Goal: Information Seeking & Learning: Learn about a topic

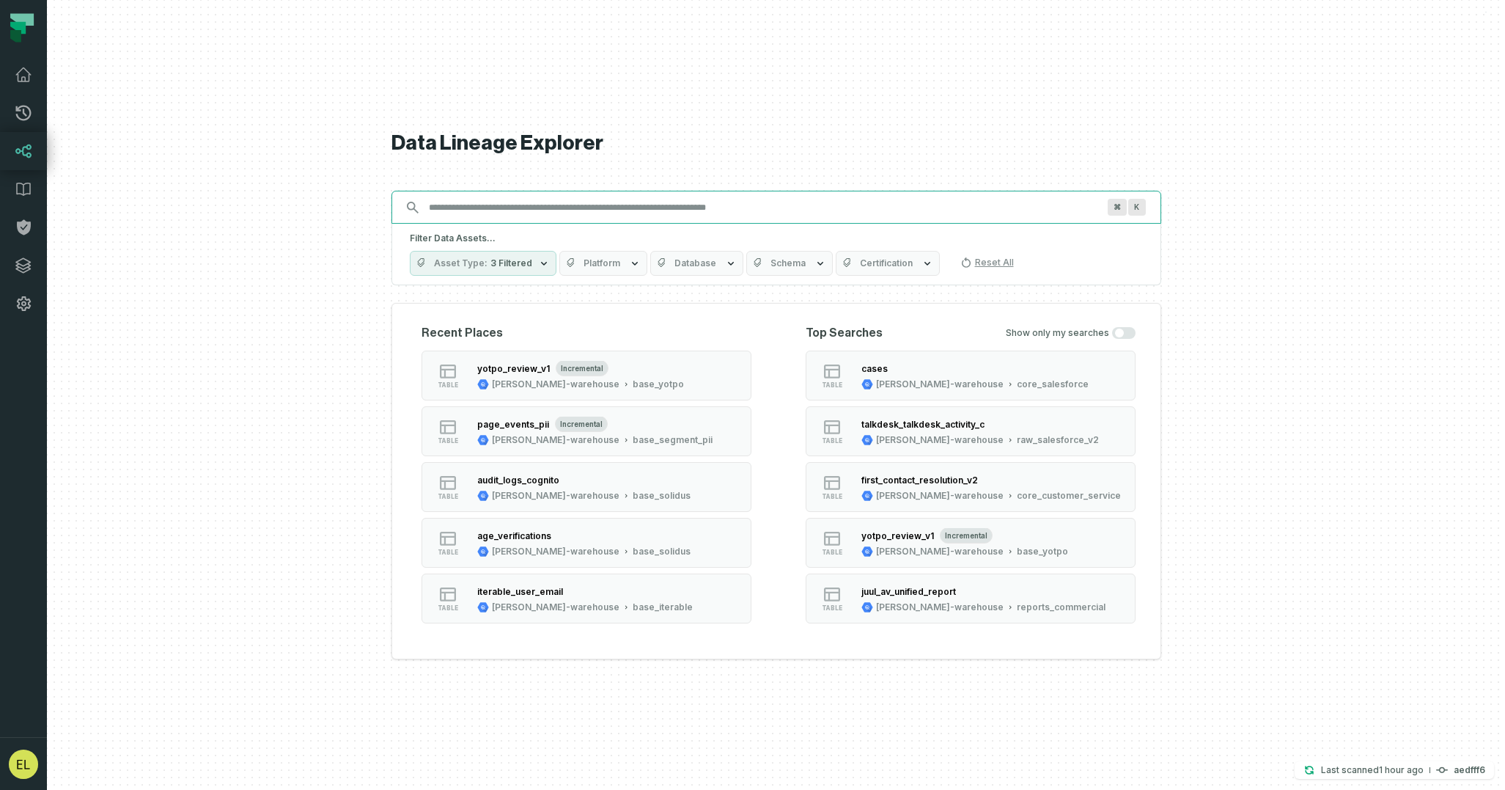
paste input "**********"
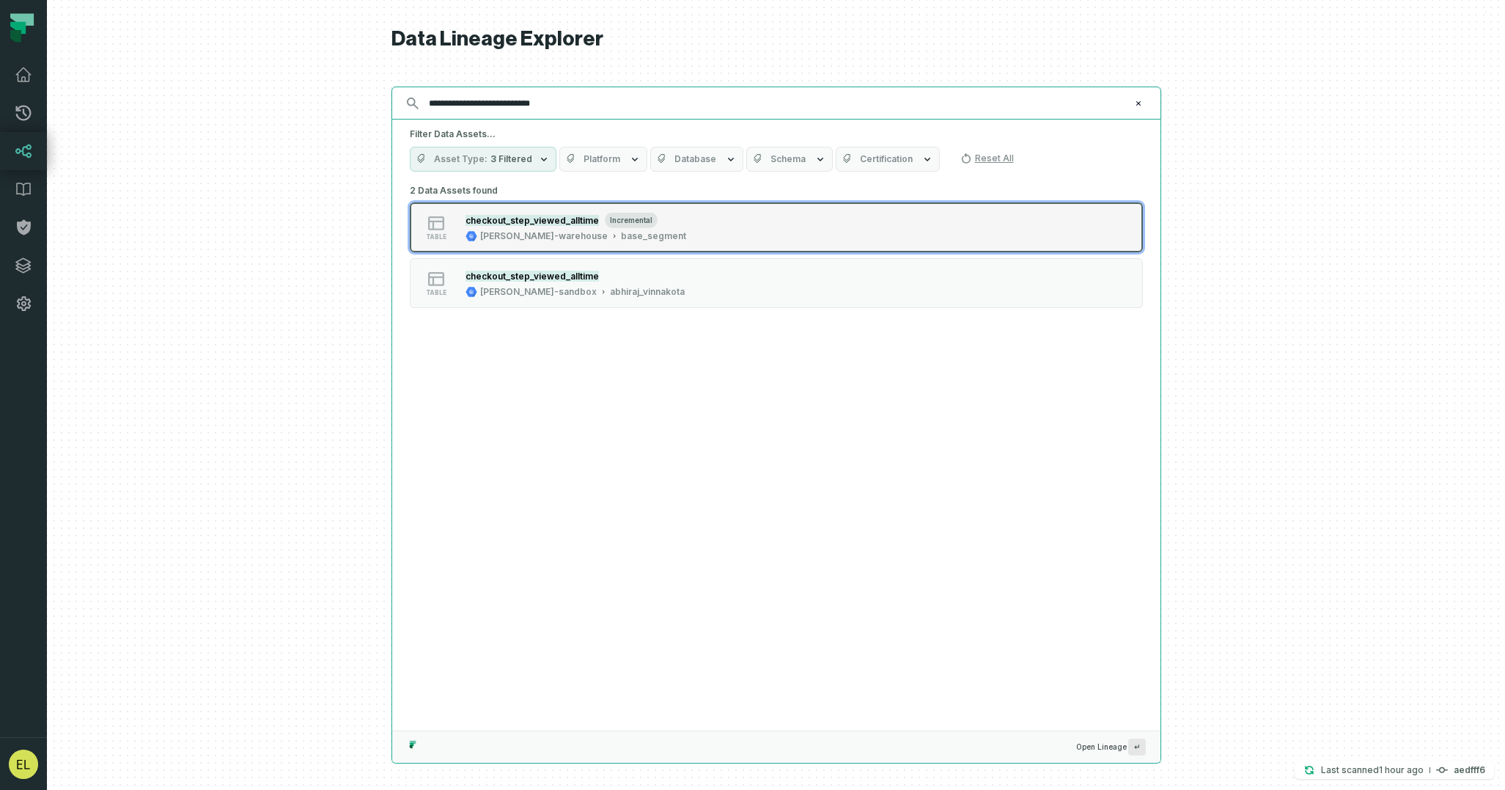
type input "**********"
click at [732, 228] on div "table checkout_step_viewed_alltime incremental [PERSON_NAME]-warehouse base_seg…" at bounding box center [596, 227] width 367 height 29
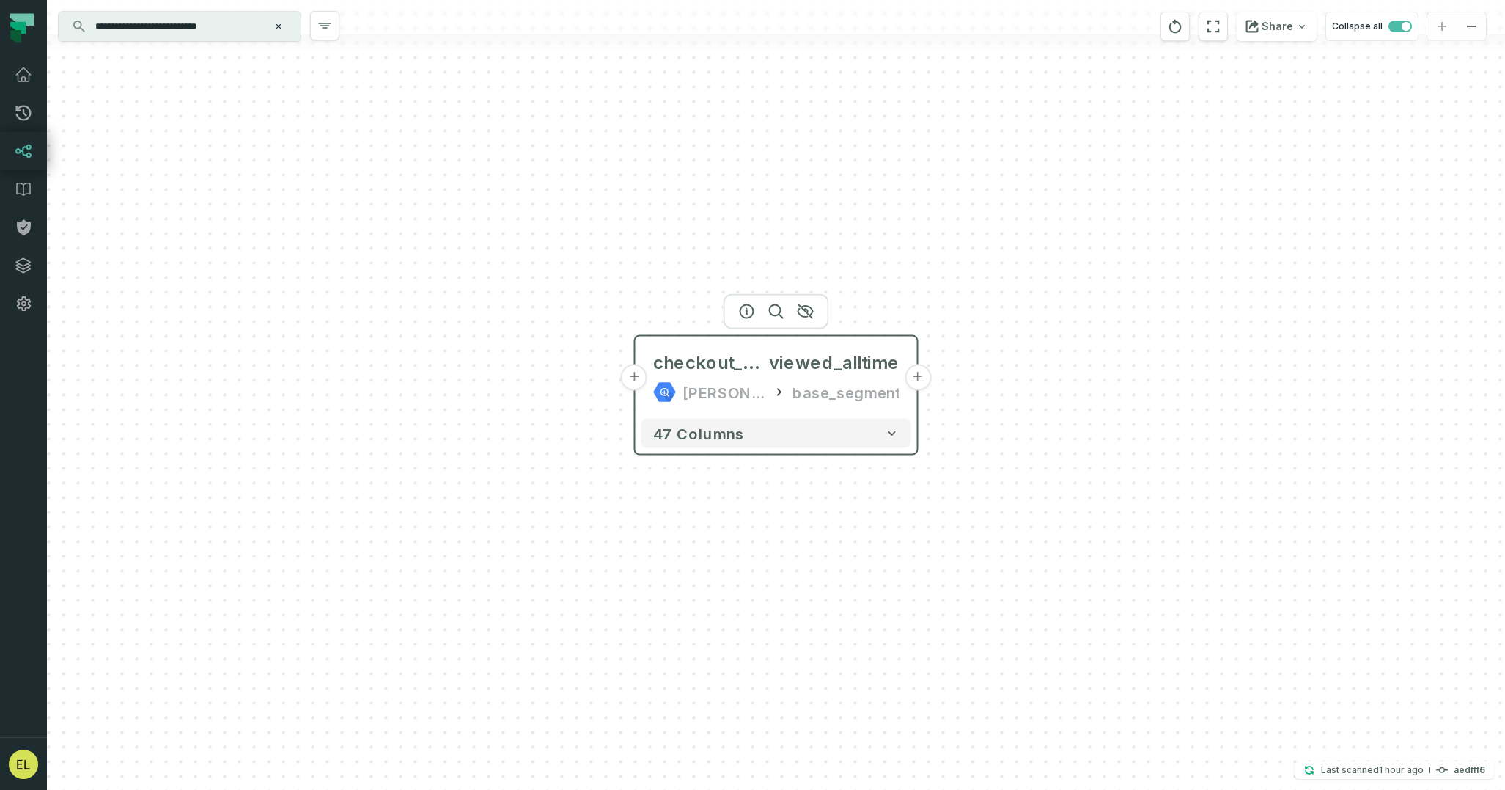
click at [922, 381] on button "+" at bounding box center [918, 377] width 26 height 26
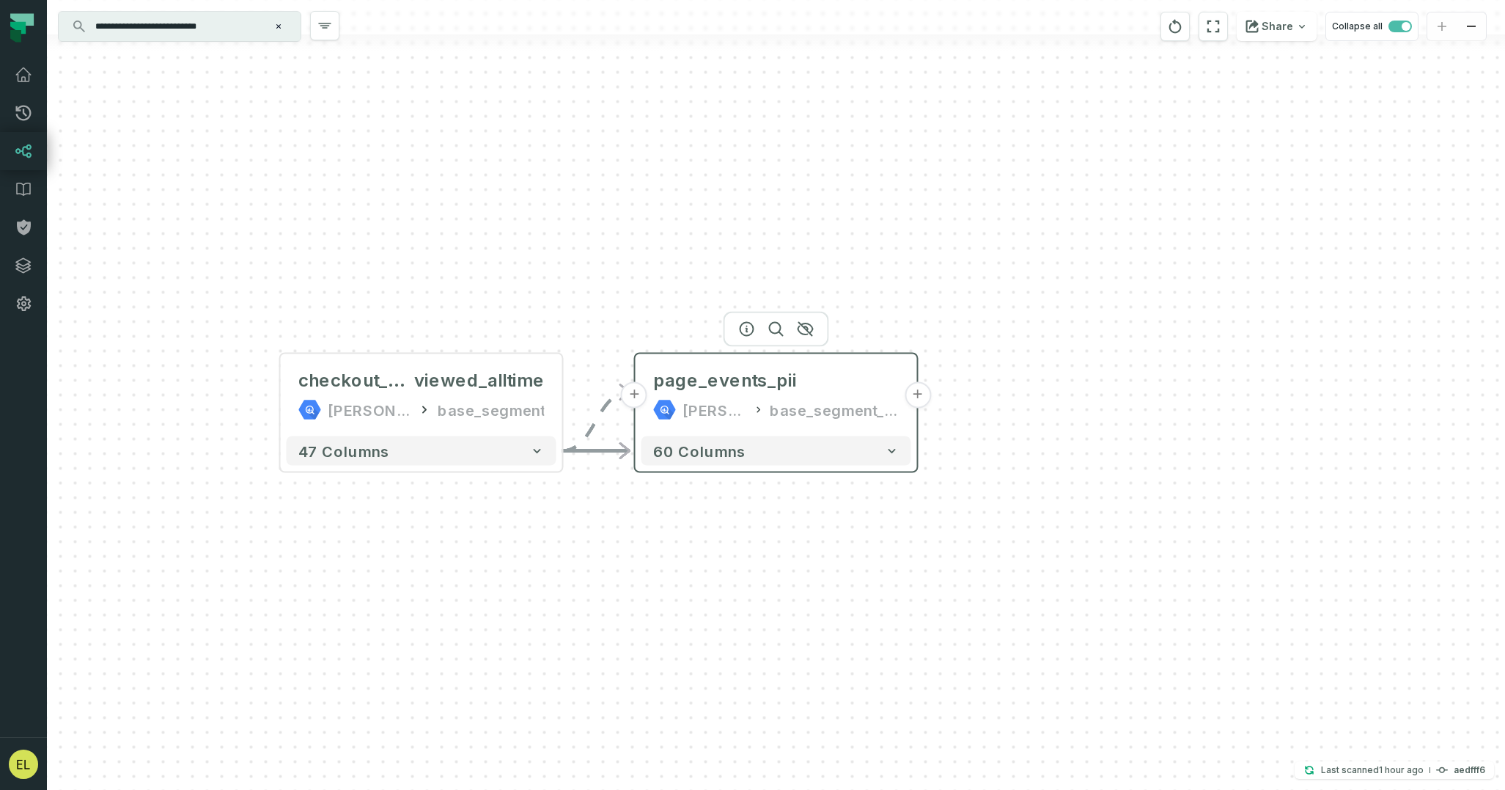
click at [919, 394] on button "+" at bounding box center [918, 395] width 26 height 26
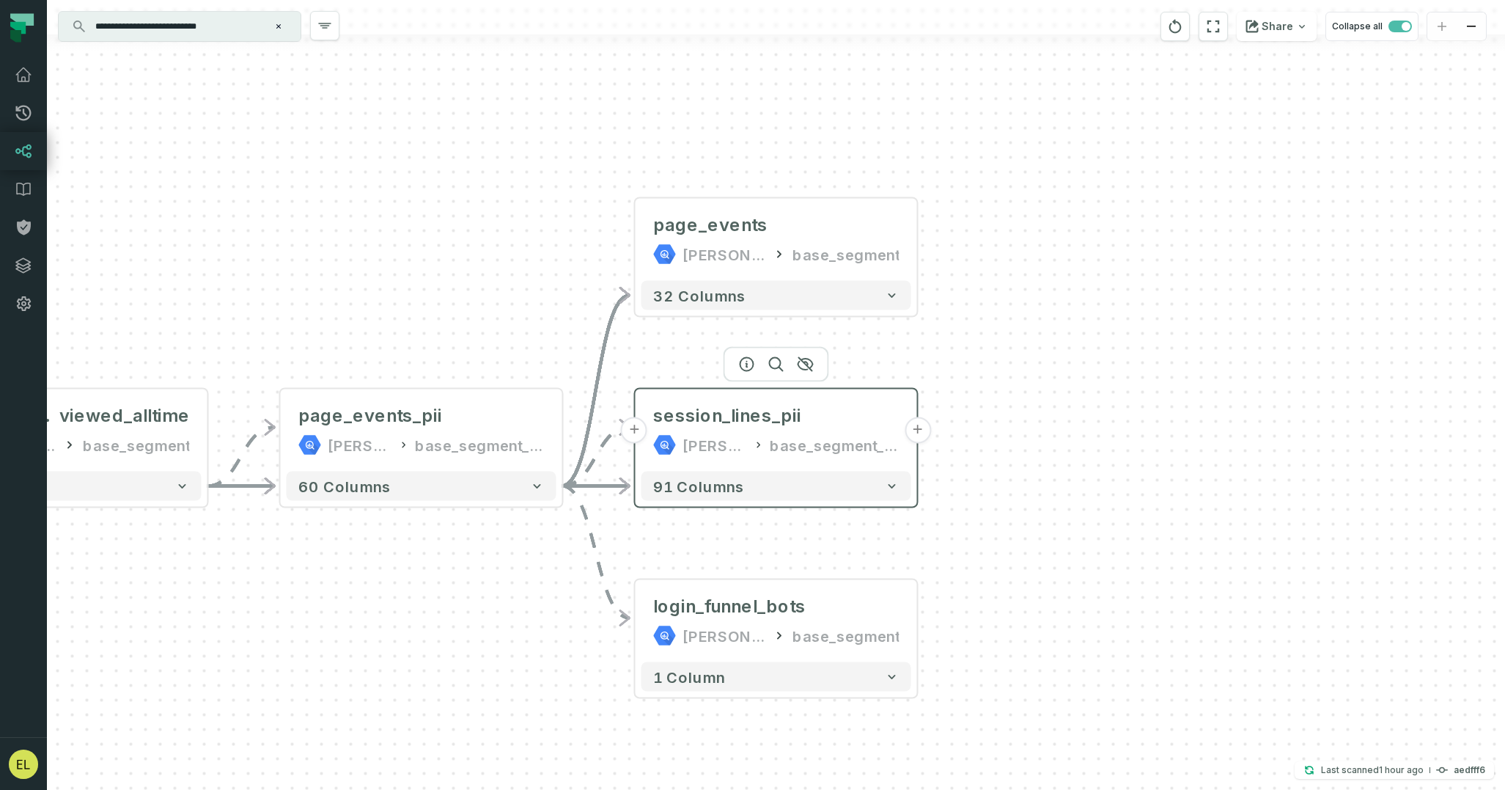
click at [922, 432] on button "+" at bounding box center [918, 430] width 26 height 26
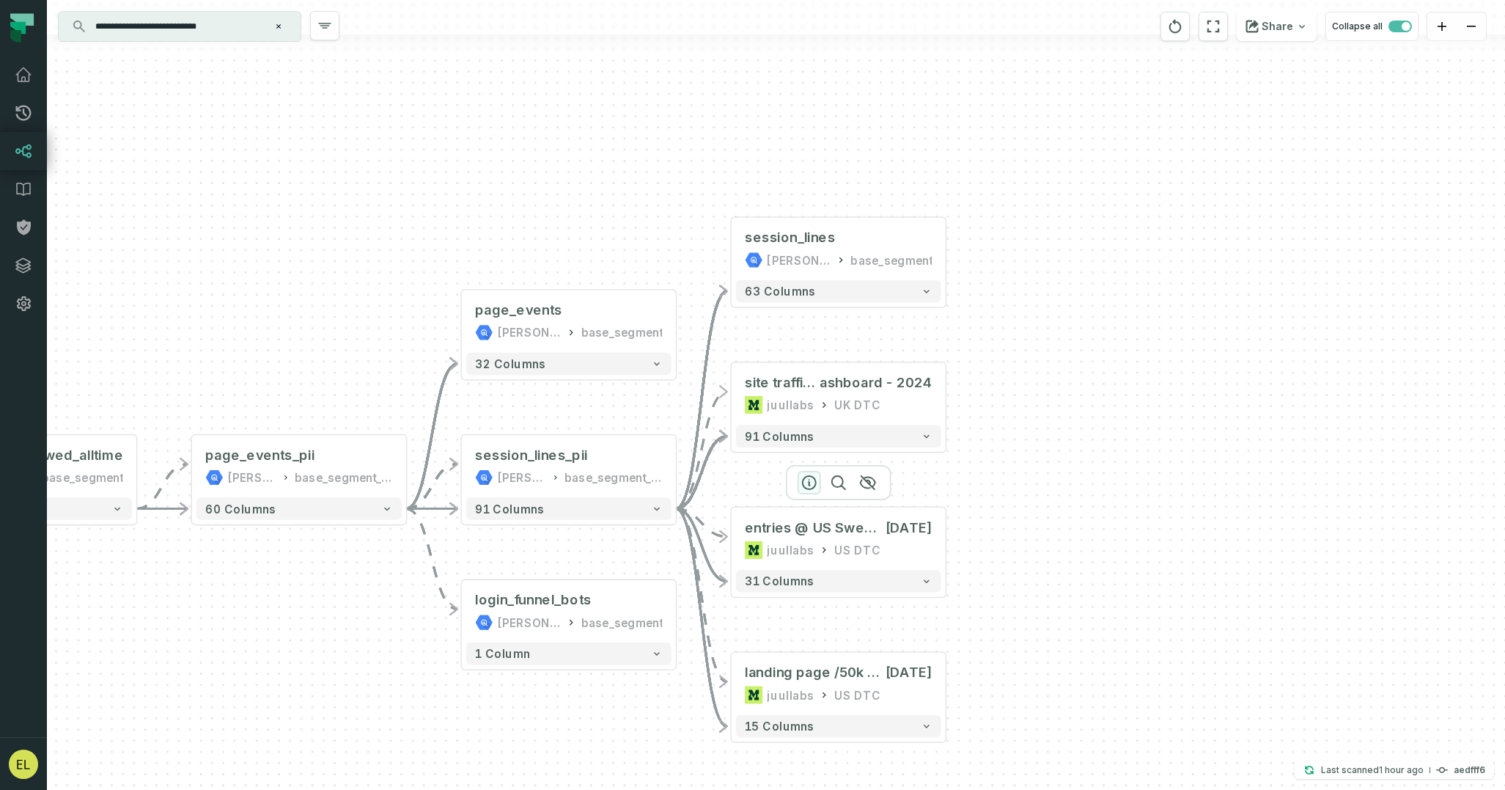
click at [808, 485] on icon "button" at bounding box center [809, 482] width 13 height 13
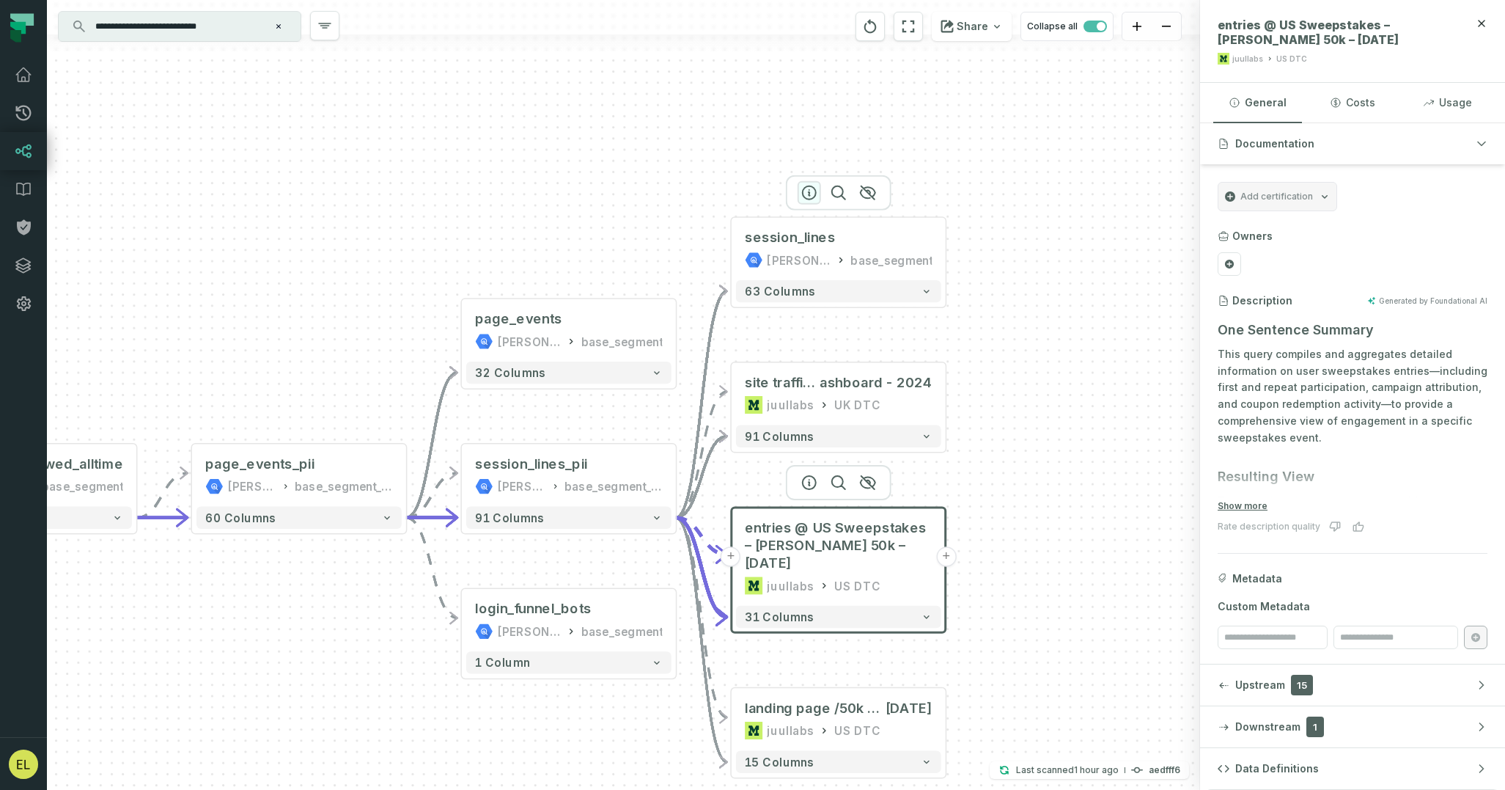
click at [804, 191] on icon "button" at bounding box center [810, 193] width 18 height 18
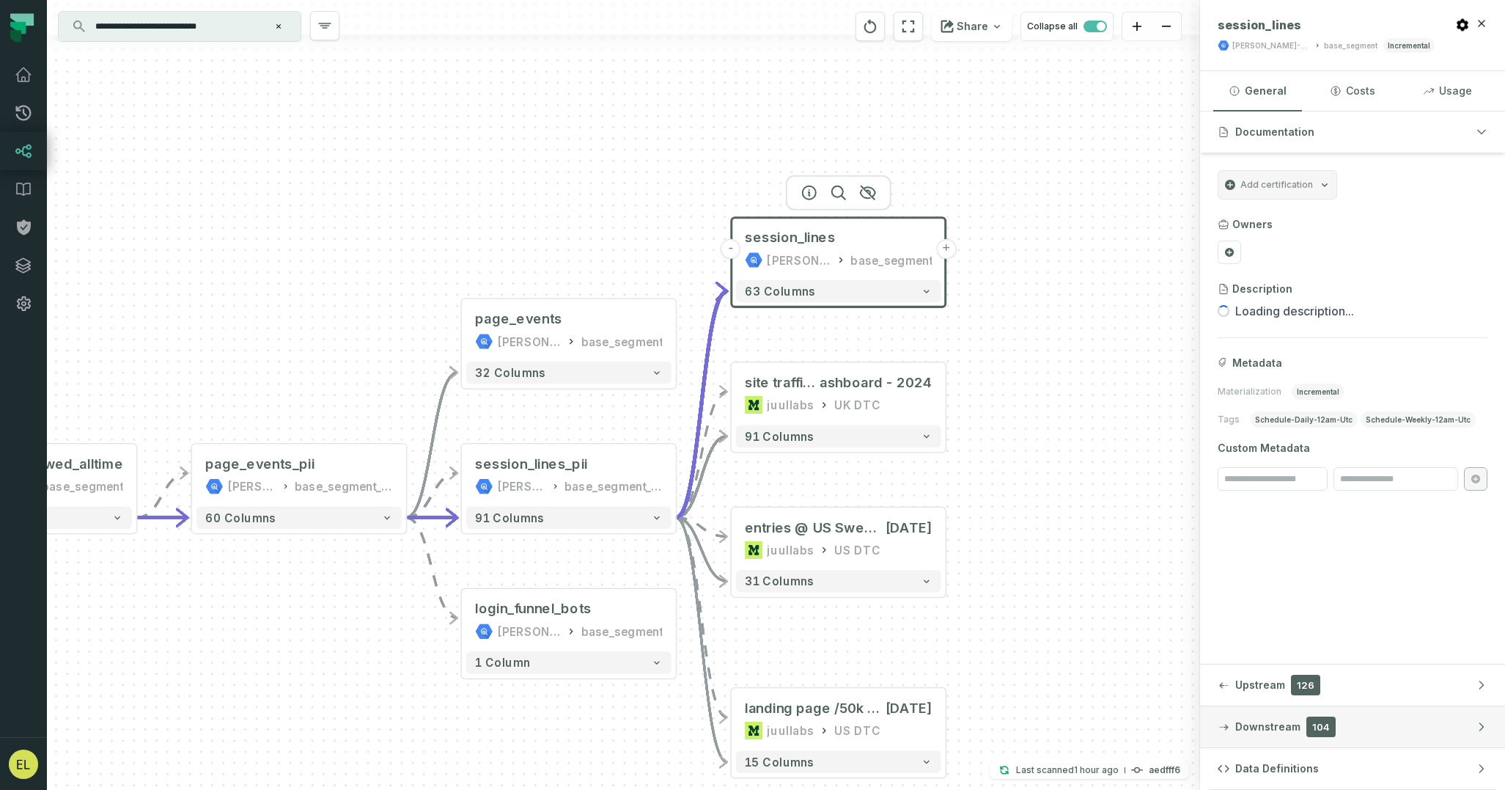
click at [1411, 720] on button "Downstream 104" at bounding box center [1352, 726] width 305 height 41
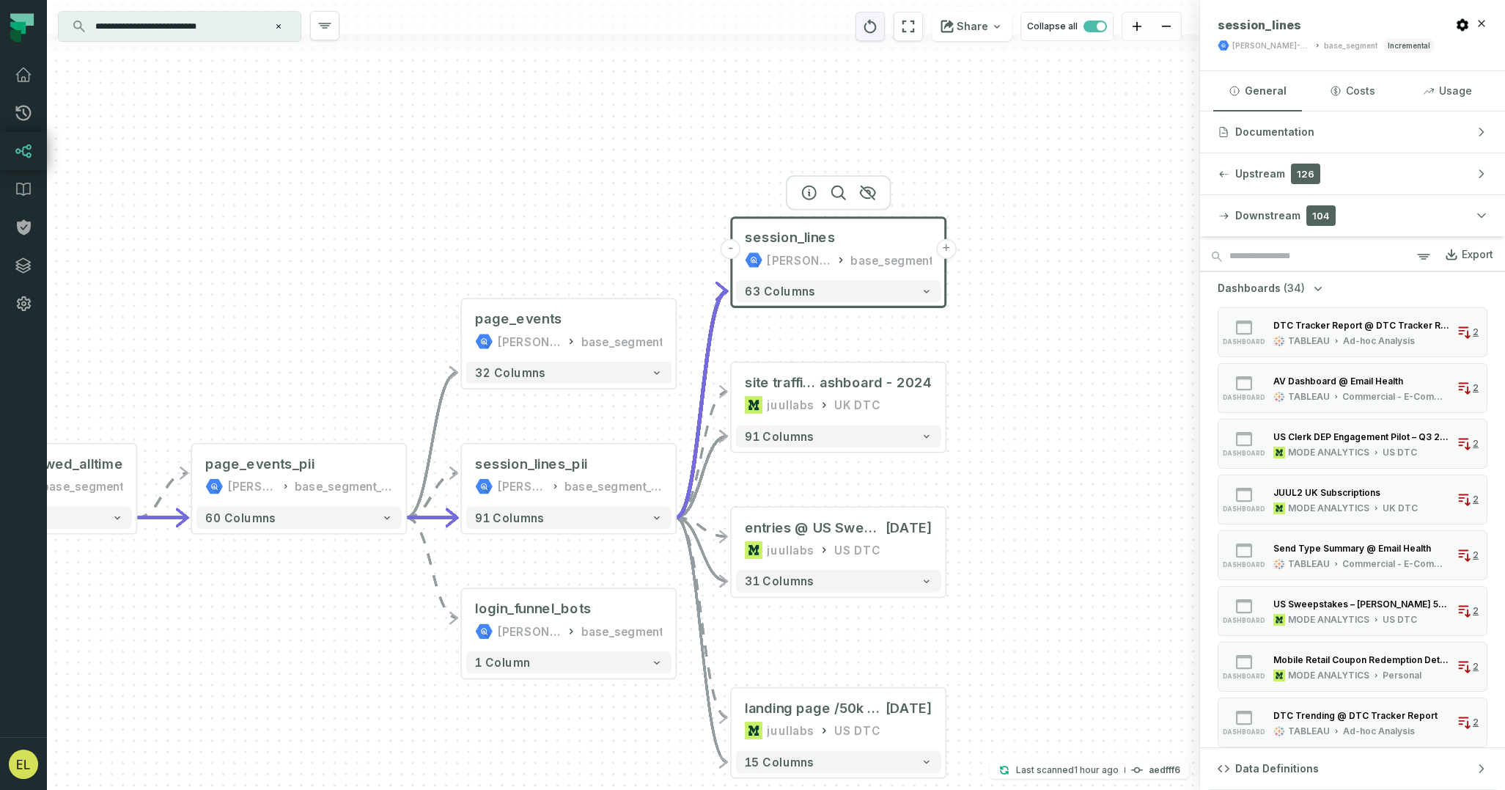
click at [873, 25] on icon "reset" at bounding box center [870, 27] width 16 height 18
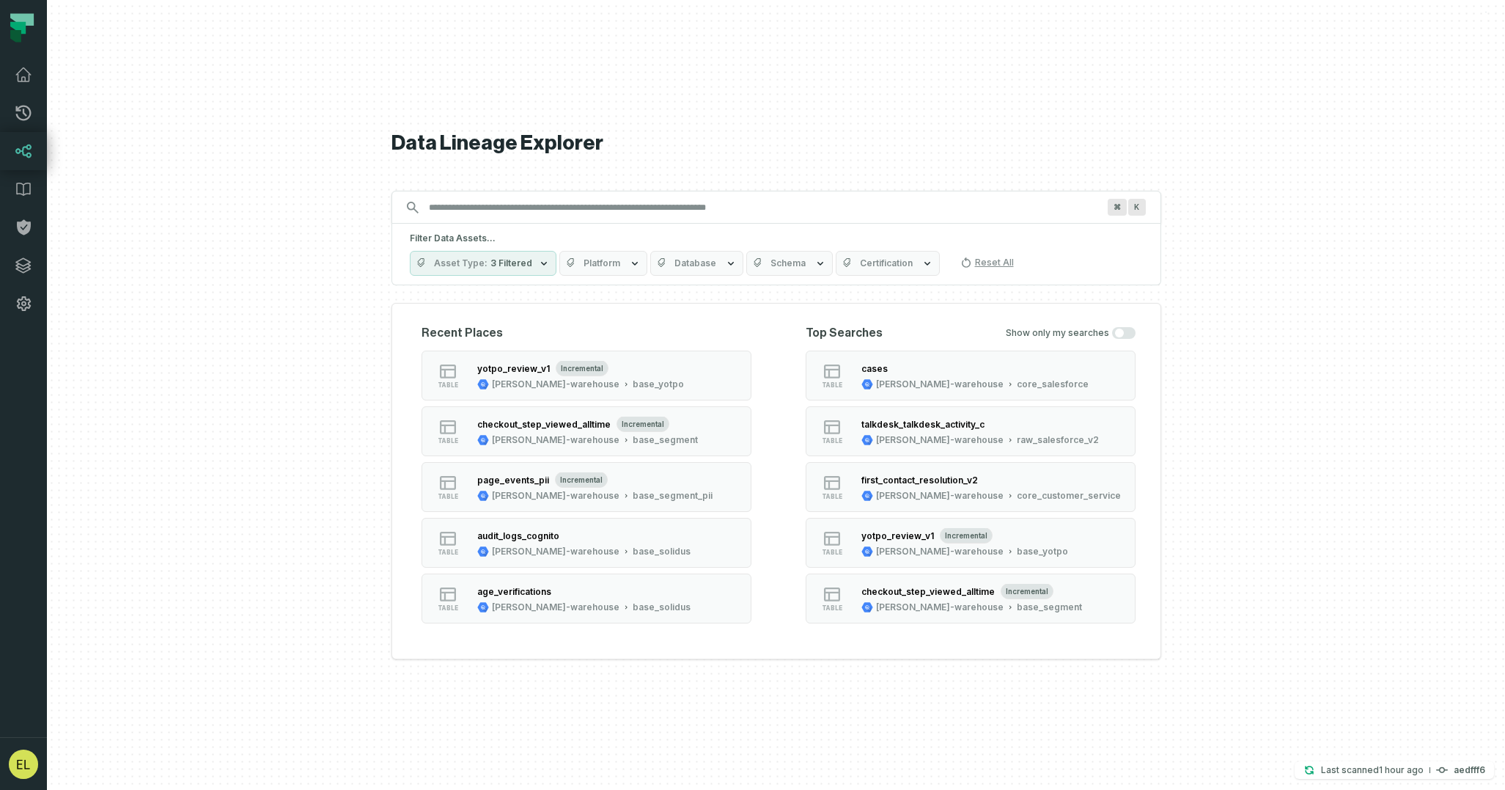
click at [547, 201] on input "Discovery Provider cmdk menu" at bounding box center [763, 207] width 686 height 23
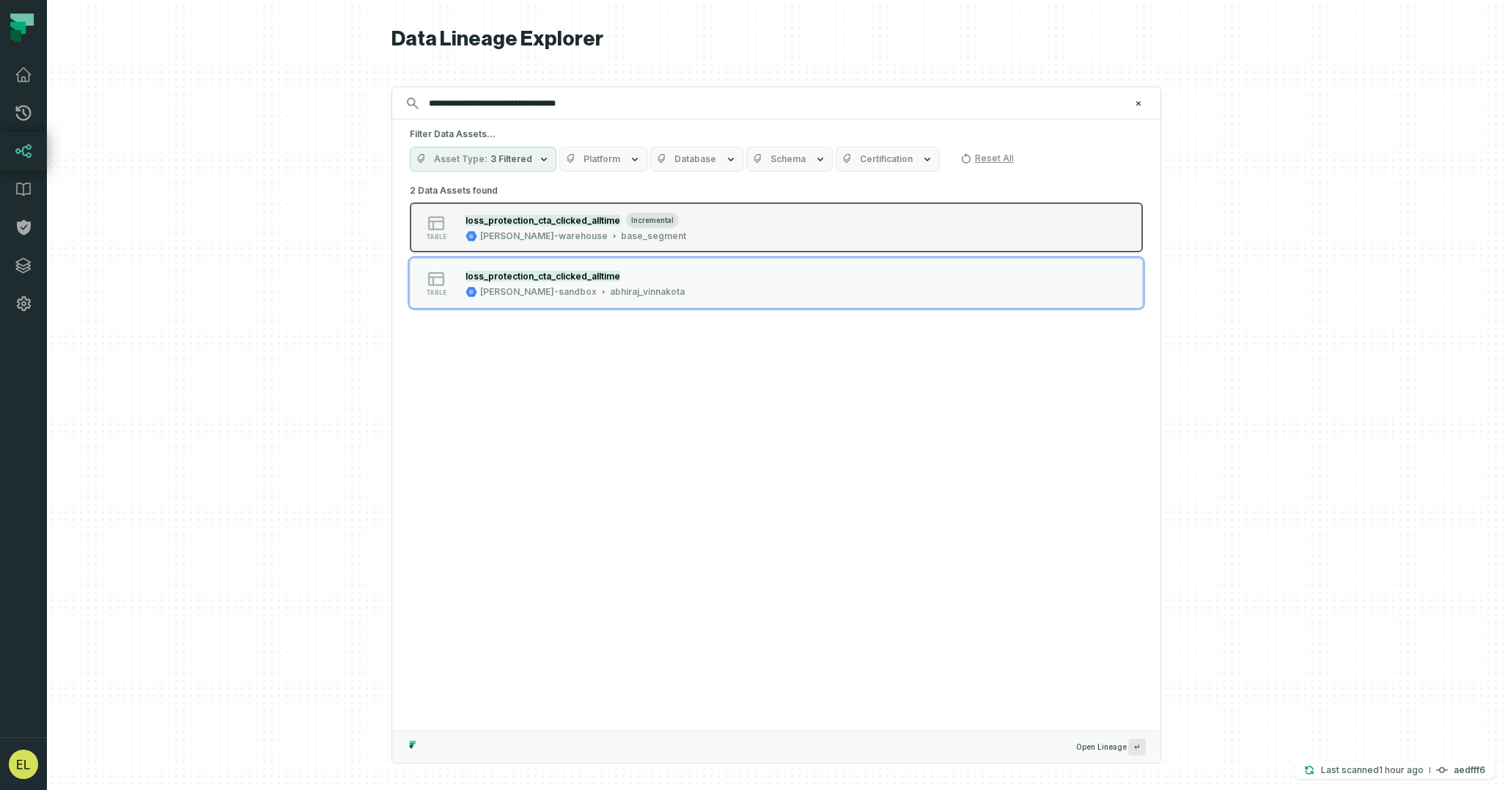
type input "**********"
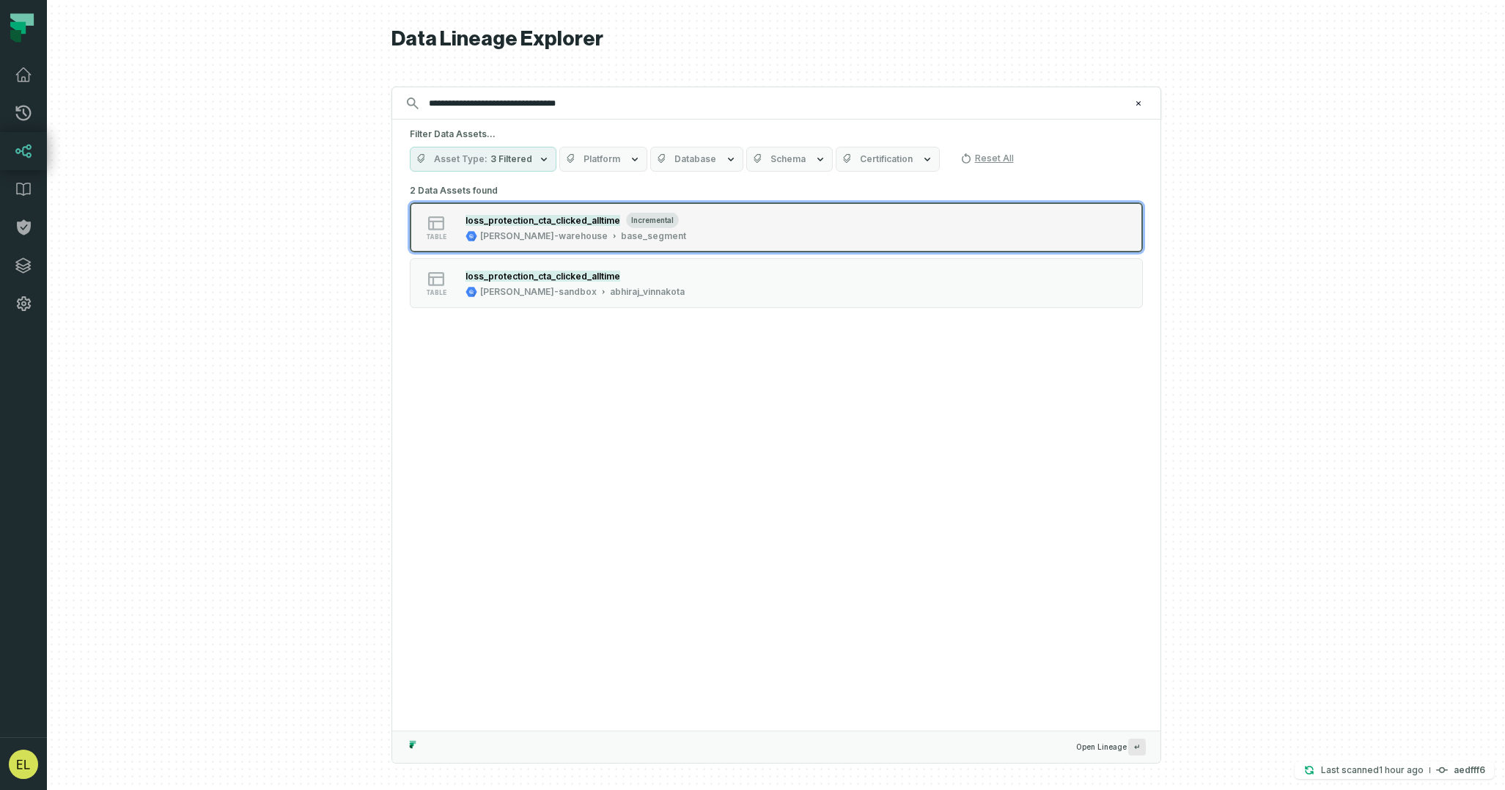
click at [837, 231] on button "table loss_protection_cta_clicked_alltime incremental [PERSON_NAME]-warehouse b…" at bounding box center [776, 227] width 733 height 50
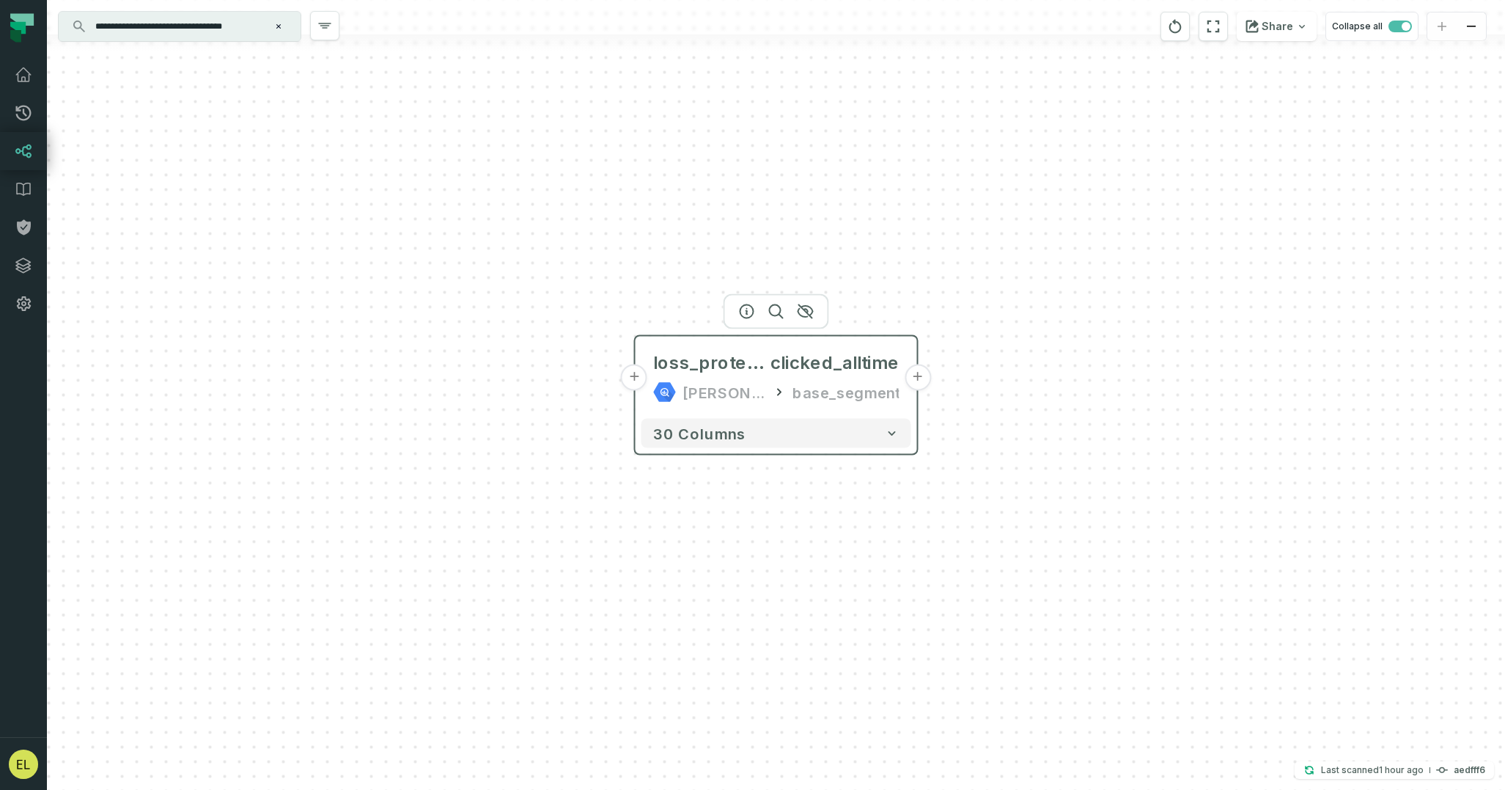
click at [914, 380] on button "+" at bounding box center [918, 377] width 26 height 26
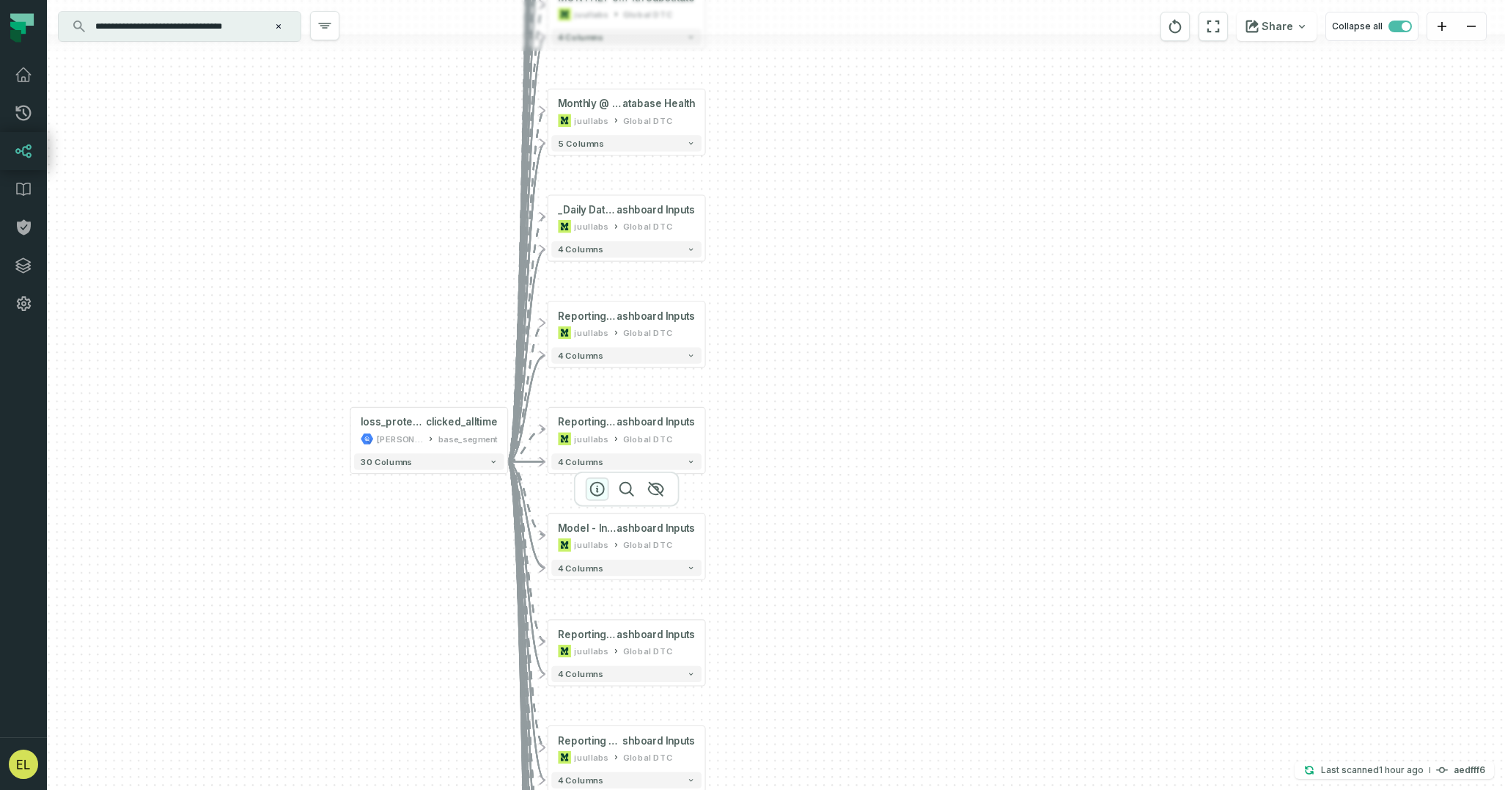
click at [596, 486] on icon "button" at bounding box center [598, 489] width 18 height 18
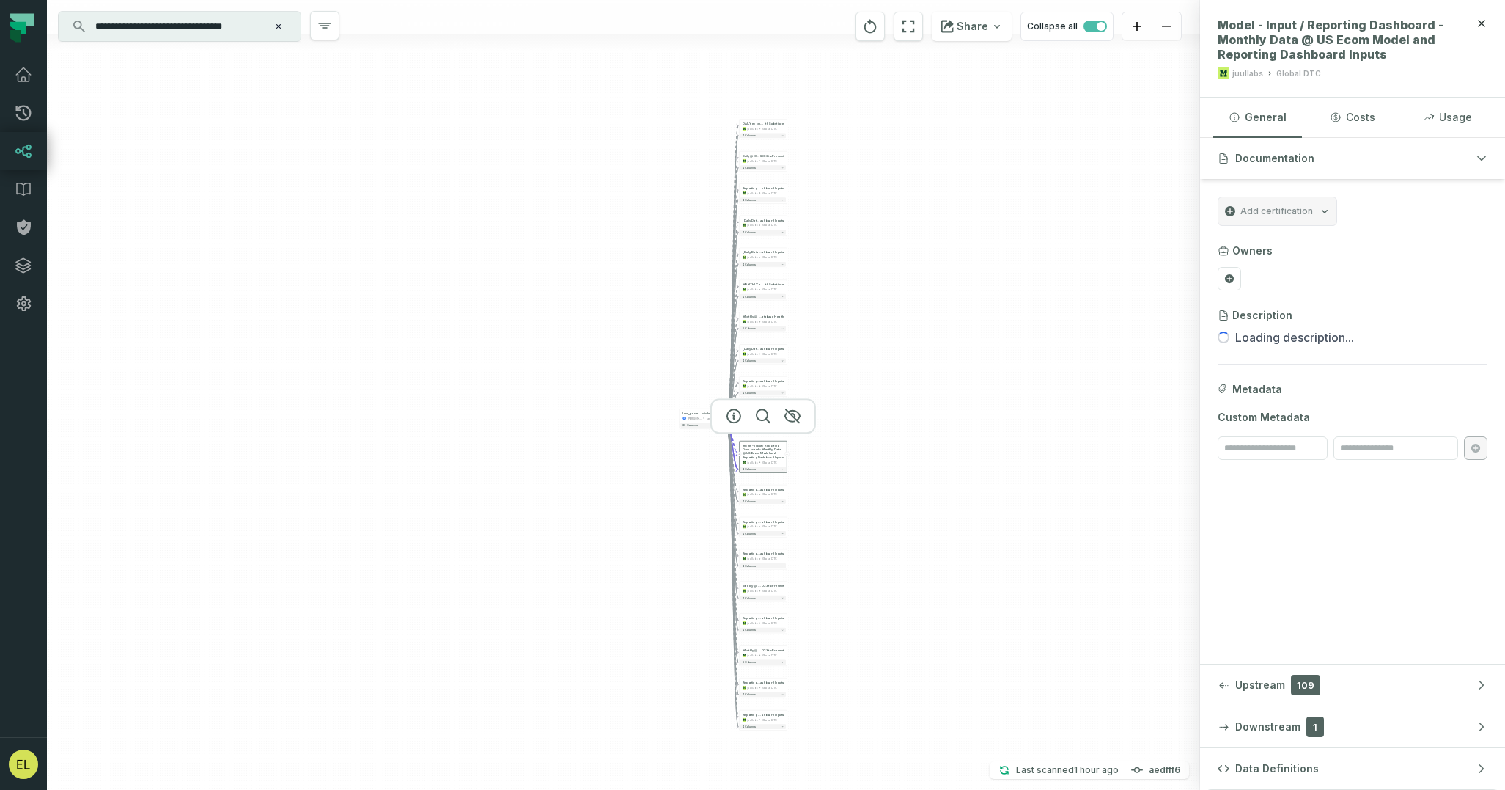
click at [600, 433] on div "+ DAILY ecommerce_unified_report backup [DATE] @ [Daily + MTD] Global Ecom Busi…" at bounding box center [623, 395] width 1153 height 790
click at [676, 375] on icon "button" at bounding box center [674, 384] width 18 height 18
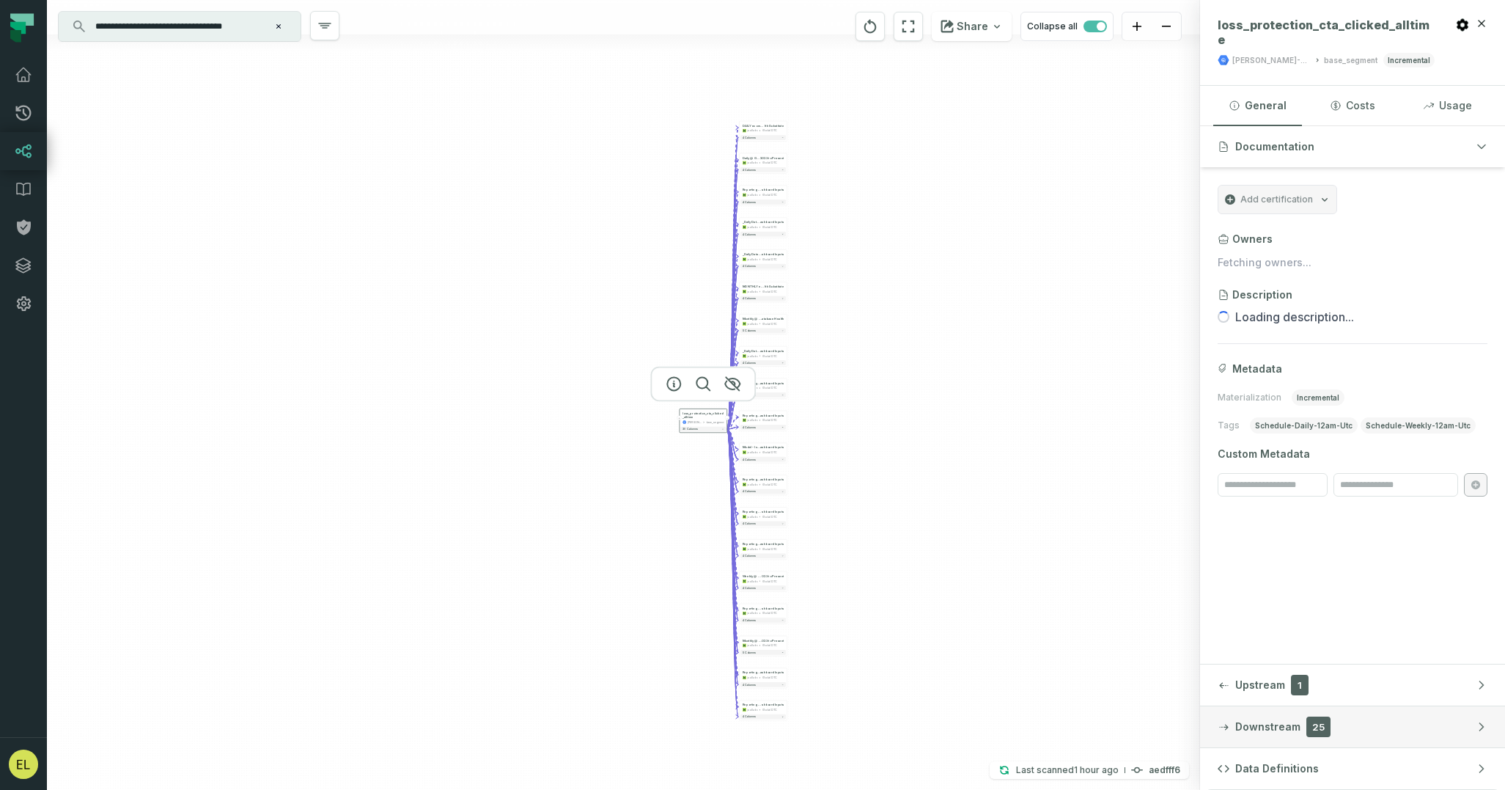
click at [1366, 720] on button "Downstream 25" at bounding box center [1352, 726] width 305 height 41
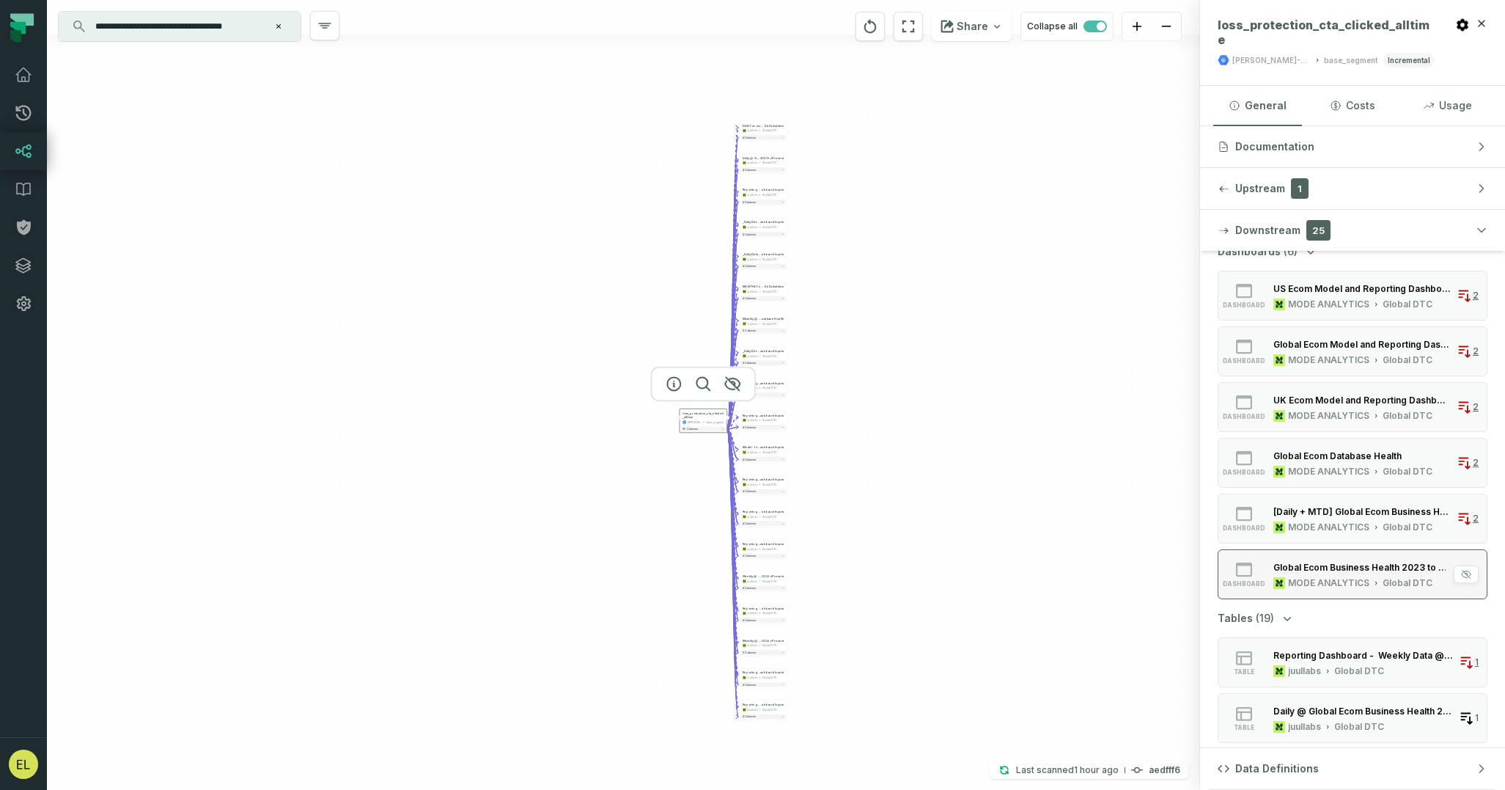
scroll to position [53, 0]
click at [1464, 655] on icon "button" at bounding box center [1466, 660] width 10 height 10
click at [1313, 648] on div "Reporting Dashboard - Weekly Data @ Global Ecom Model and Reporting Dashboard I…" at bounding box center [1364, 653] width 180 height 11
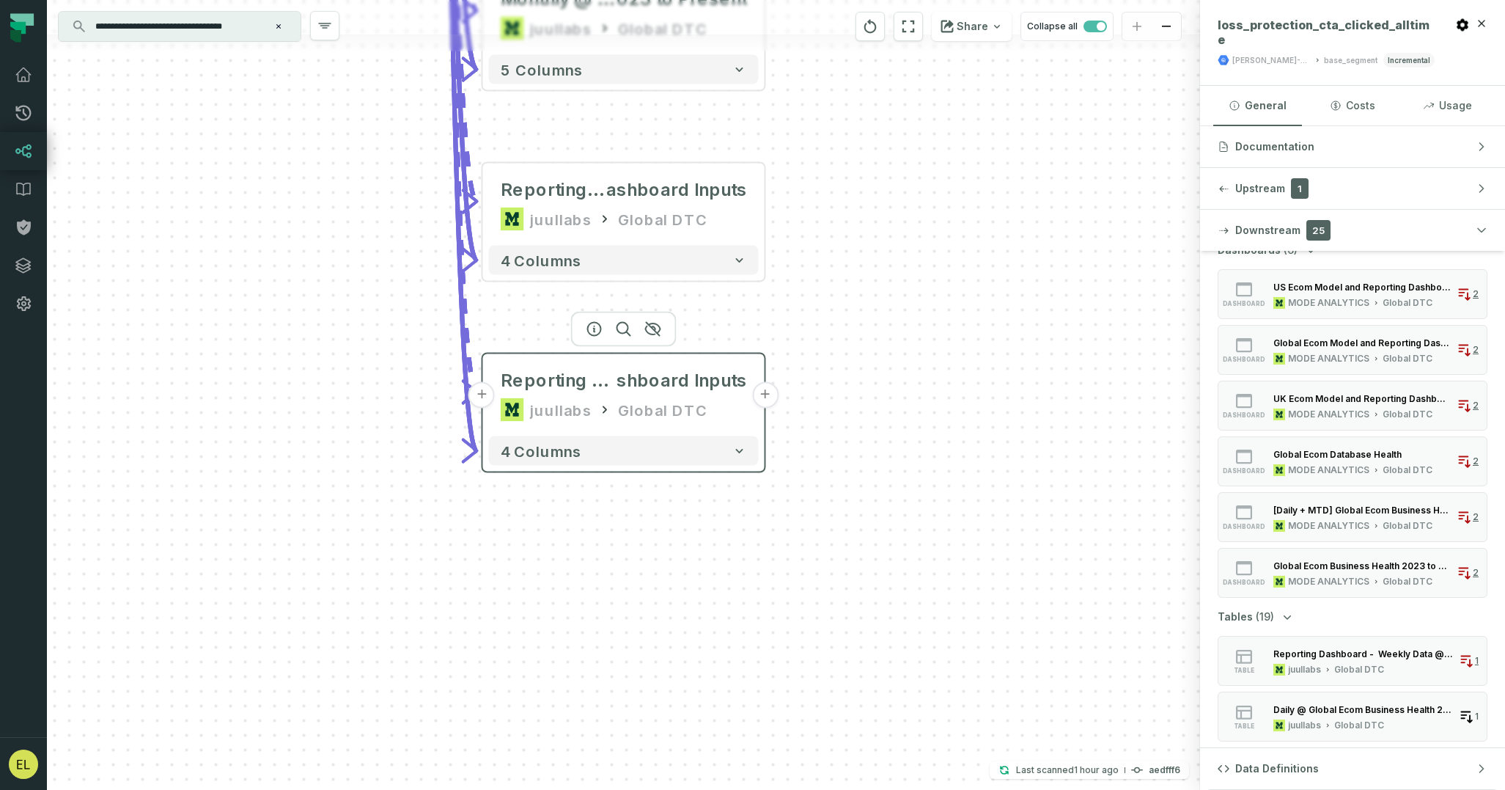
click at [770, 393] on button "+" at bounding box center [765, 395] width 26 height 26
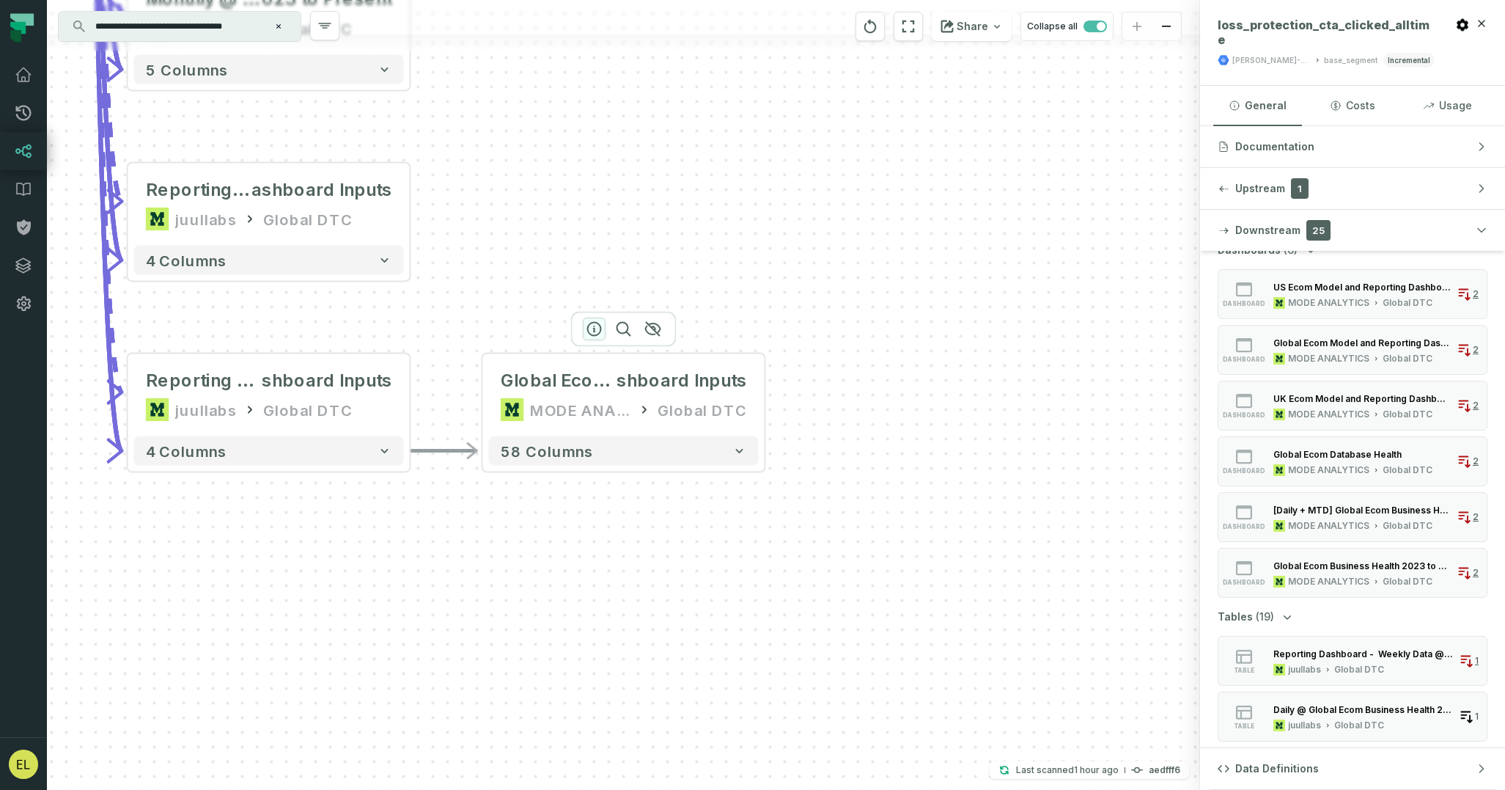
click at [594, 331] on icon "button" at bounding box center [594, 329] width 13 height 13
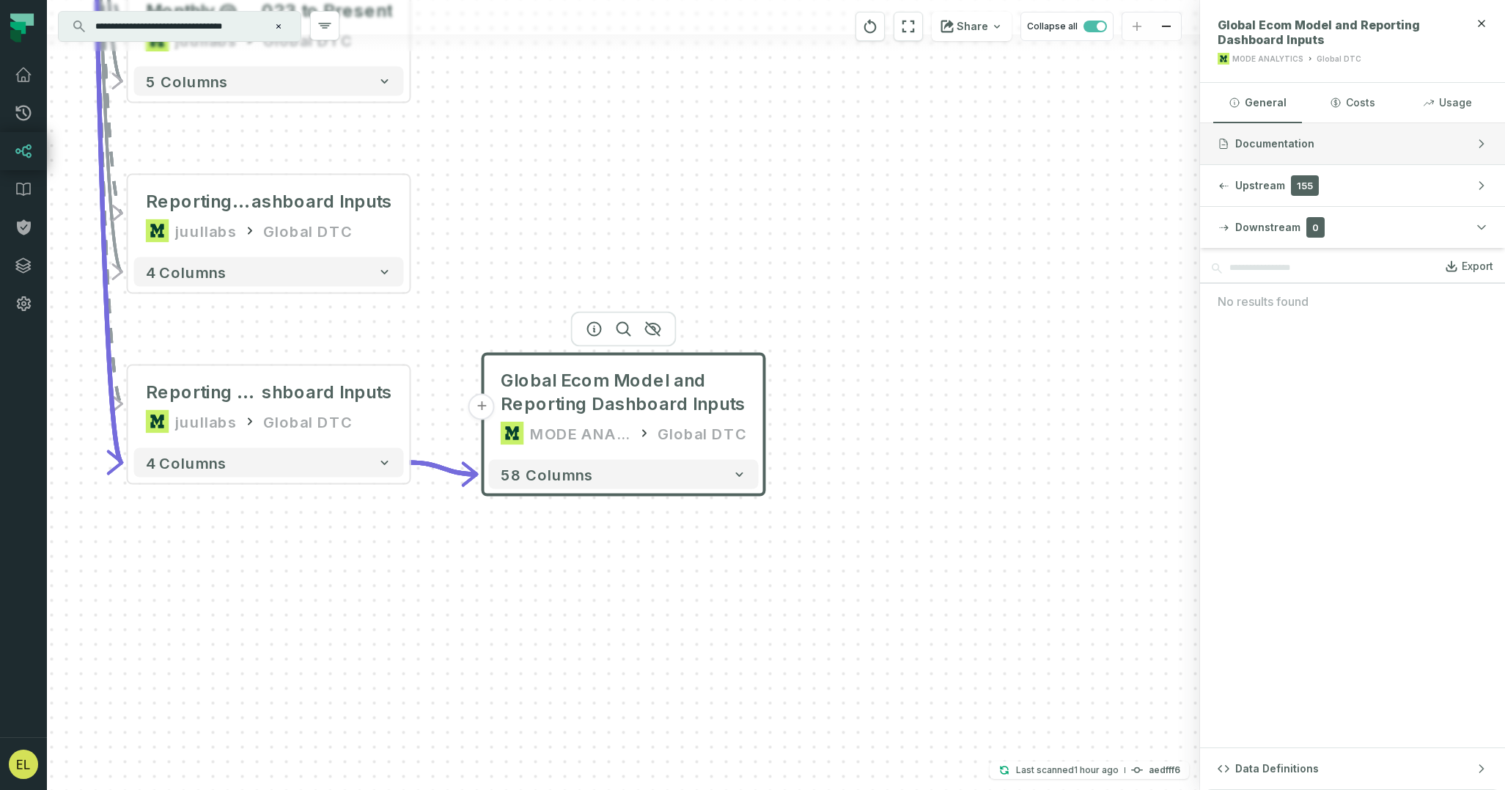
click at [1344, 136] on button "Documentation" at bounding box center [1352, 143] width 305 height 41
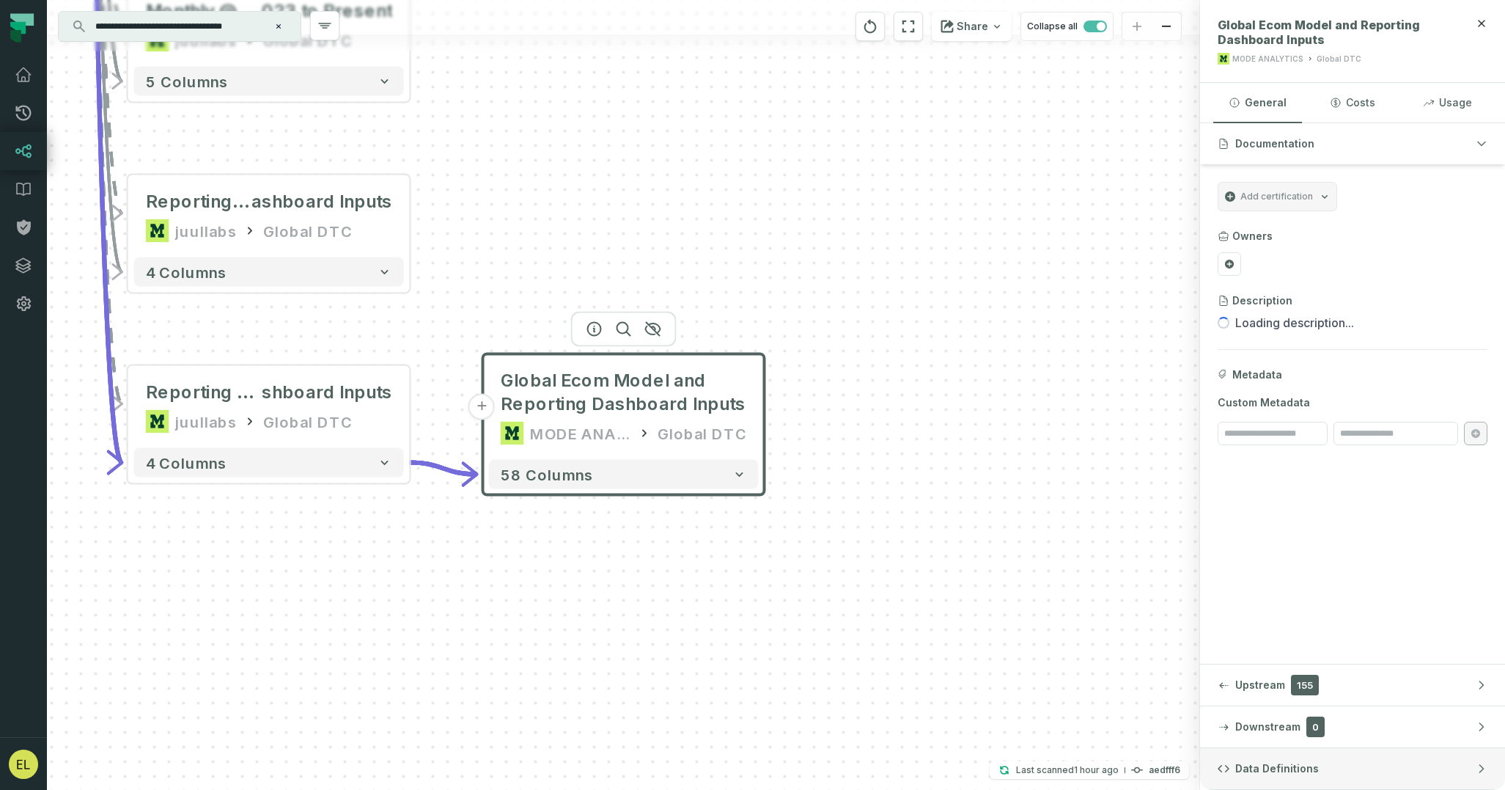
click at [1398, 765] on button "Data Definitions" at bounding box center [1352, 768] width 305 height 41
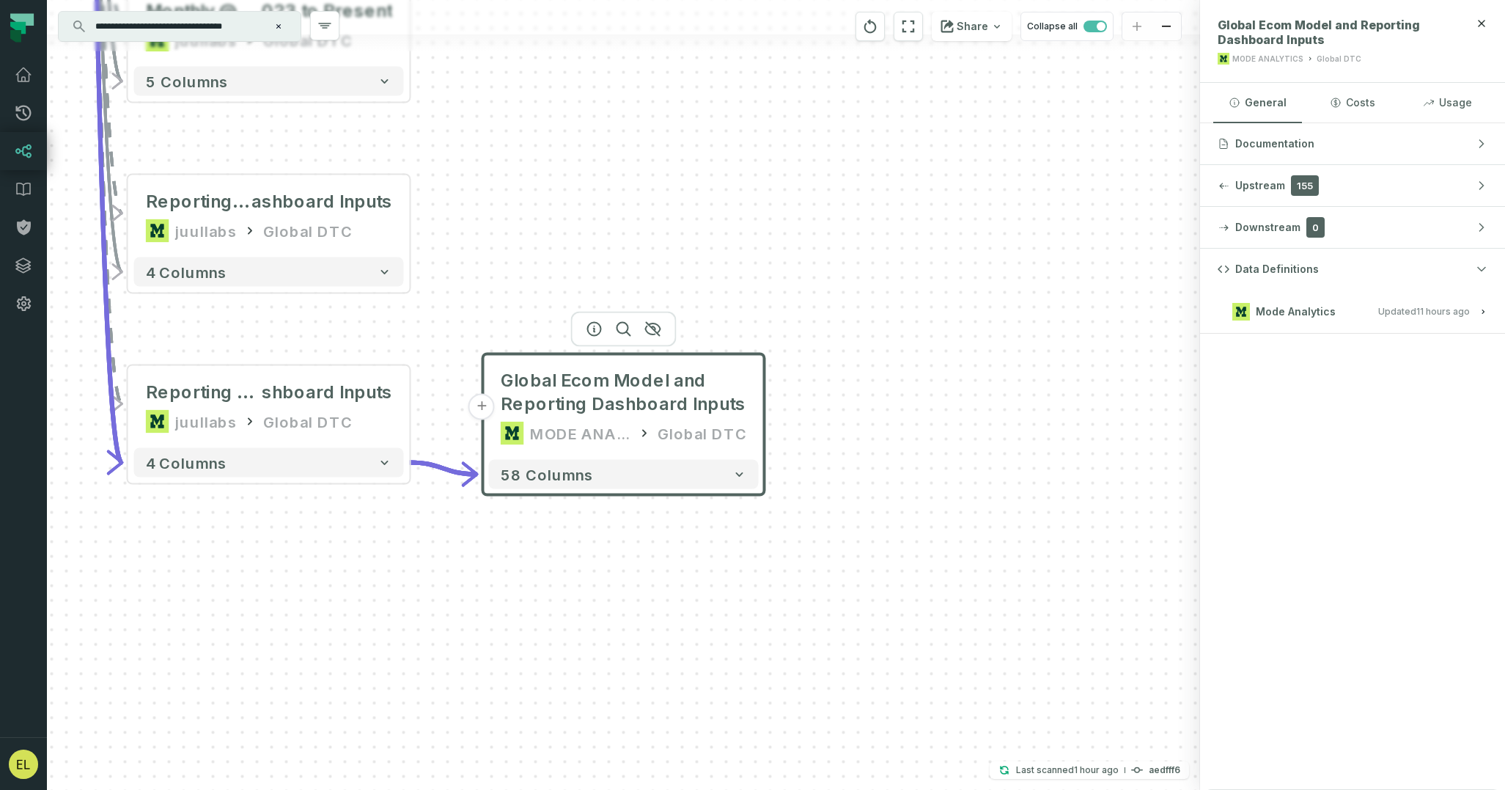
click at [1354, 307] on button "Mode Analytics Updated [DATE] 1:02:39 AM" at bounding box center [1353, 311] width 270 height 20
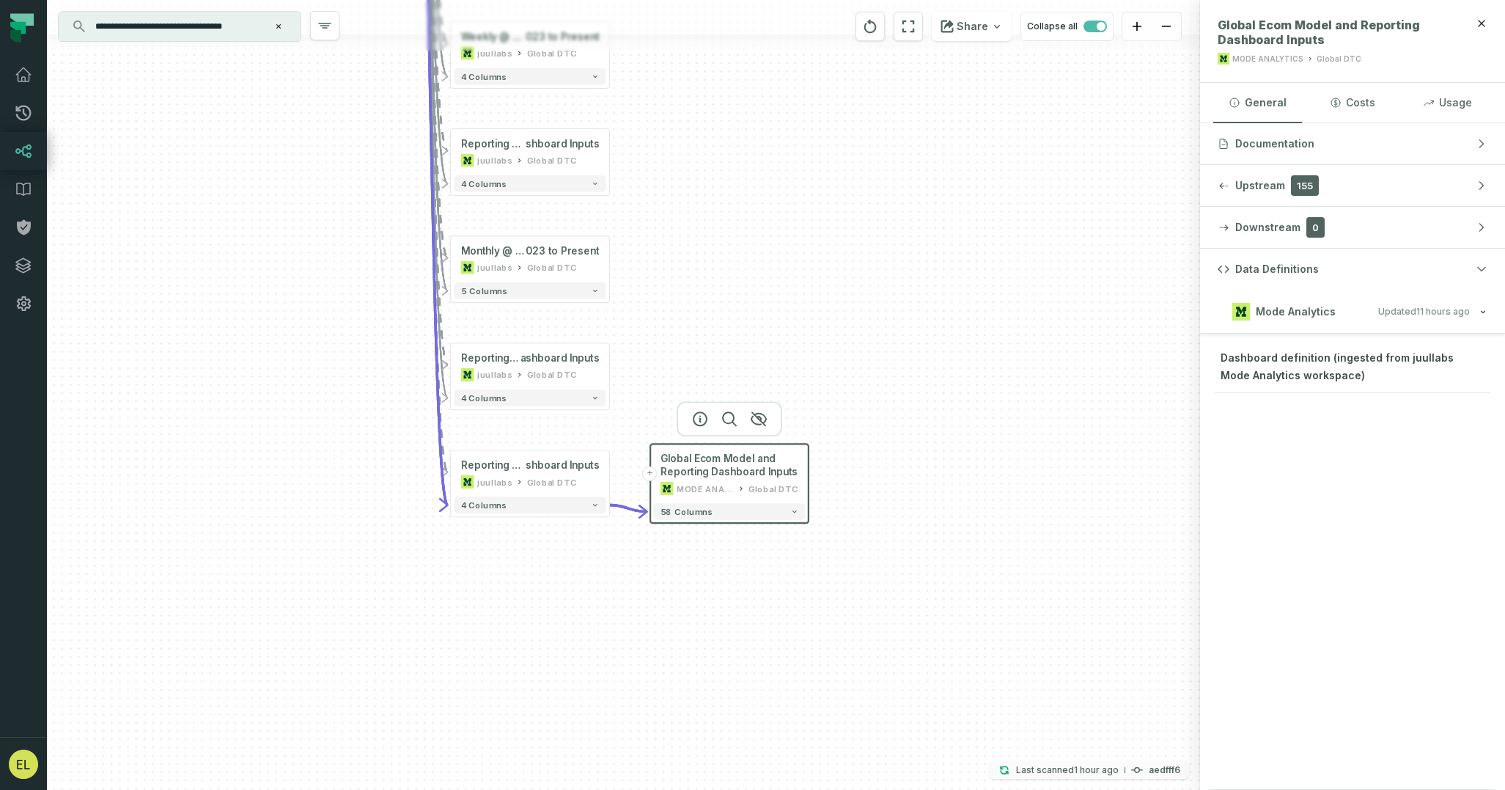
drag, startPoint x: 850, startPoint y: 413, endPoint x: 1045, endPoint y: 776, distance: 412.0
click at [1045, 776] on div "+ Global Ecom Model and Reporting Dashboard Inputs MODE ANALYTICS Global DTC 58…" at bounding box center [623, 395] width 1153 height 790
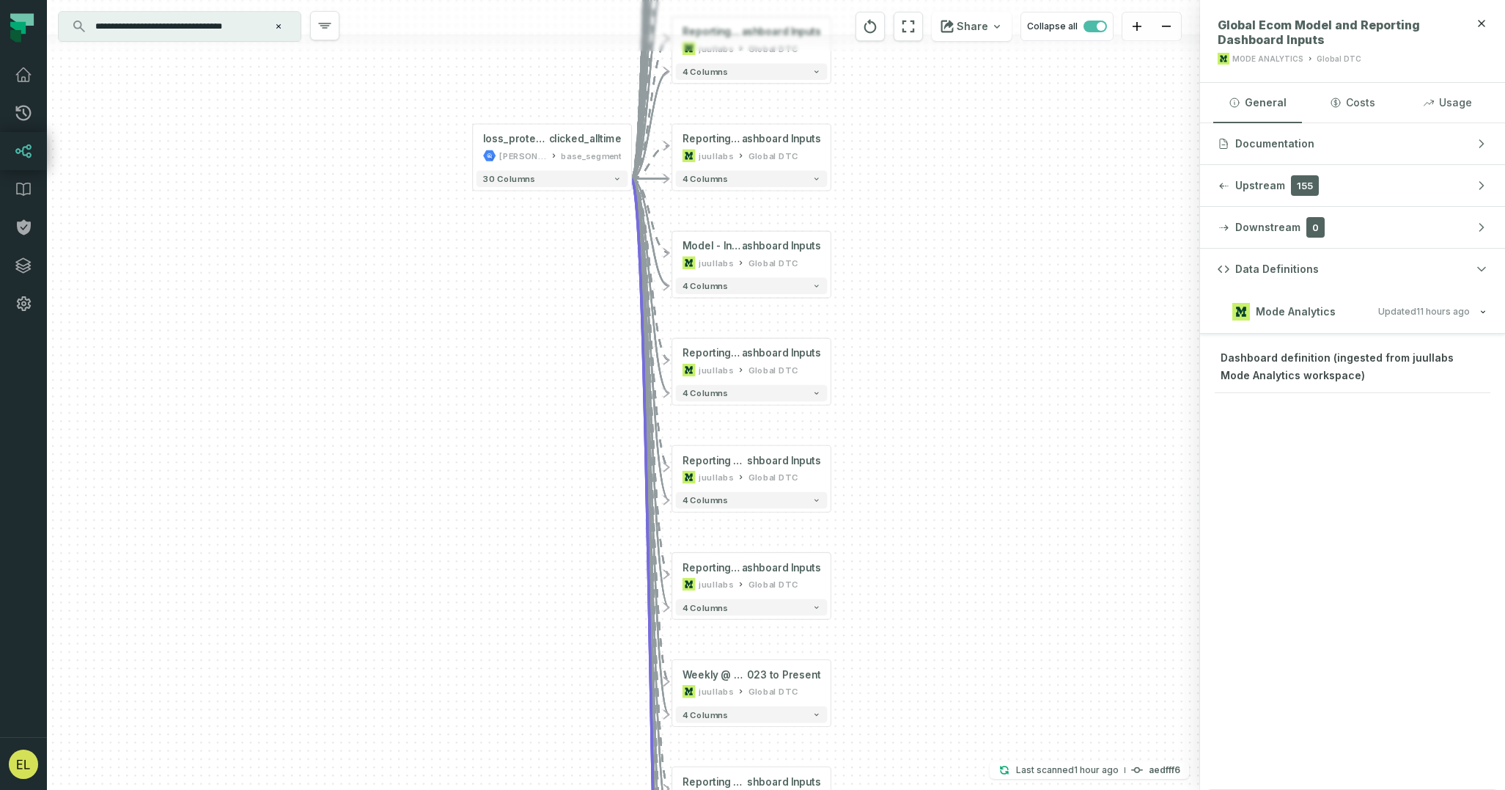
drag, startPoint x: 834, startPoint y: 113, endPoint x: 911, endPoint y: 523, distance: 417.2
click at [911, 523] on div "+ Global Ecom Model and Reporting Dashboard Inputs MODE ANALYTICS Global DTC 58…" at bounding box center [623, 395] width 1153 height 790
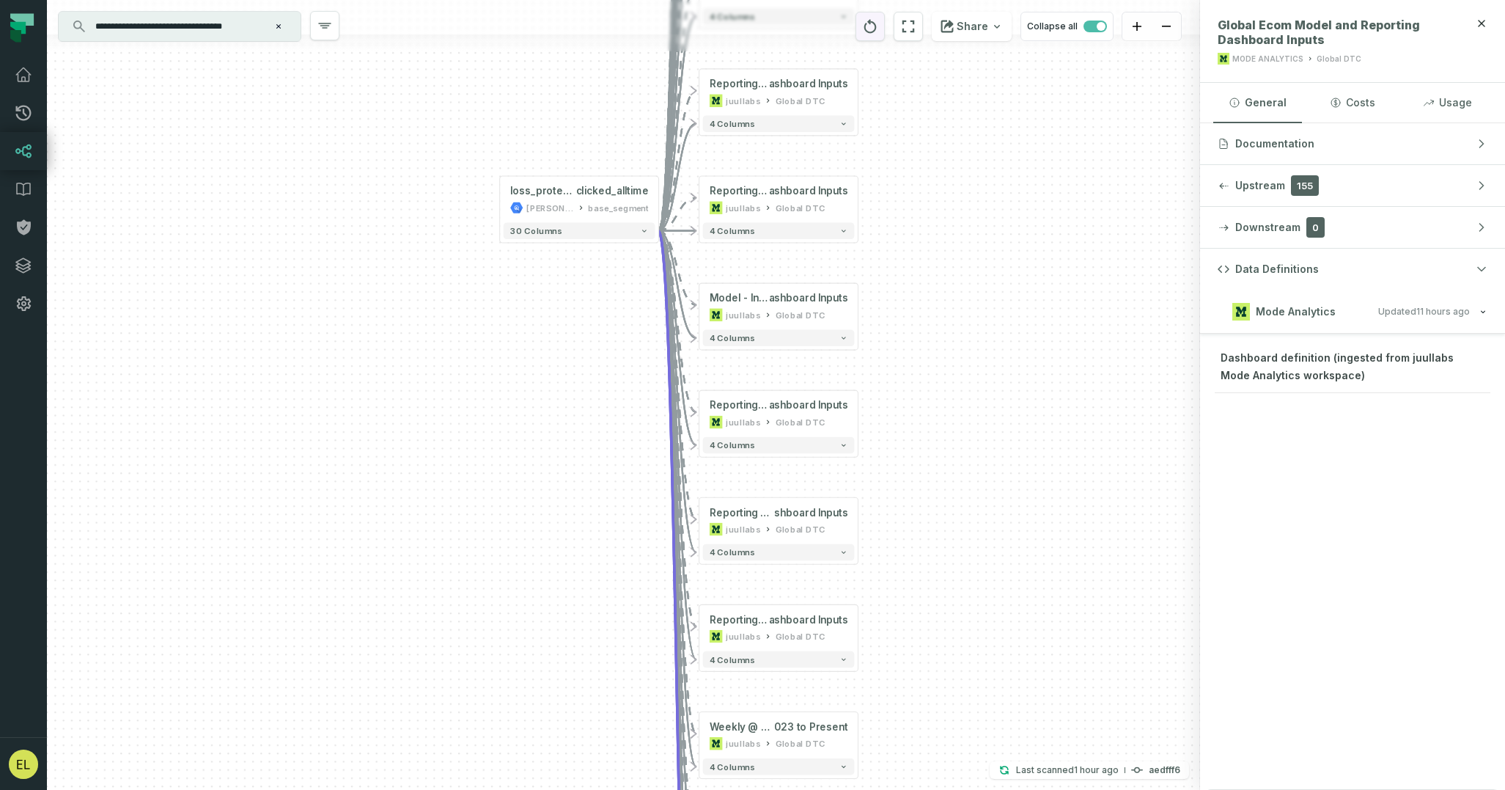
click at [873, 32] on icon "reset" at bounding box center [870, 26] width 12 height 14
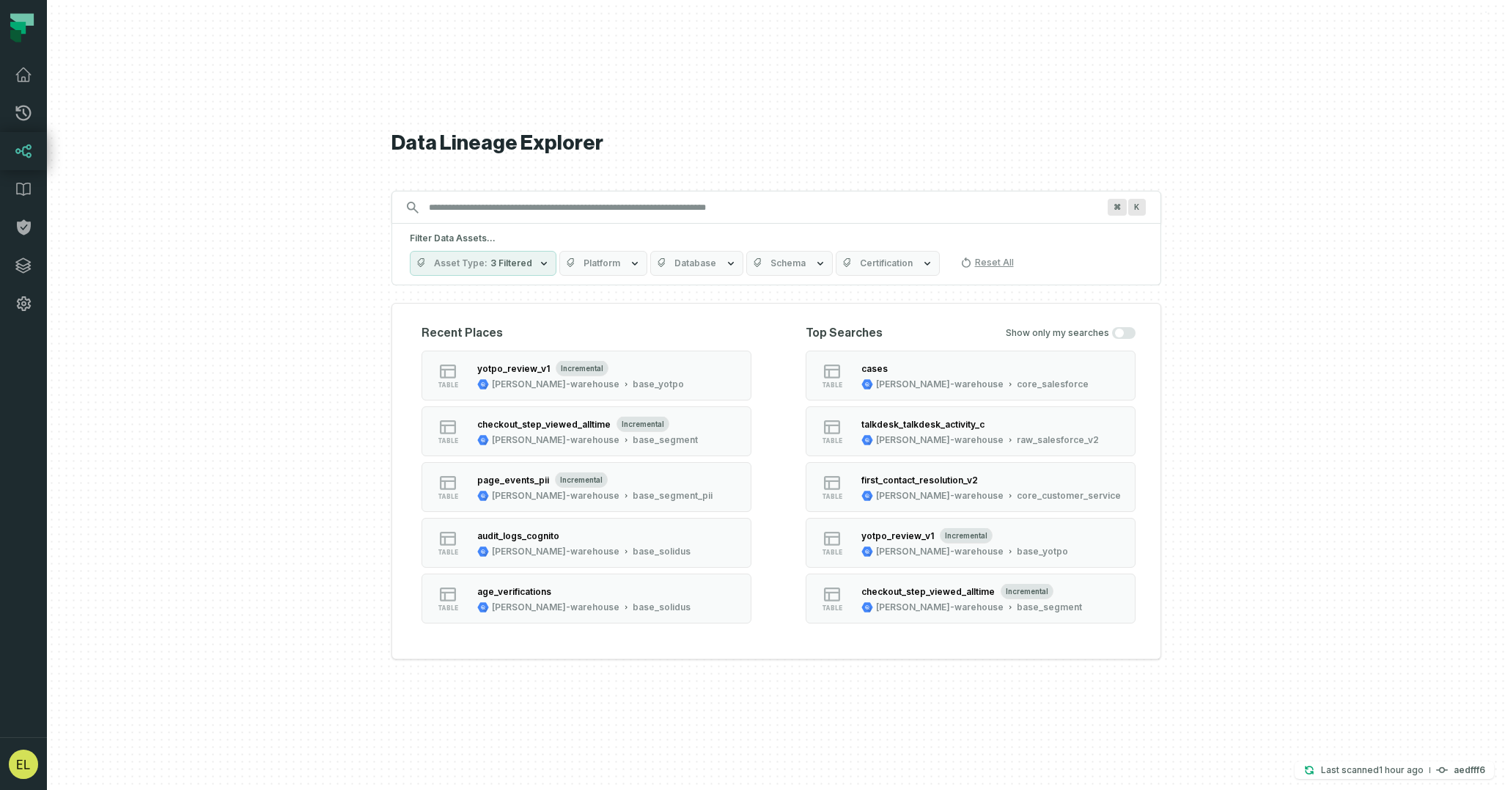
click at [684, 214] on input "Discovery Provider cmdk menu" at bounding box center [763, 207] width 686 height 23
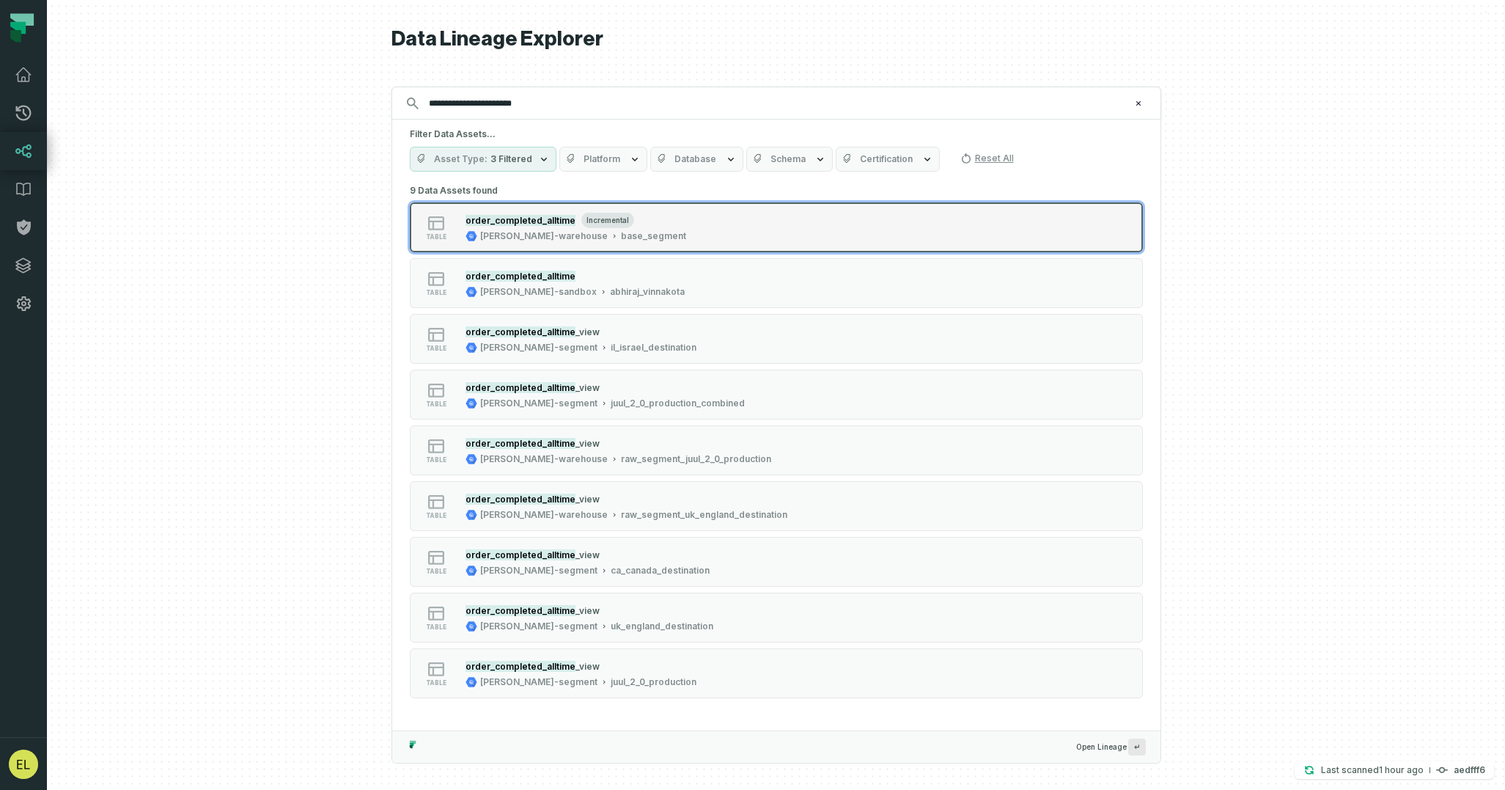
type input "**********"
click at [729, 223] on div "table order_completed_alltime incremental [PERSON_NAME]-warehouse base_segment" at bounding box center [596, 227] width 367 height 29
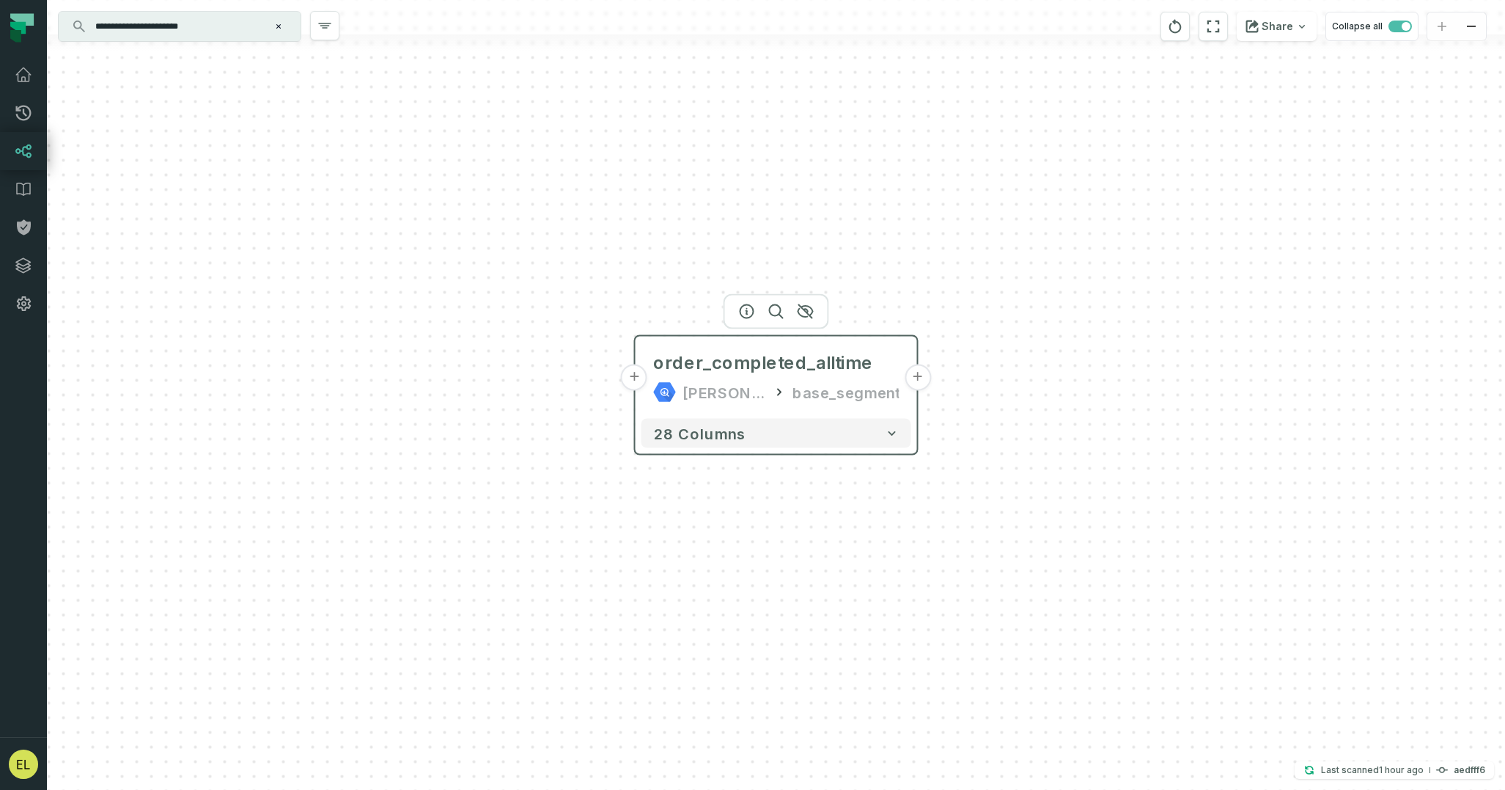
click at [917, 385] on button "+" at bounding box center [918, 377] width 26 height 26
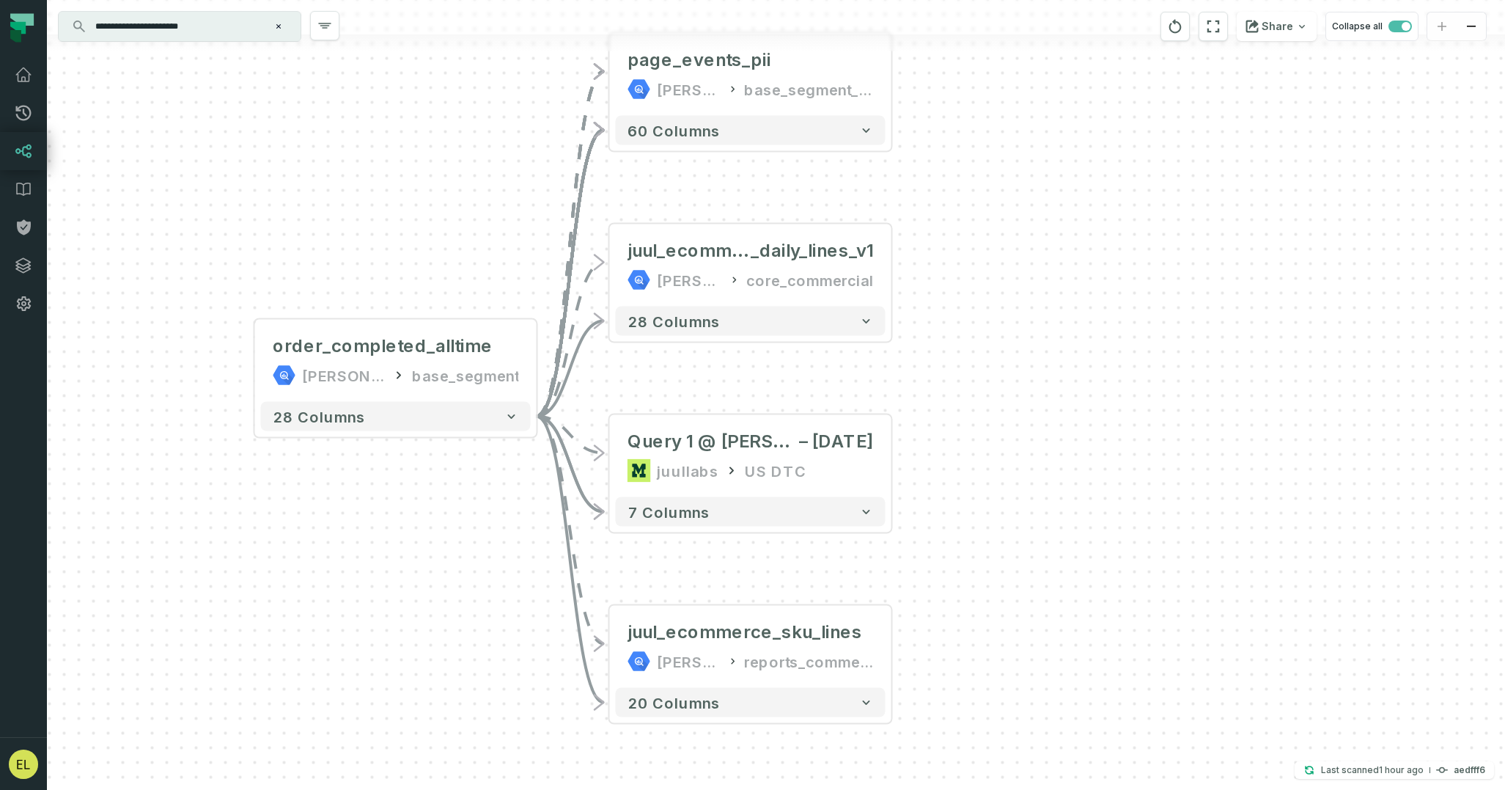
drag, startPoint x: 990, startPoint y: 451, endPoint x: 964, endPoint y: 364, distance: 90.9
click at [964, 364] on div "+ page_events_pii [PERSON_NAME]-warehouse base_segment_pii + 60 columns + juul_…" at bounding box center [776, 395] width 1458 height 790
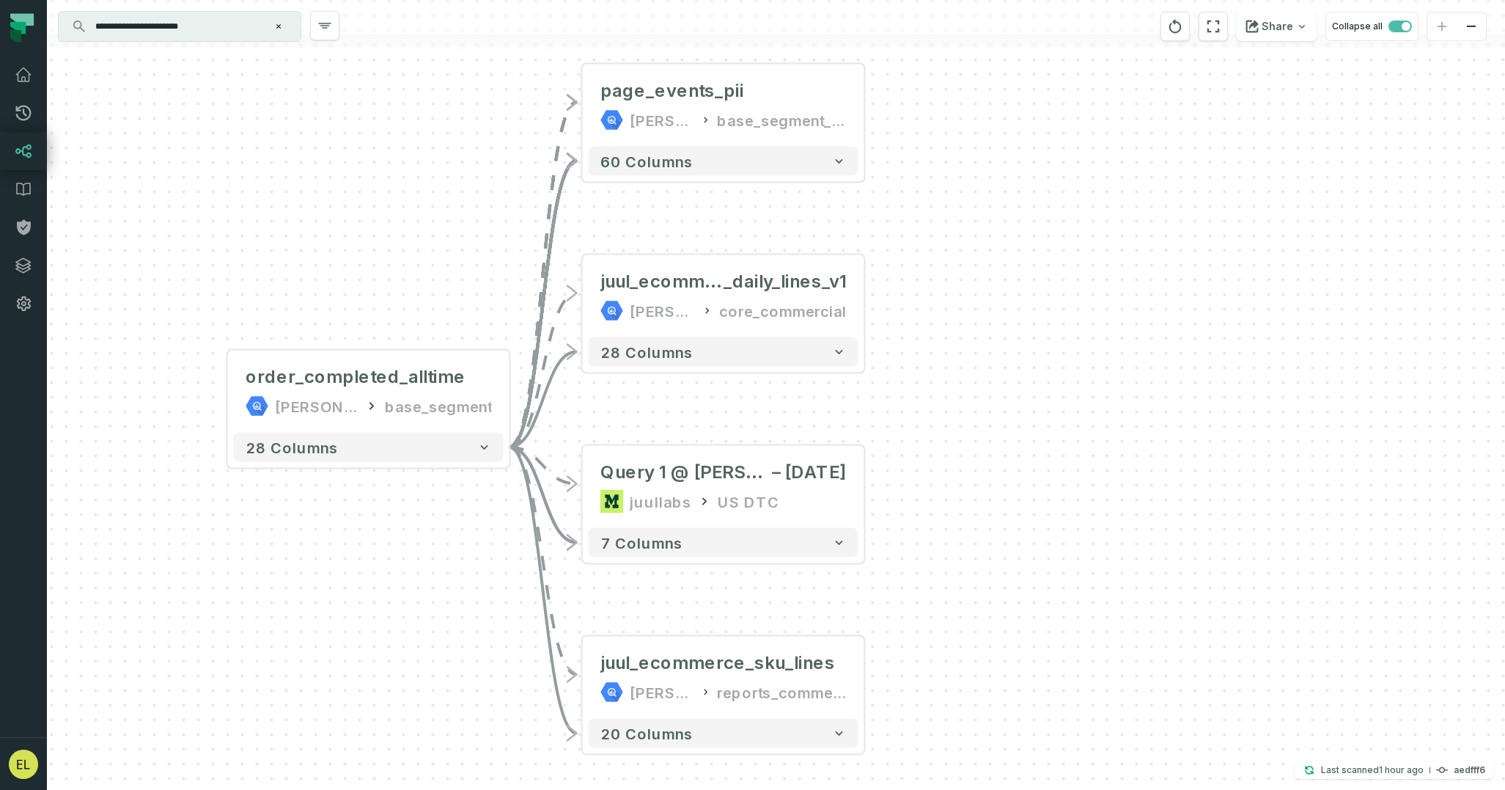
drag, startPoint x: 964, startPoint y: 364, endPoint x: 897, endPoint y: 469, distance: 124.7
click at [897, 469] on div "+ page_events_pii [PERSON_NAME]-warehouse base_segment_pii + 60 columns + juul_…" at bounding box center [776, 395] width 1458 height 790
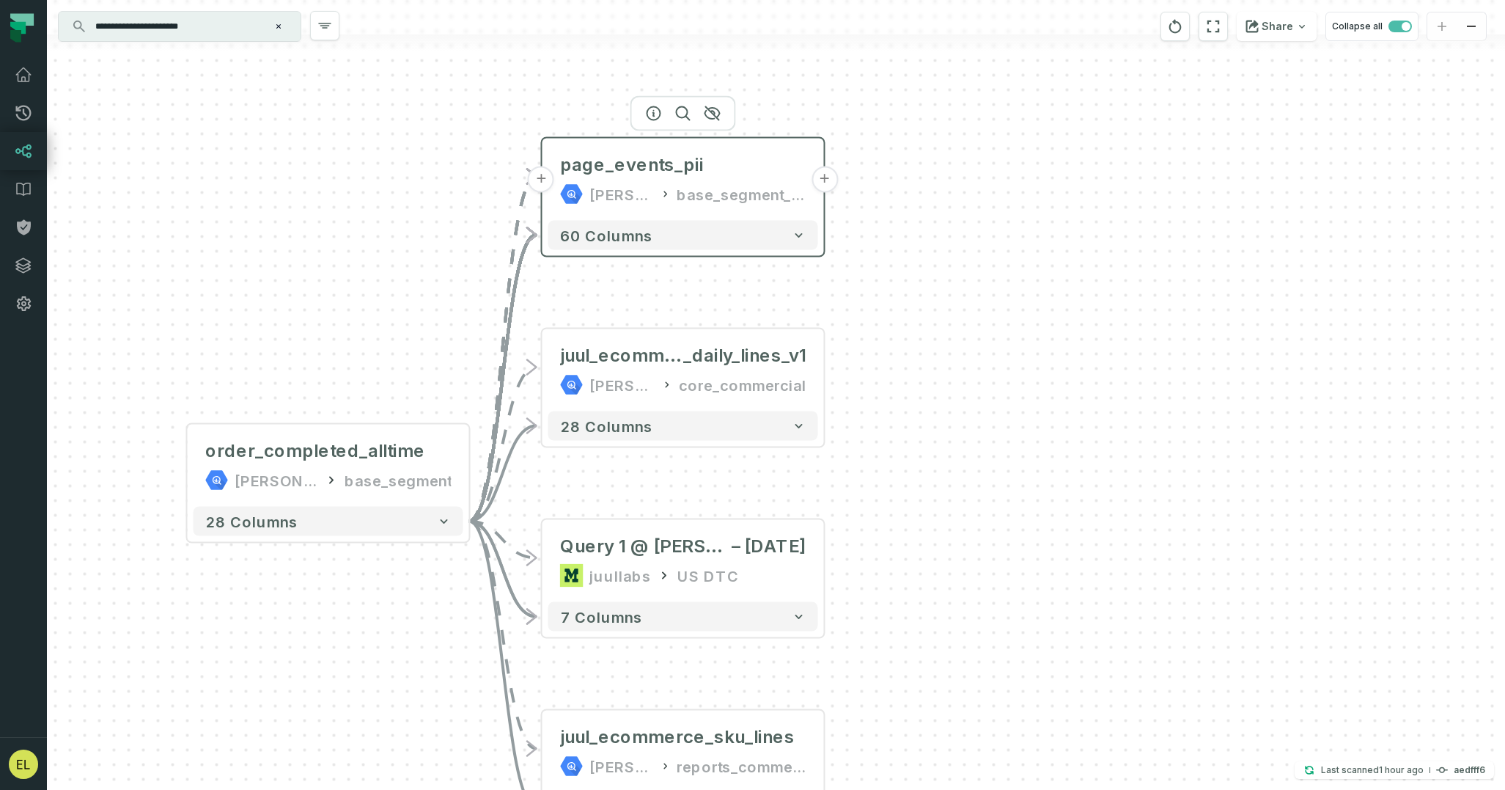
click at [823, 179] on button "+" at bounding box center [825, 179] width 26 height 26
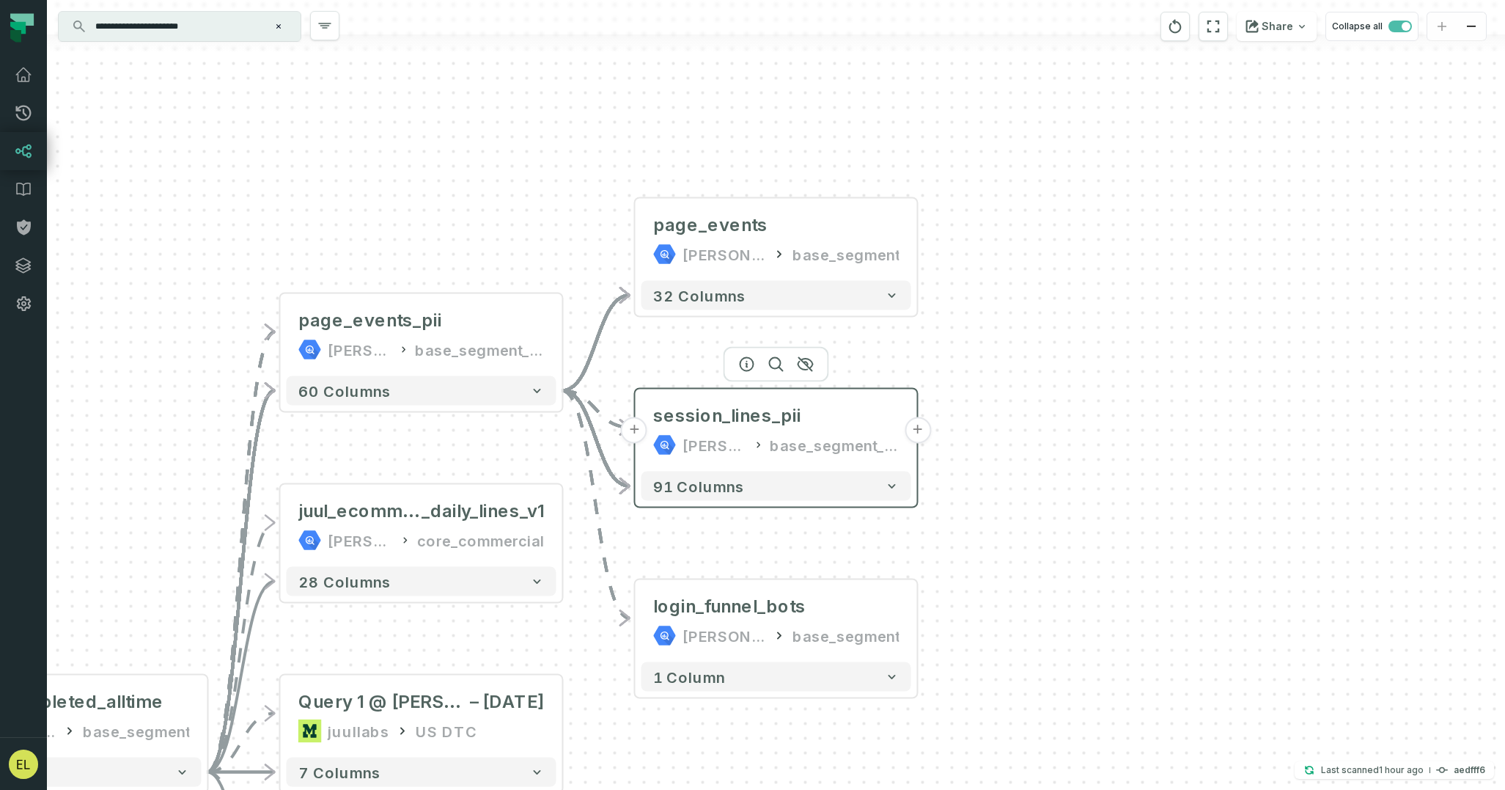
click at [914, 431] on button "+" at bounding box center [918, 430] width 26 height 26
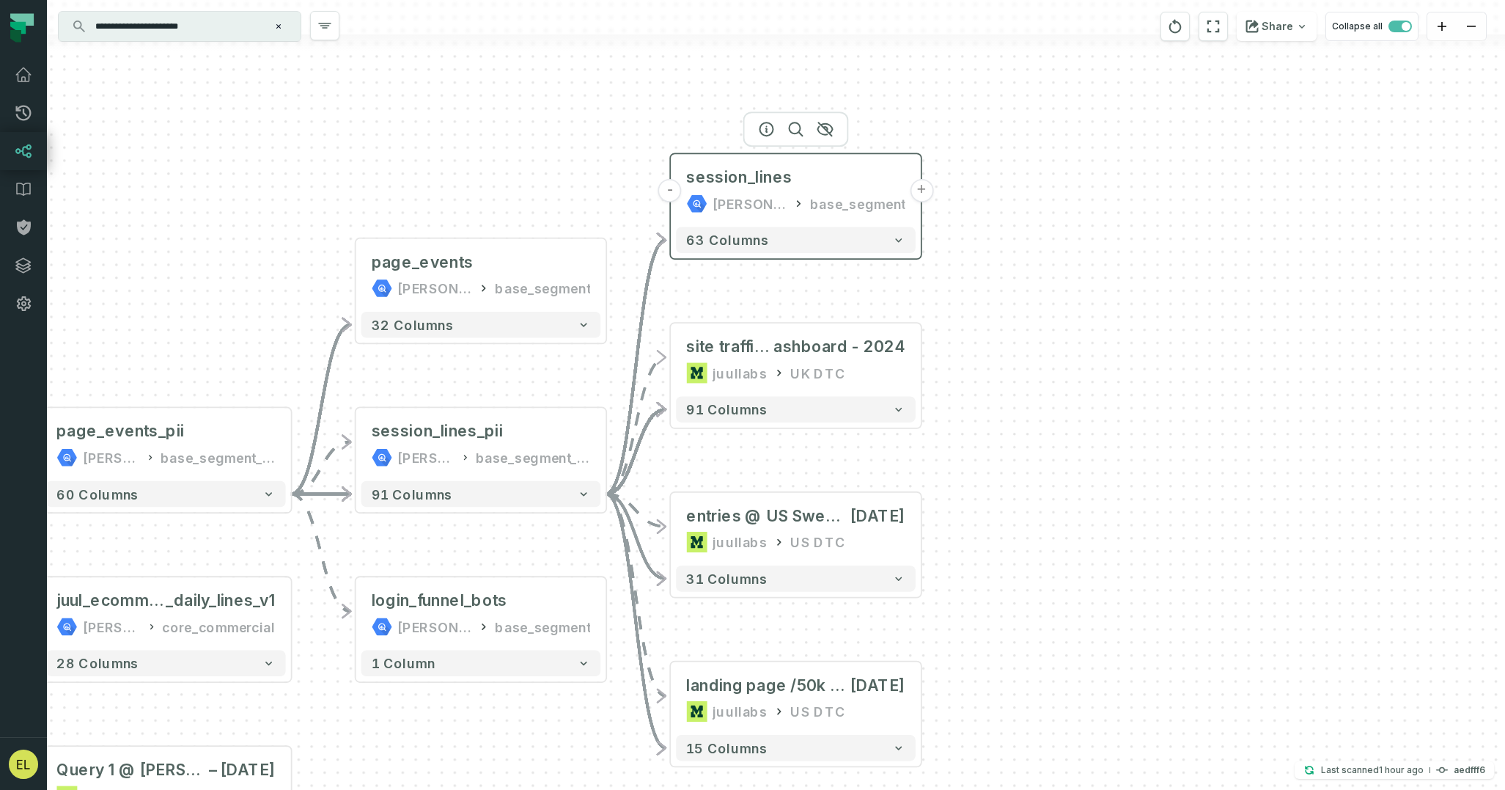
click at [922, 192] on button "+" at bounding box center [921, 190] width 23 height 23
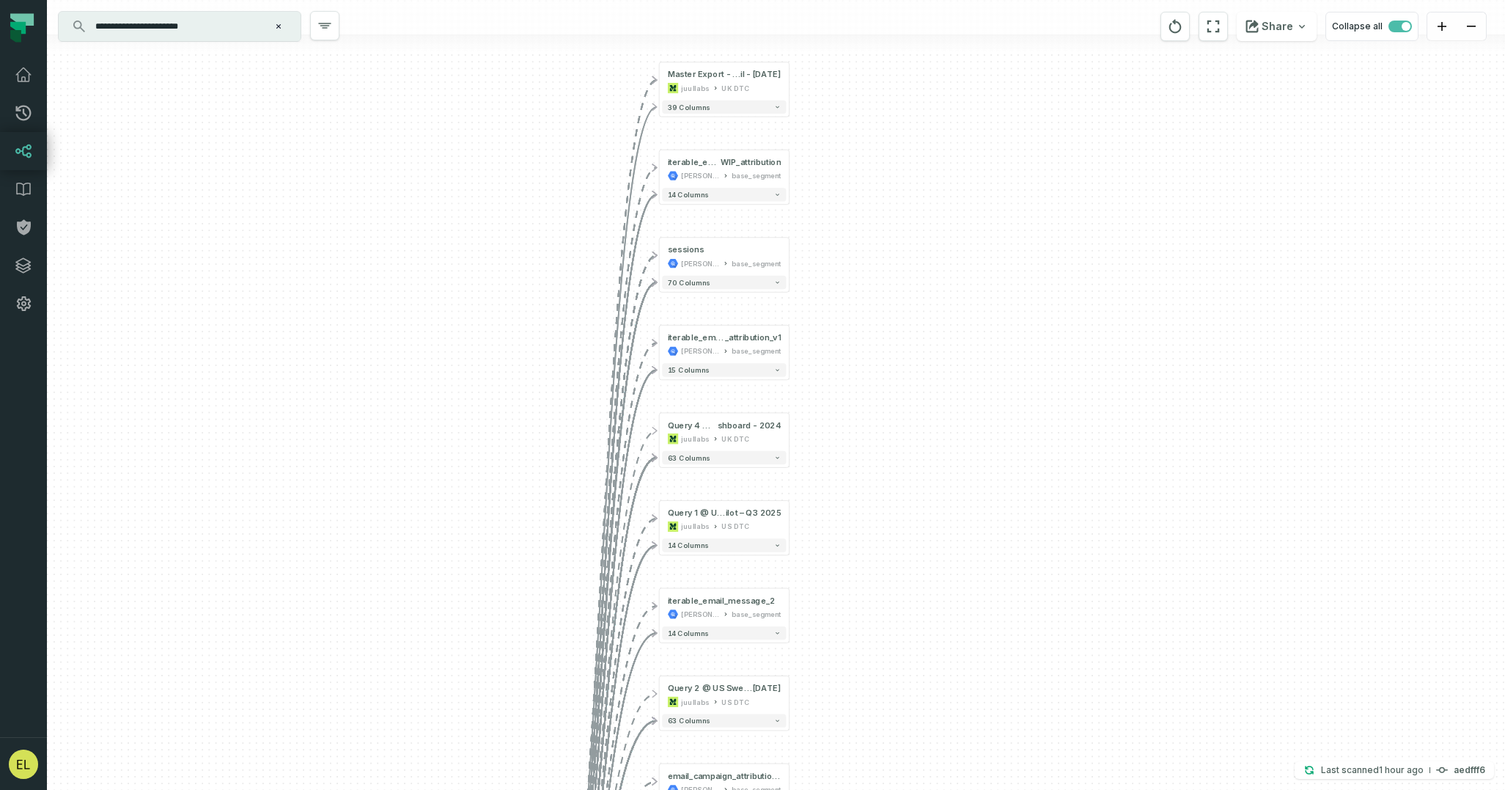
drag, startPoint x: 661, startPoint y: 262, endPoint x: 894, endPoint y: 528, distance: 353.3
click at [894, 528] on div "+ Master Export - User-level @ UK Ecom Direct Ma il - [DATE] juullabs [GEOGRAPH…" at bounding box center [776, 395] width 1458 height 790
drag, startPoint x: 823, startPoint y: 323, endPoint x: 841, endPoint y: 433, distance: 110.7
click at [841, 433] on div "+ Master Export - User-level @ UK Ecom Direct Ma il - [DATE] juullabs [GEOGRAPH…" at bounding box center [776, 395] width 1458 height 790
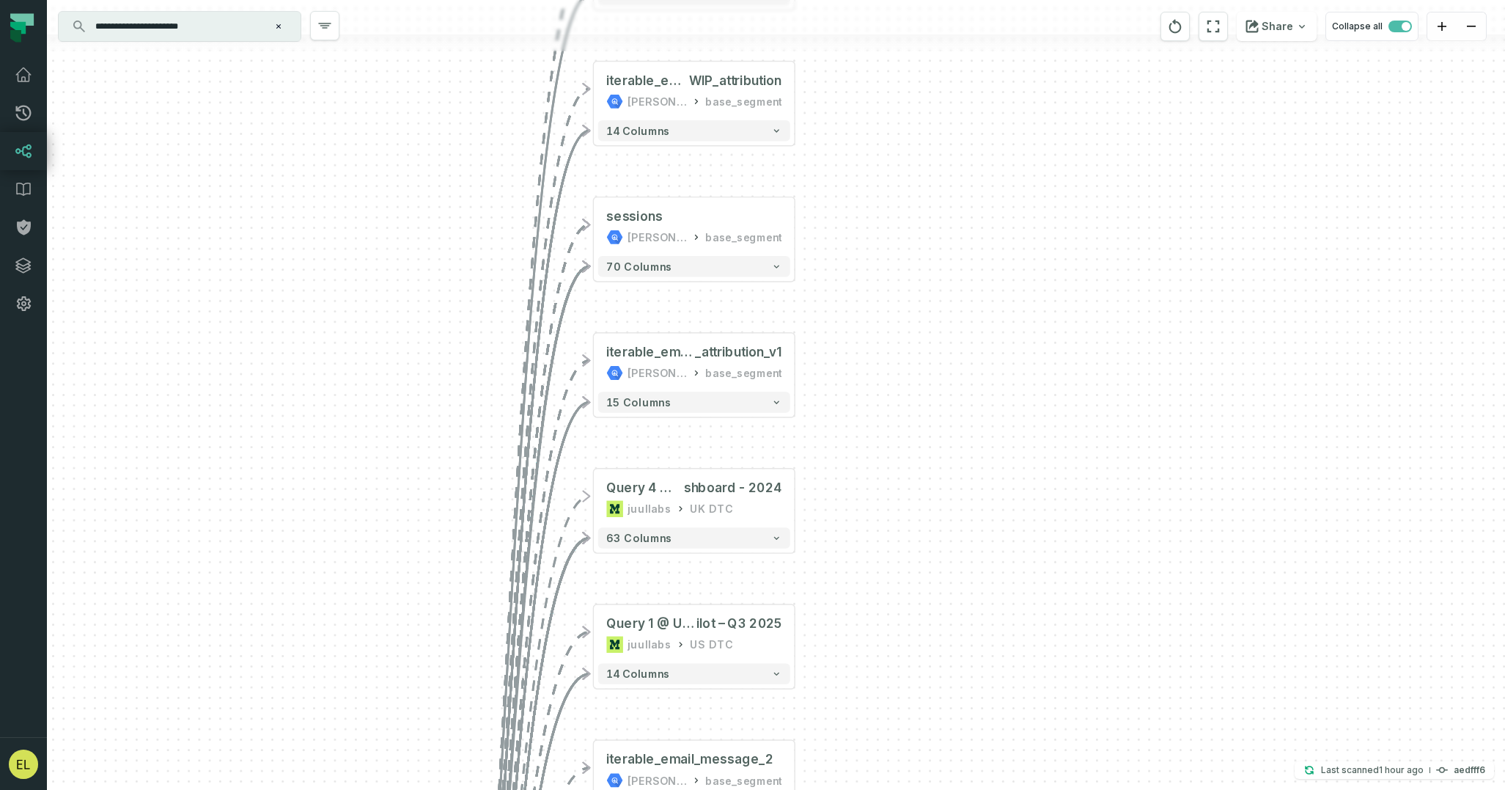
drag, startPoint x: 818, startPoint y: 321, endPoint x: 824, endPoint y: 216, distance: 105.1
click at [824, 216] on div "+ Master Export - User-level @ UK Ecom Direct Ma il - [DATE] juullabs [GEOGRAPH…" at bounding box center [776, 395] width 1458 height 790
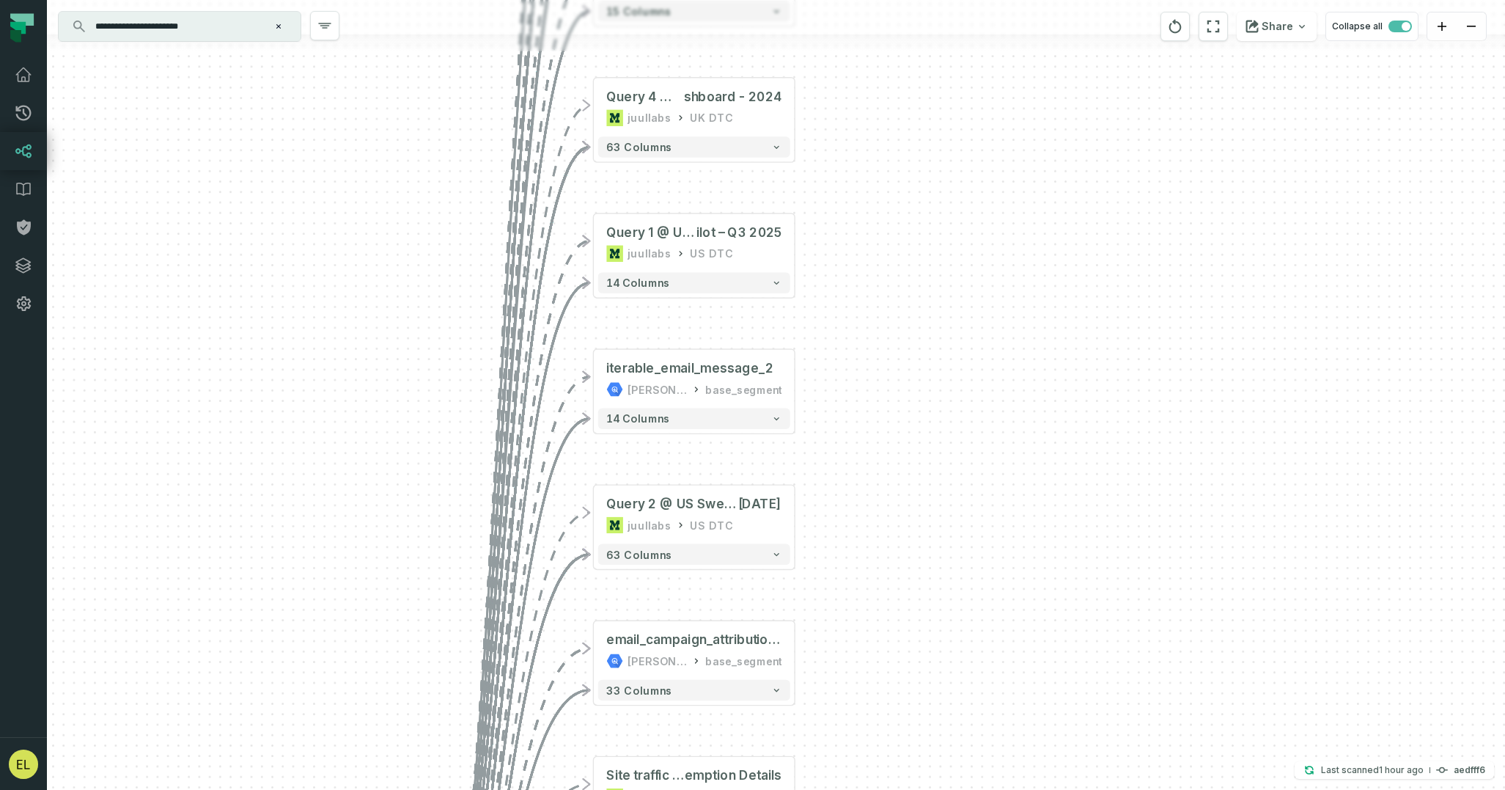
drag, startPoint x: 812, startPoint y: 574, endPoint x: 812, endPoint y: 183, distance: 390.8
click at [812, 183] on div "+ Master Export - User-level @ UK Ecom Direct Ma il - [DATE] juullabs [GEOGRAPH…" at bounding box center [776, 395] width 1458 height 790
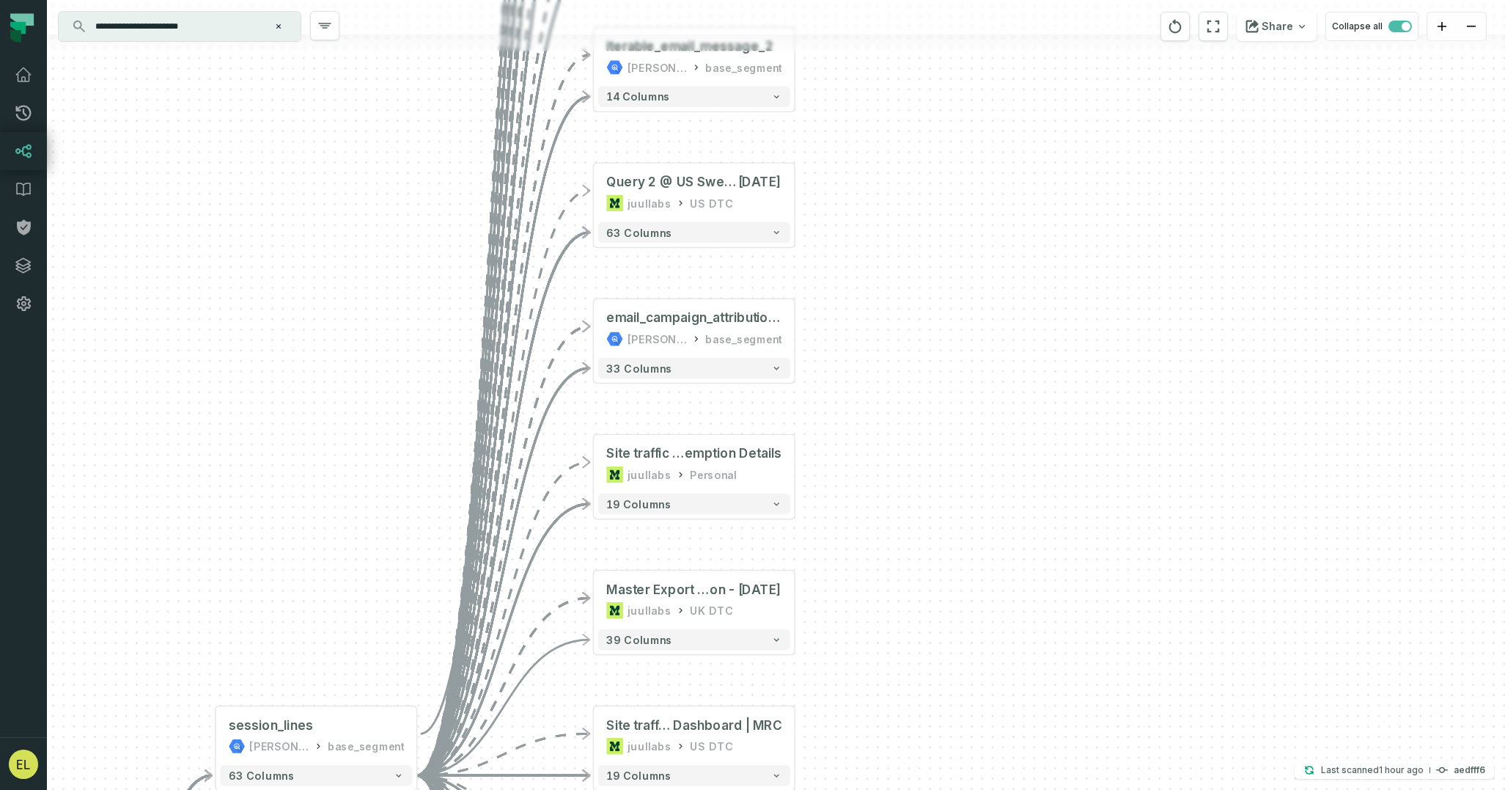
drag, startPoint x: 808, startPoint y: 574, endPoint x: 808, endPoint y: 167, distance: 406.9
click at [808, 167] on div "+ Master Export - User-level @ UK Ecom Direct Ma il - [DATE] juullabs [GEOGRAPH…" at bounding box center [776, 395] width 1458 height 790
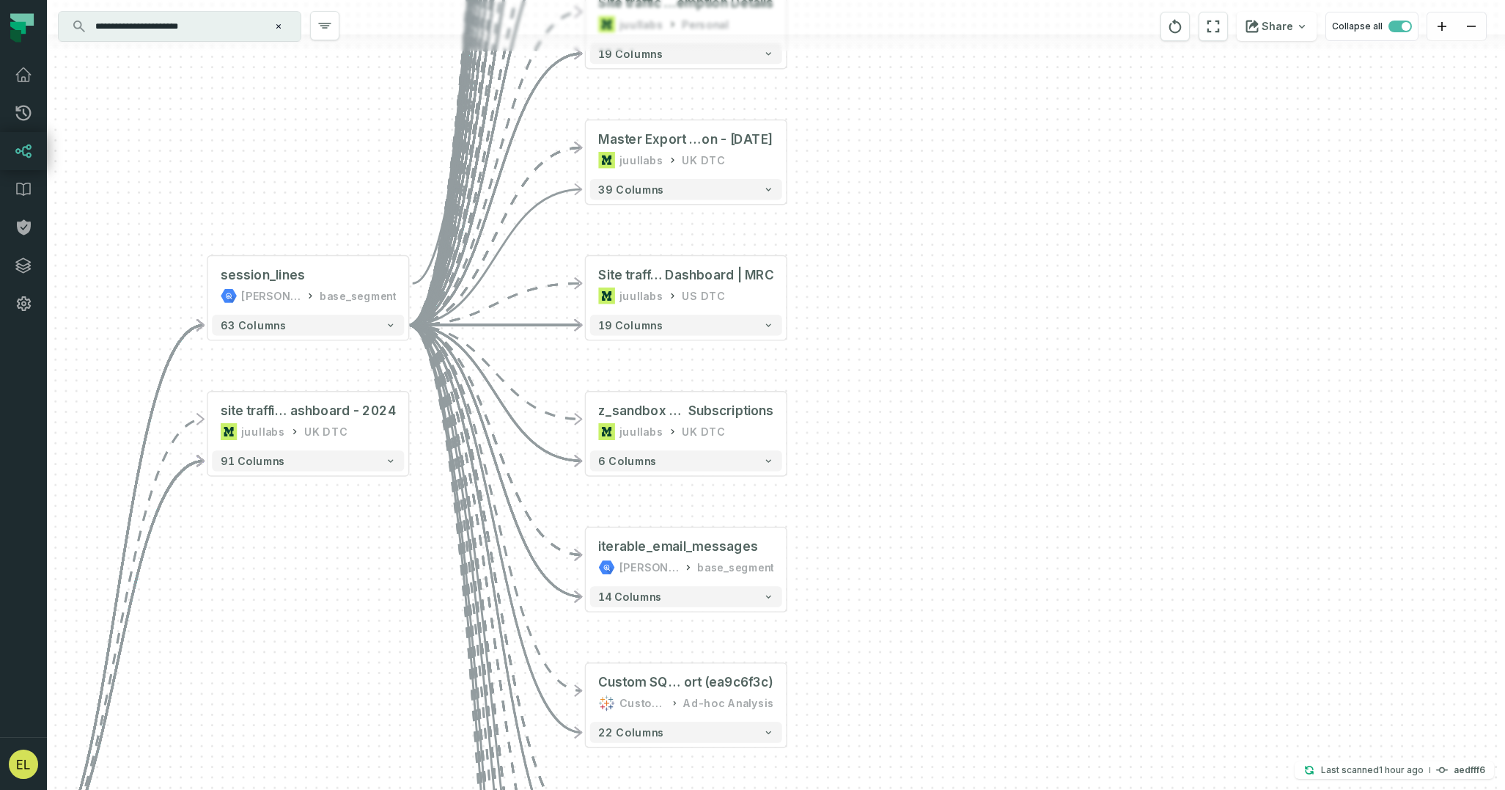
drag, startPoint x: 821, startPoint y: 526, endPoint x: 813, endPoint y: 59, distance: 466.4
click at [813, 59] on div "+ Master Export - User-level @ UK Ecom Direct Ma il - [DATE] juullabs [GEOGRAPH…" at bounding box center [776, 395] width 1458 height 790
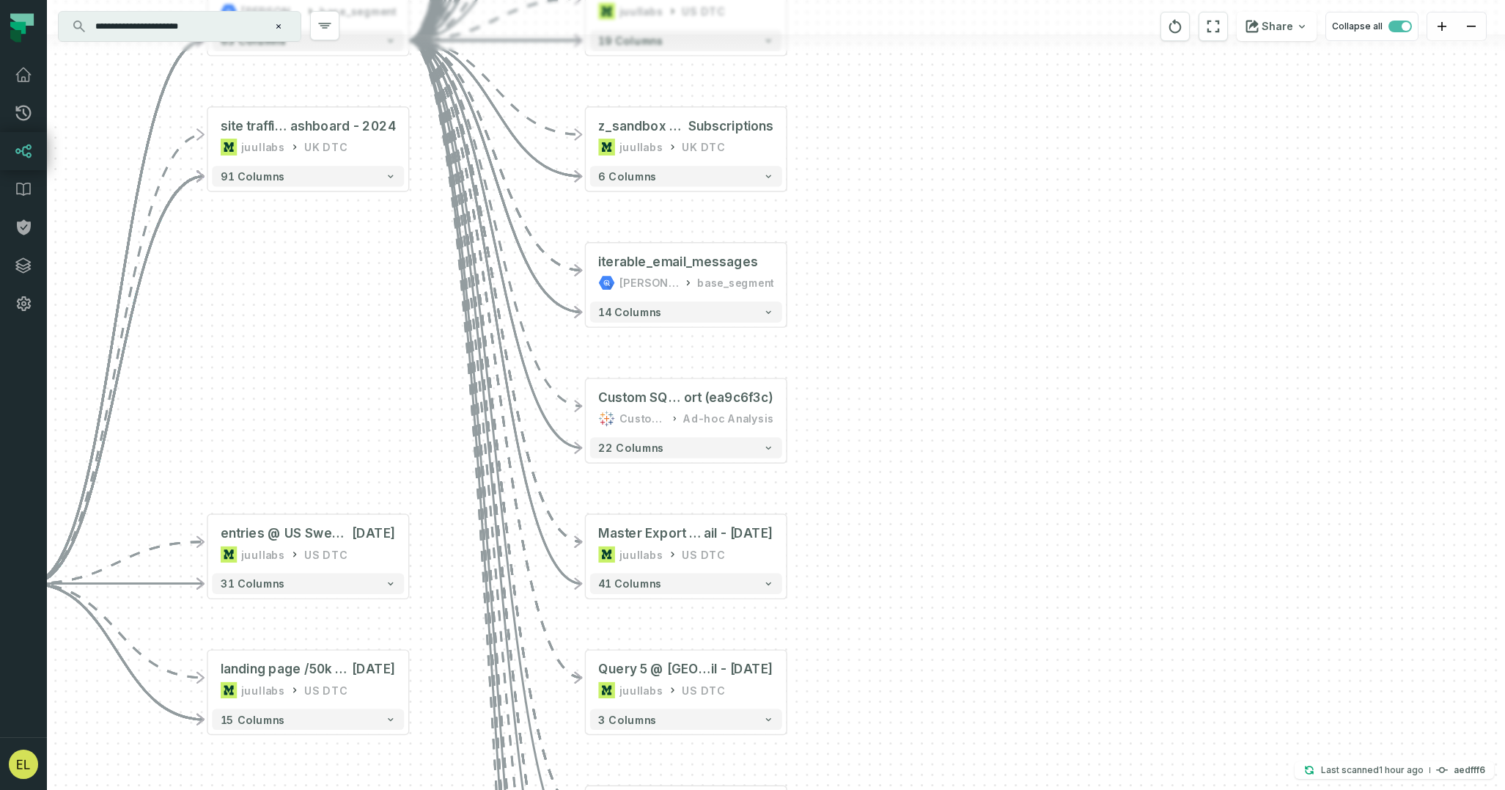
drag, startPoint x: 820, startPoint y: 532, endPoint x: 820, endPoint y: 205, distance: 326.3
click at [820, 205] on div "+ Master Export - User-level @ UK Ecom Direct Ma il - [DATE] juullabs [GEOGRAPH…" at bounding box center [776, 395] width 1458 height 790
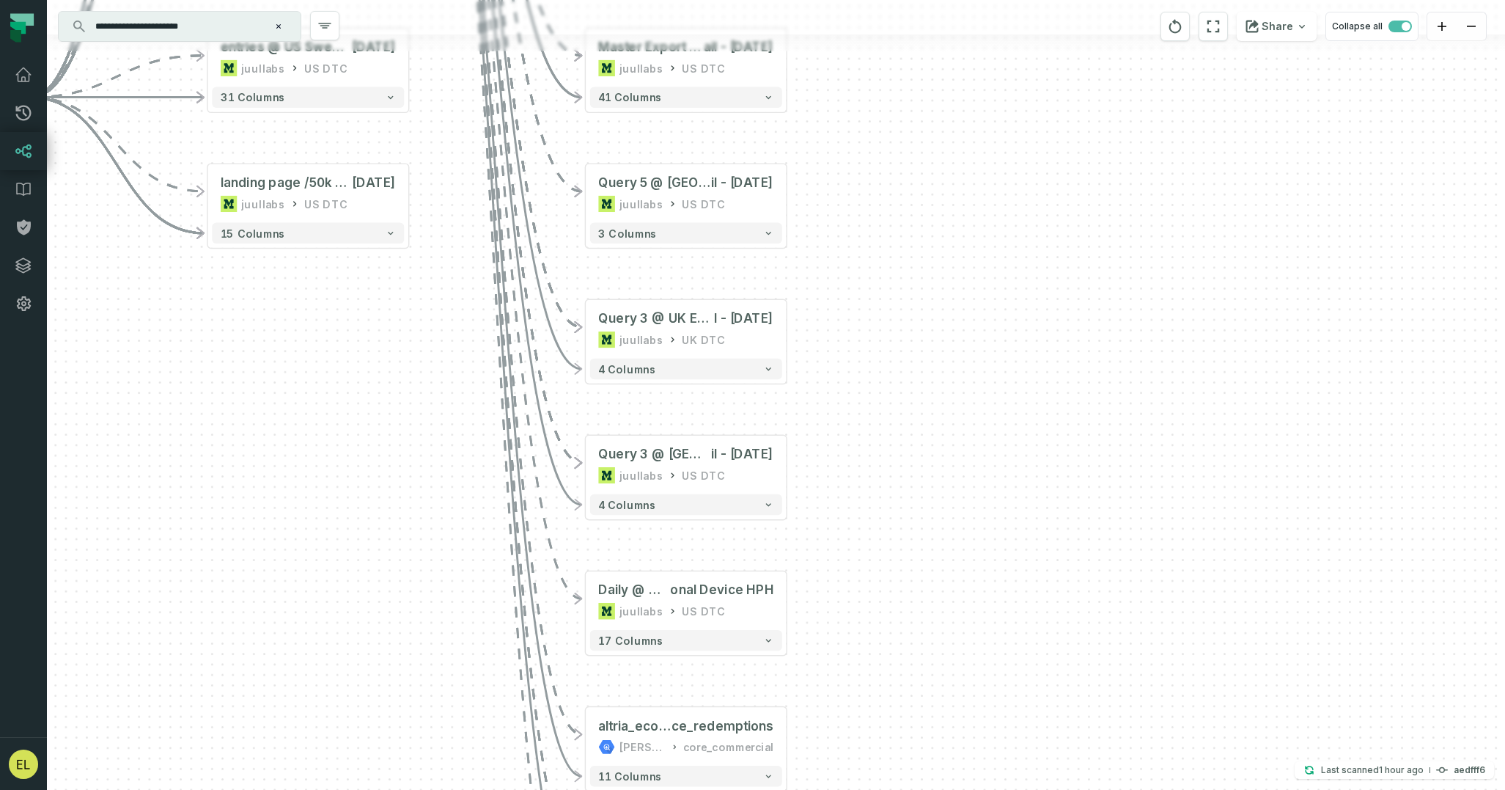
drag, startPoint x: 811, startPoint y: 371, endPoint x: 811, endPoint y: 199, distance: 172.3
click at [811, 199] on div "+ Master Export - User-level @ UK Ecom Direct Ma il - [DATE] juullabs [GEOGRAPH…" at bounding box center [776, 395] width 1458 height 790
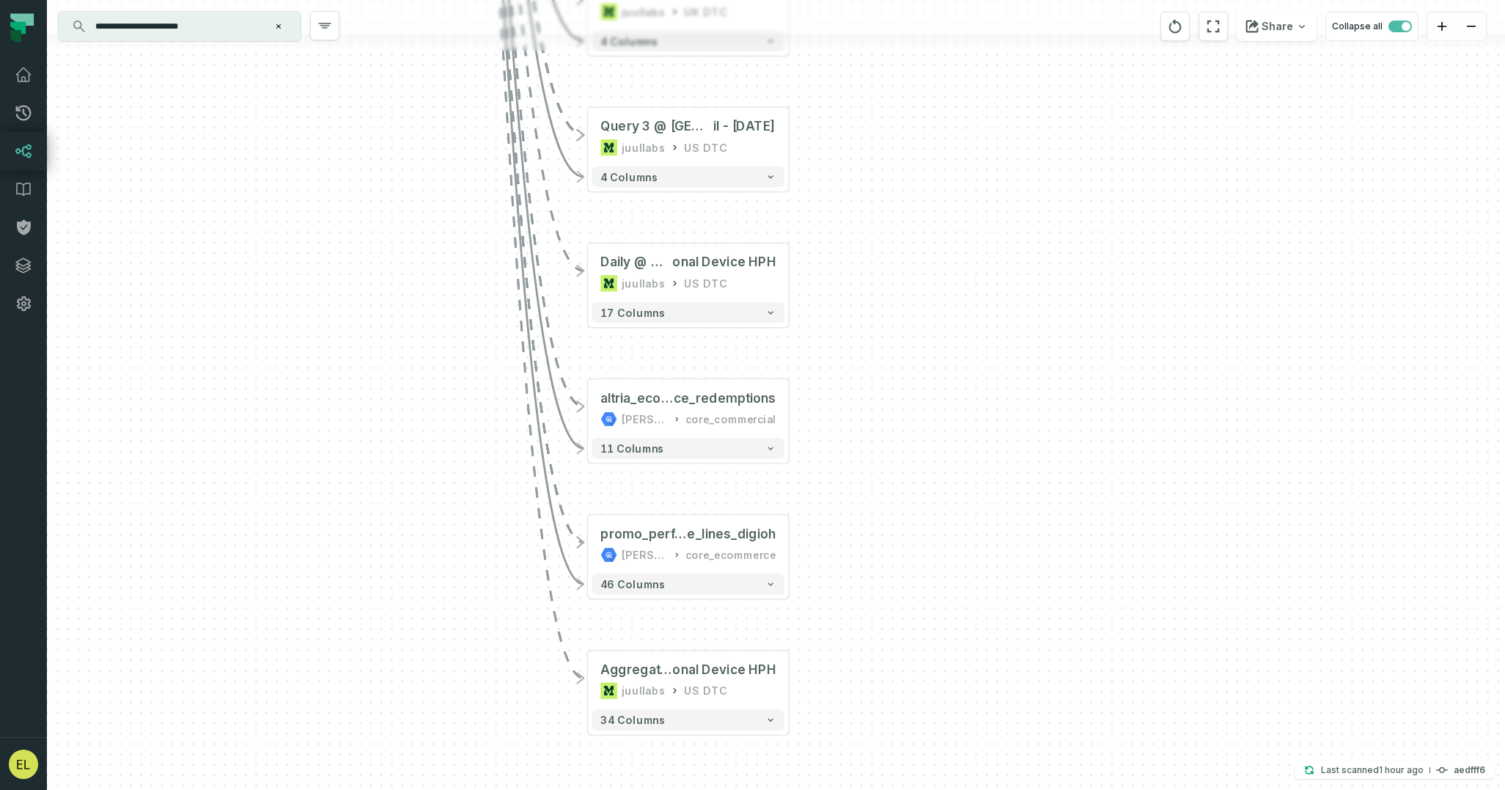
drag, startPoint x: 815, startPoint y: 554, endPoint x: 817, endPoint y: 227, distance: 327.8
click at [817, 227] on div "+ Master Export - User-level @ UK Ecom Direct Ma il - [DATE] juullabs [GEOGRAPH…" at bounding box center [776, 395] width 1458 height 790
click at [820, 526] on div "+ Master Export - User-level @ UK Ecom Direct Ma il - [DATE] juullabs [GEOGRAPH…" at bounding box center [776, 395] width 1458 height 790
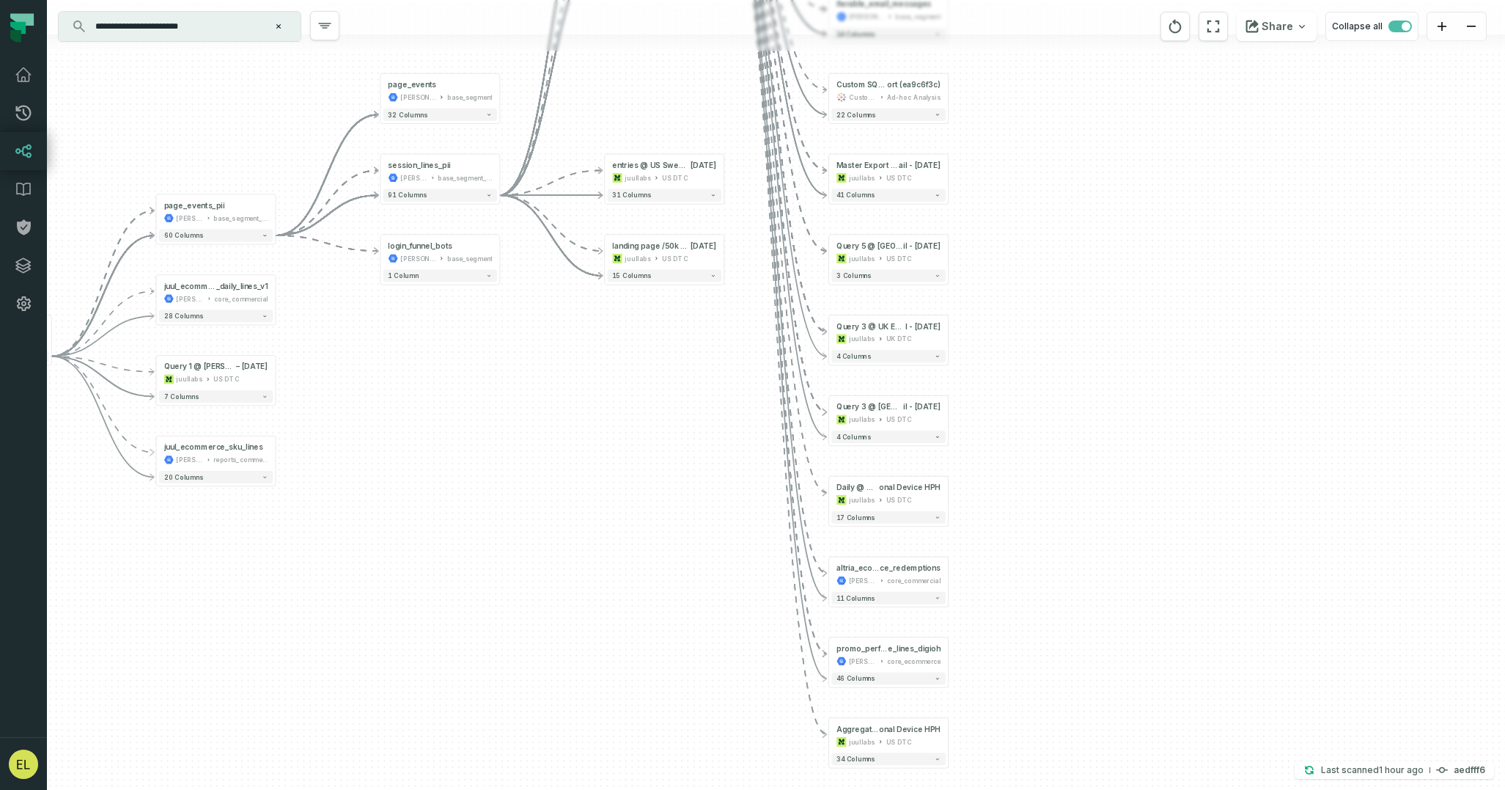
drag, startPoint x: 855, startPoint y: 474, endPoint x: 1109, endPoint y: 666, distance: 318.8
click at [1109, 666] on div "+ Master Export - User-level @ UK Ecom Direct Ma il - [DATE] juullabs [GEOGRAPH…" at bounding box center [776, 395] width 1458 height 790
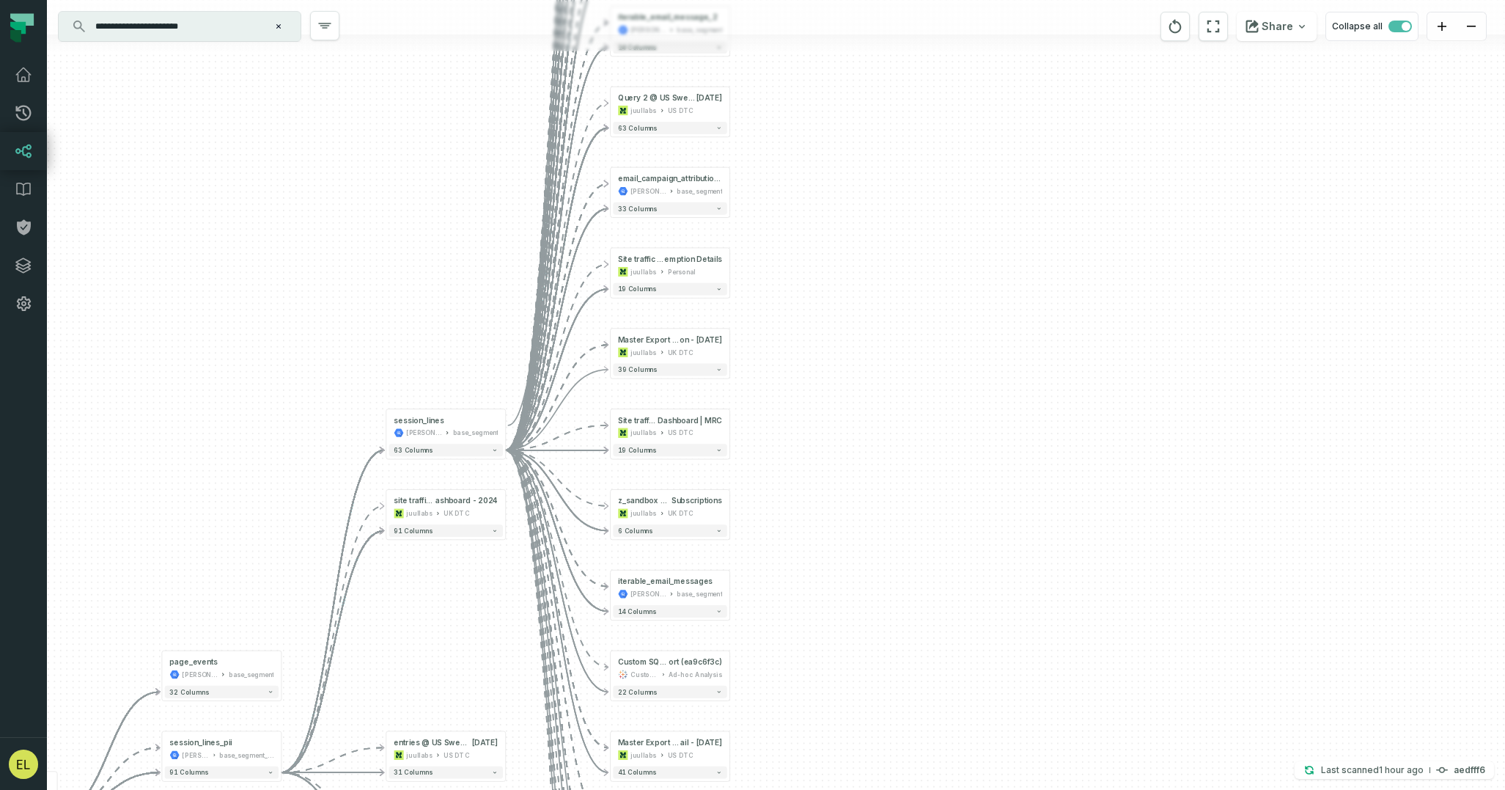
drag, startPoint x: 1201, startPoint y: 345, endPoint x: 858, endPoint y: 867, distance: 624.7
click at [858, 789] on html "Pull Requests Dashboard Lineage Data Catalog Policies Integrations Settings [PE…" at bounding box center [752, 395] width 1505 height 790
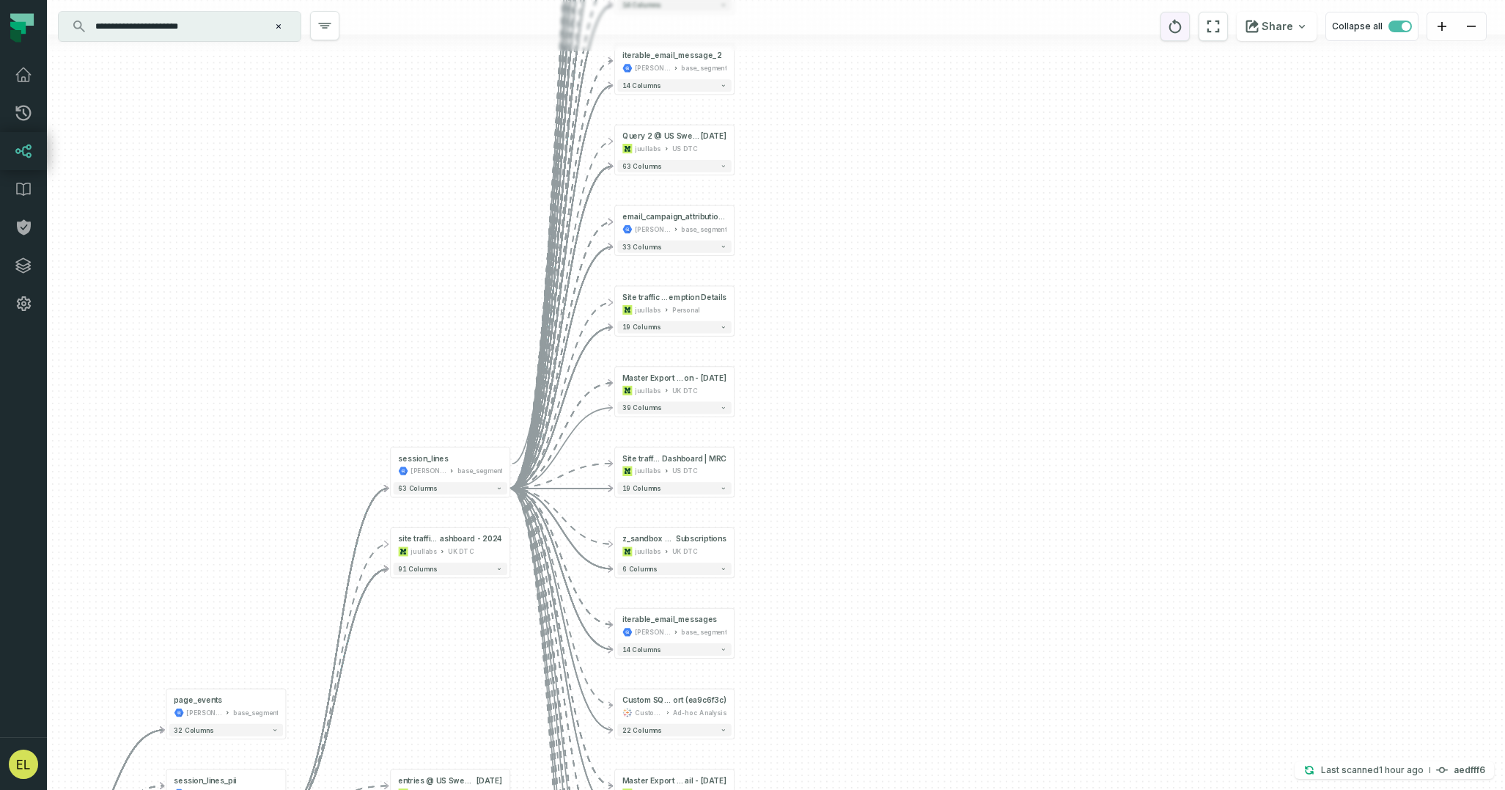
click at [1180, 29] on icon "reset" at bounding box center [1175, 27] width 16 height 18
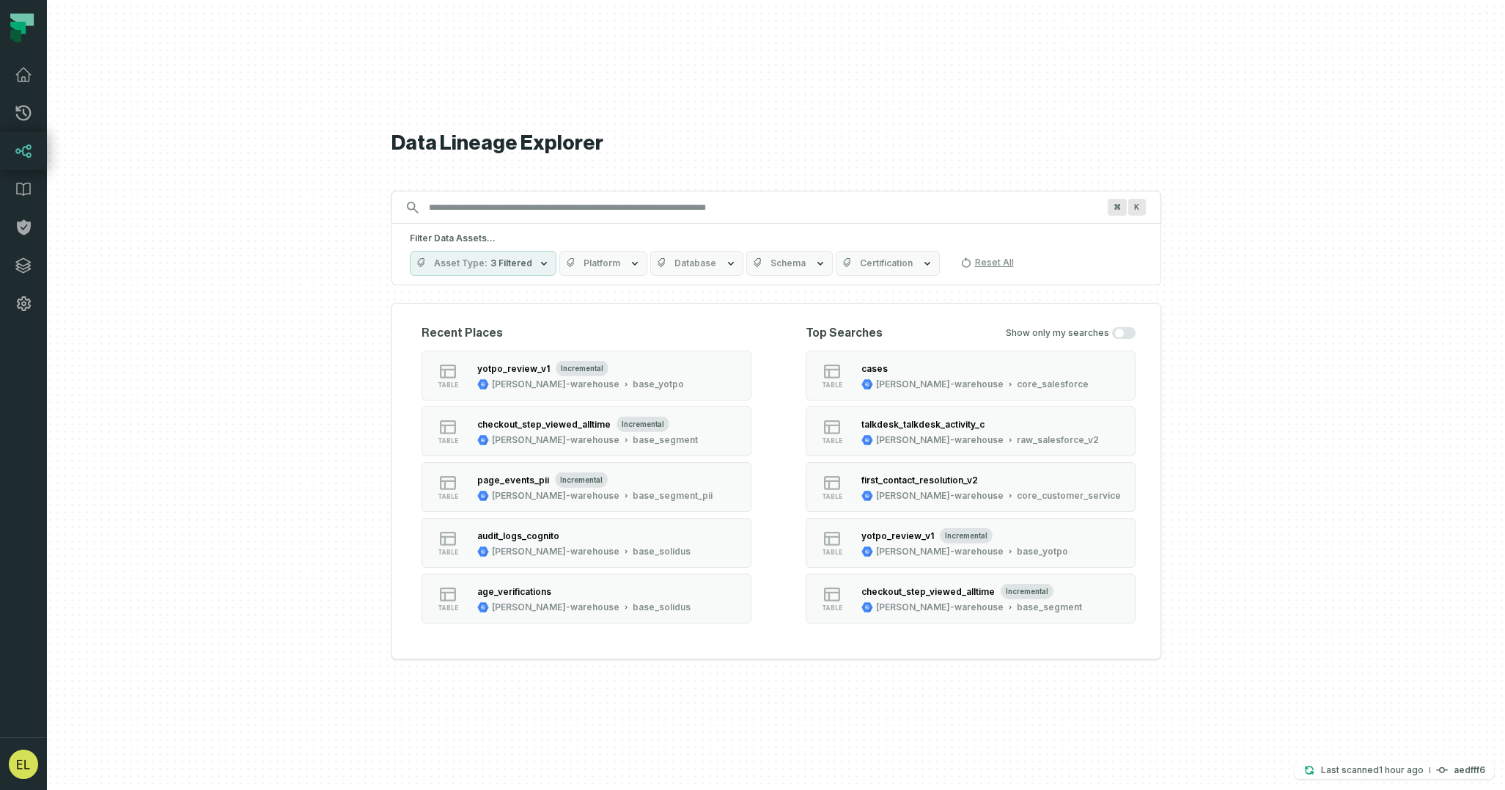
click at [787, 208] on input "Discovery Provider cmdk menu" at bounding box center [763, 207] width 686 height 23
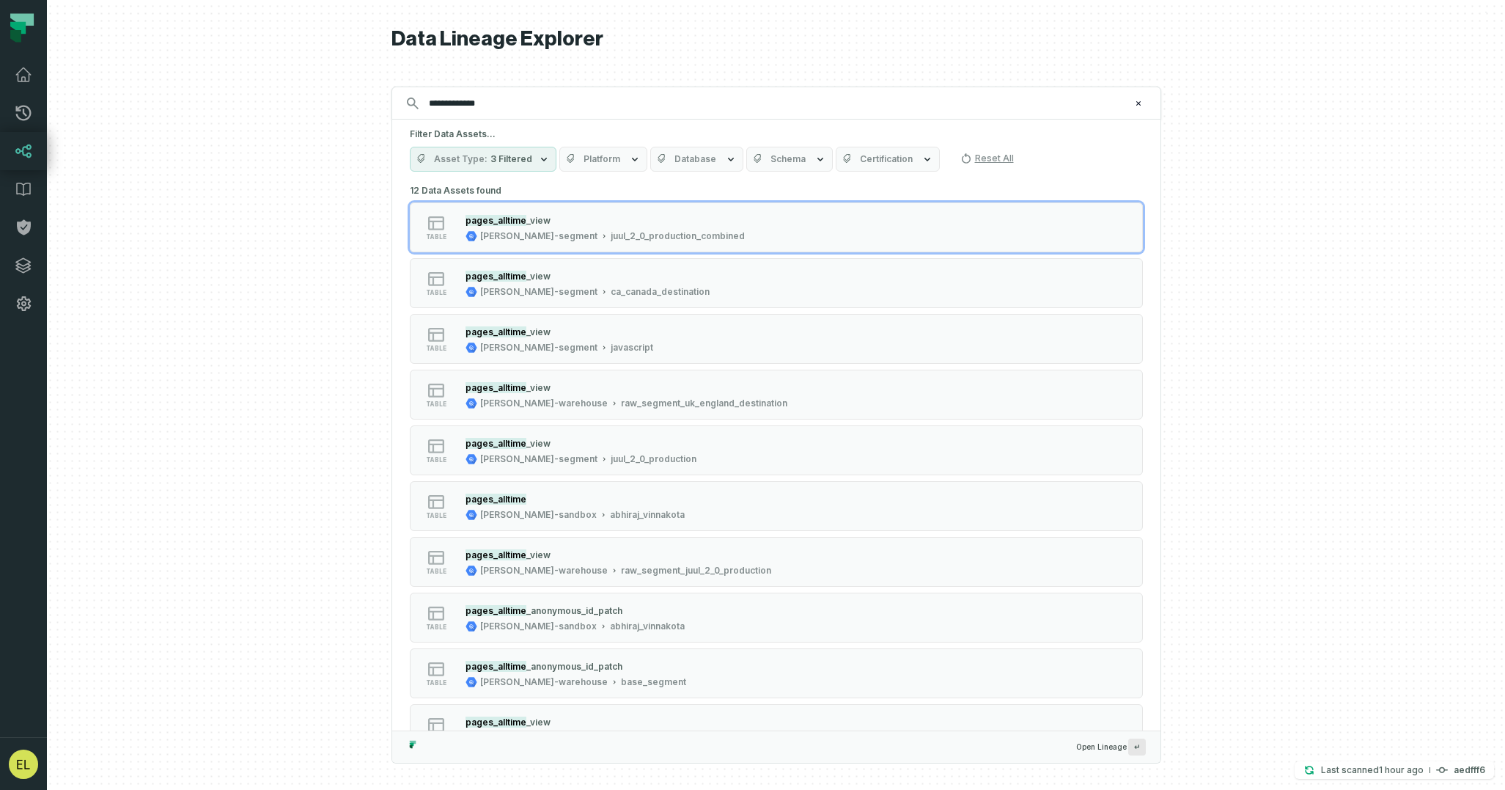
type input "**********"
click at [798, 161] on button "Schema" at bounding box center [789, 159] width 87 height 25
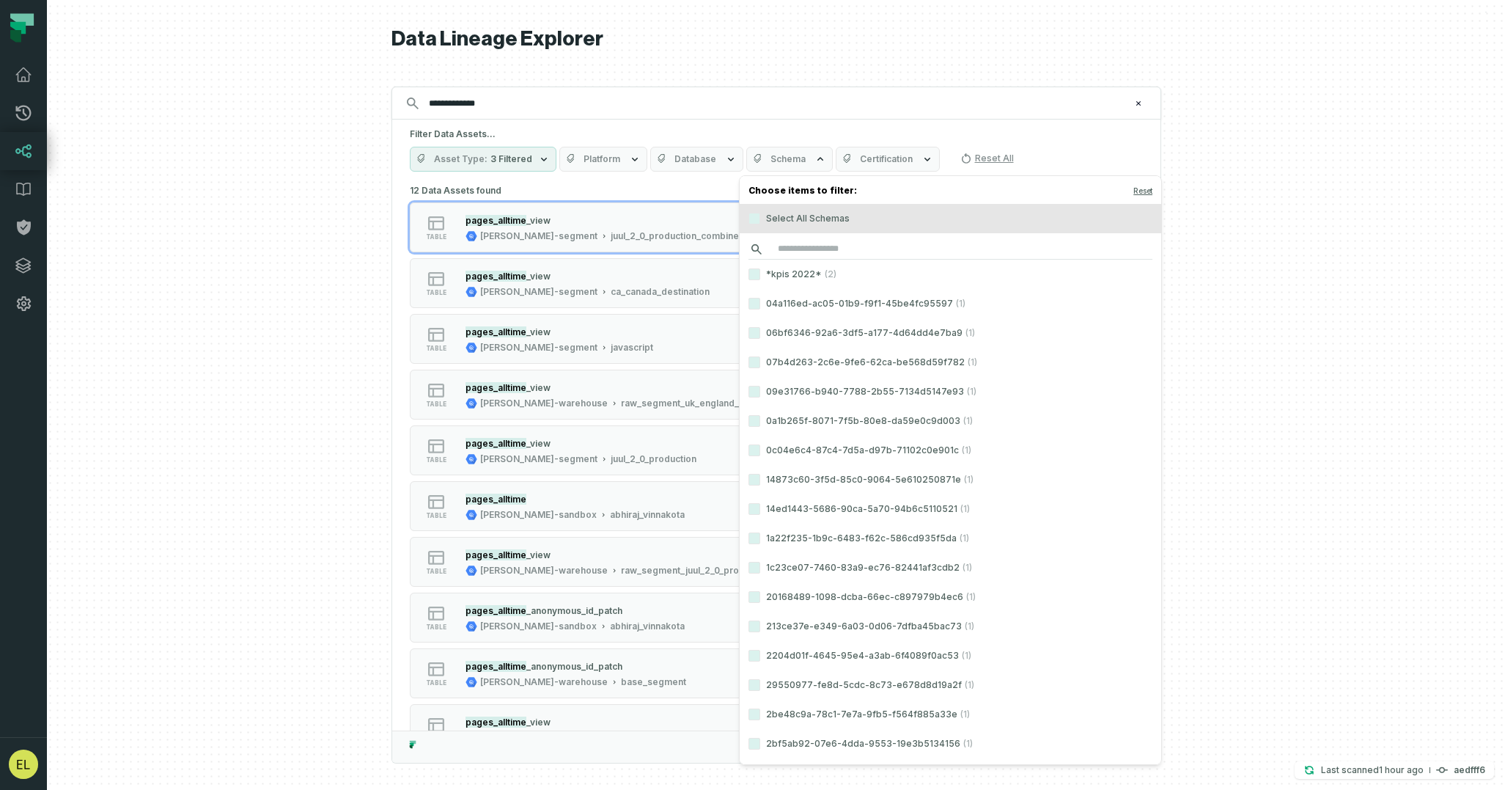
click at [826, 246] on input "search" at bounding box center [951, 249] width 404 height 21
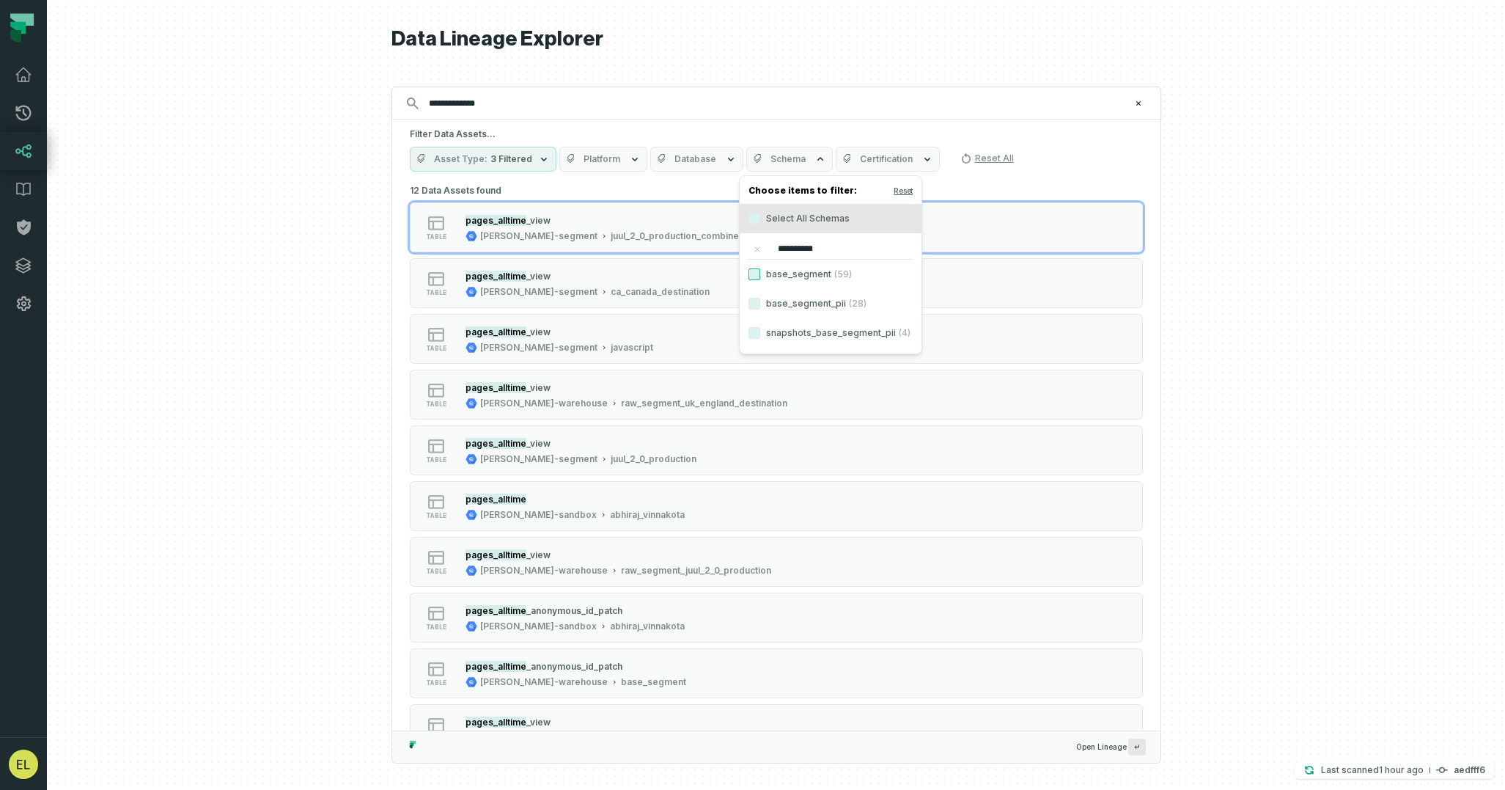
type input "**********"
click at [750, 275] on button "base_segment (59)" at bounding box center [755, 274] width 12 height 12
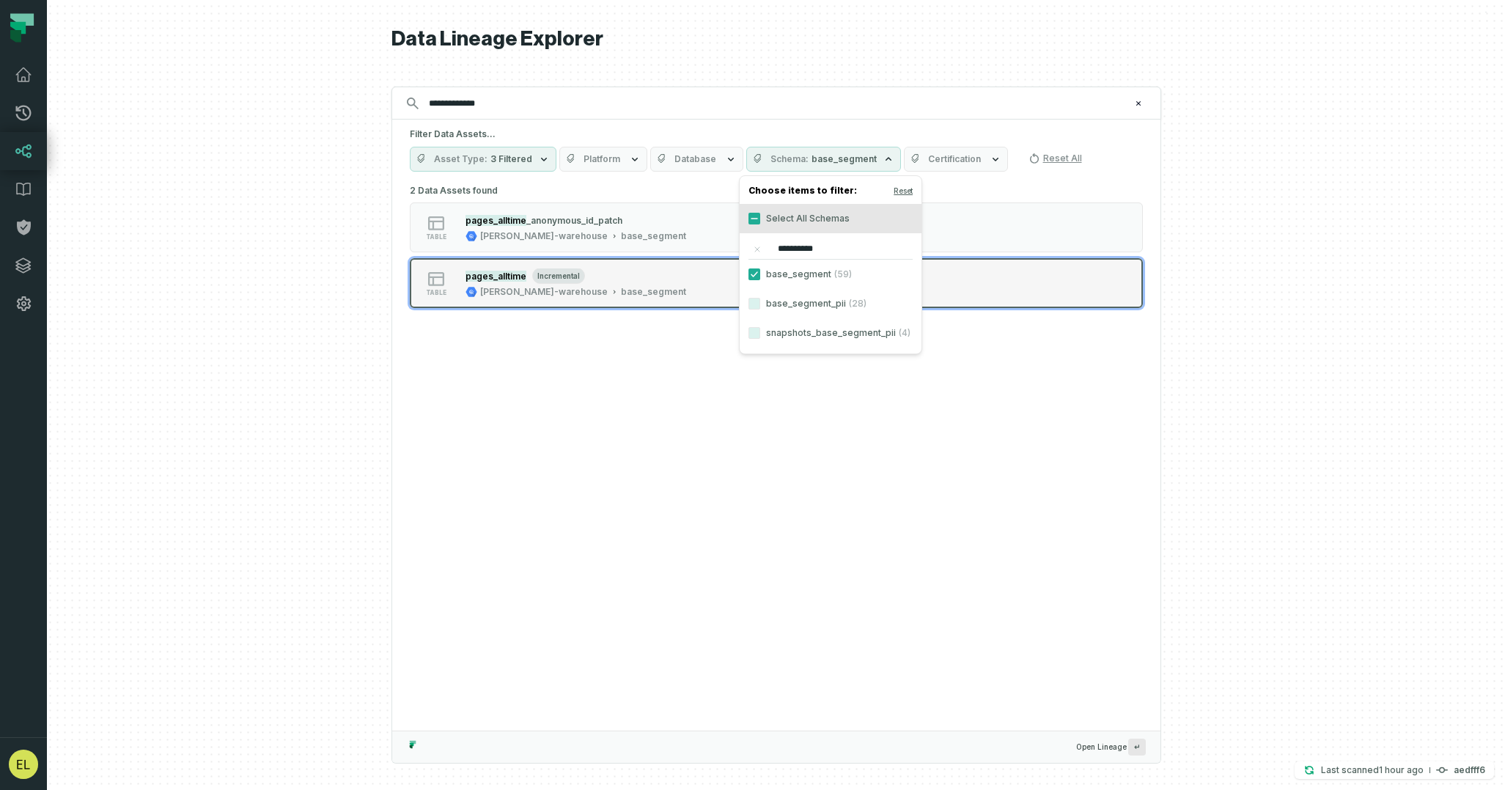
click at [682, 288] on div "table pages_alltime incremental [PERSON_NAME]-warehouse base_segment" at bounding box center [596, 282] width 367 height 29
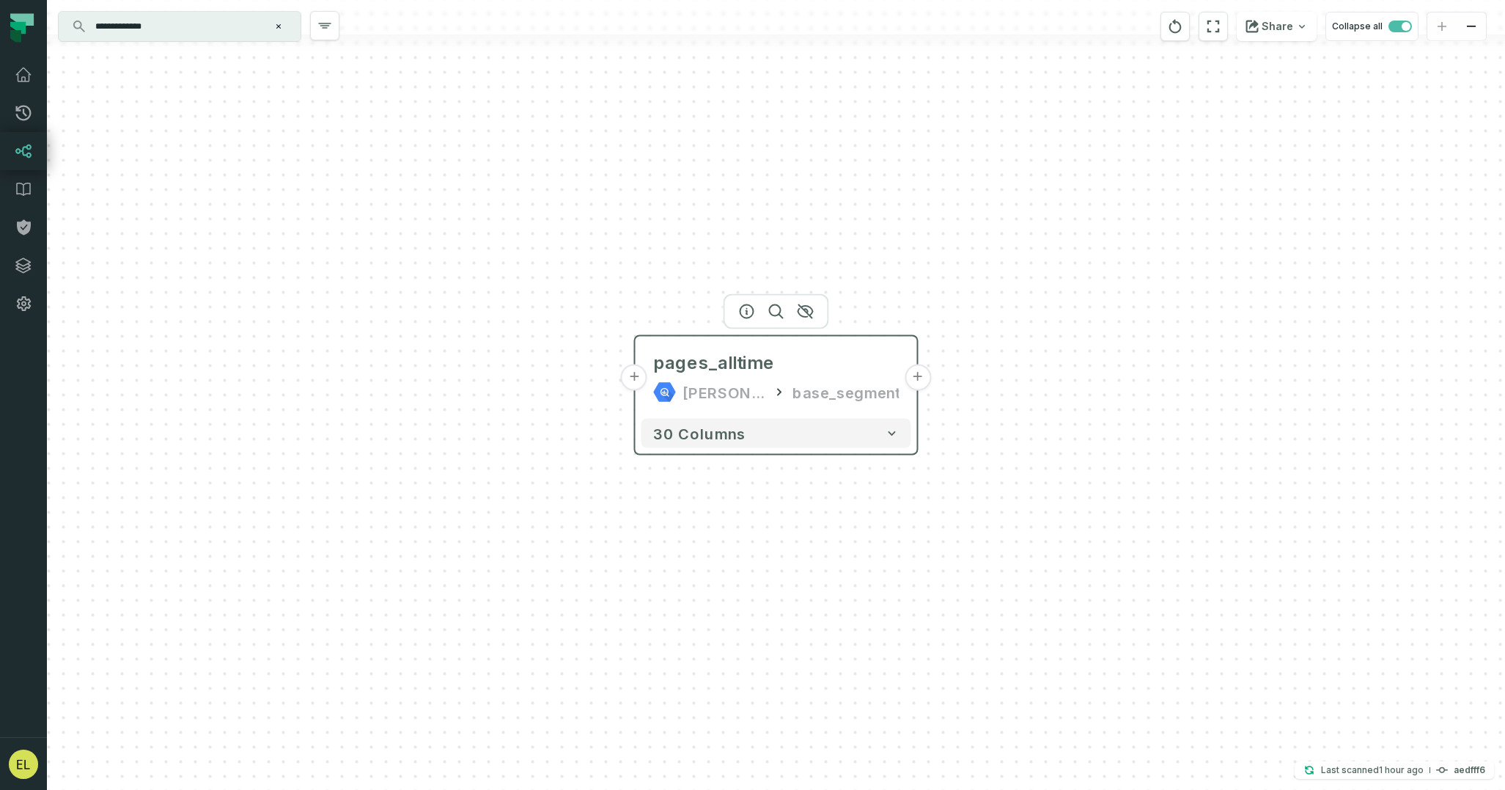
click at [916, 382] on button "+" at bounding box center [918, 377] width 26 height 26
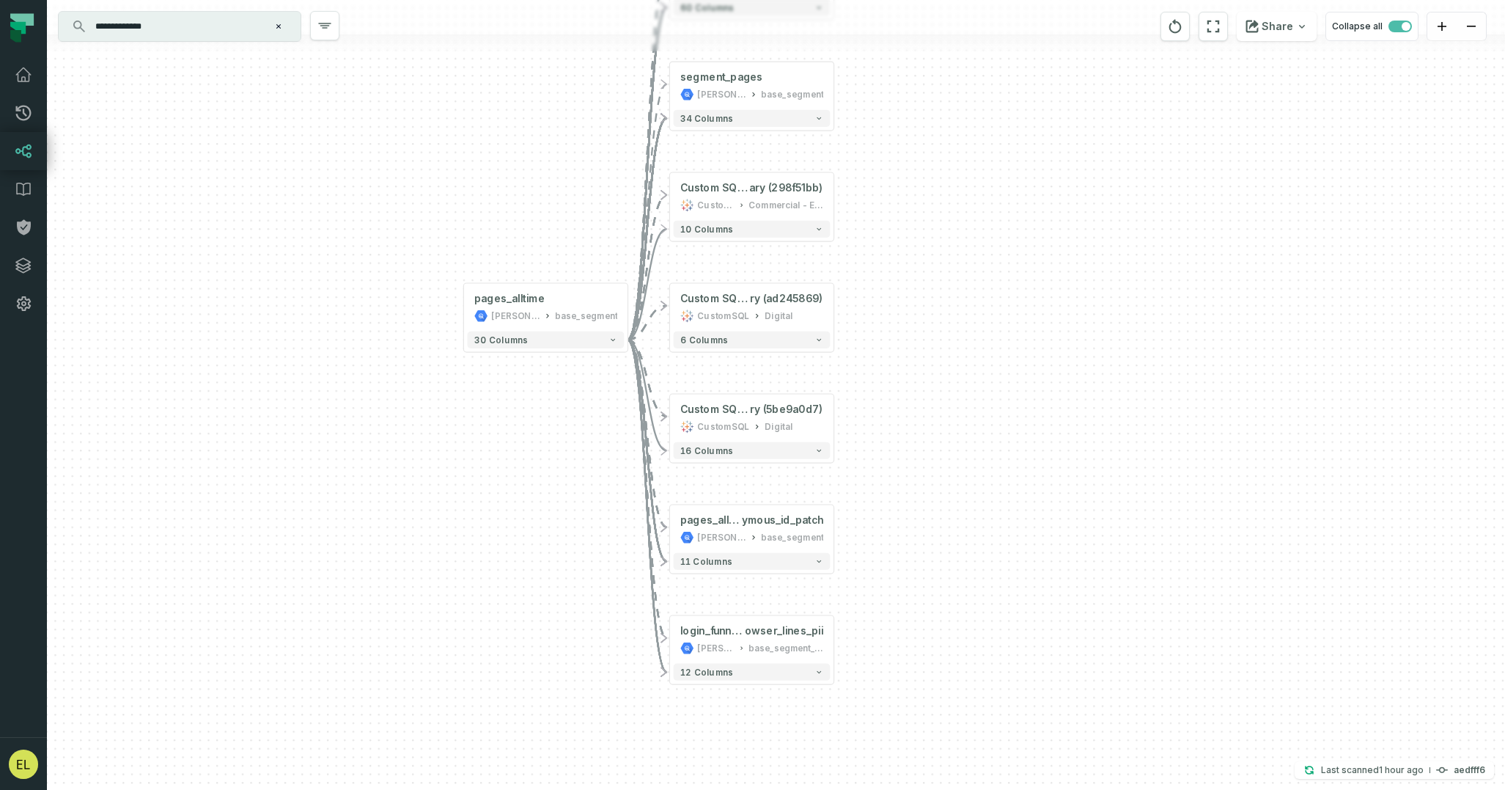
drag, startPoint x: 922, startPoint y: 488, endPoint x: 881, endPoint y: 604, distance: 123.4
click at [881, 604] on div "+ page_events_pii [PERSON_NAME]-warehouse base_segment_pii + 60 columns + segme…" at bounding box center [776, 395] width 1458 height 790
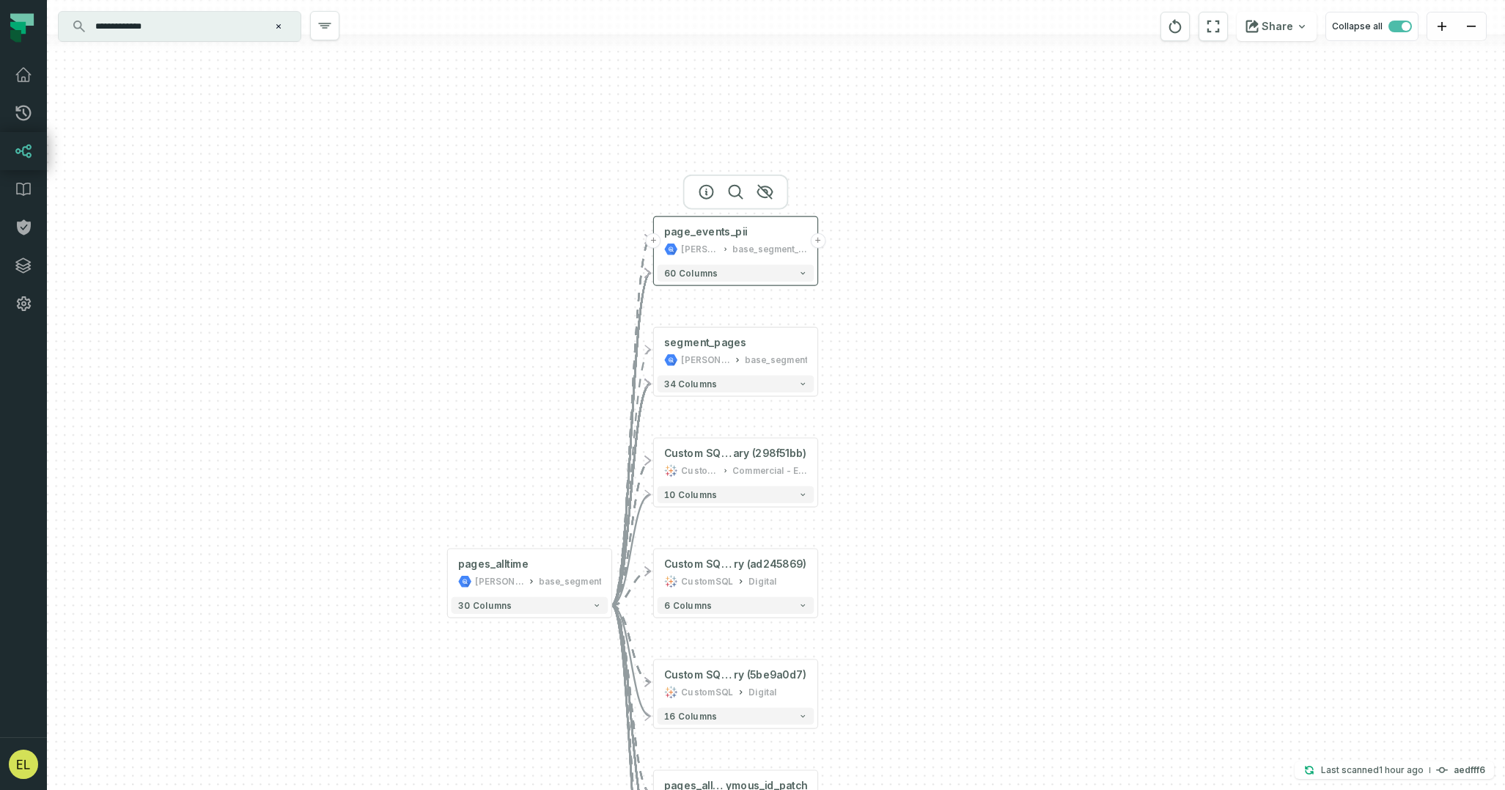
click at [815, 242] on button "+" at bounding box center [817, 240] width 15 height 15
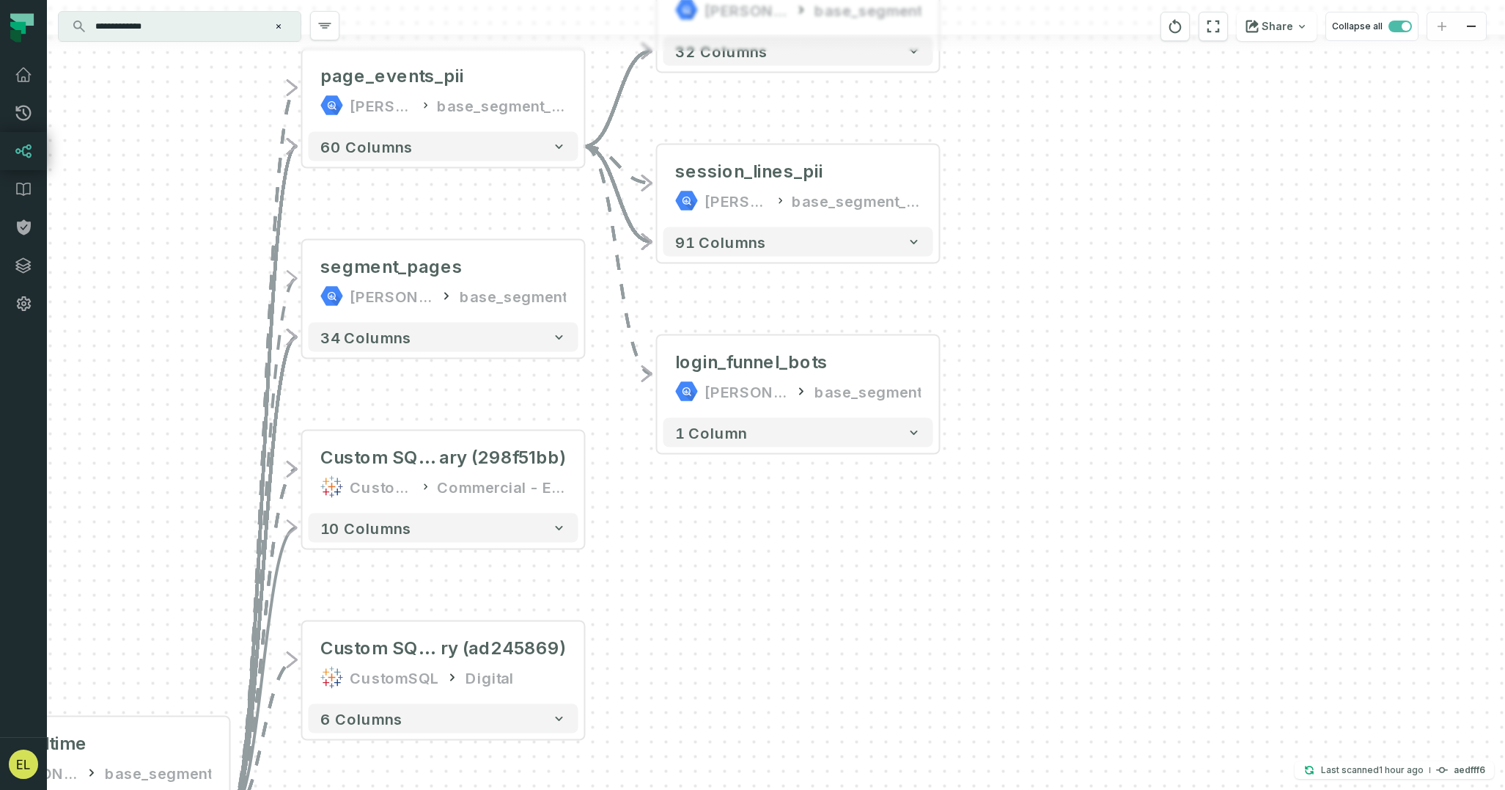
drag, startPoint x: 531, startPoint y: 218, endPoint x: 595, endPoint y: -117, distance: 342.0
click at [595, 0] on html "Pull Requests Dashboard Lineage Data Catalog Policies Integrations Settings [PE…" at bounding box center [752, 395] width 1505 height 790
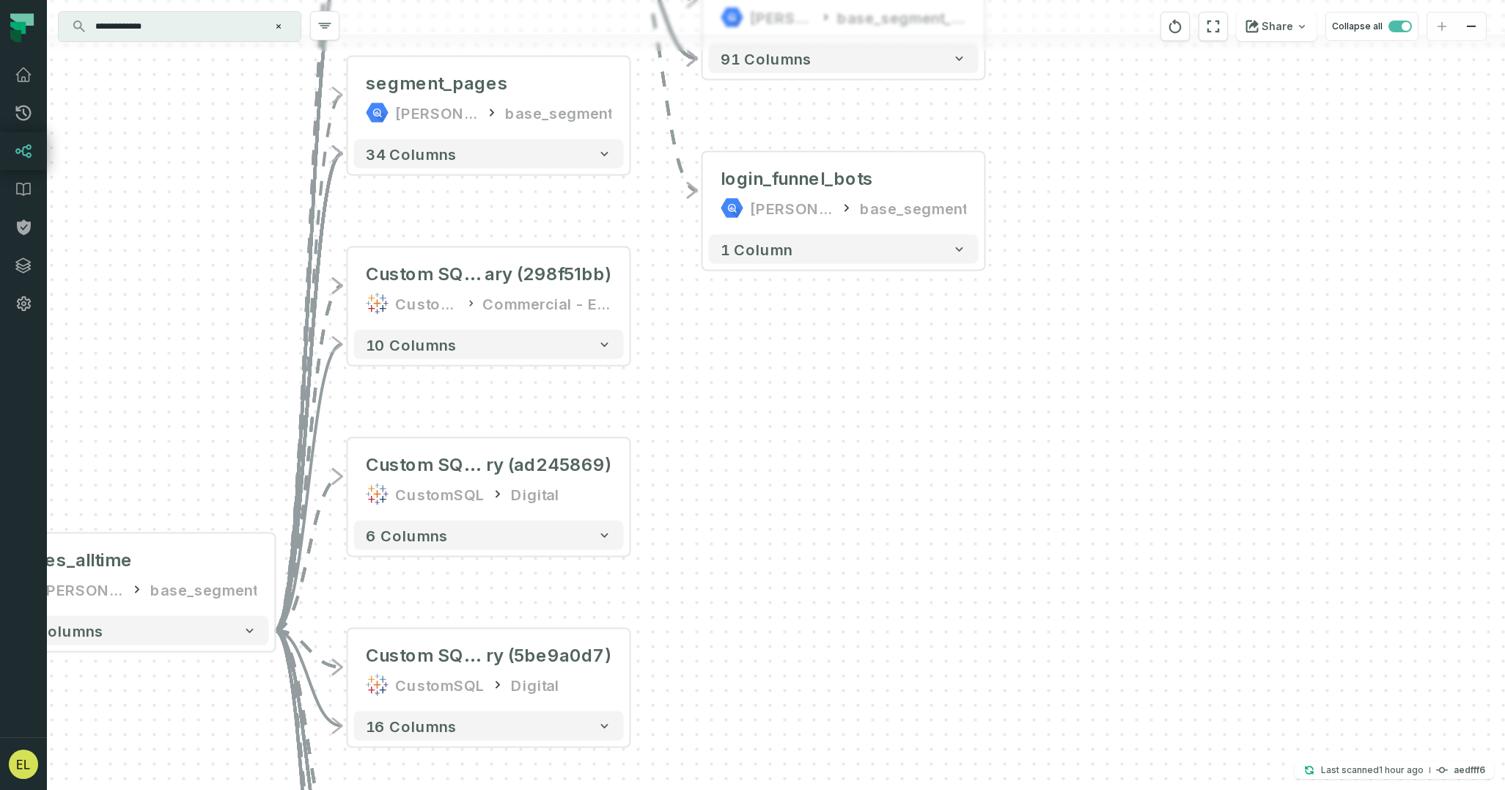
drag, startPoint x: 693, startPoint y: 416, endPoint x: 716, endPoint y: 278, distance: 140.5
click at [716, 278] on div "- page_events [PERSON_NAME]-warehouse base_segment 32 columns + session_lines_p…" at bounding box center [776, 395] width 1458 height 790
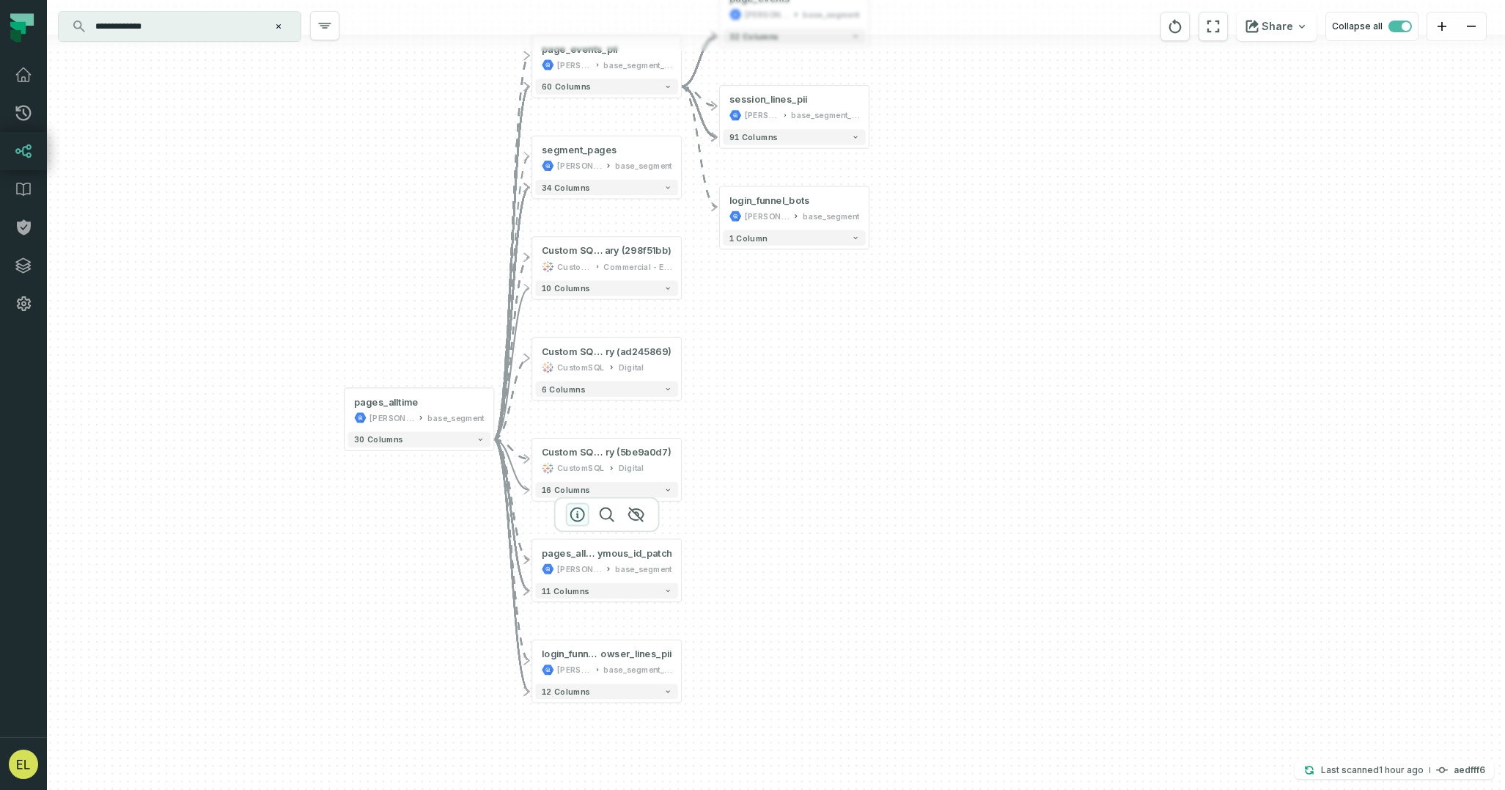
click at [579, 517] on icon "button" at bounding box center [577, 514] width 13 height 13
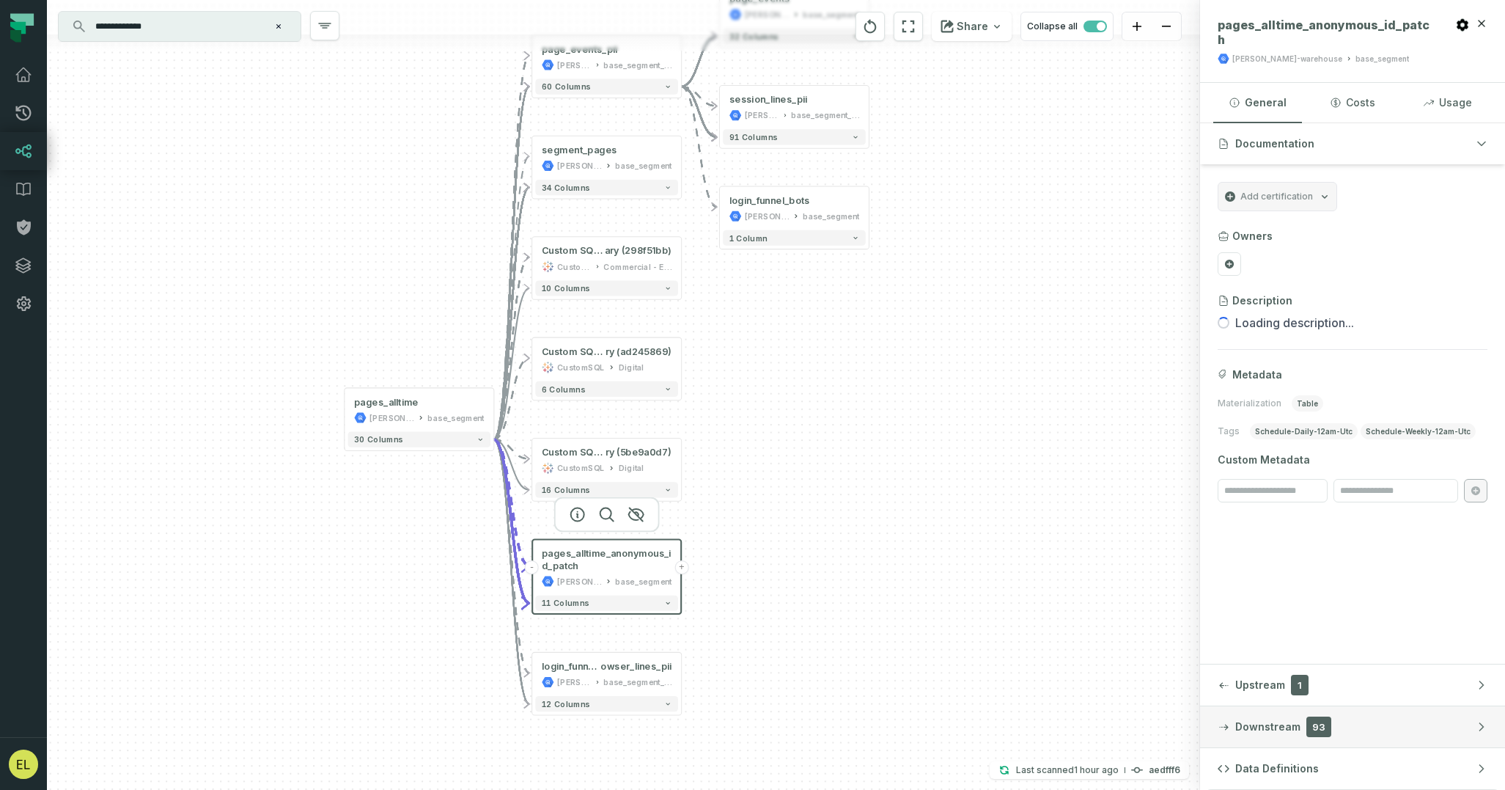
click at [1367, 721] on button "Downstream 93" at bounding box center [1352, 726] width 305 height 41
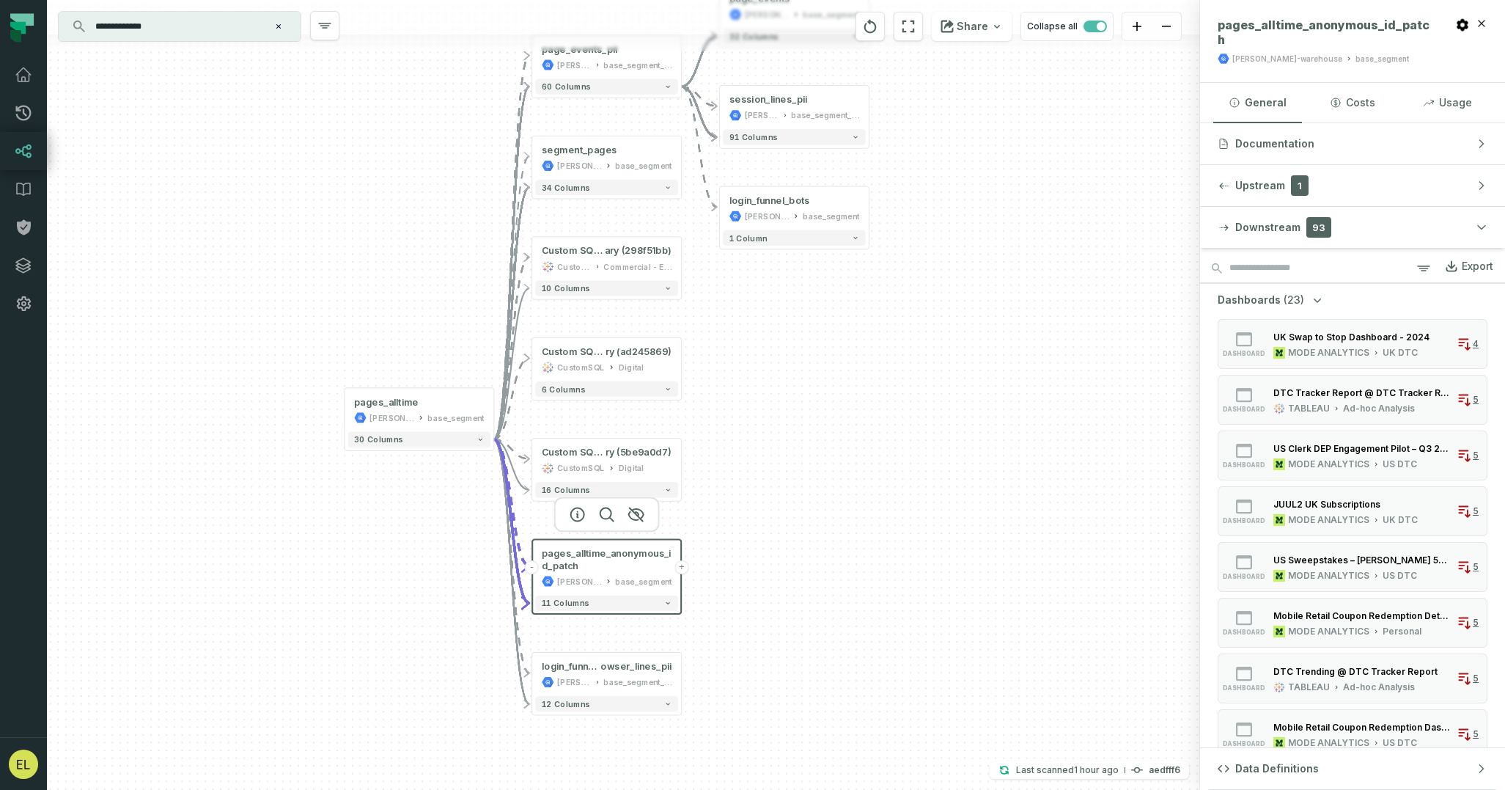
click at [684, 566] on button "+" at bounding box center [682, 567] width 14 height 14
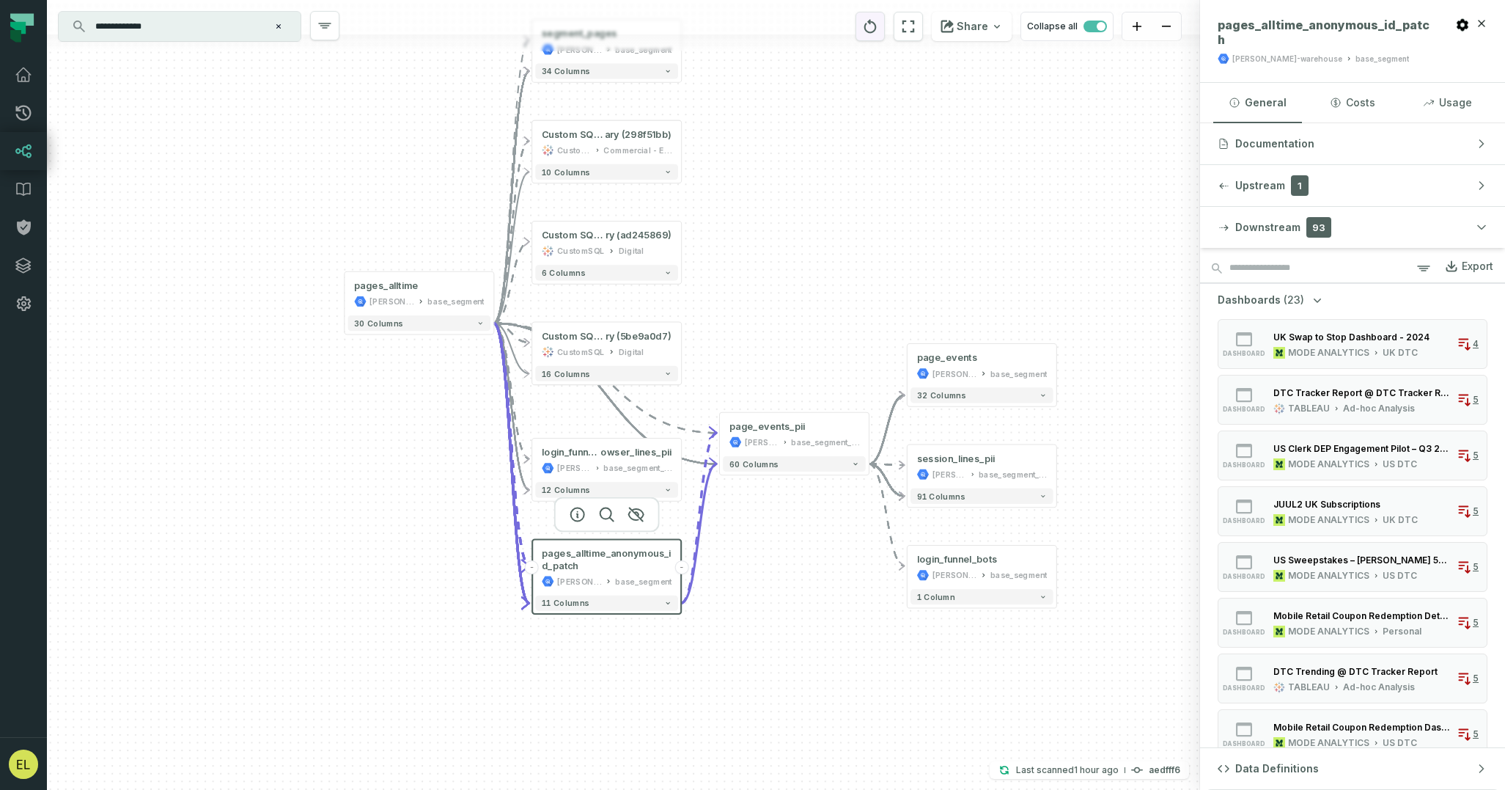
click at [878, 31] on icon "reset" at bounding box center [870, 27] width 16 height 18
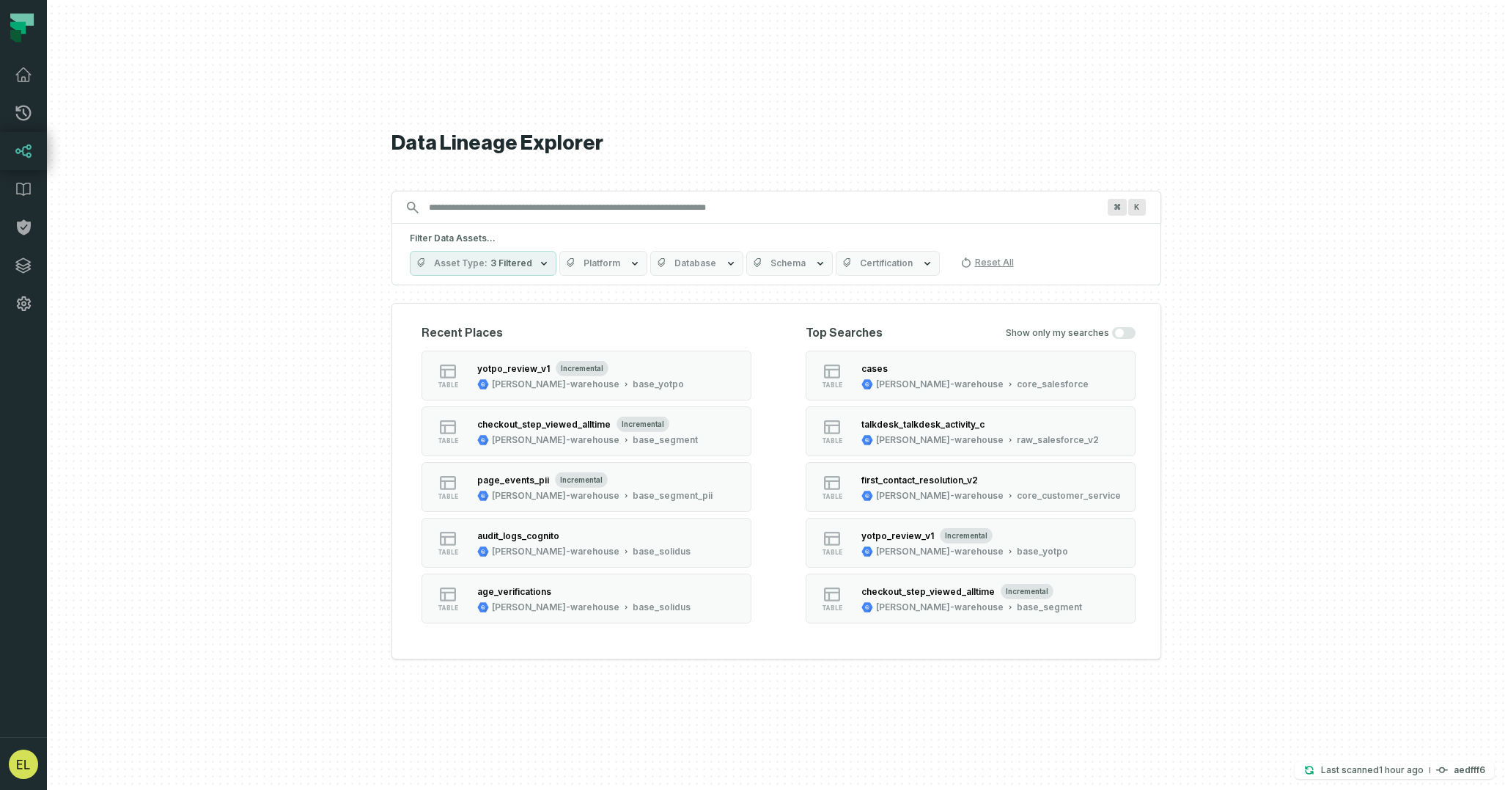
click at [601, 206] on input "Discovery Provider cmdk menu" at bounding box center [763, 207] width 686 height 23
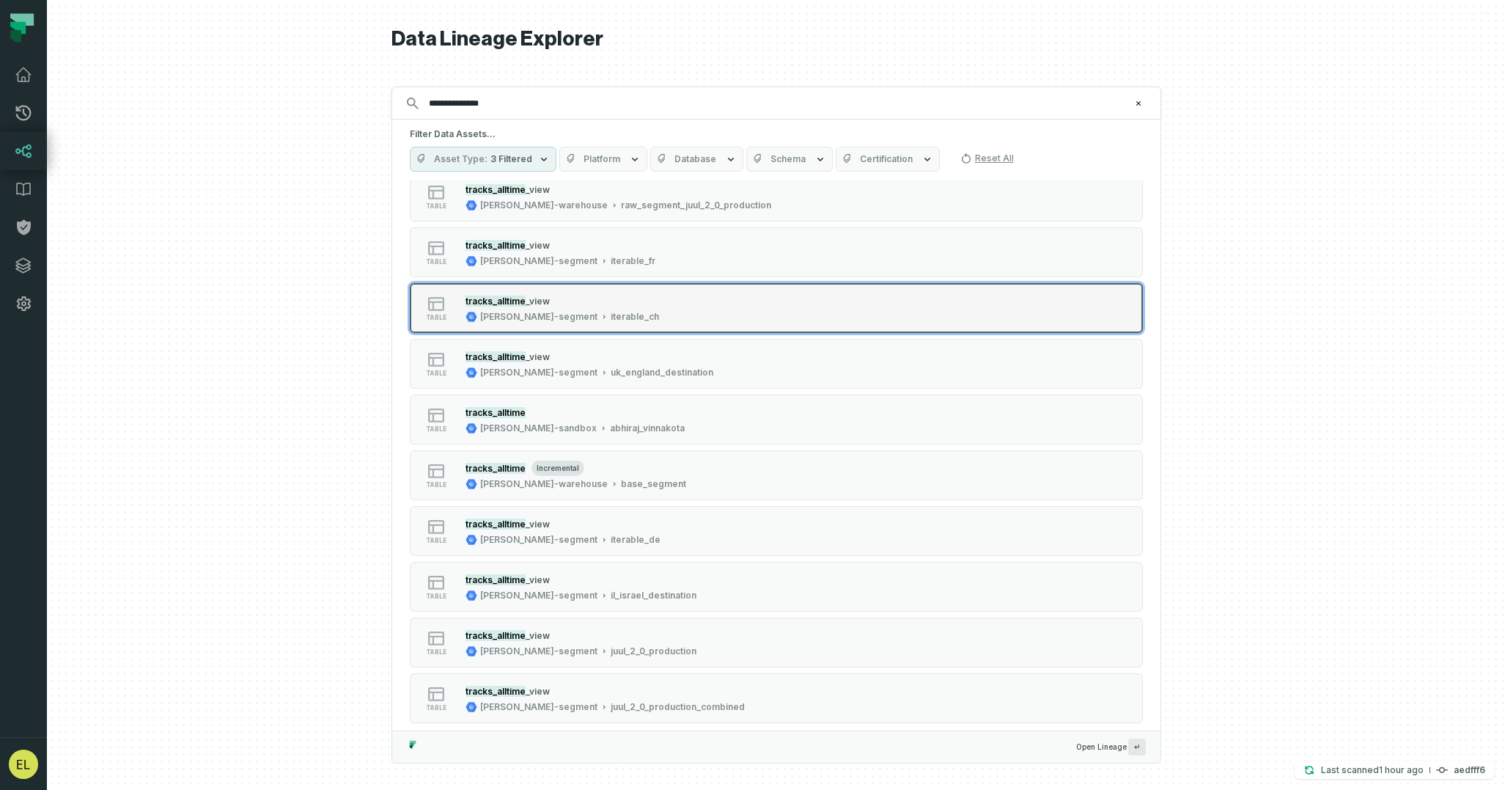
scroll to position [151, 0]
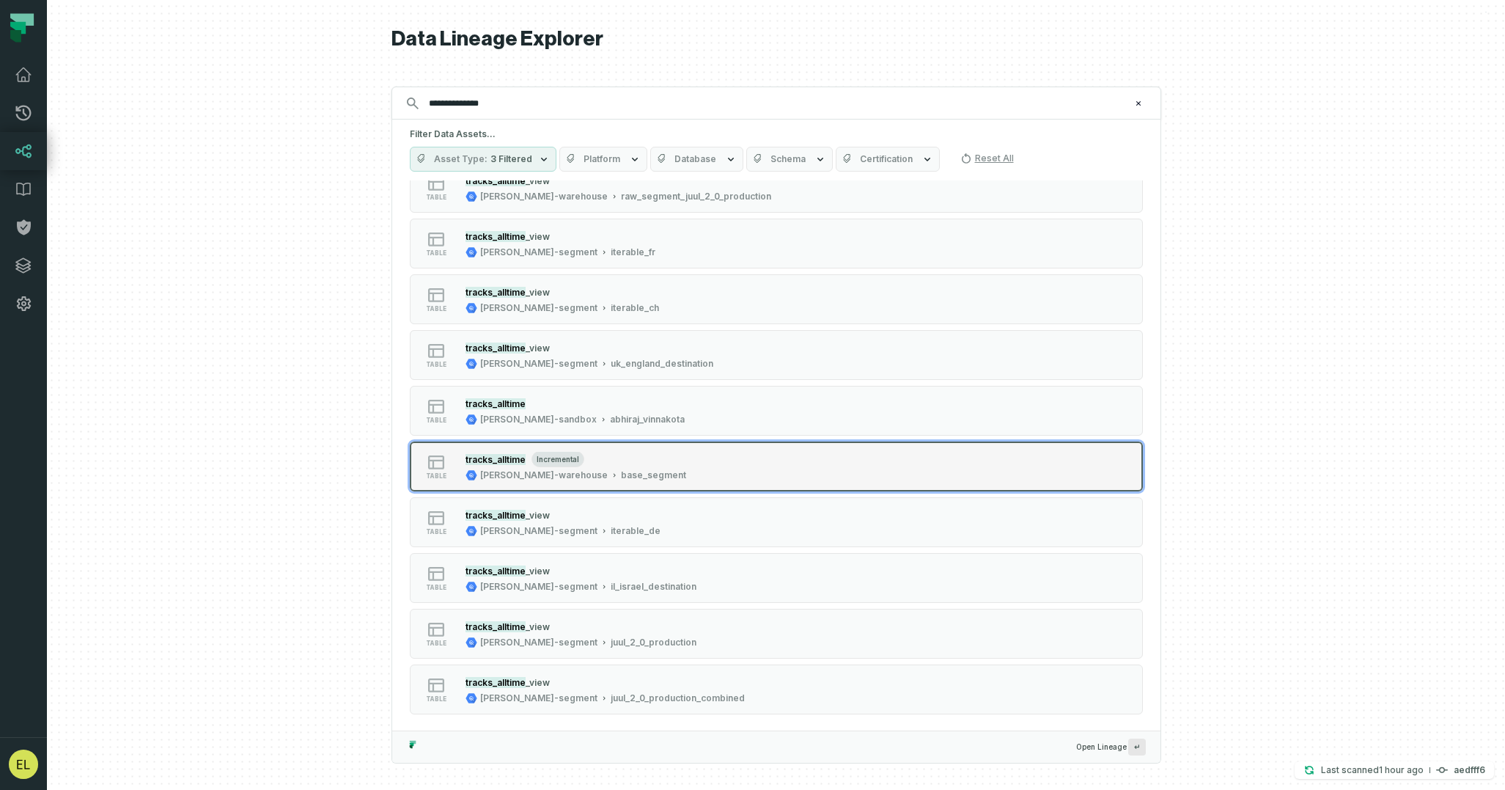
type input "**********"
click at [758, 461] on div "table tracks_alltime incremental [PERSON_NAME]-warehouse base_segment" at bounding box center [596, 466] width 367 height 29
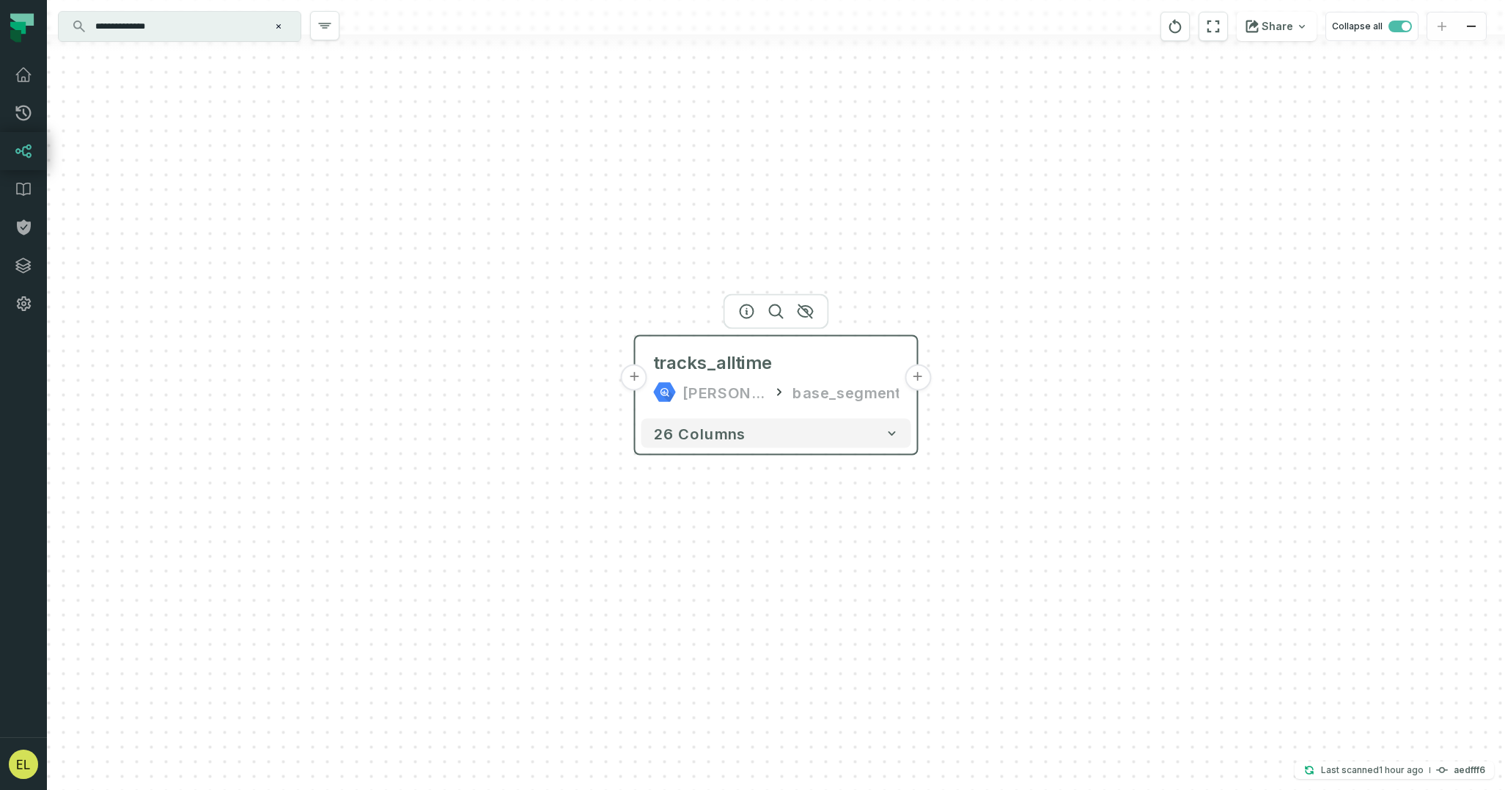
click at [912, 382] on button "+" at bounding box center [918, 377] width 26 height 26
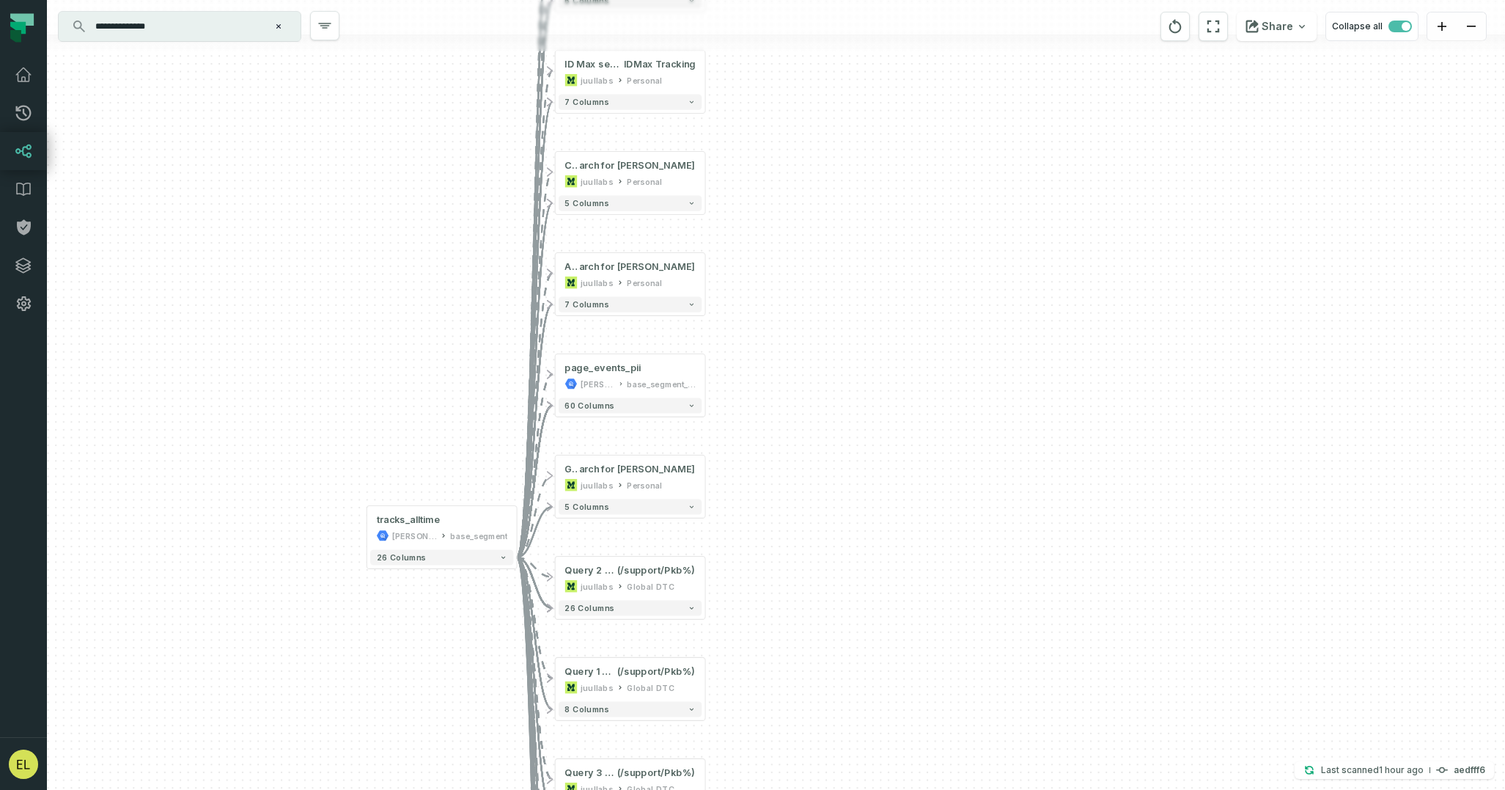
drag, startPoint x: 883, startPoint y: 541, endPoint x: 790, endPoint y: 592, distance: 105.3
click at [790, 592] on div "- Account Recovery @ Segment Event Sea rch for [PERSON_NAME] Personal + 6 colum…" at bounding box center [776, 395] width 1458 height 790
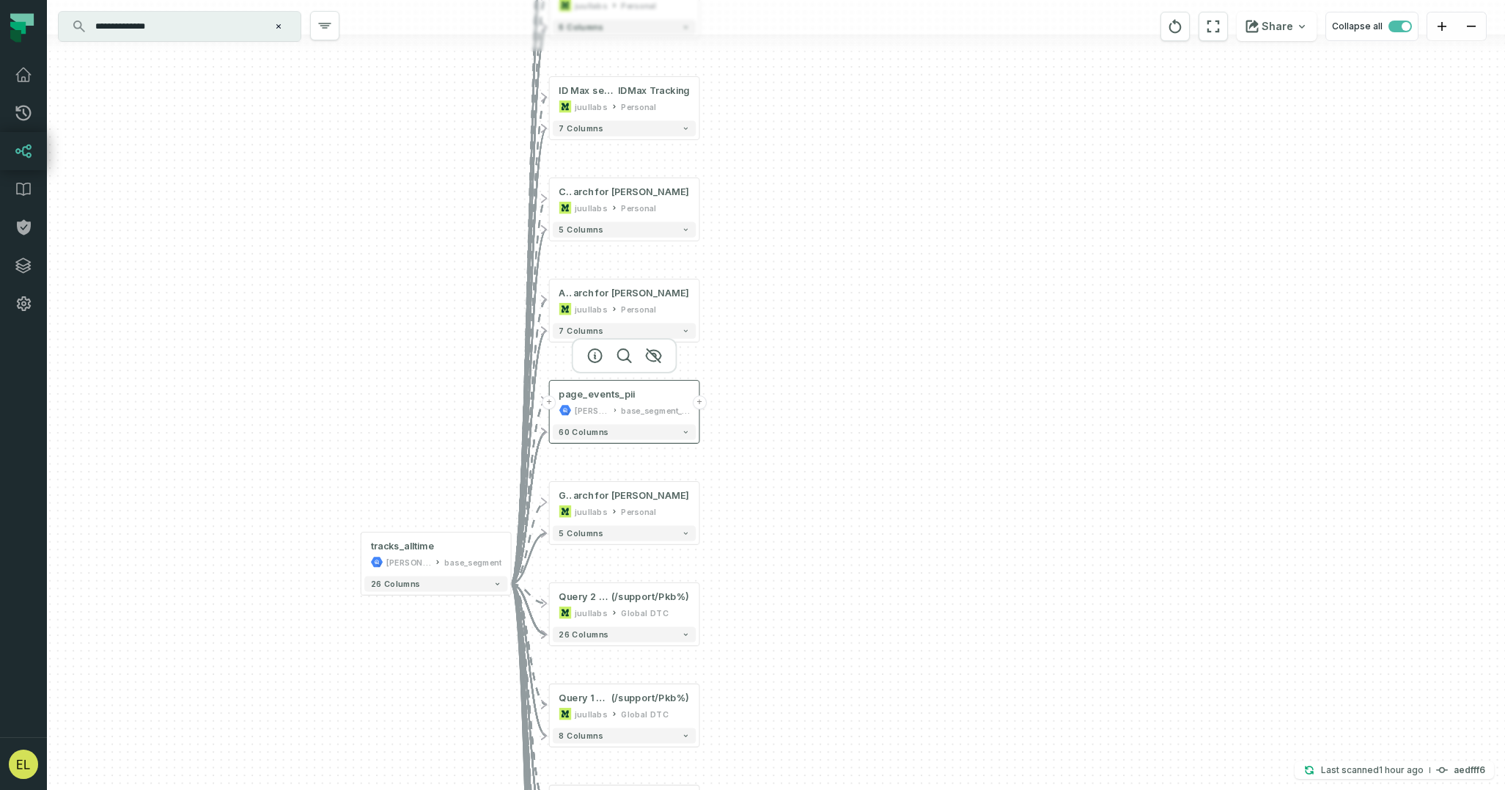
click at [702, 403] on button "+" at bounding box center [700, 402] width 14 height 14
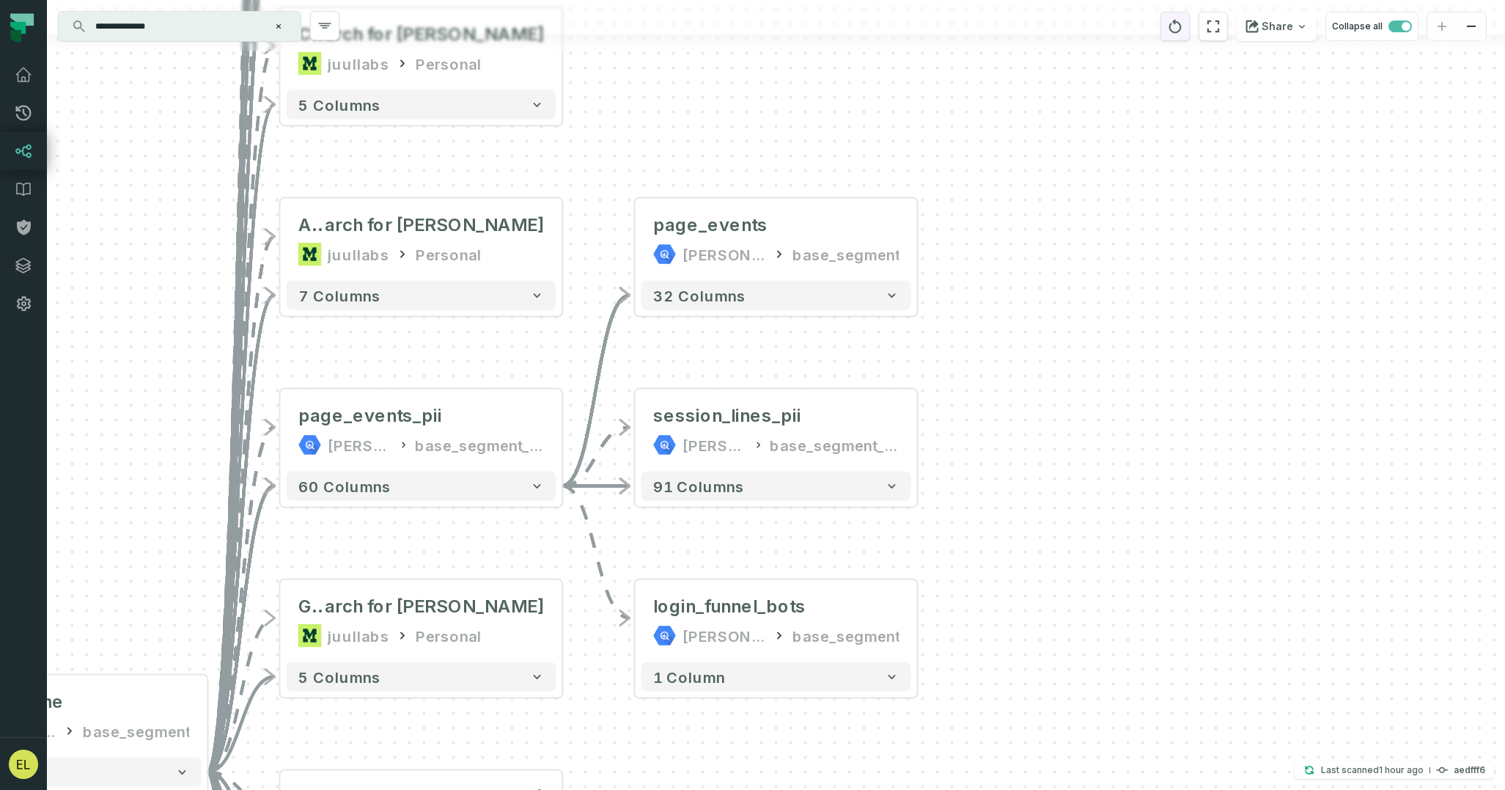
click at [1183, 30] on icon "reset" at bounding box center [1175, 27] width 16 height 18
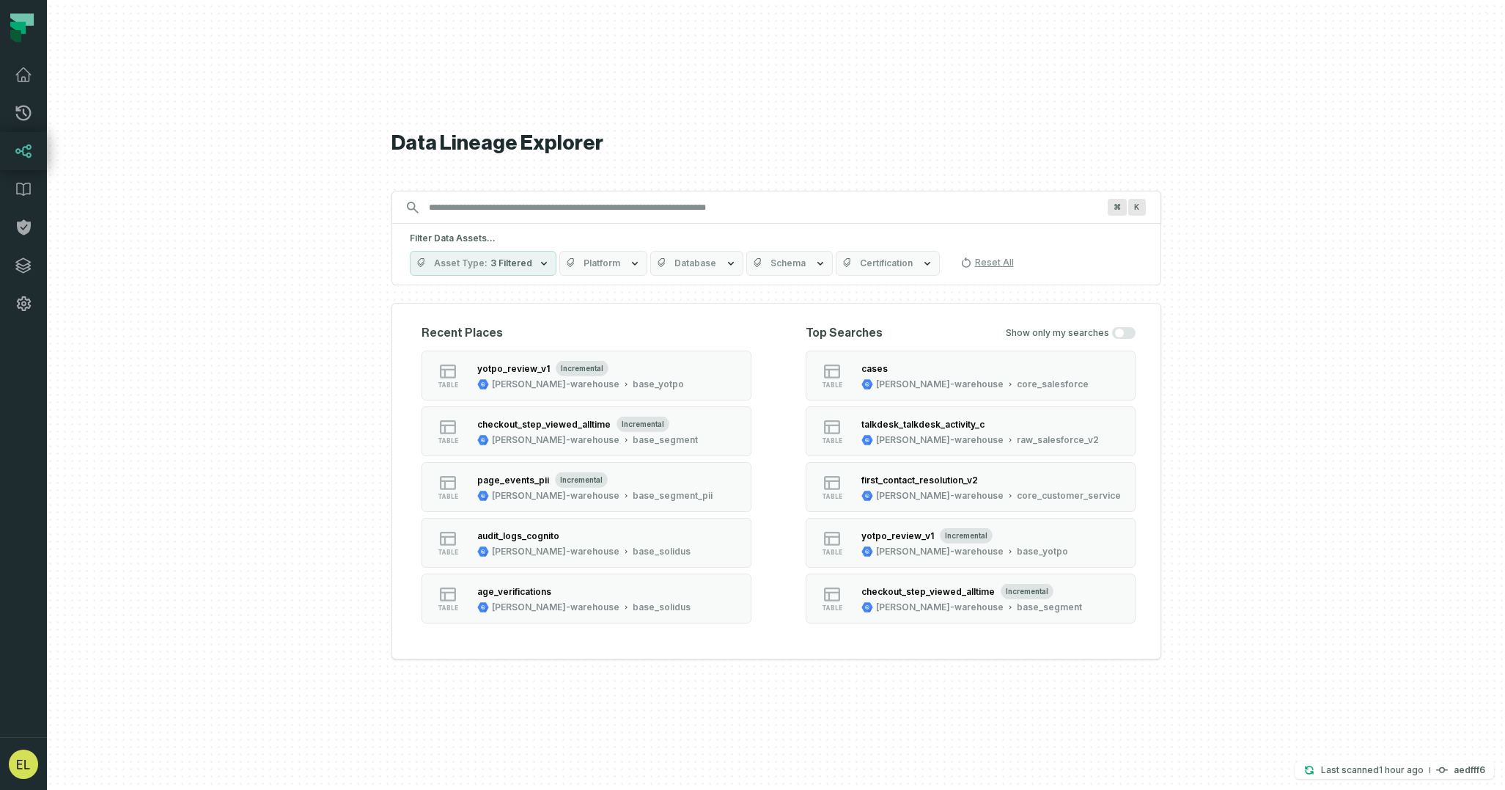
click at [848, 199] on input "Discovery Provider cmdk menu" at bounding box center [763, 207] width 686 height 23
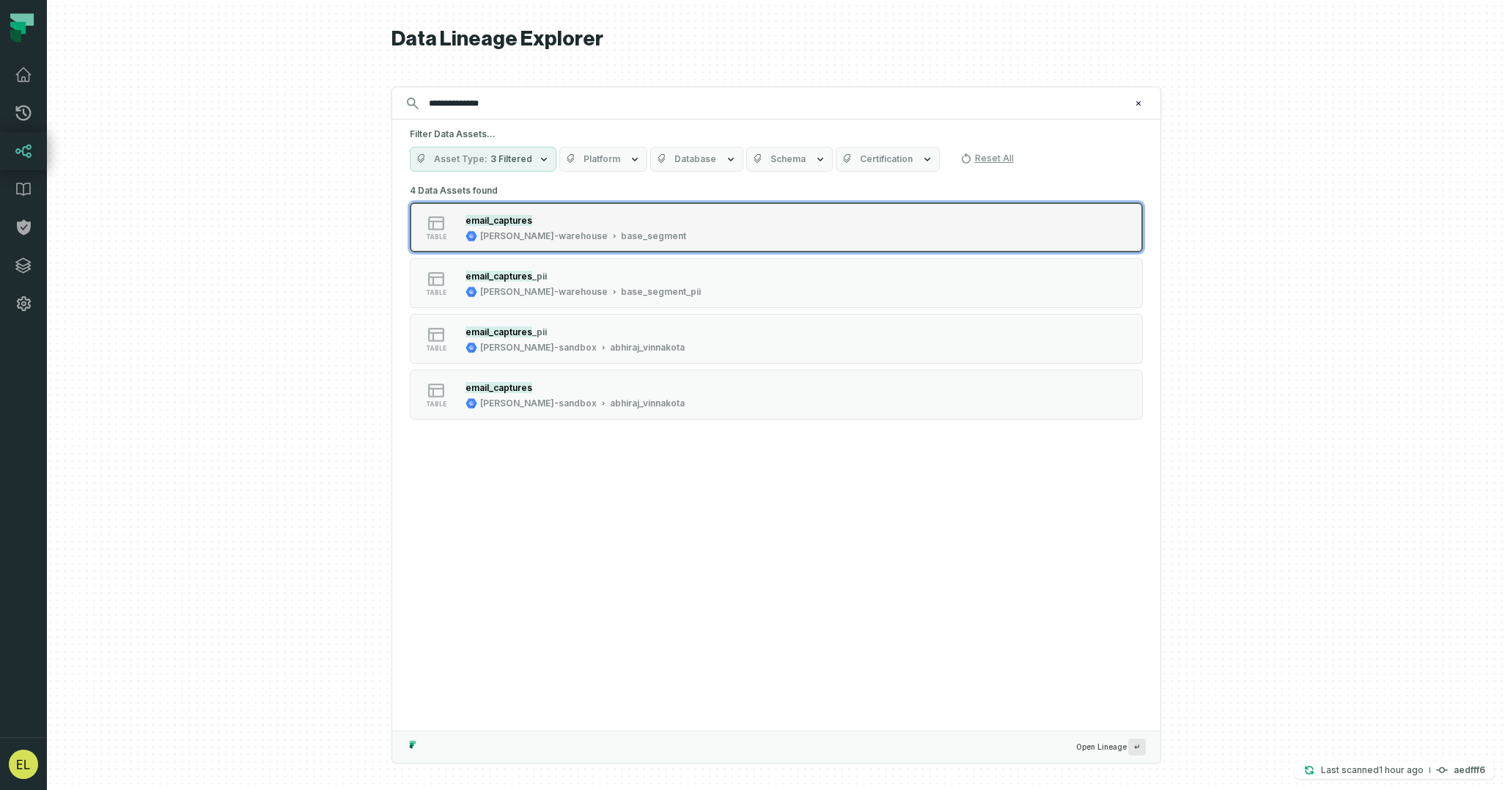
type input "**********"
click at [846, 236] on button "table email_captures [PERSON_NAME]-warehouse base_segment" at bounding box center [776, 227] width 733 height 50
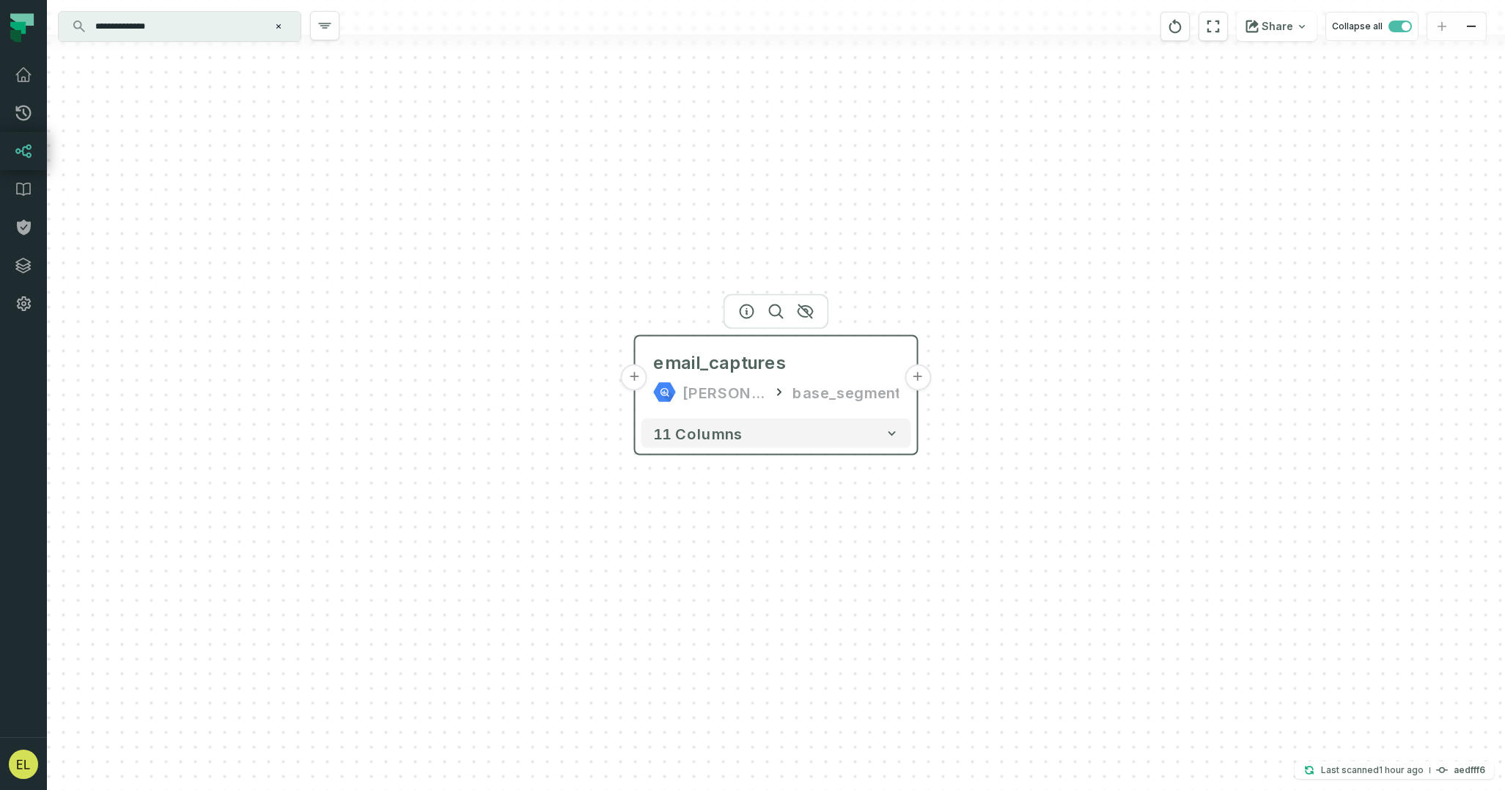
click at [922, 381] on button "+" at bounding box center [918, 377] width 26 height 26
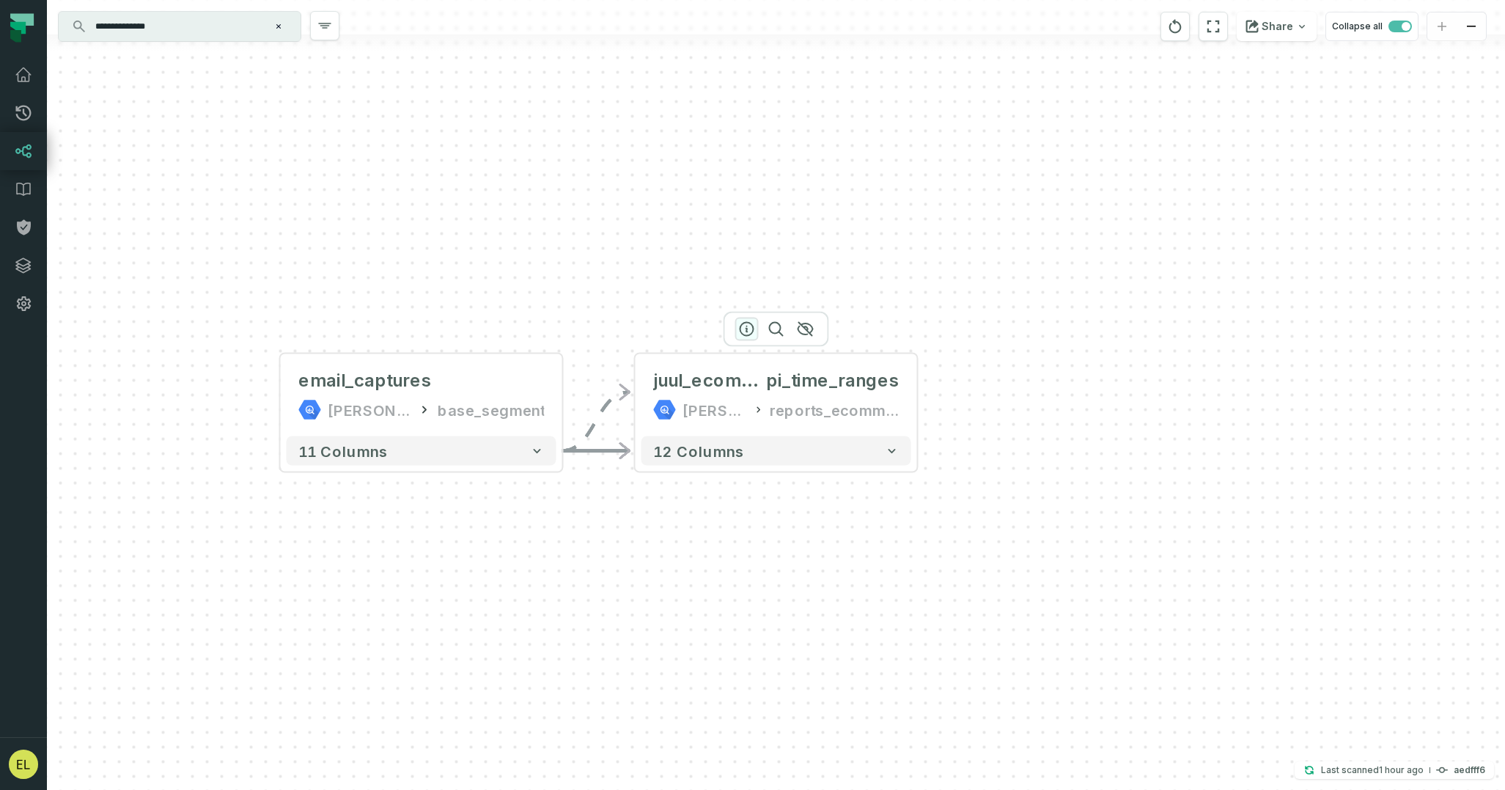
click at [743, 326] on icon "button" at bounding box center [747, 329] width 18 height 18
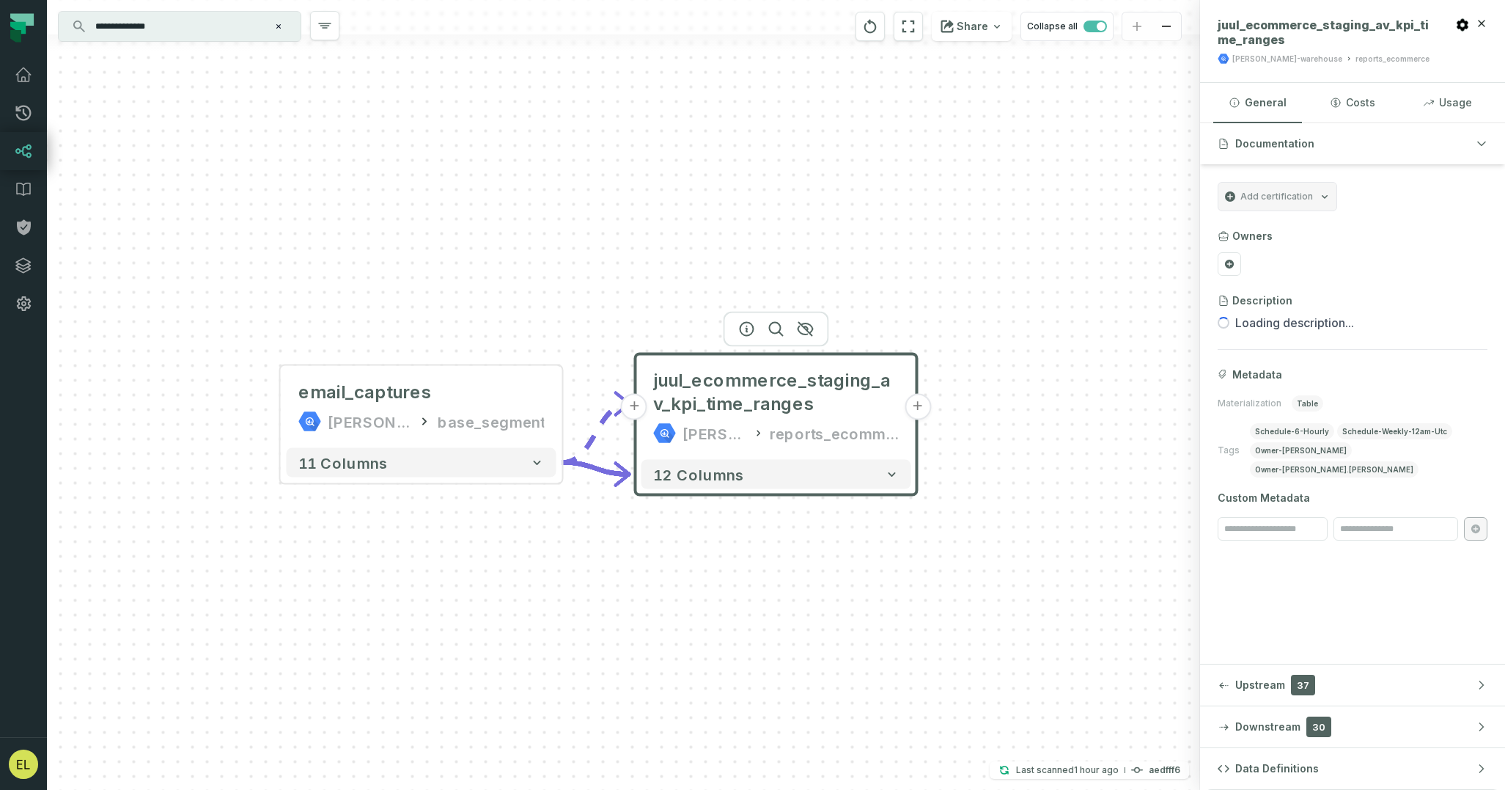
click at [925, 410] on button "+" at bounding box center [918, 407] width 26 height 26
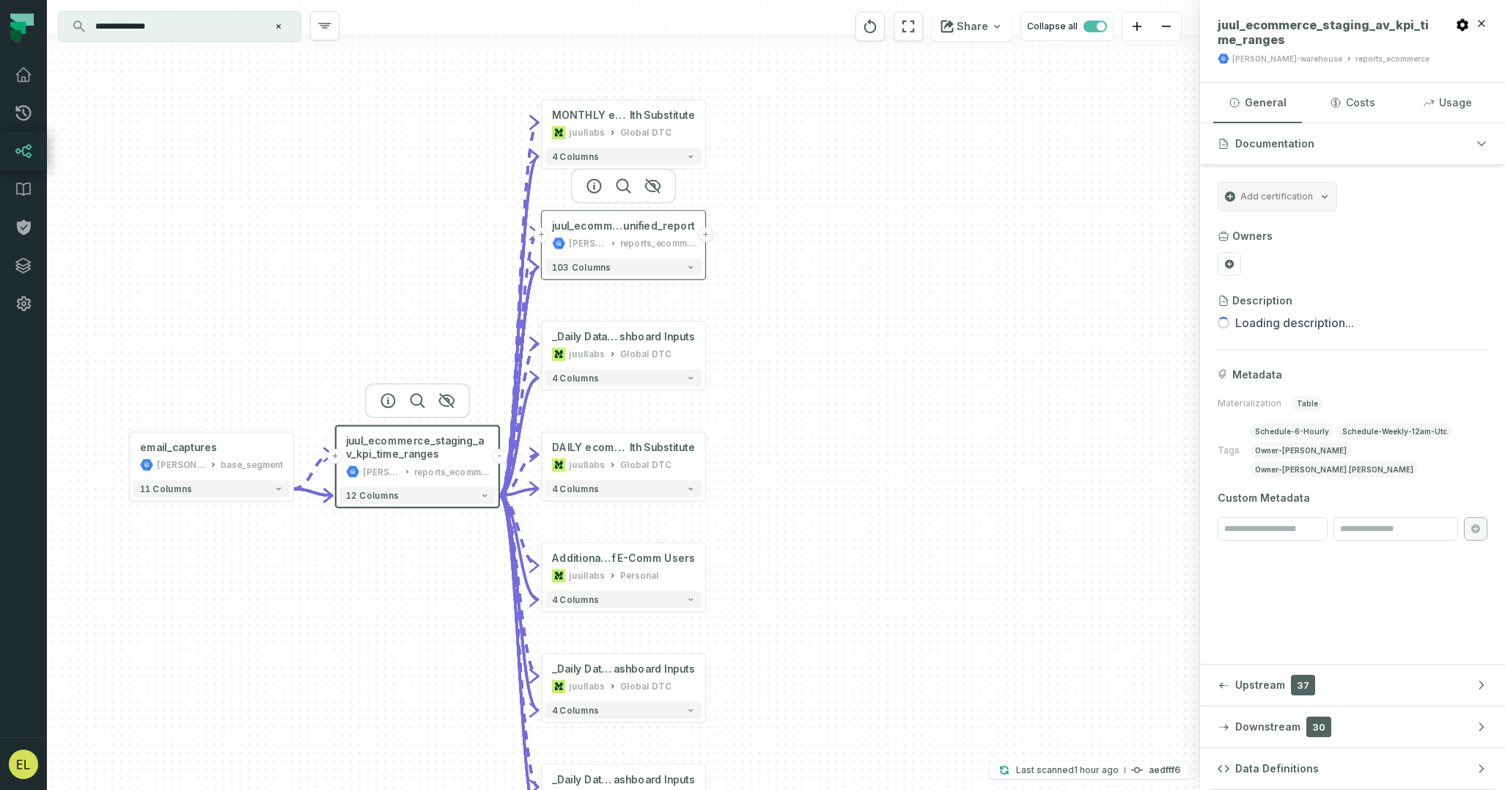
click at [708, 234] on button "+" at bounding box center [705, 234] width 15 height 15
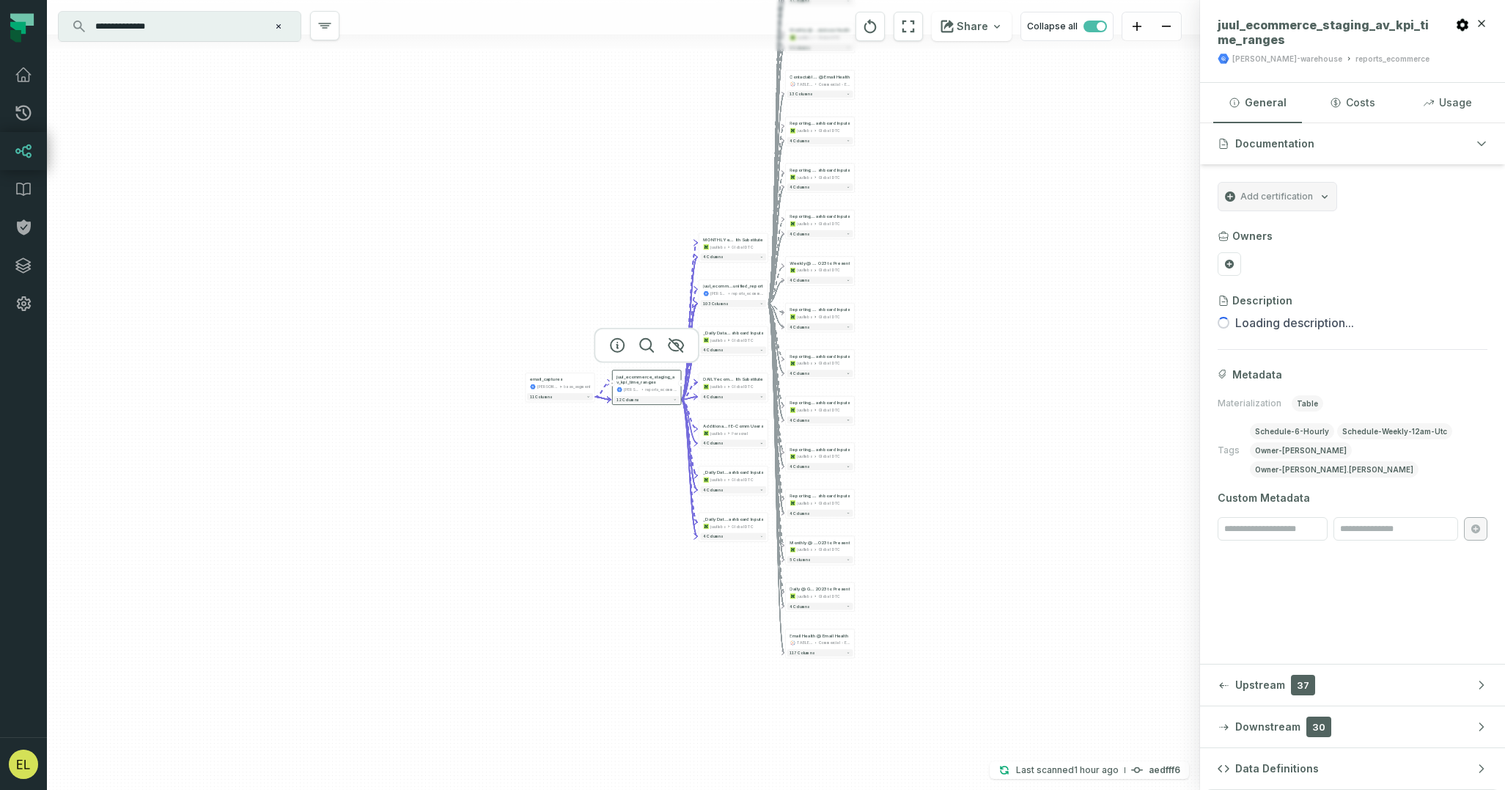
drag, startPoint x: 688, startPoint y: 276, endPoint x: 912, endPoint y: 77, distance: 299.7
click at [912, 77] on div "+ Reporting Dashboard - Weekly Data @ UK Ecom Model and Reporting Da shboard In…" at bounding box center [623, 395] width 1153 height 790
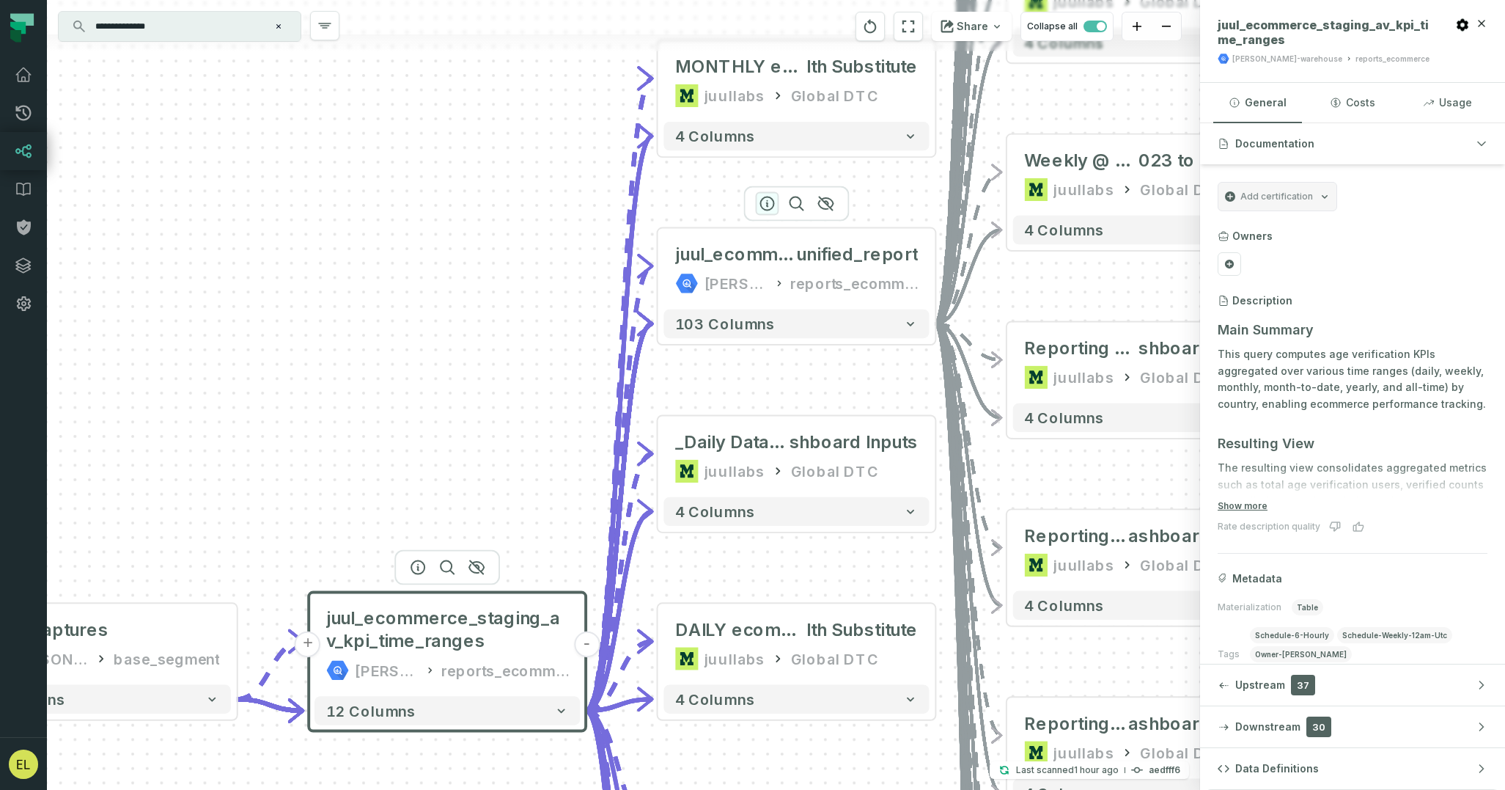
click at [770, 201] on icon "button" at bounding box center [767, 204] width 18 height 18
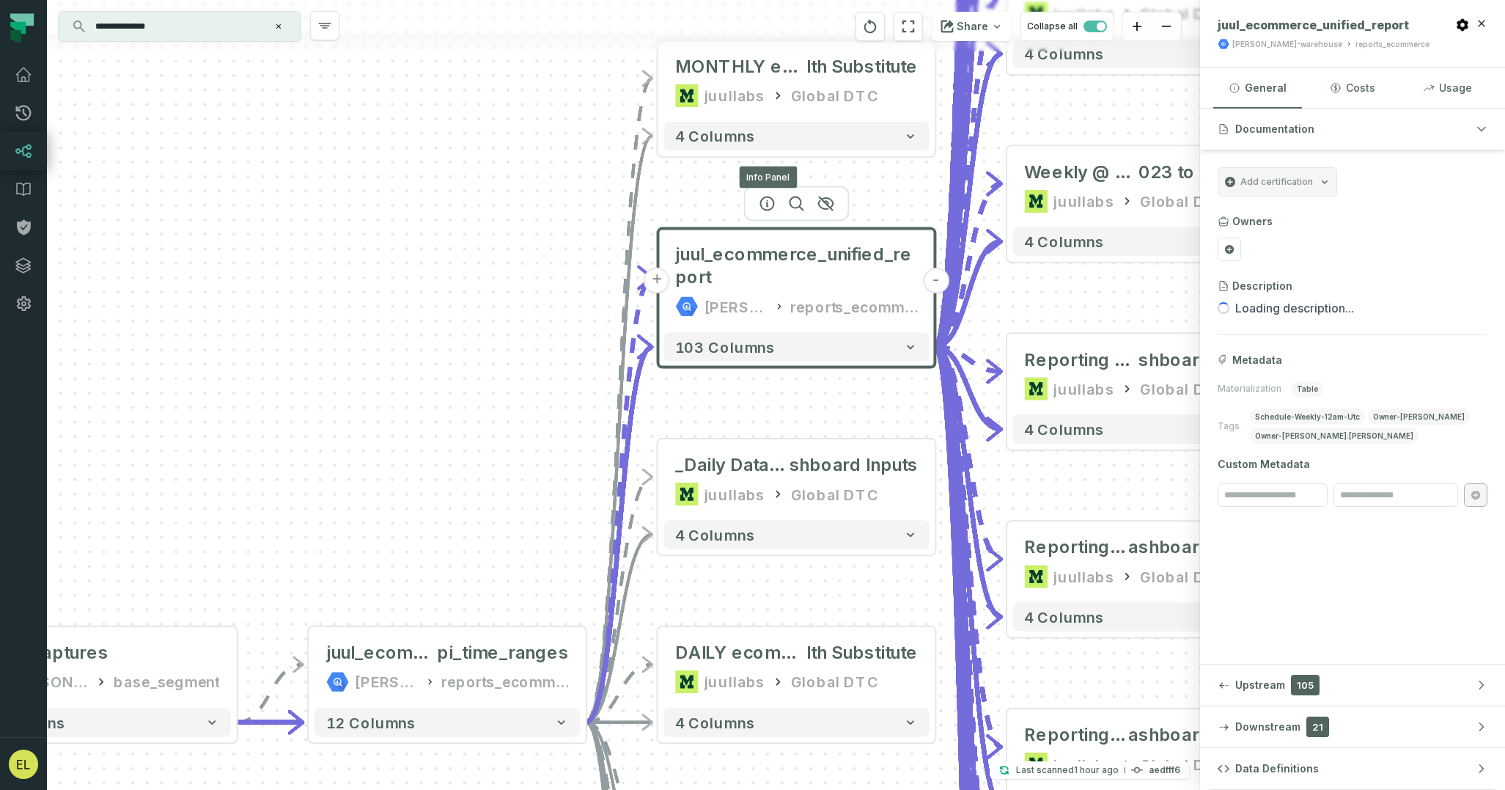
click at [657, 278] on button "+" at bounding box center [657, 281] width 26 height 26
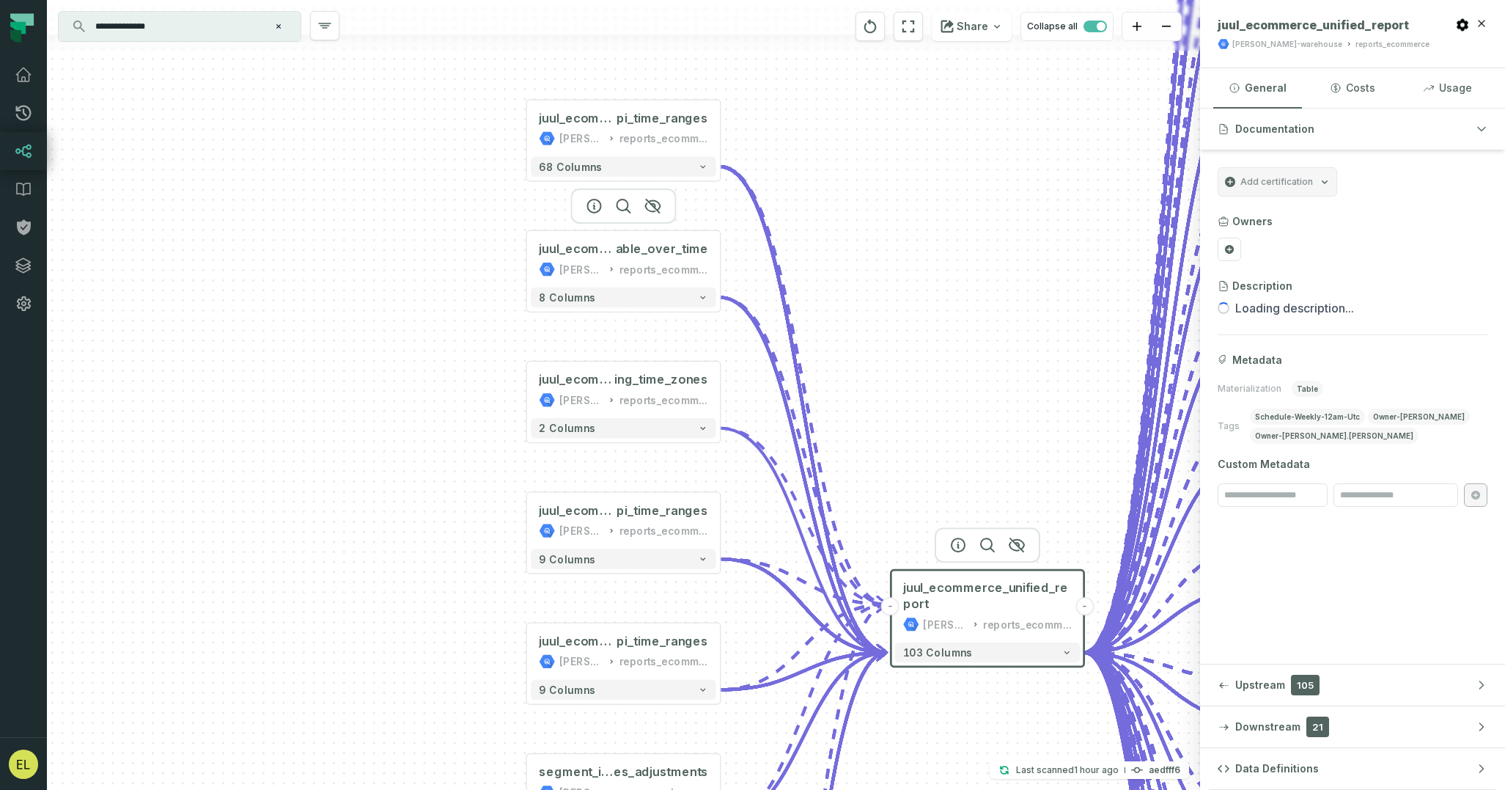
click at [595, 213] on div at bounding box center [624, 205] width 106 height 35
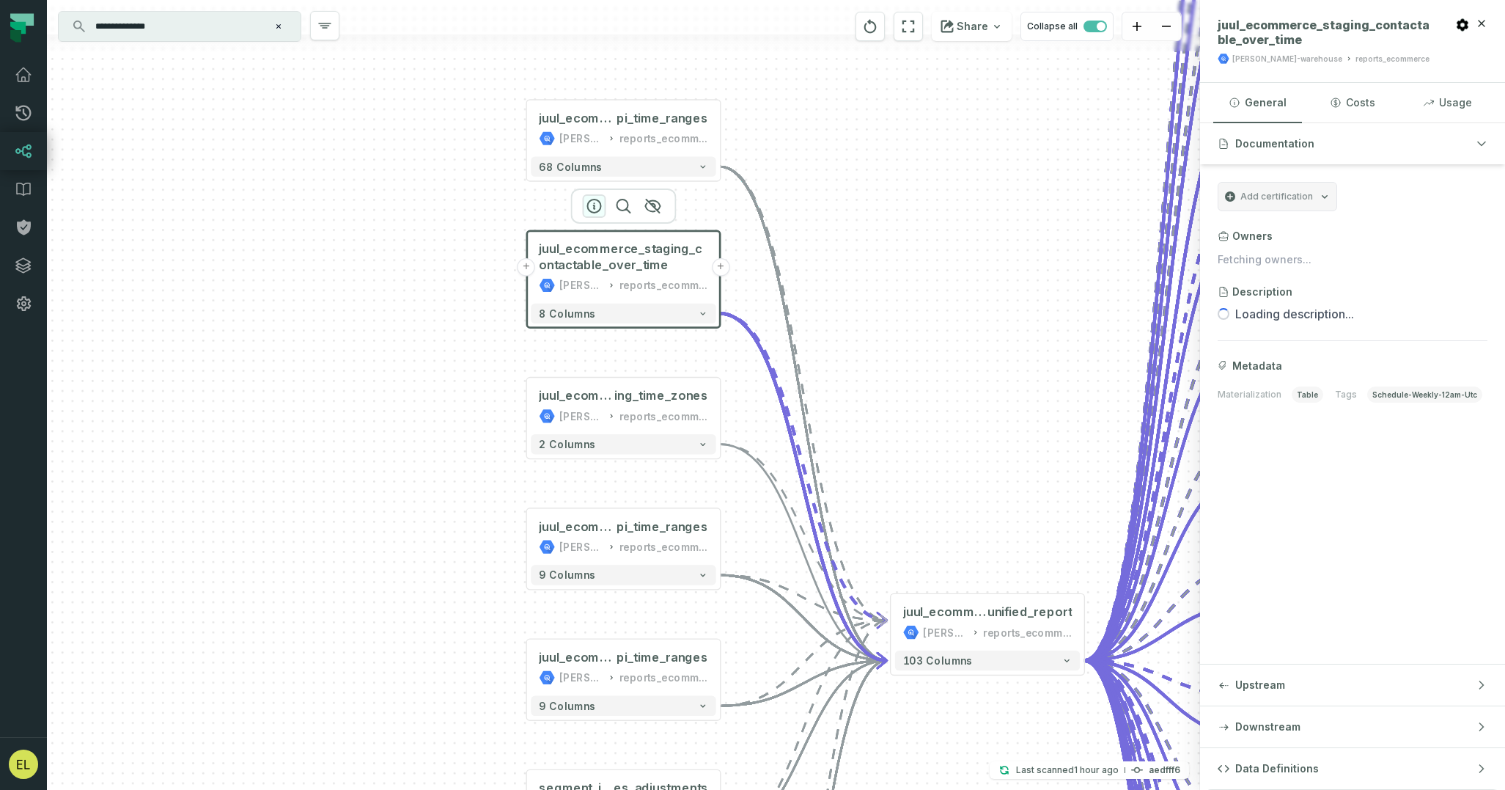
click at [595, 207] on icon "button" at bounding box center [594, 205] width 13 height 13
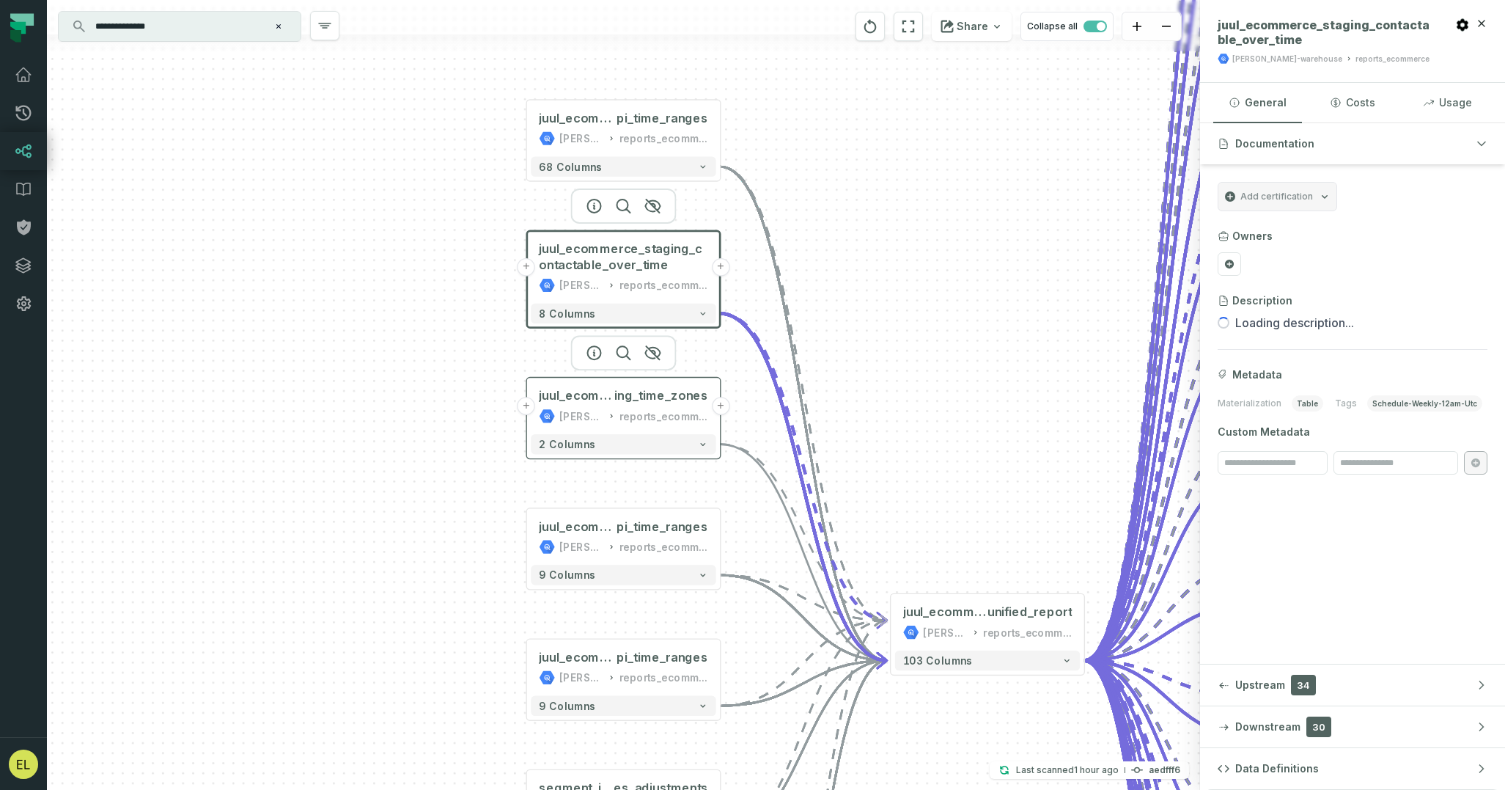
click at [620, 408] on div "reports_ecommerce" at bounding box center [664, 416] width 89 height 16
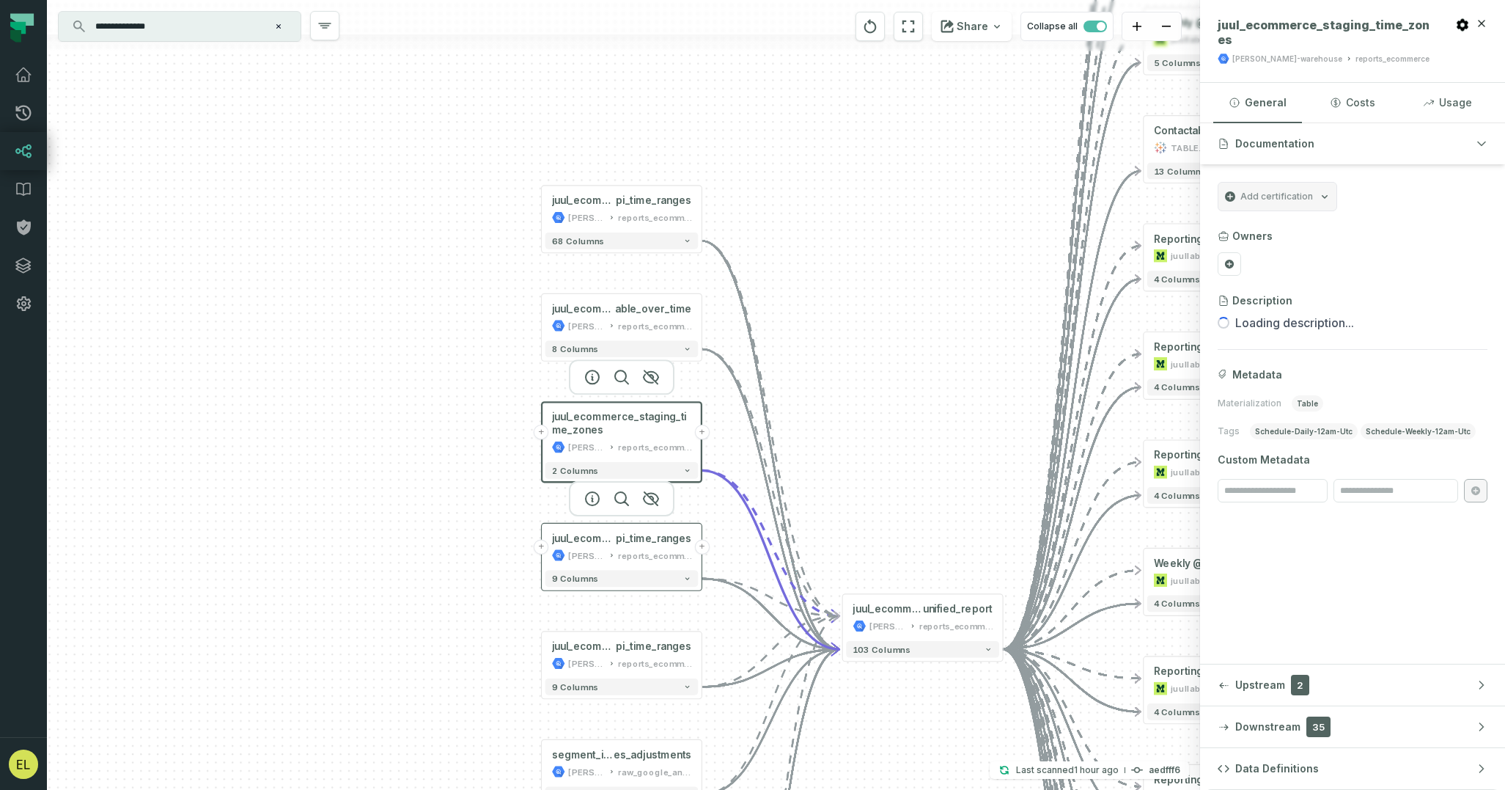
click at [601, 549] on div "[PERSON_NAME]-warehouse" at bounding box center [586, 554] width 37 height 13
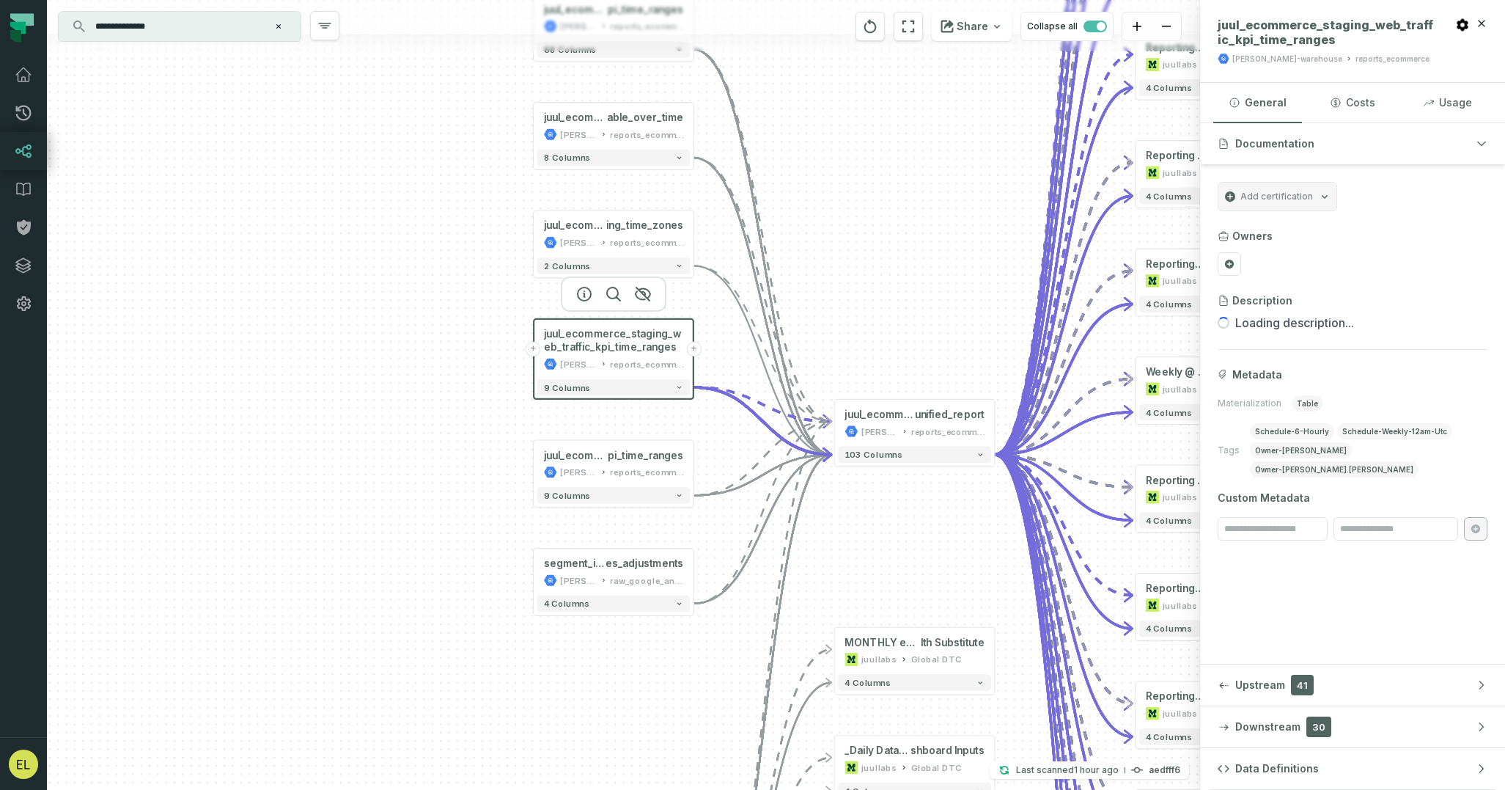
drag, startPoint x: 512, startPoint y: 631, endPoint x: 504, endPoint y: 427, distance: 204.7
click at [504, 427] on div "+ juul_ecommerce_staging_d2c_k pi_time_ranges [PERSON_NAME]-warehouse reports_e…" at bounding box center [623, 395] width 1153 height 790
click at [535, 350] on button "+" at bounding box center [533, 349] width 15 height 15
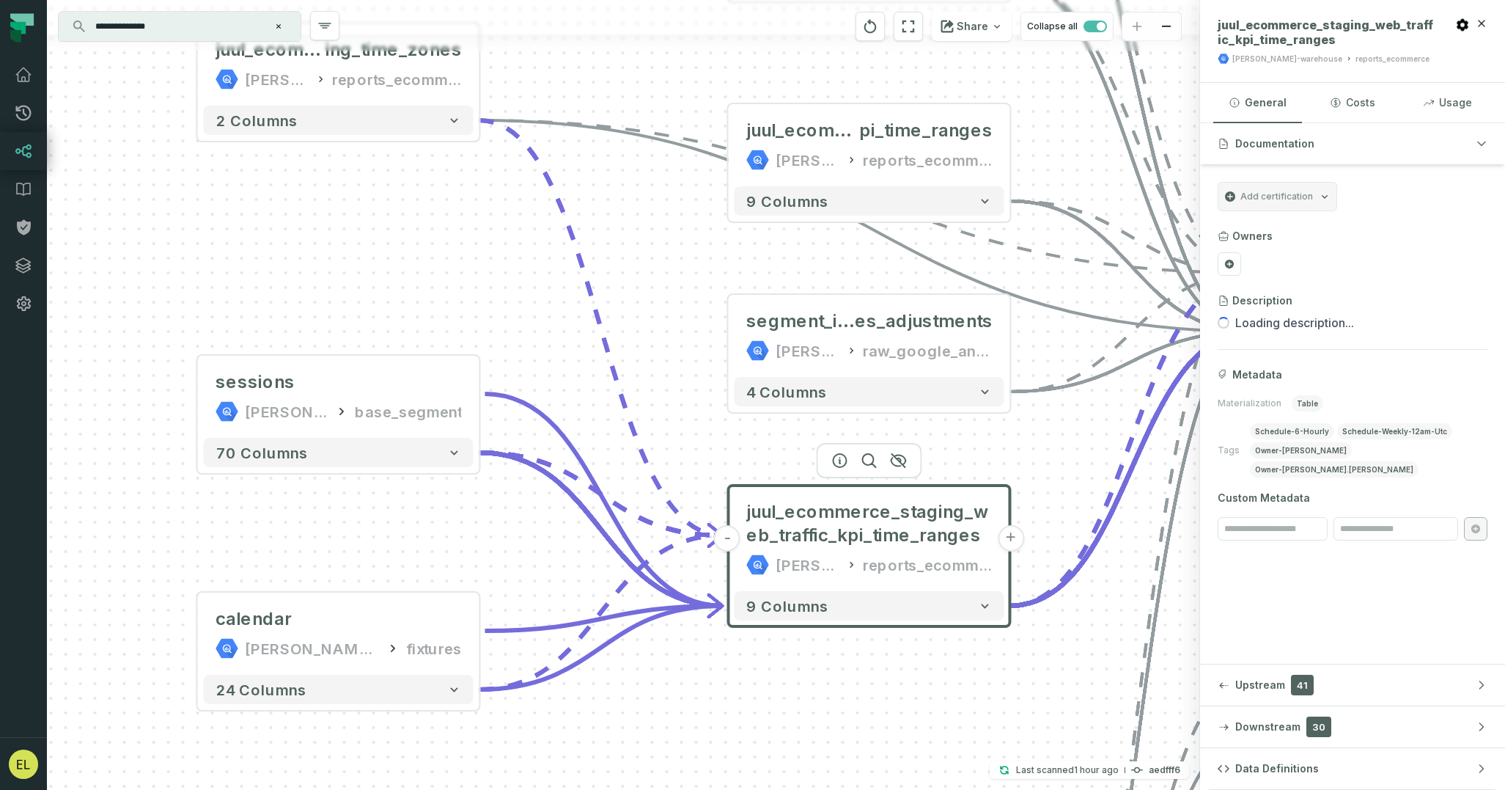
drag, startPoint x: 768, startPoint y: 436, endPoint x: 482, endPoint y: 543, distance: 304.6
click at [482, 543] on div "+ sessions [PERSON_NAME]-warehouse base_segment + 70 columns calendar [PERSON_N…" at bounding box center [623, 395] width 1153 height 790
click at [198, 395] on button "+" at bounding box center [196, 396] width 26 height 26
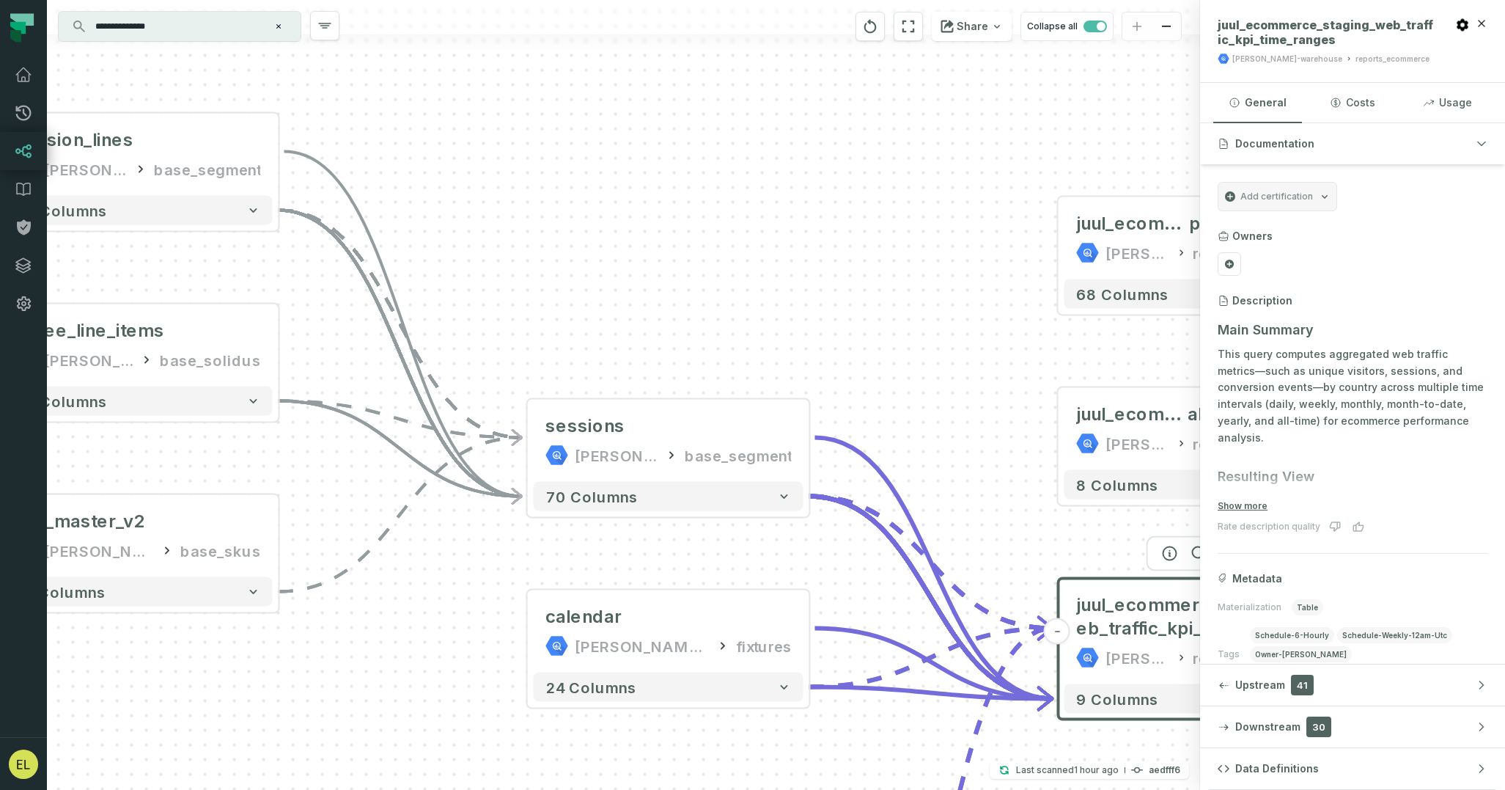
drag, startPoint x: 857, startPoint y: 587, endPoint x: 345, endPoint y: 477, distance: 524.2
click at [345, 477] on div "+ session_lines [PERSON_NAME]-warehouse base_segment + 63 columns + spree_line_…" at bounding box center [623, 395] width 1153 height 790
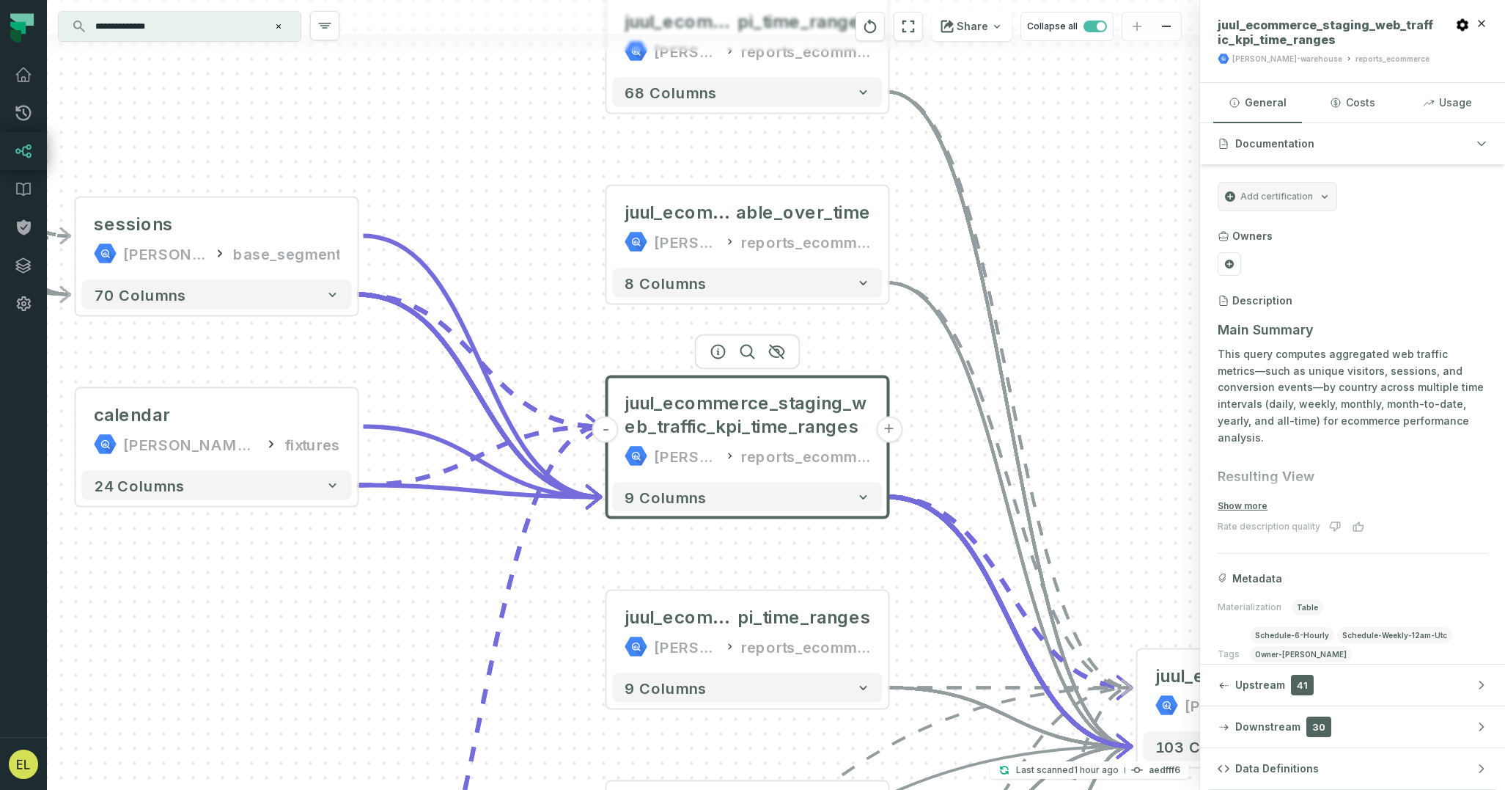
drag, startPoint x: 904, startPoint y: 449, endPoint x: 447, endPoint y: 253, distance: 497.3
click at [447, 253] on div "+ session_lines [PERSON_NAME]-warehouse base_segment + 63 columns + spree_line_…" at bounding box center [623, 395] width 1153 height 790
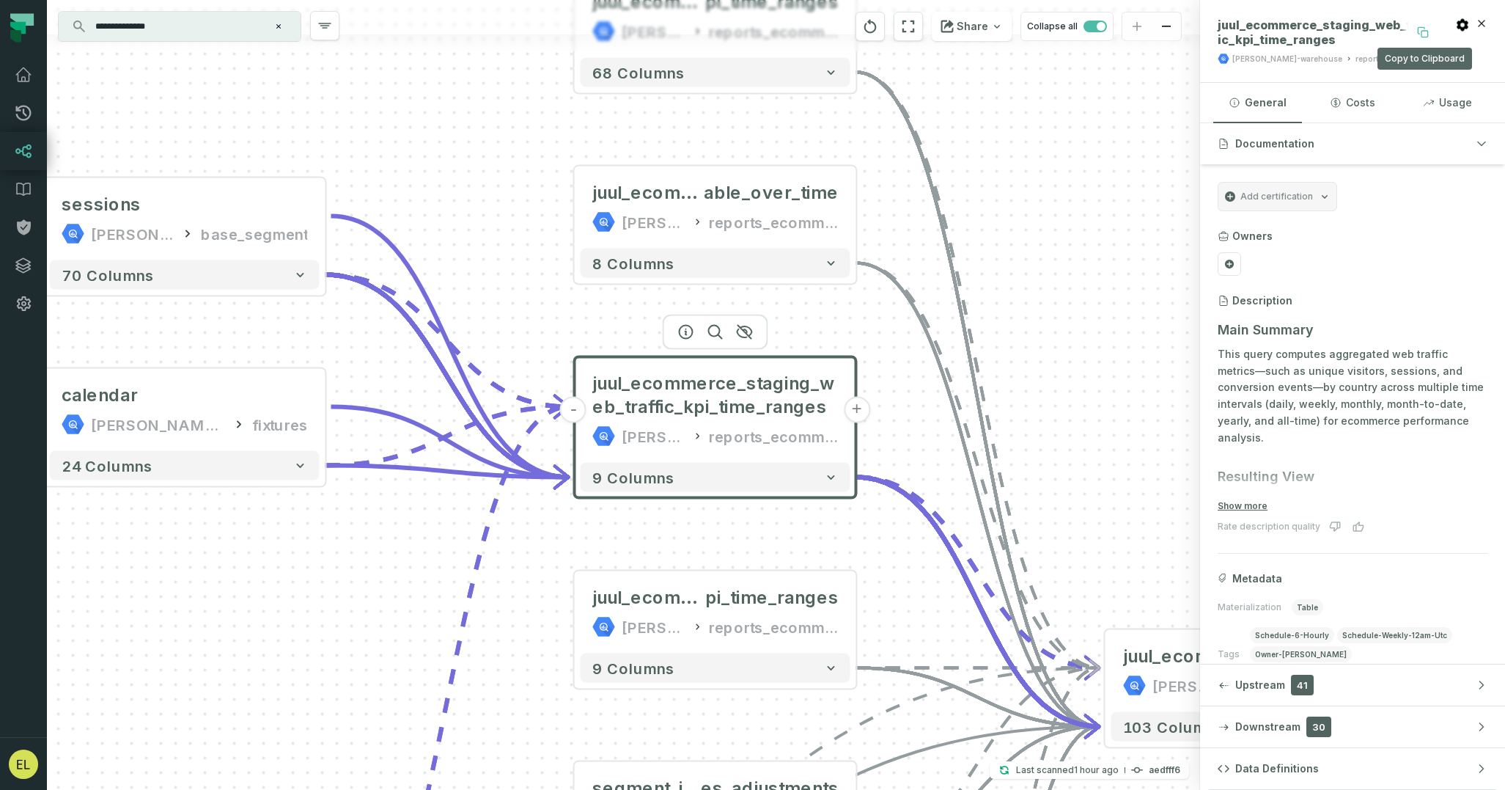
click at [1427, 34] on icon at bounding box center [1423, 32] width 12 height 12
click at [685, 546] on icon "button" at bounding box center [686, 546] width 13 height 13
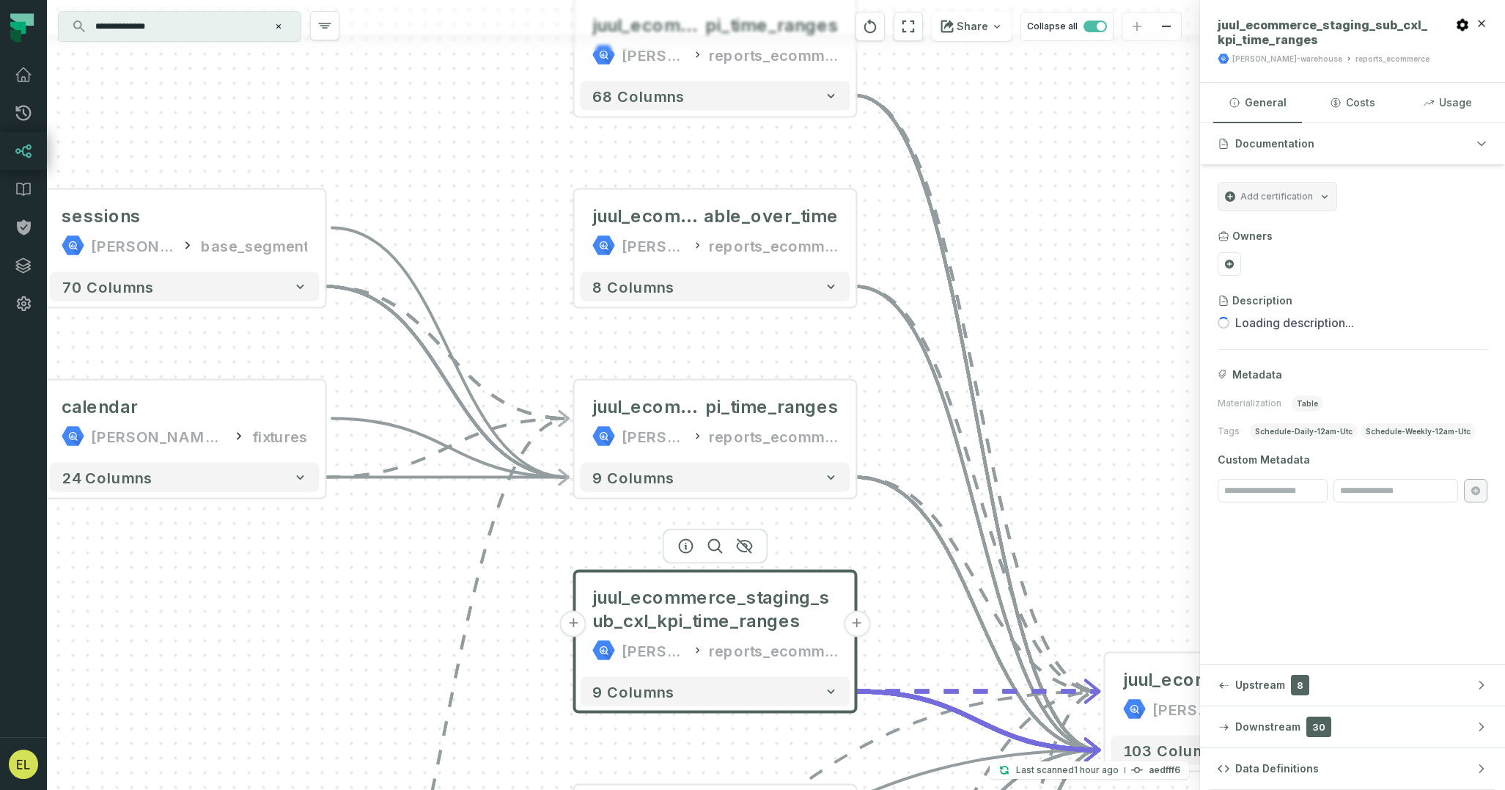
click at [510, 365] on div "+ session_lines [PERSON_NAME]-warehouse base_segment + 63 columns + spree_line_…" at bounding box center [623, 395] width 1153 height 790
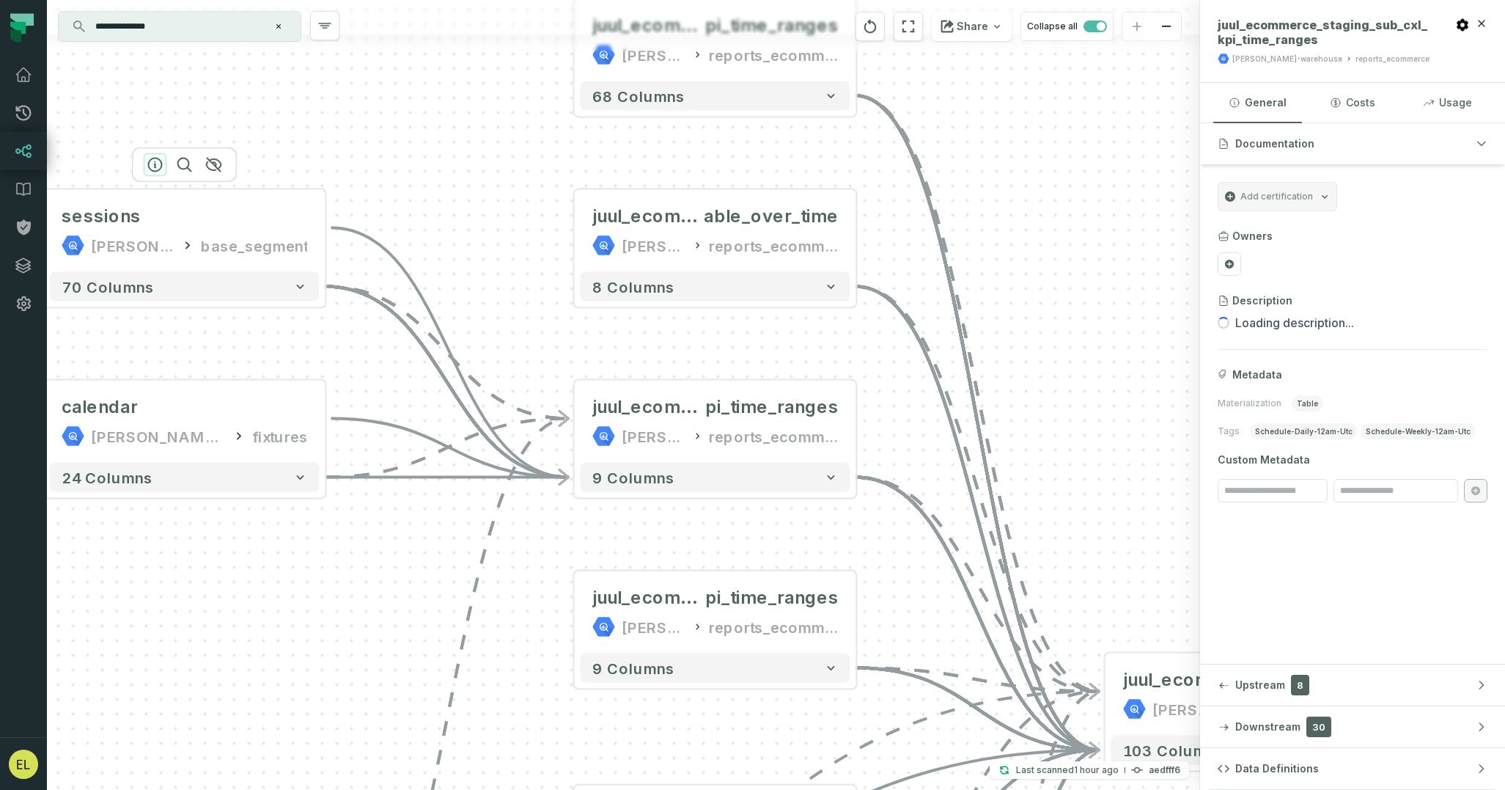
click at [158, 165] on icon "button" at bounding box center [156, 165] width 18 height 18
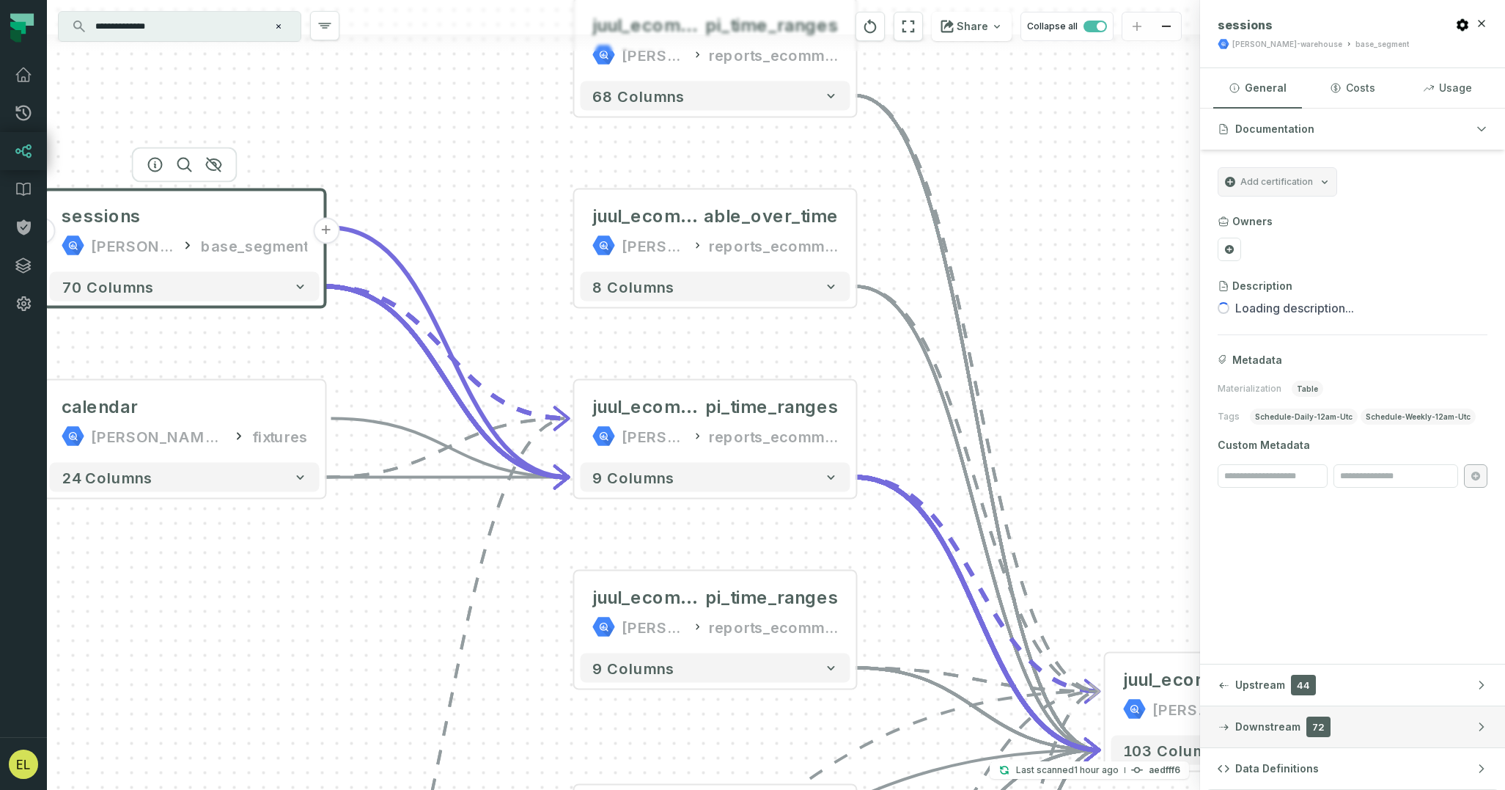
click at [1387, 732] on button "Downstream 72" at bounding box center [1352, 726] width 305 height 41
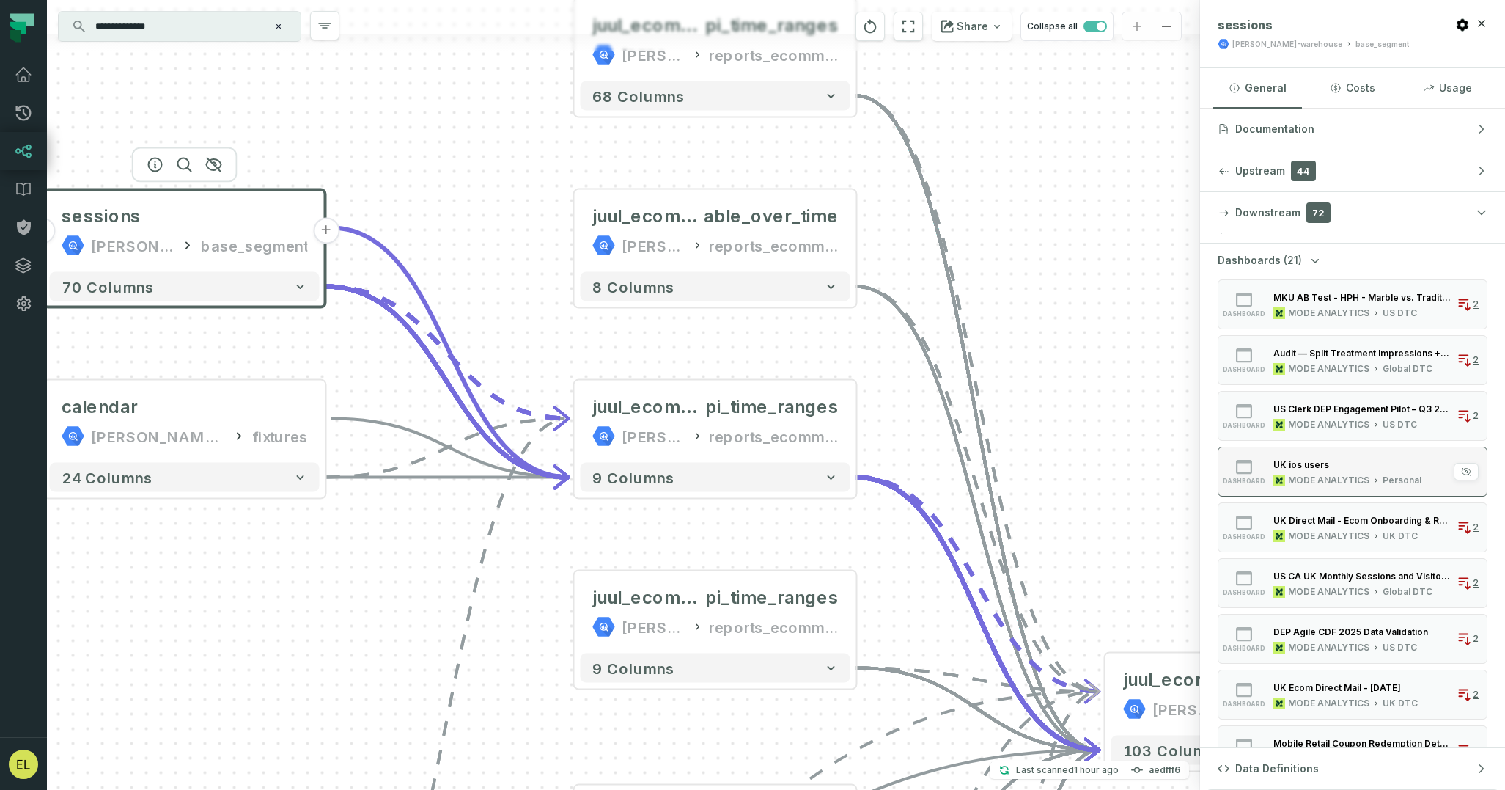
scroll to position [0, 0]
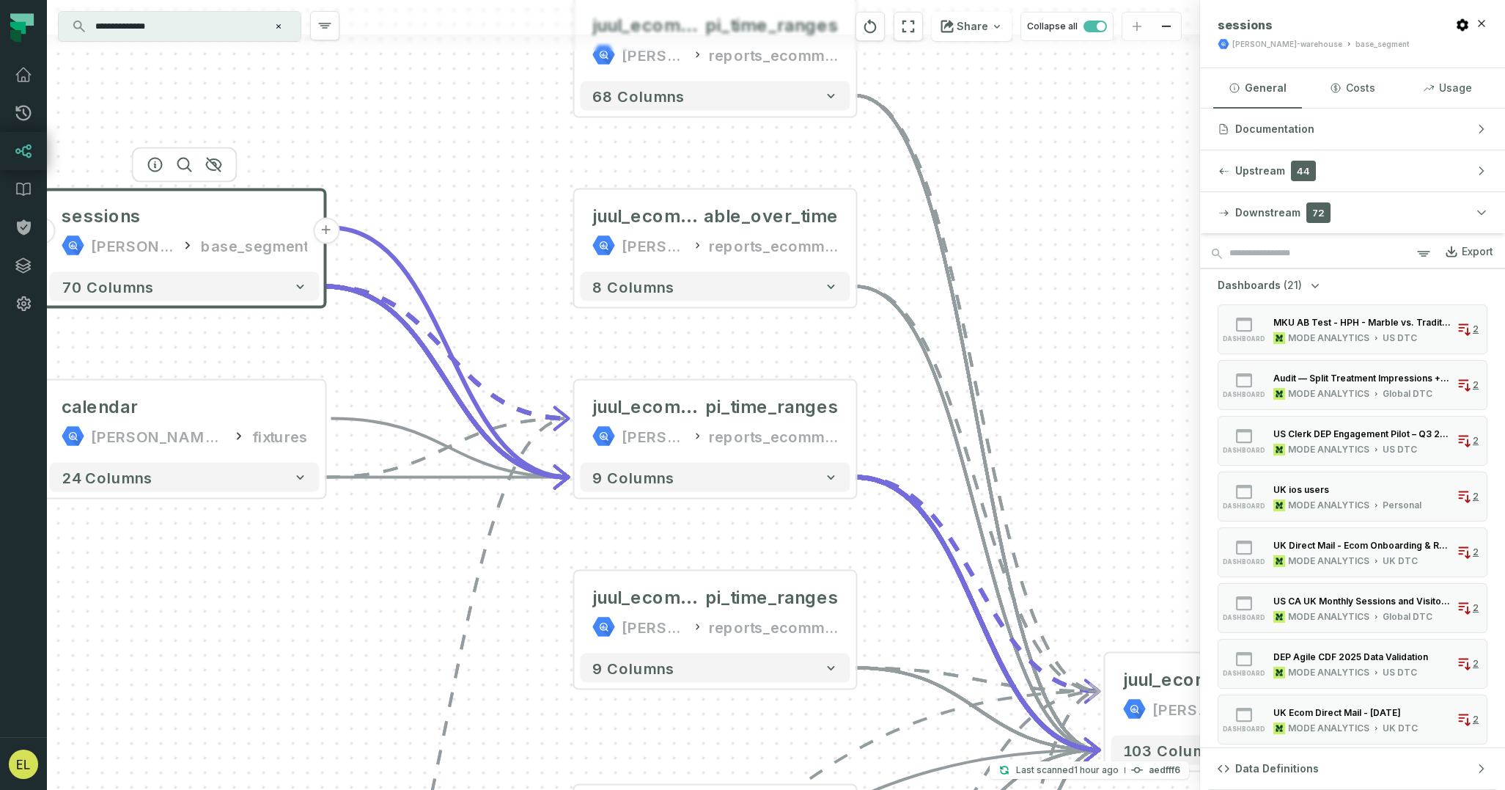
click at [1308, 284] on icon "button" at bounding box center [1315, 285] width 15 height 15
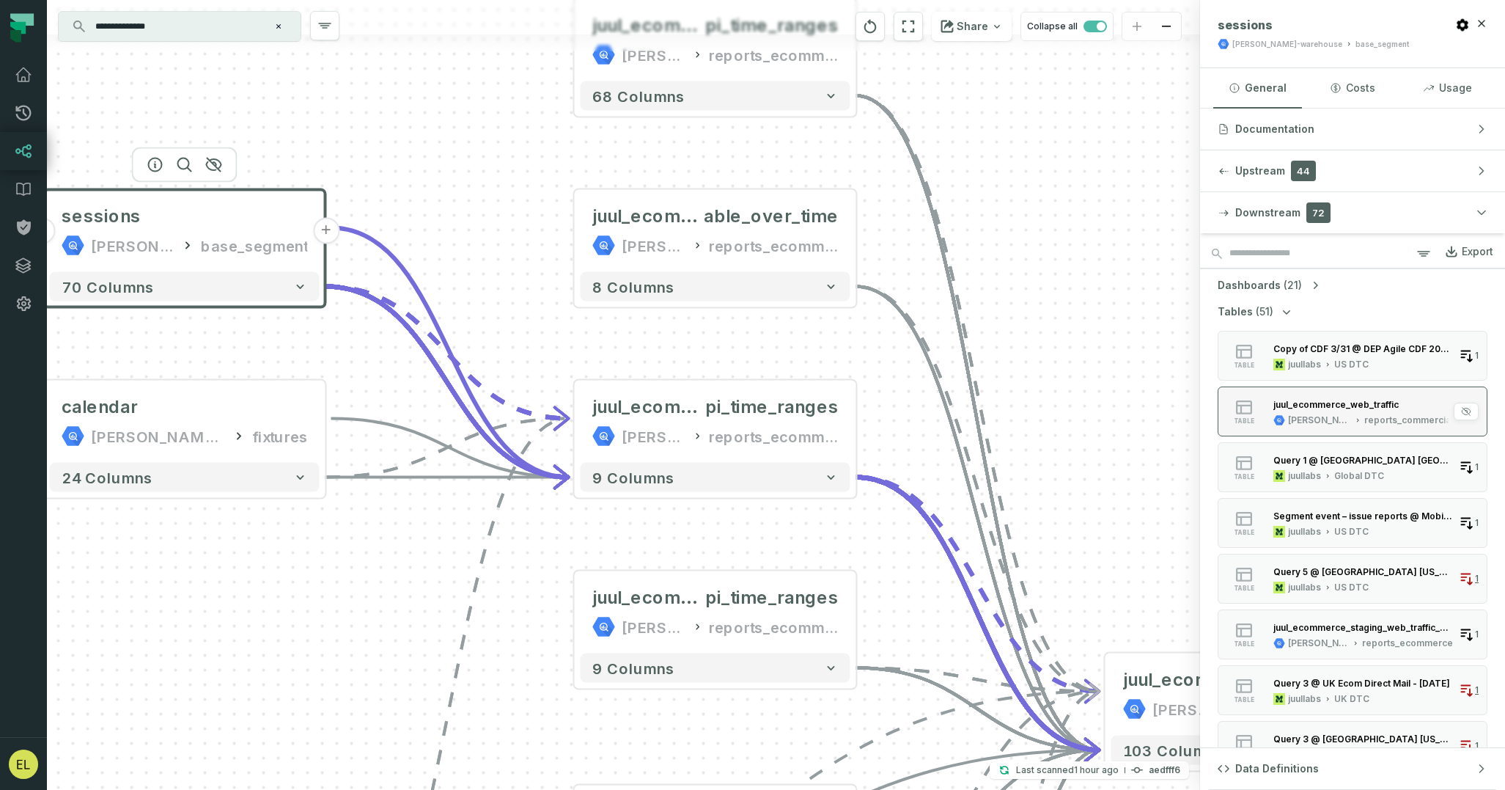
click at [1364, 408] on div "juul_ecommerce_web_traffic" at bounding box center [1336, 404] width 125 height 11
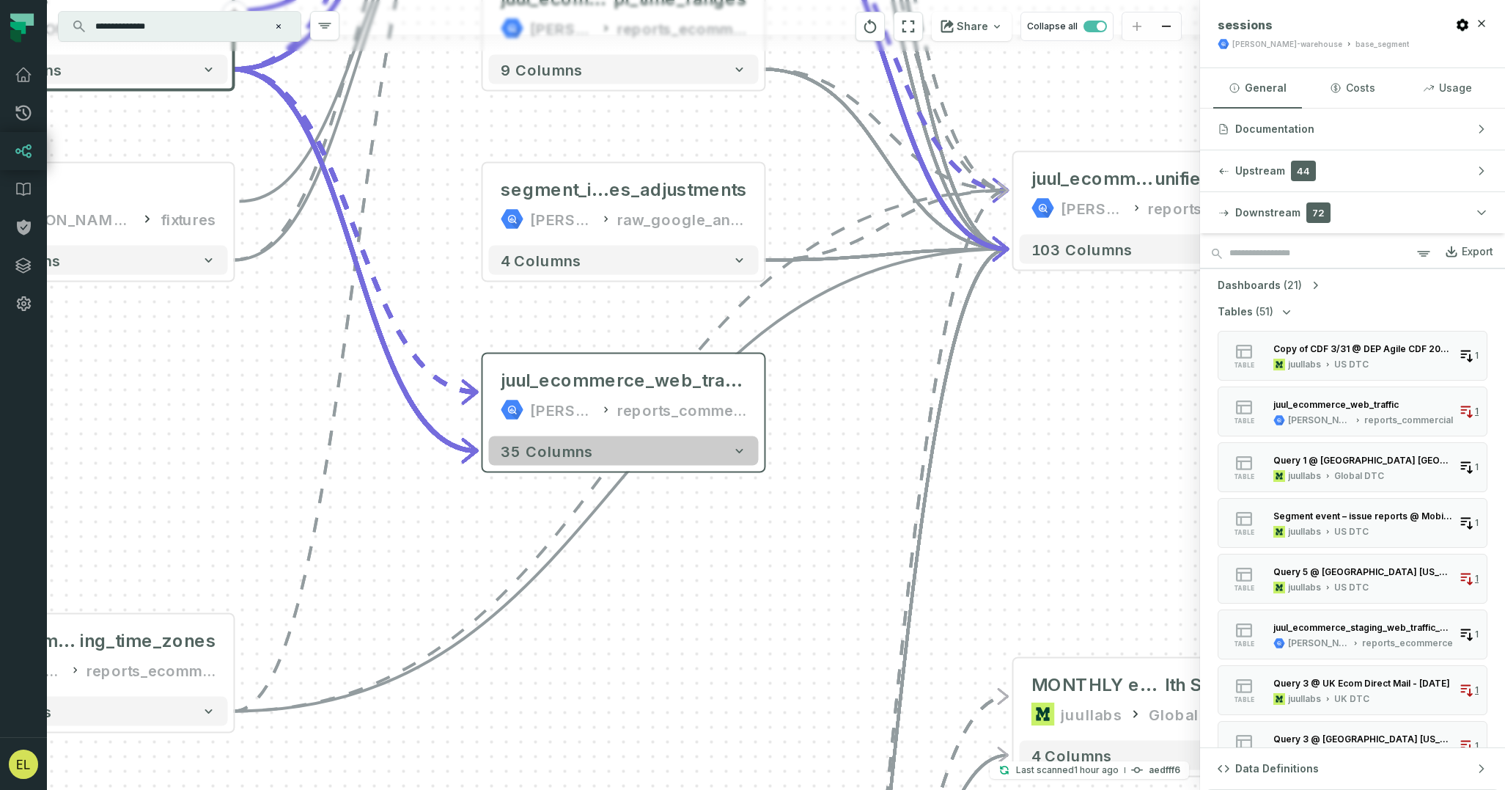
click at [634, 449] on button "35 columns" at bounding box center [624, 450] width 270 height 29
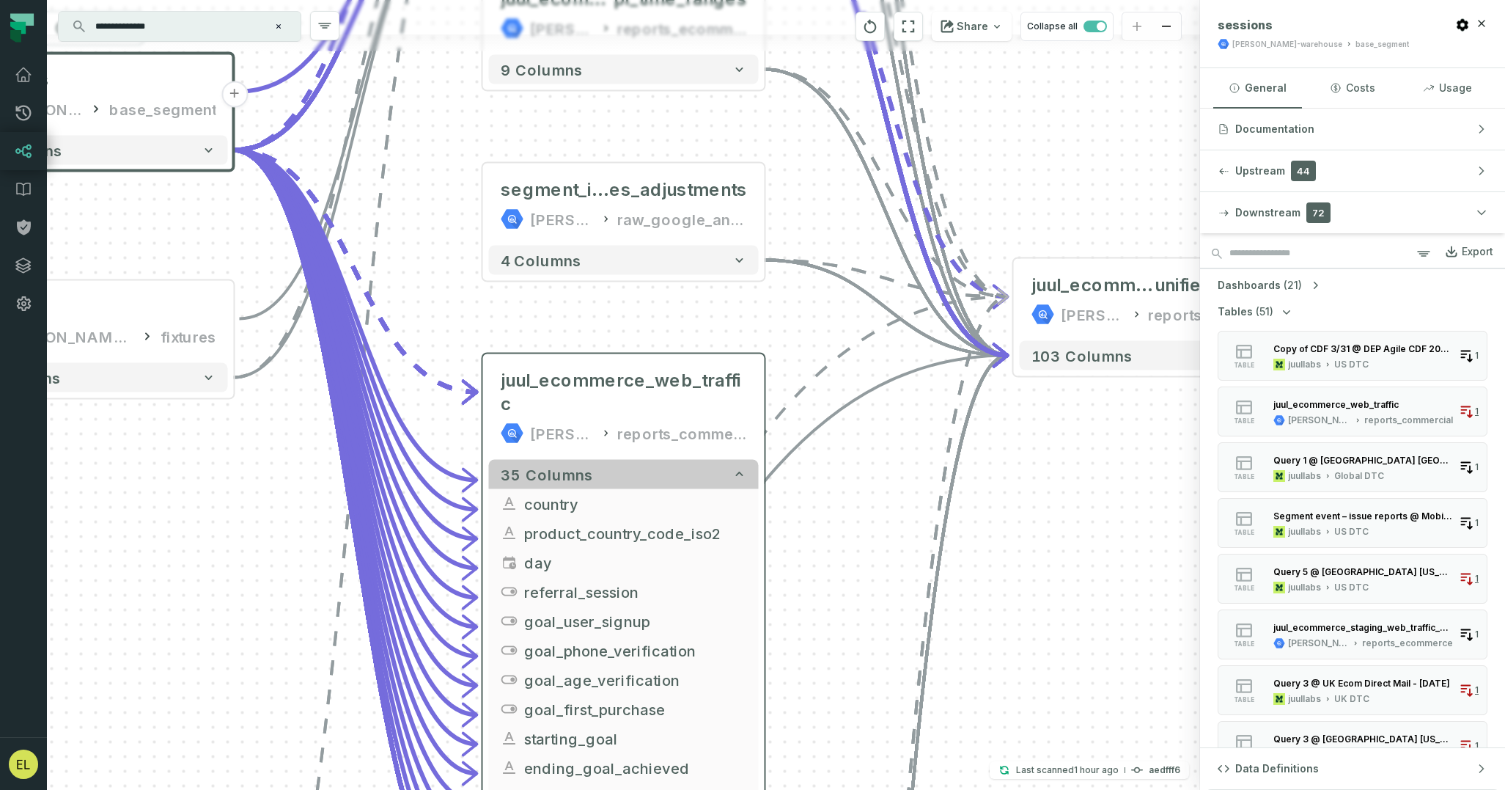
click at [633, 460] on button "35 columns" at bounding box center [624, 474] width 270 height 29
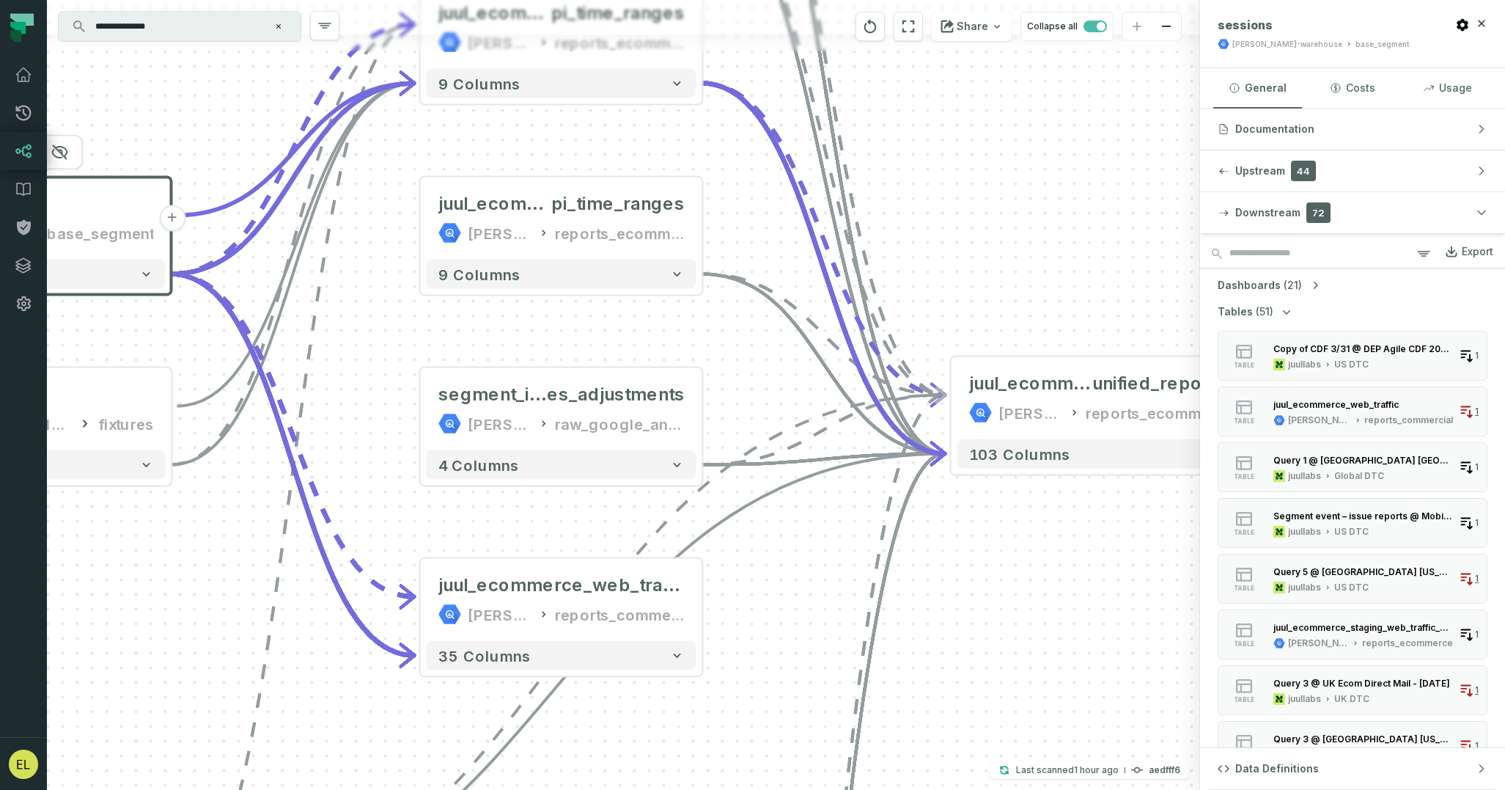
drag, startPoint x: 884, startPoint y: 402, endPoint x: 838, endPoint y: 606, distance: 209.6
click at [838, 606] on div "+ session_lines [PERSON_NAME]-warehouse base_segment + 63 columns + spree_line_…" at bounding box center [623, 395] width 1153 height 790
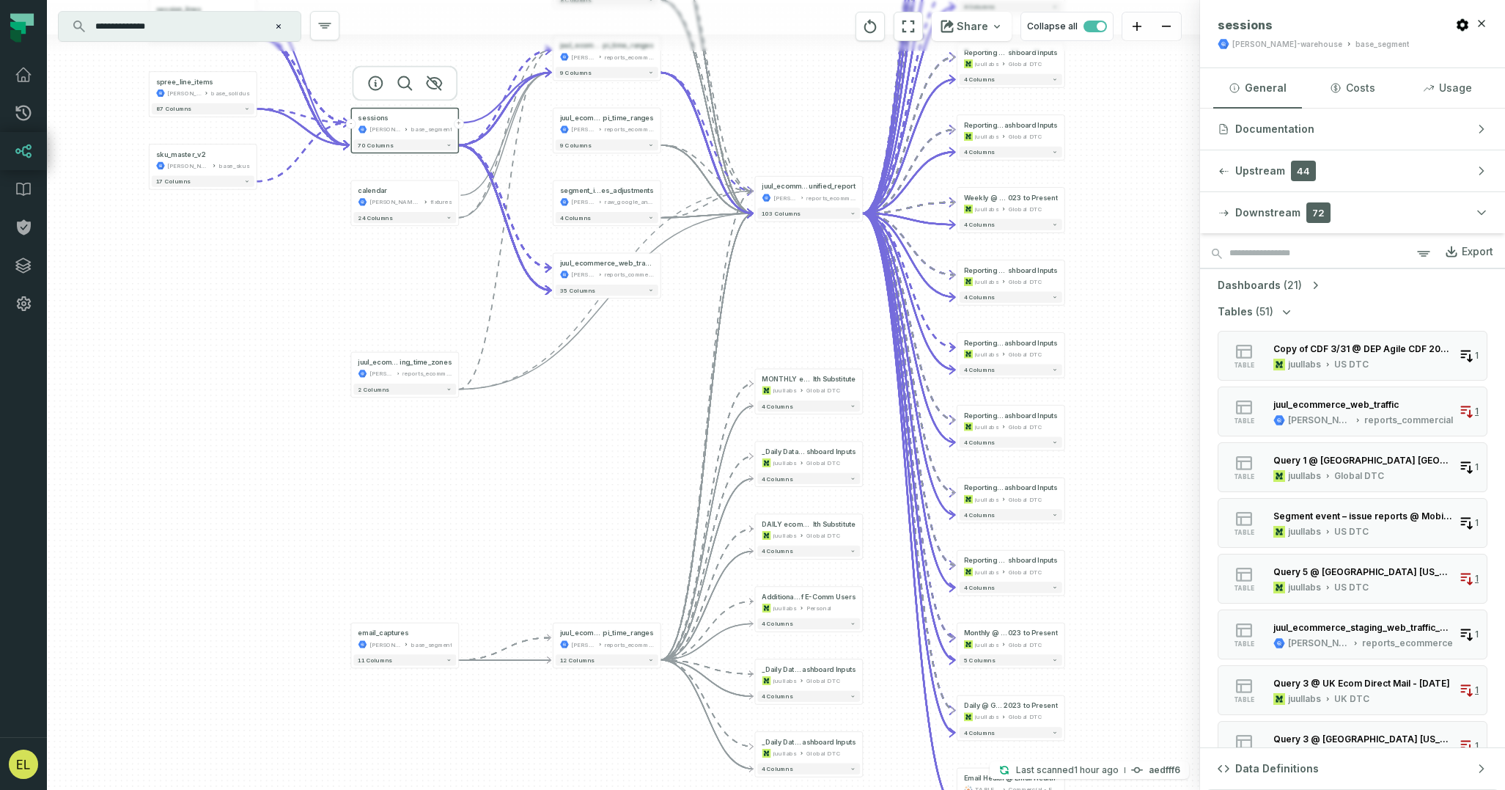
drag, startPoint x: 948, startPoint y: 374, endPoint x: 802, endPoint y: 117, distance: 295.8
click at [802, 117] on div "+ session_lines [PERSON_NAME]-warehouse base_segment + 63 columns + spree_line_…" at bounding box center [623, 395] width 1153 height 790
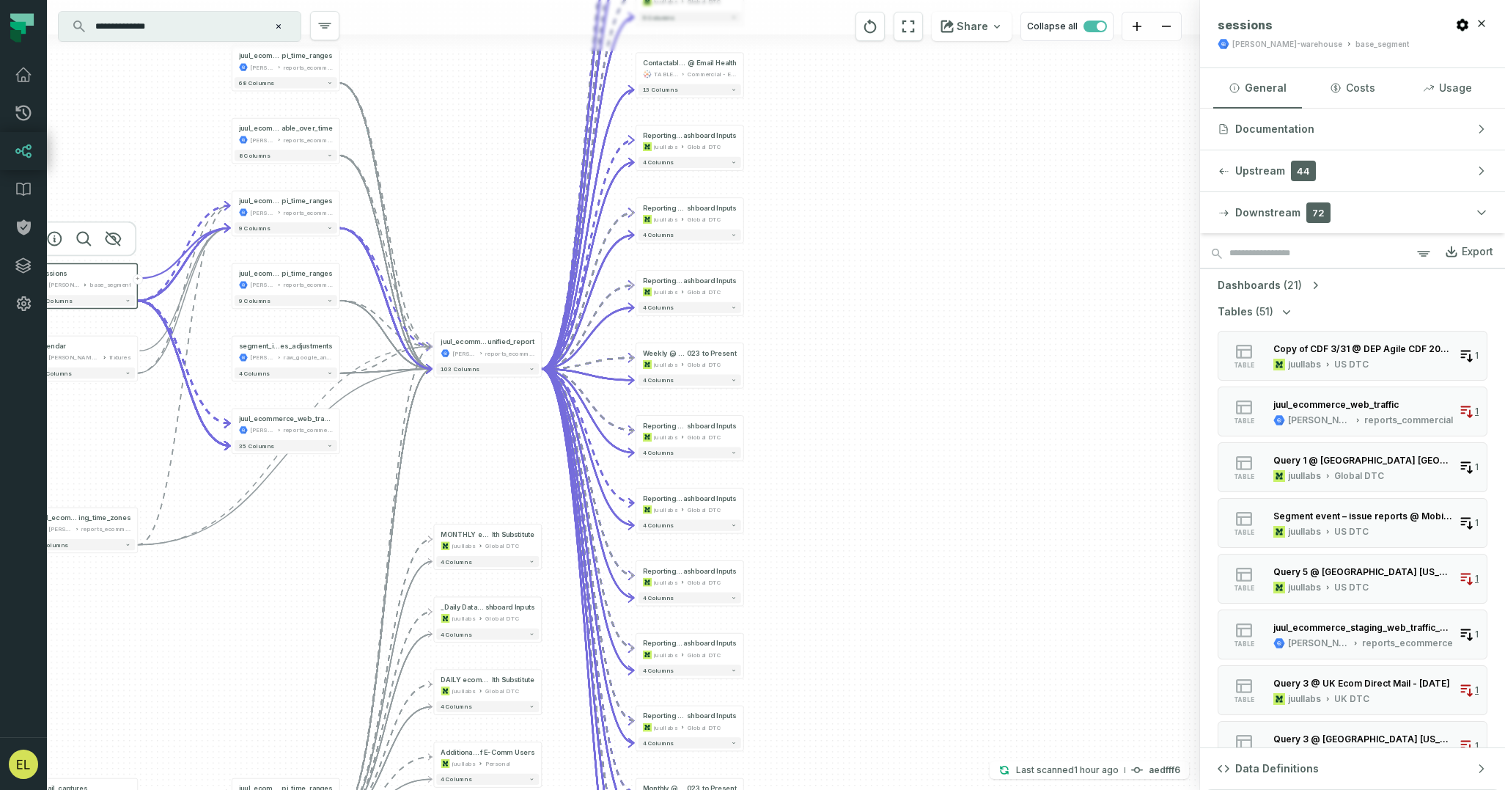
drag, startPoint x: 623, startPoint y: 506, endPoint x: 302, endPoint y: 662, distance: 357.1
click at [302, 662] on div "+ session_lines [PERSON_NAME]-warehouse base_segment + 63 columns + spree_line_…" at bounding box center [623, 395] width 1153 height 790
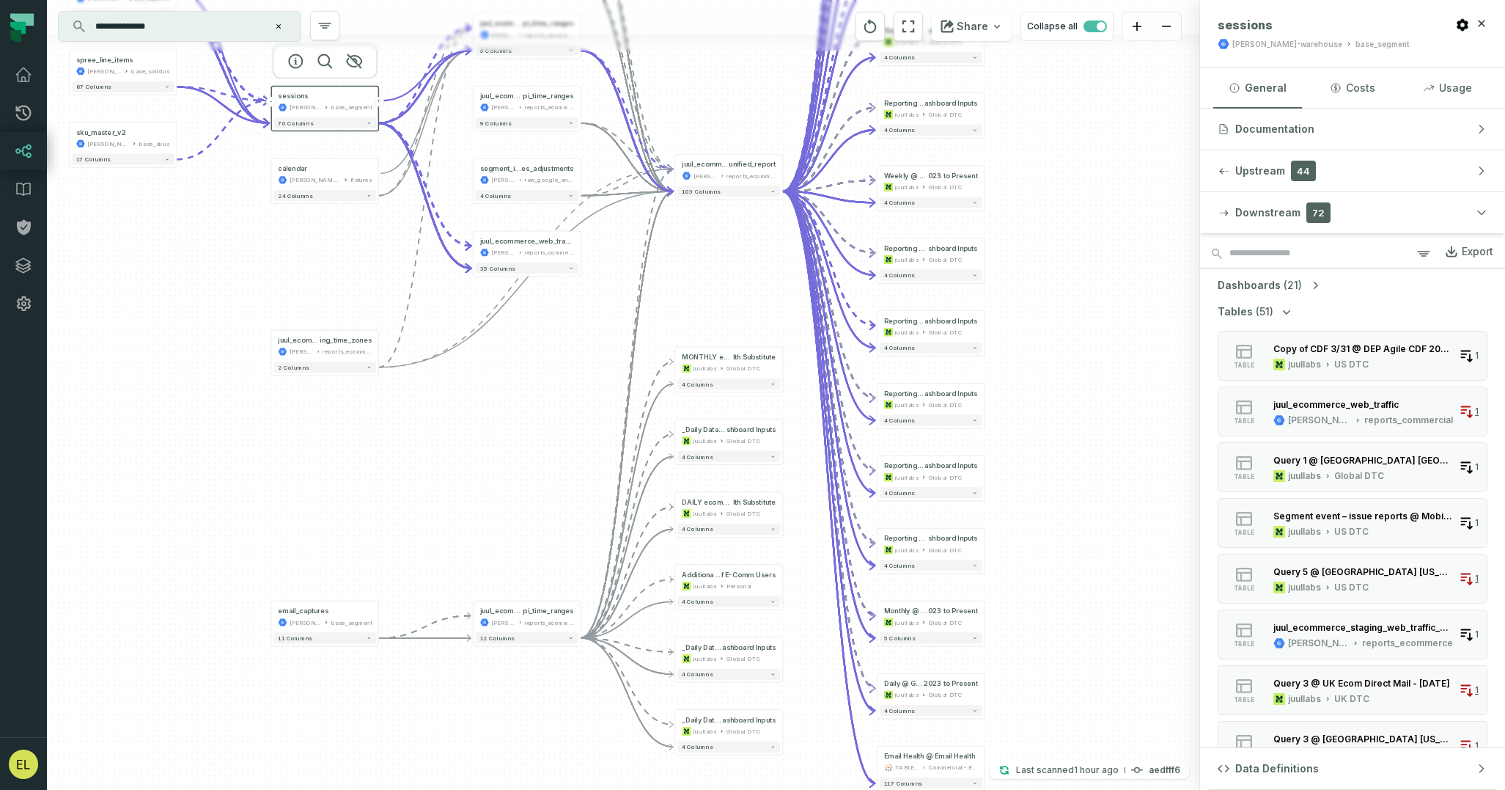
drag, startPoint x: 320, startPoint y: 636, endPoint x: 560, endPoint y: 458, distance: 299.3
click at [560, 458] on div "+ session_lines [PERSON_NAME]-warehouse base_segment + 63 columns + spree_line_…" at bounding box center [623, 395] width 1153 height 790
click at [491, 574] on icon "button" at bounding box center [497, 576] width 13 height 13
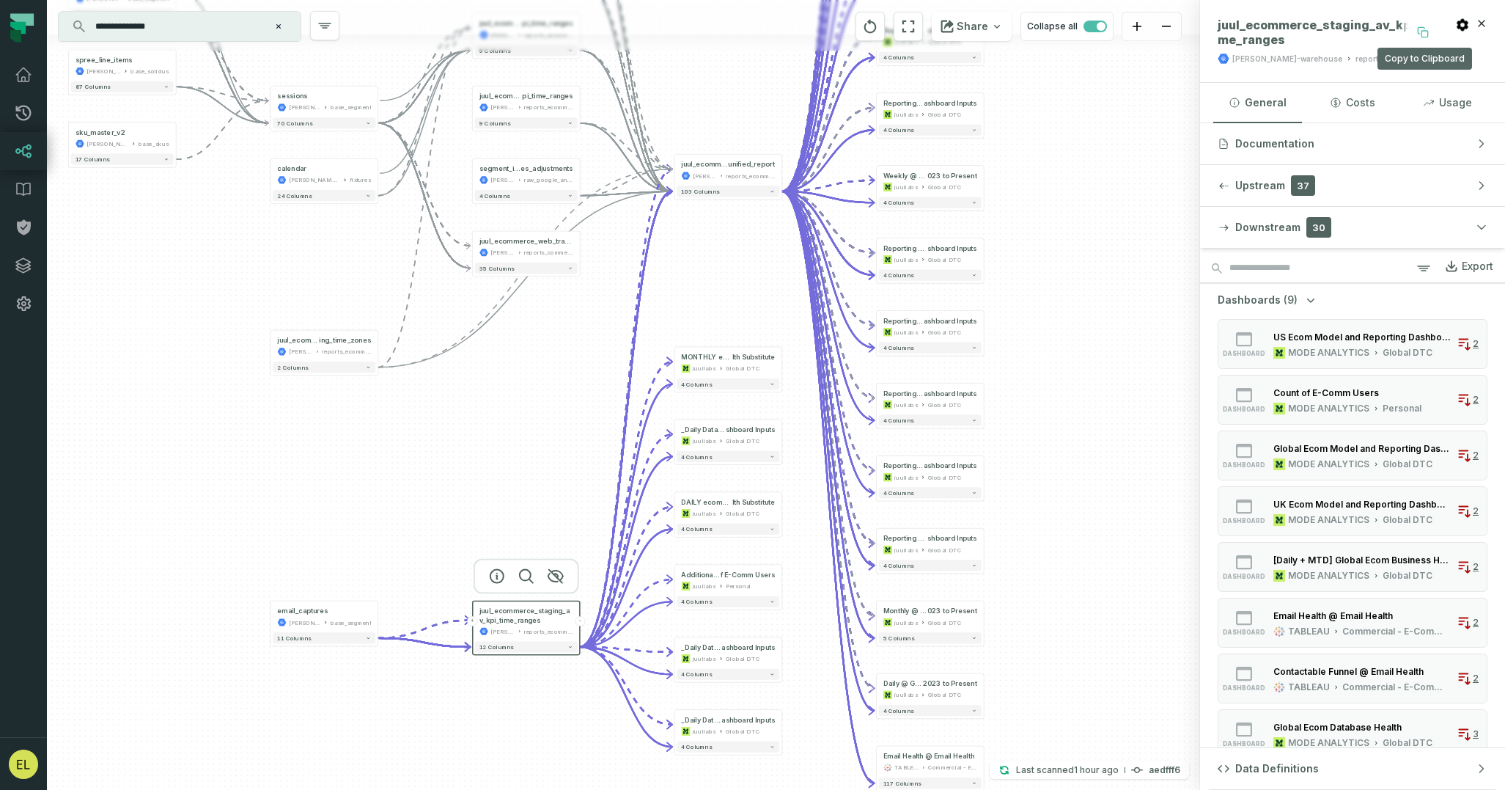
click at [1428, 32] on icon at bounding box center [1425, 34] width 7 height 7
click at [877, 23] on icon "reset" at bounding box center [870, 26] width 12 height 14
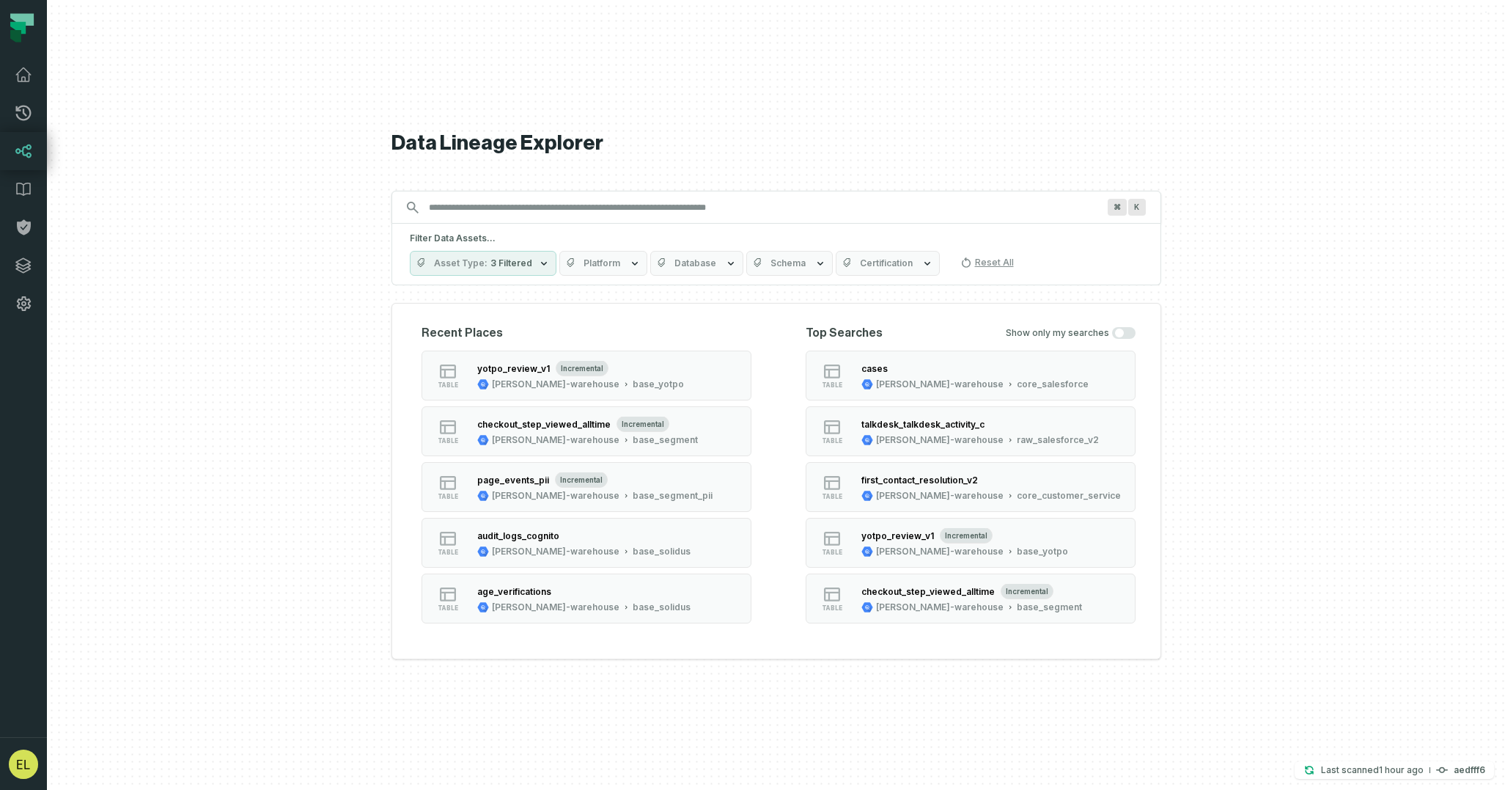
click at [564, 213] on input "Discovery Provider cmdk menu" at bounding box center [763, 207] width 686 height 23
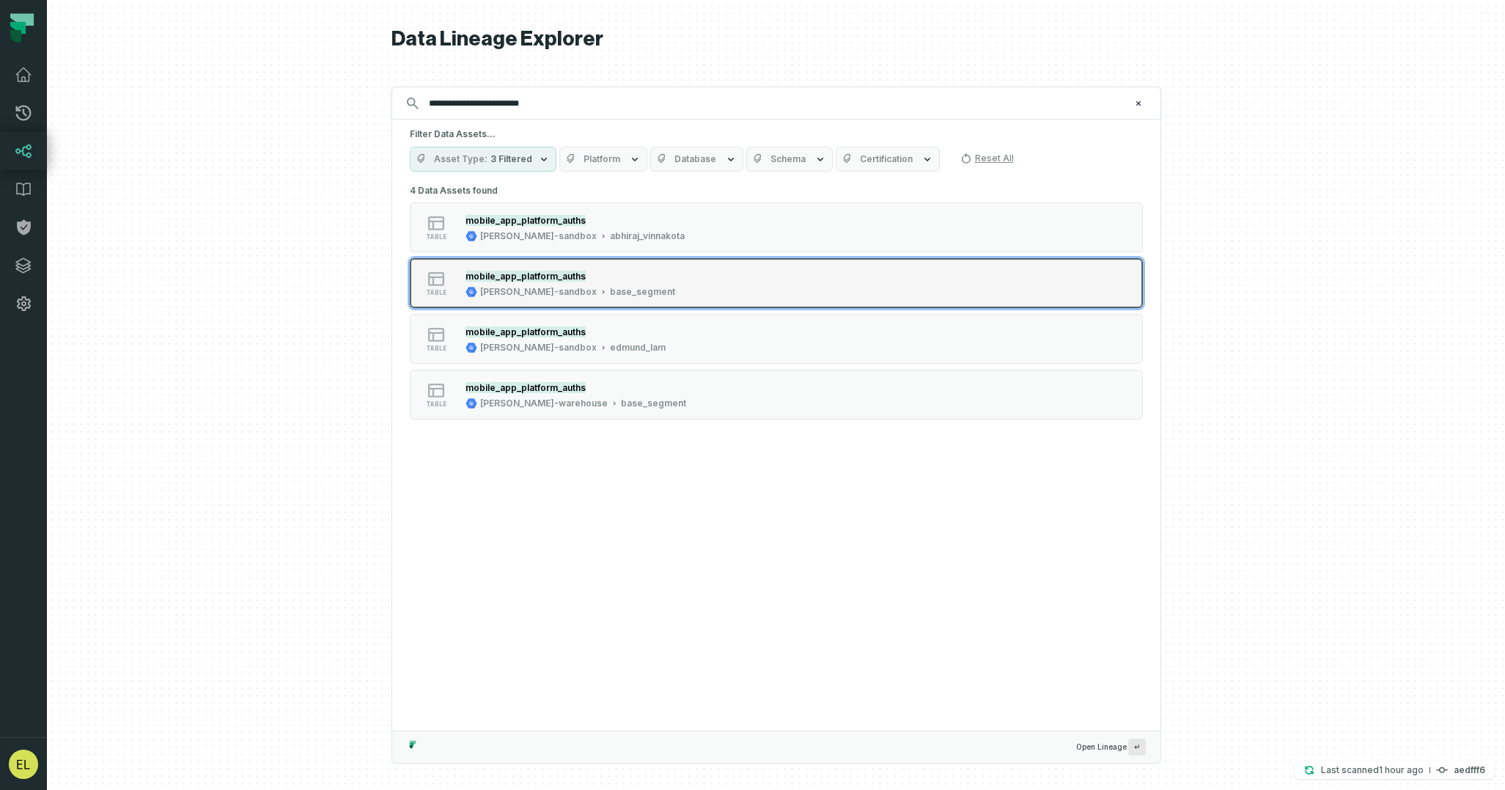
type input "**********"
click at [772, 280] on div "table mobile_app_platform_auths [PERSON_NAME]-sandbox base_segment" at bounding box center [596, 282] width 367 height 29
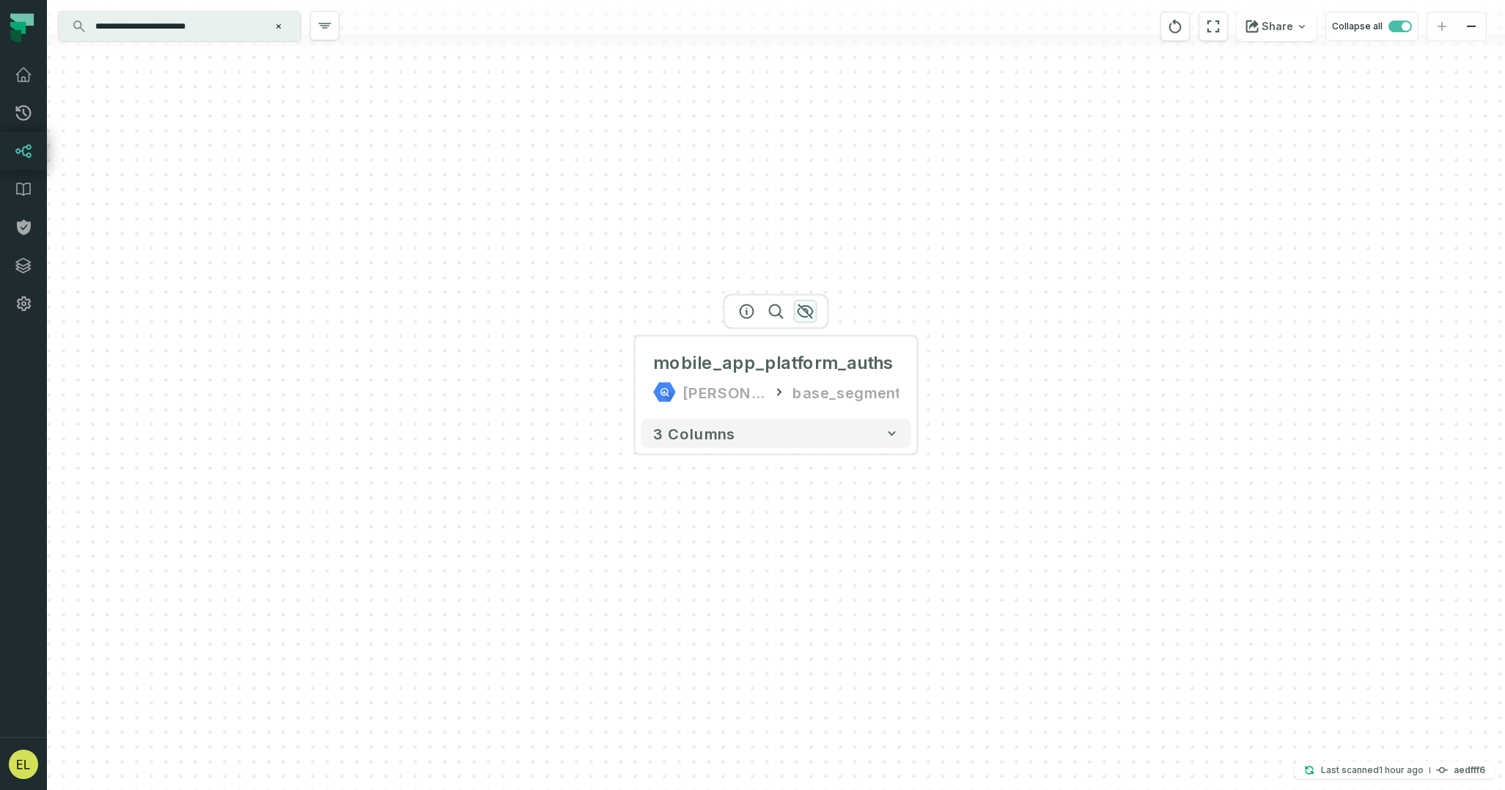
click at [806, 315] on icon "button" at bounding box center [806, 312] width 18 height 18
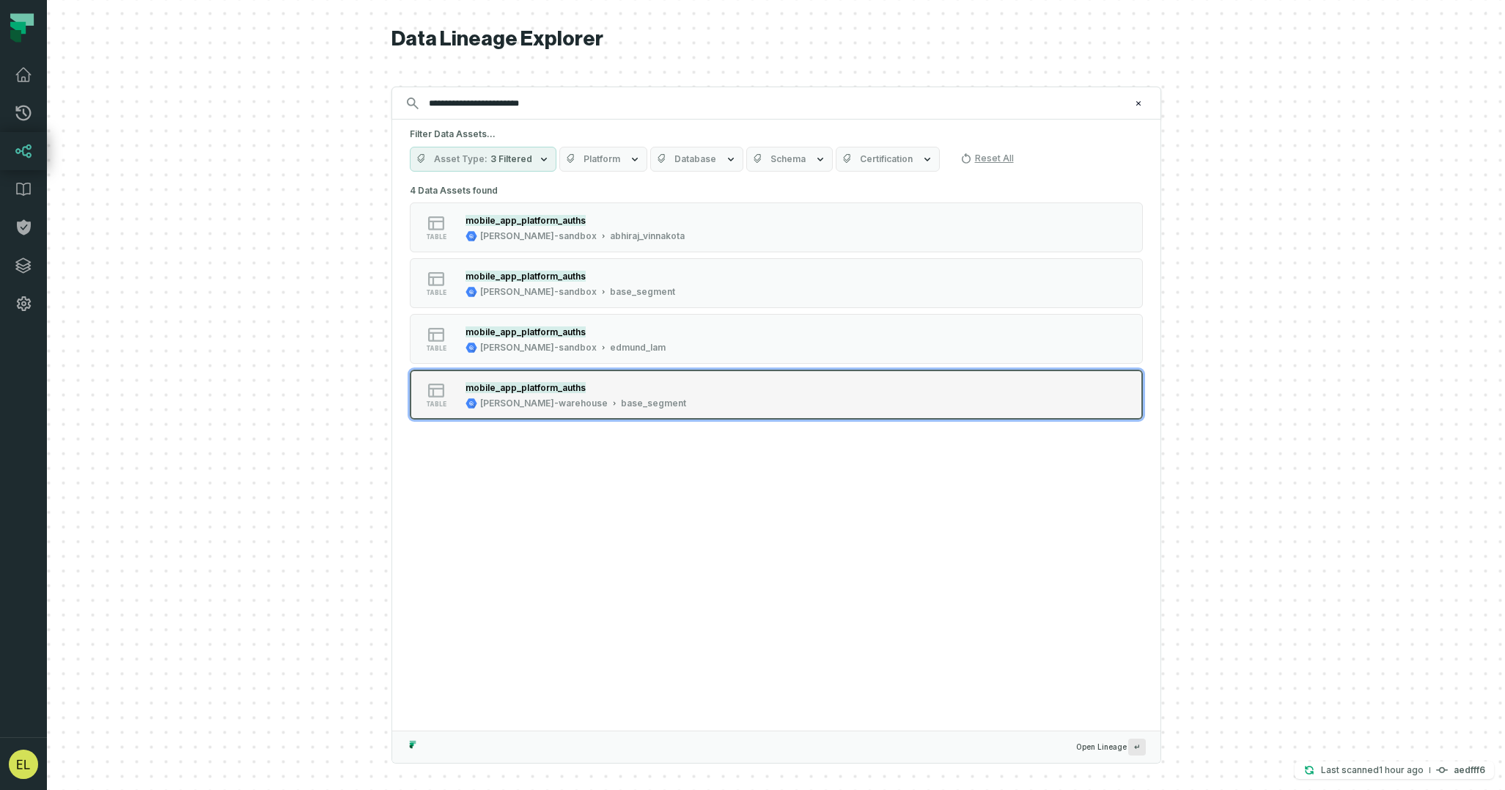
click at [857, 397] on button "table mobile_app_platform_auths [PERSON_NAME]-warehouse base_segment" at bounding box center [776, 395] width 733 height 50
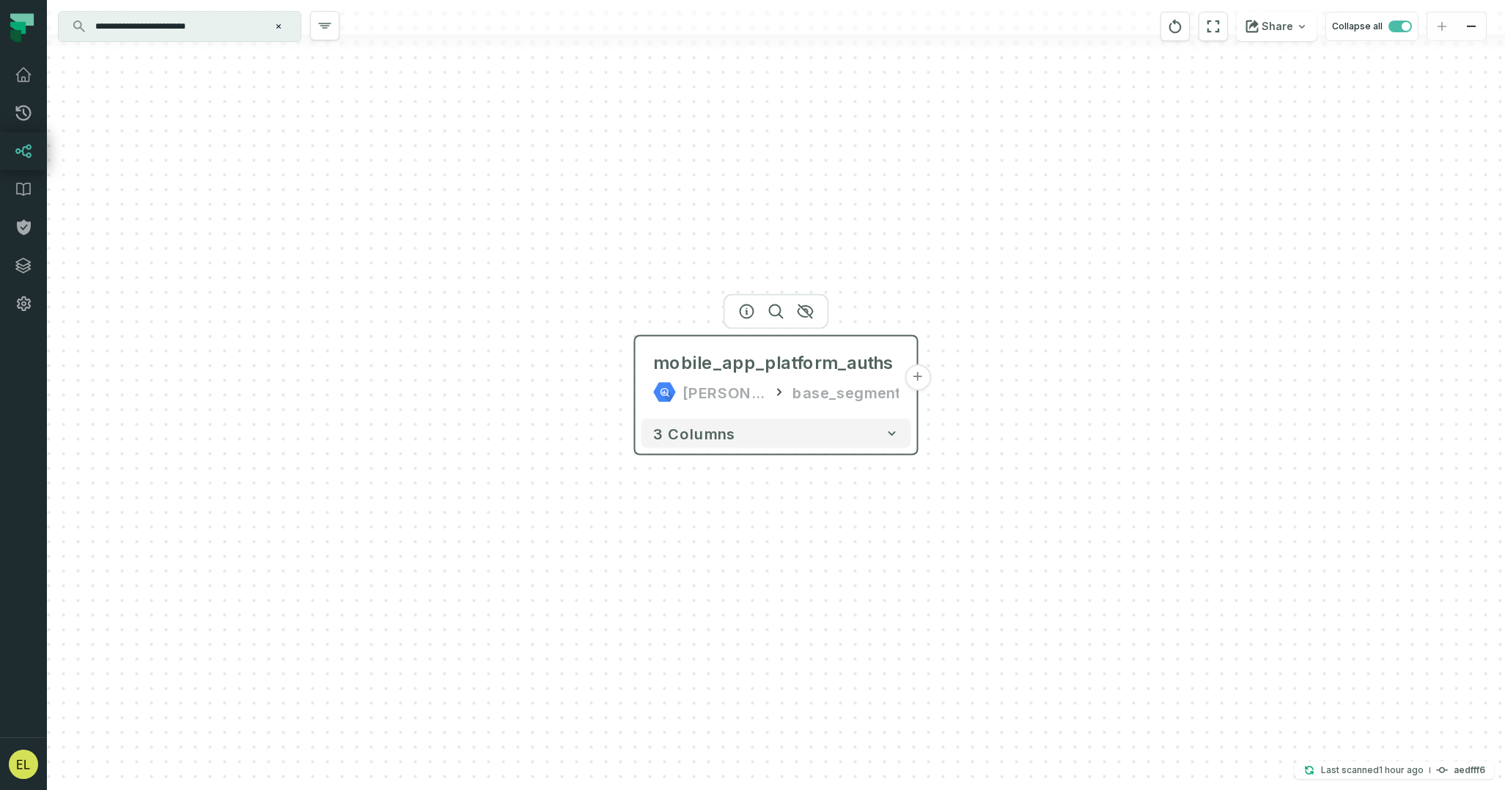
click at [920, 380] on button "+" at bounding box center [918, 377] width 26 height 26
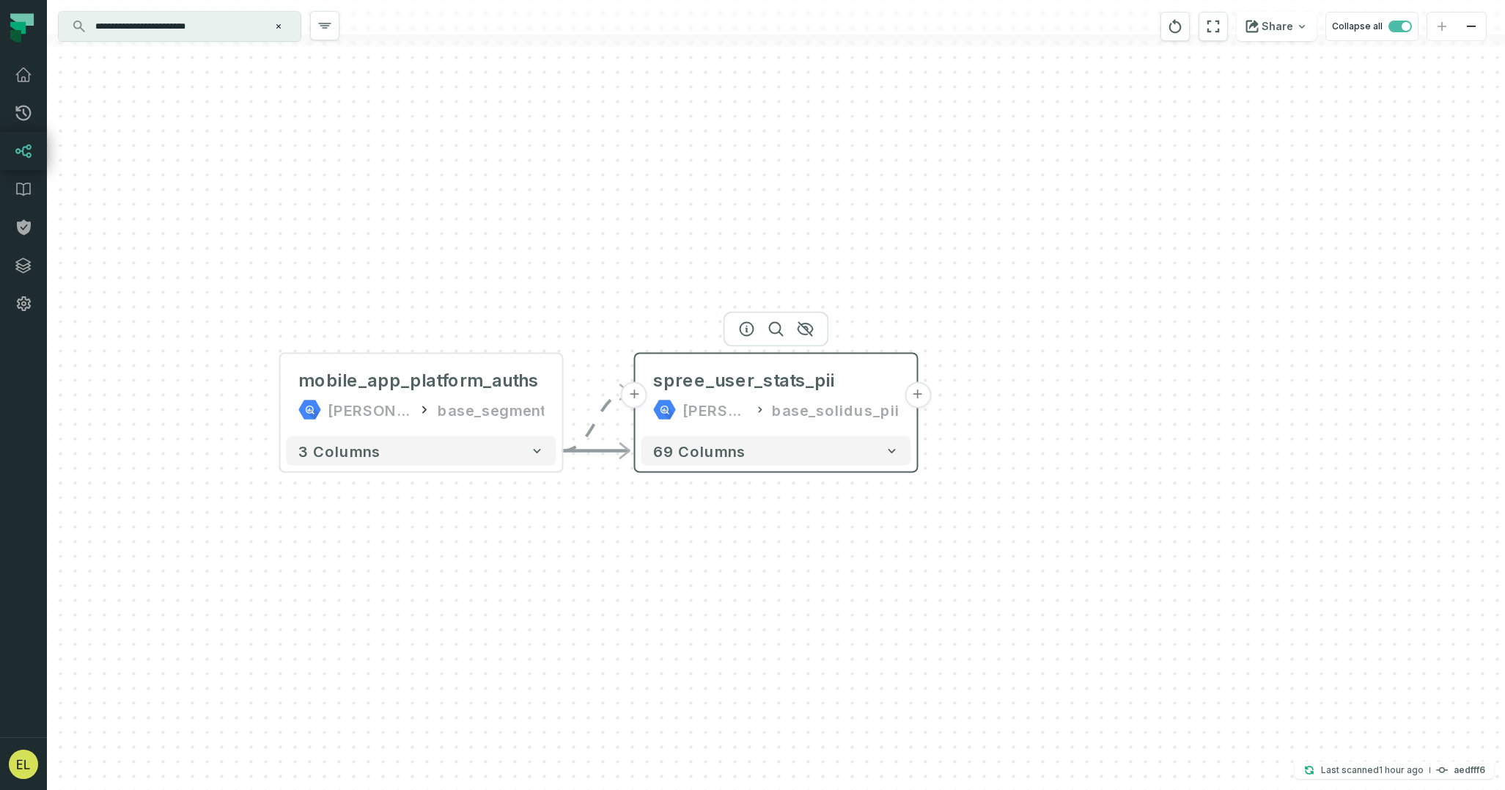
click at [922, 394] on button "+" at bounding box center [918, 395] width 26 height 26
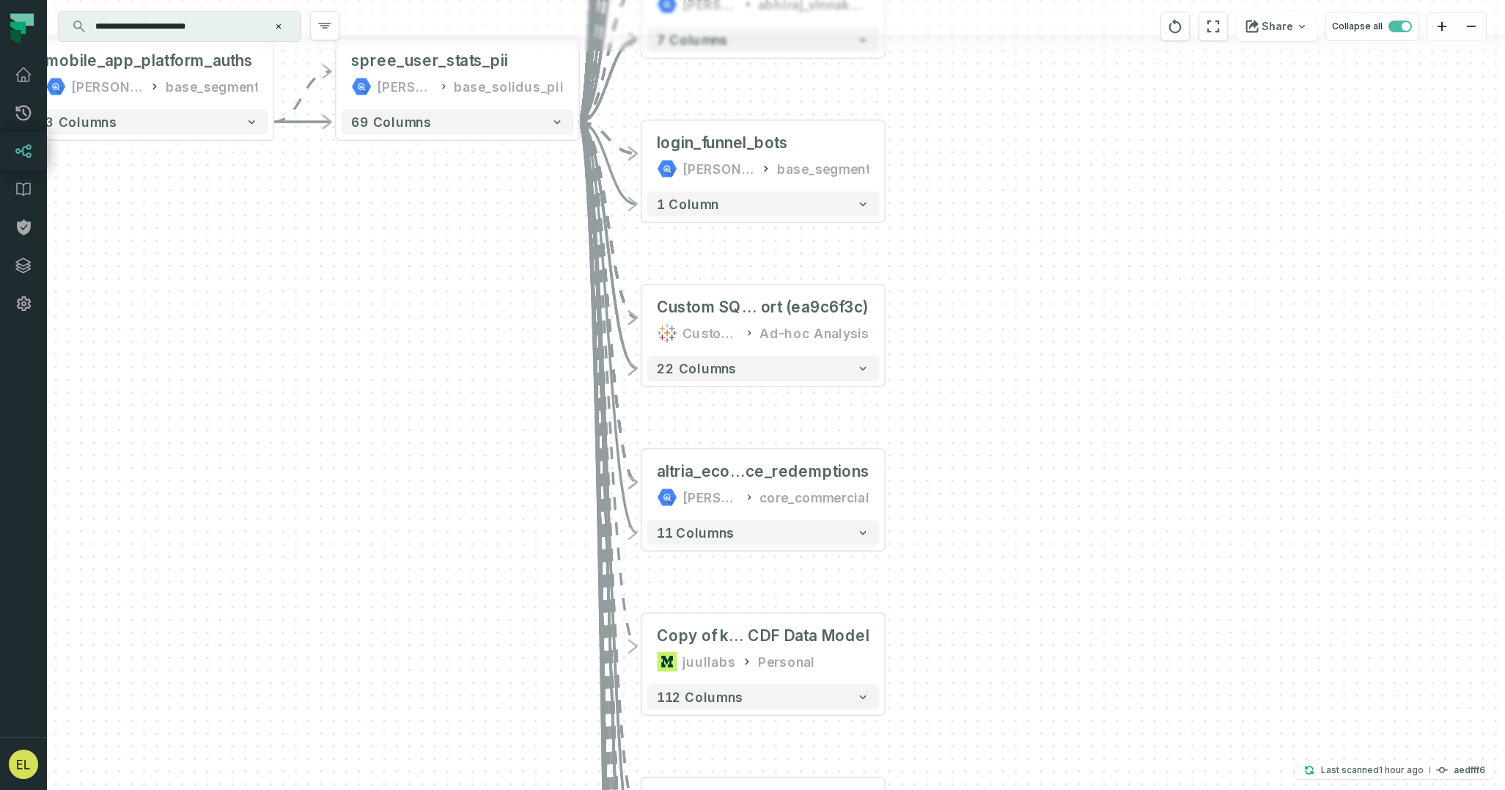
drag, startPoint x: 1024, startPoint y: 534, endPoint x: 1030, endPoint y: 91, distance: 442.9
click at [1030, 91] on div "- spree_user_stats juul-warehouse base_solidus + 70 columns + Custom SQL Query …" at bounding box center [776, 395] width 1458 height 790
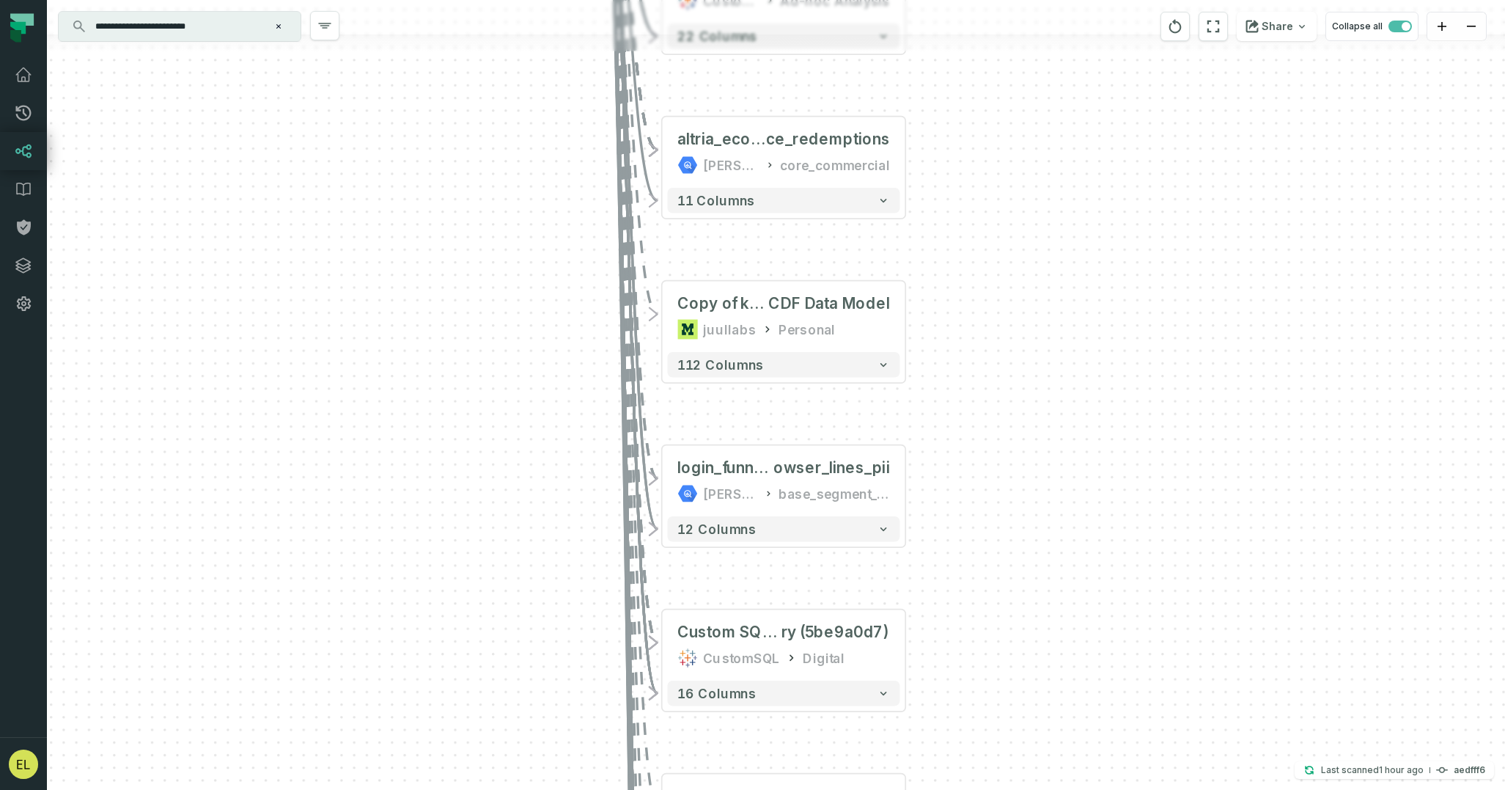
drag, startPoint x: 969, startPoint y: 633, endPoint x: 1003, endPoint y: 266, distance: 368.2
click at [1003, 266] on div "- spree_user_stats juul-warehouse base_solidus + 70 columns + Custom SQL Query …" at bounding box center [776, 395] width 1458 height 790
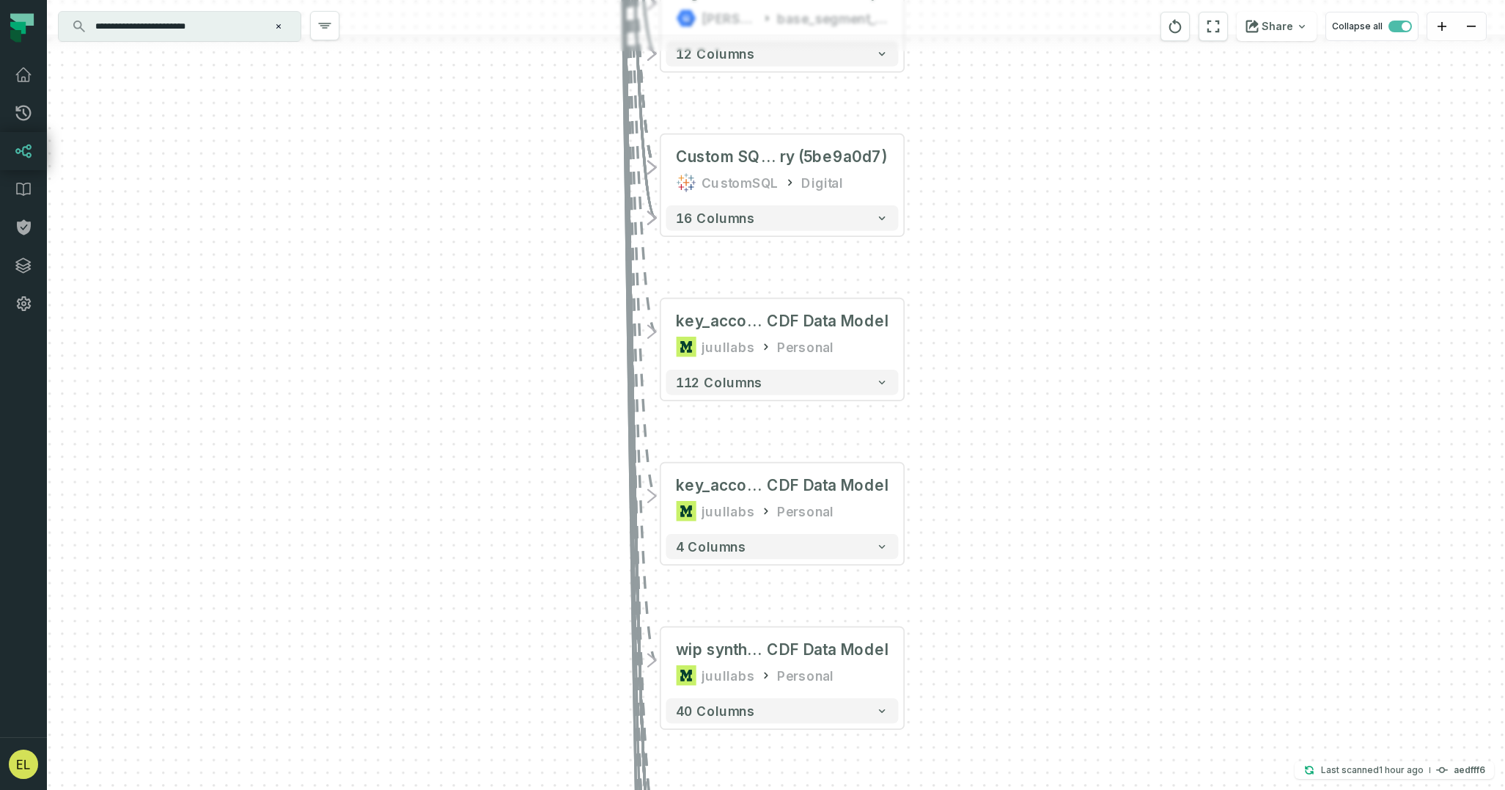
drag, startPoint x: 1010, startPoint y: 538, endPoint x: 980, endPoint y: 130, distance: 409.5
click at [980, 130] on div "- spree_user_stats juul-warehouse base_solidus + 70 columns + Custom SQL Query …" at bounding box center [776, 395] width 1458 height 790
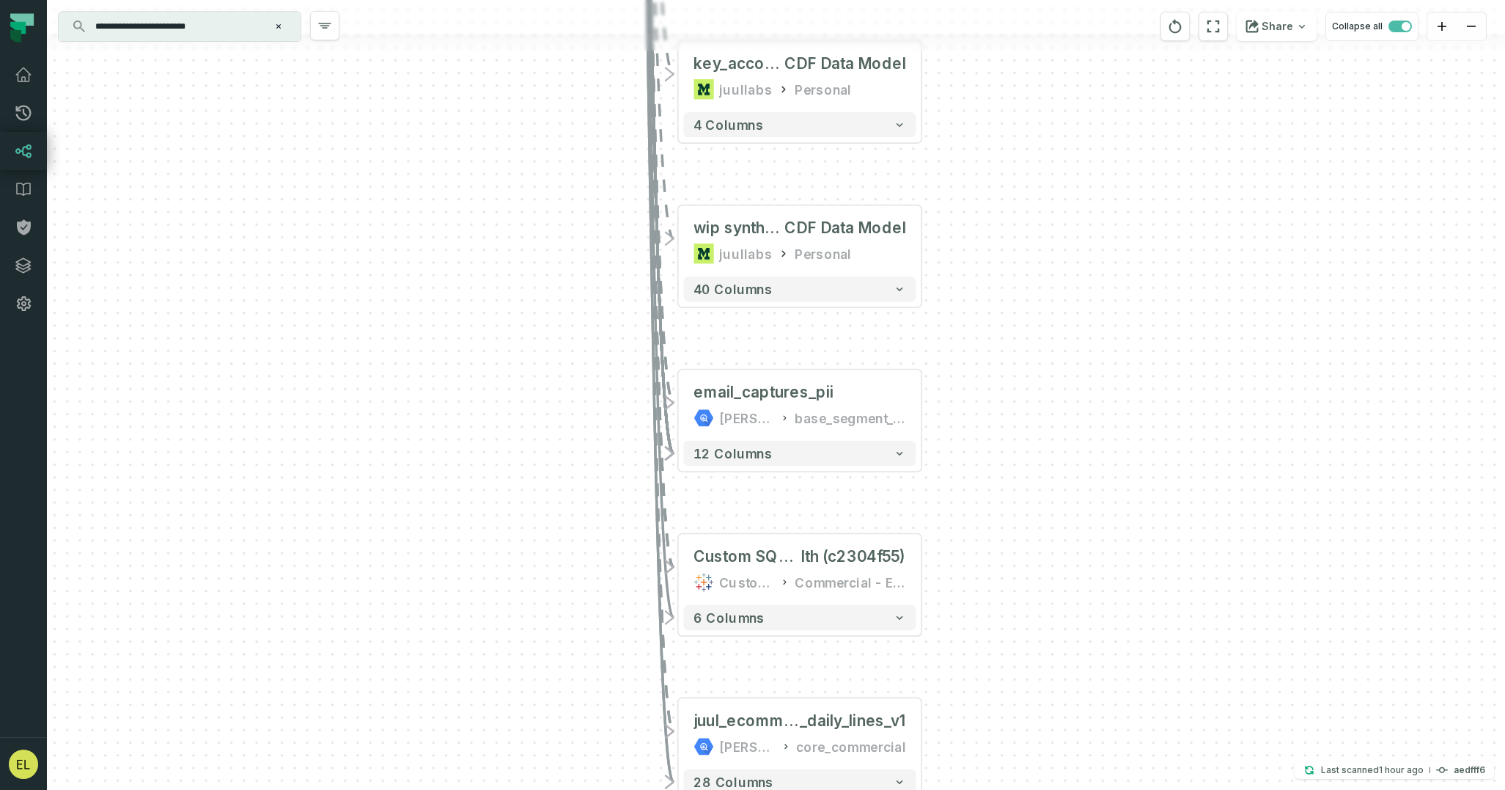
drag, startPoint x: 950, startPoint y: 604, endPoint x: 968, endPoint y: 181, distance: 423.4
click at [968, 181] on div "- spree_user_stats juul-warehouse base_solidus + 70 columns + Custom SQL Query …" at bounding box center [776, 395] width 1458 height 790
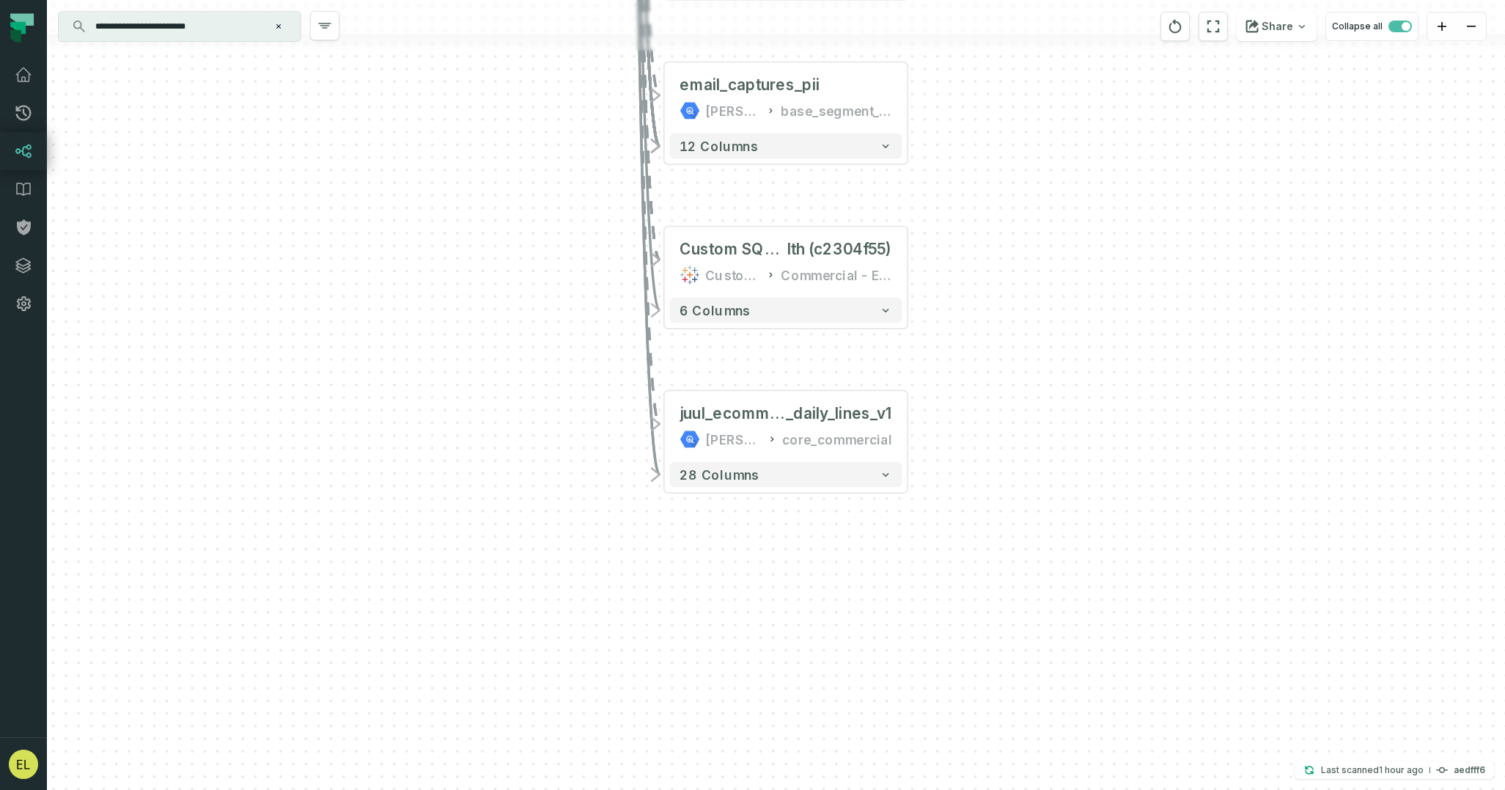
drag, startPoint x: 1007, startPoint y: 639, endPoint x: 994, endPoint y: 266, distance: 373.4
click at [994, 266] on div "- spree_user_stats juul-warehouse base_solidus + 70 columns + Custom SQL Query …" at bounding box center [776, 395] width 1458 height 790
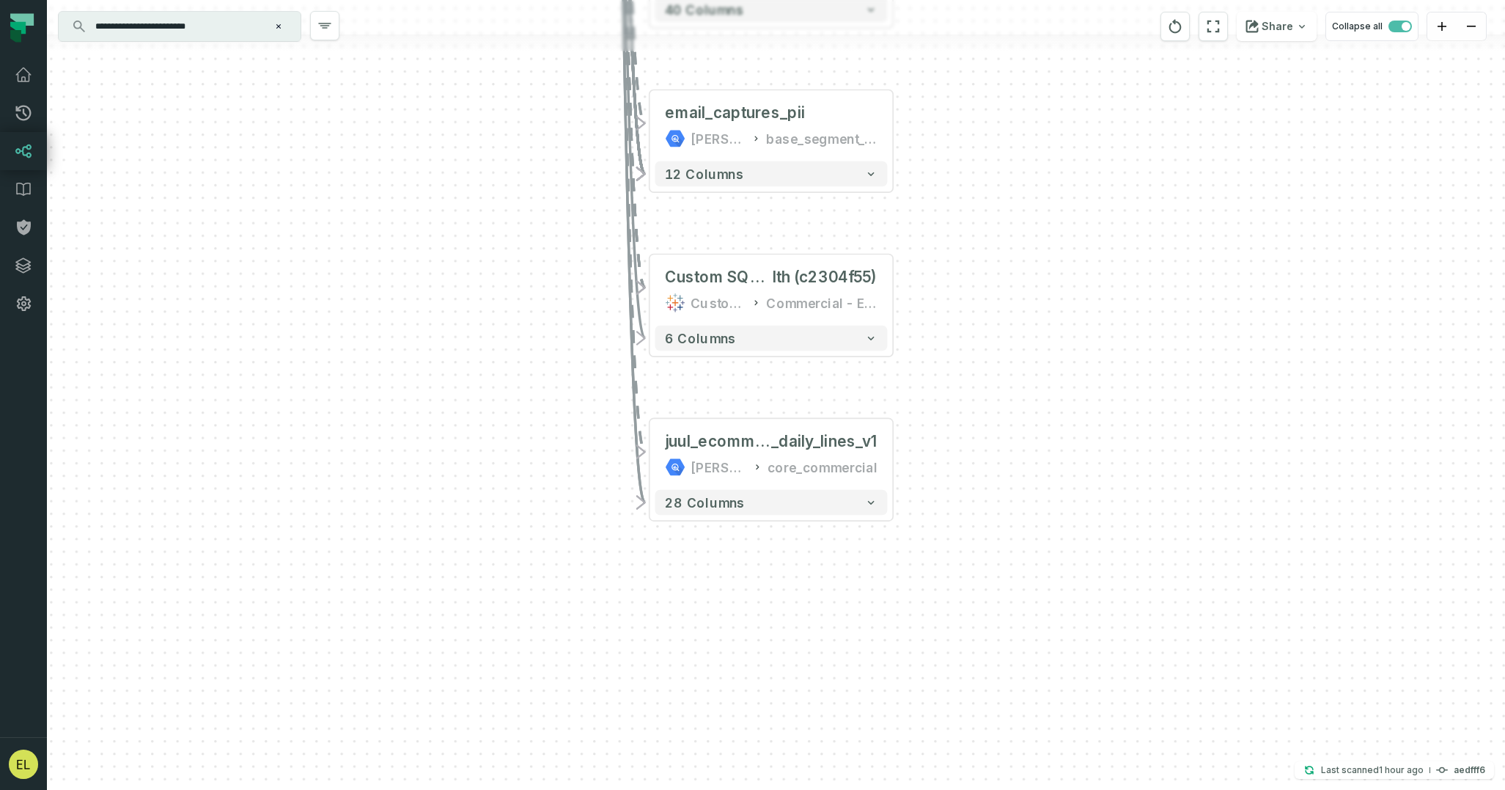
drag, startPoint x: 994, startPoint y: 266, endPoint x: 977, endPoint y: 365, distance: 100.5
click at [977, 365] on div "- spree_user_stats juul-warehouse base_solidus + 70 columns + Custom SQL Query …" at bounding box center [776, 395] width 1458 height 790
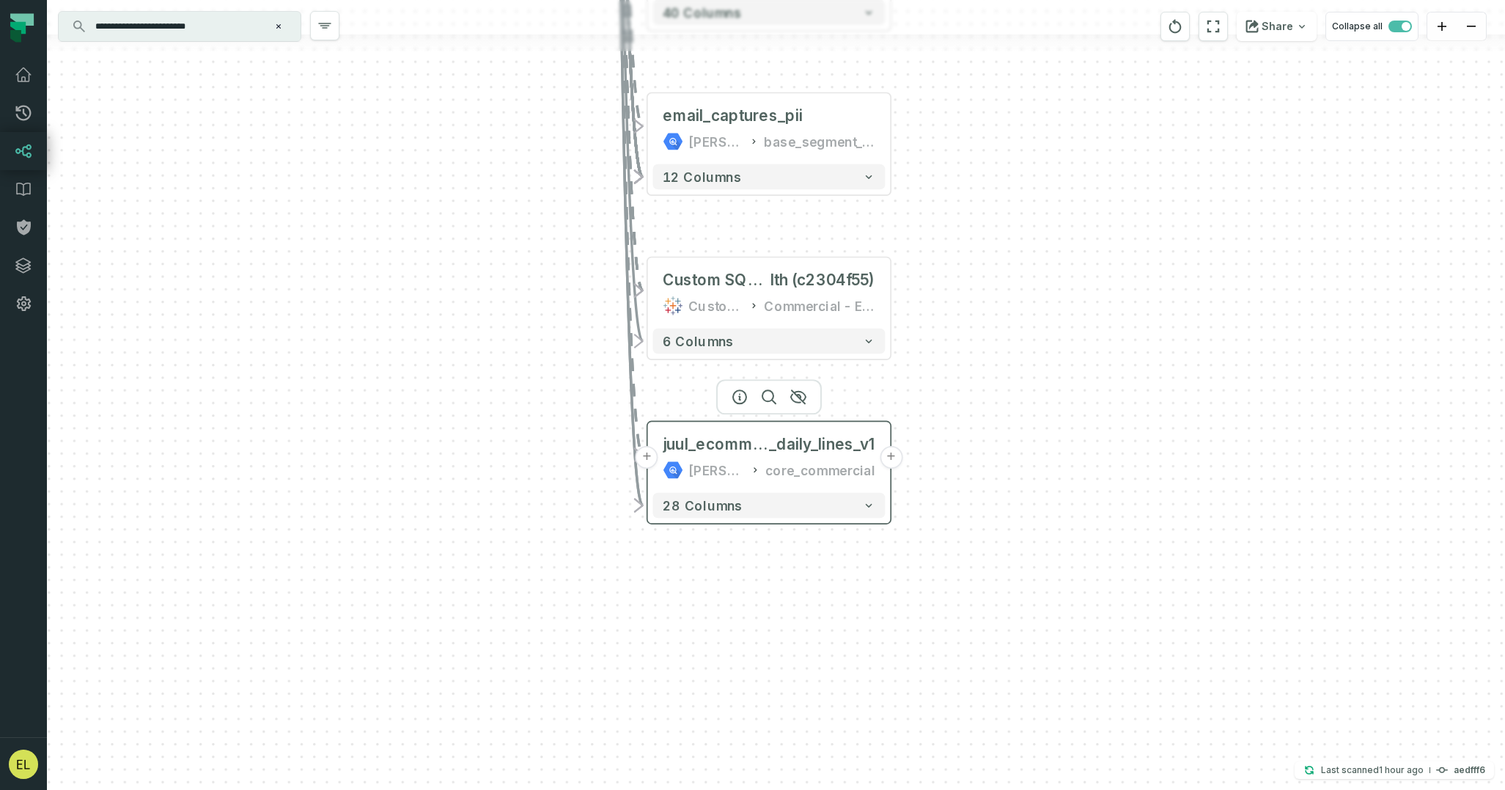
click at [894, 458] on button "+" at bounding box center [891, 457] width 23 height 23
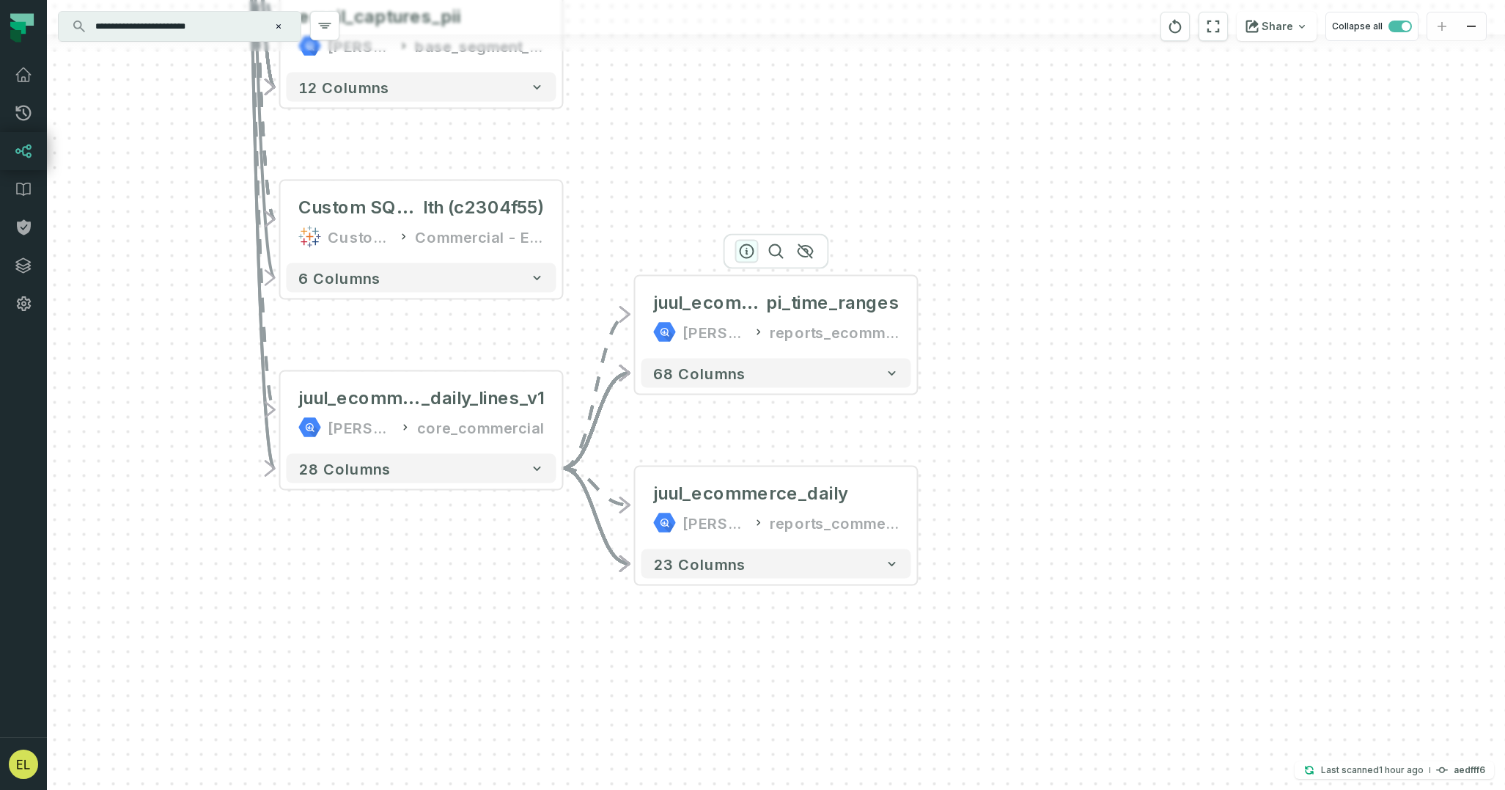
click at [750, 253] on icon "button" at bounding box center [747, 252] width 18 height 18
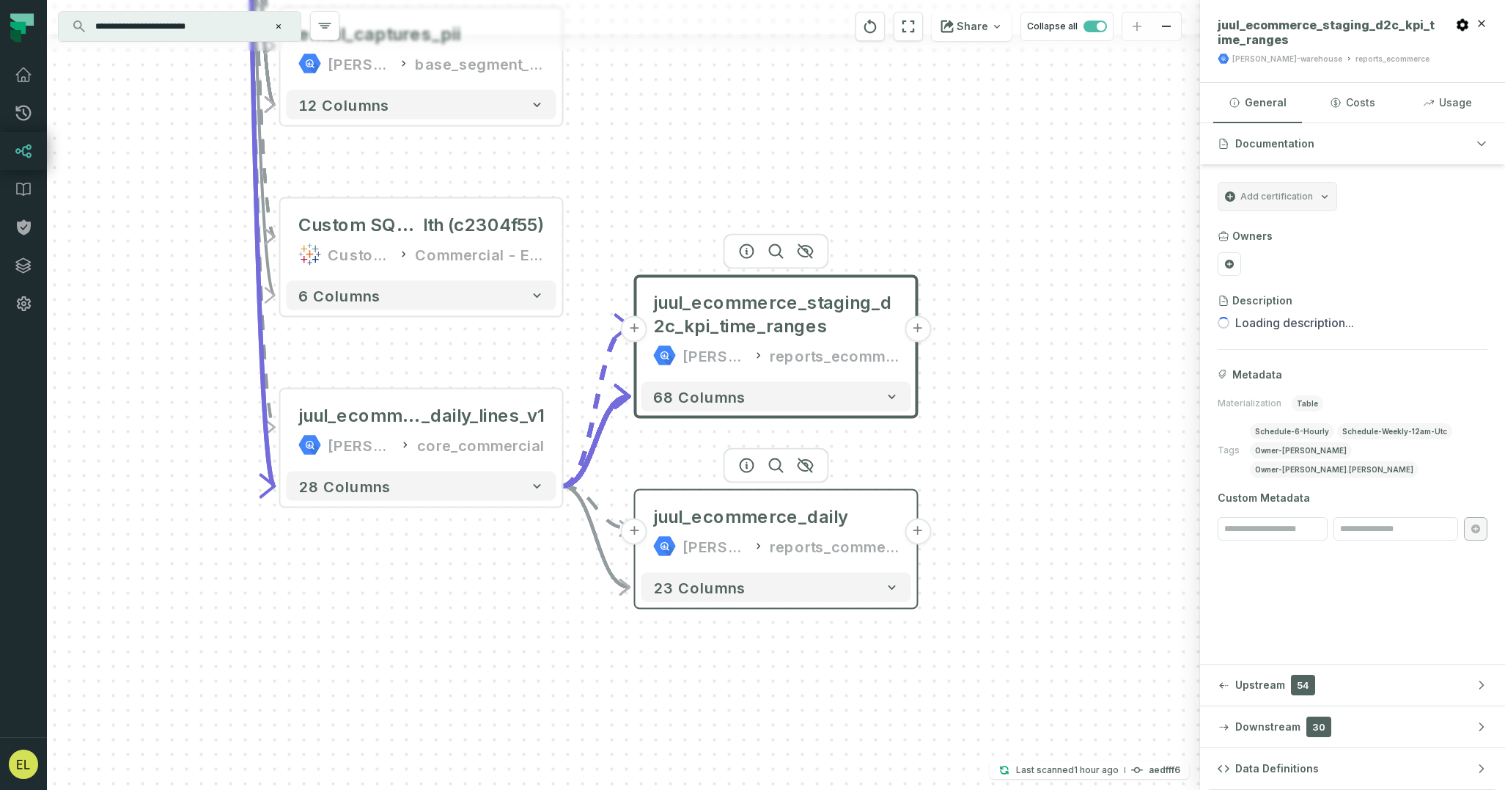
click at [917, 535] on button "+" at bounding box center [918, 531] width 26 height 26
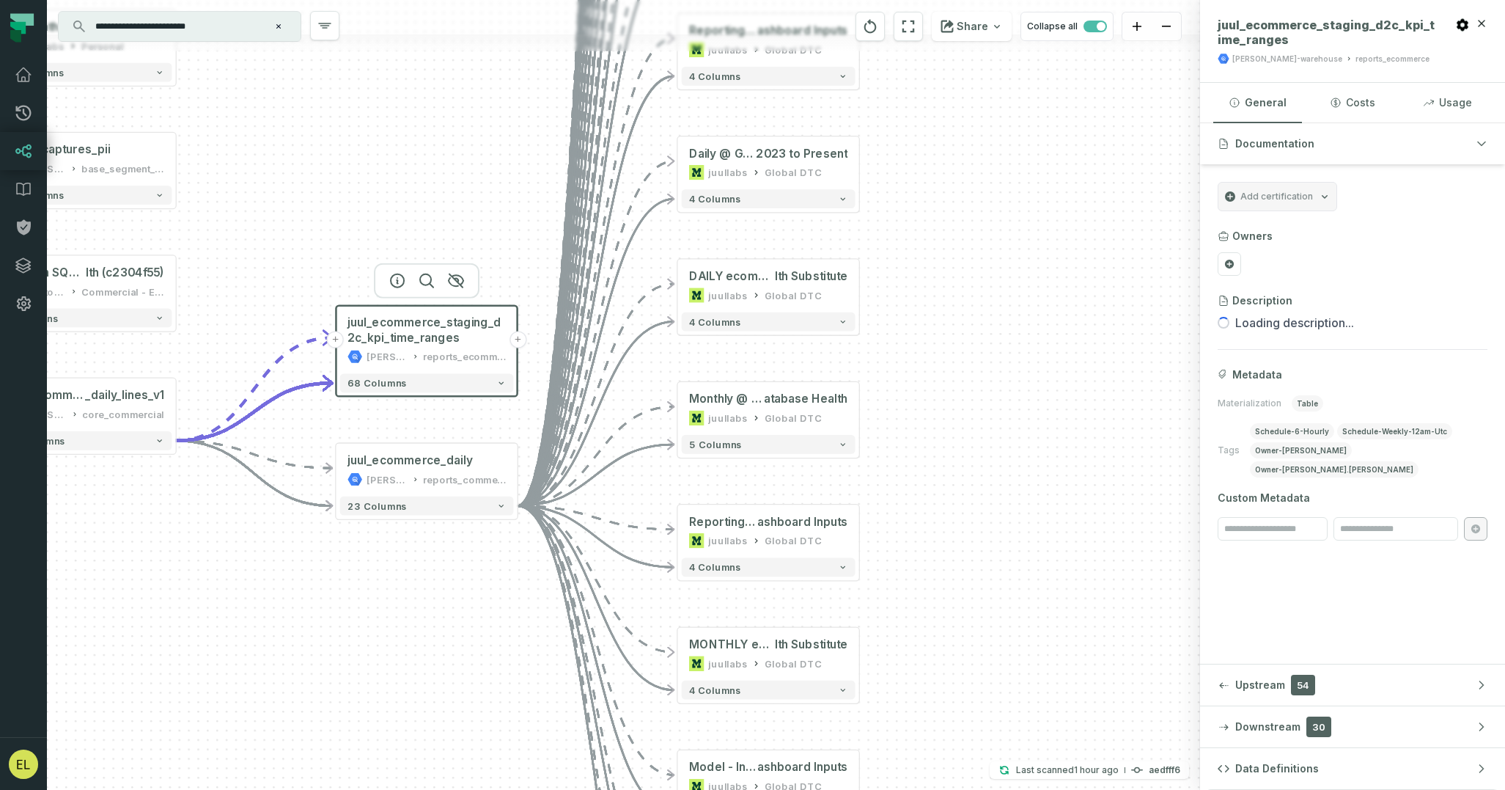
drag, startPoint x: 749, startPoint y: 653, endPoint x: 991, endPoint y: 175, distance: 536.1
click at [989, 177] on div "+ Weekly @ Global Ecom Business Health 2 023 to Present juullabs Global DTC + 4…" at bounding box center [623, 395] width 1153 height 790
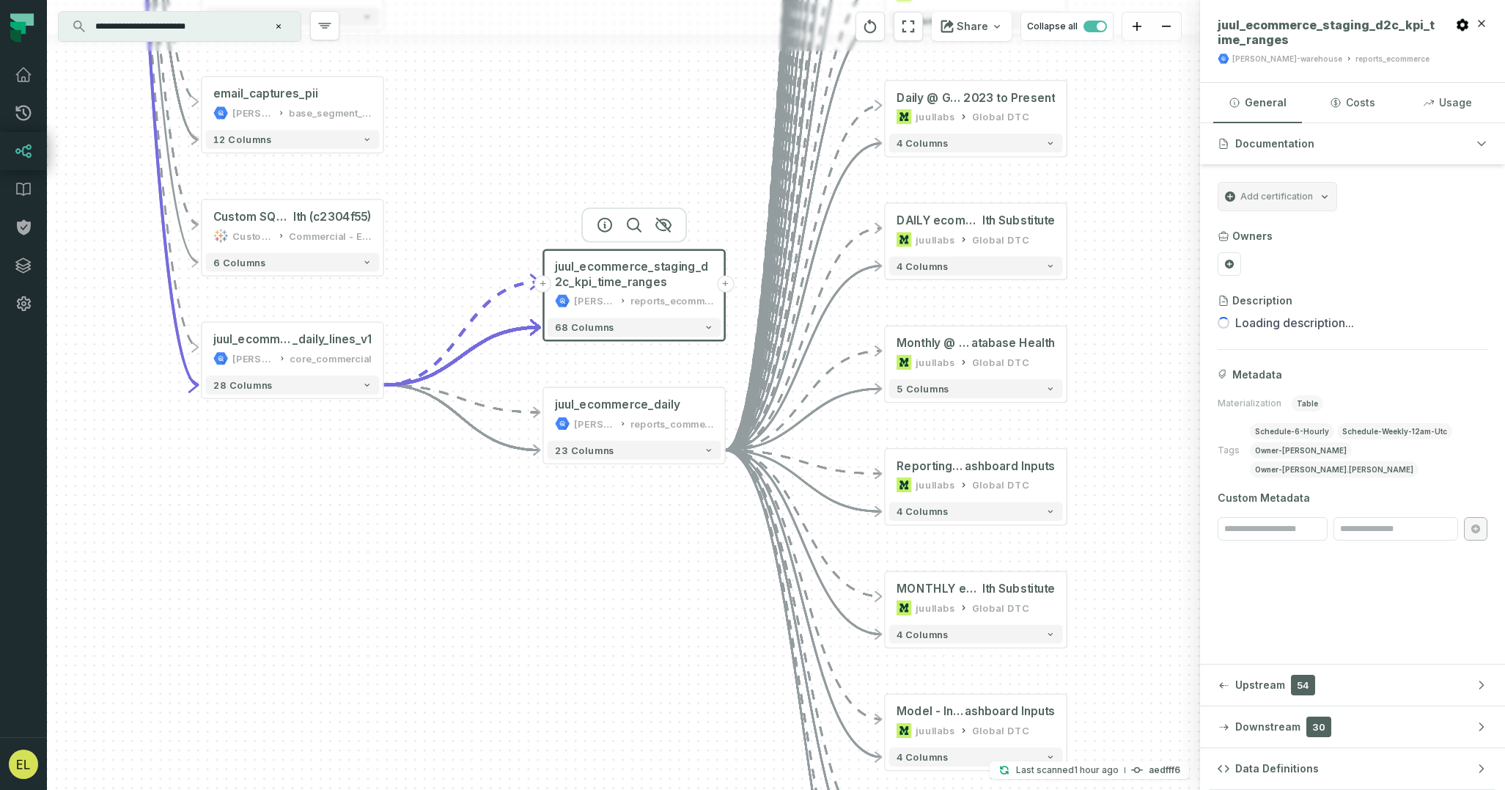
drag, startPoint x: 532, startPoint y: 576, endPoint x: 743, endPoint y: 639, distance: 219.7
click at [743, 639] on div "+ Weekly @ Global Ecom Business Health 2 023 to Present juullabs Global DTC + 4…" at bounding box center [623, 395] width 1153 height 790
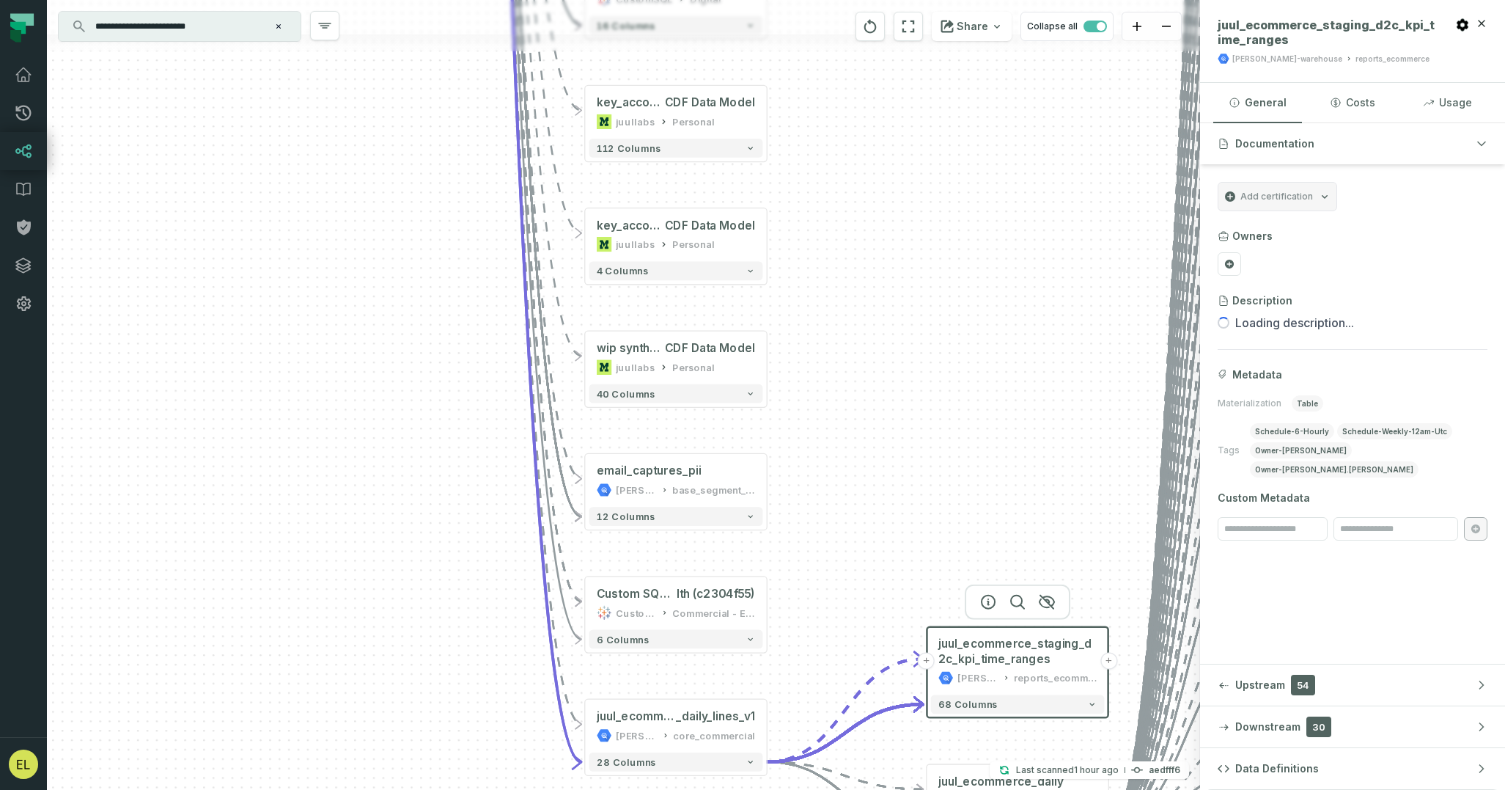
drag, startPoint x: 167, startPoint y: 323, endPoint x: 587, endPoint y: 831, distance: 658.8
click at [587, 789] on html "Pull Requests Dashboard Lineage Data Catalog Policies Integrations Settings Edd…" at bounding box center [752, 395] width 1505 height 790
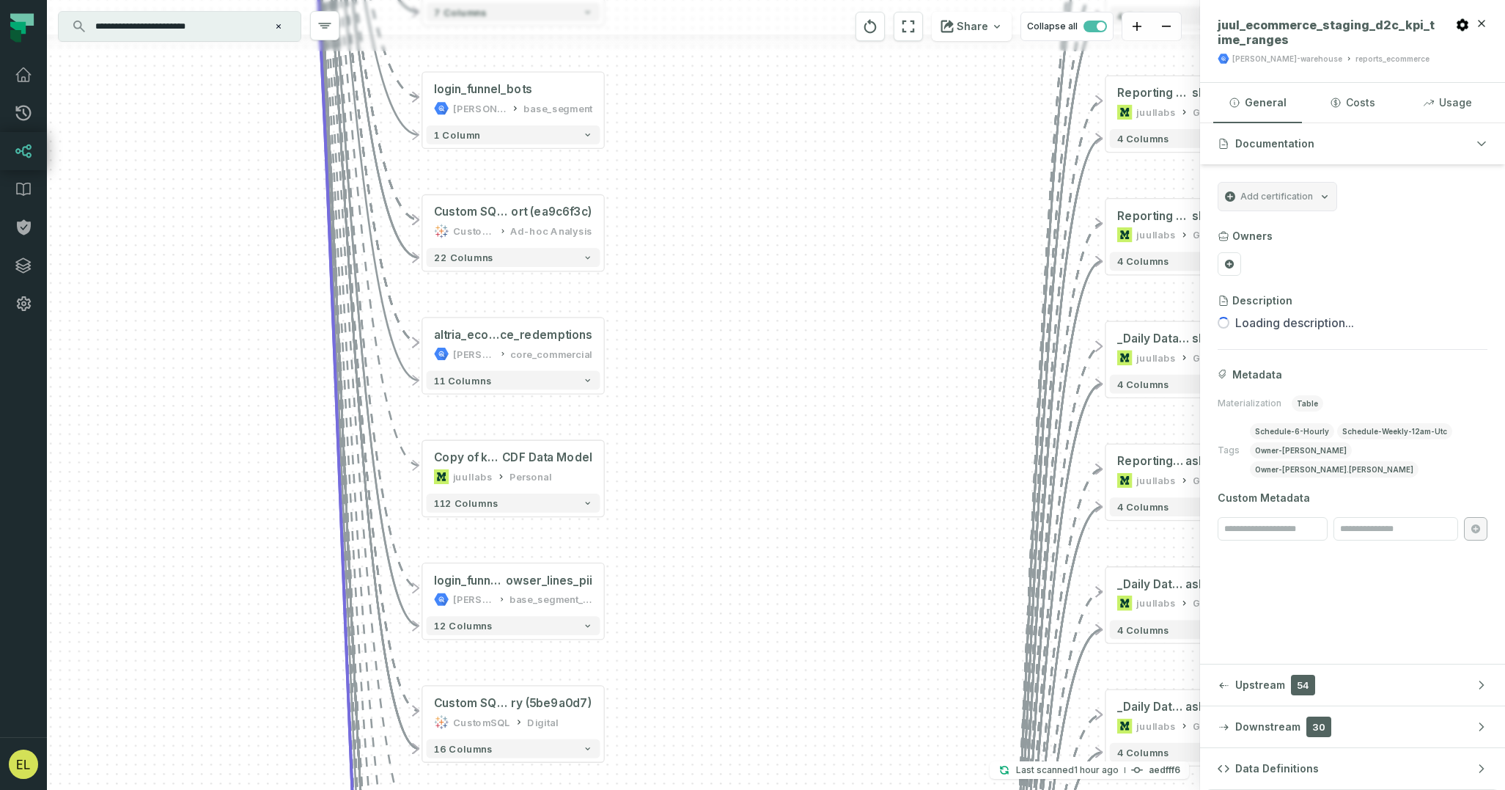
drag, startPoint x: 617, startPoint y: 385, endPoint x: 526, endPoint y: 937, distance: 559.7
click at [526, 789] on html "Pull Requests Dashboard Lineage Data Catalog Policies Integrations Settings Edd…" at bounding box center [752, 395] width 1505 height 790
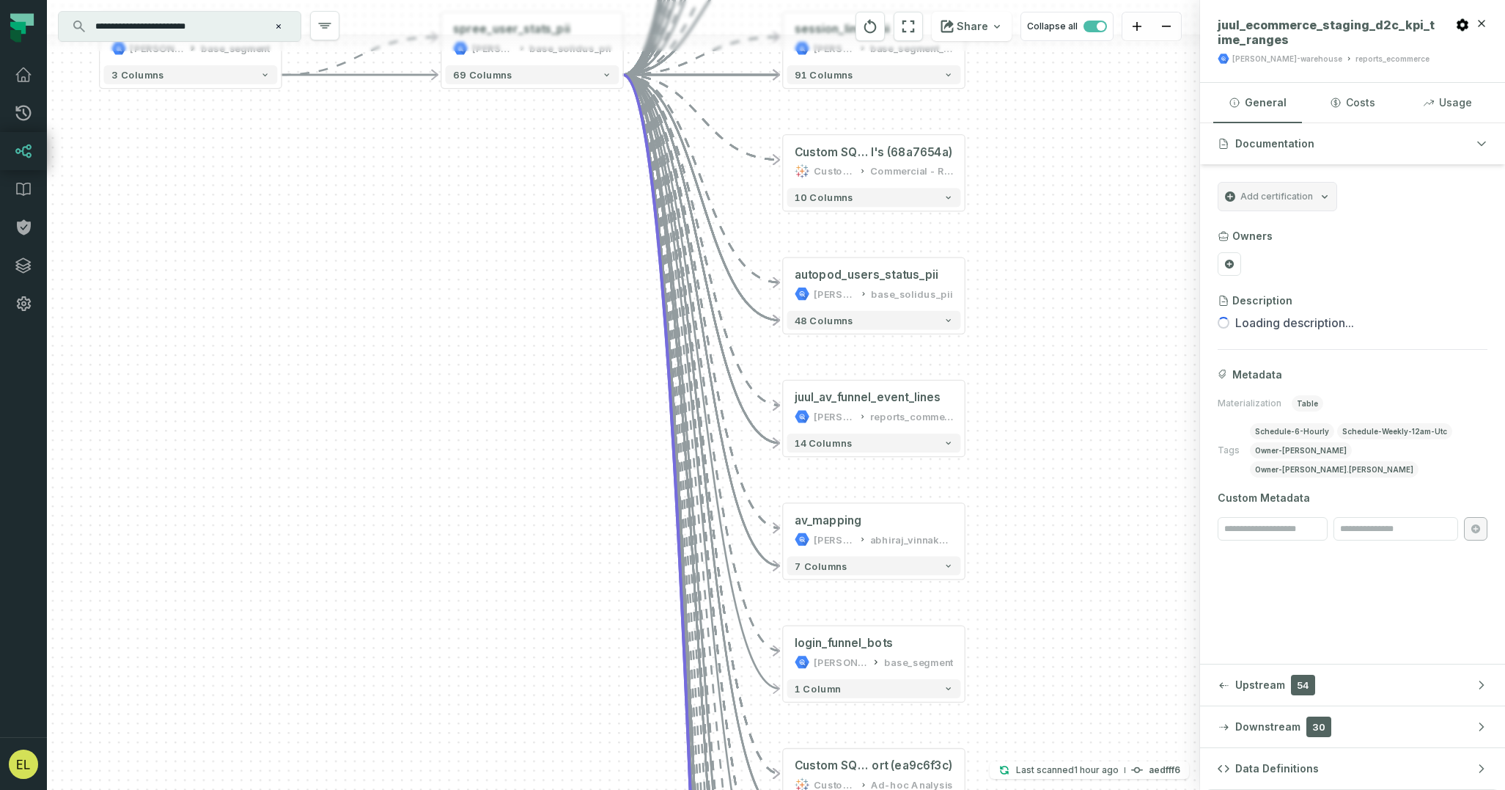
drag, startPoint x: 401, startPoint y: 418, endPoint x: 542, endPoint y: 1025, distance: 623.2
click at [542, 789] on html "Pull Requests Dashboard Lineage Data Catalog Policies Integrations Settings Edd…" at bounding box center [752, 395] width 1505 height 790
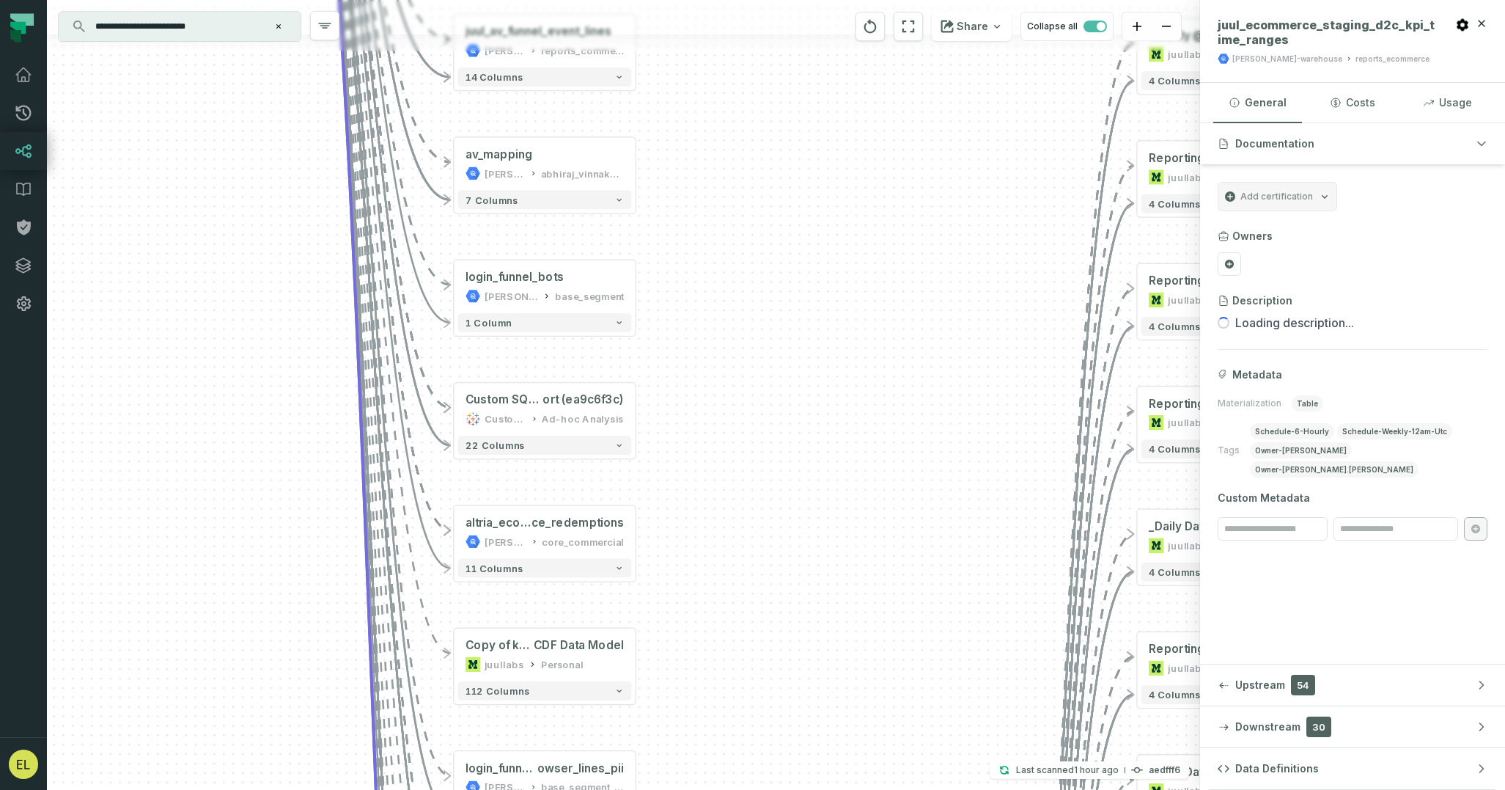
drag, startPoint x: 1084, startPoint y: 590, endPoint x: 733, endPoint y: 141, distance: 570.4
click at [733, 141] on div "+ Weekly @ Global Ecom Business Health 2 023 to Present juullabs Global DTC + 4…" at bounding box center [623, 395] width 1153 height 790
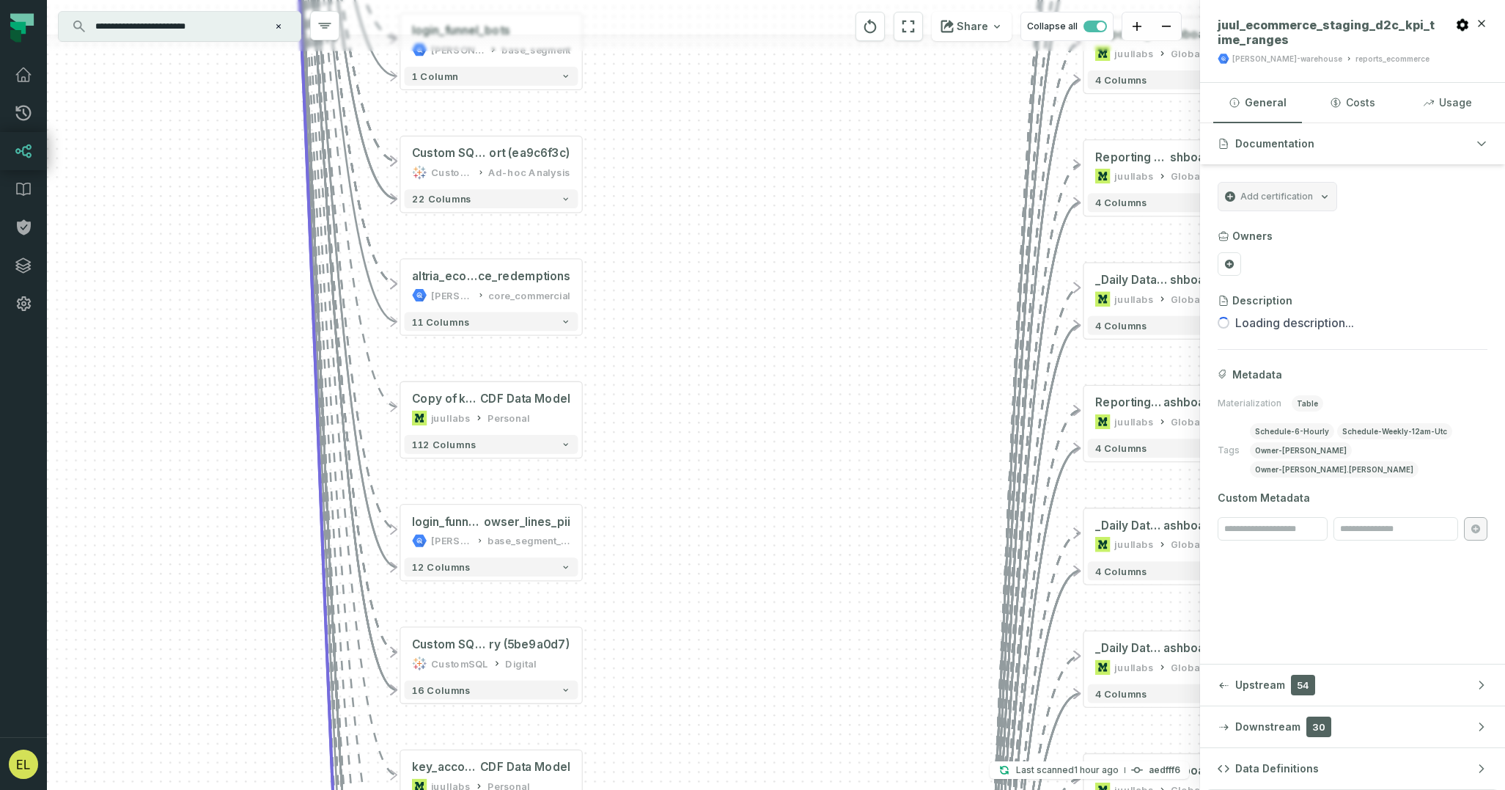
drag, startPoint x: 823, startPoint y: 499, endPoint x: 763, endPoint y: 159, distance: 345.5
click at [763, 159] on div "+ Weekly @ Global Ecom Business Health 2 023 to Present juullabs Global DTC + 4…" at bounding box center [623, 395] width 1153 height 790
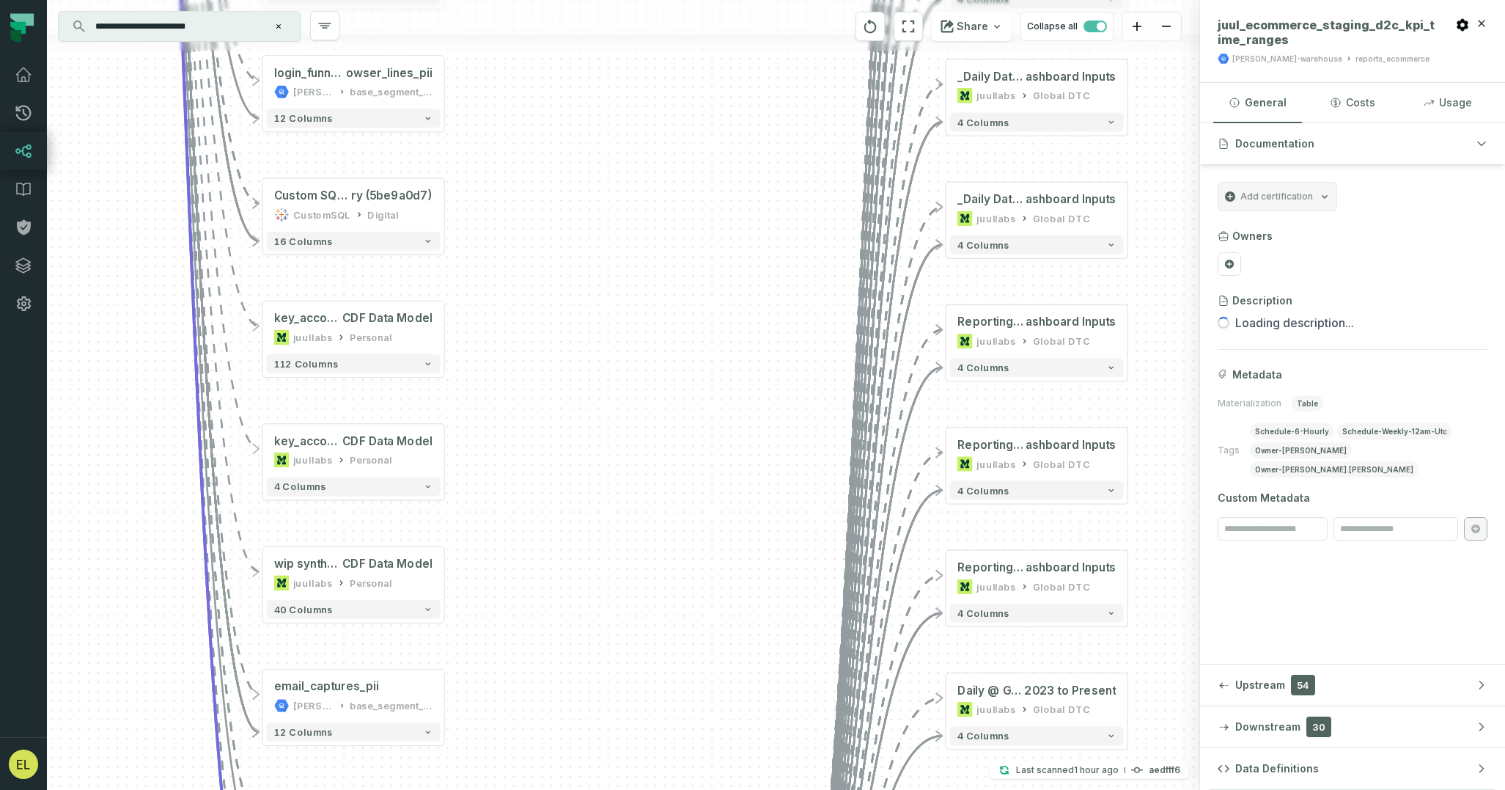
drag, startPoint x: 782, startPoint y: 520, endPoint x: 694, endPoint y: 87, distance: 442.0
click at [694, 87] on div "+ Weekly @ Global Ecom Business Health 2 023 to Present juullabs Global DTC + 4…" at bounding box center [623, 395] width 1153 height 790
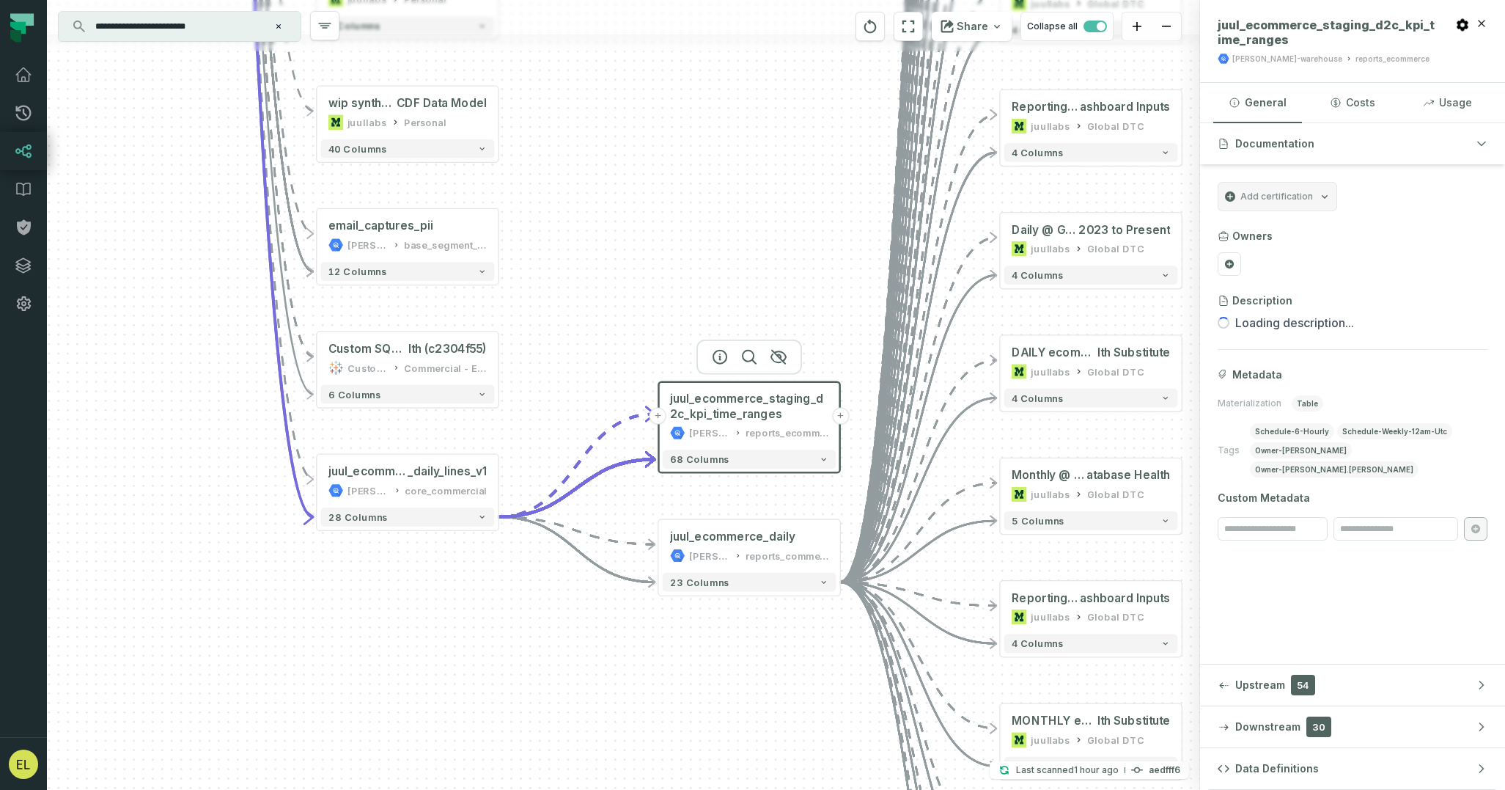
drag, startPoint x: 688, startPoint y: 462, endPoint x: 698, endPoint y: 80, distance: 382.1
click at [698, 80] on div "+ Weekly @ Global Ecom Business Health 2 023 to Present juullabs Global DTC + 4…" at bounding box center [623, 395] width 1153 height 790
drag, startPoint x: 908, startPoint y: 495, endPoint x: 730, endPoint y: 427, distance: 190.5
click at [841, 416] on button "+" at bounding box center [840, 415] width 17 height 17
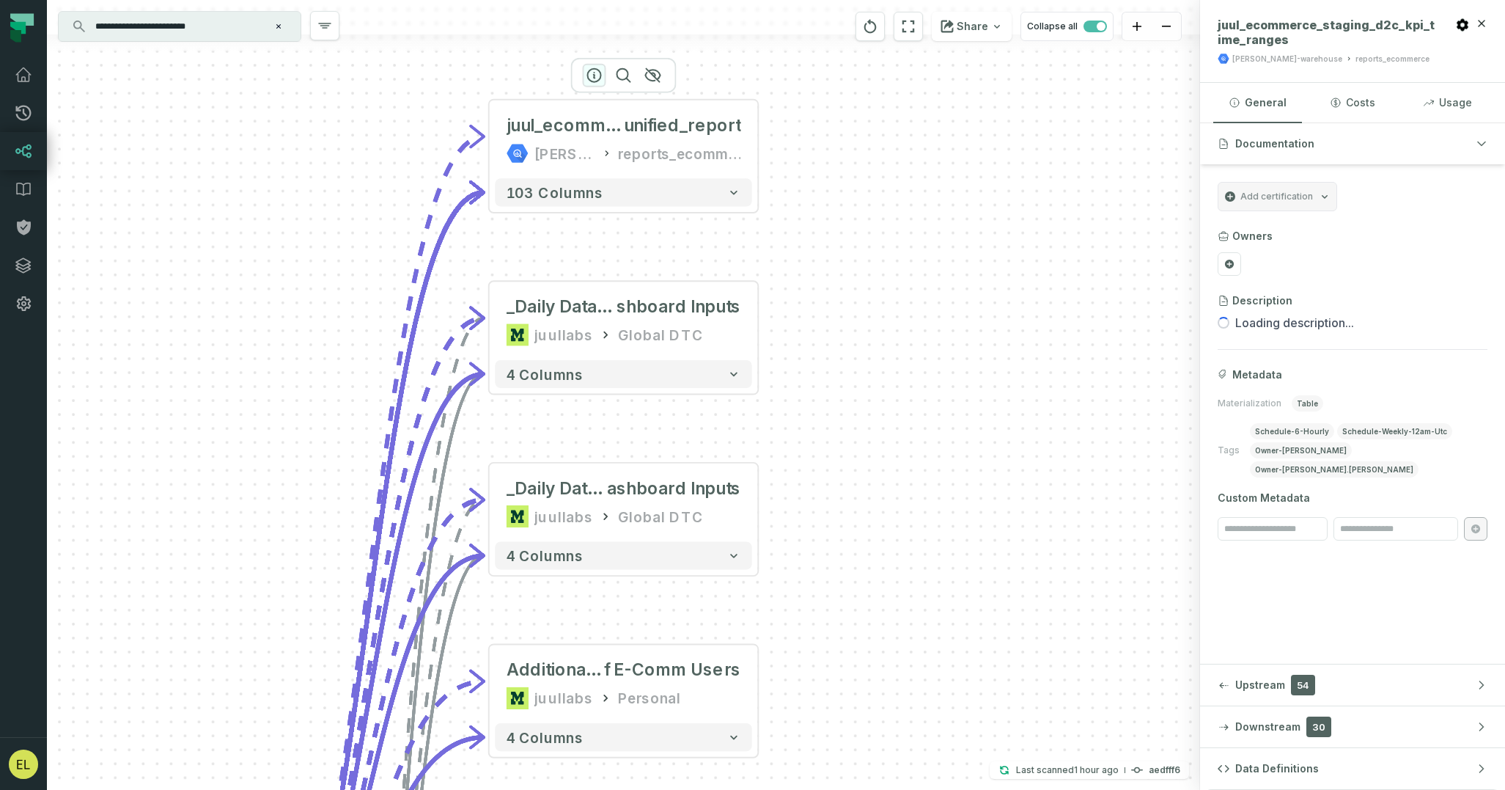
click at [594, 73] on icon "button" at bounding box center [595, 76] width 18 height 18
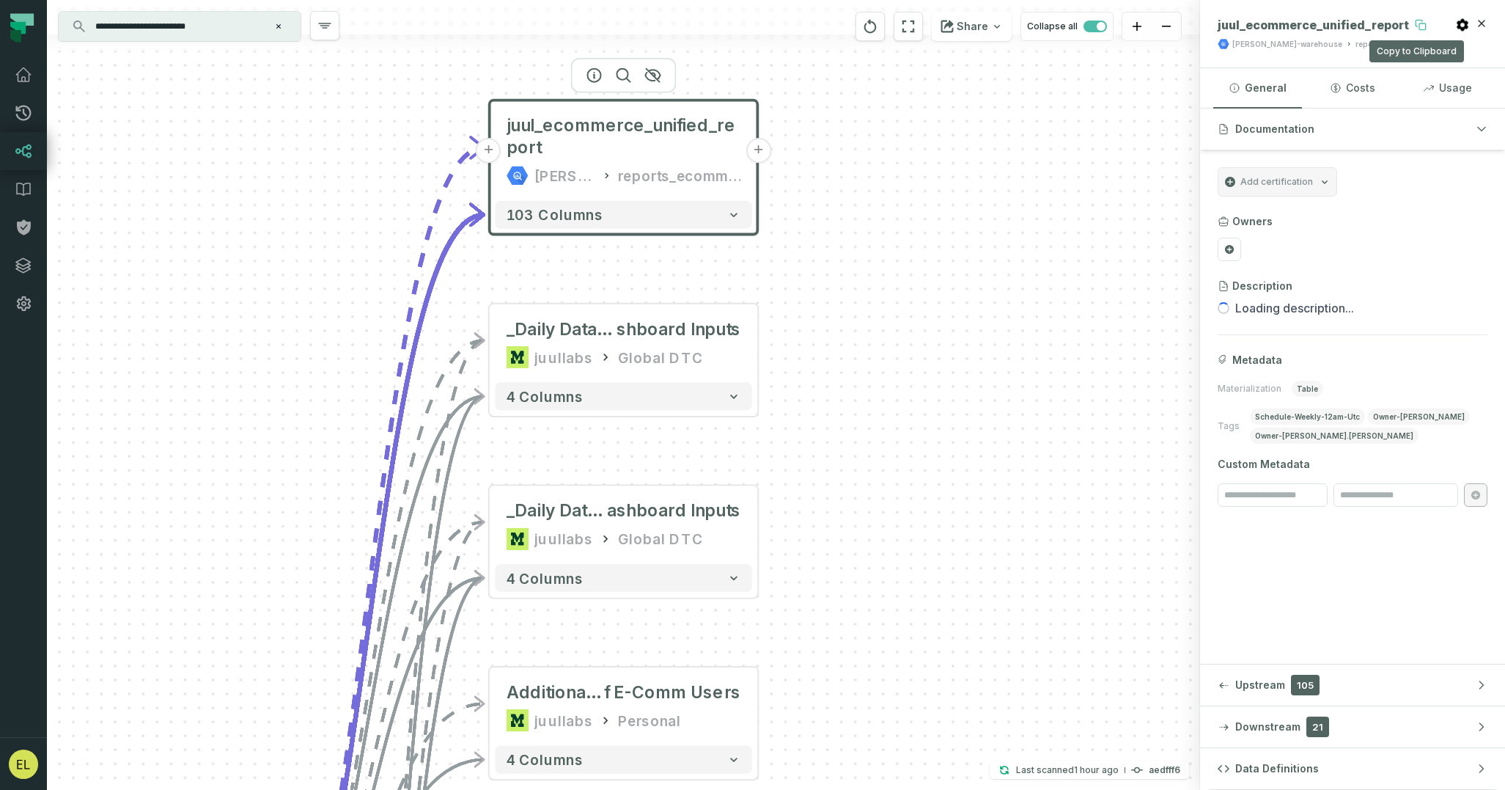
click at [1416, 22] on icon at bounding box center [1421, 25] width 12 height 12
click at [877, 32] on icon "reset" at bounding box center [870, 26] width 12 height 14
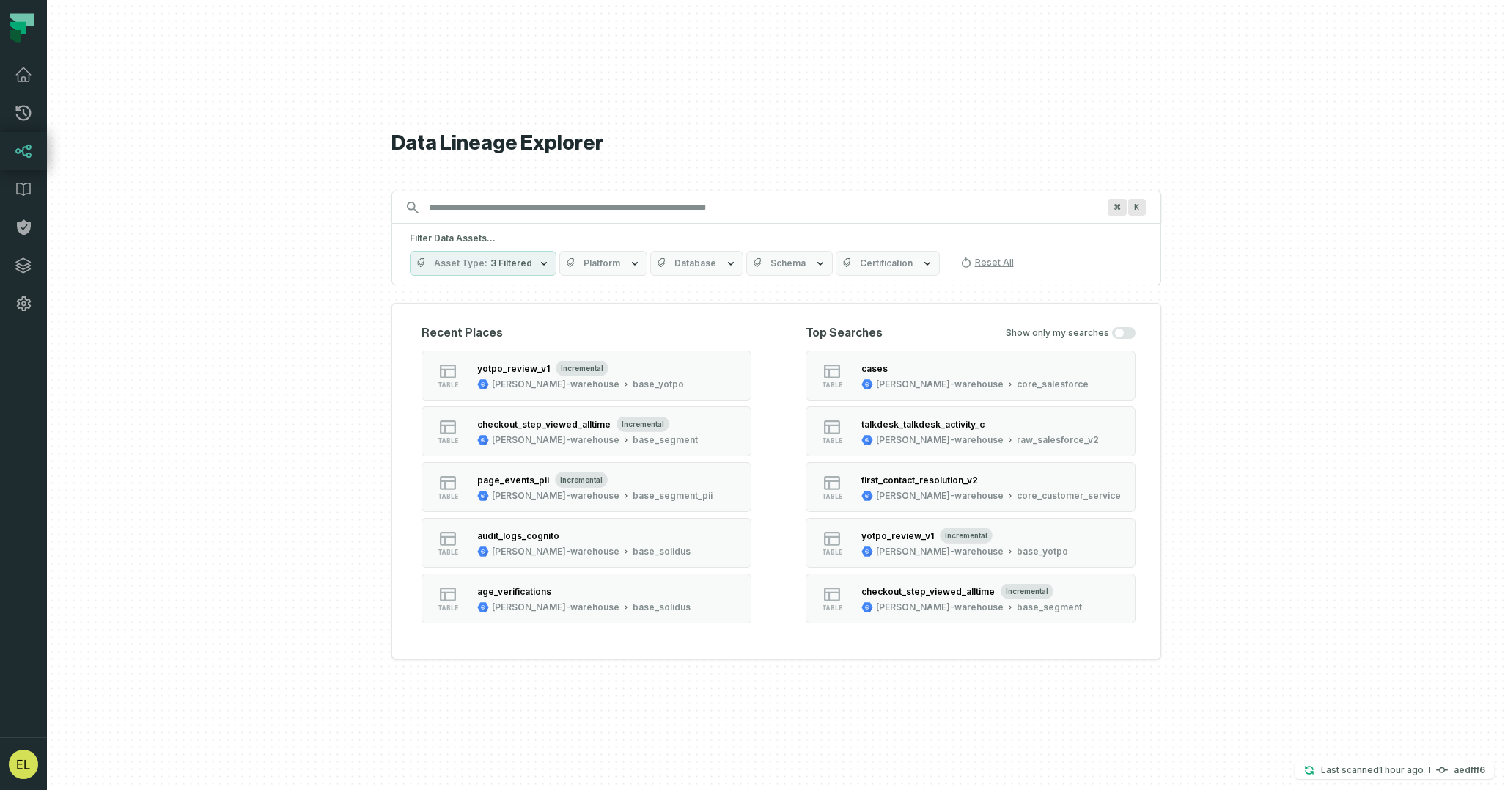
click at [668, 204] on input "Discovery Provider cmdk menu" at bounding box center [763, 207] width 686 height 23
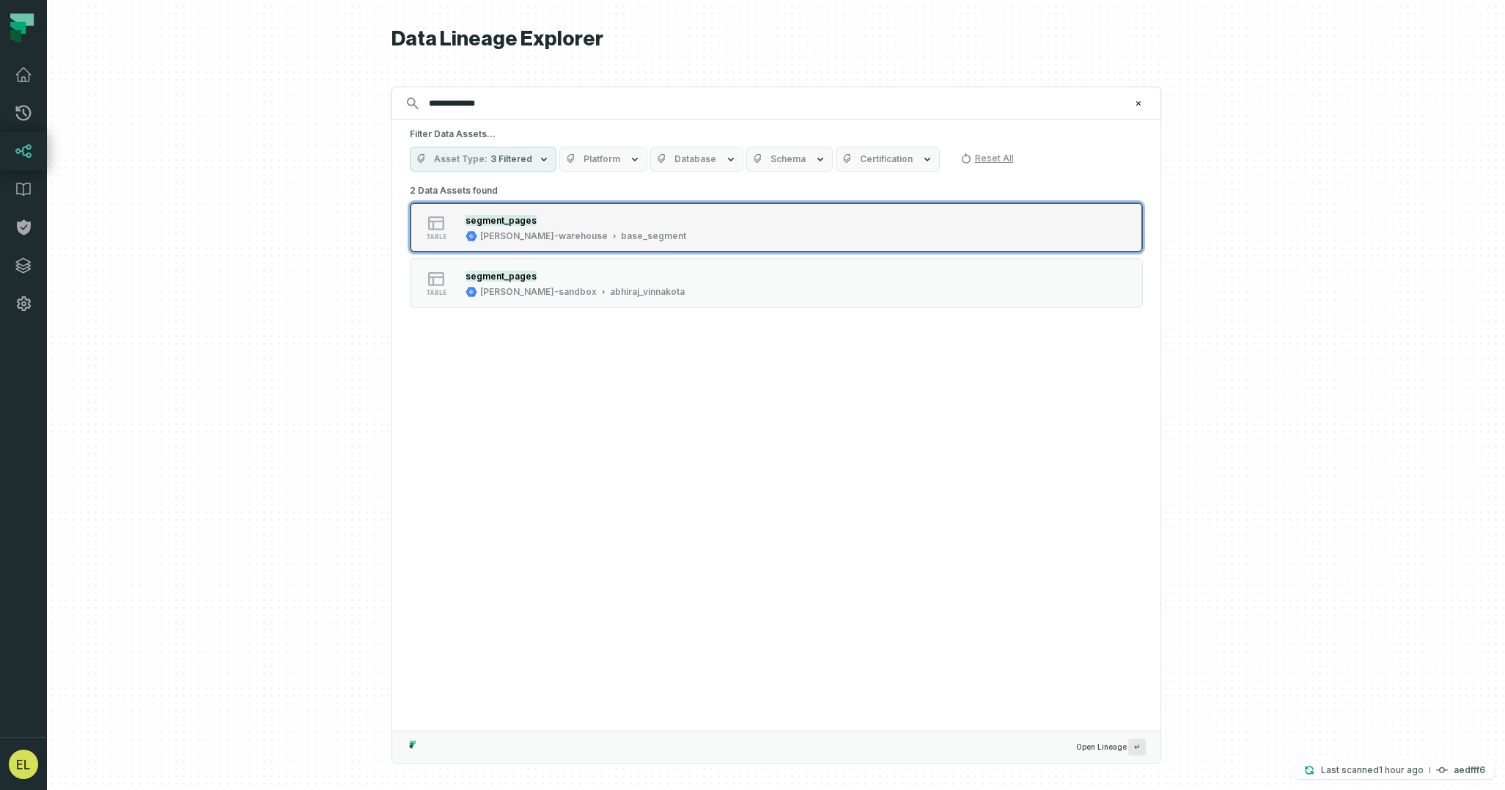
type input "**********"
click at [953, 234] on button "table segment_pages juul-warehouse base_segment" at bounding box center [776, 227] width 733 height 50
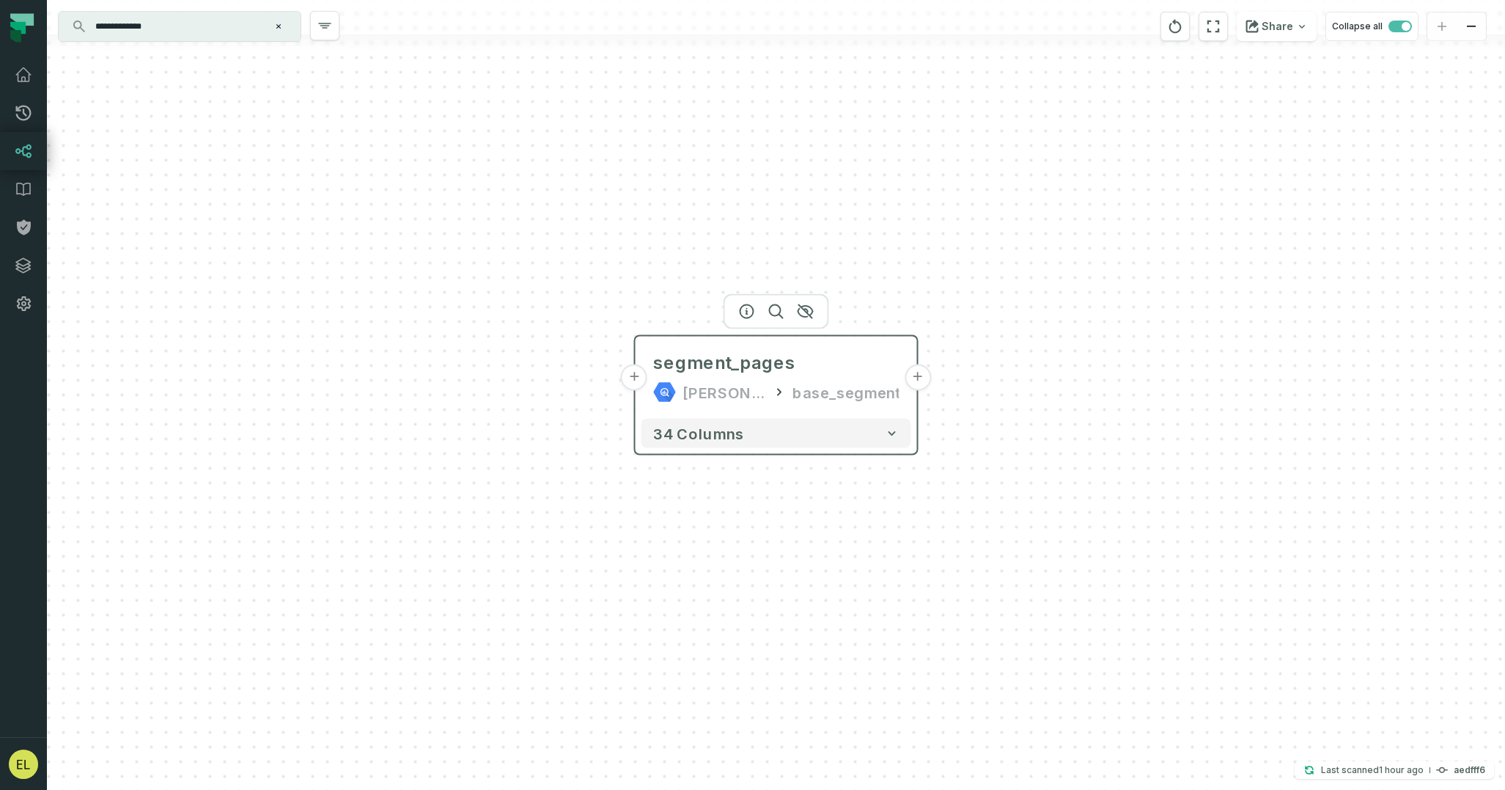
click at [913, 378] on button "+" at bounding box center [918, 377] width 26 height 26
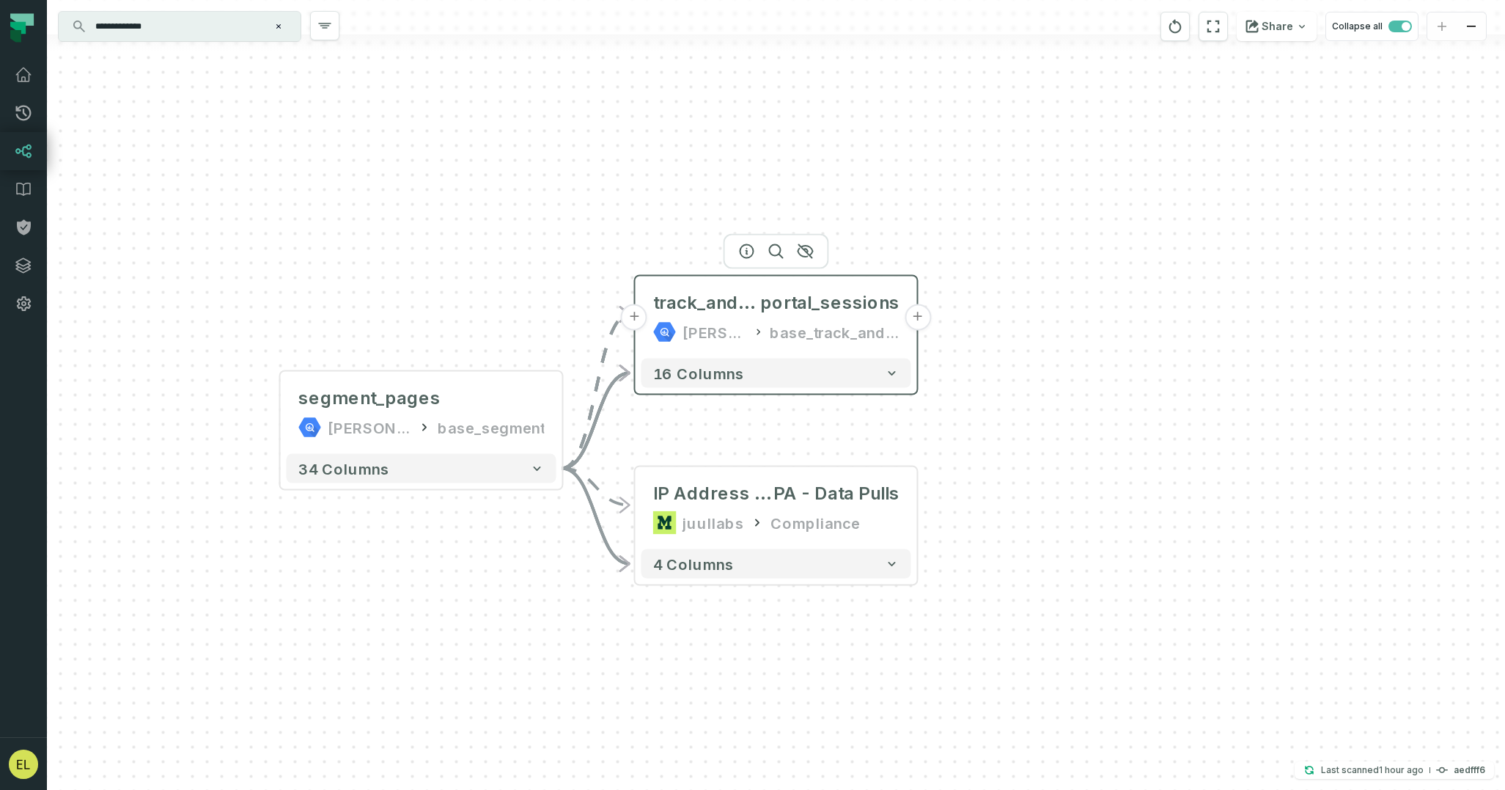
click at [914, 318] on button "+" at bounding box center [918, 317] width 26 height 26
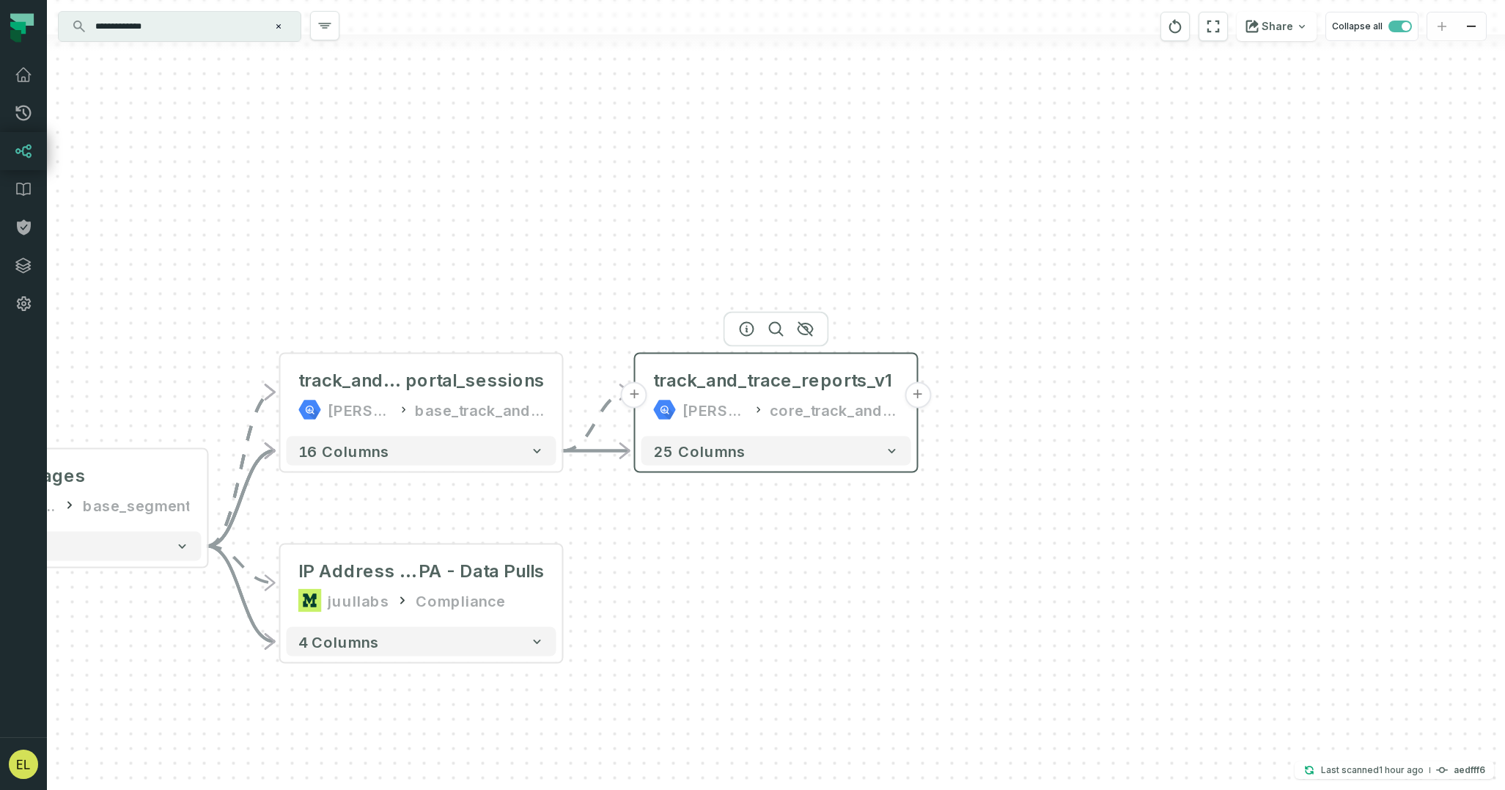
click at [917, 399] on button "+" at bounding box center [918, 395] width 26 height 26
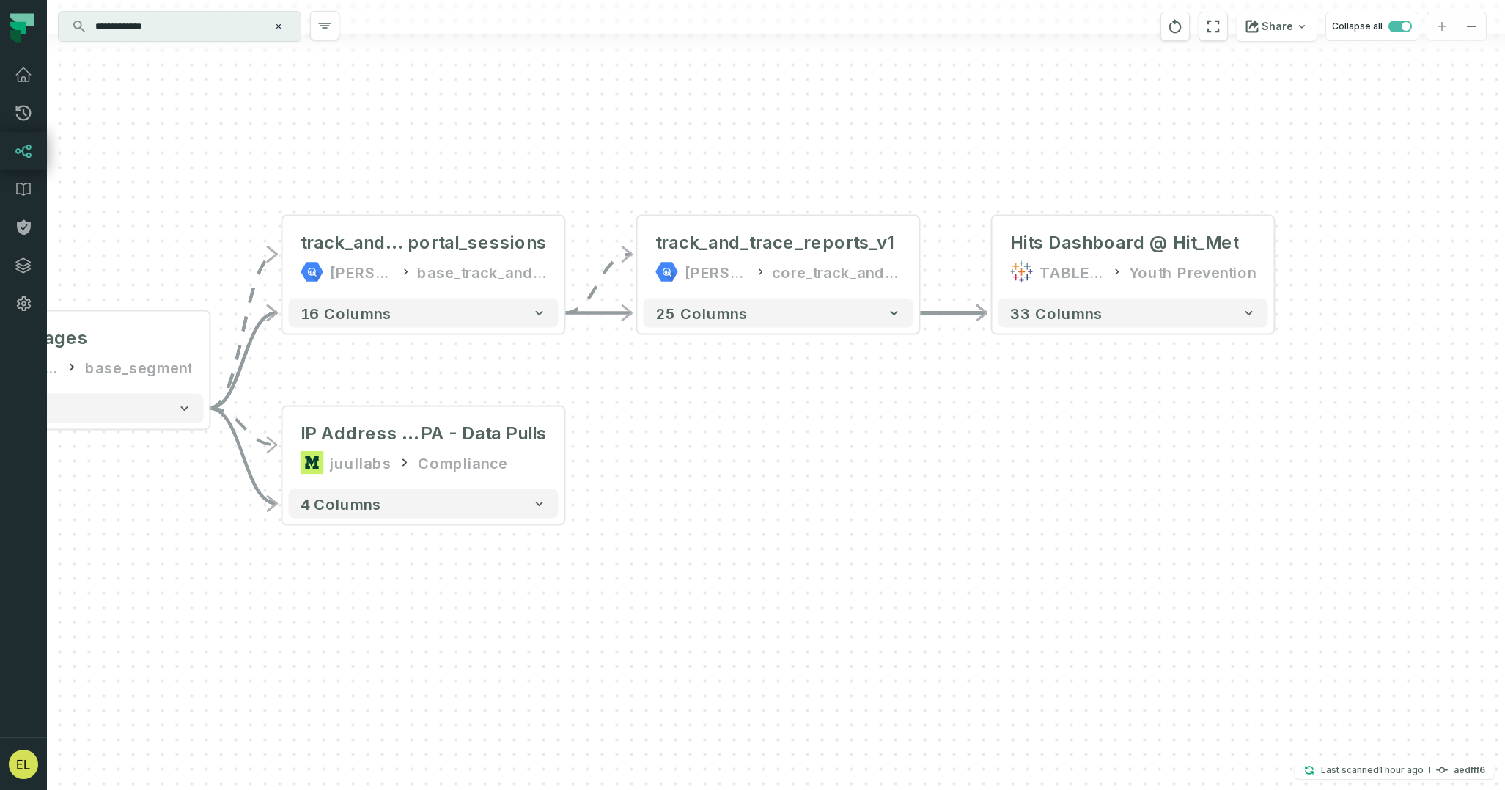
drag, startPoint x: 816, startPoint y: 588, endPoint x: 1252, endPoint y: 454, distance: 455.7
click at [1252, 454] on div "- Hits Dashboard @ Hit_Met TABLEAU Youth Prevention 33 columns + track_and_trac…" at bounding box center [776, 395] width 1458 height 790
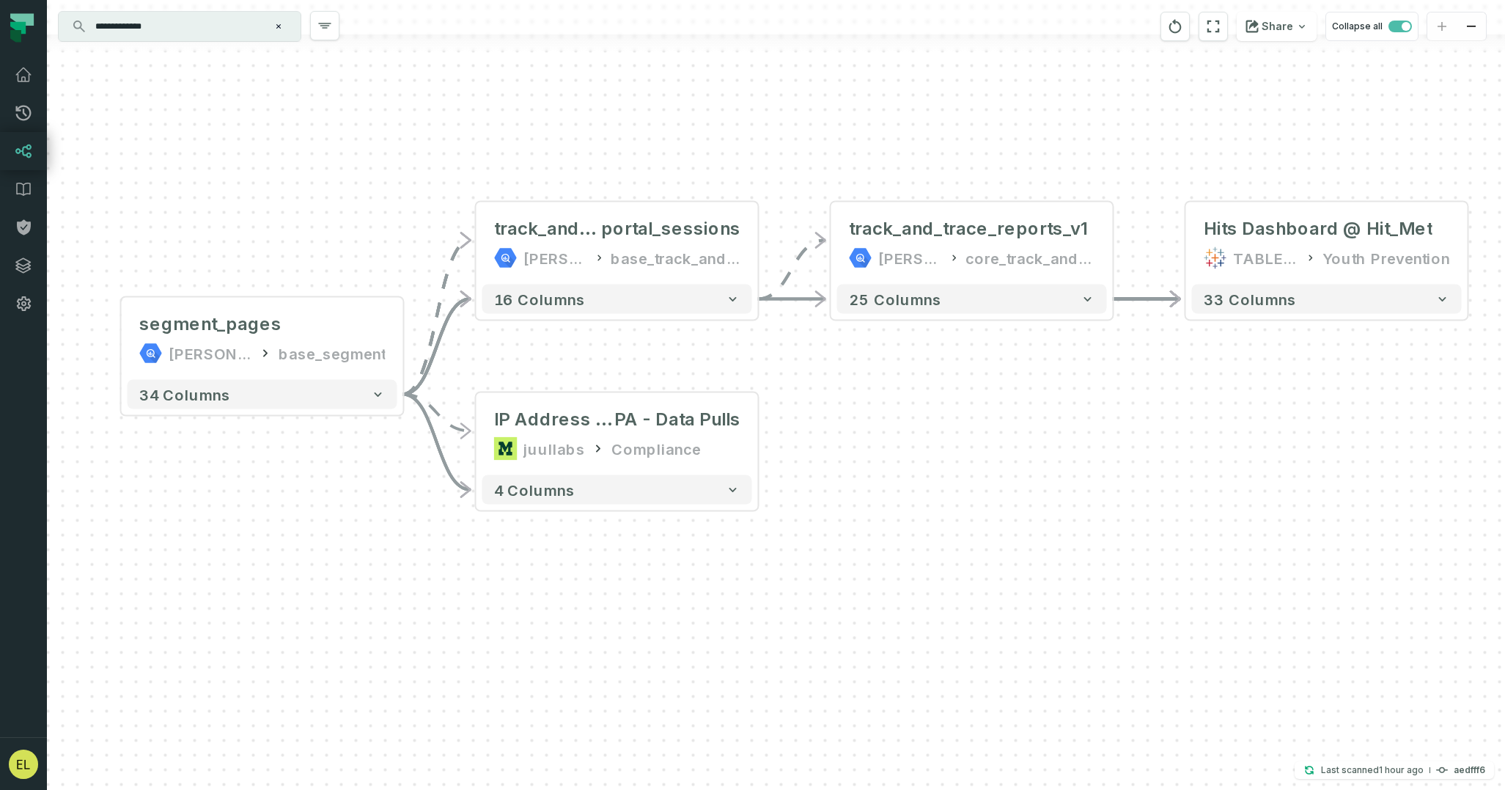
drag, startPoint x: 752, startPoint y: 548, endPoint x: 867, endPoint y: 533, distance: 115.4
click at [867, 533] on div "- Hits Dashboard @ Hit_Met TABLEAU Youth Prevention 33 columns + track_and_trac…" at bounding box center [776, 395] width 1458 height 790
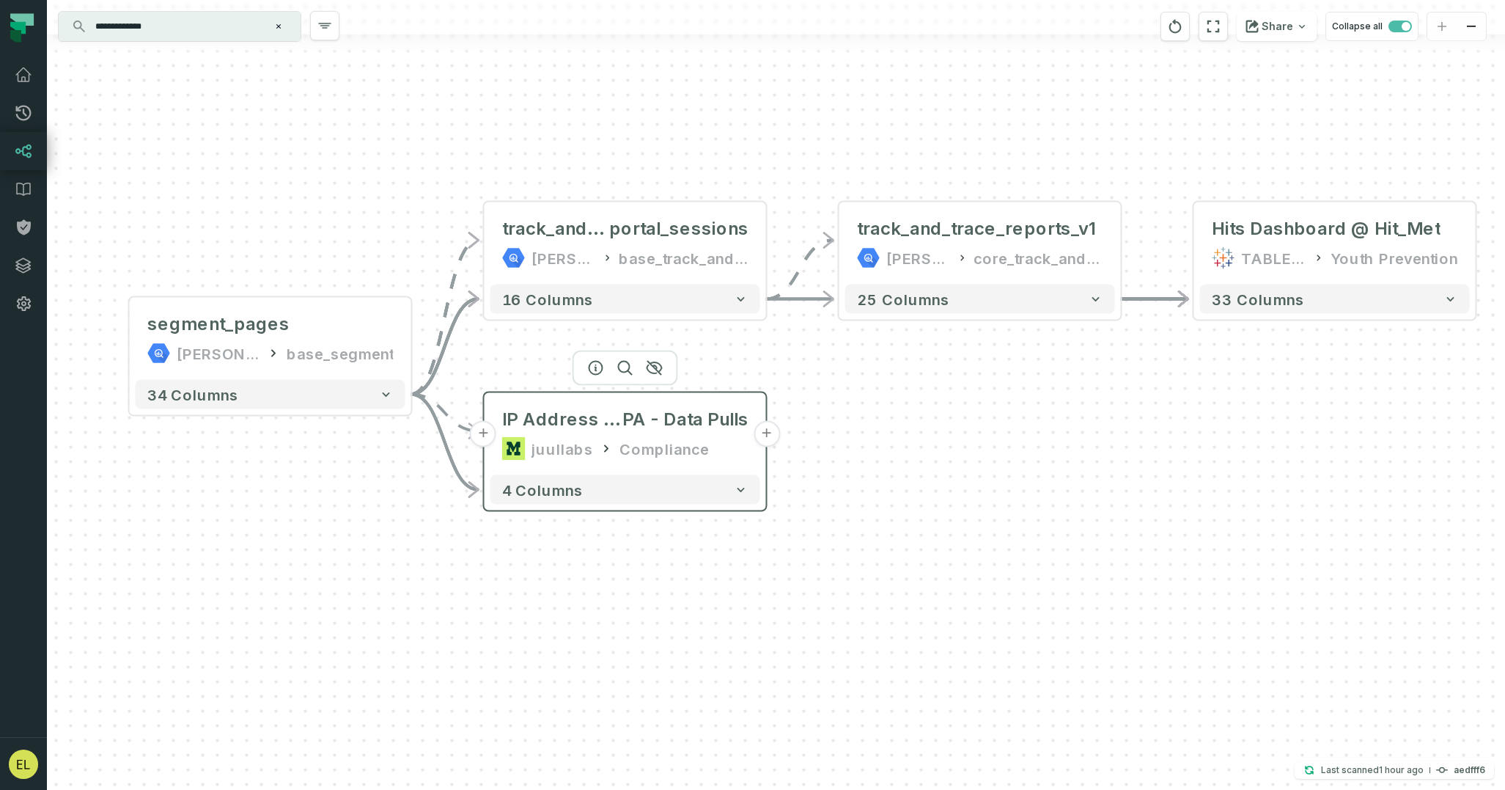
click at [764, 432] on button "+" at bounding box center [767, 434] width 26 height 26
click at [768, 434] on button "+" at bounding box center [767, 434] width 26 height 26
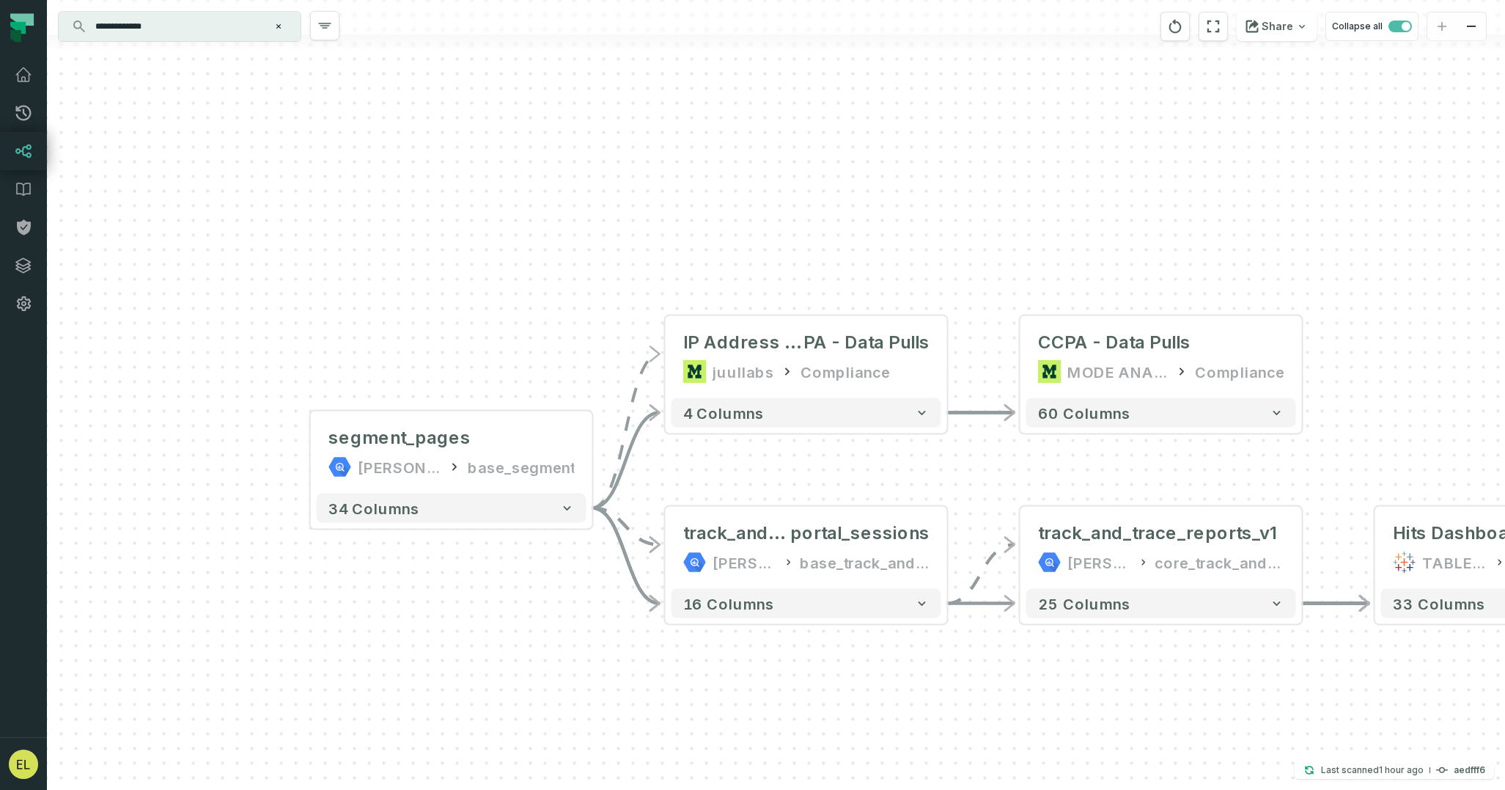
drag, startPoint x: 554, startPoint y: 510, endPoint x: 939, endPoint y: 472, distance: 386.8
click at [939, 472] on div "+ CCPA - Data Pulls MODE ANALYTICS Compliance 60 columns - Hits Dashboard @ Hit…" at bounding box center [776, 395] width 1458 height 790
click at [1180, 29] on icon "reset" at bounding box center [1175, 27] width 16 height 18
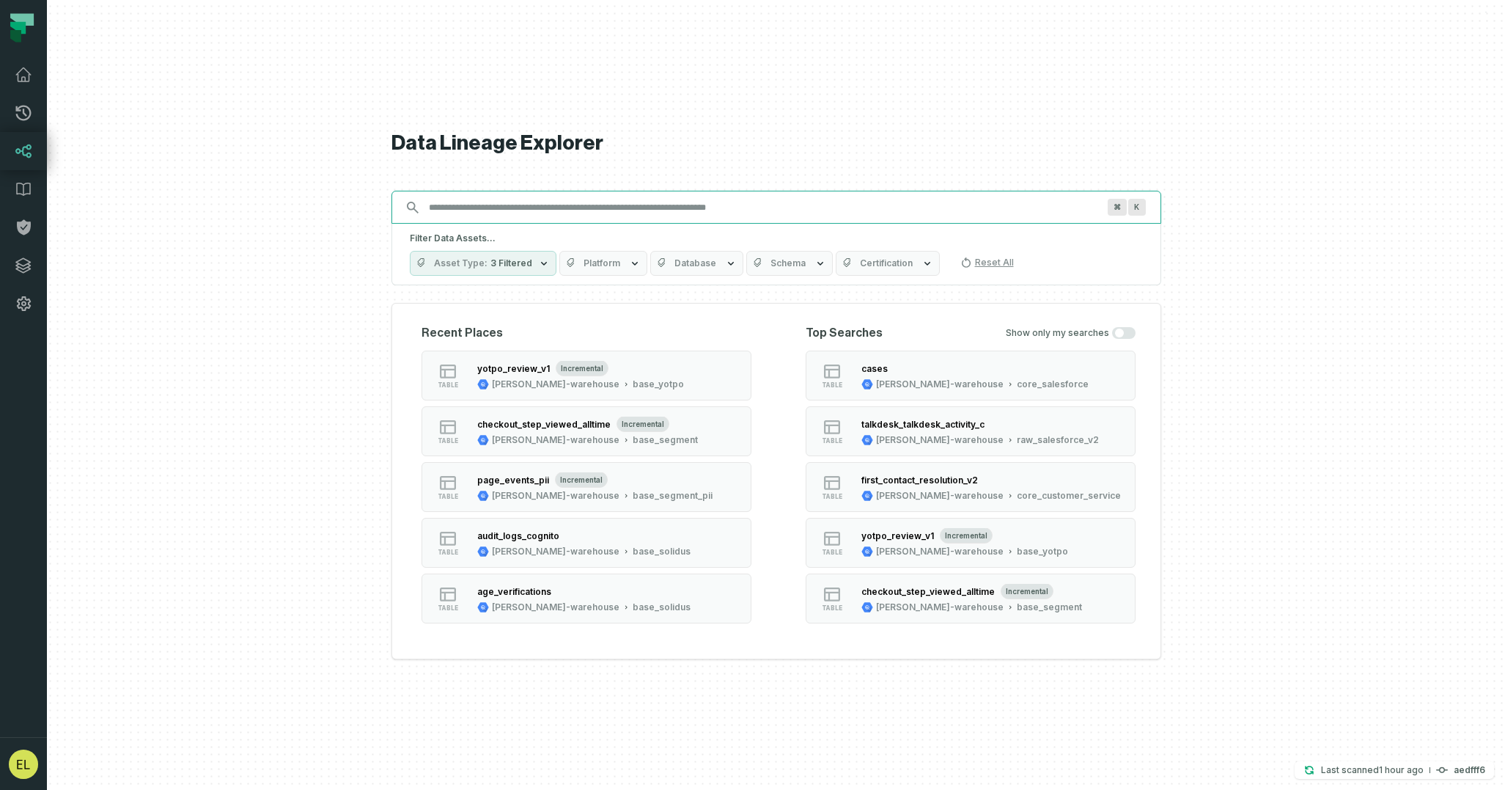
click at [828, 202] on input "Discovery Provider cmdk menu" at bounding box center [763, 207] width 686 height 23
paste input "**********"
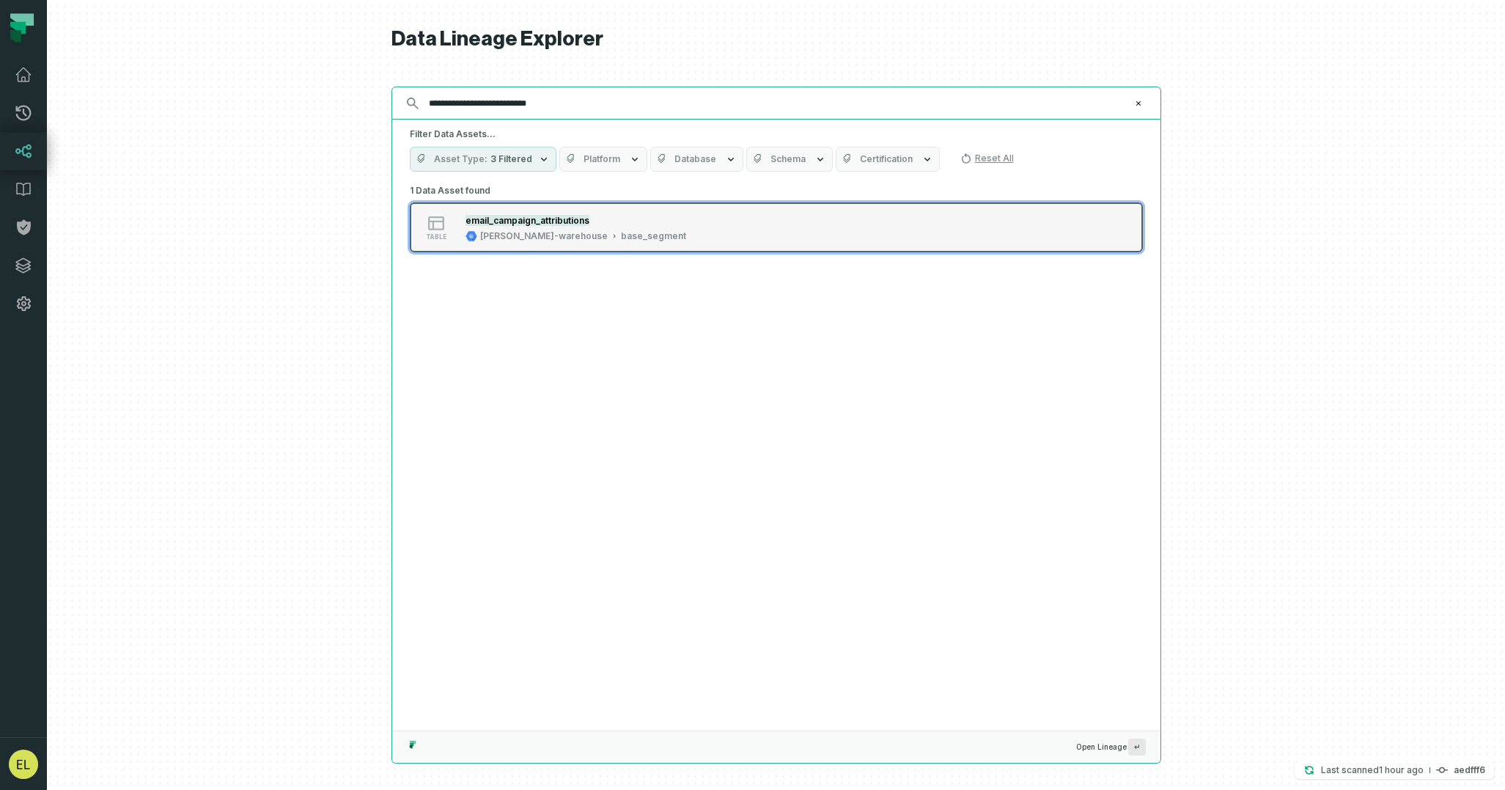
type input "**********"
click at [820, 226] on button "table email_campaign_attributions juul-warehouse base_segment" at bounding box center [776, 227] width 733 height 50
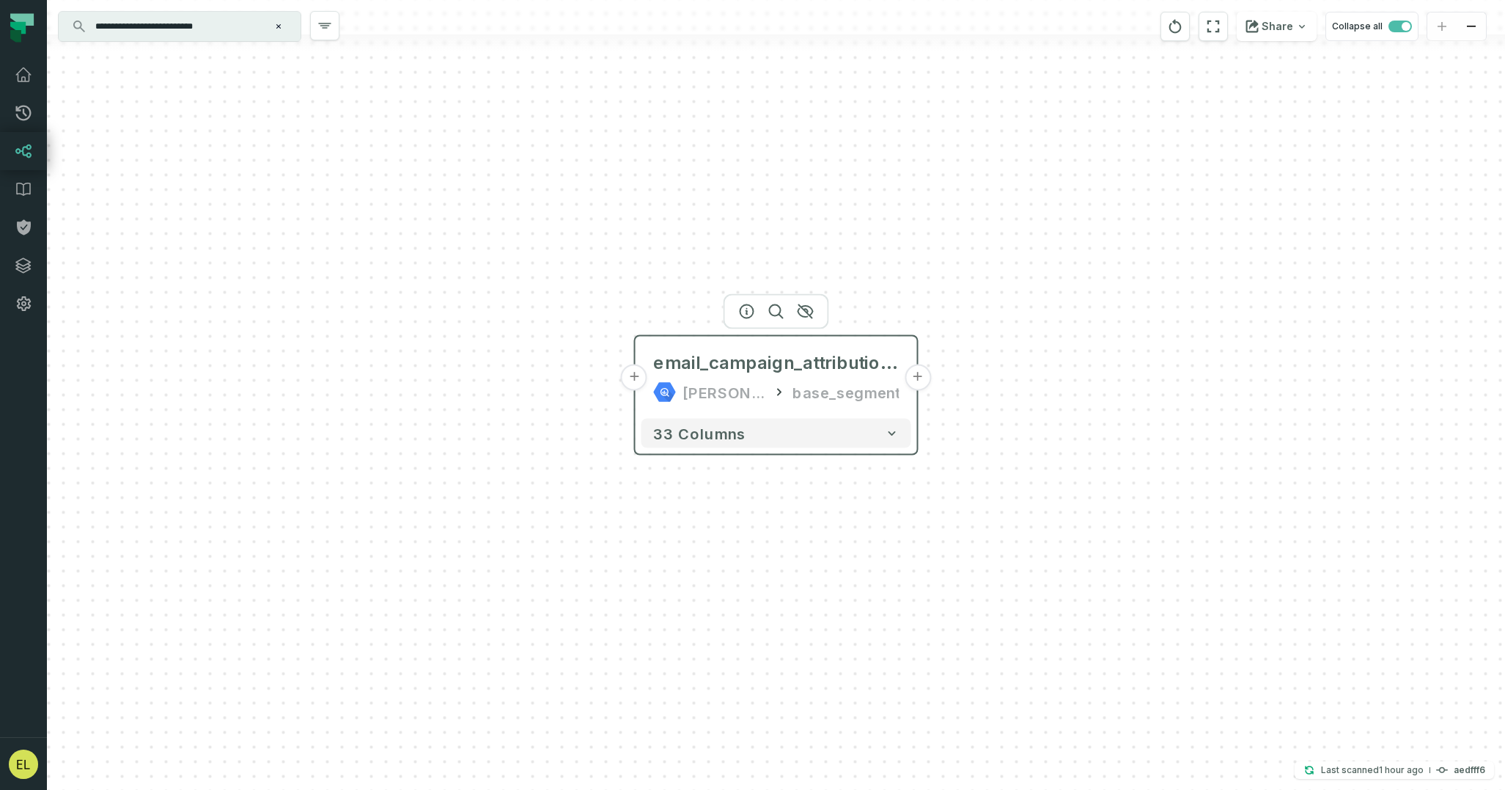
click at [917, 386] on button "+" at bounding box center [918, 377] width 26 height 26
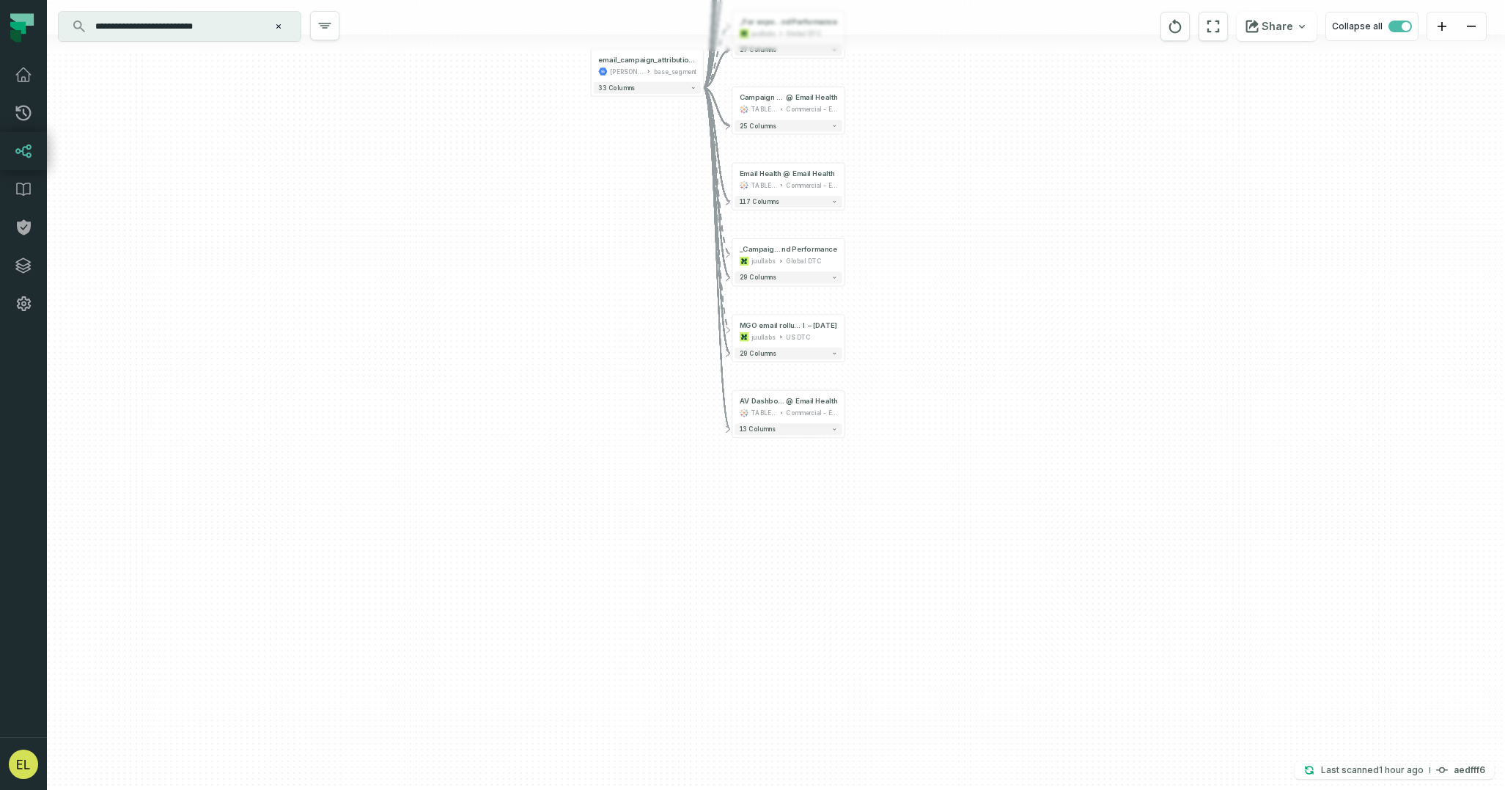
drag, startPoint x: 875, startPoint y: 411, endPoint x: 887, endPoint y: 20, distance: 391.7
click at [887, 20] on div "+ MGO email rollup @ MGO Announcement Emai l – July 2025 juullabs US DTC + 29 c…" at bounding box center [776, 395] width 1458 height 790
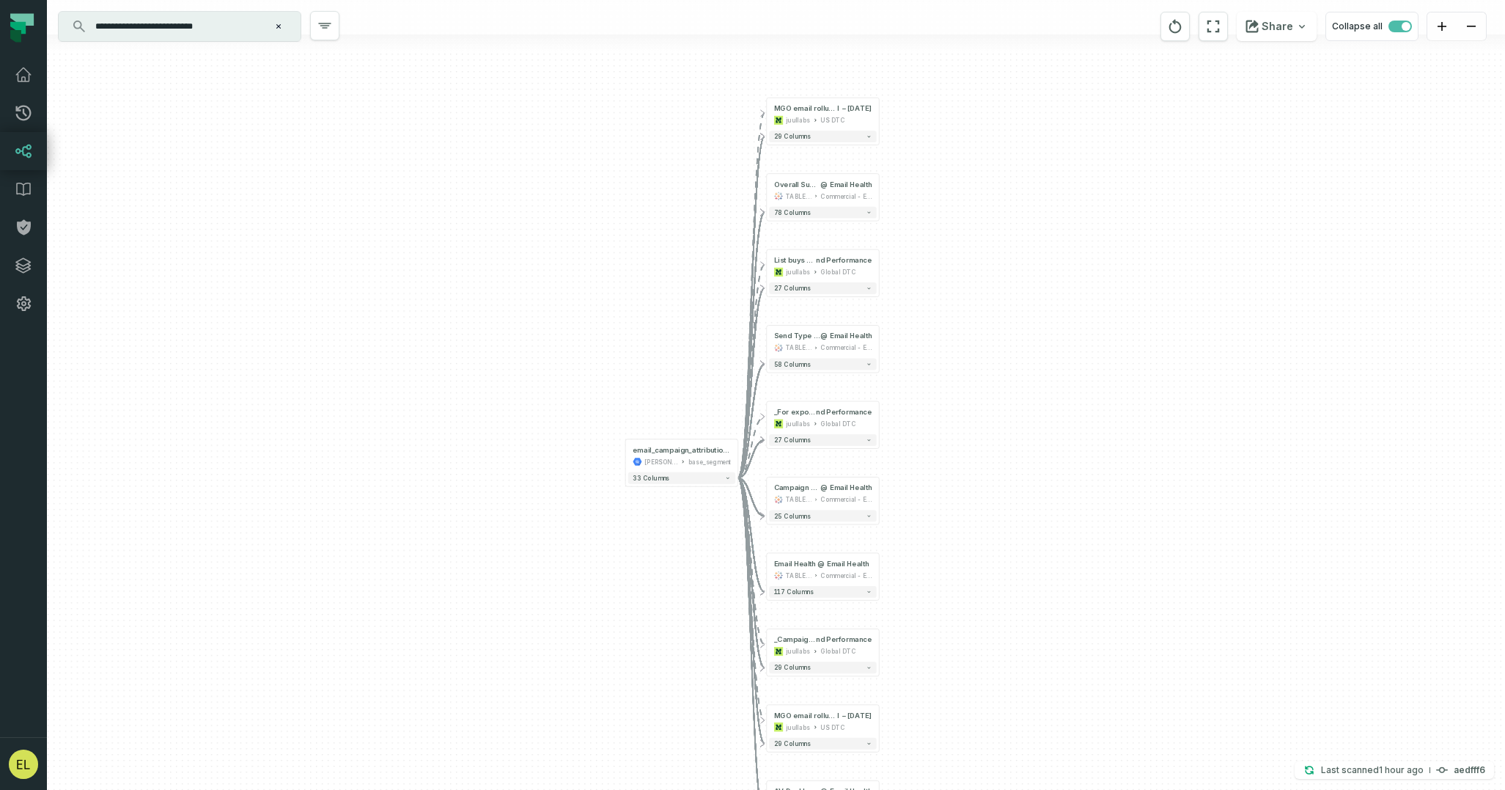
drag, startPoint x: 946, startPoint y: 138, endPoint x: 980, endPoint y: 526, distance: 390.1
click at [980, 526] on div "+ MGO email rollup @ MGO Announcement Emai l – July 2025 juullabs US DTC + 29 c…" at bounding box center [776, 395] width 1458 height 790
click at [1177, 37] on button "reset" at bounding box center [1175, 26] width 29 height 29
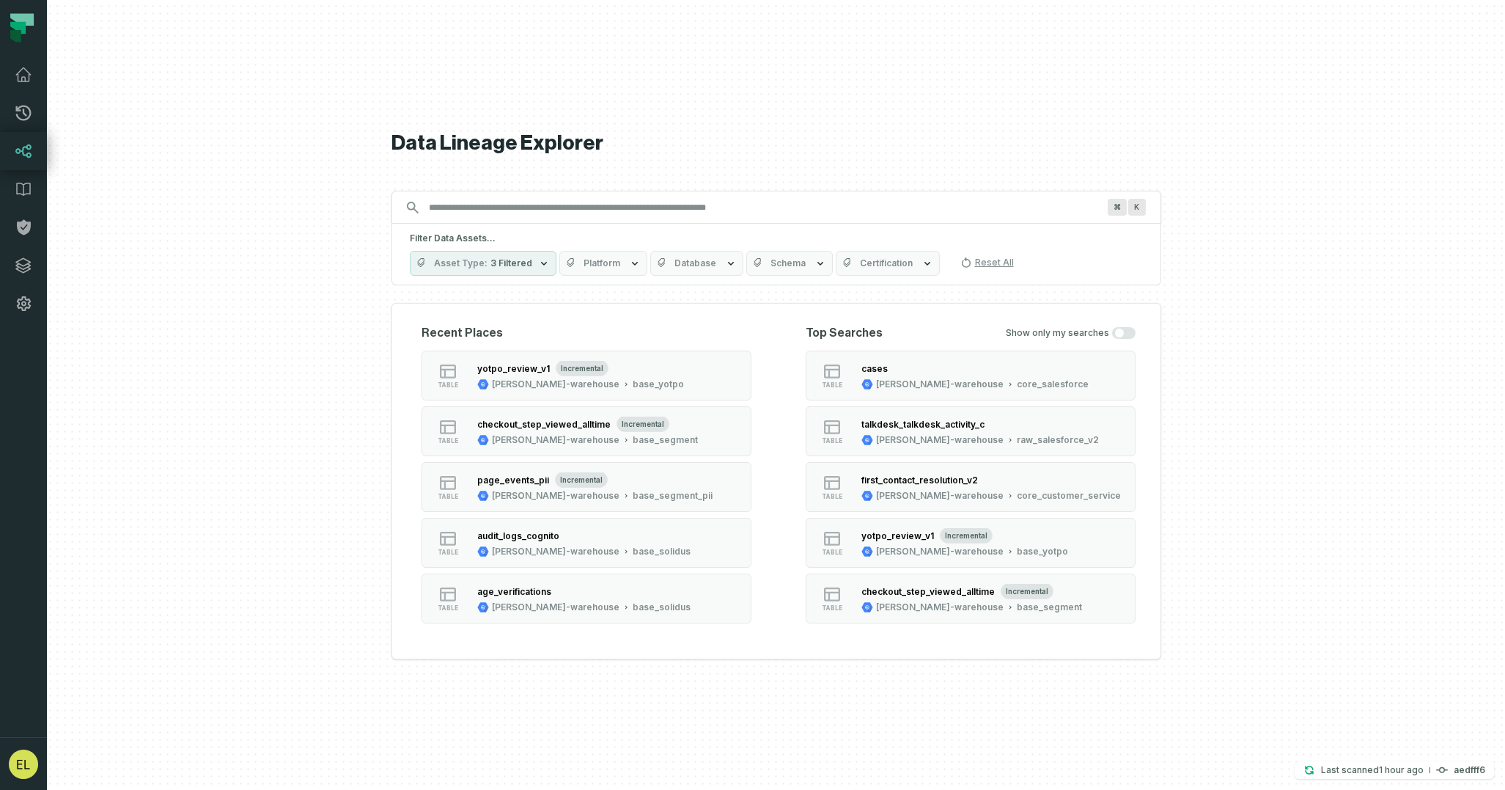
click at [628, 221] on div "⌘ K" at bounding box center [777, 207] width 770 height 33
click at [653, 210] on input "Discovery Provider cmdk menu" at bounding box center [763, 207] width 686 height 23
paste input "**********"
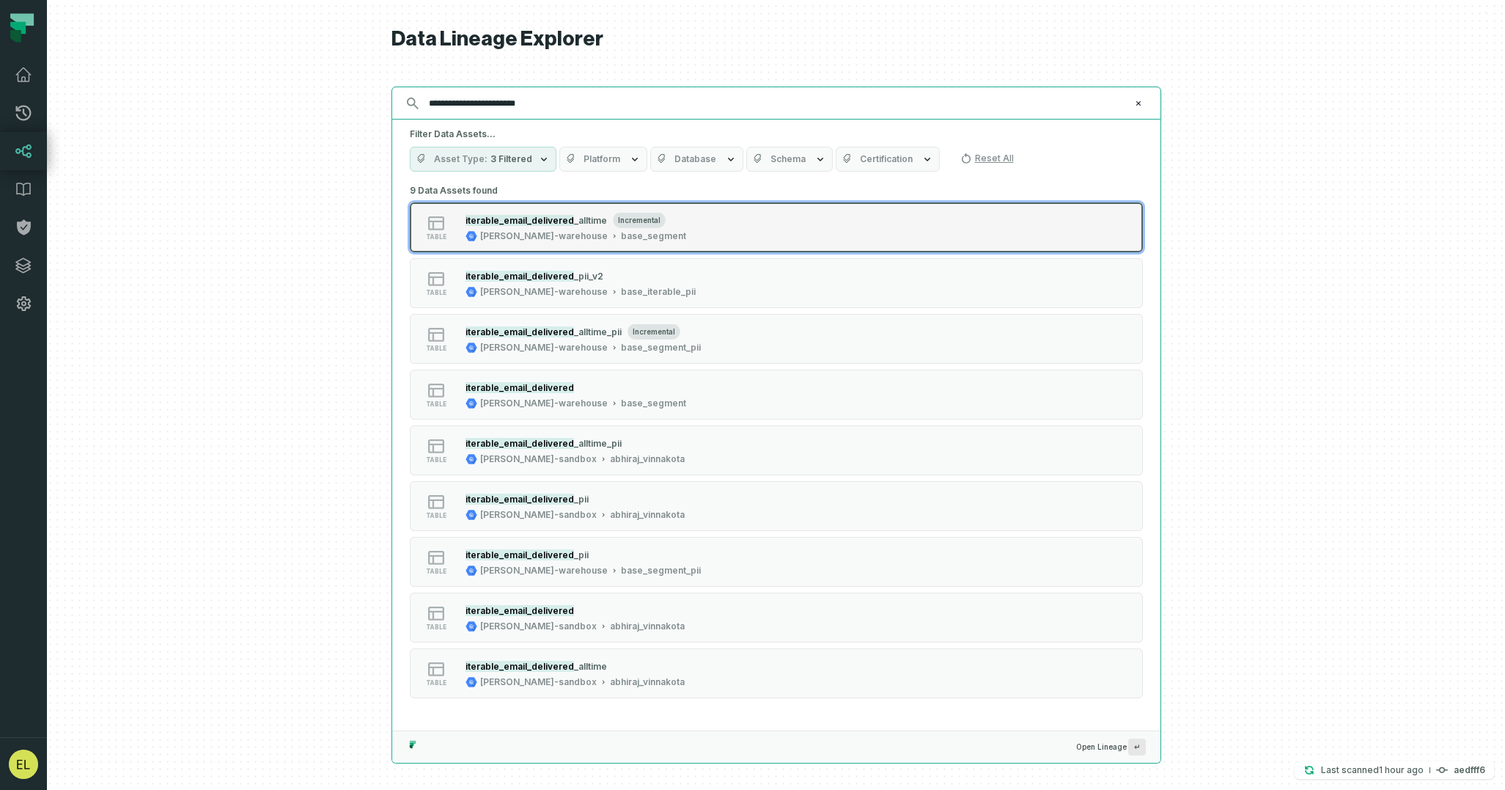
type input "**********"
click at [738, 228] on div "table iterable_email_delivered _alltime incremental juul-warehouse base_segment" at bounding box center [596, 227] width 367 height 29
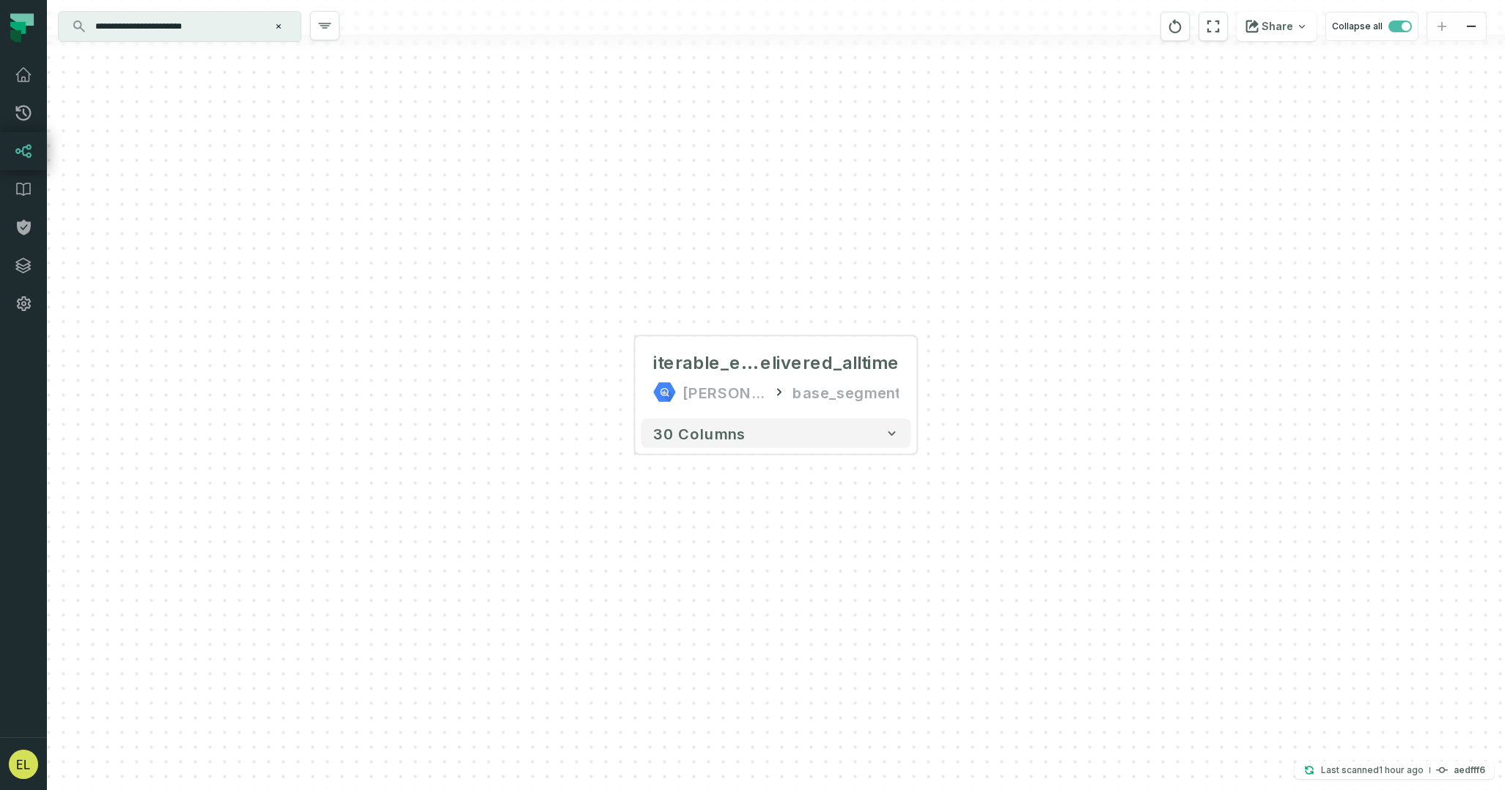
click at [284, 31] on button "Clear search query" at bounding box center [278, 26] width 15 height 15
click at [1183, 29] on icon "reset" at bounding box center [1175, 27] width 16 height 18
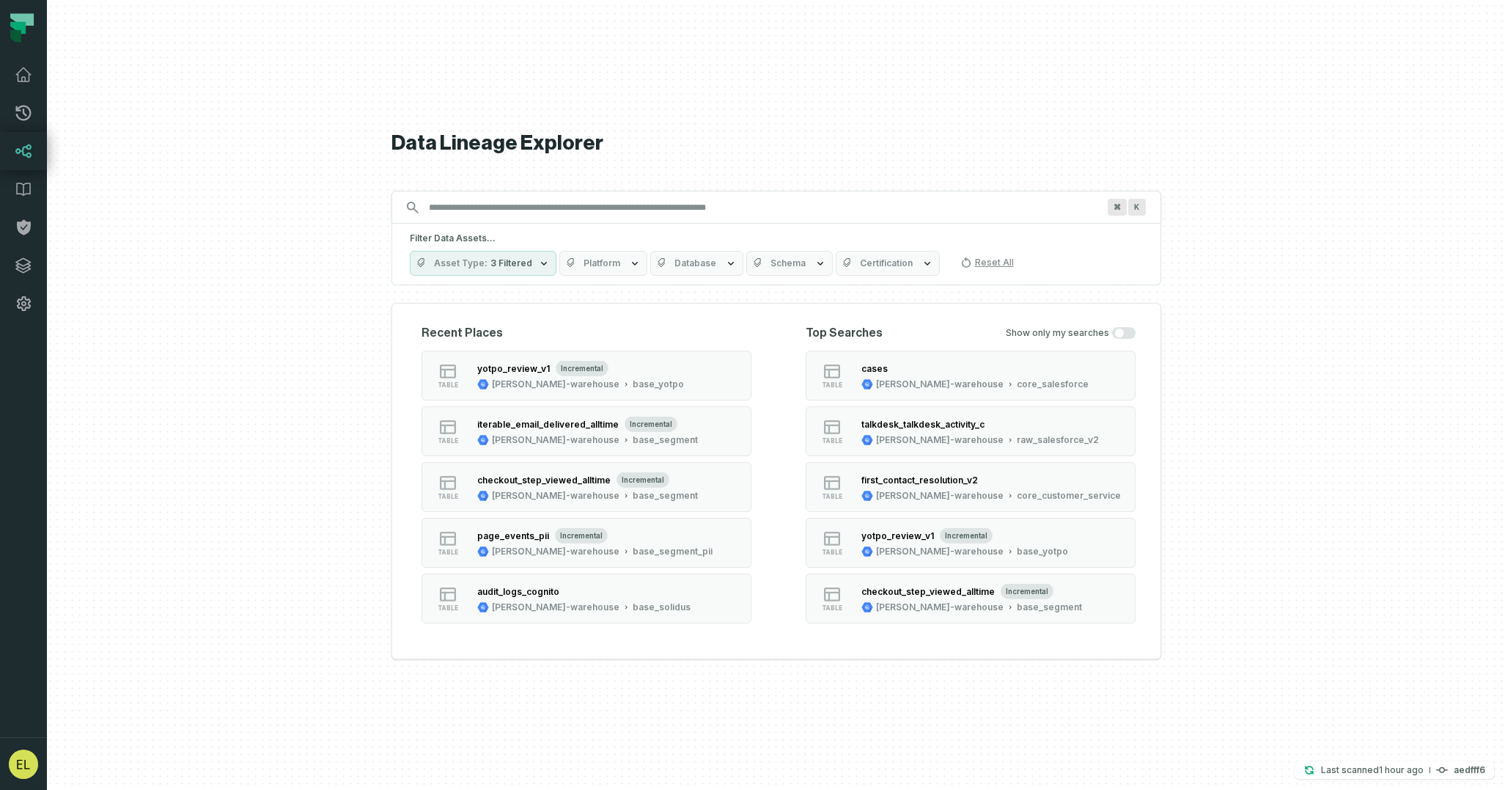
click at [766, 217] on input "Discovery Provider cmdk menu" at bounding box center [763, 207] width 686 height 23
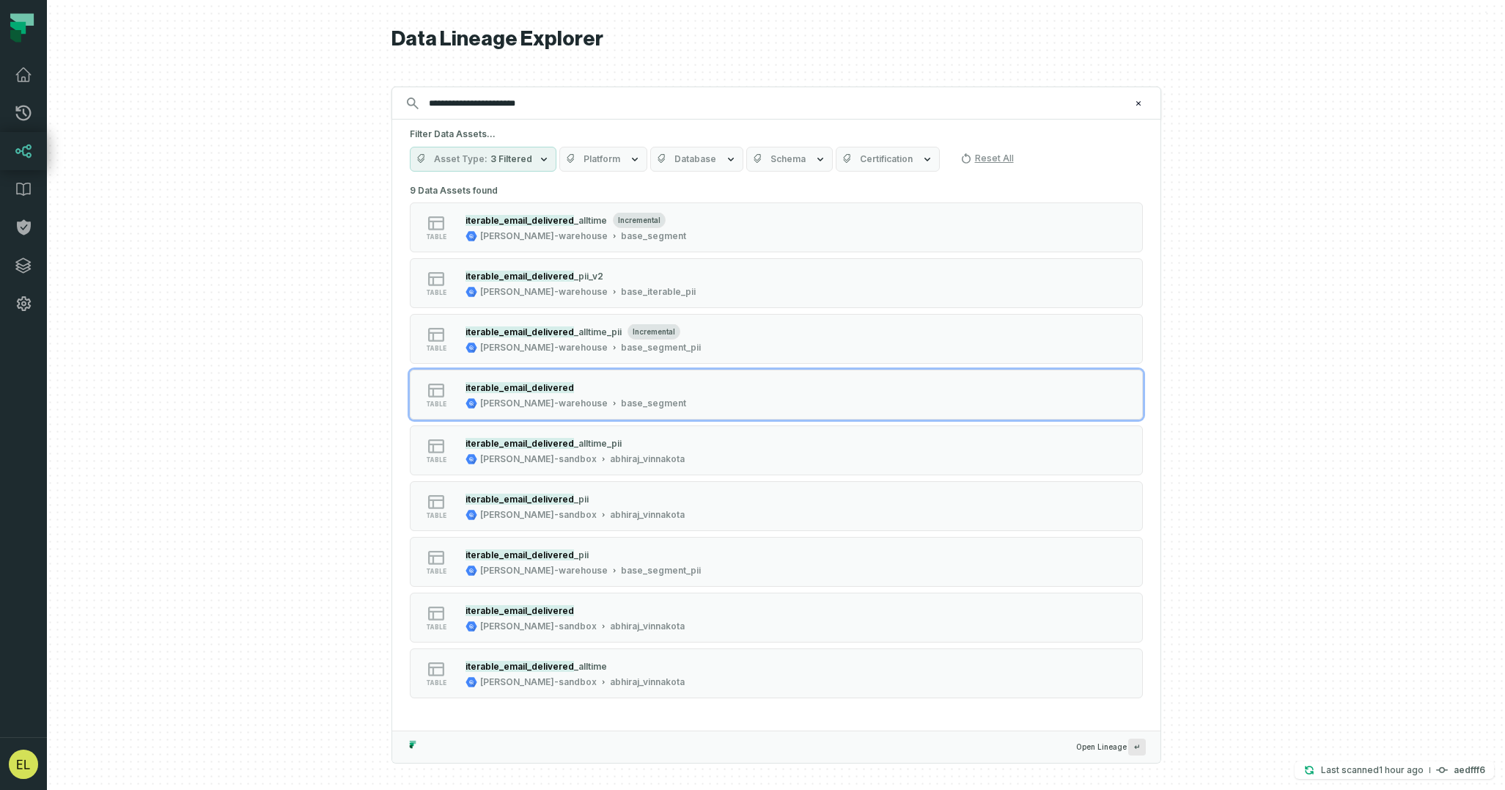
type input "**********"
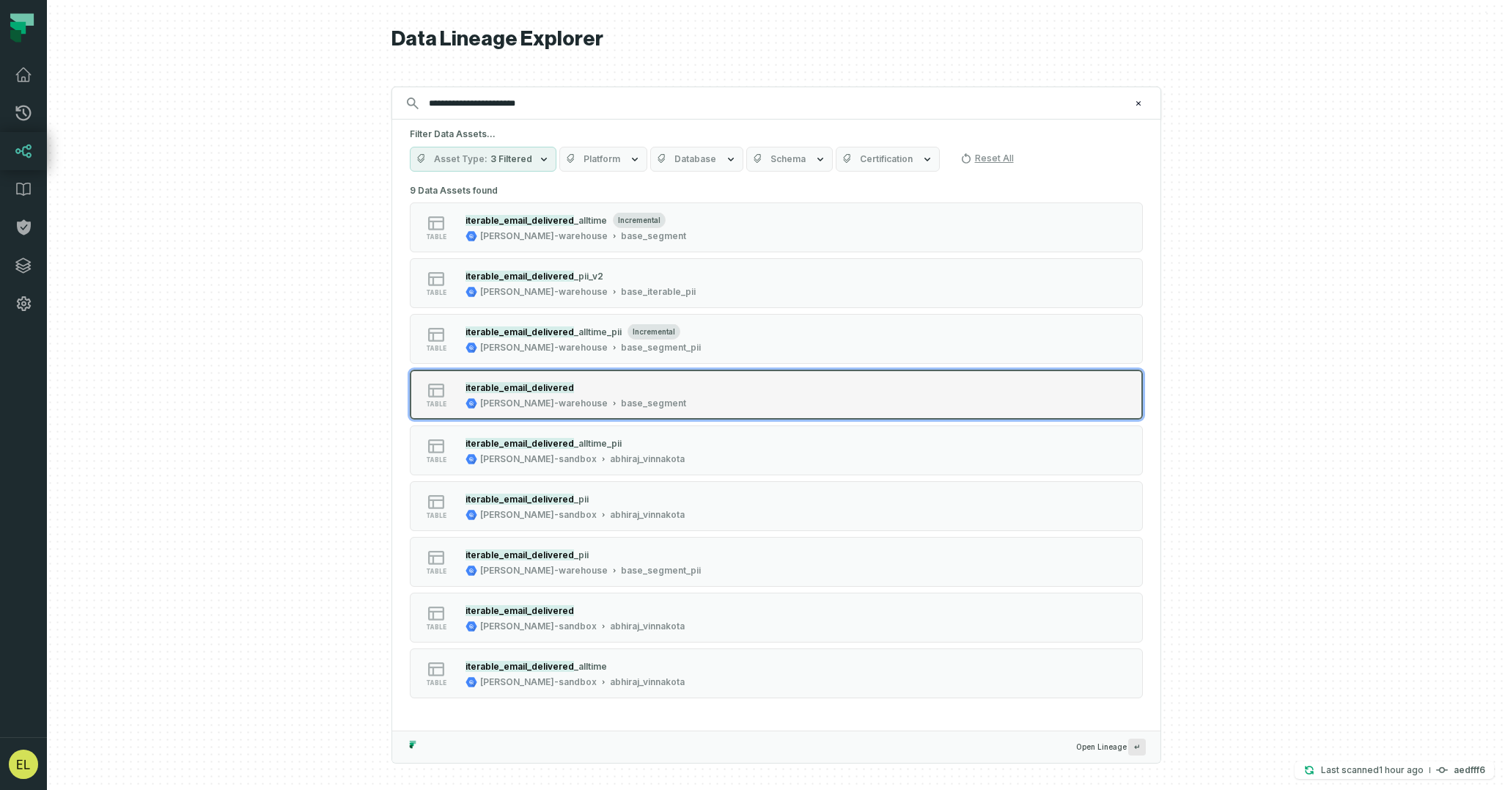
click at [832, 398] on button "table iterable_email_delivered juul-warehouse base_segment" at bounding box center [776, 395] width 733 height 50
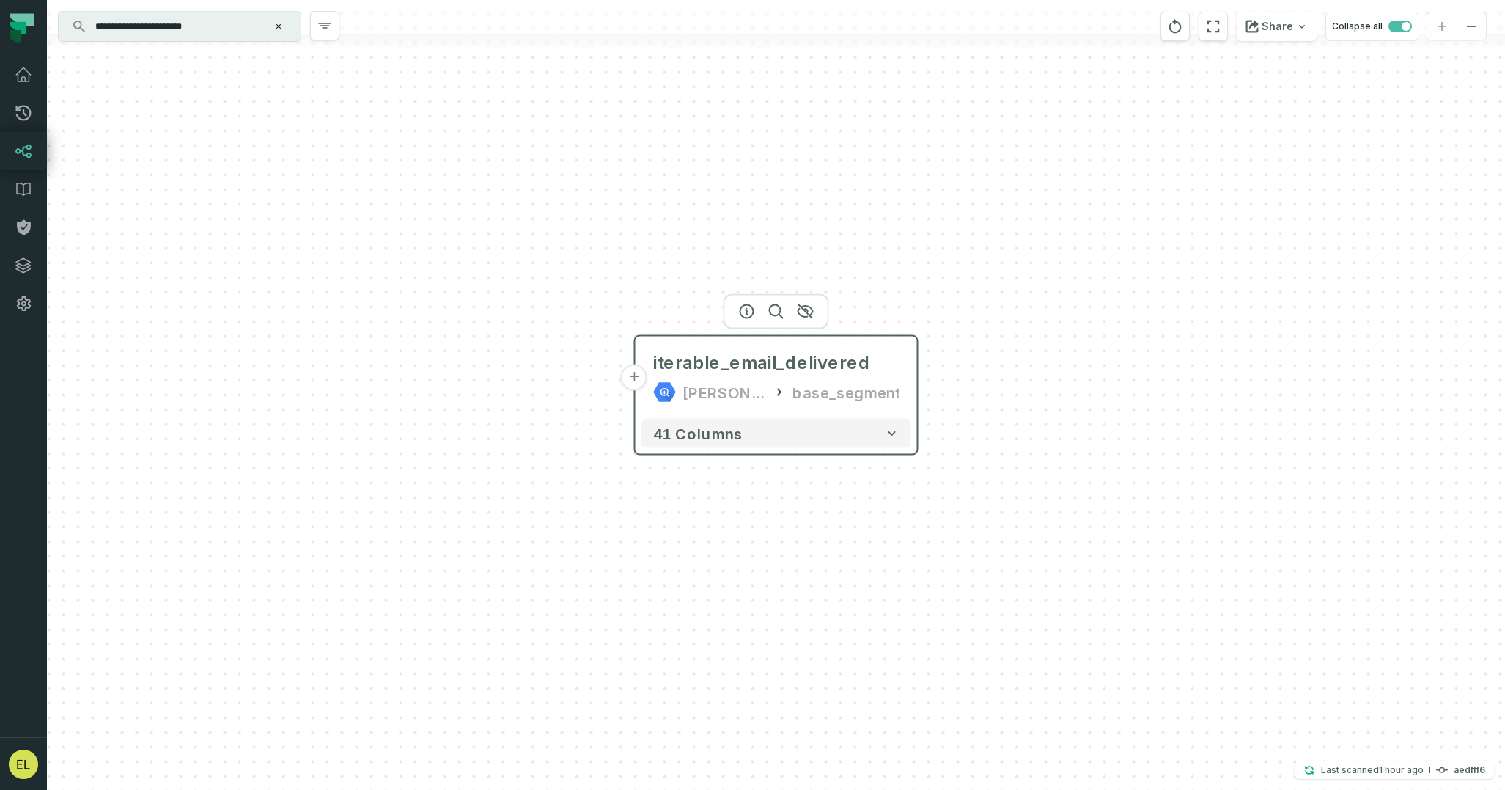
click at [907, 385] on div "iterable_email_delivered juul-warehouse base_segment" at bounding box center [777, 377] width 270 height 70
click at [745, 310] on icon "button" at bounding box center [747, 312] width 18 height 18
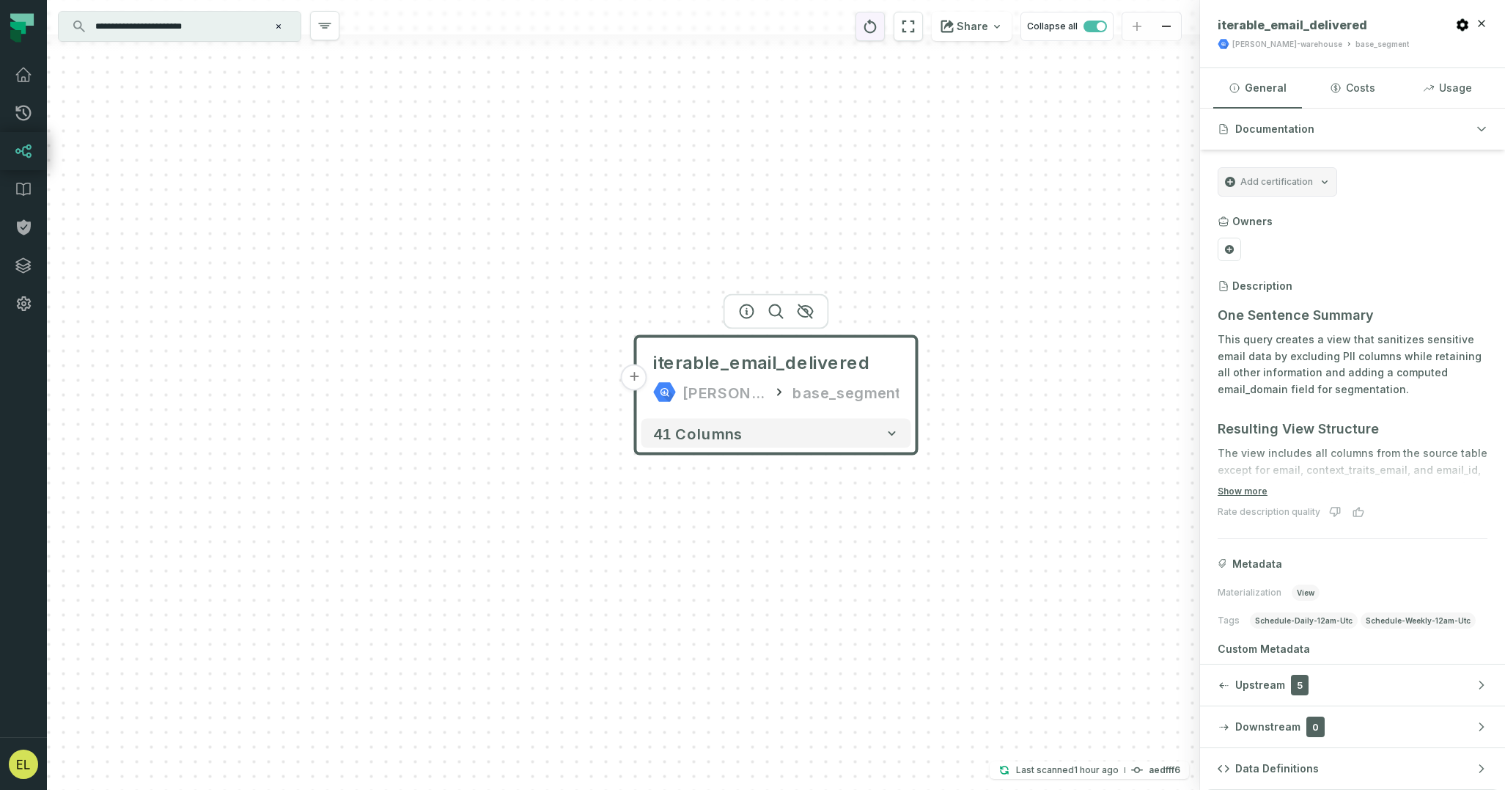
click at [878, 33] on icon "reset" at bounding box center [870, 27] width 16 height 18
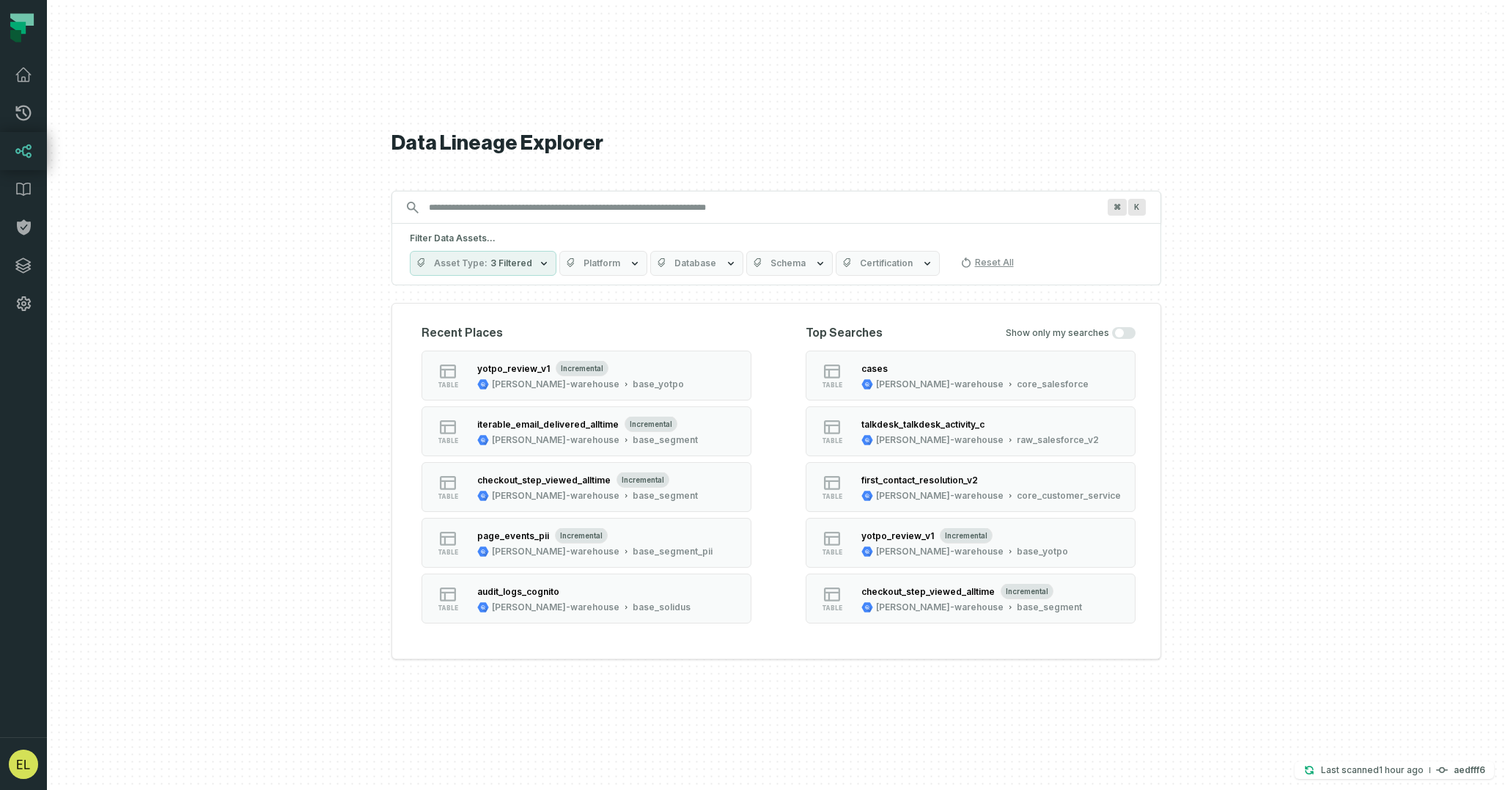
click at [484, 202] on input "Discovery Provider cmdk menu" at bounding box center [763, 207] width 686 height 23
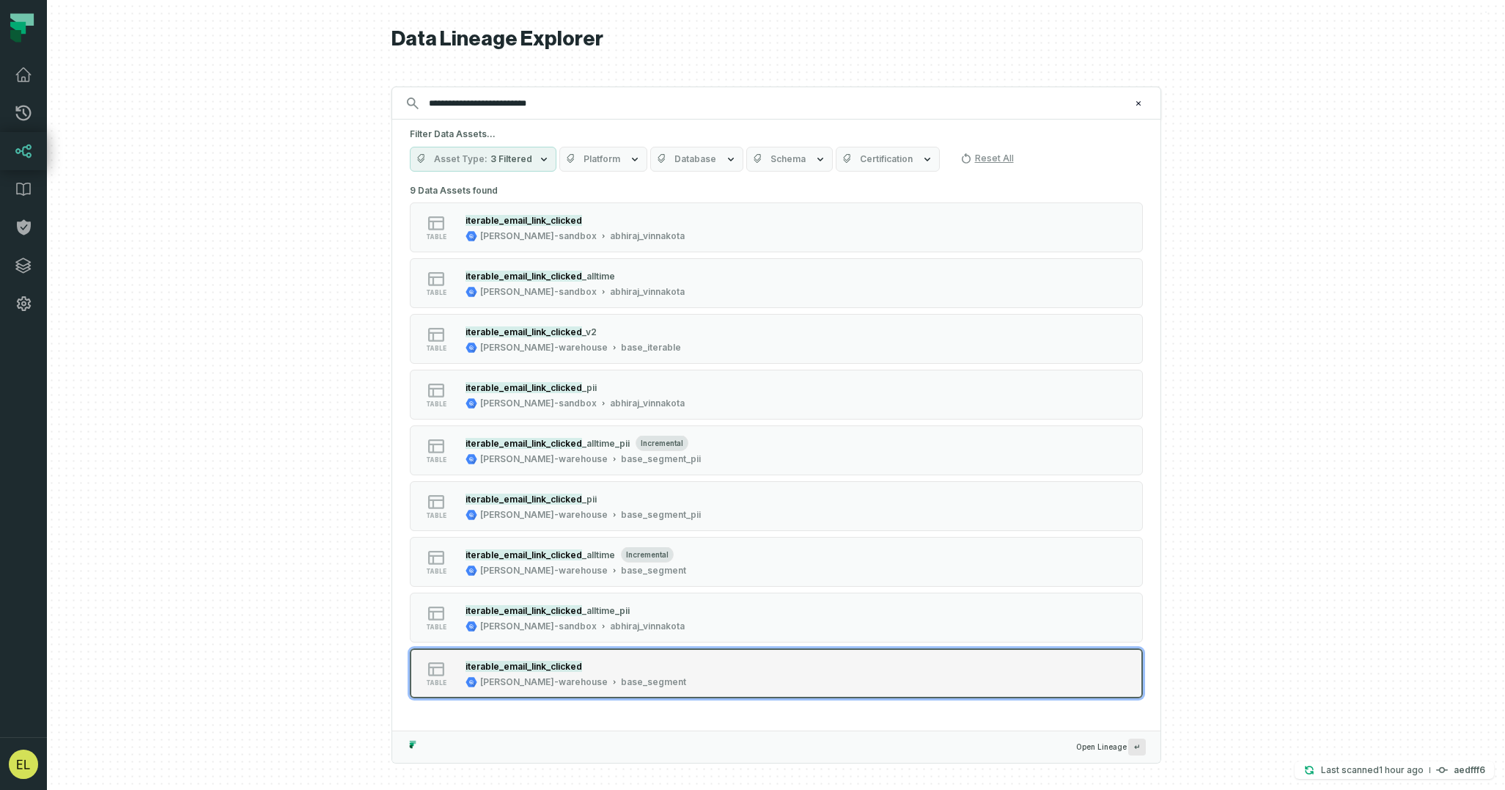
type input "**********"
click at [946, 664] on button "table iterable_email_link_clicked juul-warehouse base_segment" at bounding box center [776, 673] width 733 height 50
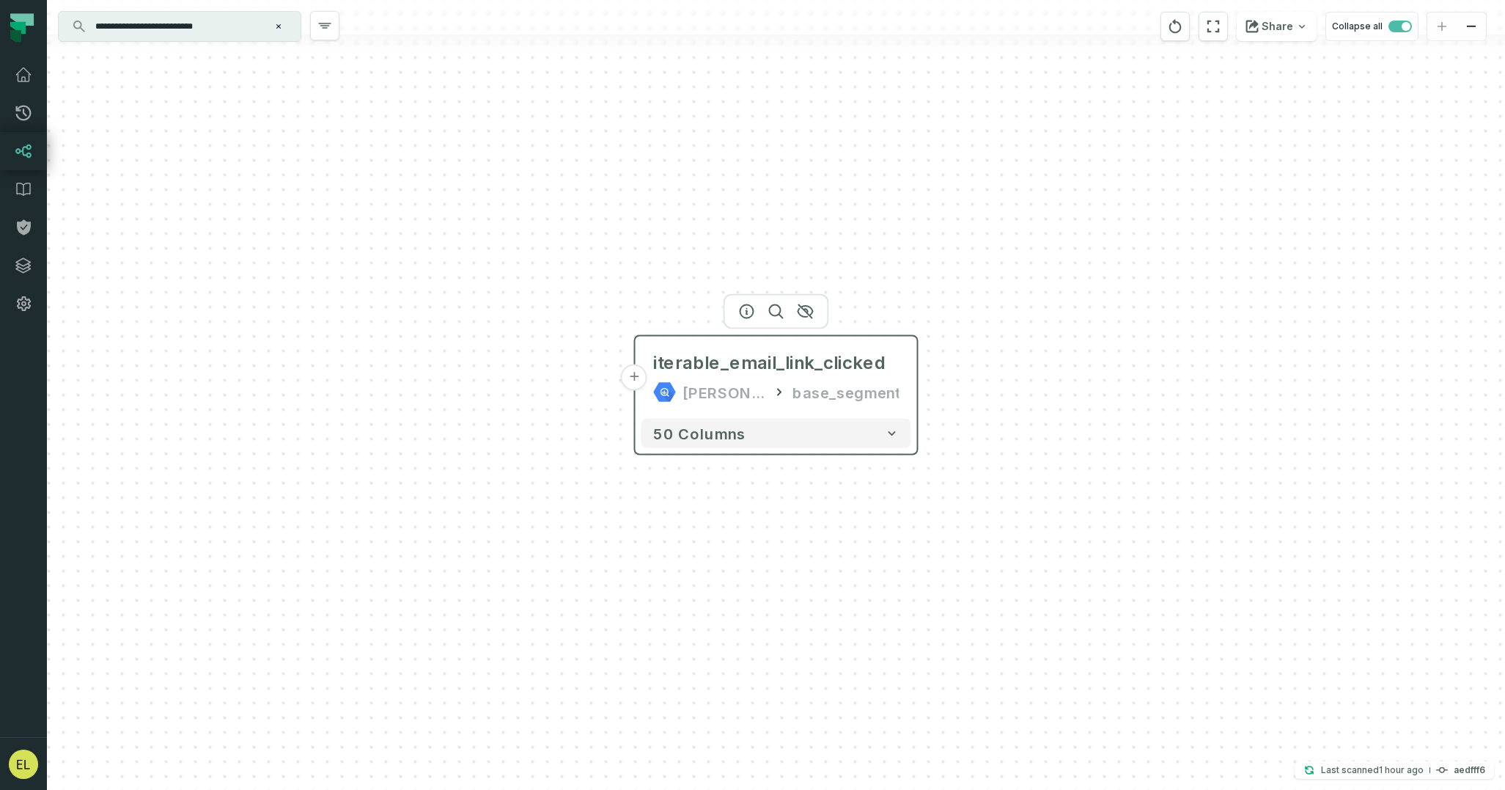
click at [845, 392] on div "base_segment" at bounding box center [846, 392] width 107 height 23
click at [1183, 28] on icon "reset" at bounding box center [1175, 27] width 16 height 18
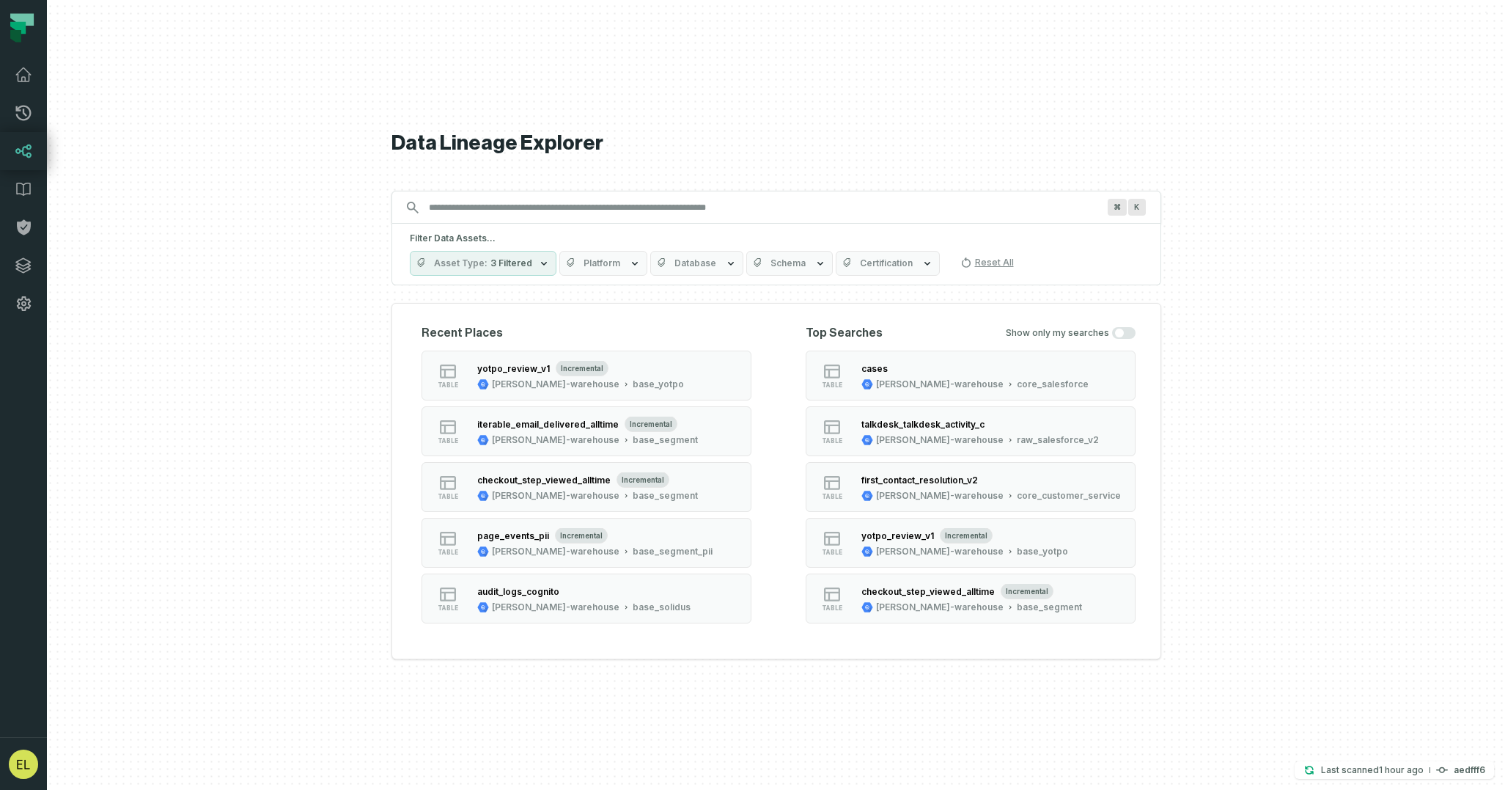
click at [705, 218] on input "Discovery Provider cmdk menu" at bounding box center [763, 207] width 686 height 23
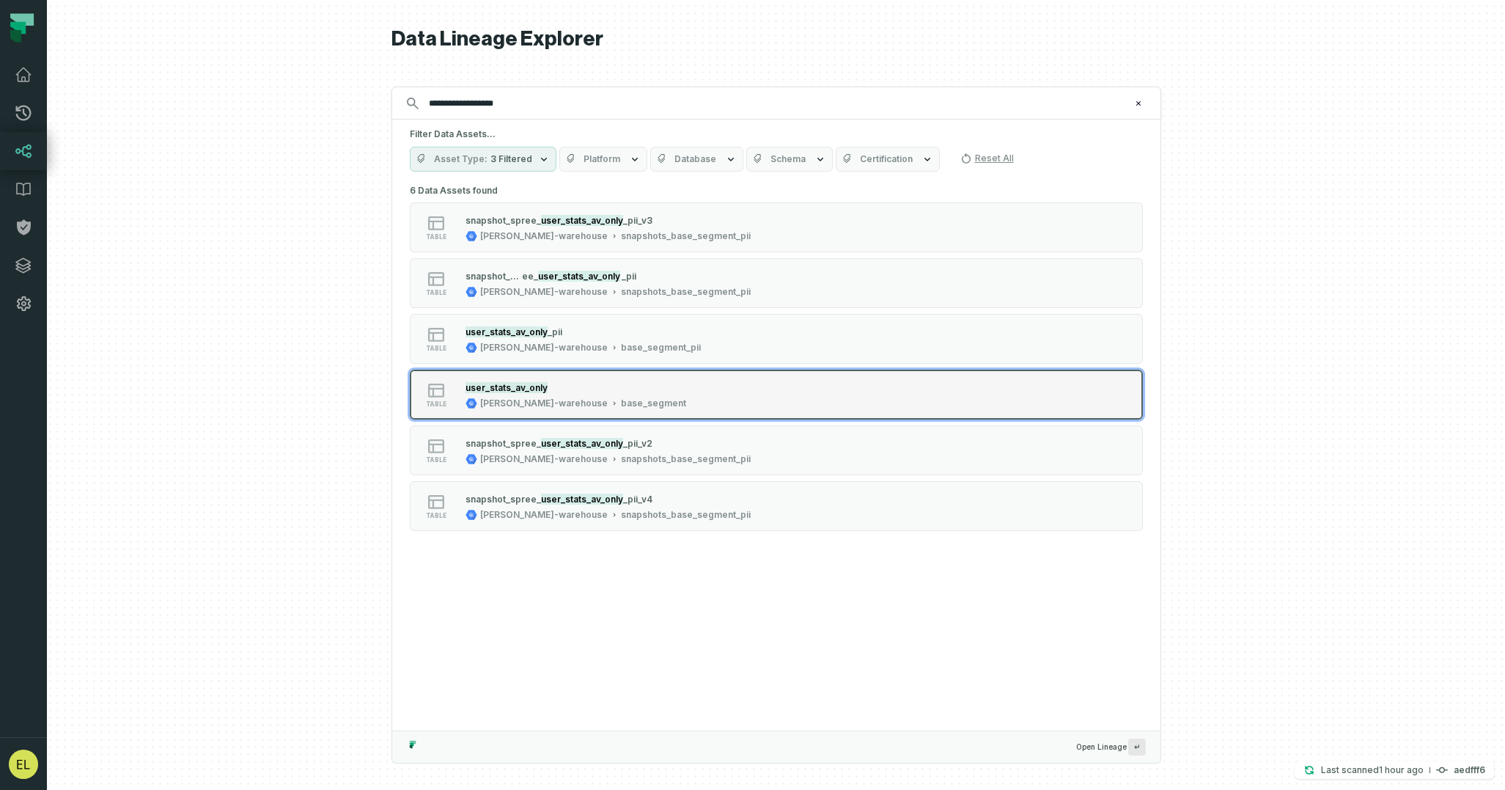
type input "**********"
click at [974, 384] on button "table user_stats_av_only juul-warehouse base_segment" at bounding box center [776, 395] width 733 height 50
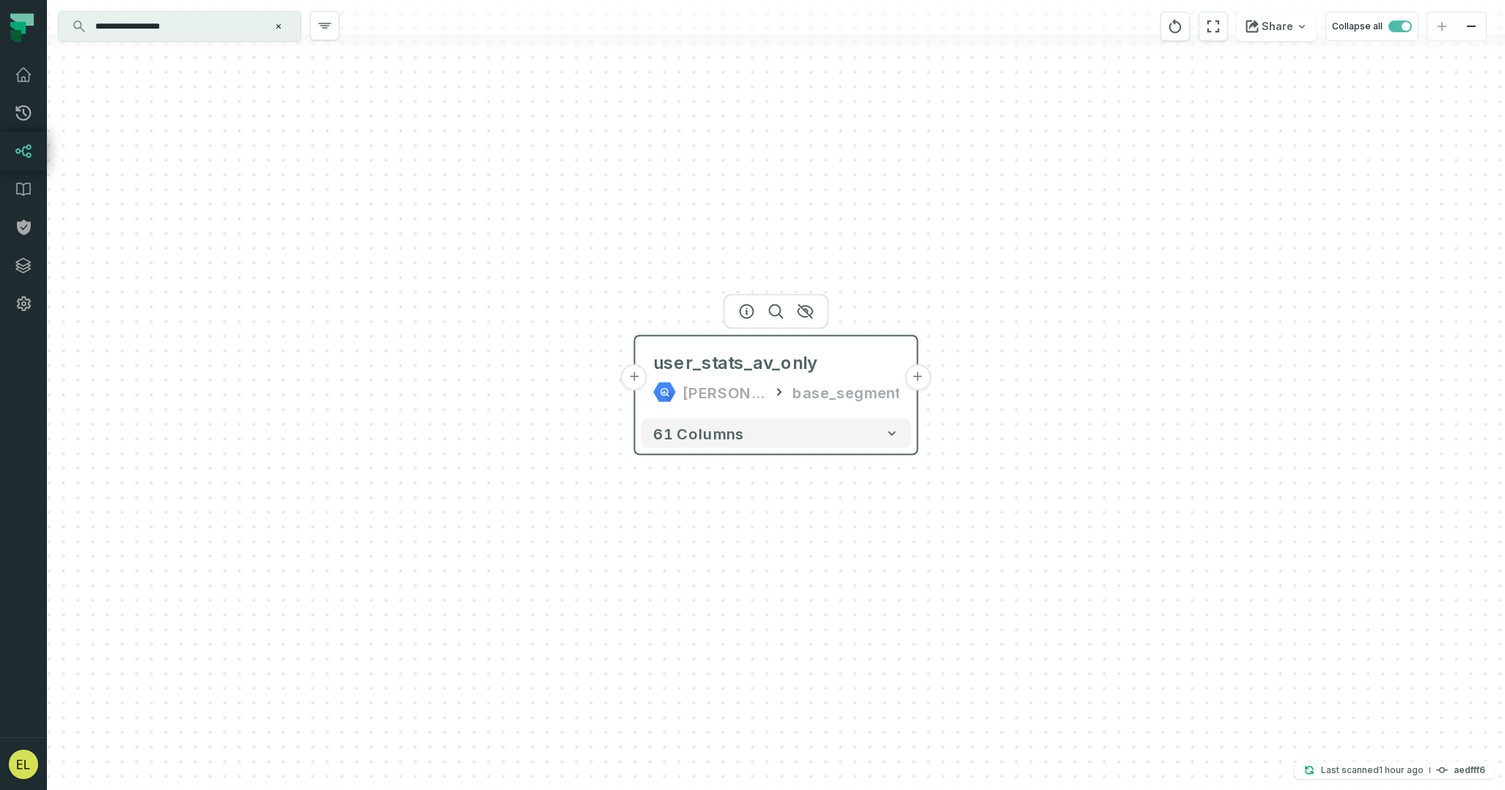
click at [918, 383] on button "+" at bounding box center [918, 377] width 26 height 26
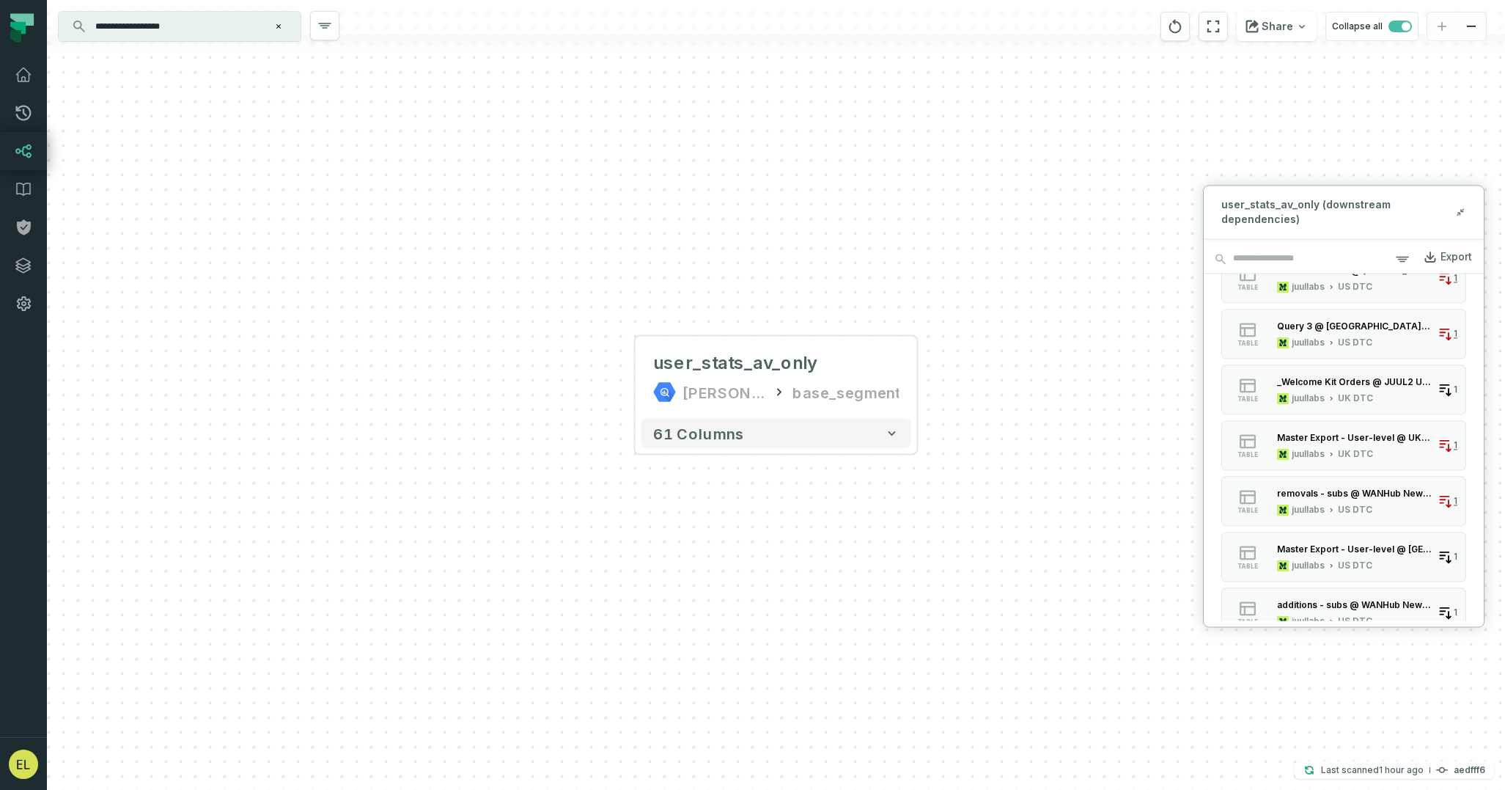
scroll to position [1137, 0]
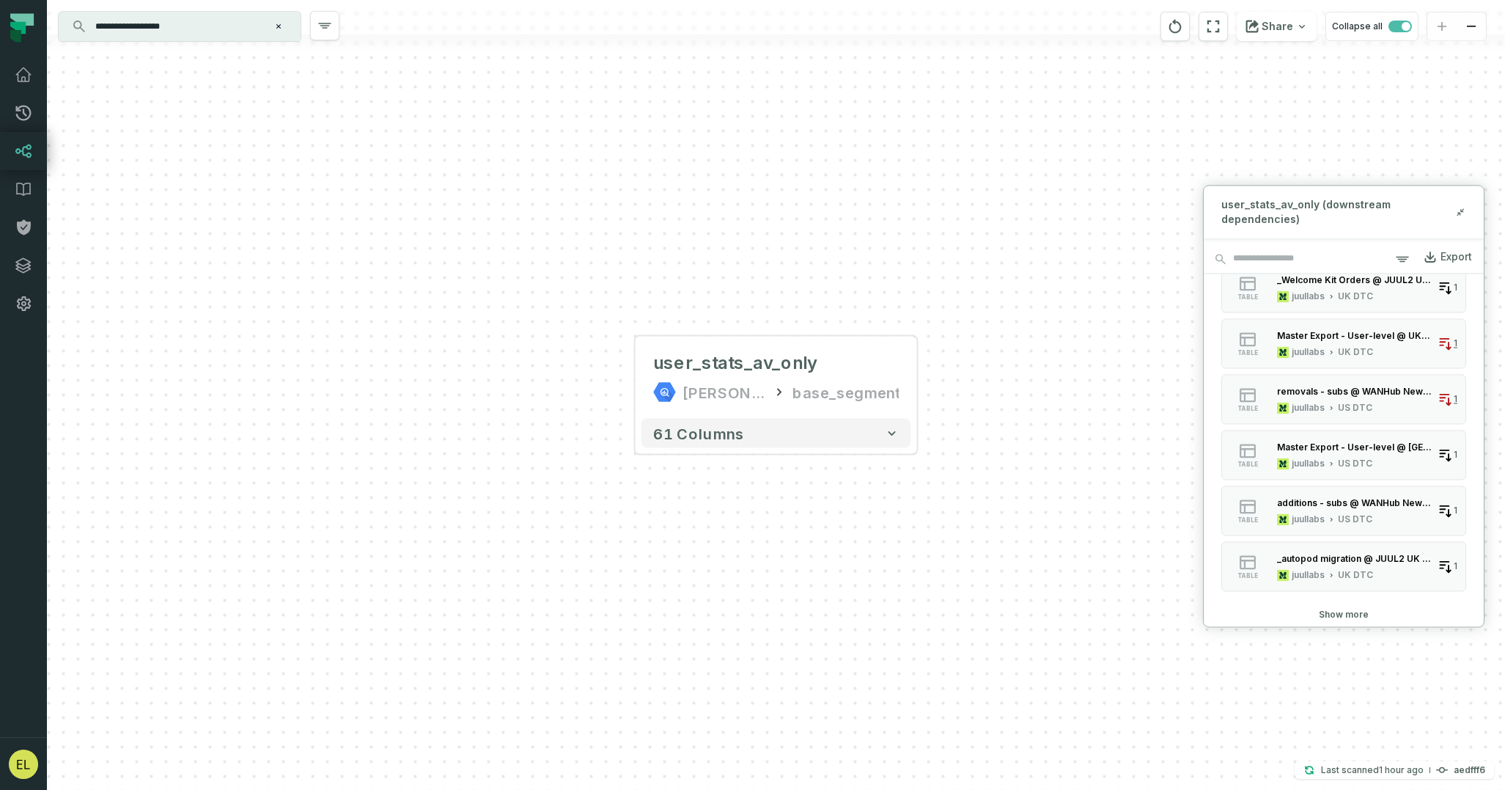
click at [1364, 612] on button "Show more" at bounding box center [1344, 615] width 50 height 12
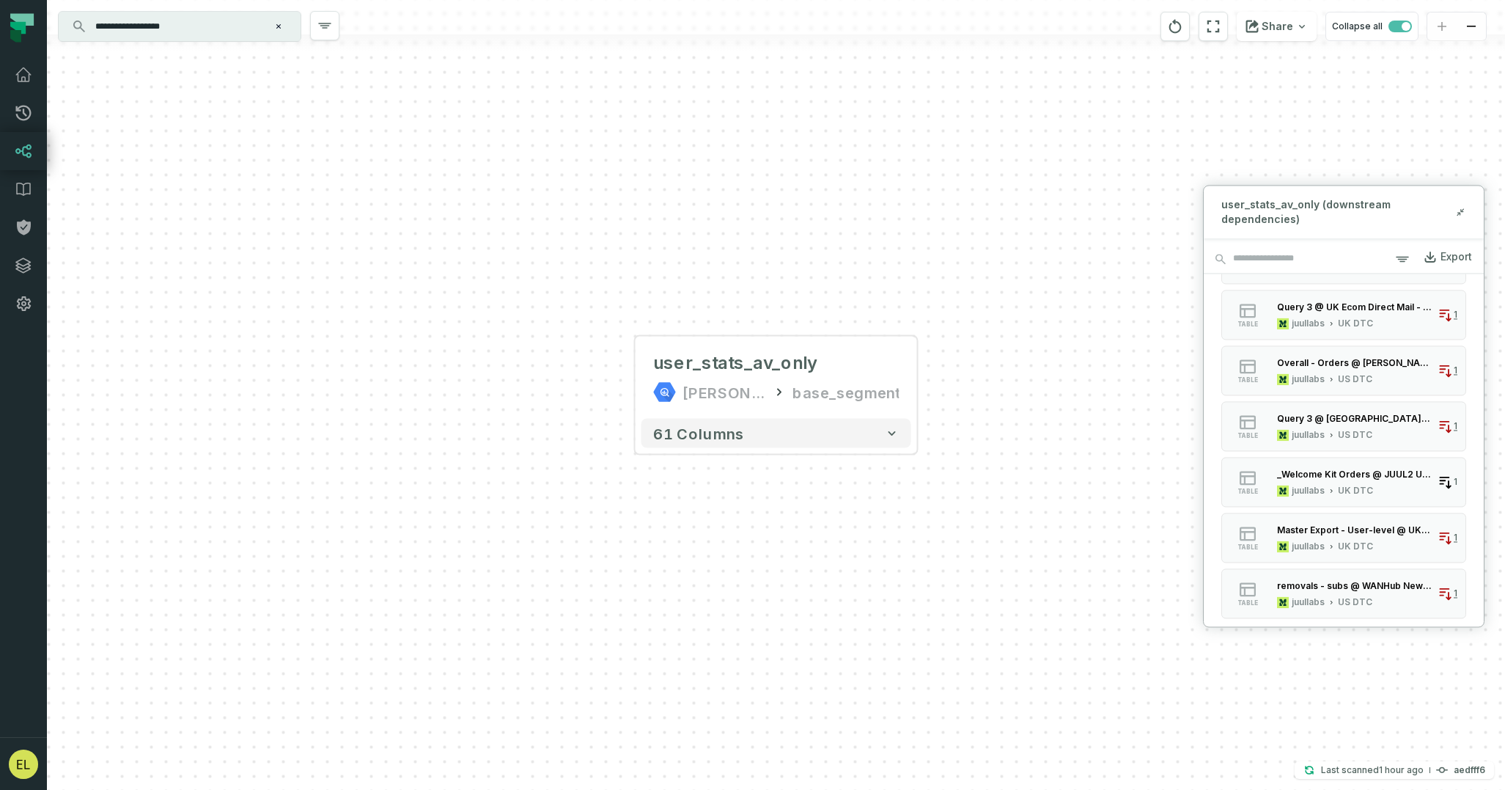
scroll to position [0, 0]
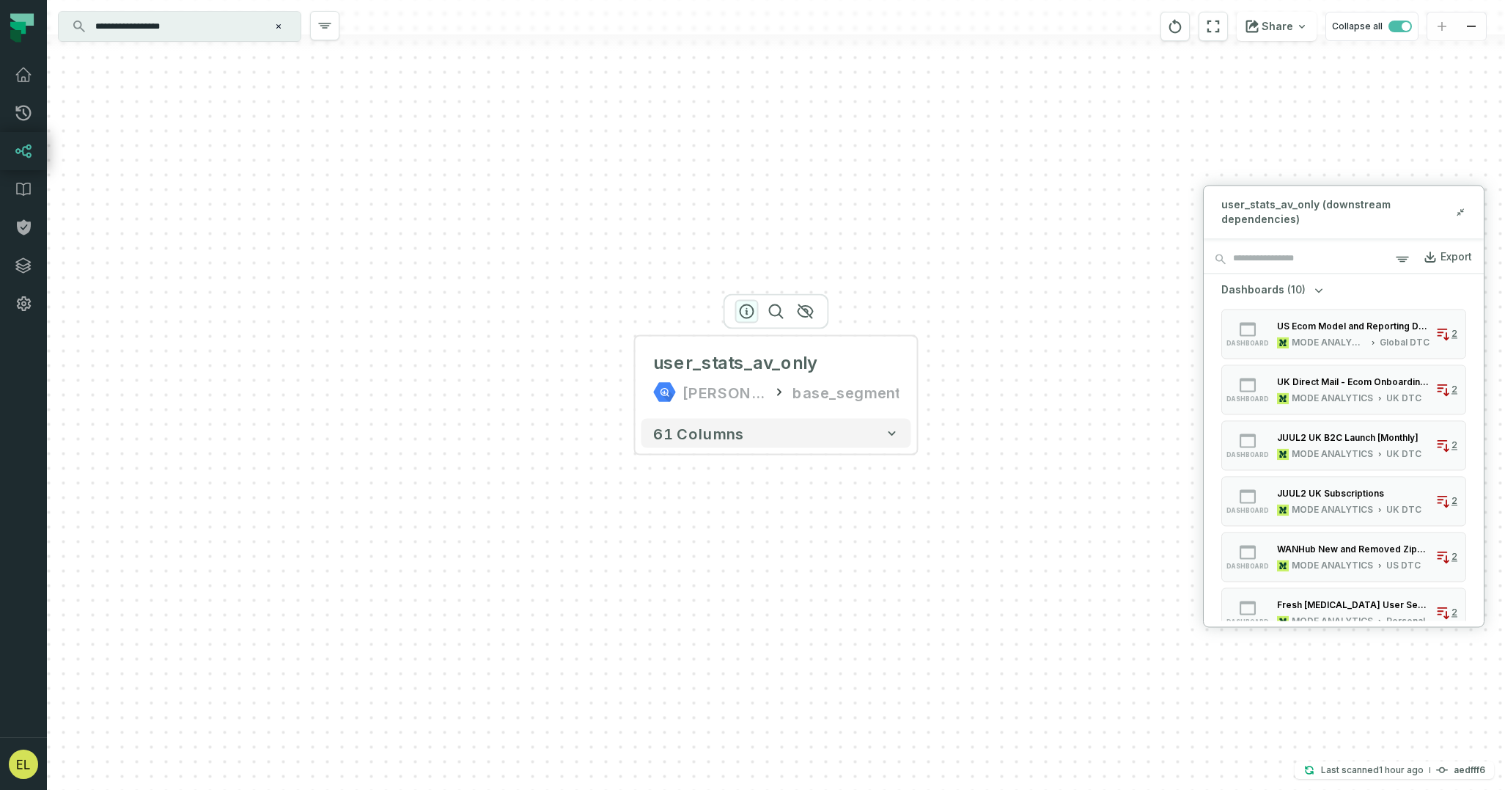
click at [744, 313] on icon "button" at bounding box center [747, 312] width 18 height 18
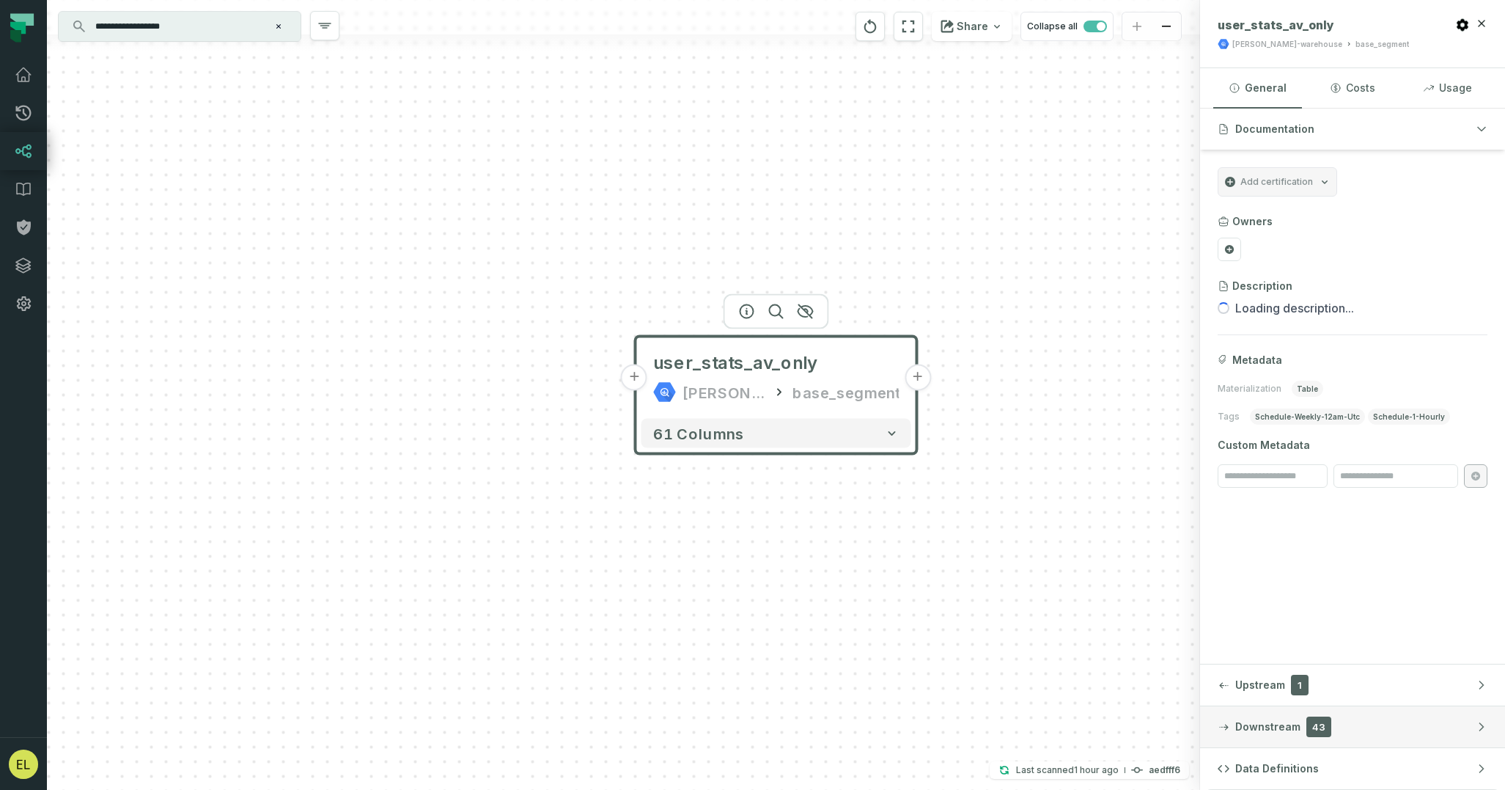
click at [1420, 727] on button "Downstream 43" at bounding box center [1352, 726] width 305 height 41
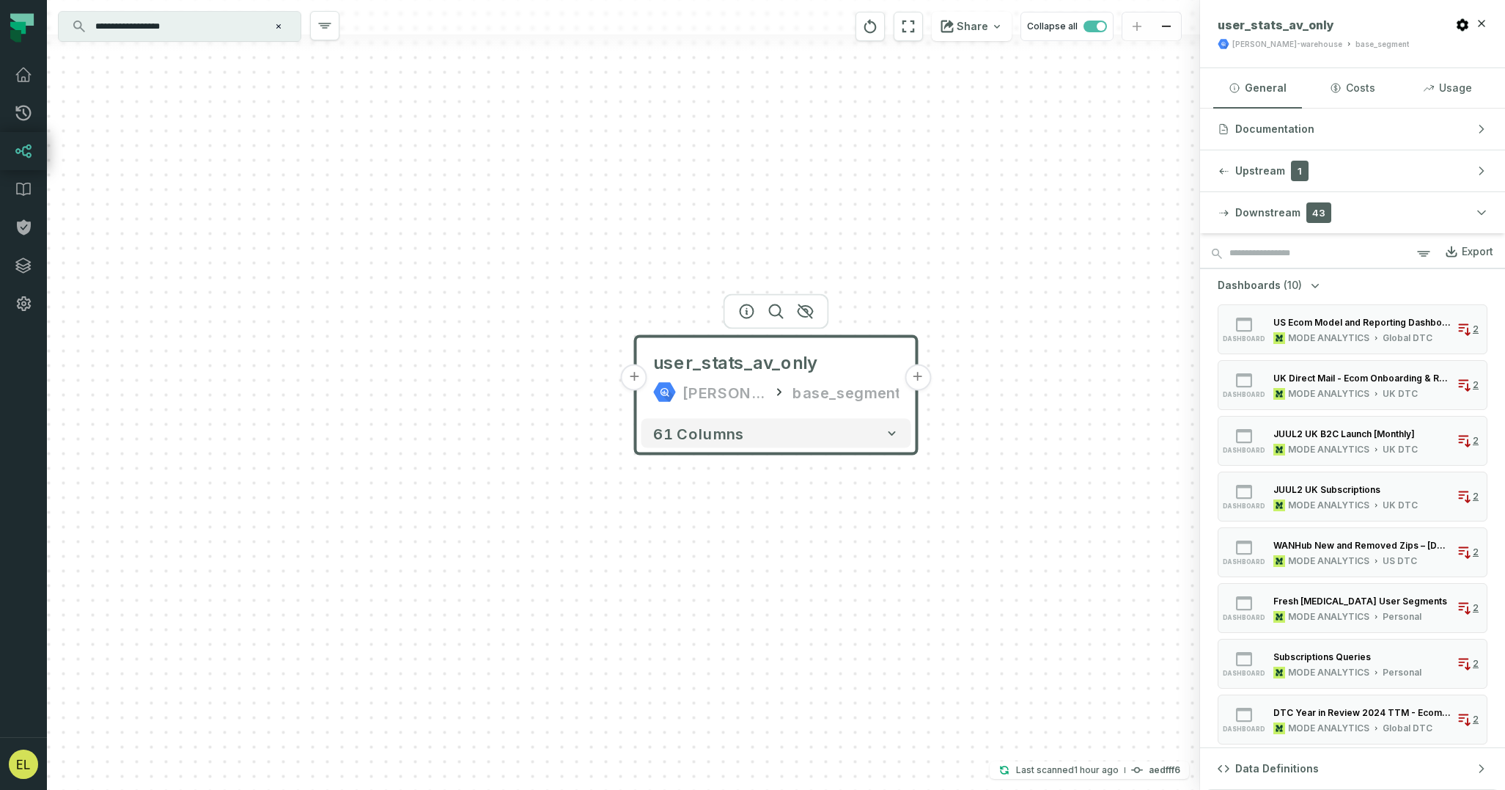
click at [1312, 286] on icon "button" at bounding box center [1315, 285] width 15 height 15
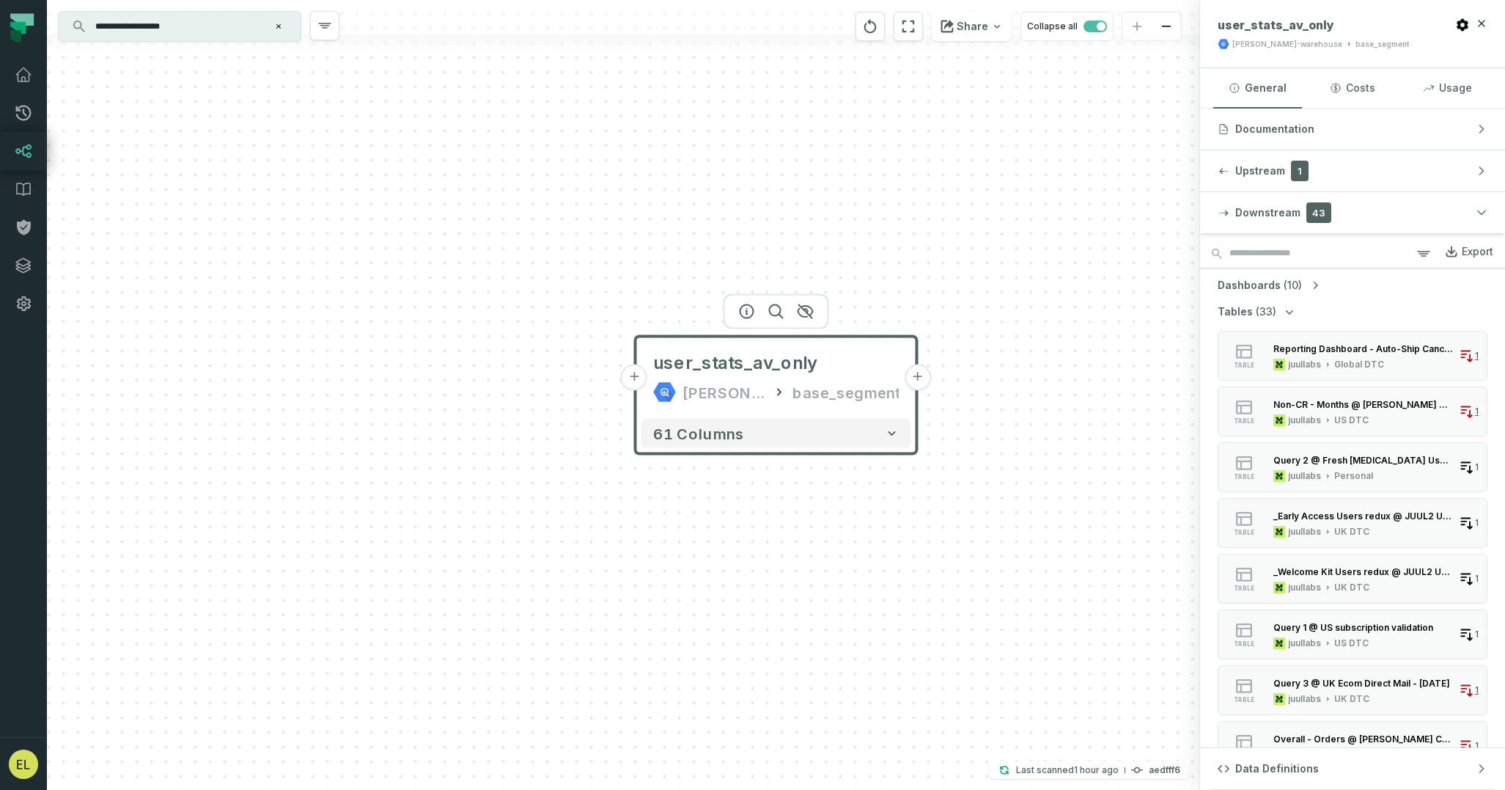
click at [1285, 308] on icon "button" at bounding box center [1289, 311] width 15 height 15
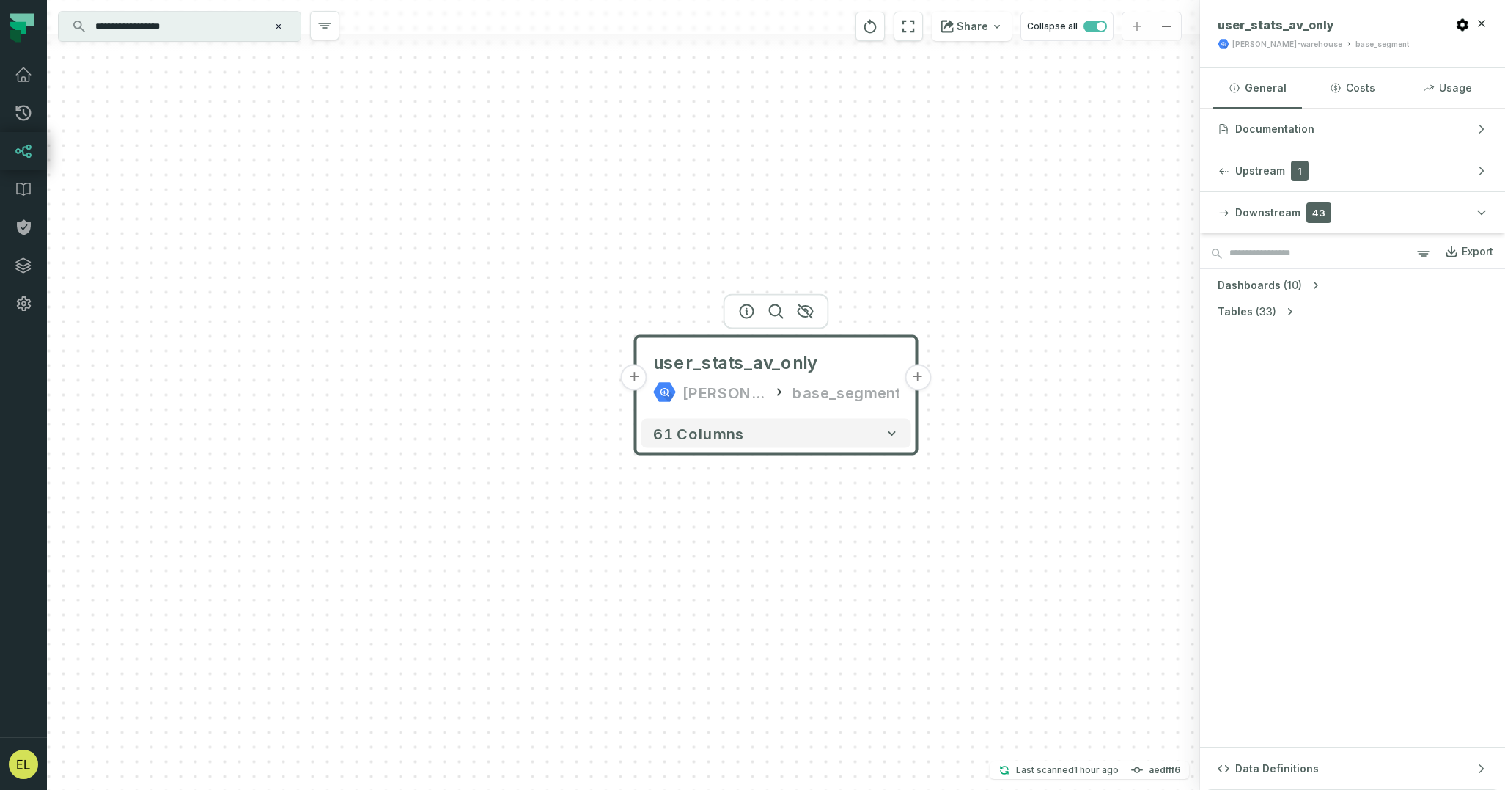
click at [1295, 317] on div "Tables (33)" at bounding box center [1353, 311] width 270 height 15
click at [1290, 309] on icon "button" at bounding box center [1289, 311] width 15 height 15
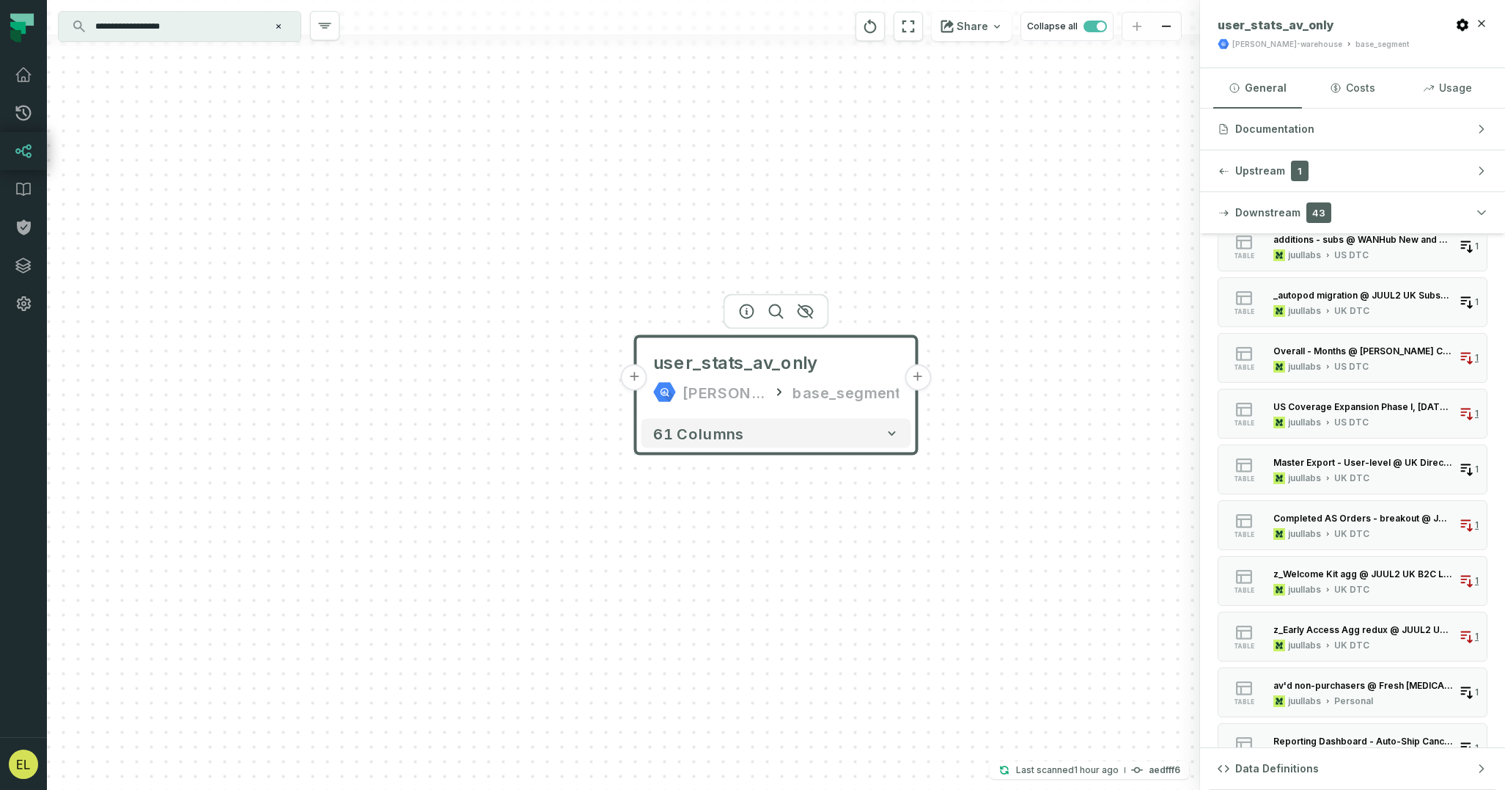
scroll to position [1285, 0]
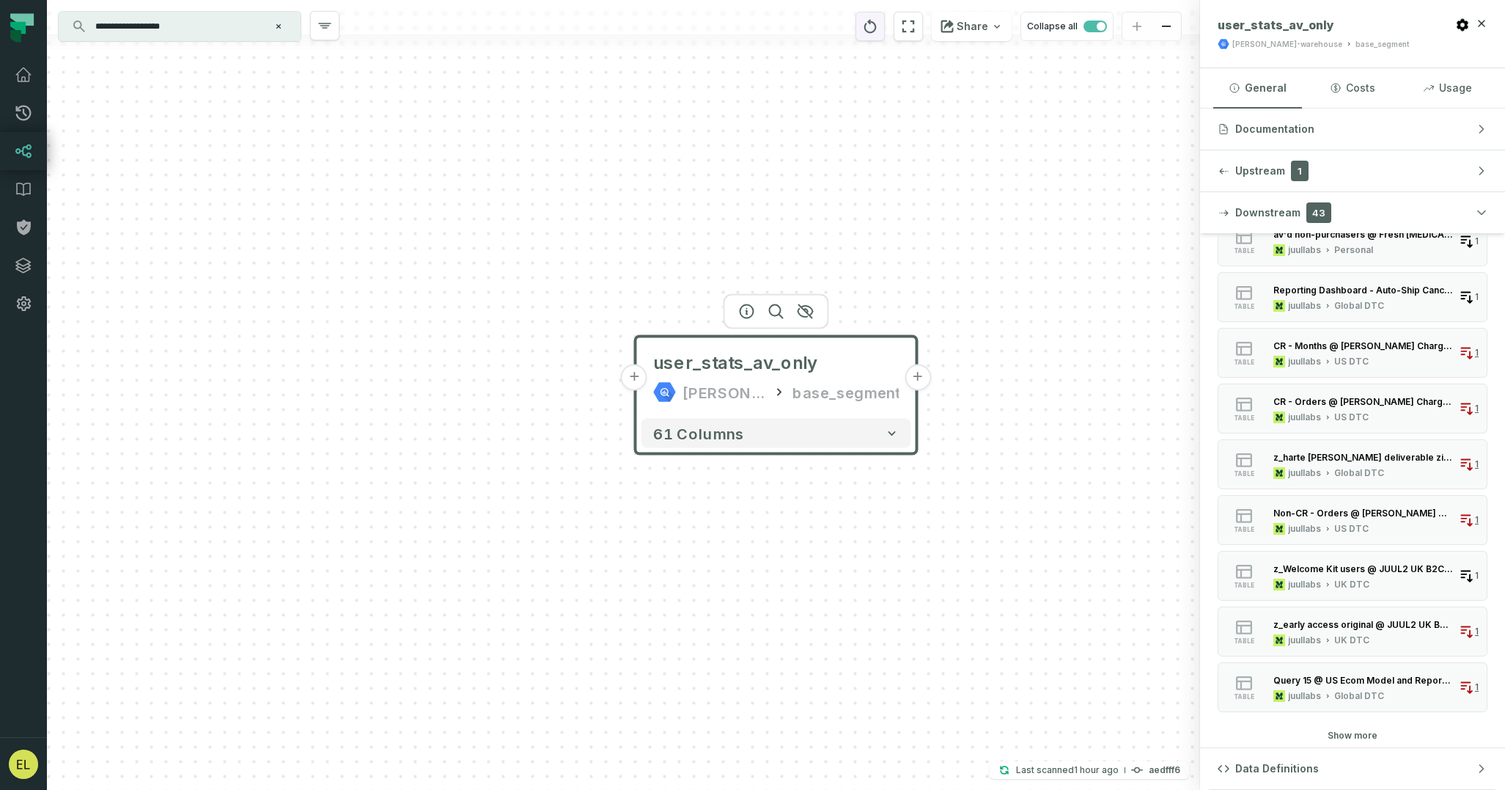
click at [878, 32] on icon "reset" at bounding box center [870, 27] width 16 height 18
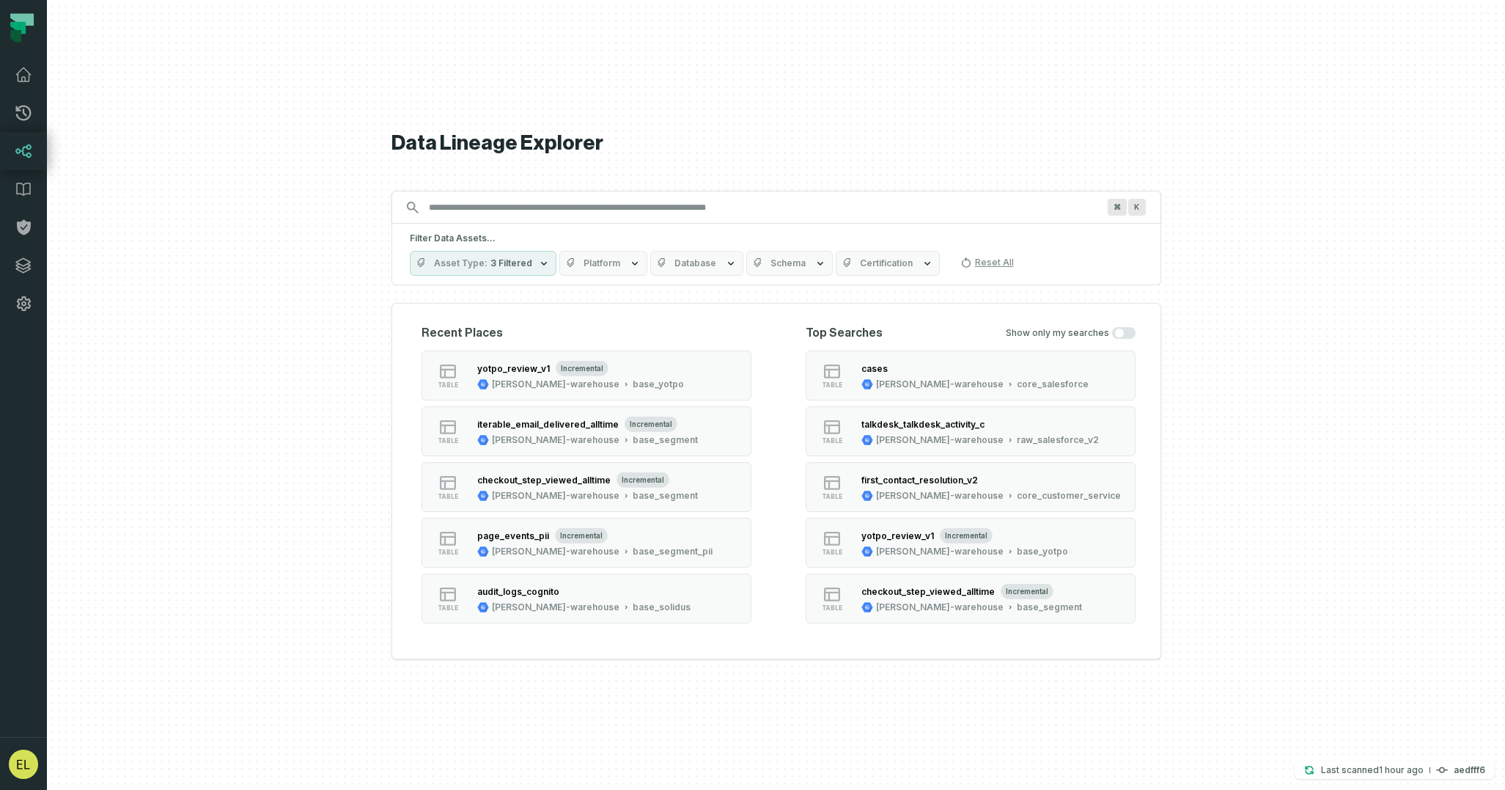
click at [708, 201] on input "Discovery Provider cmdk menu" at bounding box center [763, 207] width 686 height 23
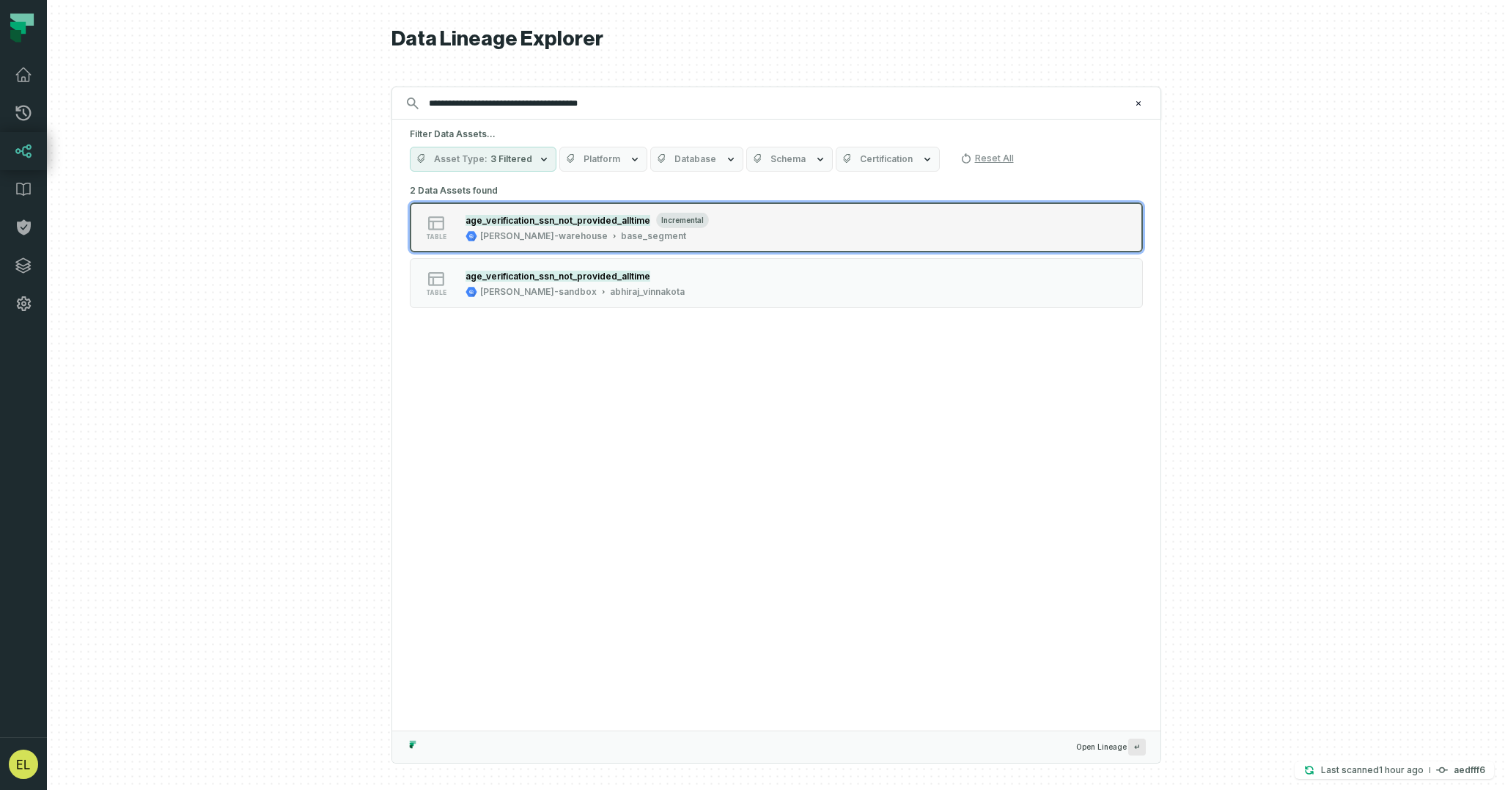
type input "**********"
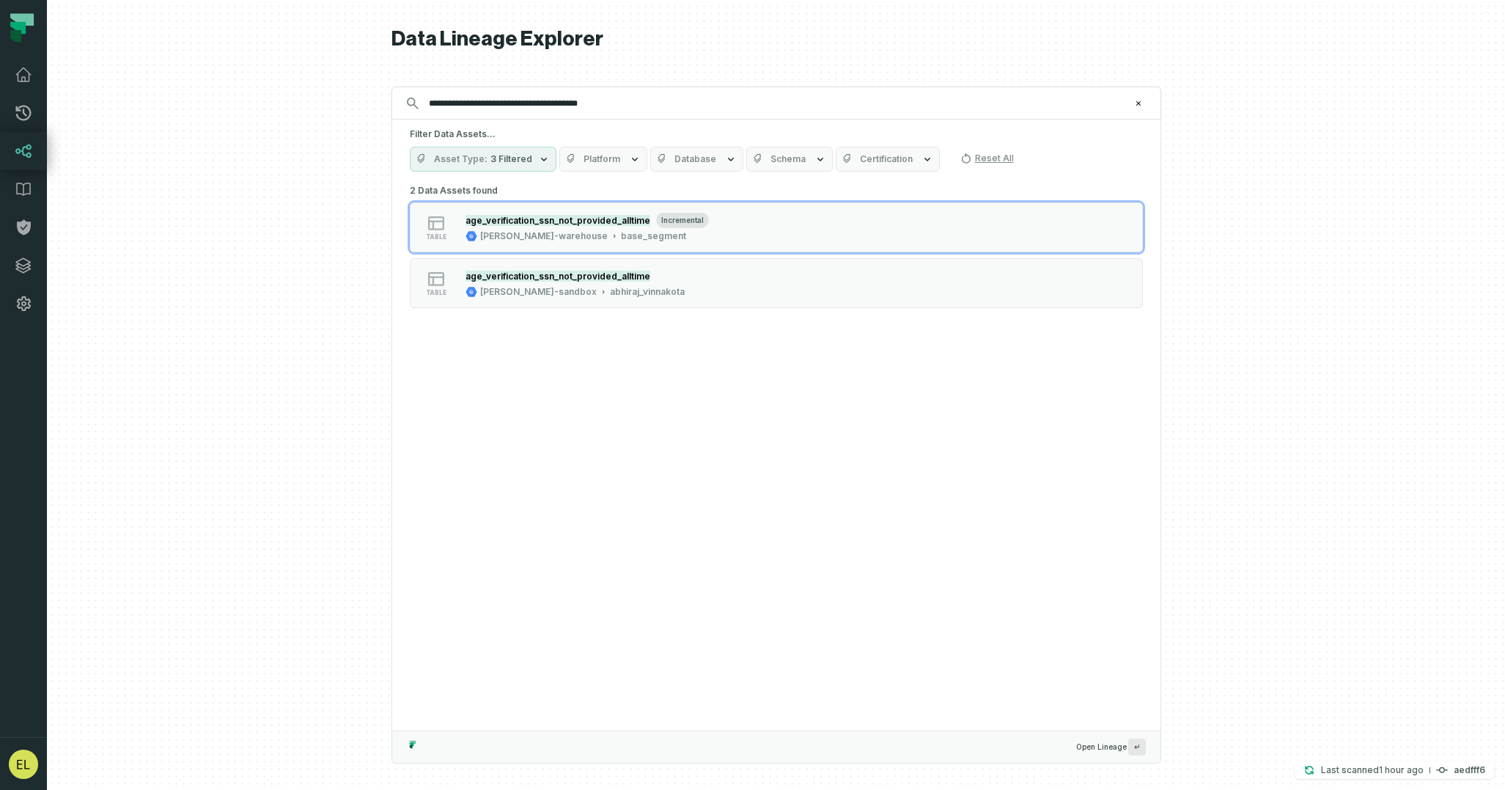
click at [856, 225] on button "table age_verification_ssn_not_provided_alltime incremental juul-warehouse base…" at bounding box center [776, 227] width 733 height 50
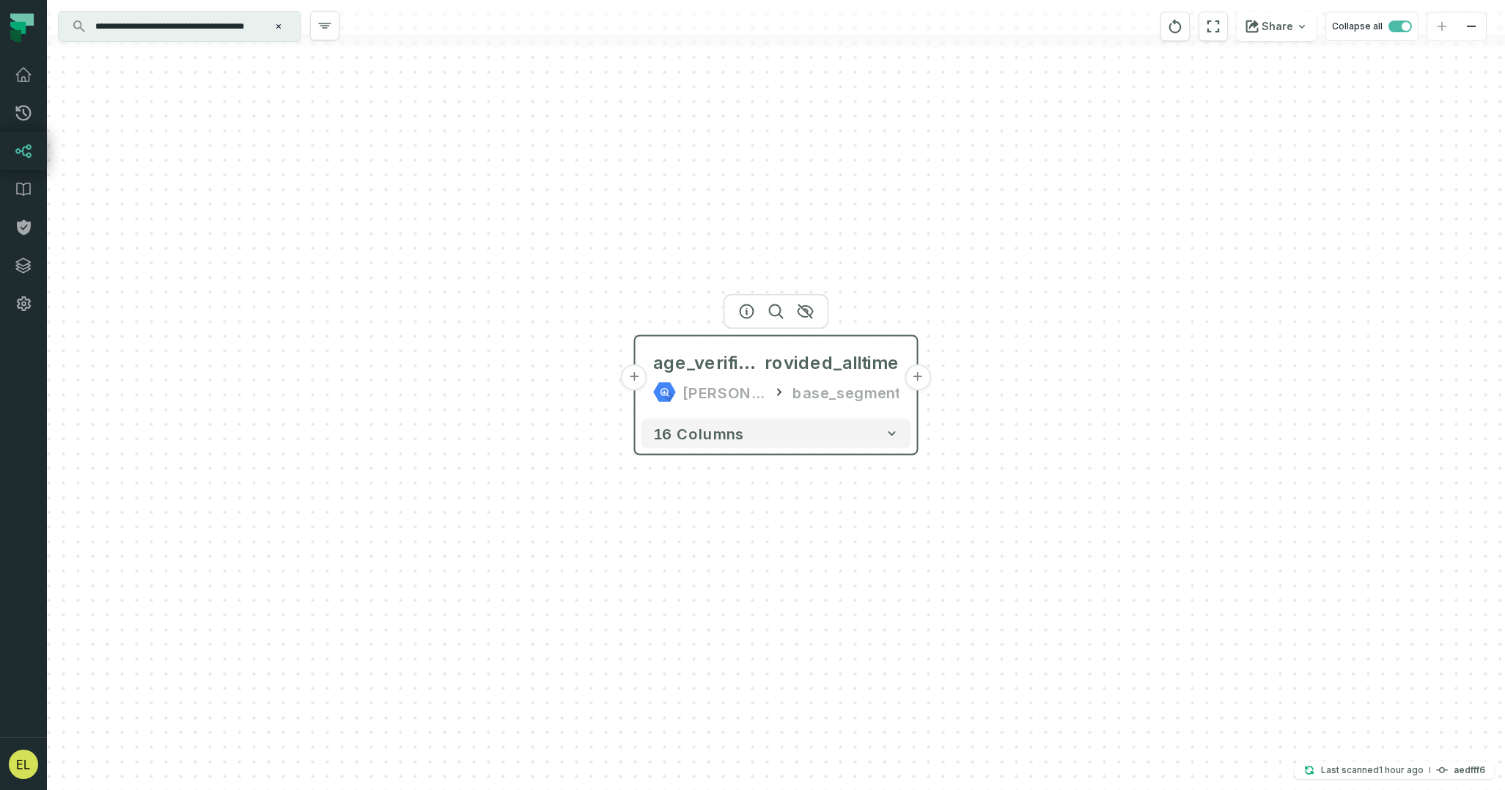
click at [914, 385] on button "+" at bounding box center [918, 377] width 26 height 26
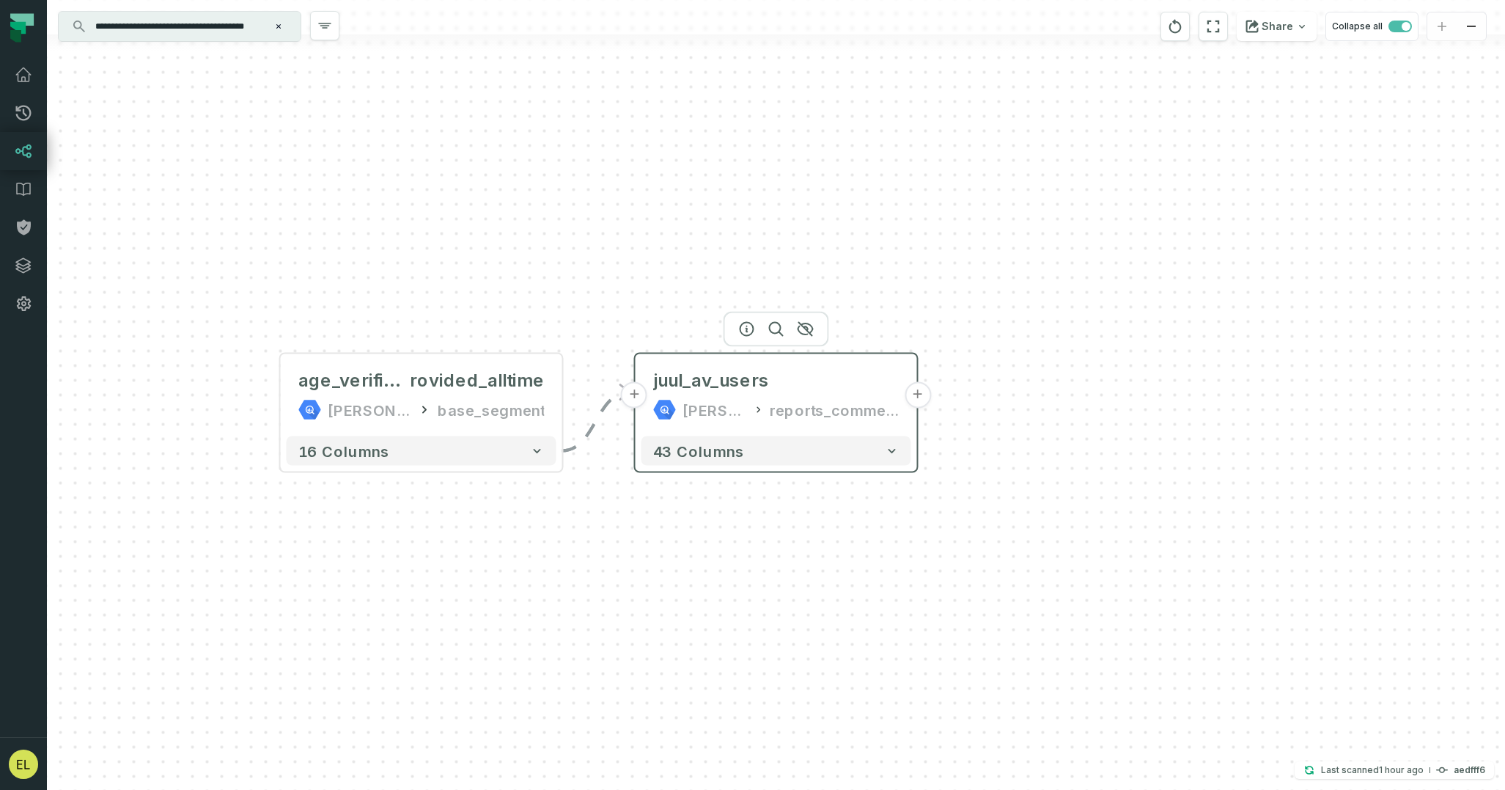
click at [919, 394] on button "+" at bounding box center [918, 395] width 26 height 26
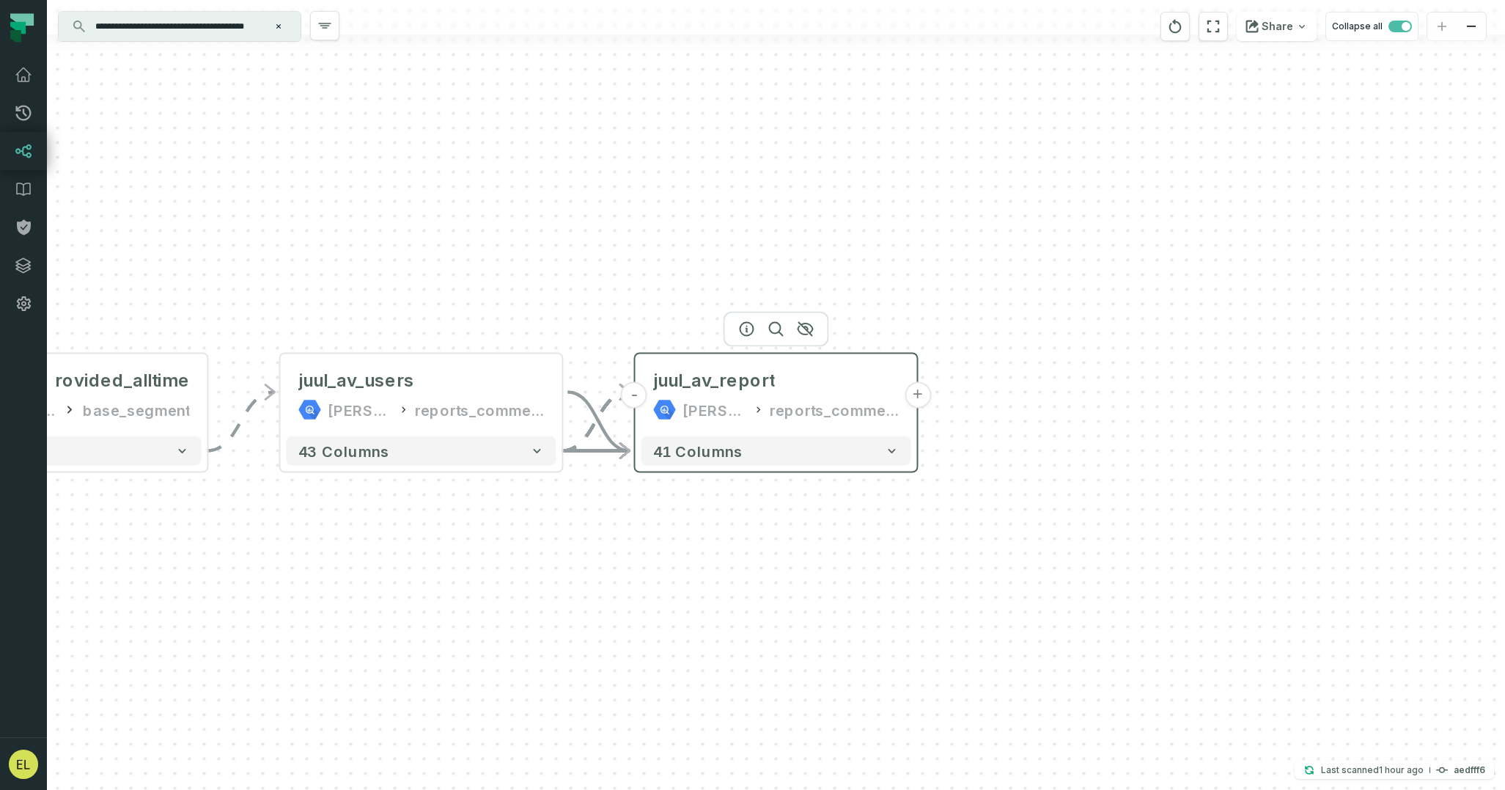
click at [917, 398] on button "+" at bounding box center [918, 395] width 26 height 26
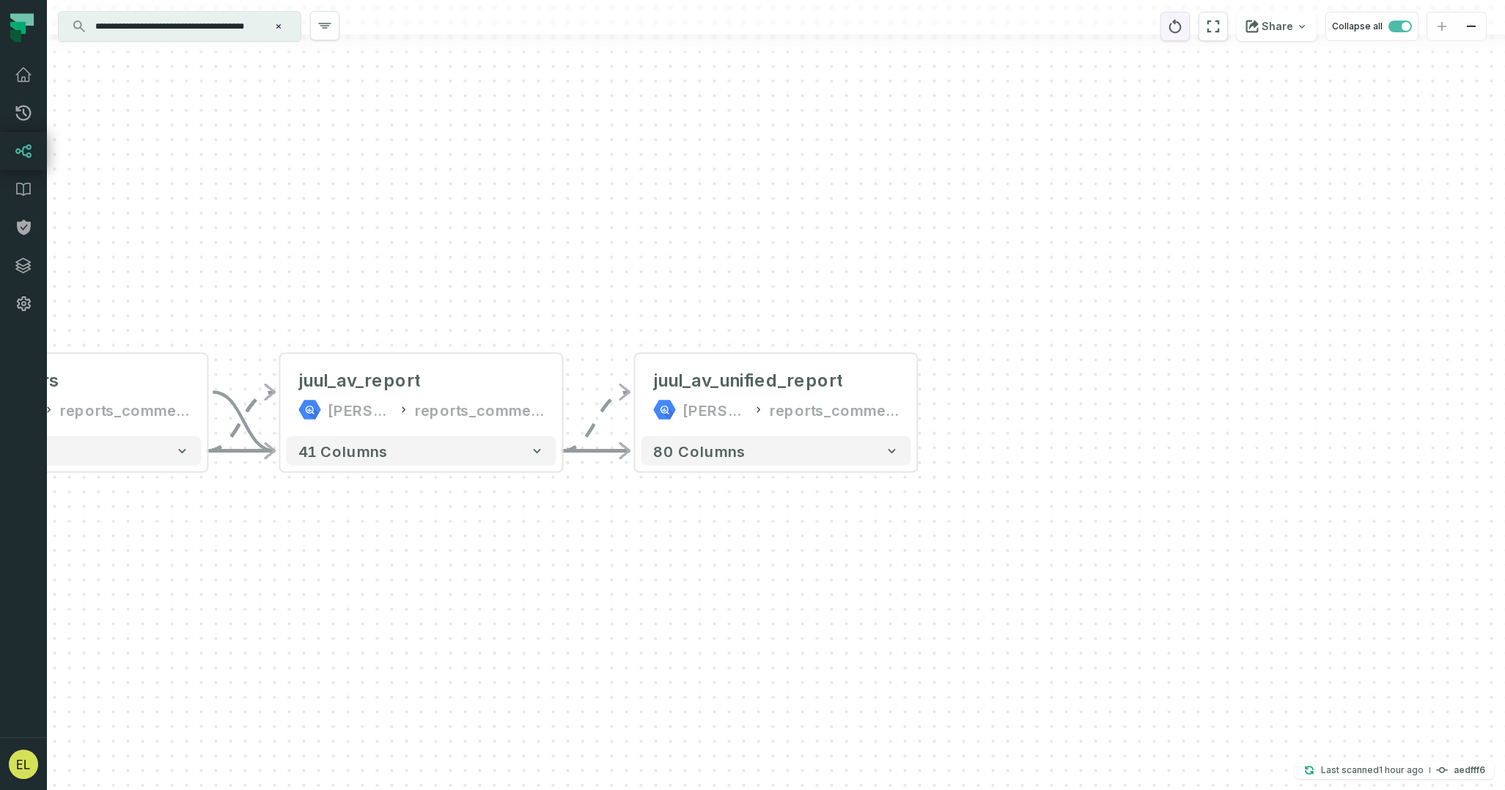
click at [1180, 20] on icon "reset" at bounding box center [1175, 26] width 12 height 14
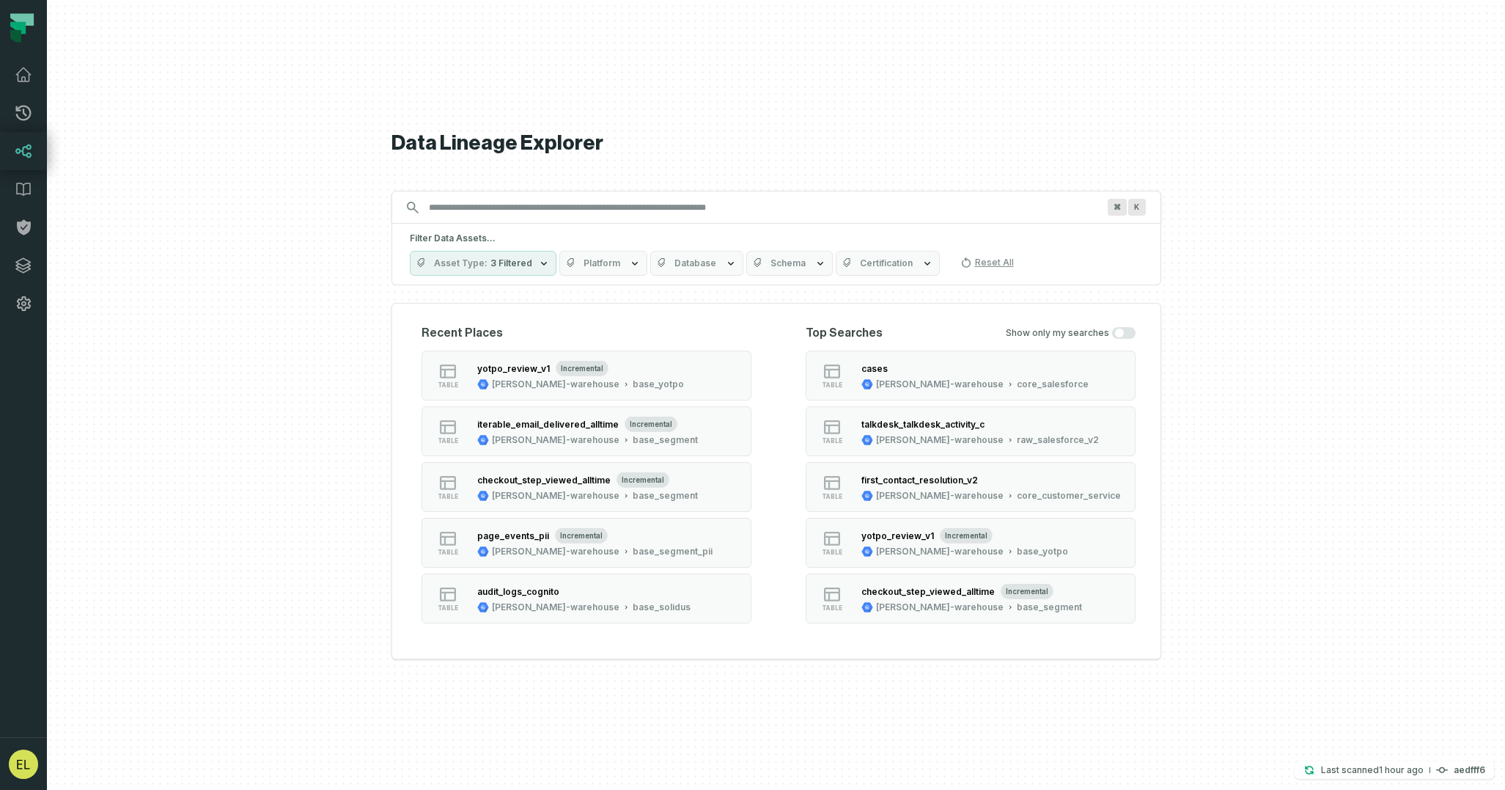
click at [776, 210] on input "Discovery Provider cmdk menu" at bounding box center [763, 207] width 686 height 23
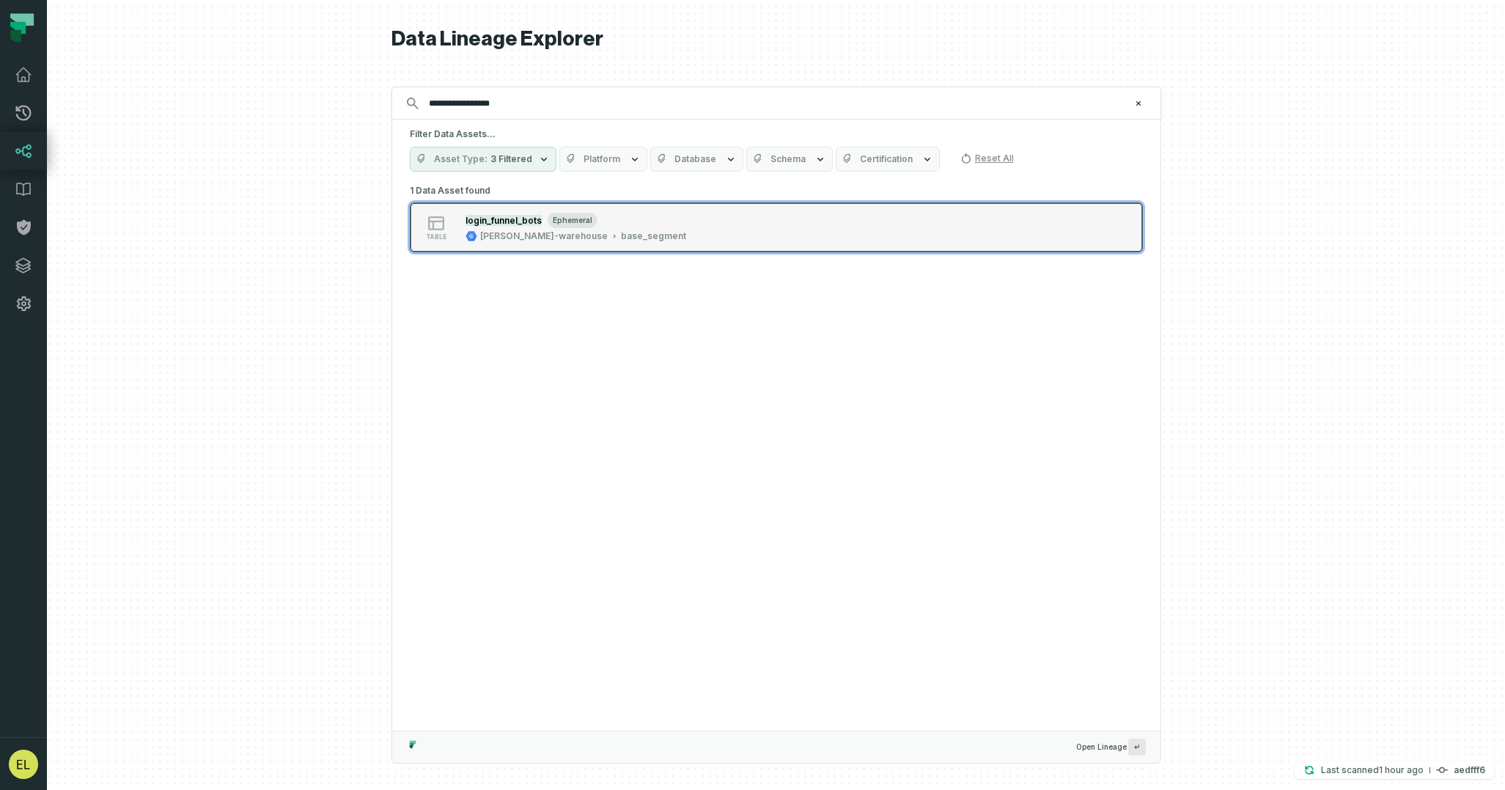
type input "**********"
click at [782, 218] on button "table login_funnel_bots ephemeral juul-warehouse base_segment" at bounding box center [776, 227] width 733 height 50
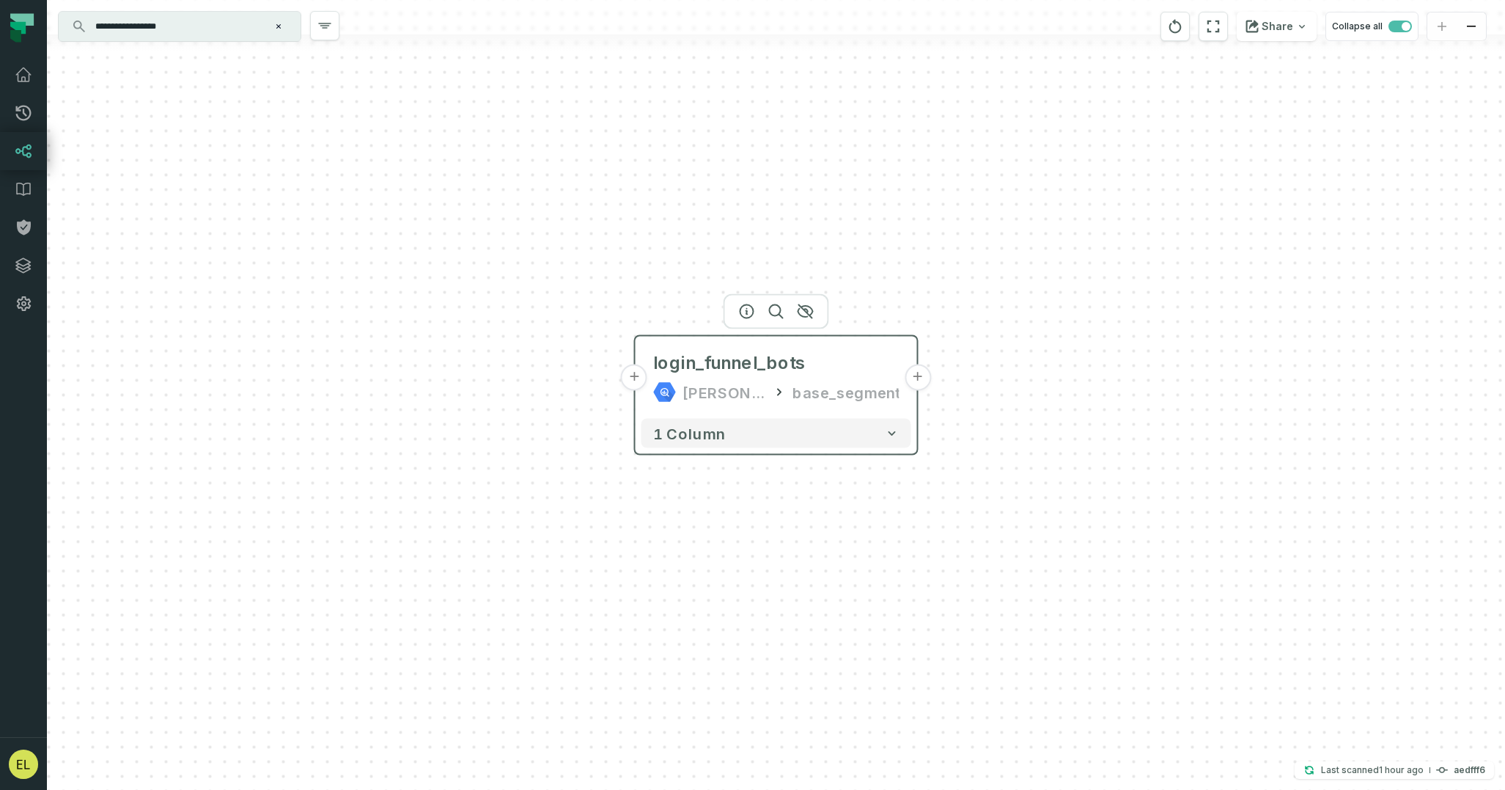
click at [914, 381] on button "+" at bounding box center [918, 377] width 26 height 26
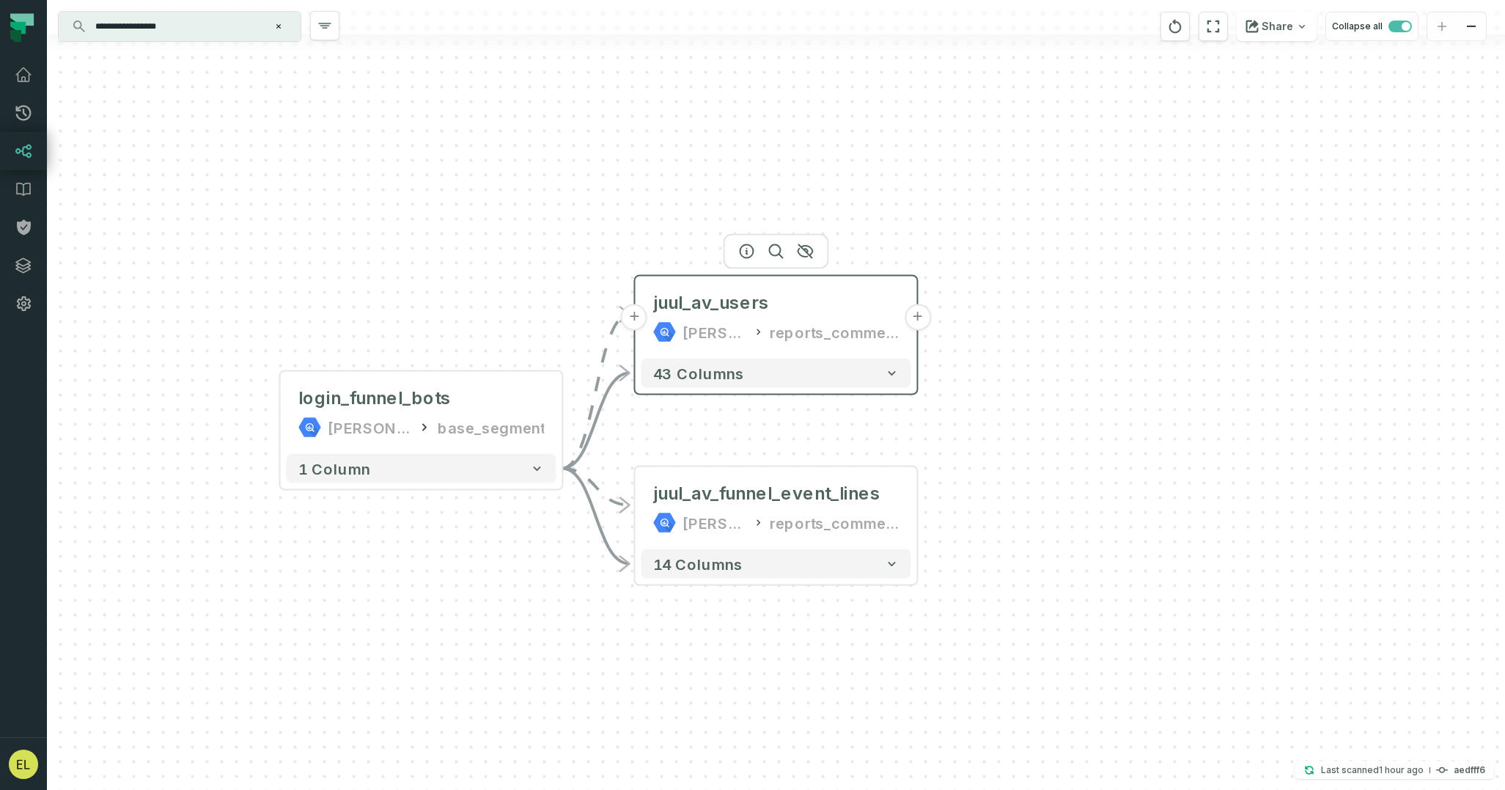
click at [919, 320] on button "+" at bounding box center [918, 317] width 26 height 26
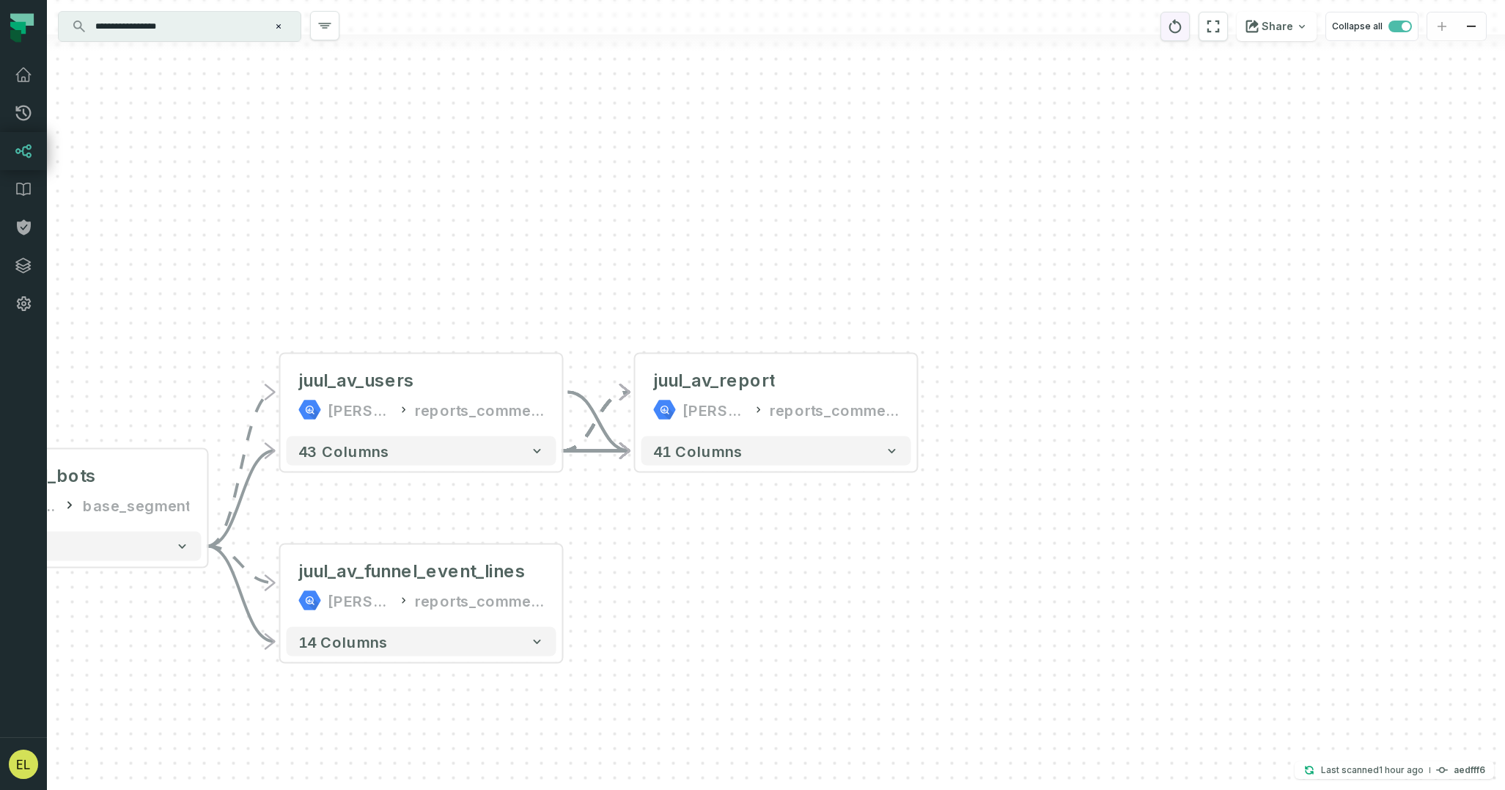
click at [1182, 23] on icon "reset" at bounding box center [1175, 26] width 12 height 14
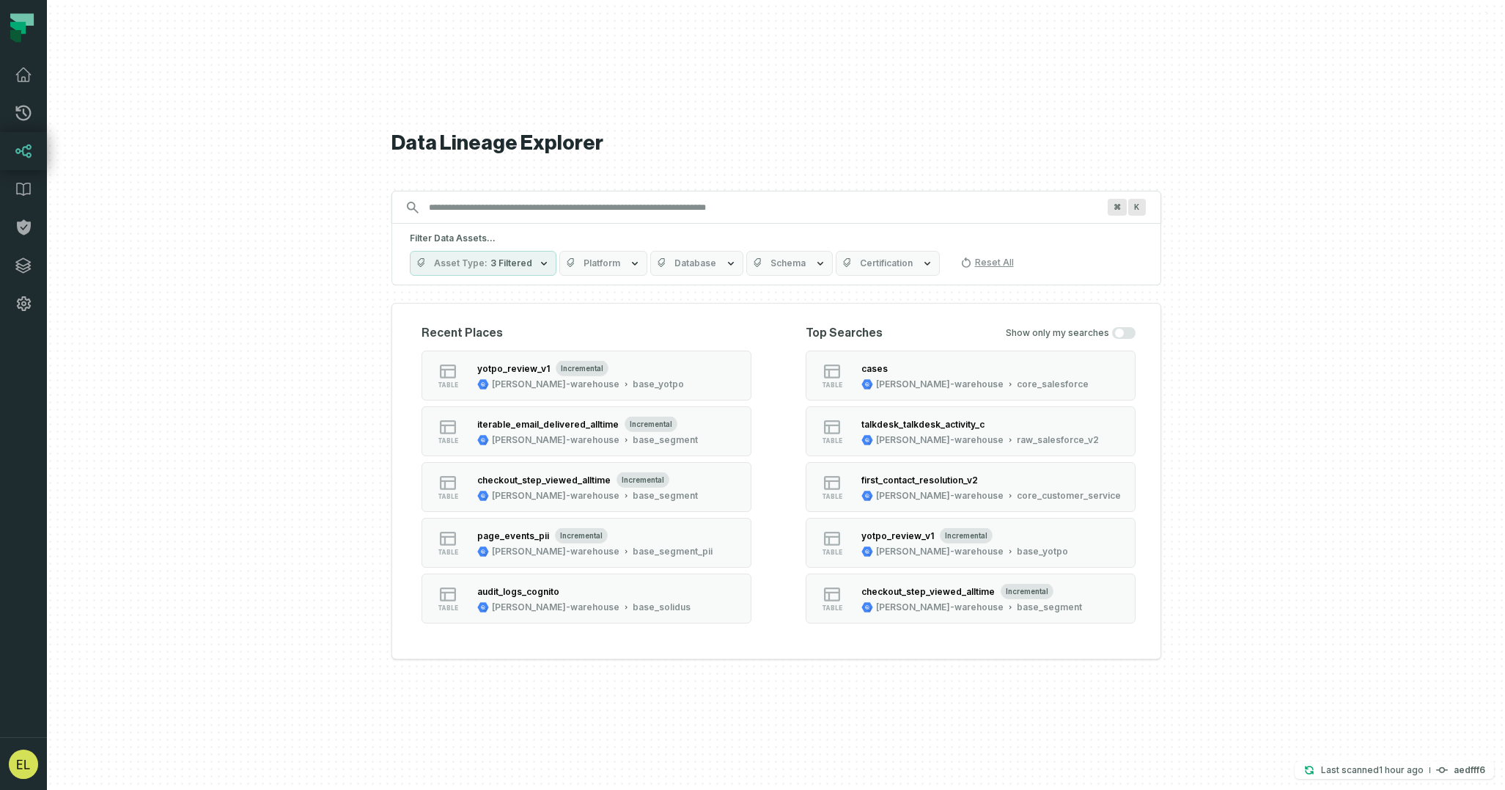
click at [778, 214] on input "Discovery Provider cmdk menu" at bounding box center [763, 207] width 686 height 23
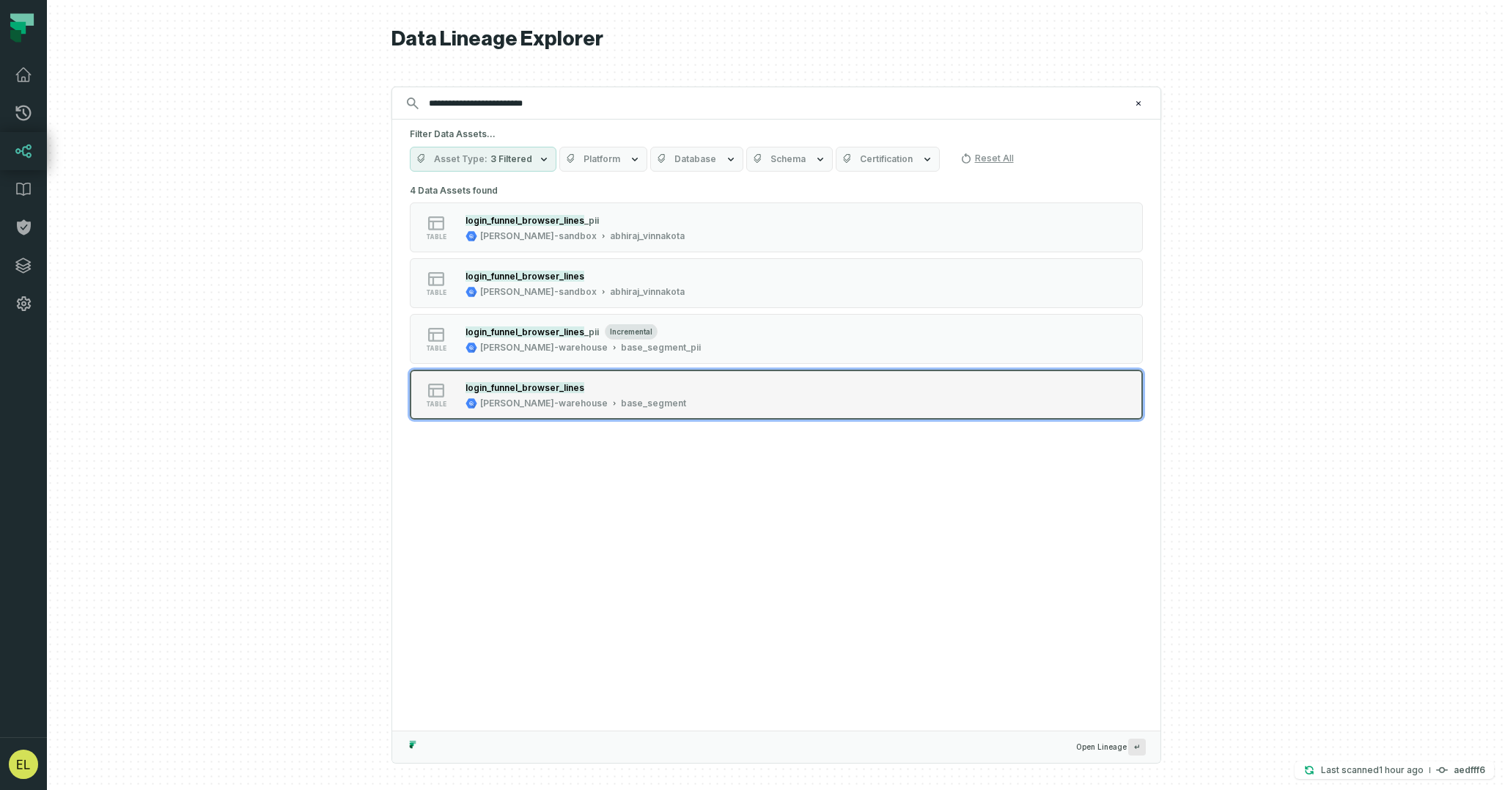
type input "**********"
click at [835, 386] on button "table login_funnel_browser_lines juul-warehouse base_segment" at bounding box center [776, 395] width 733 height 50
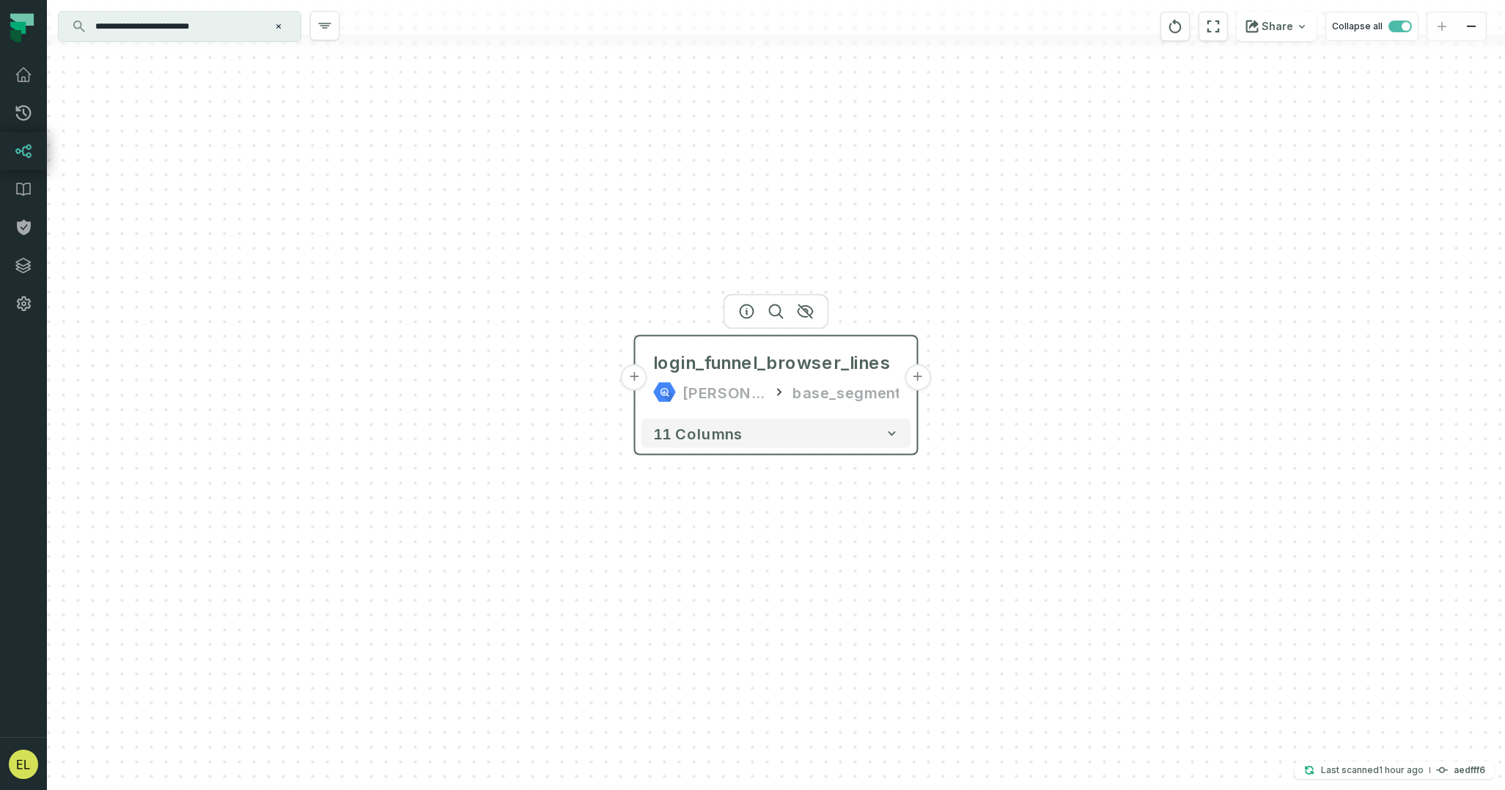
click at [914, 385] on button "+" at bounding box center [918, 377] width 26 height 26
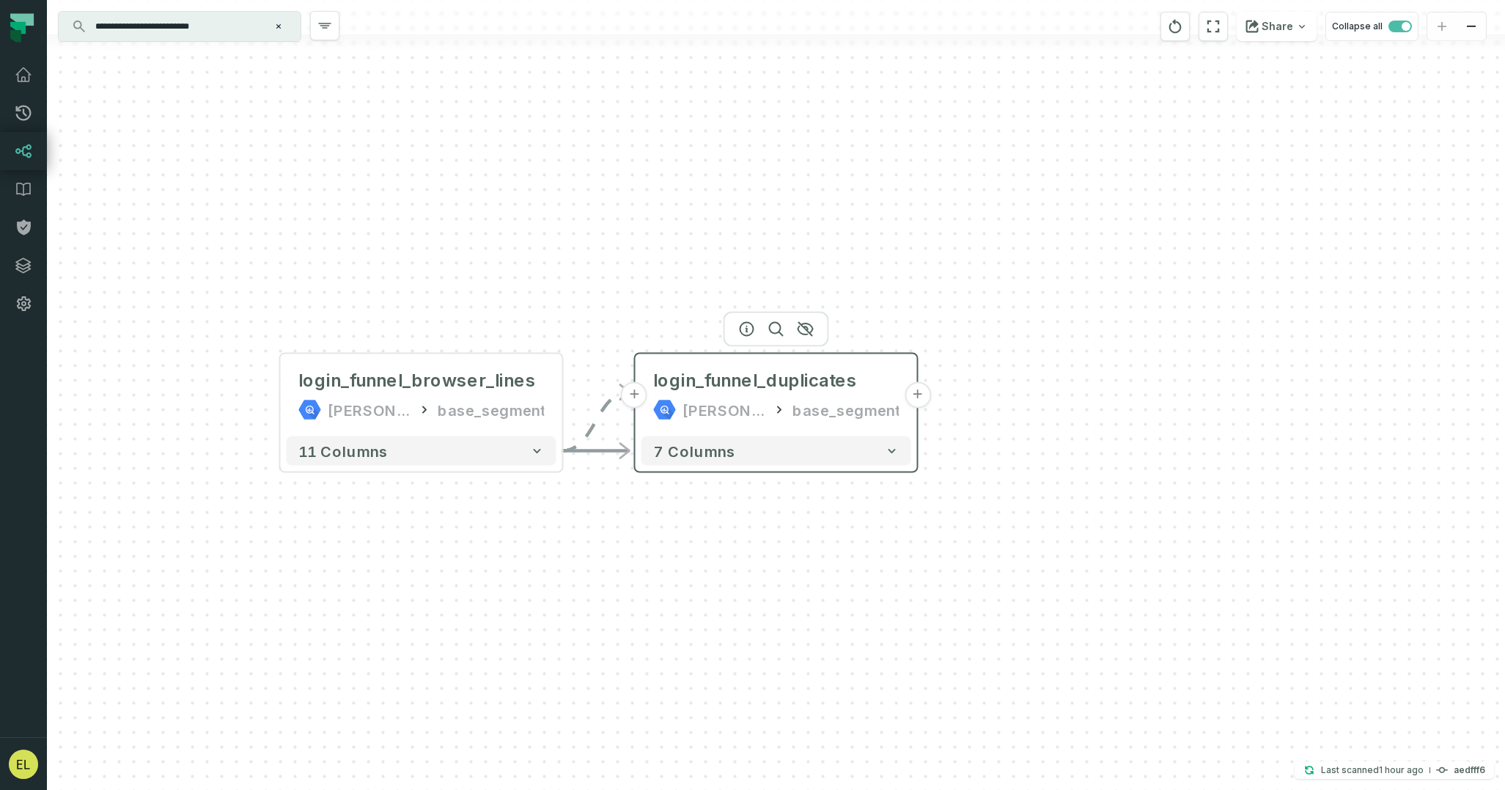
click at [914, 393] on button "+" at bounding box center [918, 395] width 26 height 26
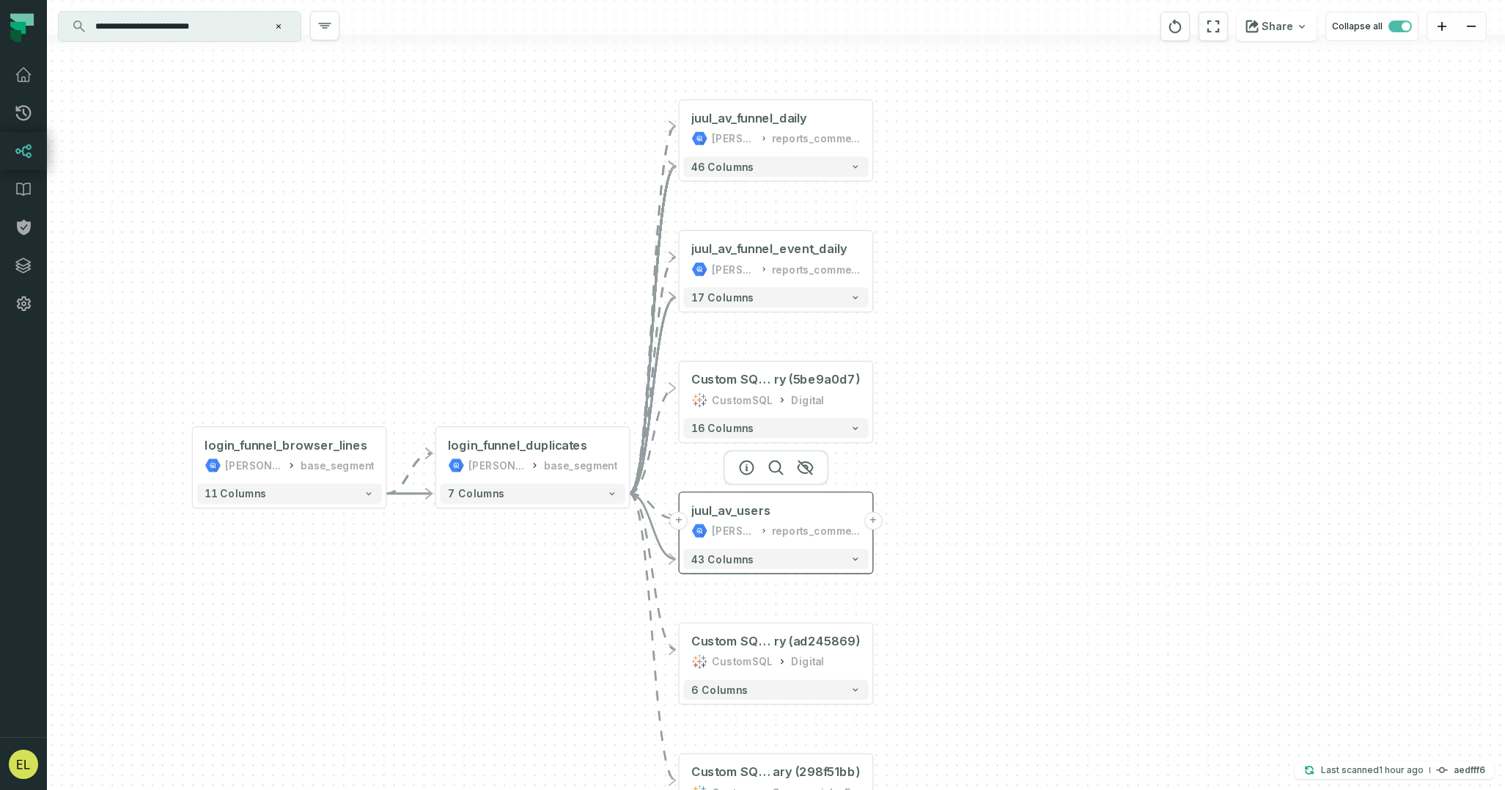
click at [872, 522] on button "+" at bounding box center [873, 521] width 18 height 18
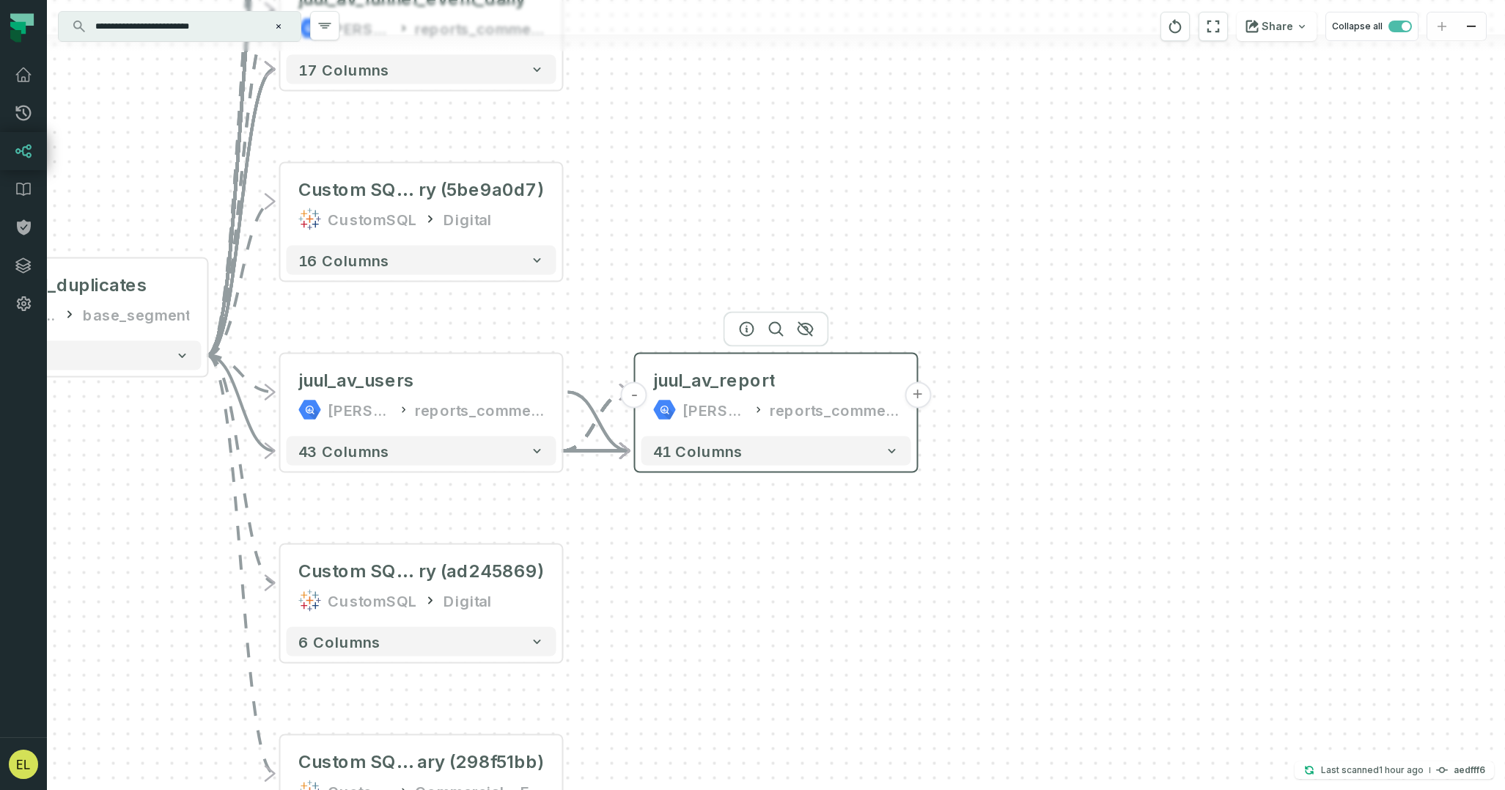
click at [919, 396] on button "+" at bounding box center [918, 395] width 26 height 26
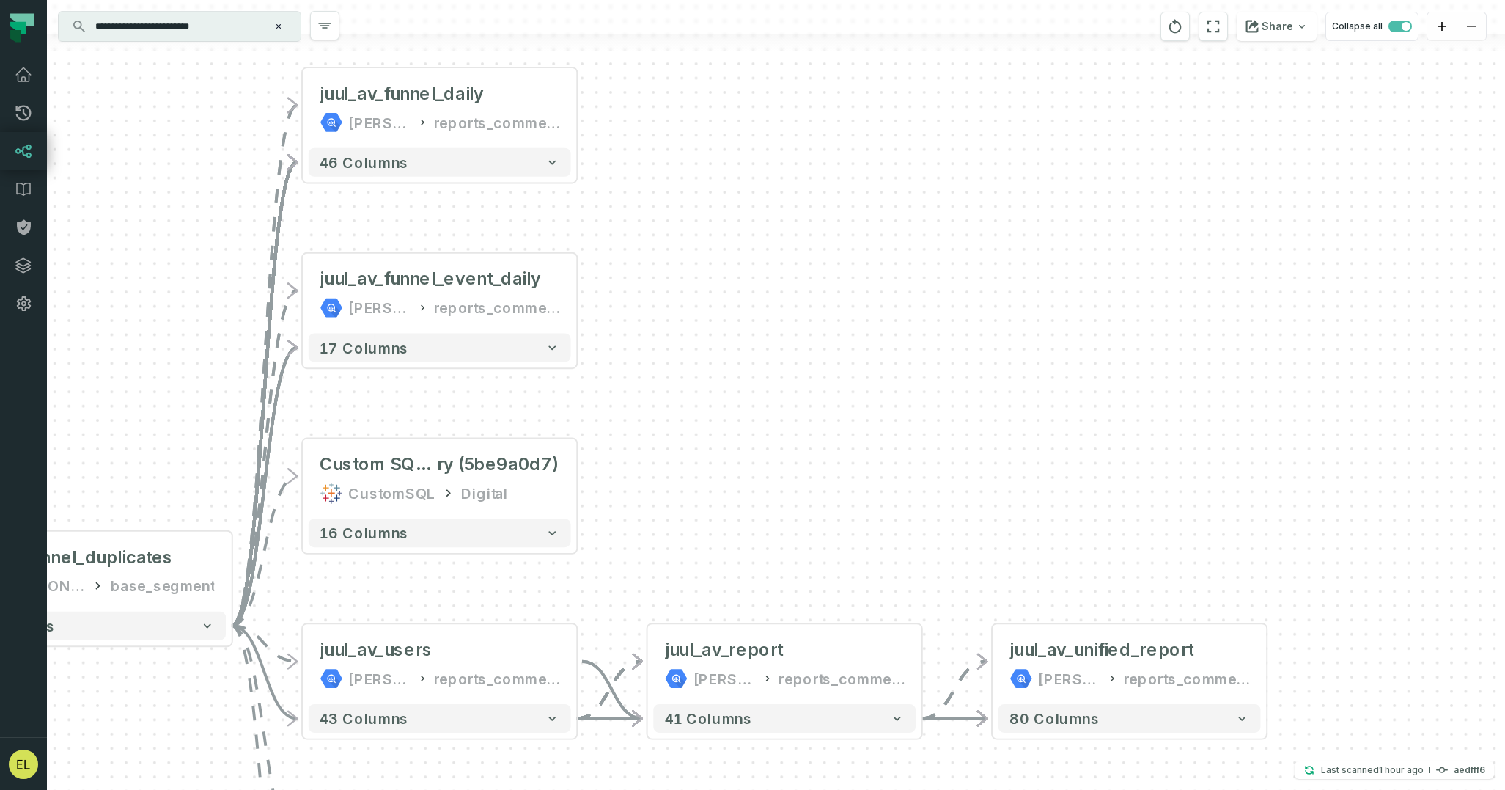
drag, startPoint x: 686, startPoint y: 168, endPoint x: 892, endPoint y: 430, distance: 333.2
click at [892, 430] on div "+ juul_av_unified_report juul-warehouse reports_commercial + 80 columns - juul_…" at bounding box center [776, 395] width 1458 height 790
click at [577, 113] on button "+" at bounding box center [578, 109] width 26 height 26
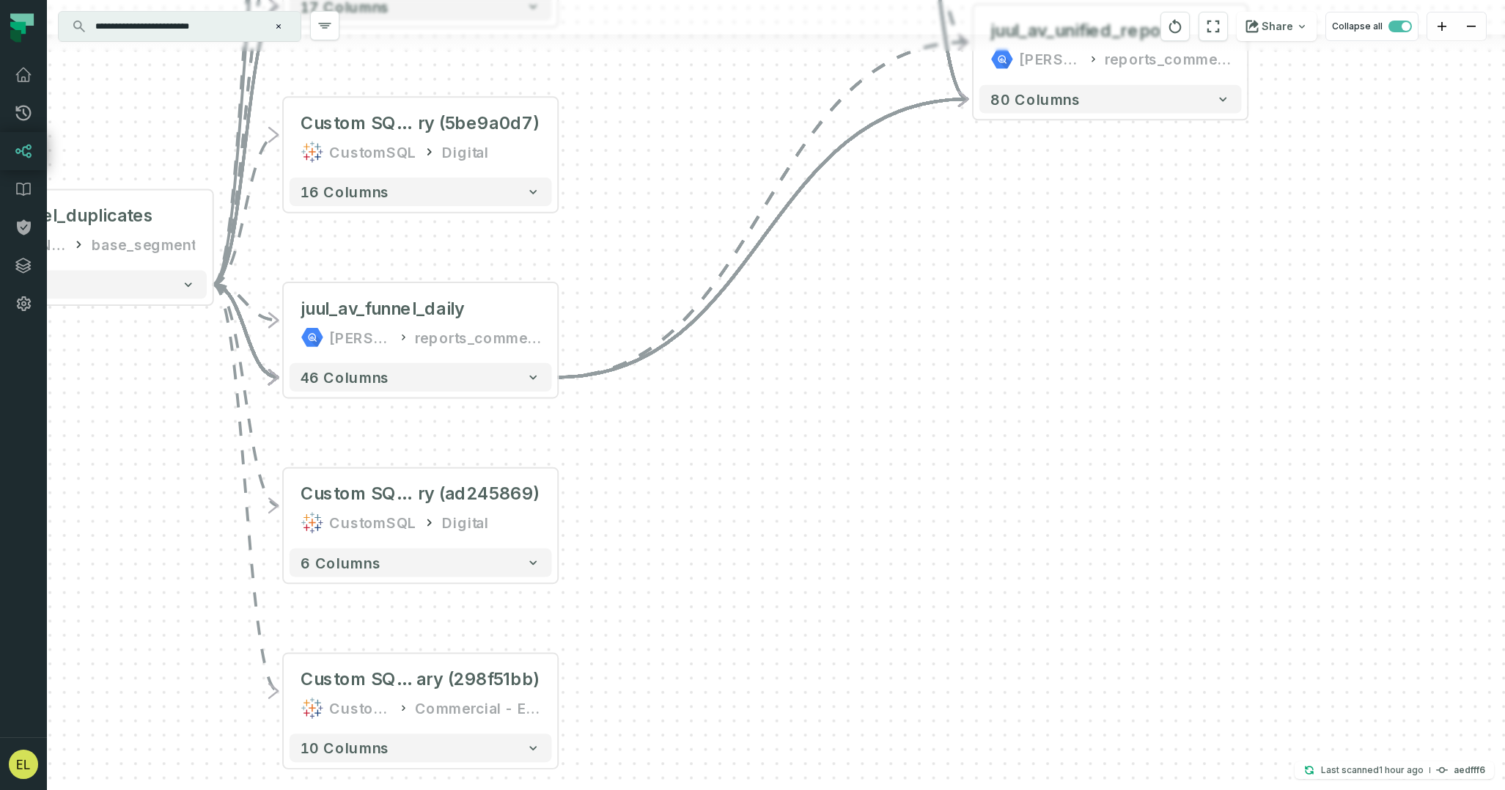
drag, startPoint x: 690, startPoint y: 181, endPoint x: 666, endPoint y: 537, distance: 356.4
click at [666, 537] on div "- juul_av_unified_report juul-warehouse reports_commercial + 80 columns - juul_…" at bounding box center [776, 395] width 1458 height 790
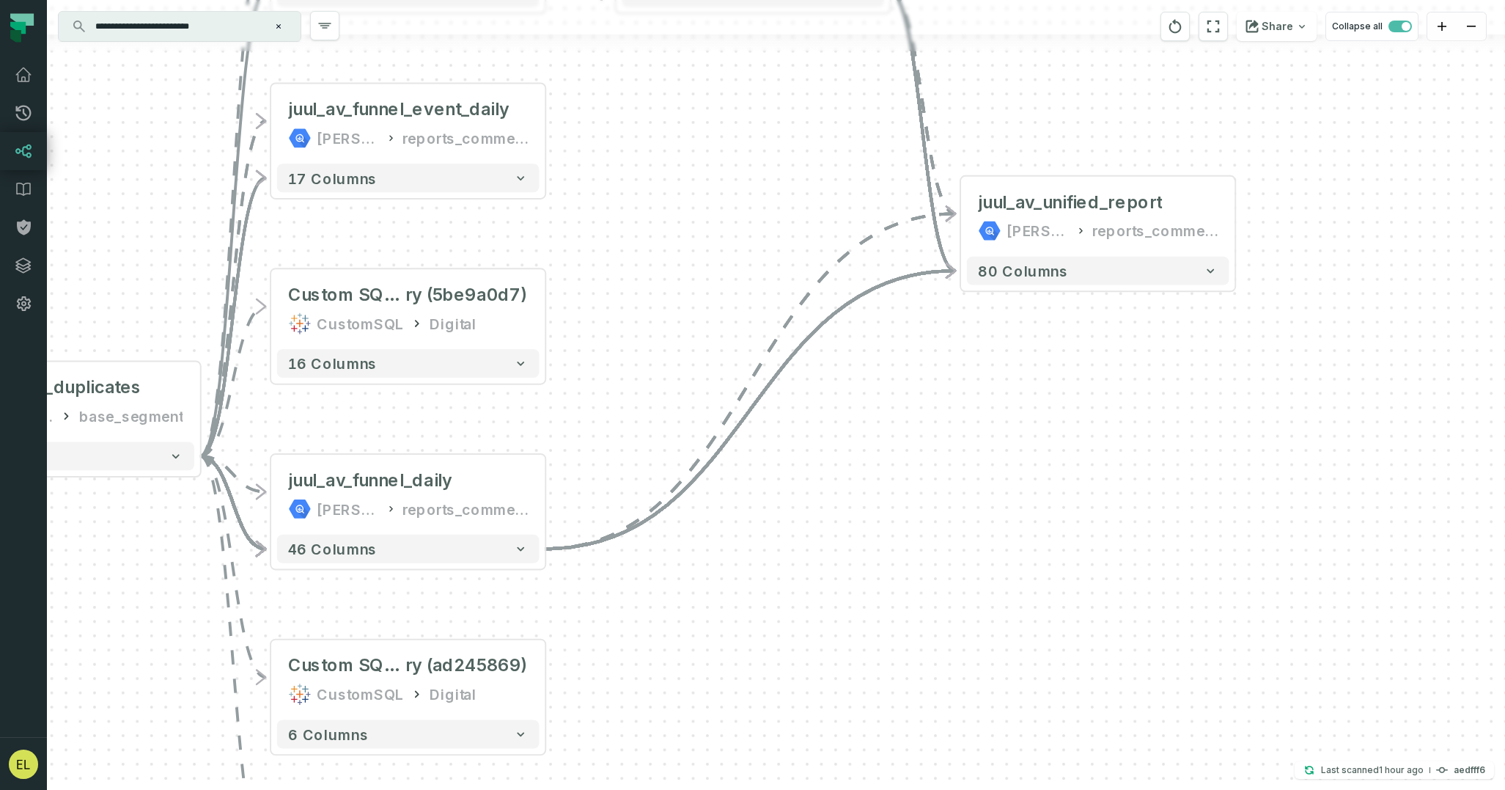
drag, startPoint x: 639, startPoint y: 228, endPoint x: 626, endPoint y: 364, distance: 136.3
click at [626, 364] on div "- juul_av_unified_report juul-warehouse reports_commercial + 80 columns - juul_…" at bounding box center [776, 395] width 1458 height 790
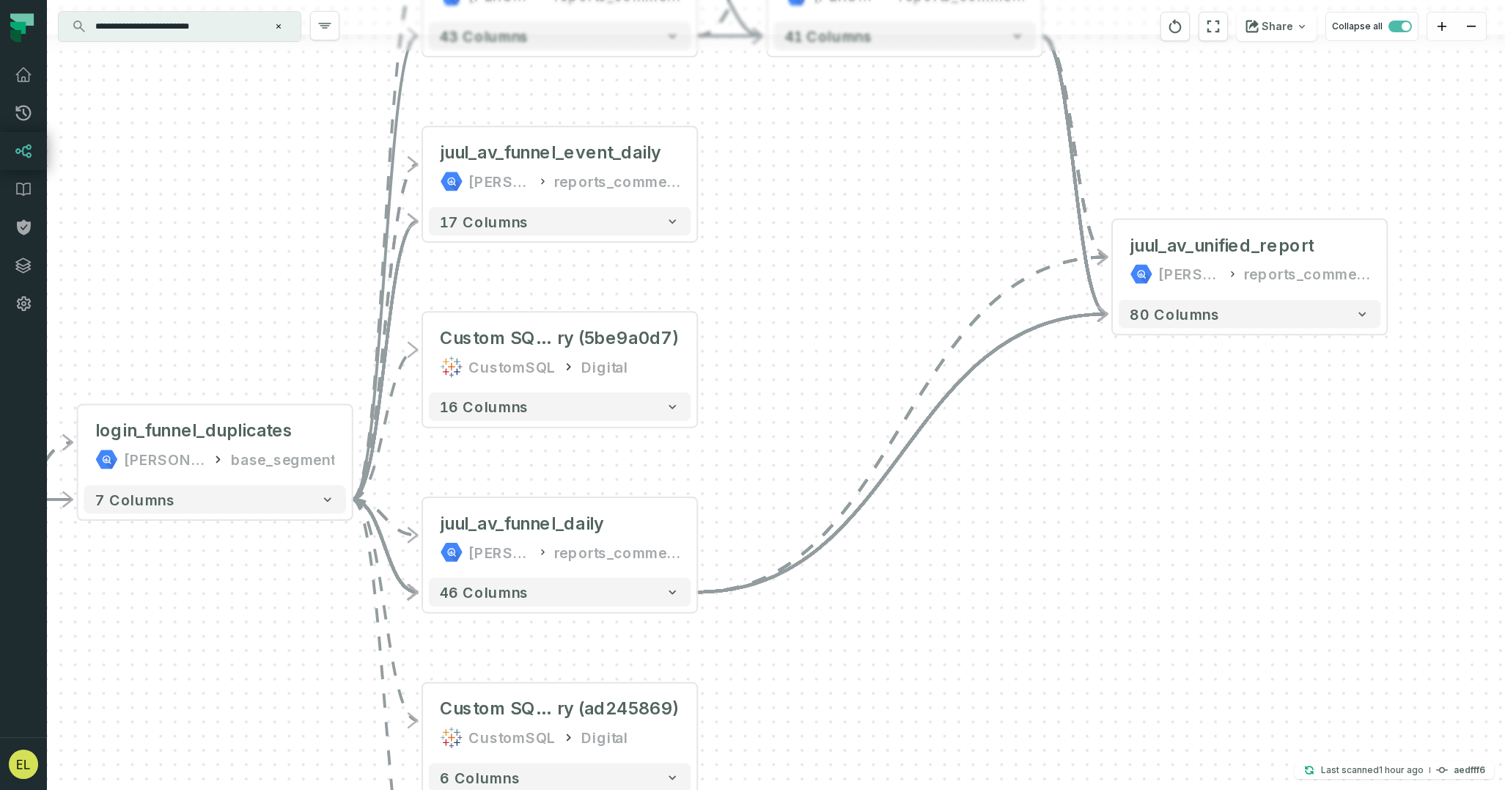
drag, startPoint x: 657, startPoint y: 544, endPoint x: 815, endPoint y: 482, distance: 169.5
click at [815, 482] on div "- juul_av_unified_report juul-warehouse reports_commercial + 80 columns - juul_…" at bounding box center [776, 395] width 1458 height 790
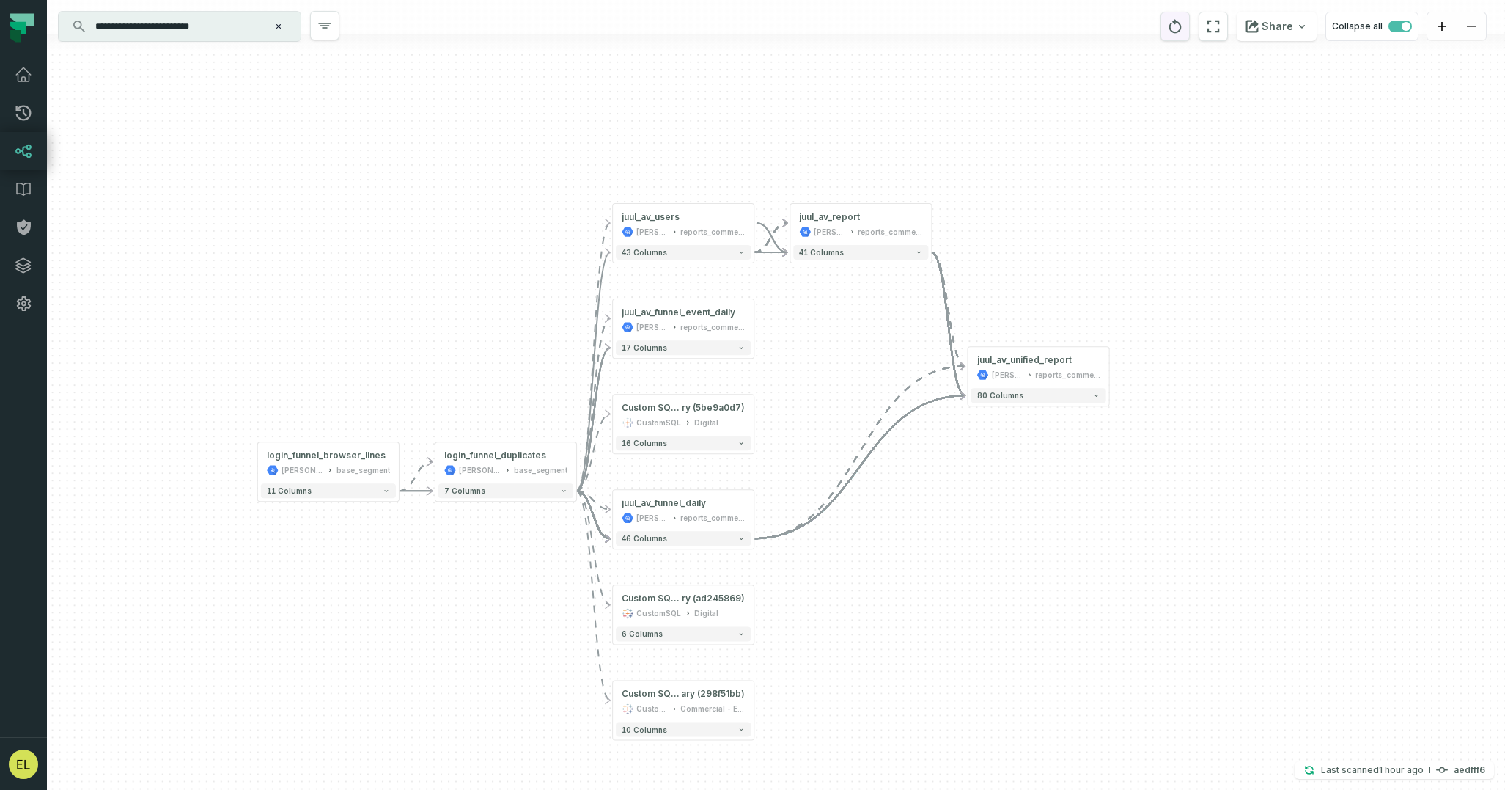
click at [1186, 16] on button "reset" at bounding box center [1175, 26] width 29 height 29
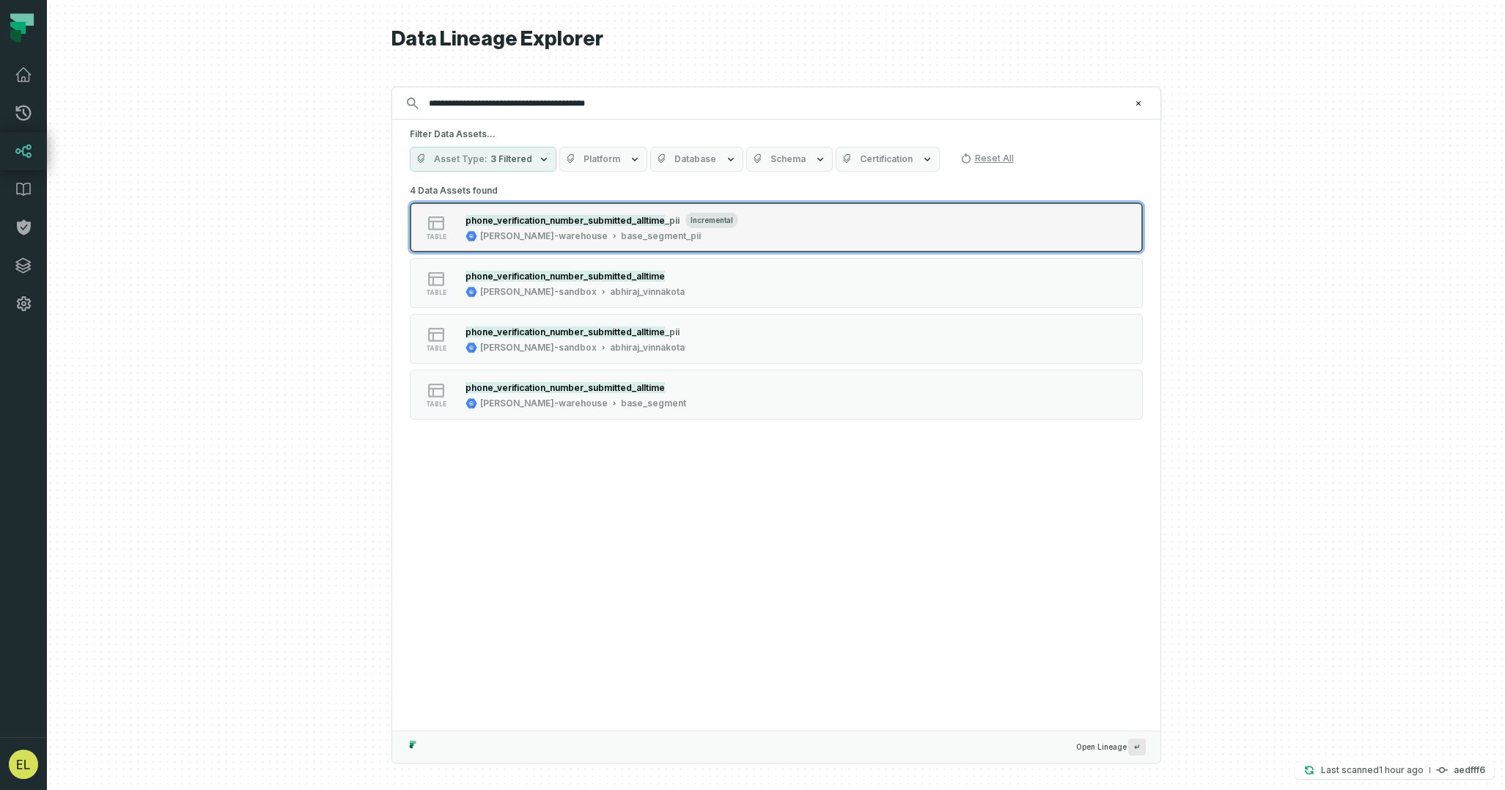
type input "**********"
click at [807, 220] on button "table phone_verification_number_submitted_alltime _pii incremental juul-warehou…" at bounding box center [776, 227] width 733 height 50
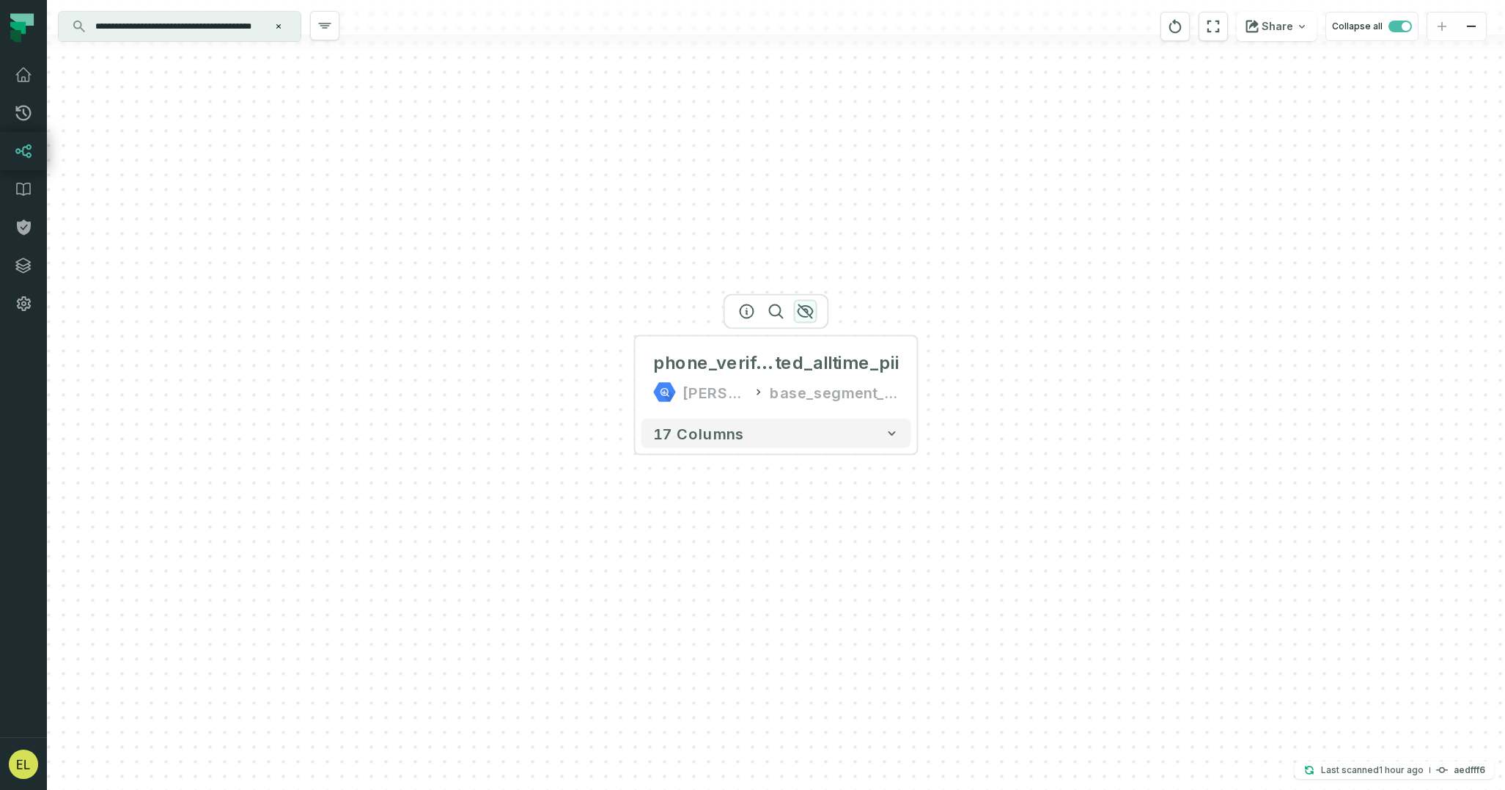
click at [810, 311] on icon "button" at bounding box center [806, 312] width 18 height 18
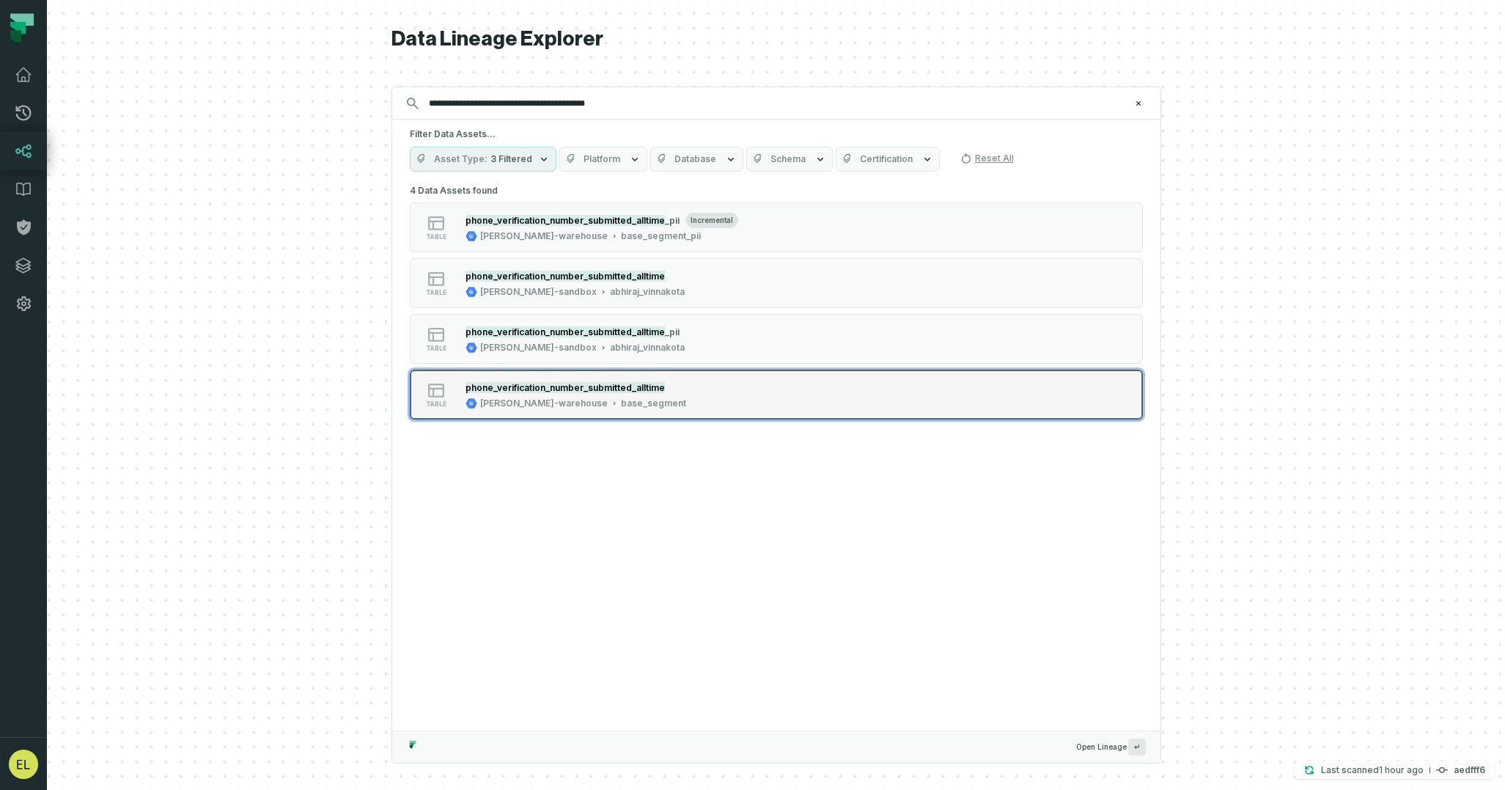
click at [785, 392] on button "table phone_verification_number_submitted_alltime juul-warehouse base_segment" at bounding box center [776, 395] width 733 height 50
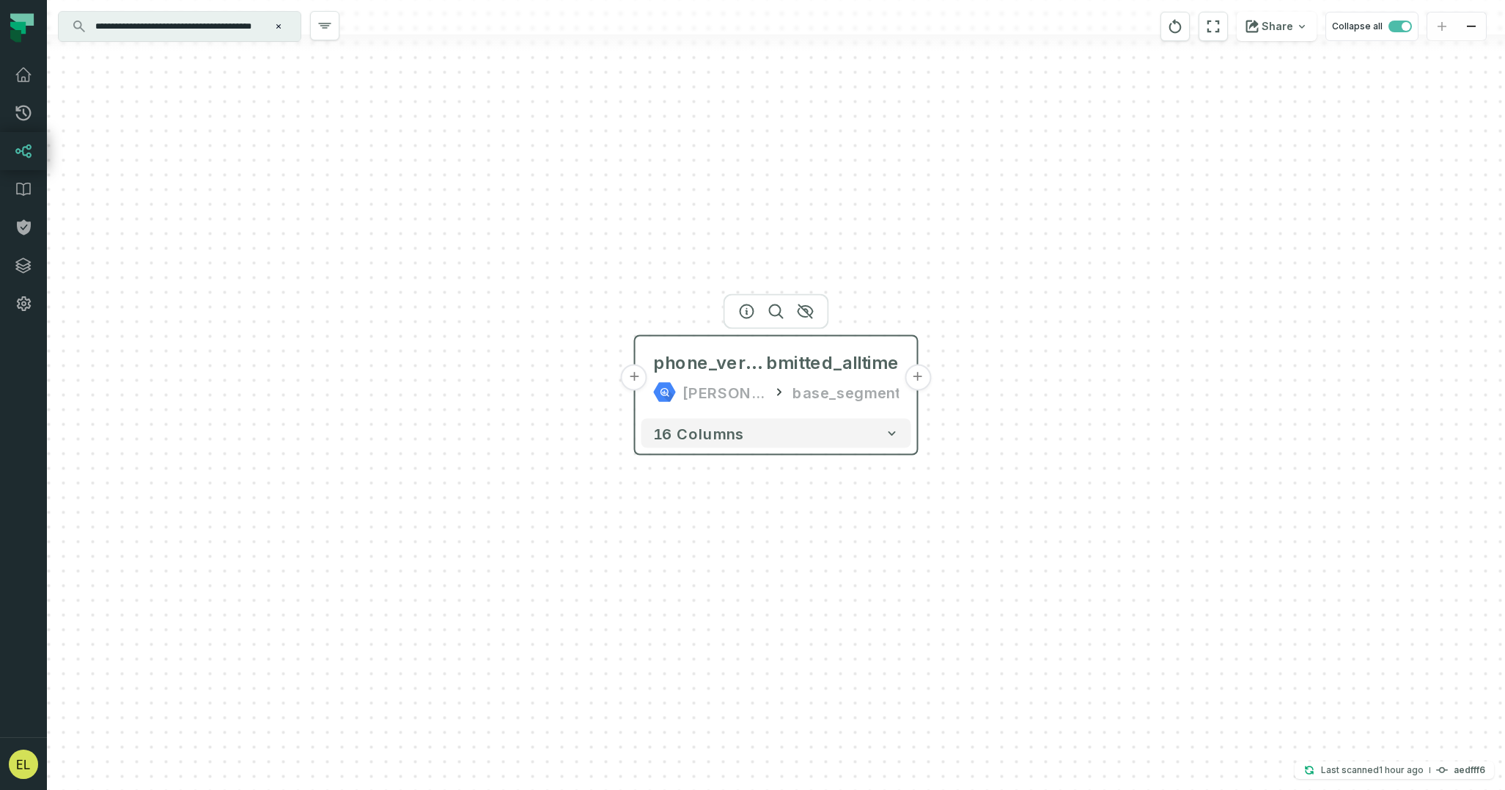
click at [915, 380] on button "+" at bounding box center [918, 377] width 26 height 26
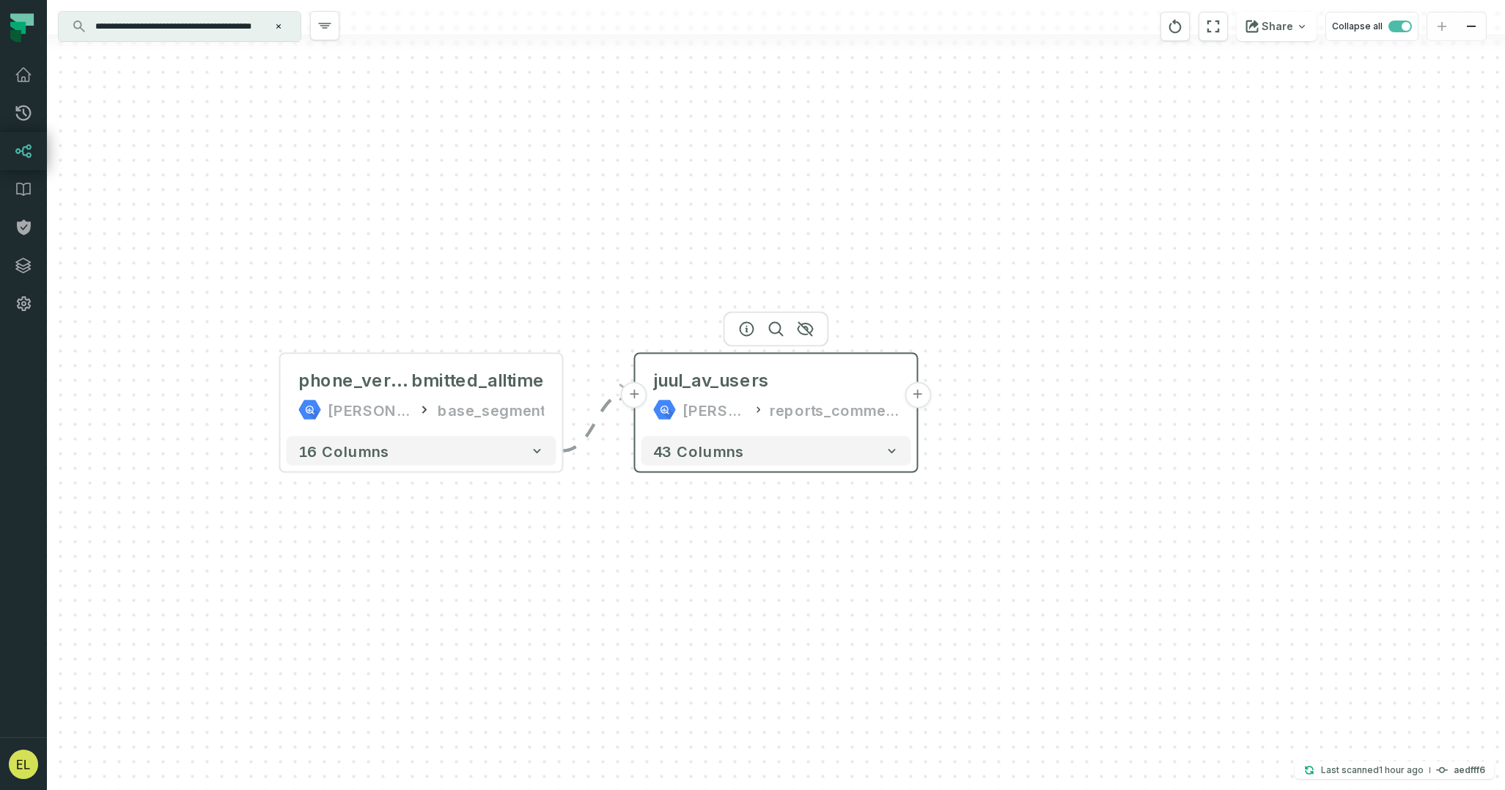
click at [917, 392] on button "+" at bounding box center [918, 395] width 26 height 26
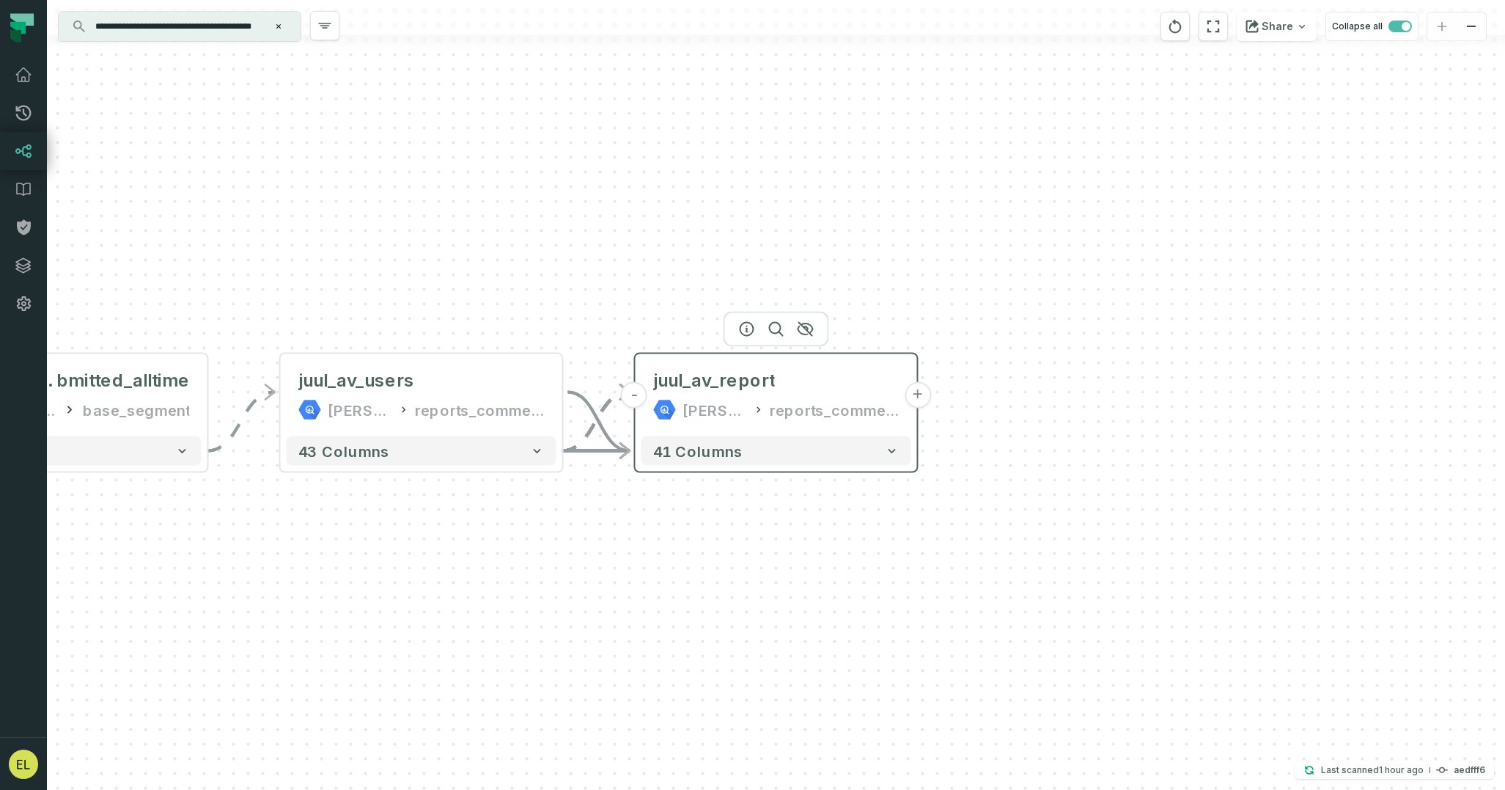
click at [921, 393] on button "+" at bounding box center [918, 395] width 26 height 26
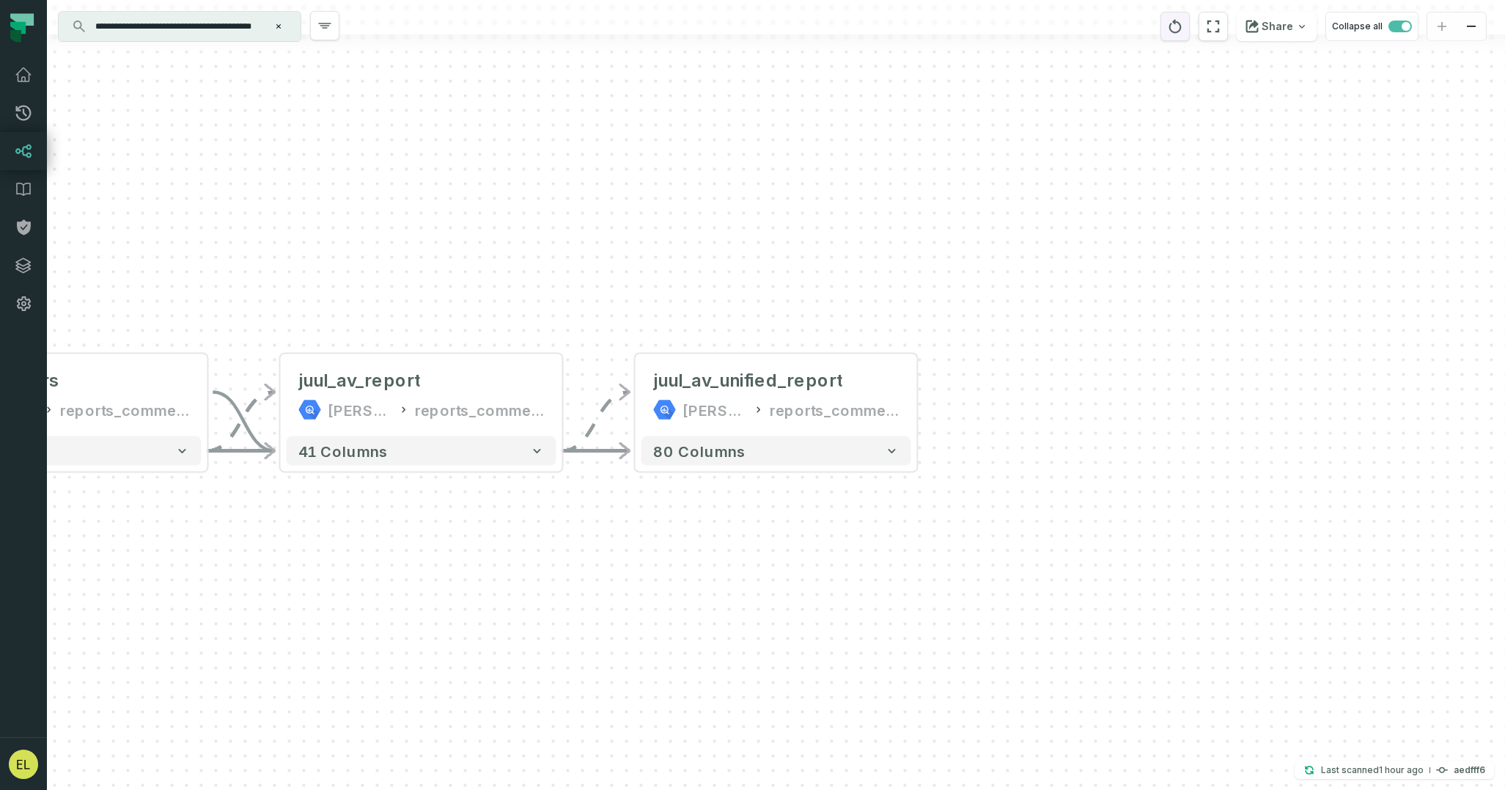
click at [1172, 37] on button "reset" at bounding box center [1175, 26] width 29 height 29
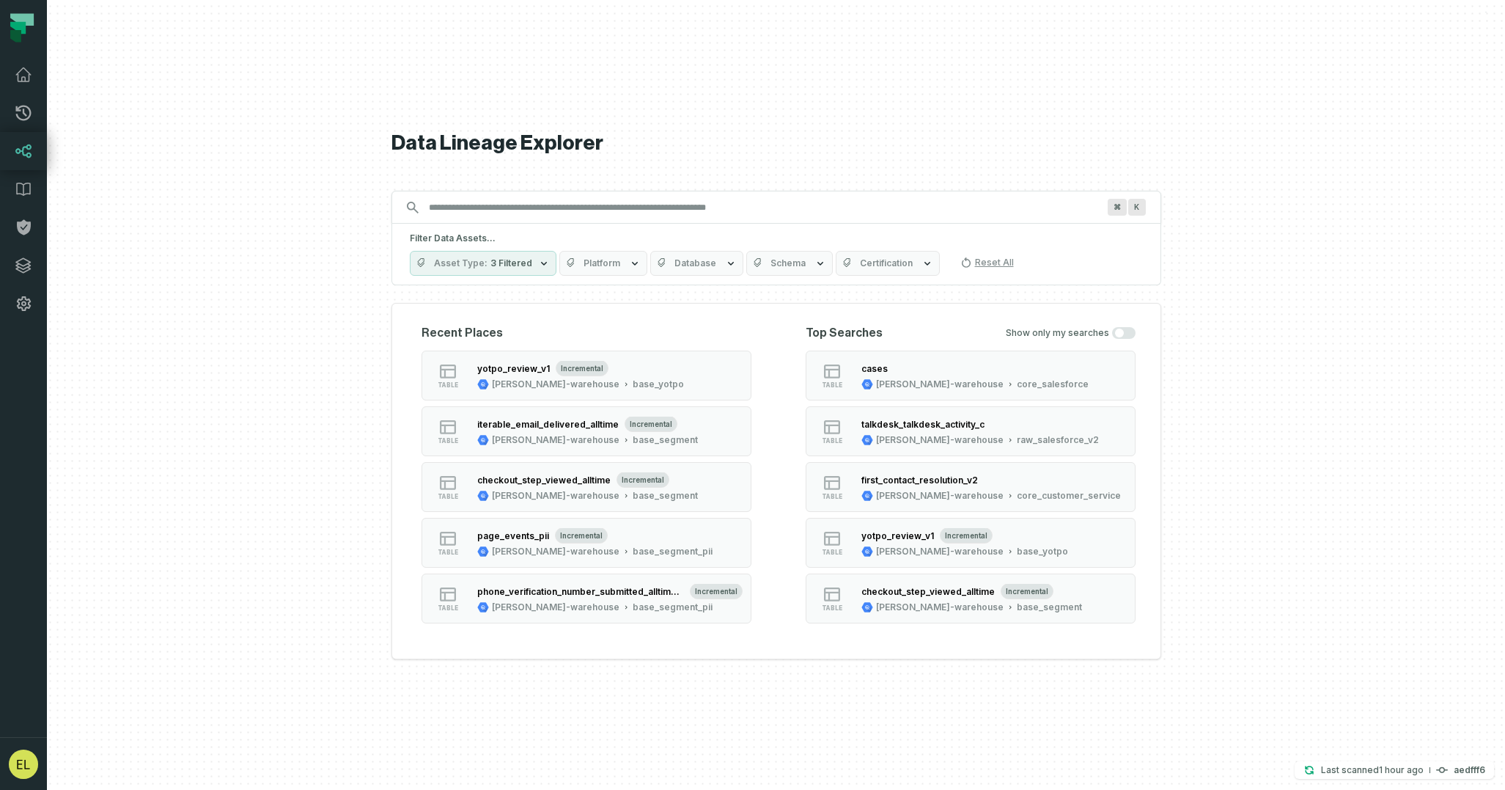
click at [918, 209] on input "Discovery Provider cmdk menu" at bounding box center [763, 207] width 686 height 23
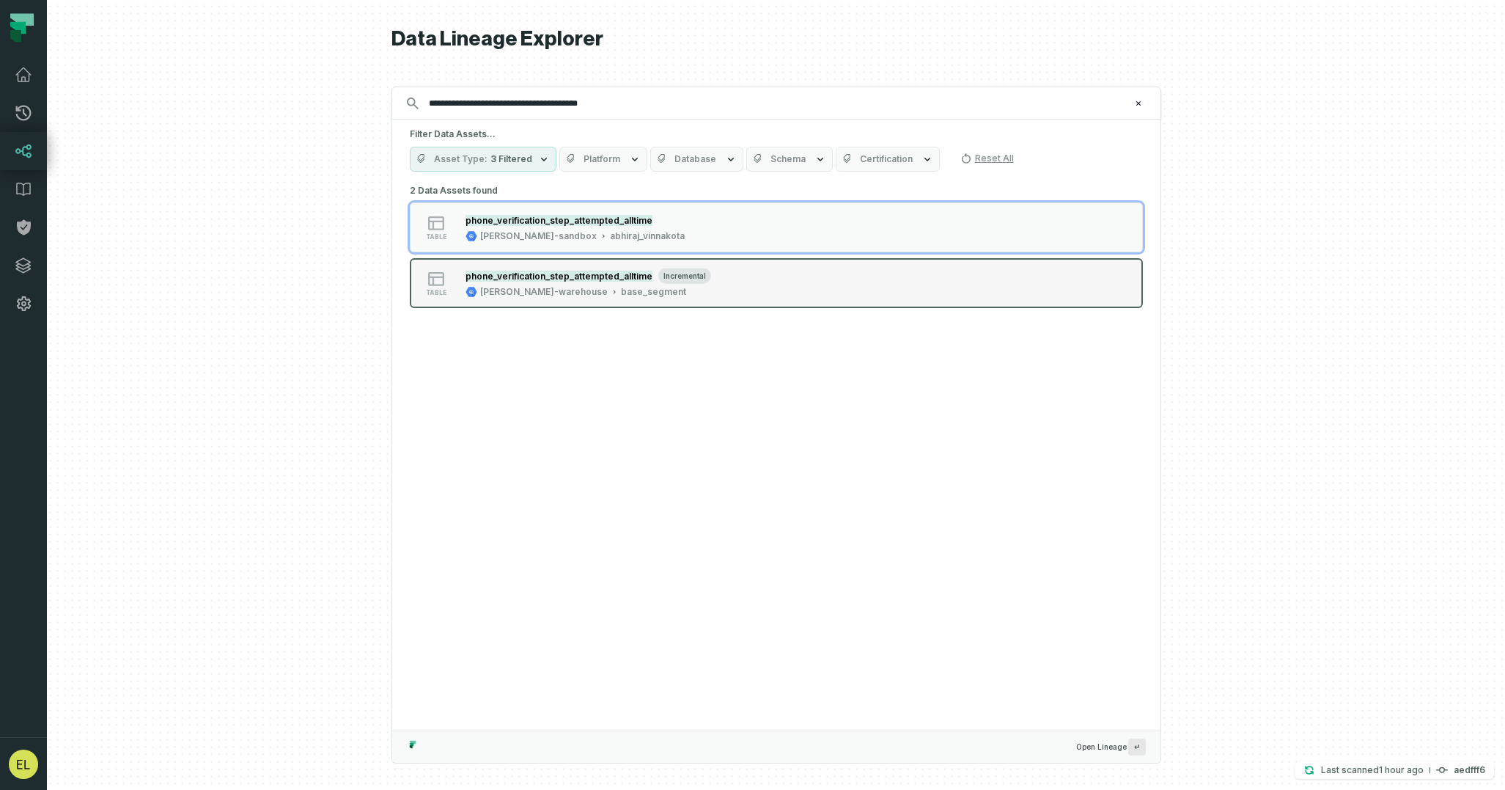
type input "**********"
click at [806, 281] on button "table phone_verification_step_attempted_alltime incremental juul-warehouse base…" at bounding box center [776, 283] width 733 height 50
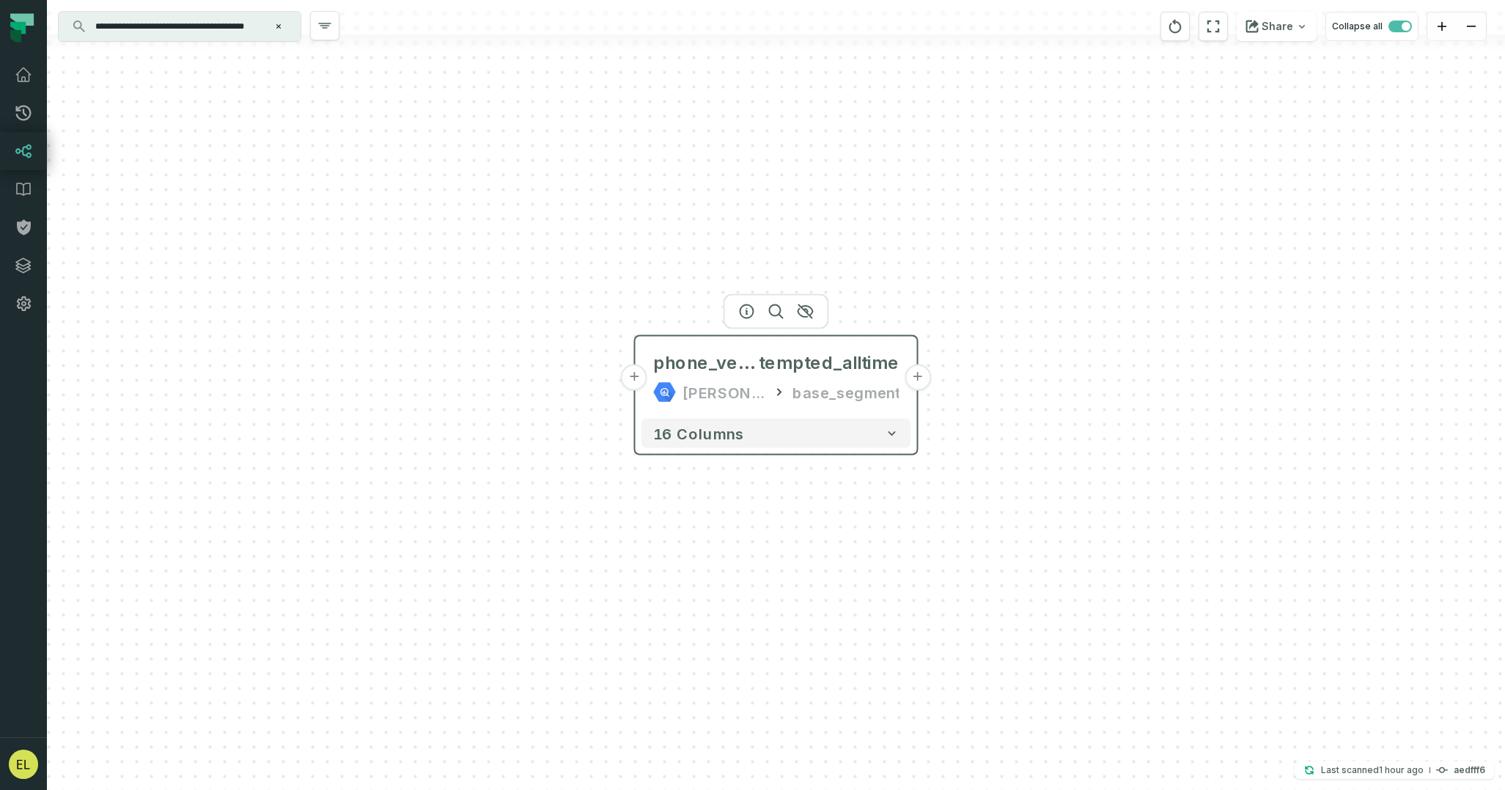
click at [917, 377] on button "+" at bounding box center [918, 377] width 26 height 26
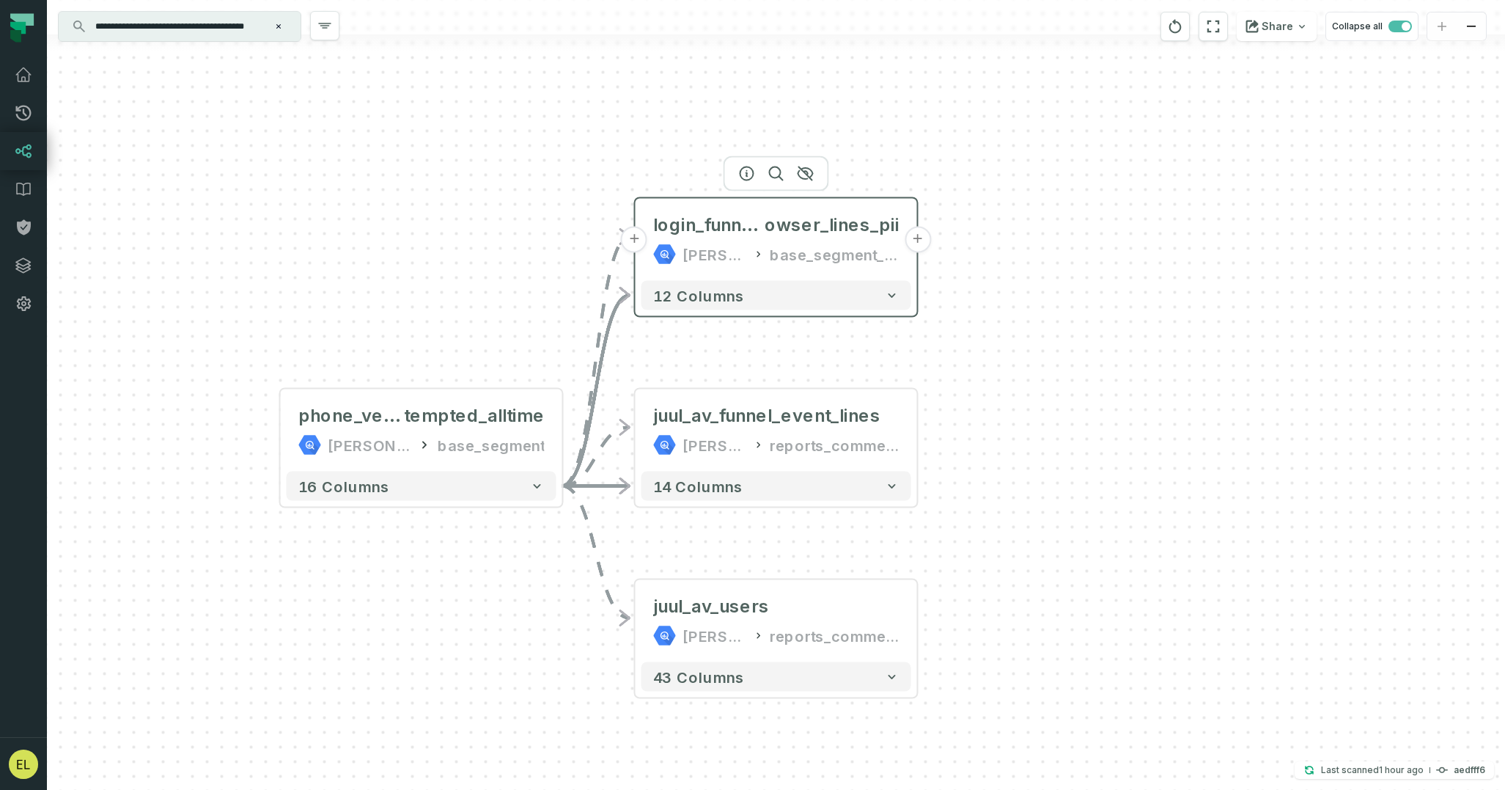
click at [921, 244] on button "+" at bounding box center [918, 240] width 26 height 26
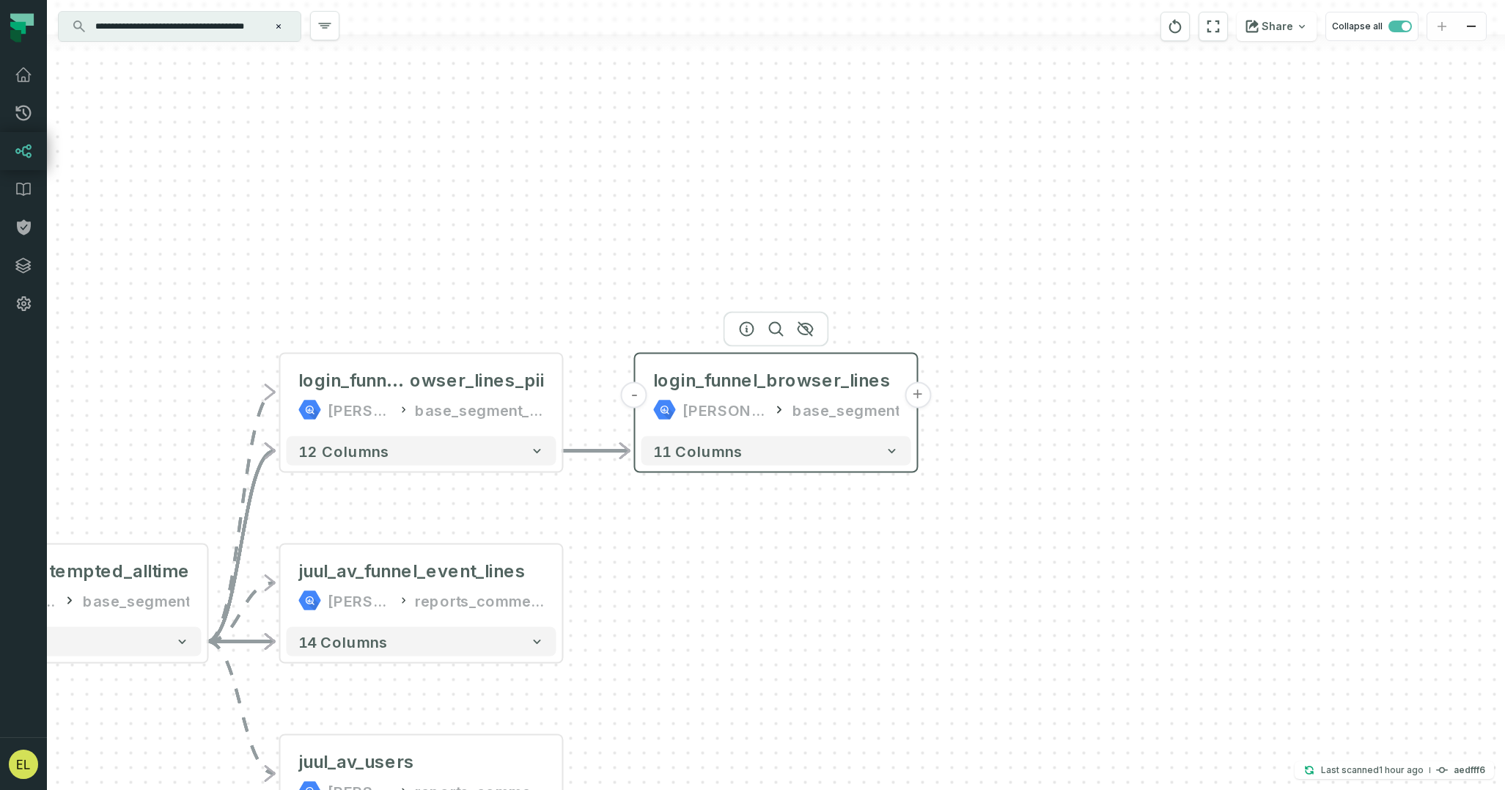
click at [916, 393] on button "+" at bounding box center [918, 395] width 26 height 26
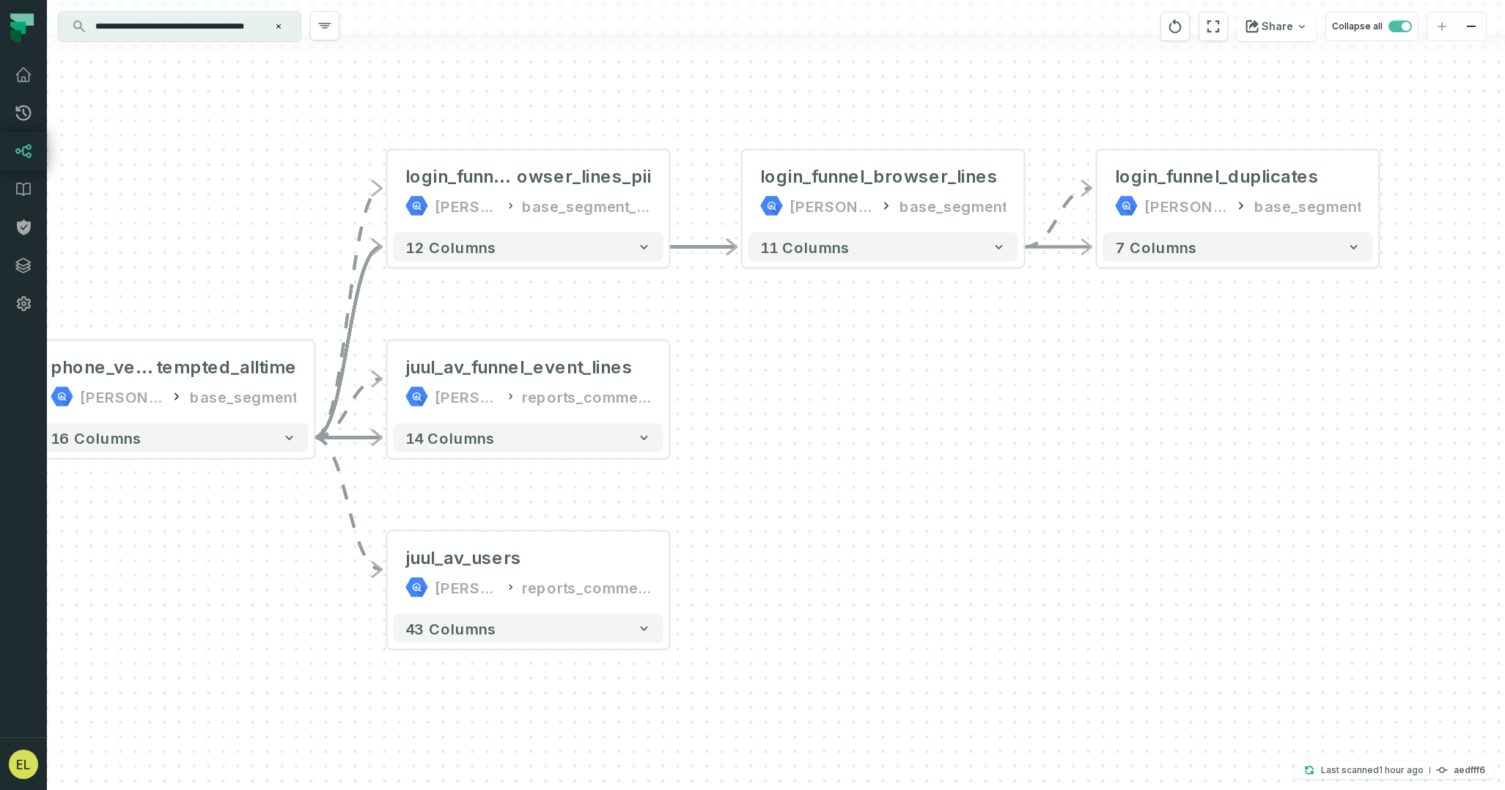
drag, startPoint x: 684, startPoint y: 637, endPoint x: 1157, endPoint y: 429, distance: 516.7
click at [1157, 429] on div "+ login_funnel_duplicates juul-warehouse base_segment + 7 columns - login_funne…" at bounding box center [776, 395] width 1458 height 790
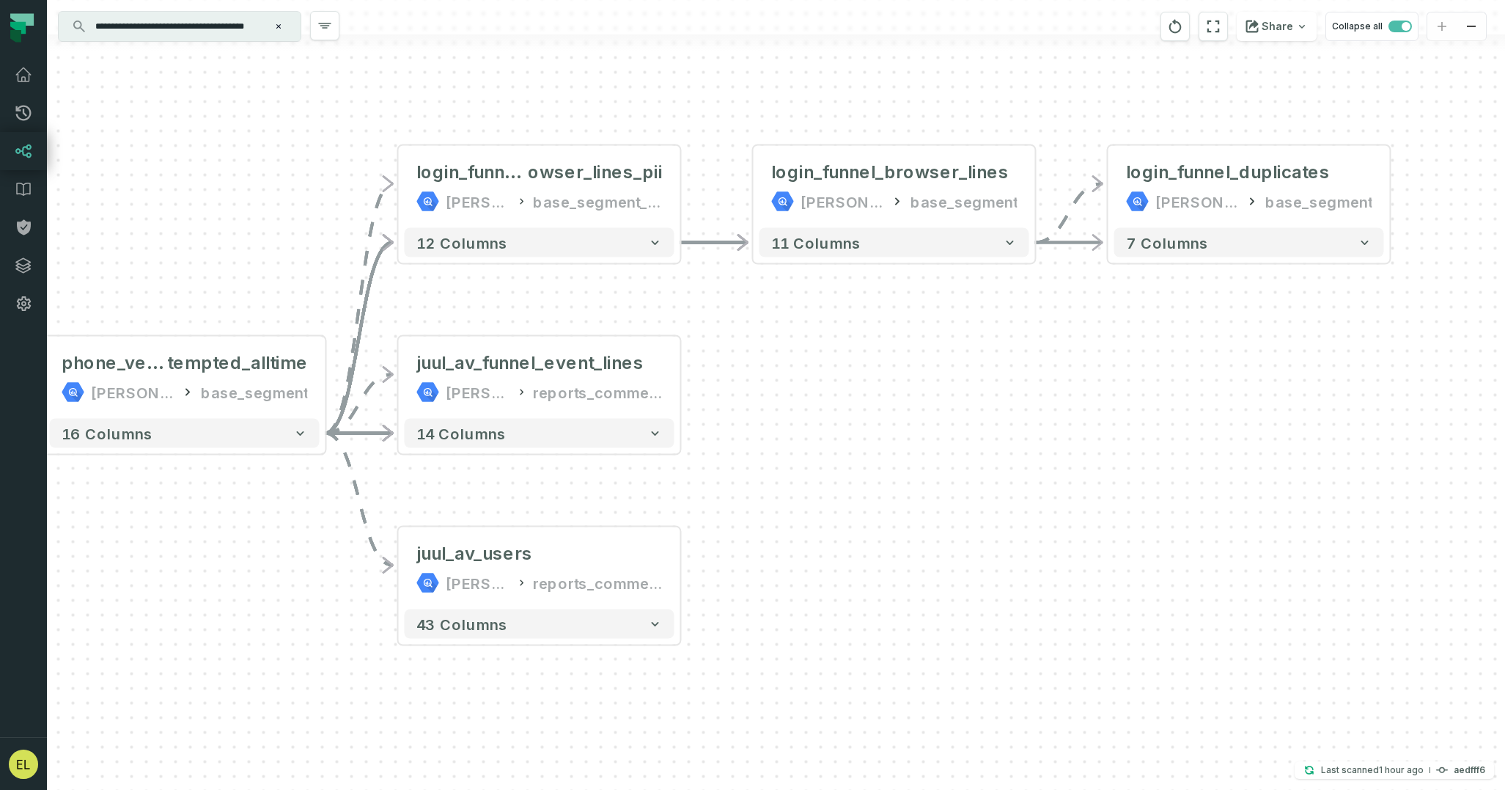
click at [683, 385] on div "+ login_funnel_duplicates juul-warehouse base_segment + 7 columns - login_funne…" at bounding box center [776, 395] width 1458 height 790
click at [680, 383] on button "+" at bounding box center [681, 377] width 26 height 26
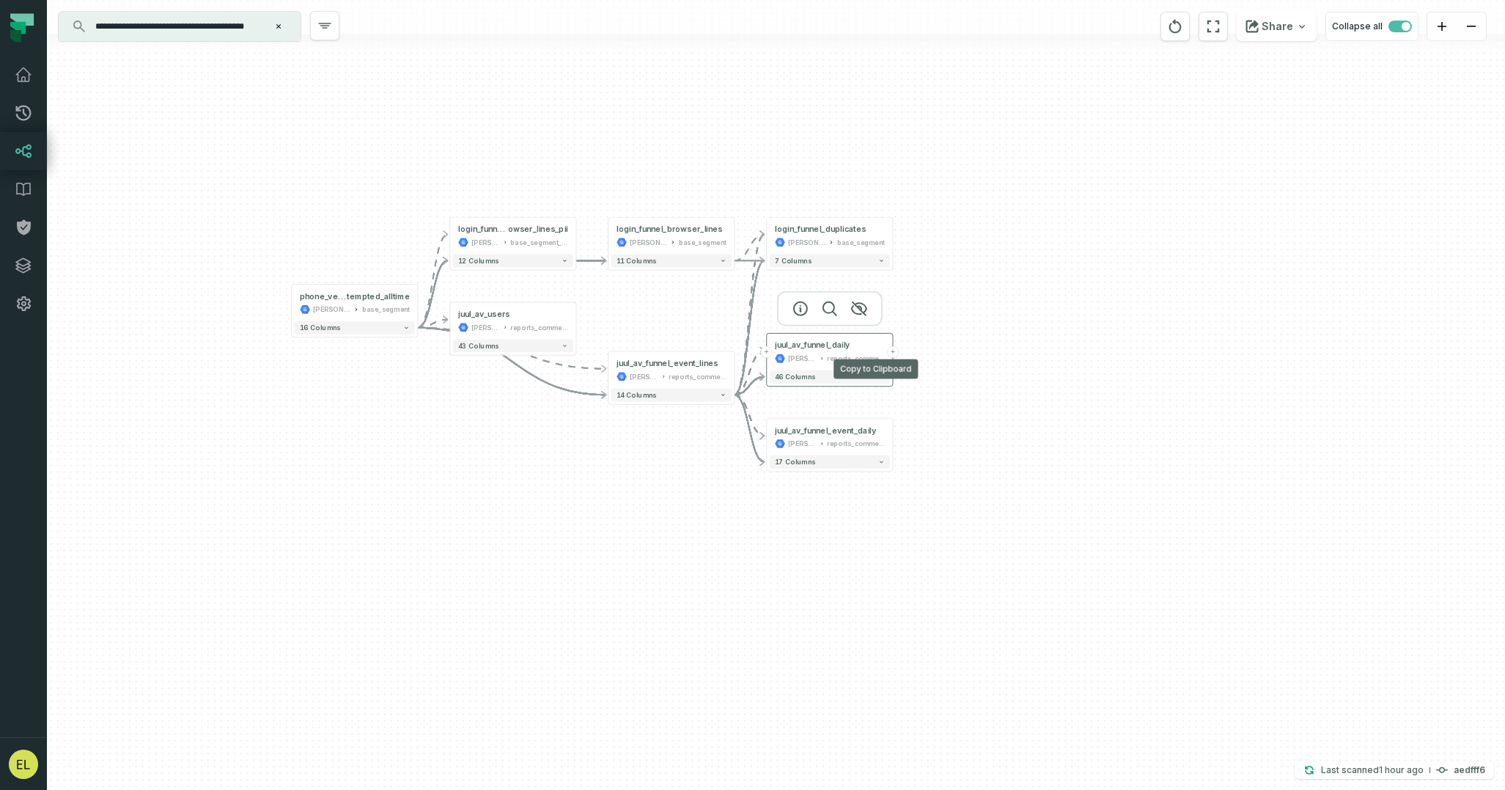
click at [896, 351] on button "+" at bounding box center [893, 352] width 12 height 12
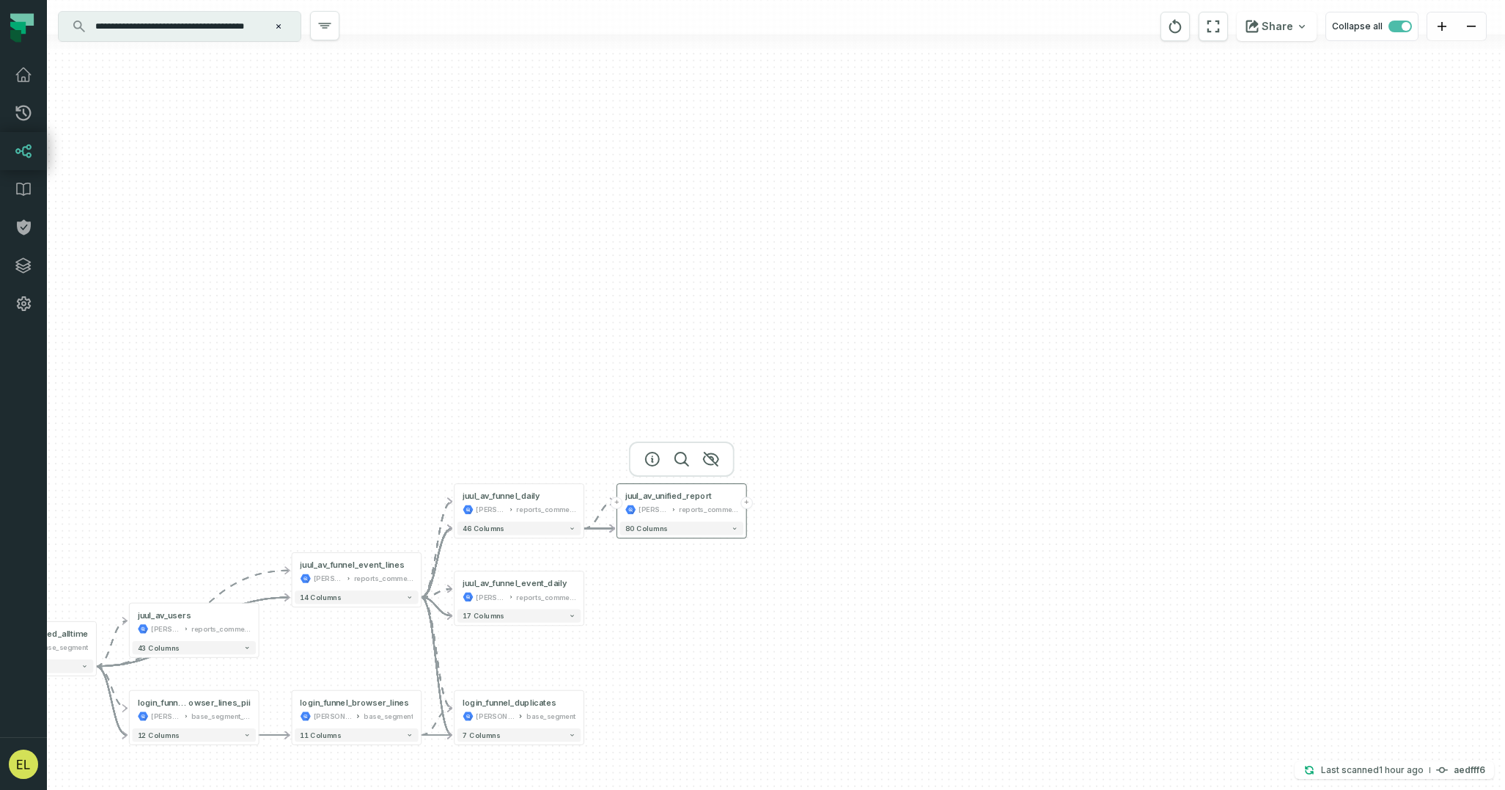
click at [616, 502] on button "+" at bounding box center [617, 502] width 12 height 12
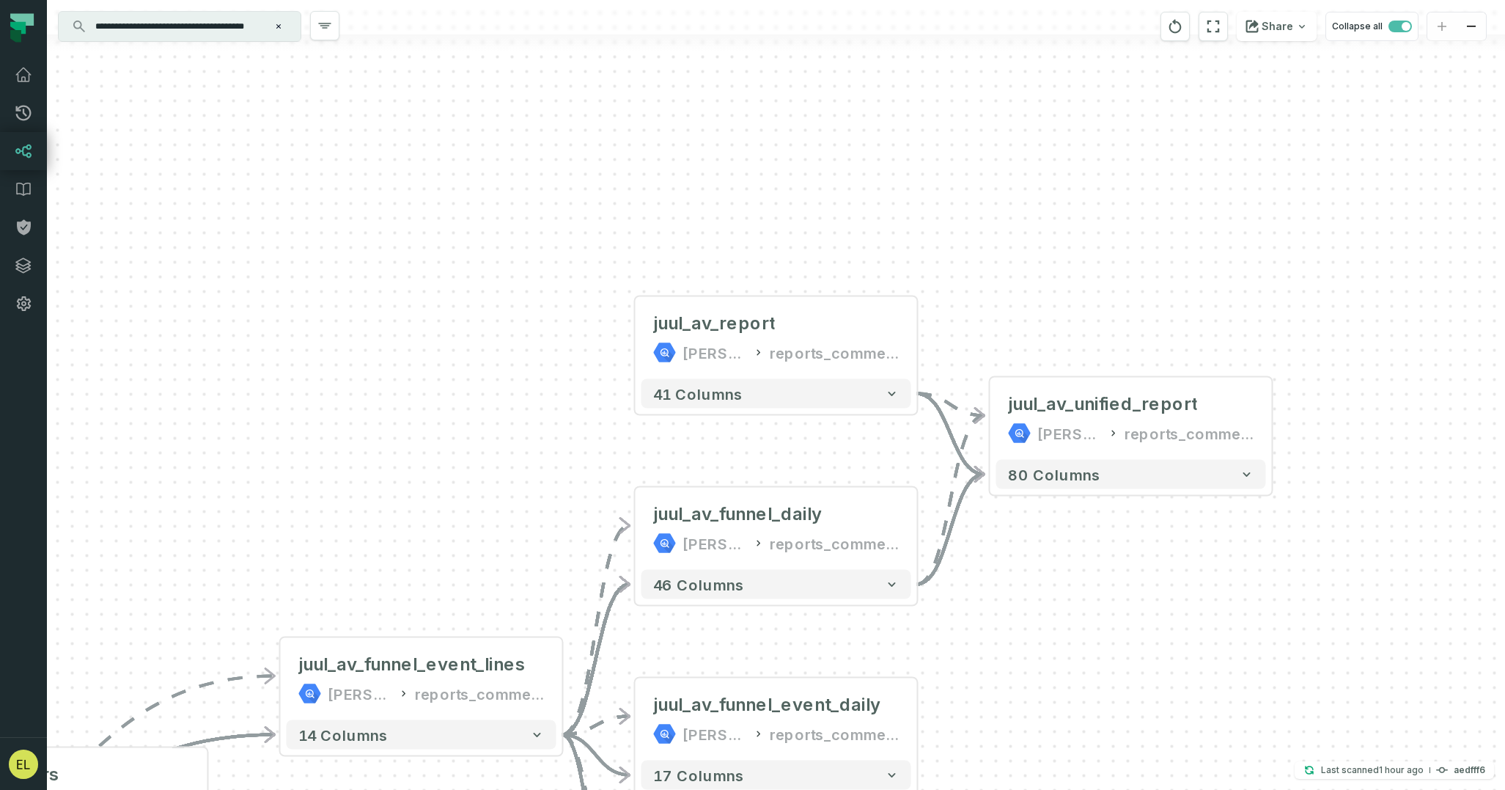
drag, startPoint x: 1018, startPoint y: 686, endPoint x: 1018, endPoint y: 473, distance: 213.4
click at [1018, 473] on div "+ juul_av_report juul-warehouse reports_commercial - 41 columns - juul_av_unifi…" at bounding box center [776, 395] width 1458 height 790
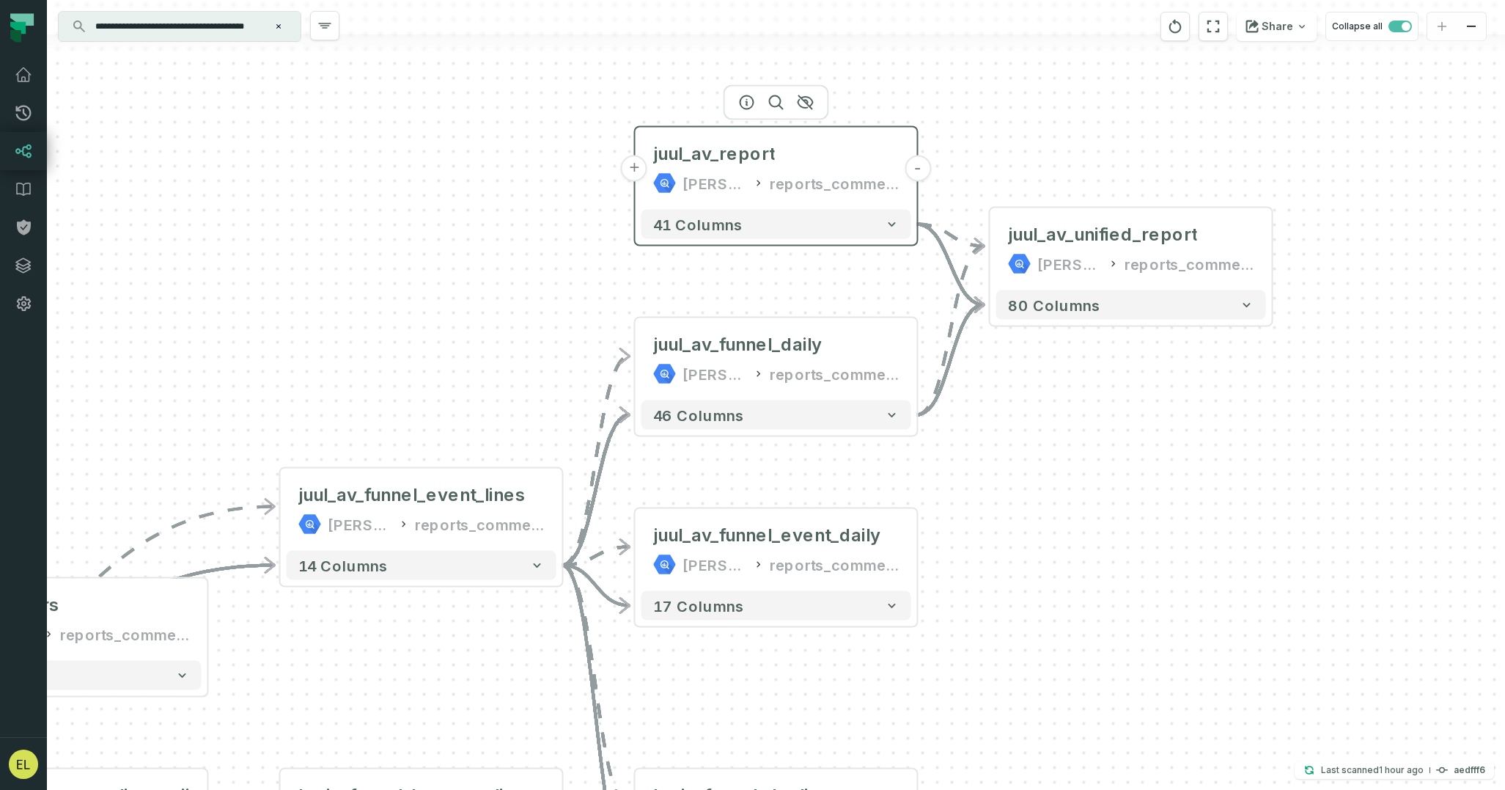
click at [637, 164] on button "+" at bounding box center [634, 168] width 26 height 26
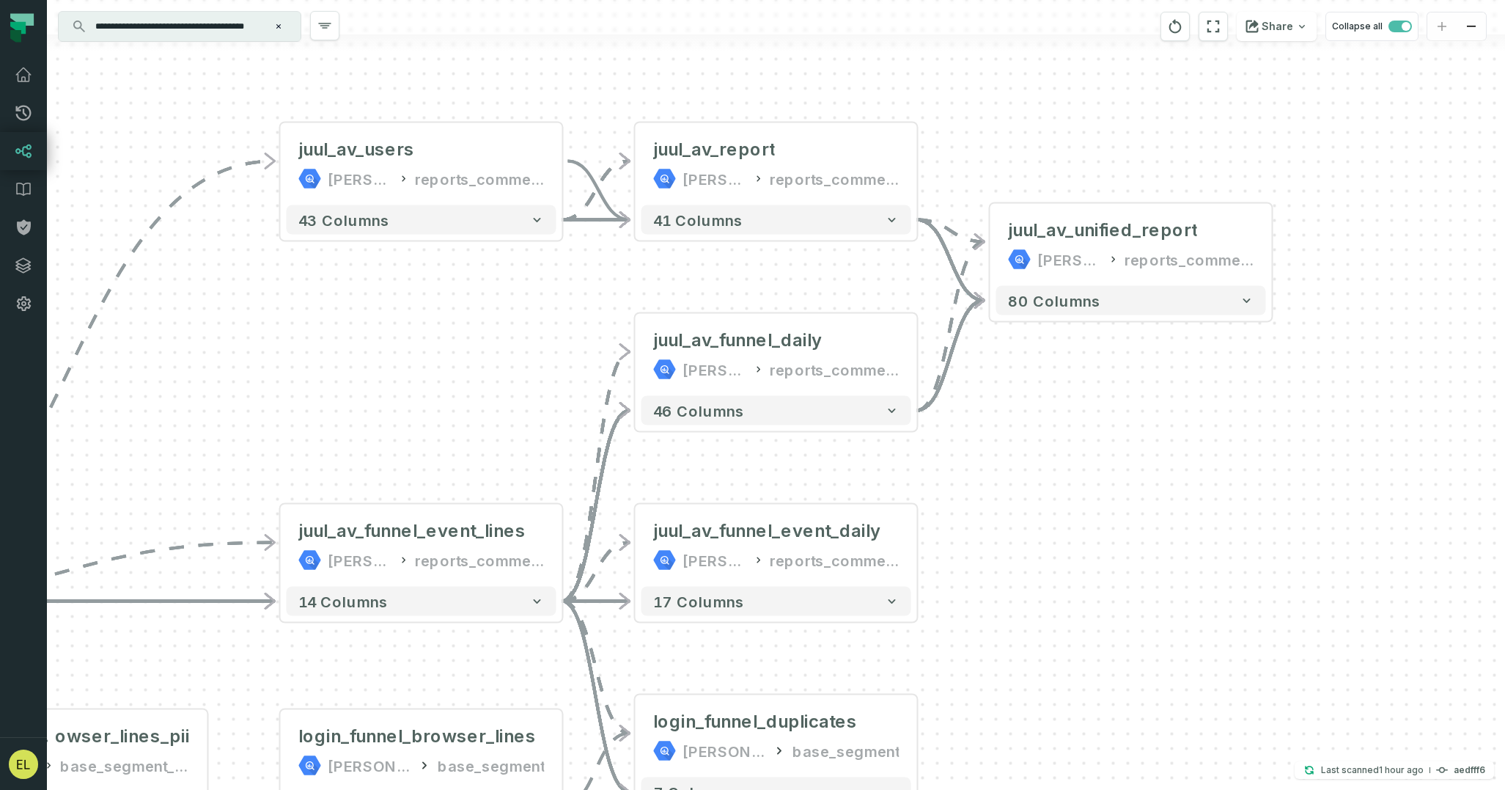
drag, startPoint x: 1098, startPoint y: 517, endPoint x: 1098, endPoint y: 443, distance: 74.1
click at [1098, 443] on div "- juul_av_report juul-warehouse reports_commercial - 41 columns - juul_av_unifi…" at bounding box center [776, 395] width 1458 height 790
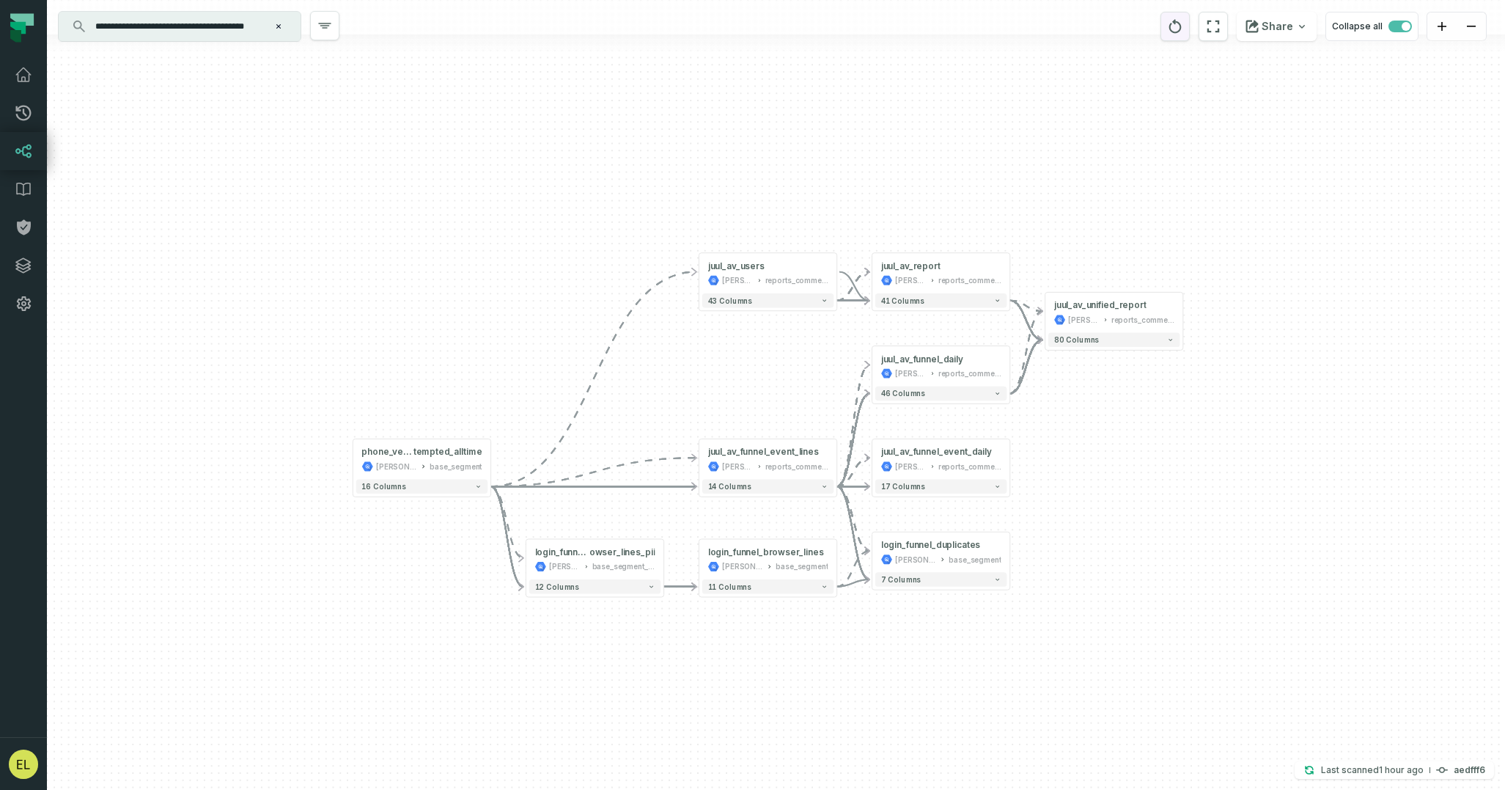
click at [1182, 30] on icon "reset" at bounding box center [1175, 26] width 12 height 14
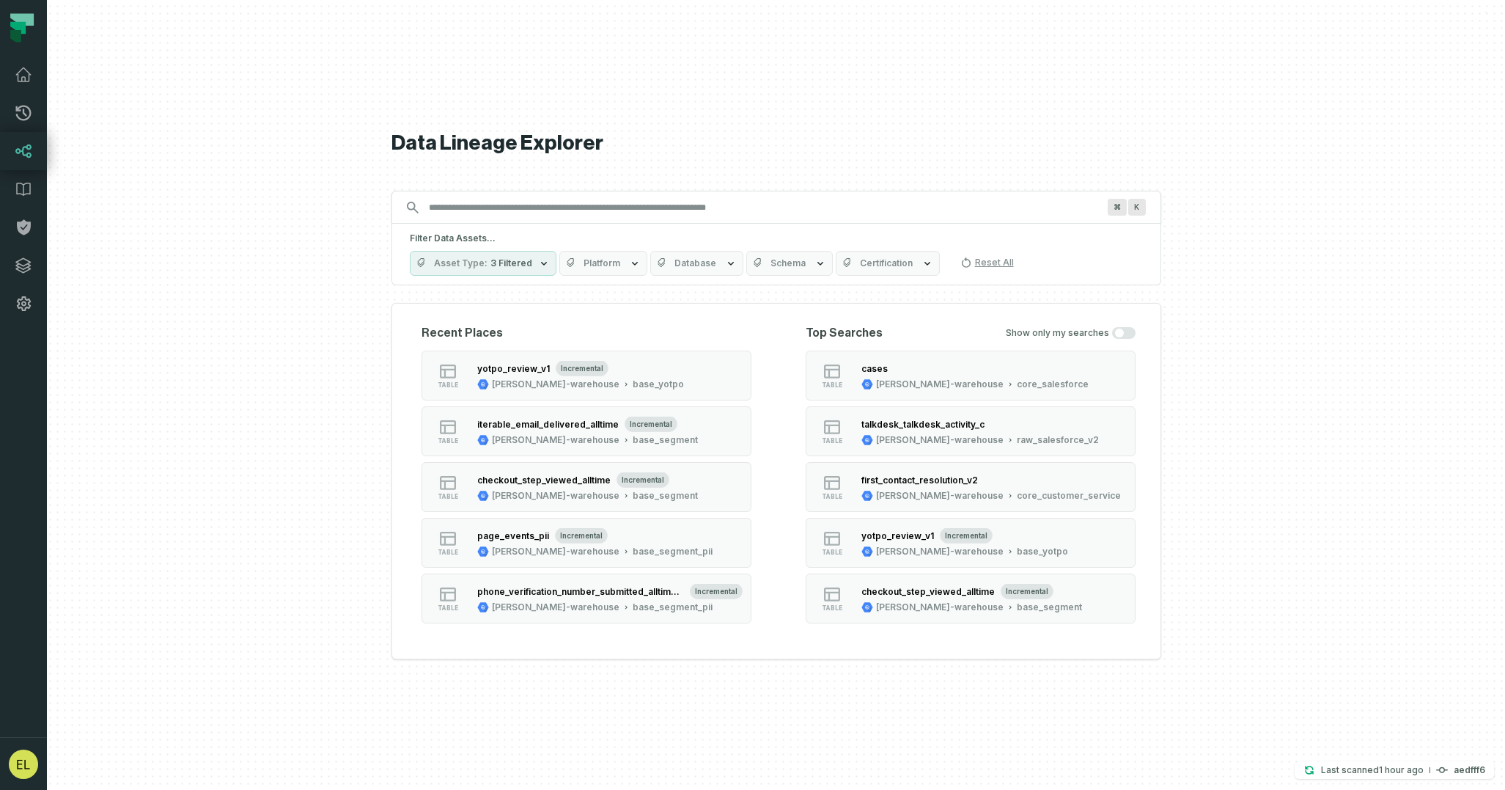
click at [739, 213] on input "Discovery Provider cmdk menu" at bounding box center [763, 207] width 686 height 23
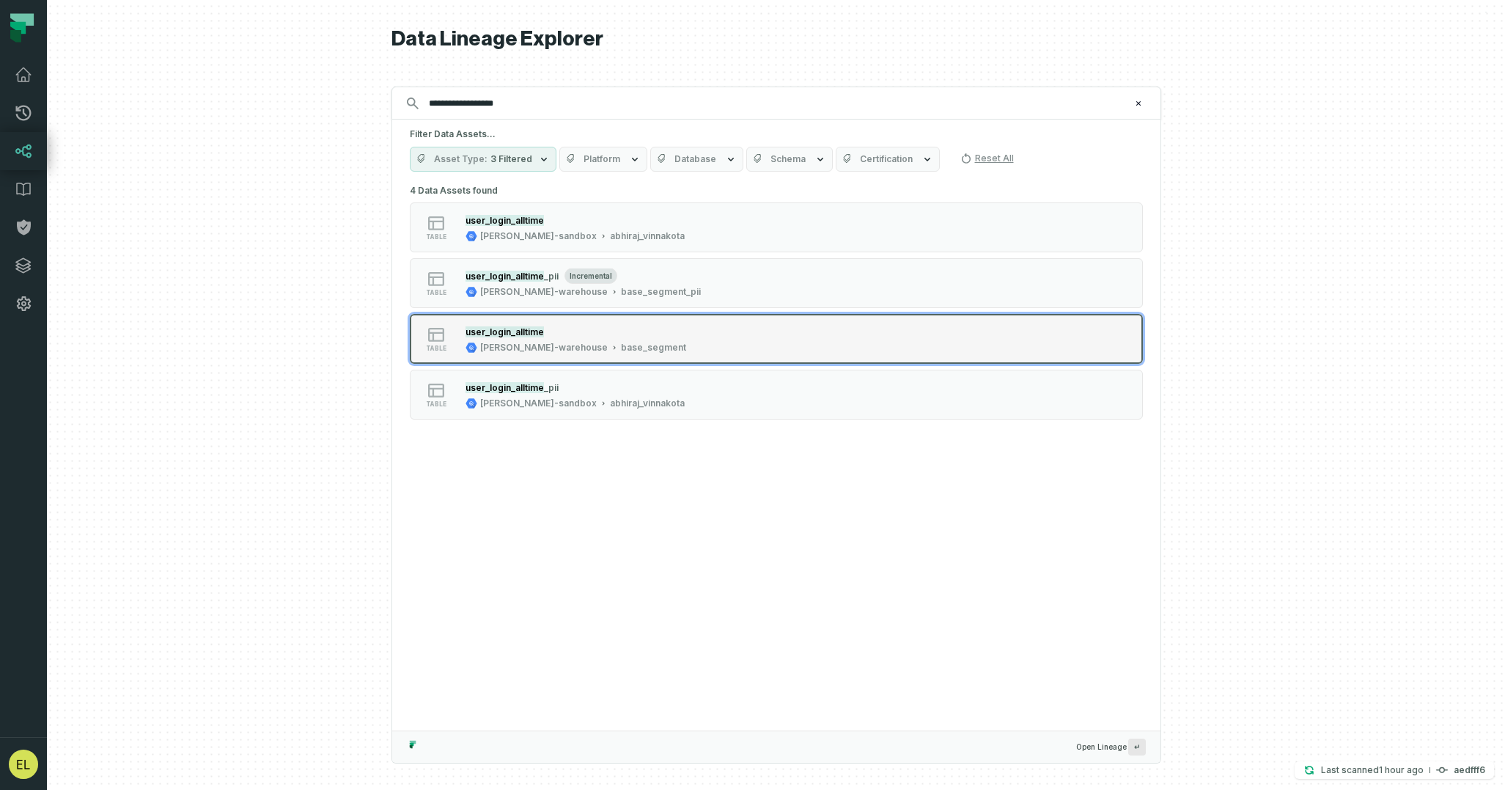
type input "**********"
click at [820, 348] on button "table user_login_alltime juul-warehouse base_segment" at bounding box center [776, 339] width 733 height 50
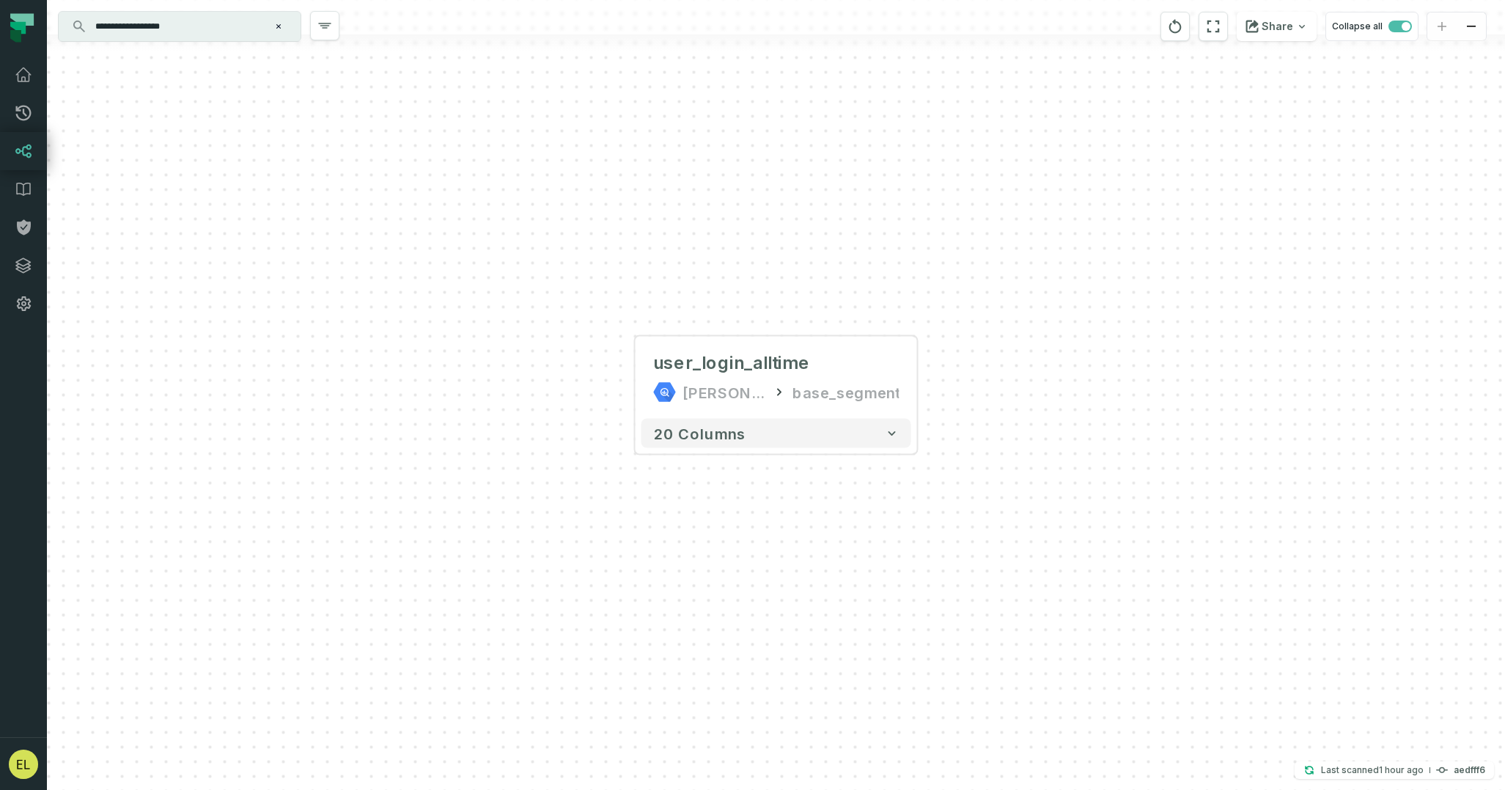
click at [972, 399] on div "+ user_login_alltime juul-warehouse base_segment 20 columns" at bounding box center [776, 395] width 1458 height 790
click at [856, 376] on div "user_login_alltime juul-warehouse base_segment" at bounding box center [777, 377] width 270 height 70
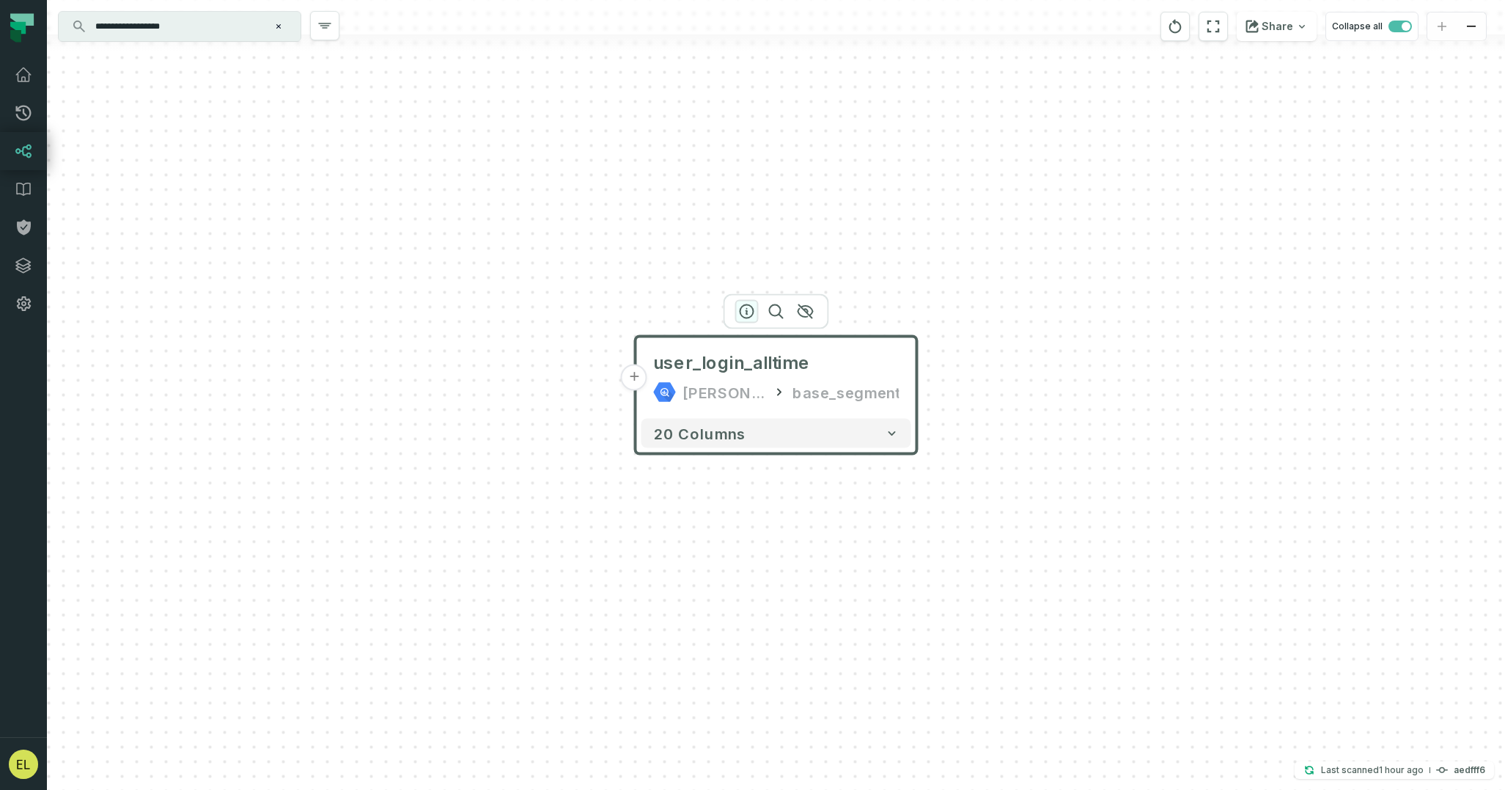
click at [741, 307] on icon "button" at bounding box center [747, 311] width 13 height 13
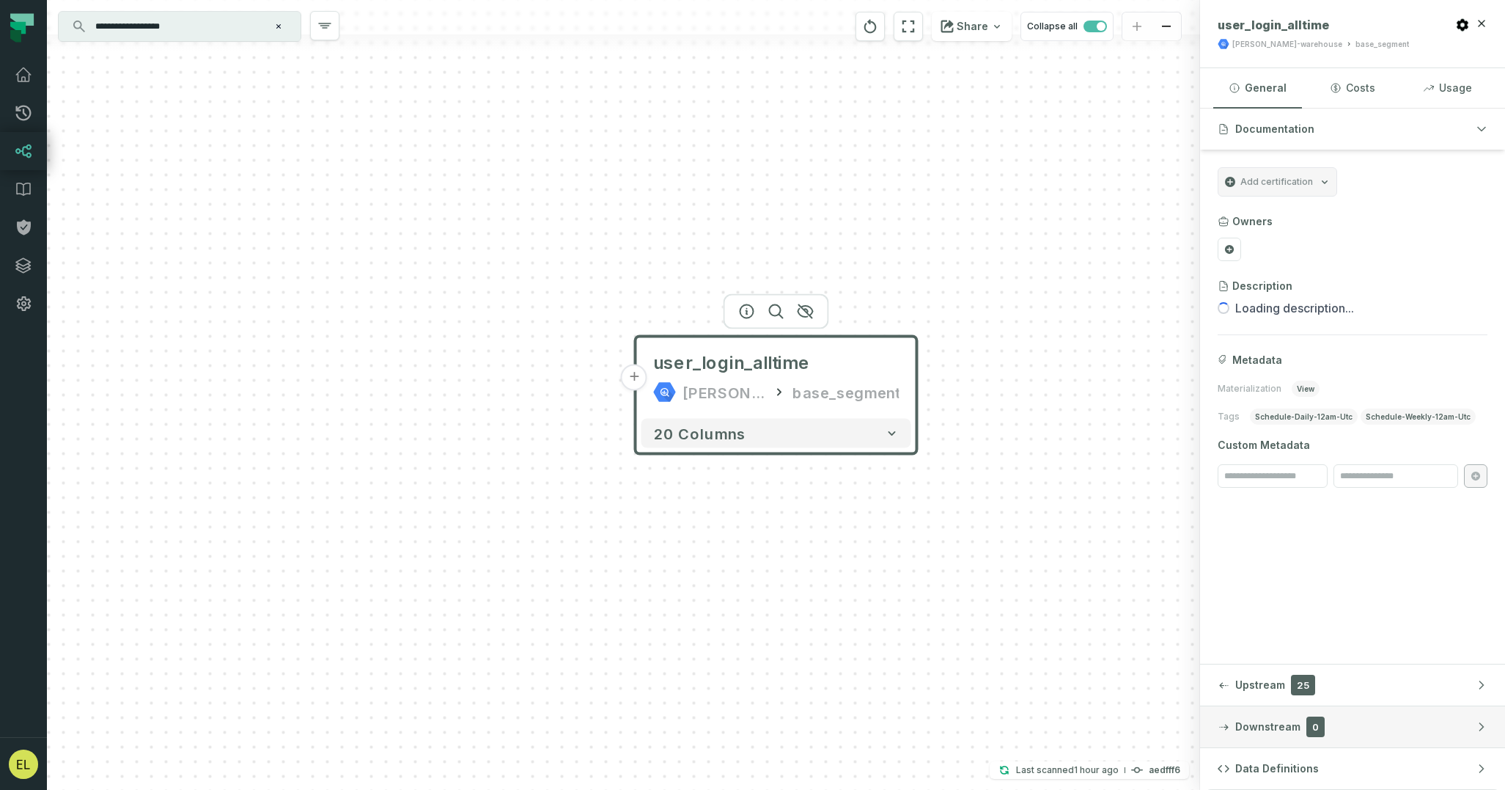
click at [1414, 725] on button "Downstream 0" at bounding box center [1352, 726] width 305 height 41
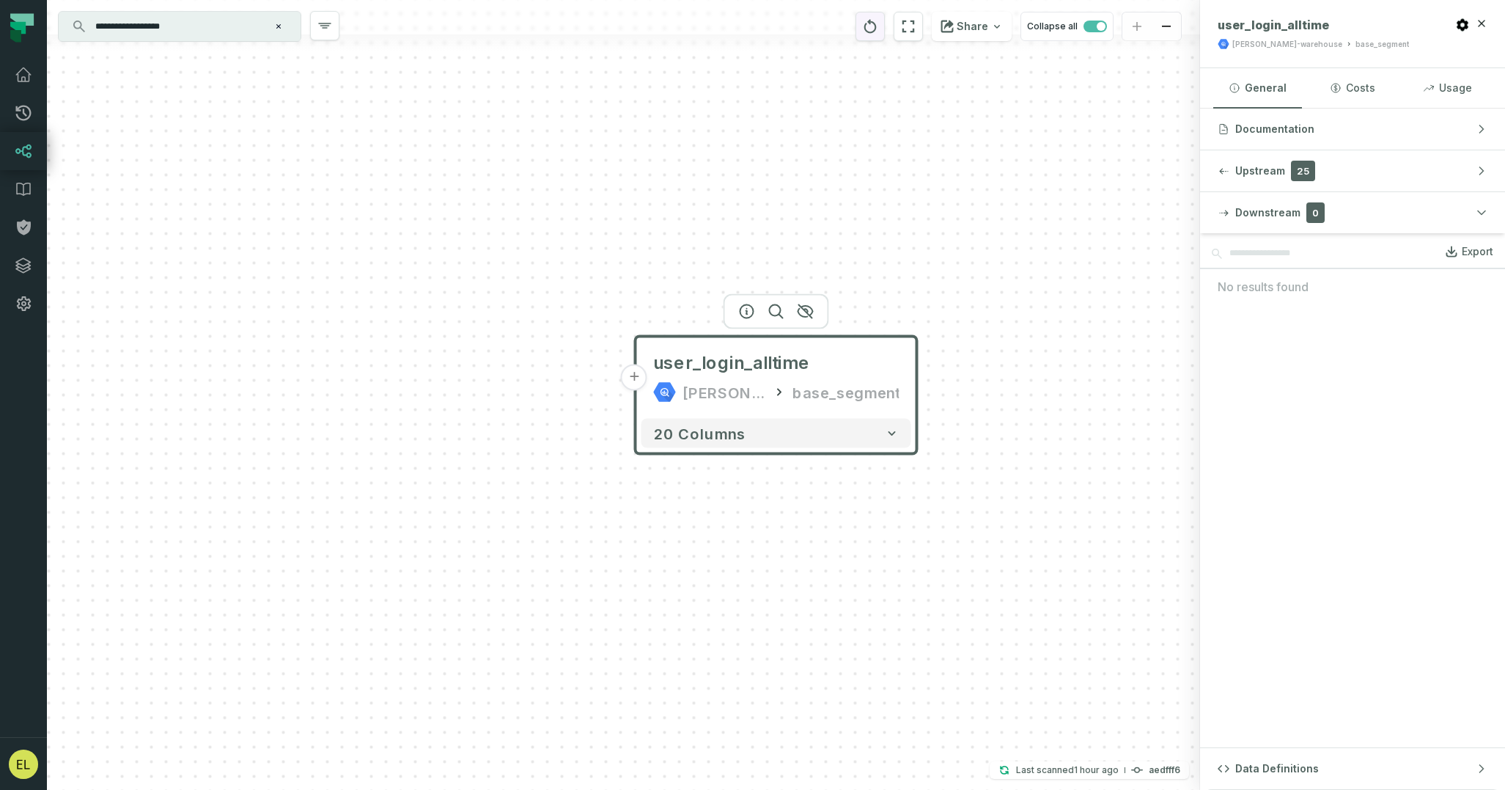
click at [877, 29] on icon "reset" at bounding box center [870, 26] width 12 height 14
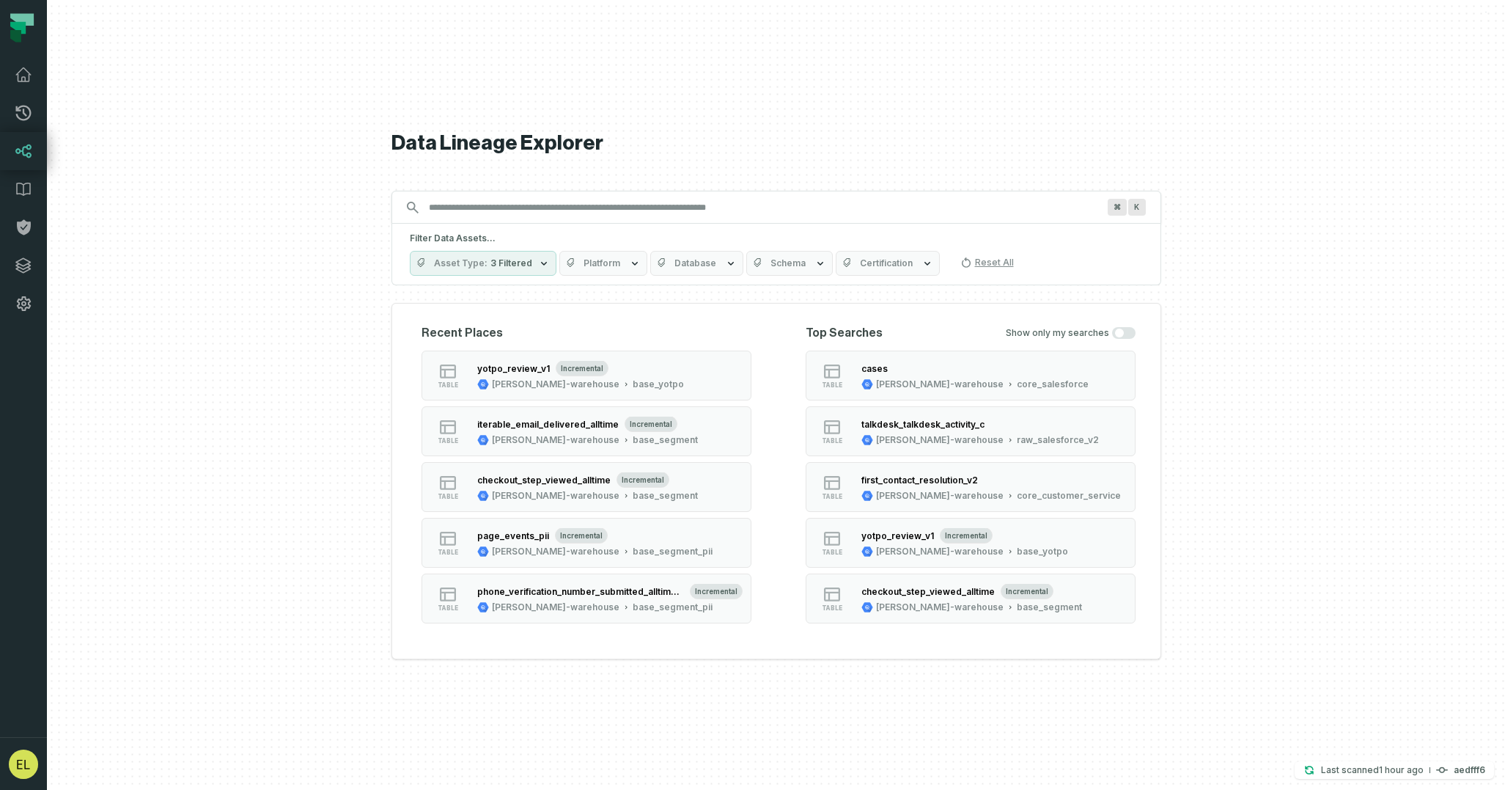
click at [704, 213] on input "Discovery Provider cmdk menu" at bounding box center [763, 207] width 686 height 23
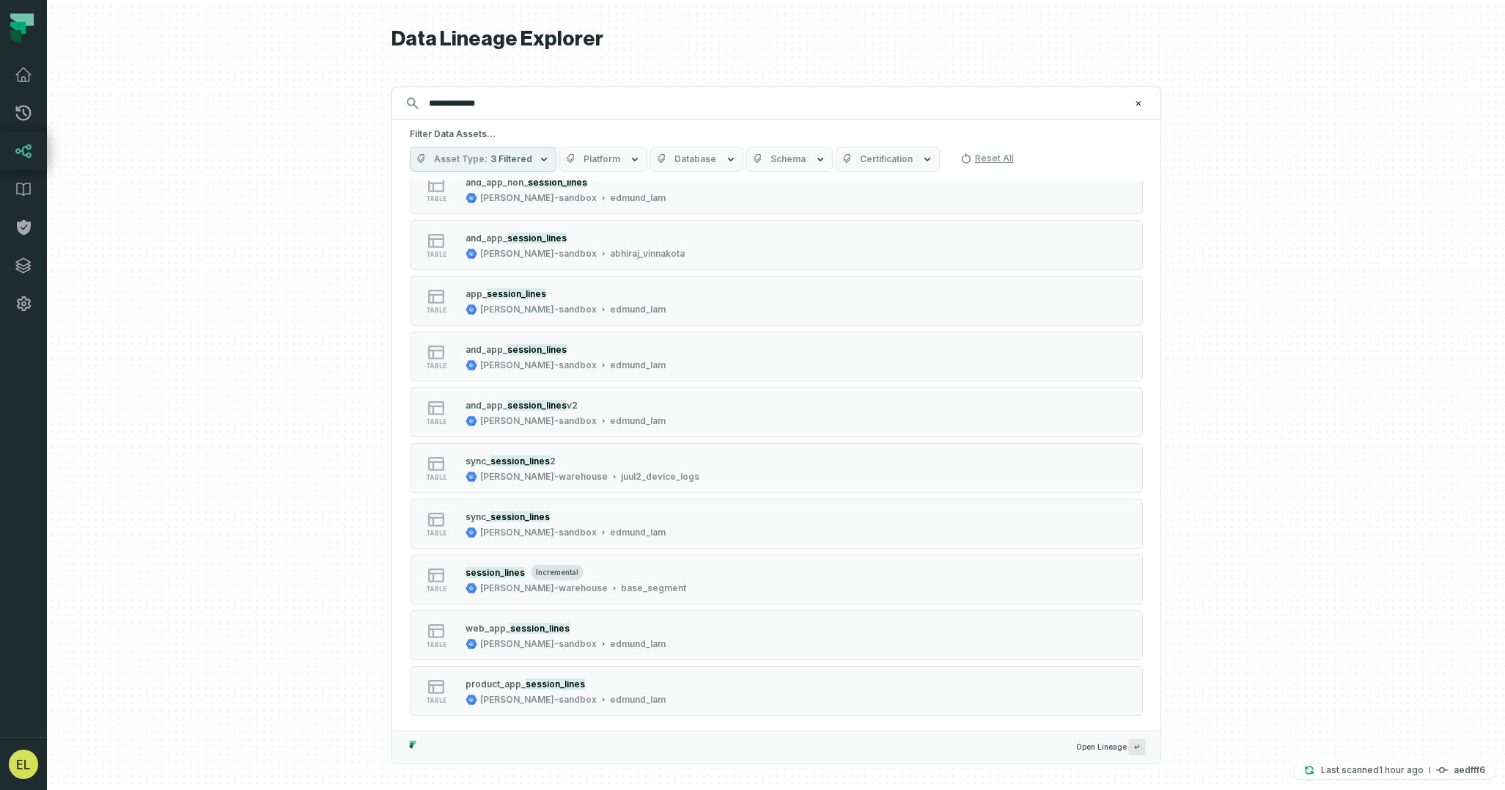
scroll to position [600, 0]
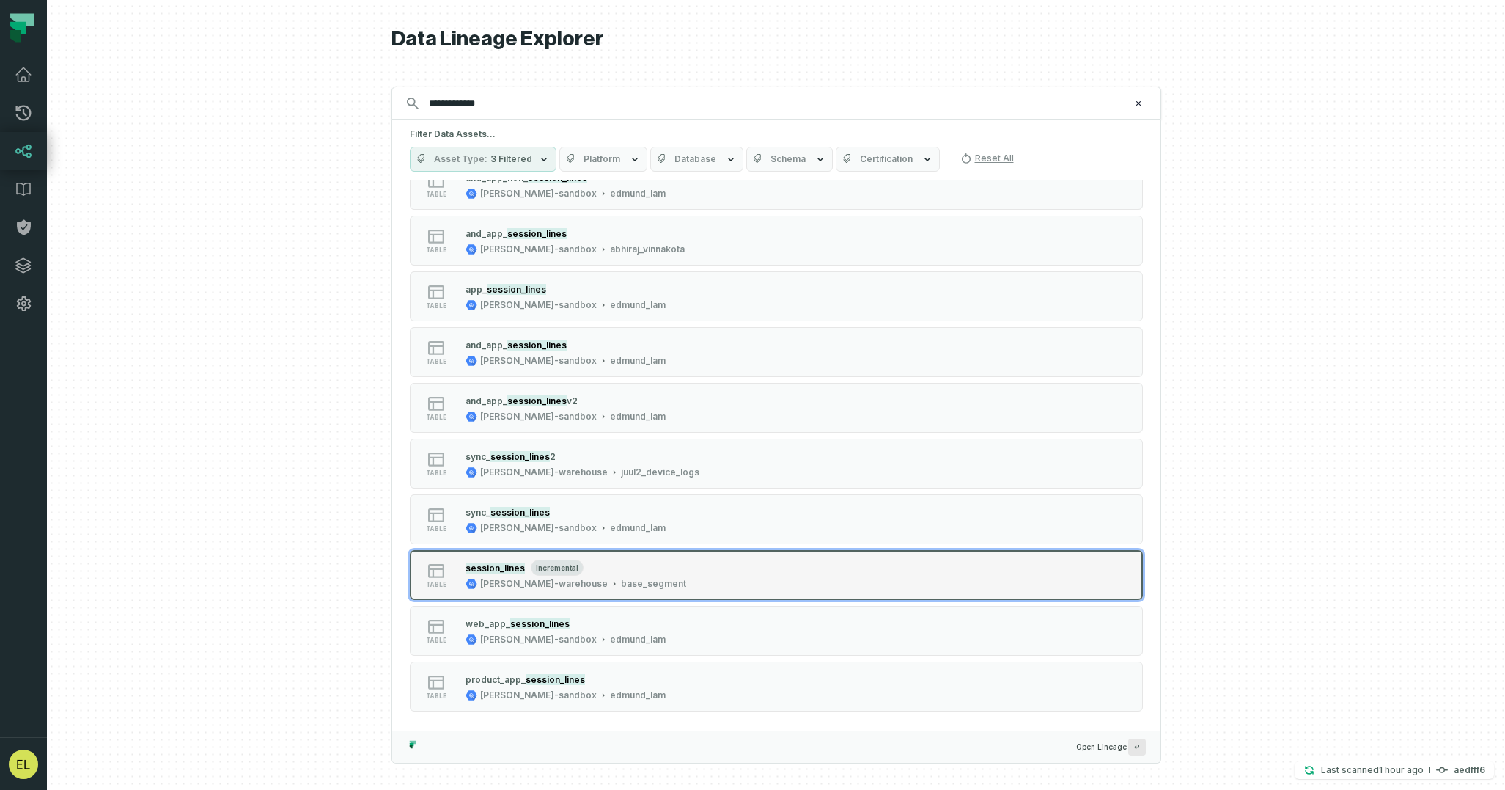
type input "**********"
click at [885, 576] on button "table session_lines incremental juul-warehouse base_segment" at bounding box center [776, 575] width 733 height 50
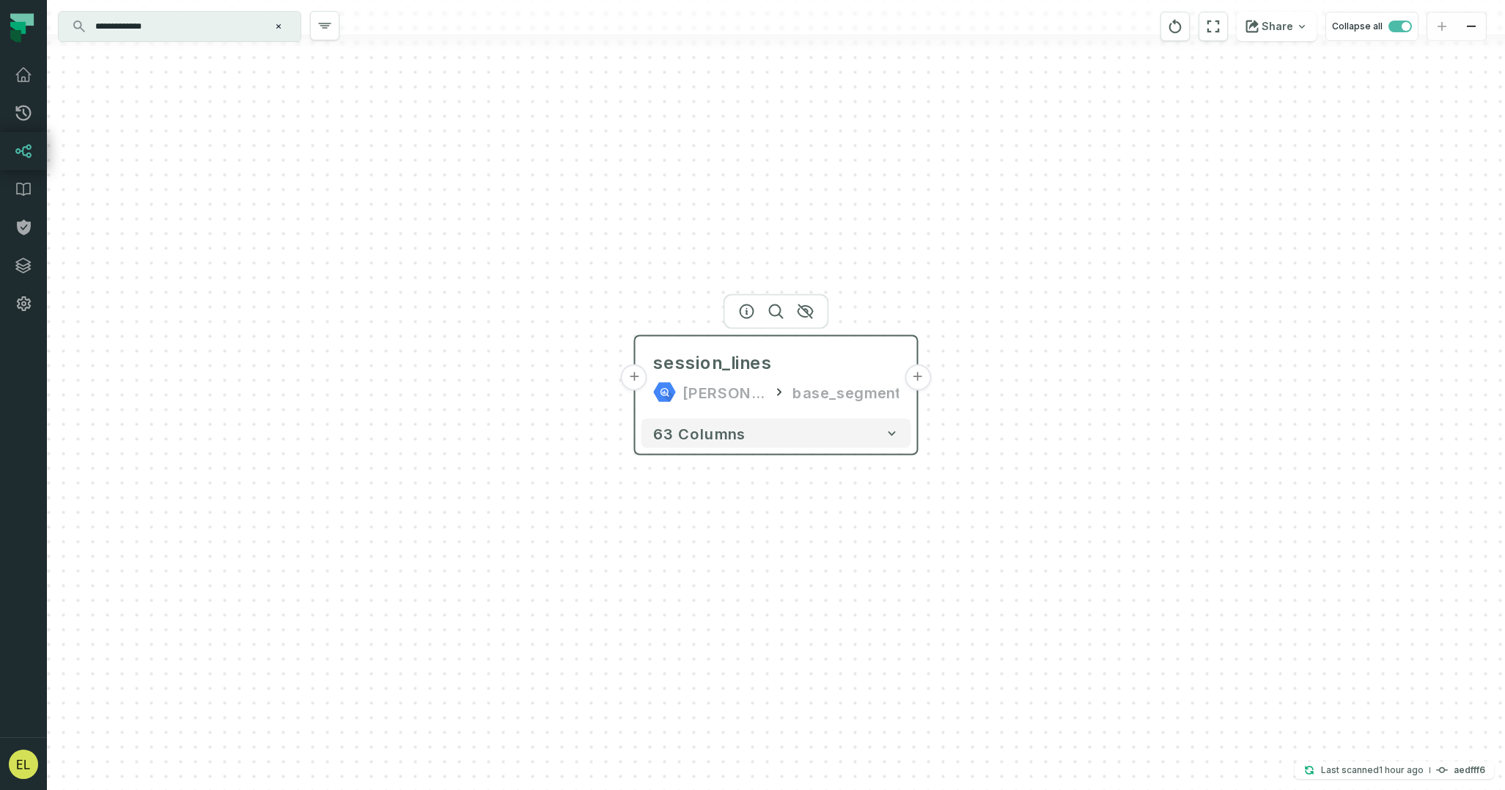
click at [914, 385] on button "+" at bounding box center [918, 377] width 26 height 26
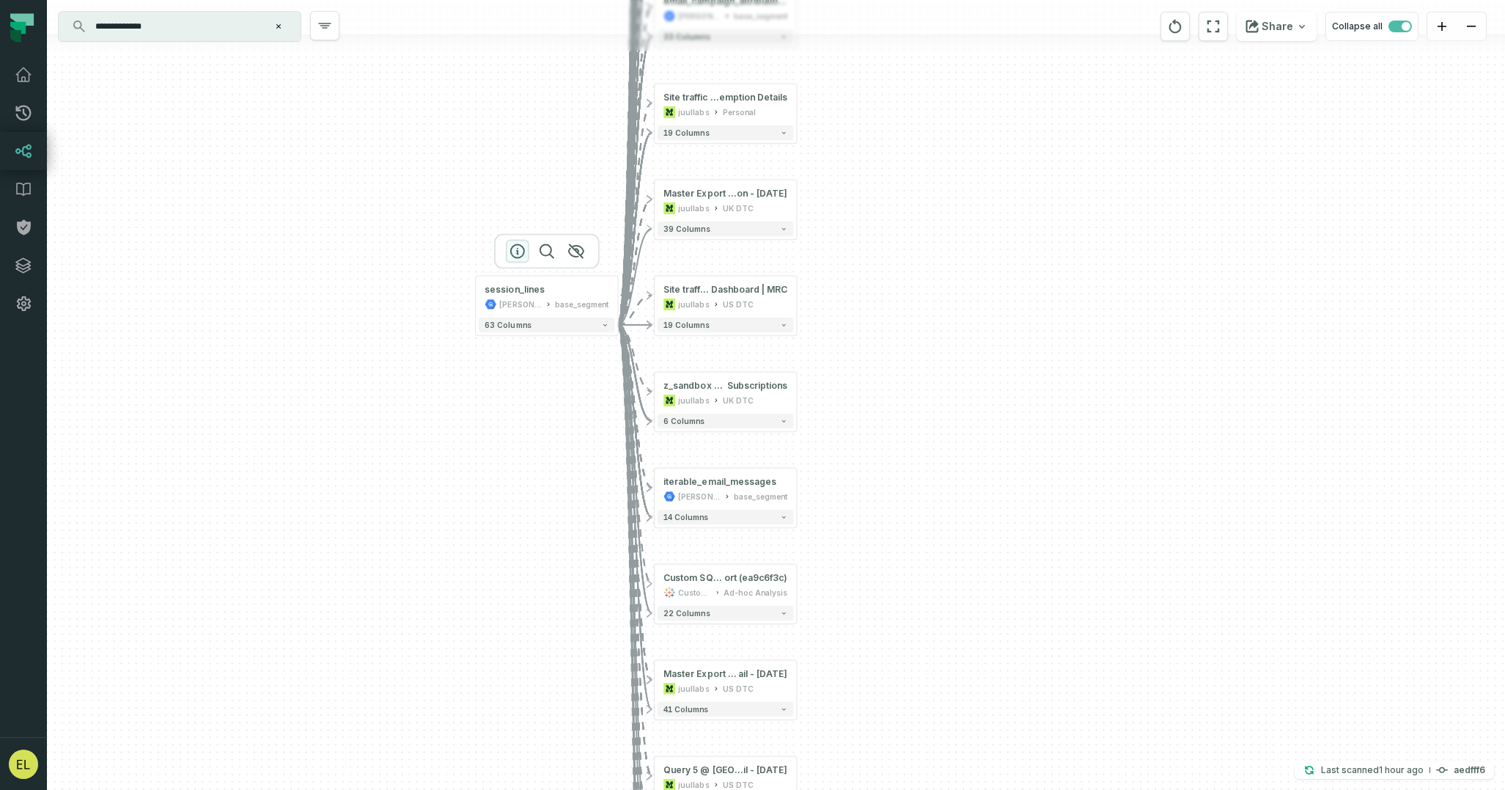
click at [514, 254] on icon "button" at bounding box center [518, 252] width 18 height 18
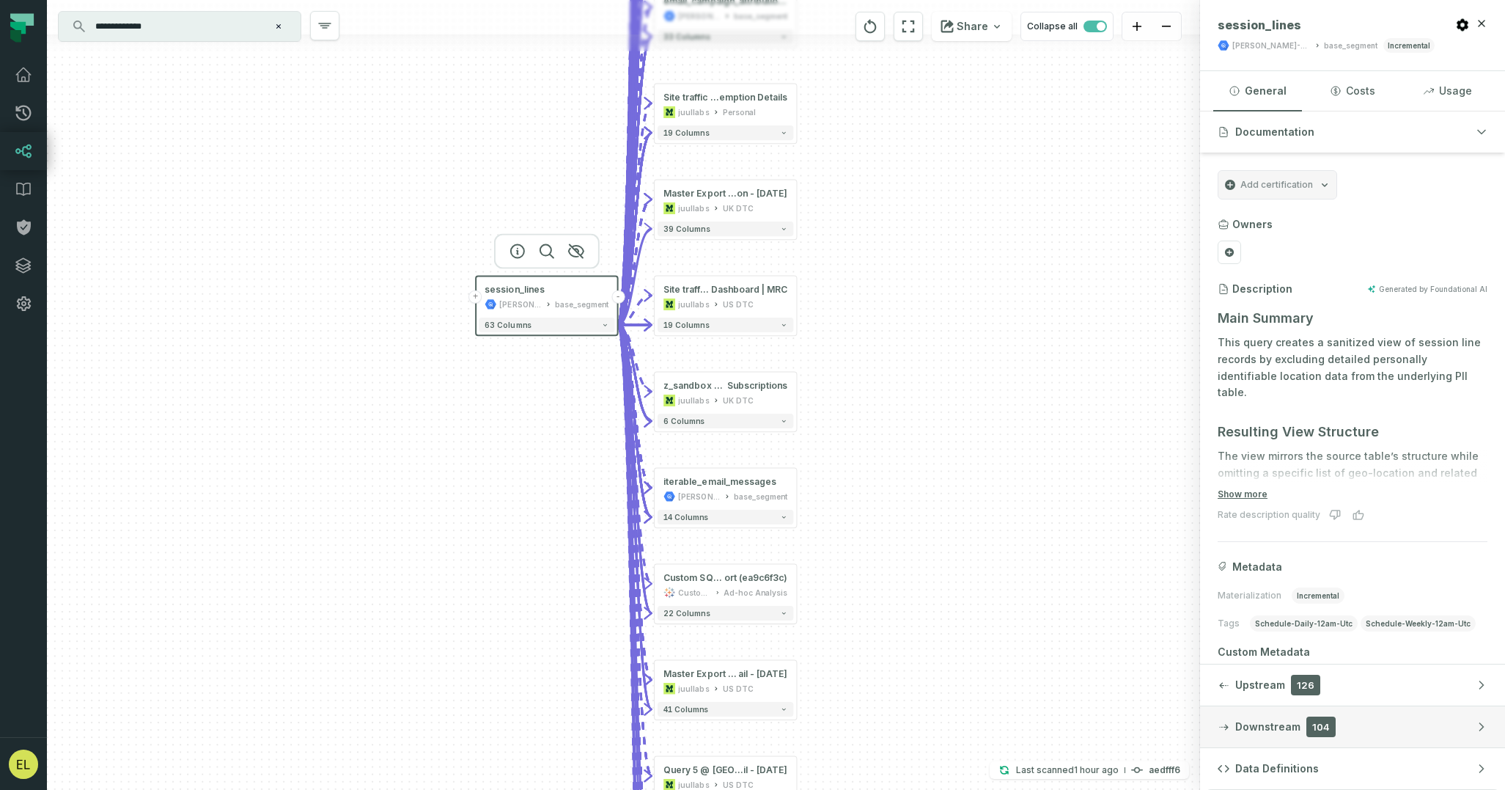
click at [1381, 730] on button "Downstream 104" at bounding box center [1352, 726] width 305 height 41
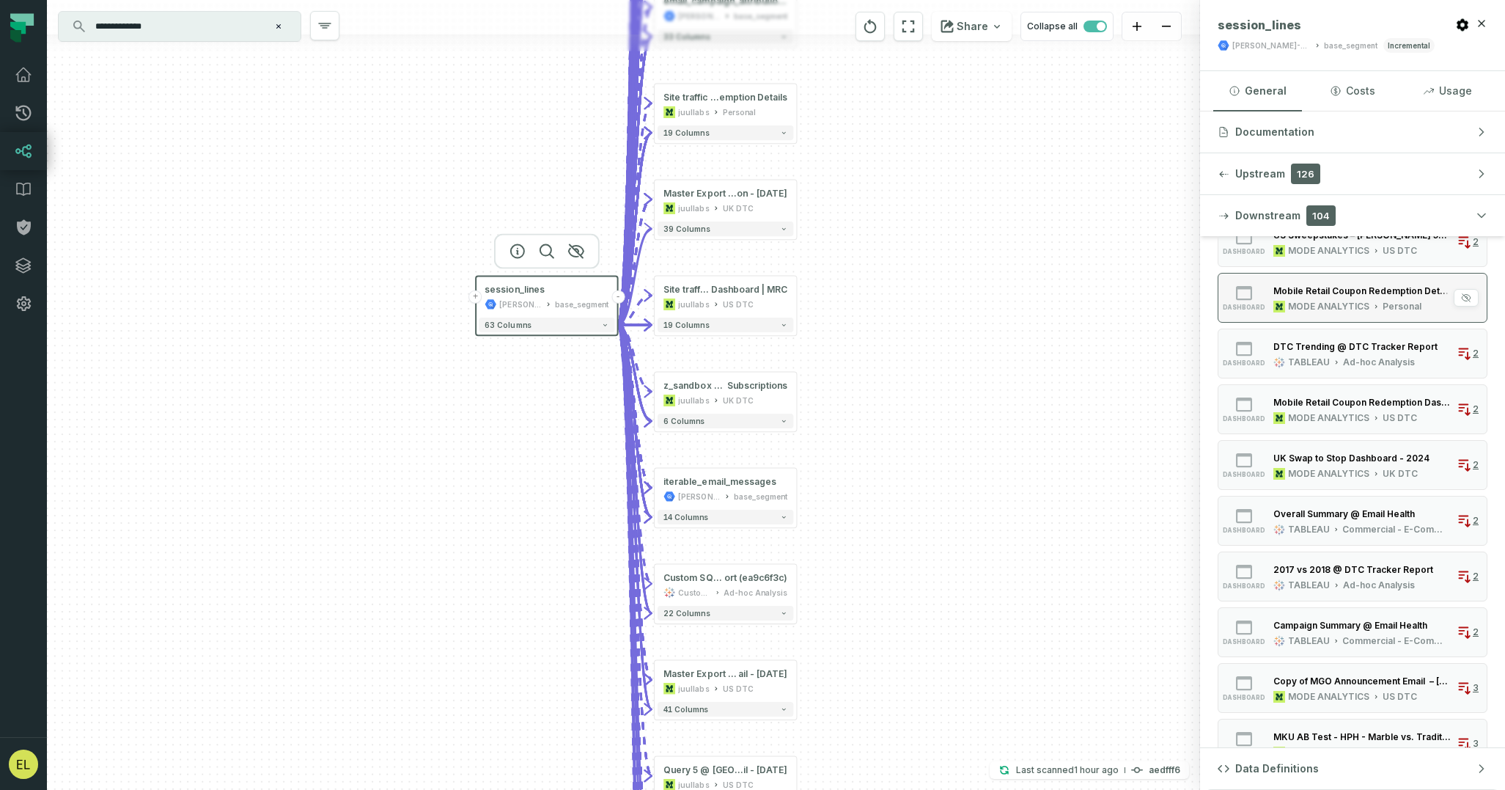
scroll to position [0, 0]
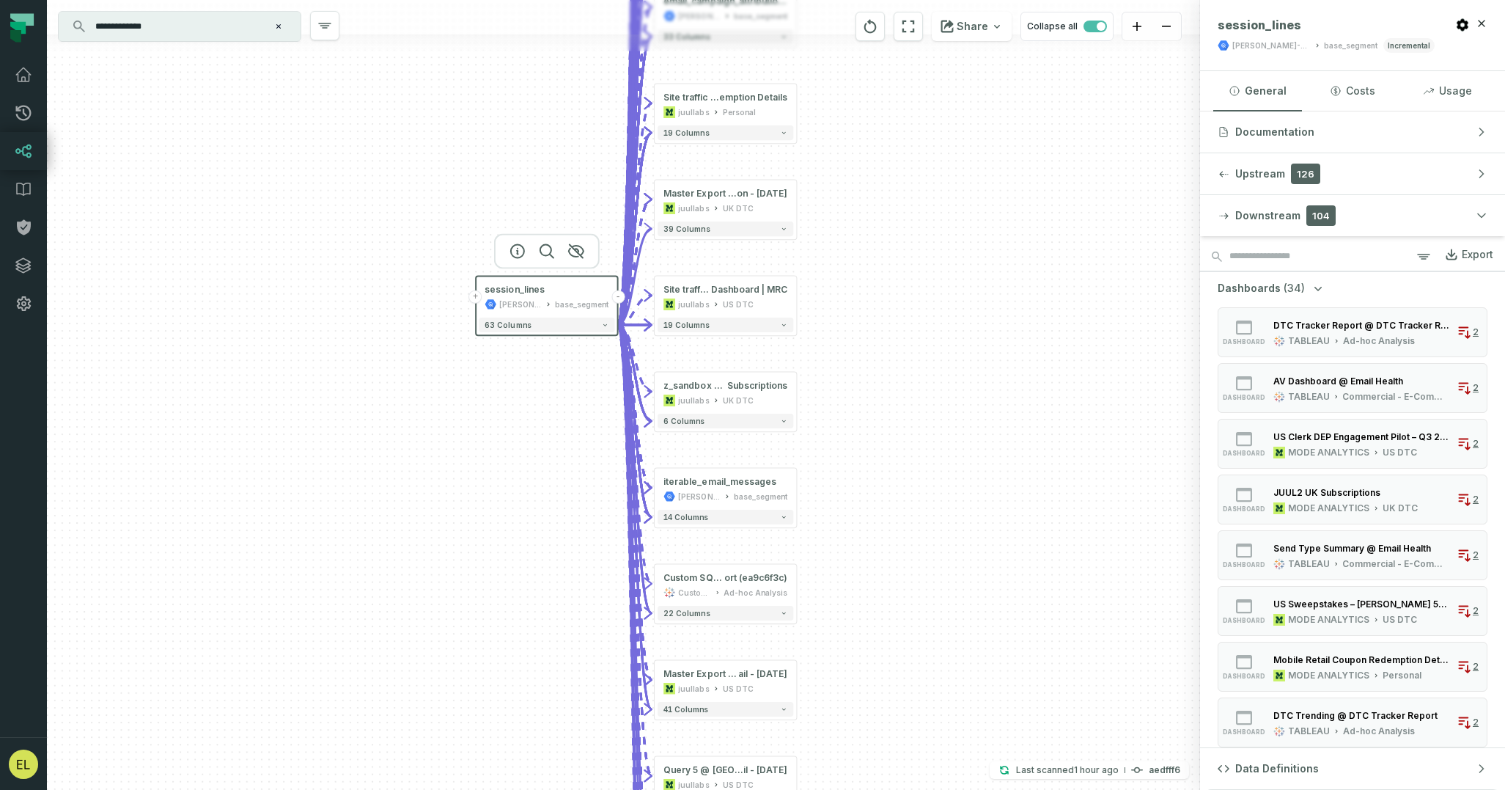
click at [1315, 290] on icon "button" at bounding box center [1318, 289] width 7 height 4
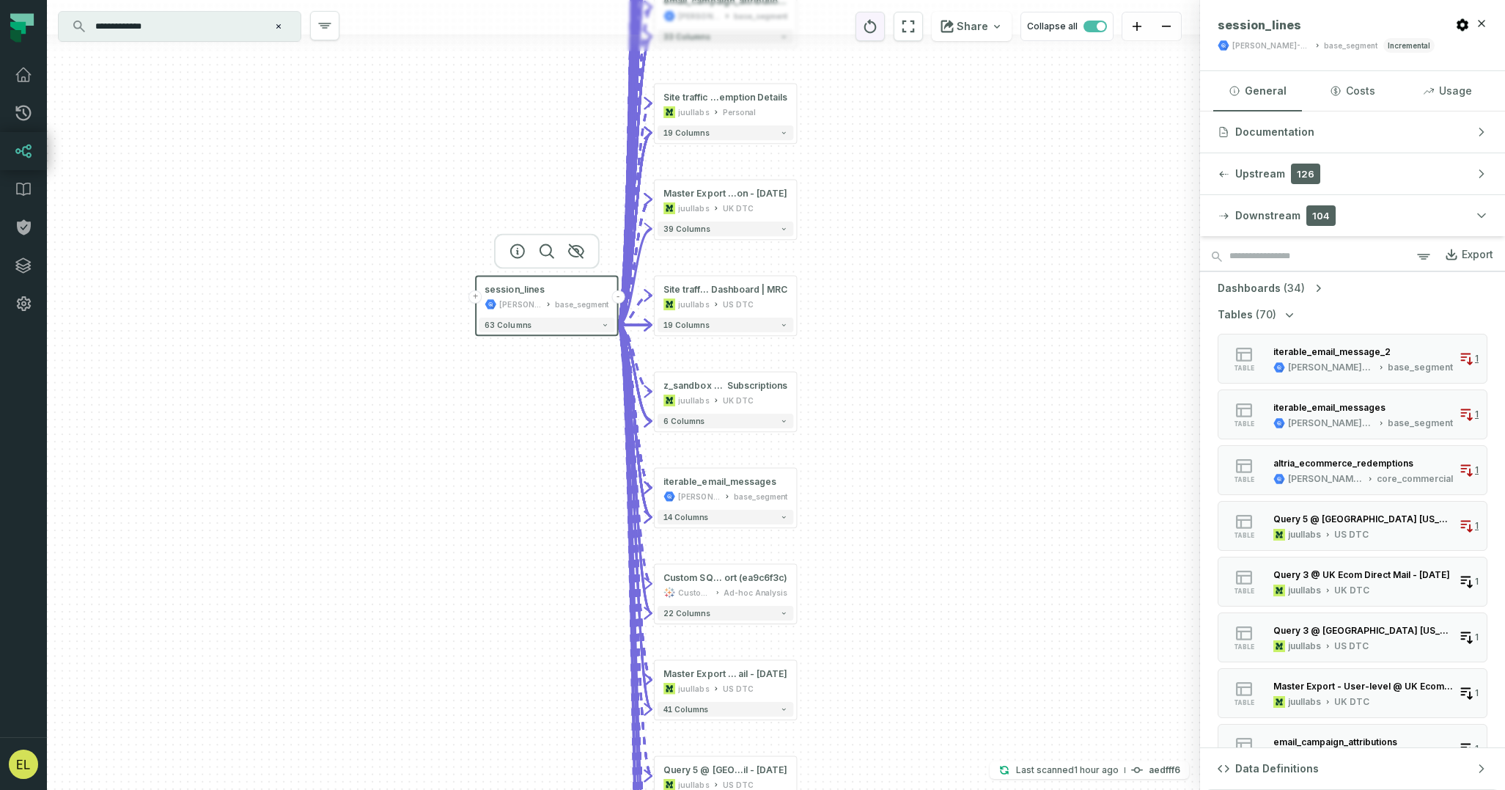
click at [876, 28] on icon "reset" at bounding box center [870, 27] width 16 height 18
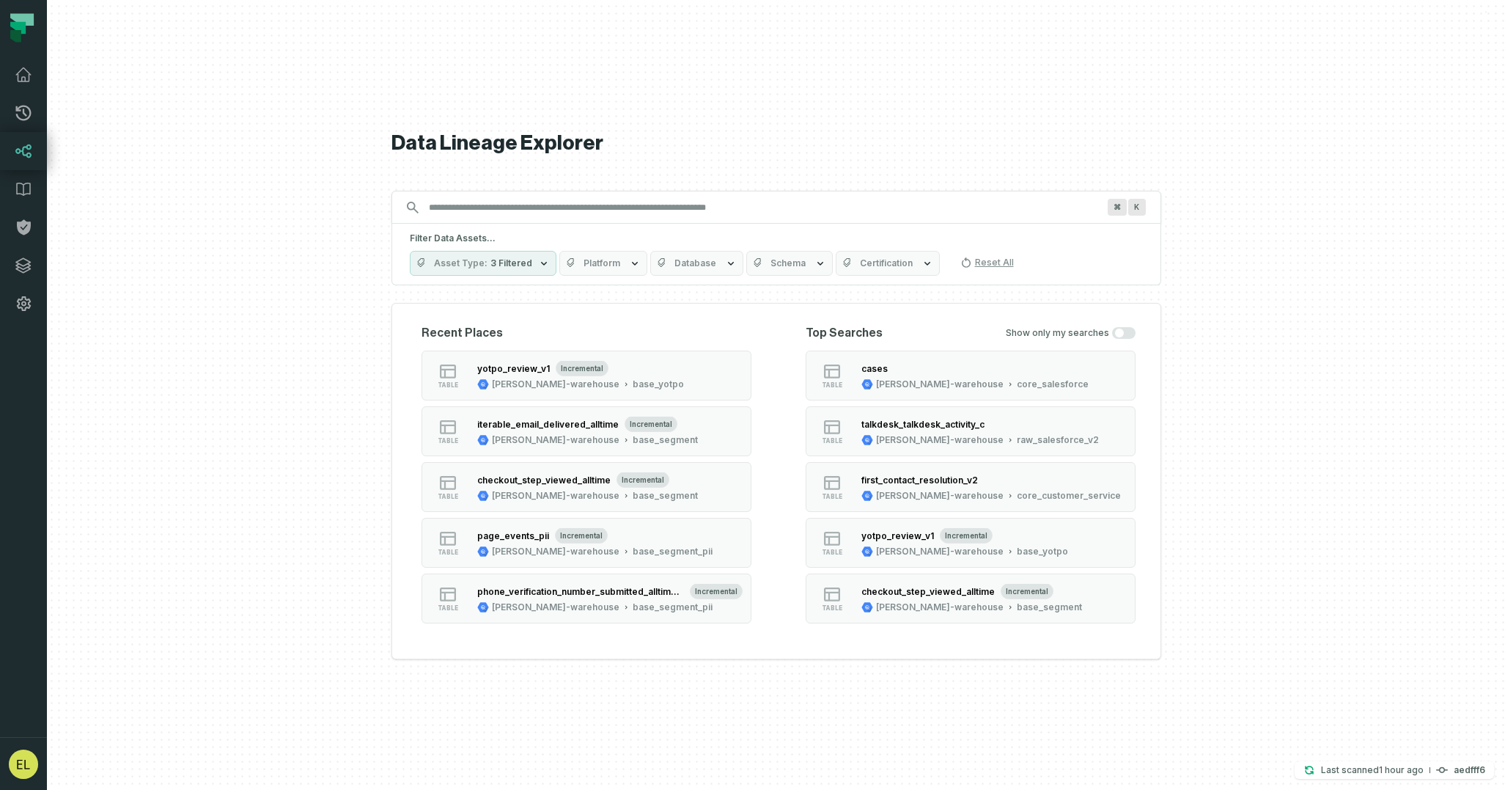
click at [613, 213] on input "Discovery Provider cmdk menu" at bounding box center [763, 207] width 686 height 23
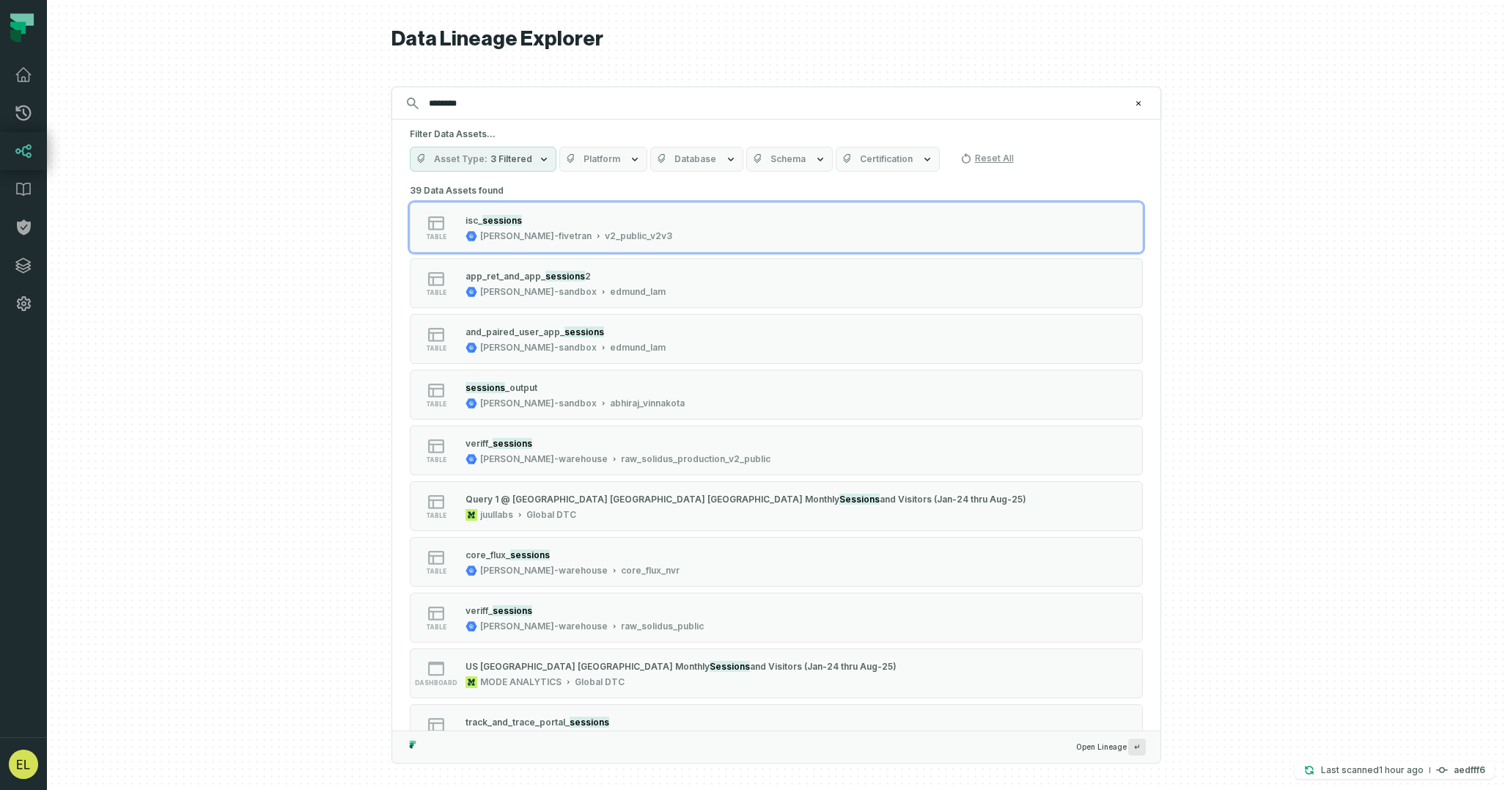
type input "********"
click at [782, 161] on span "Schema" at bounding box center [788, 159] width 35 height 12
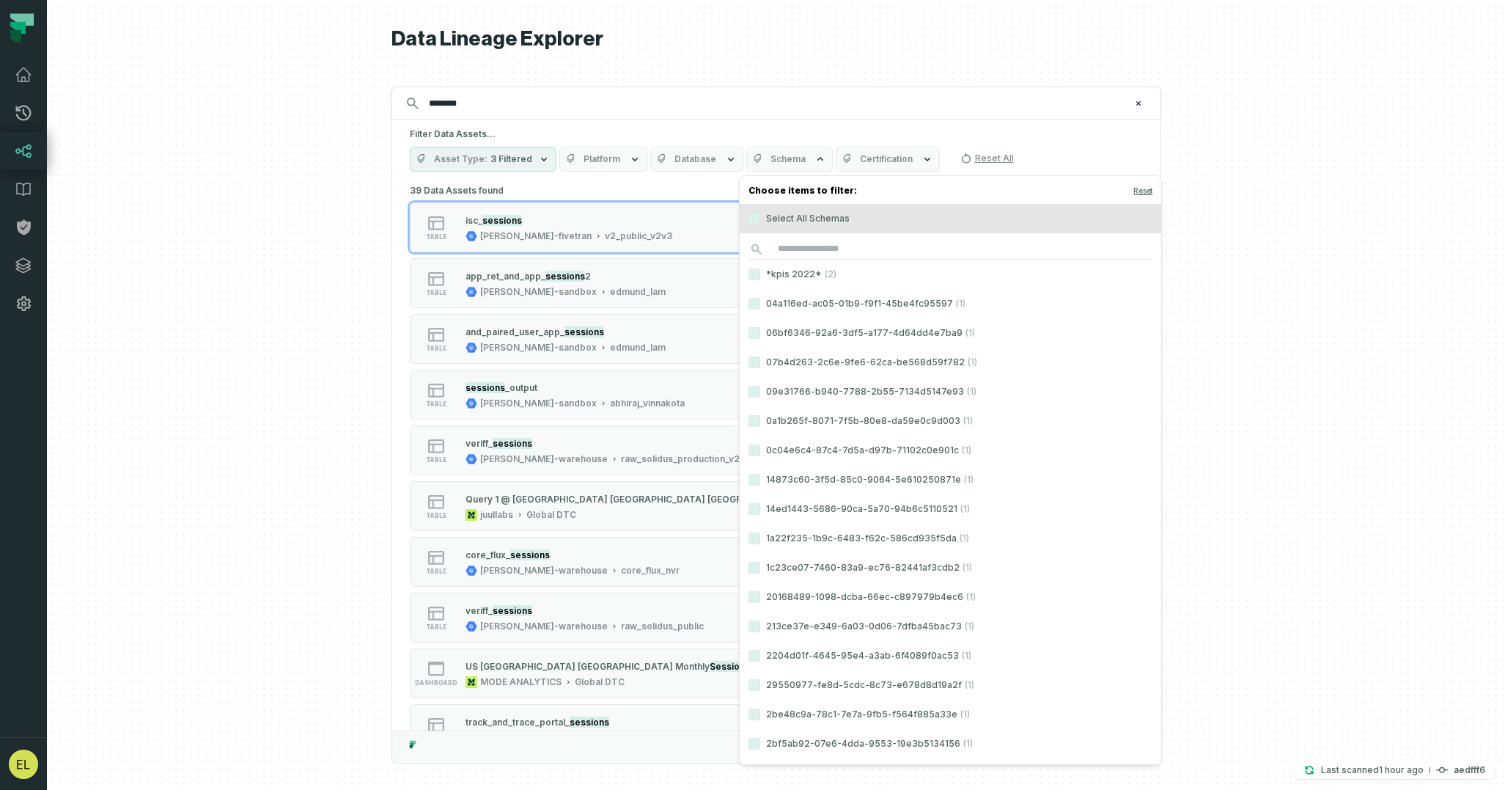
click at [875, 236] on div "Choose items to filter: Reset Select All Schemas *kpis 2022* (2) 04a116ed-ac05-…" at bounding box center [950, 470] width 423 height 590
click at [886, 247] on input "search" at bounding box center [951, 249] width 404 height 21
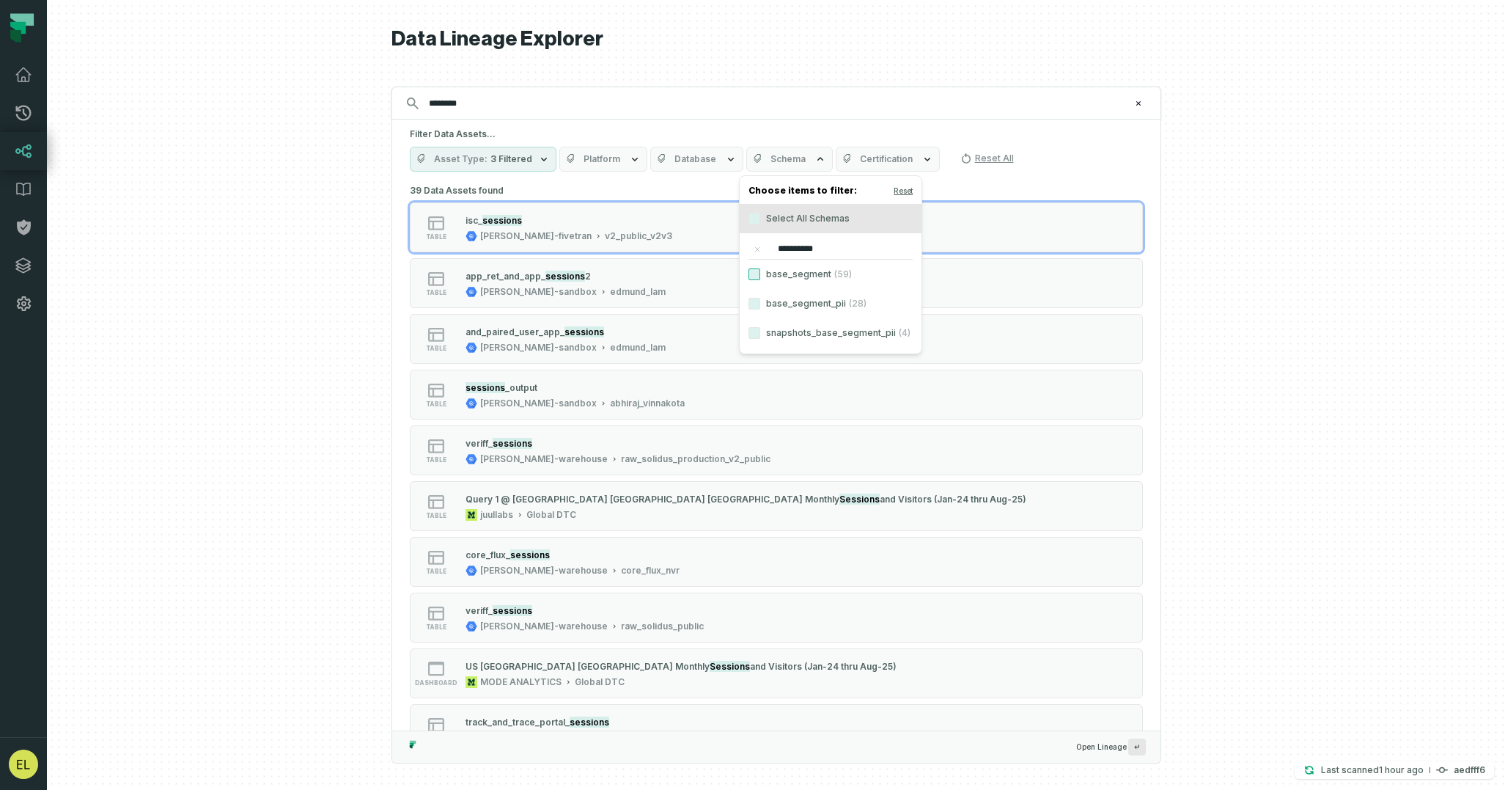
type input "**********"
click at [754, 277] on button "base_segment (59)" at bounding box center [755, 274] width 12 height 12
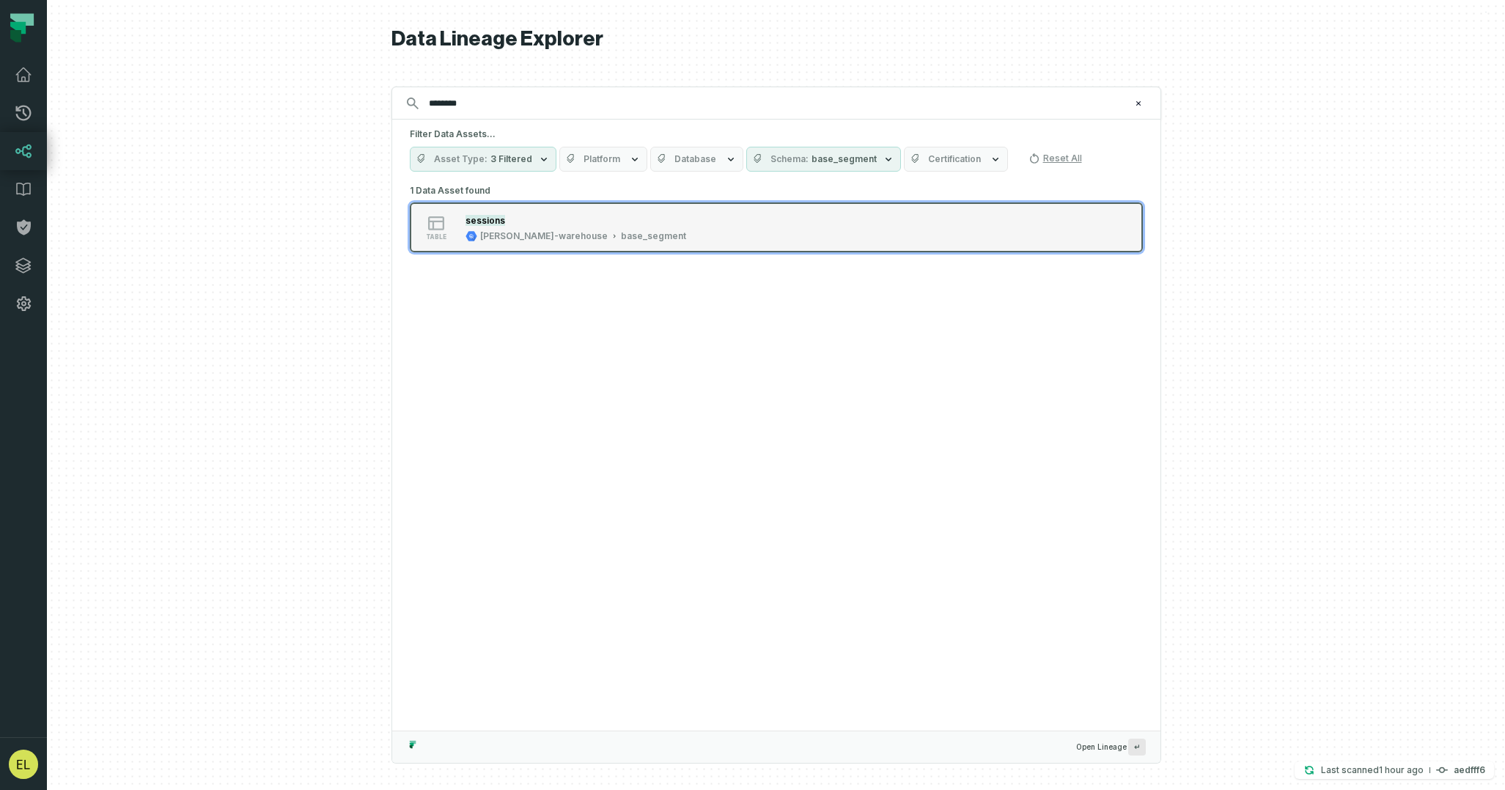
click at [1032, 234] on button "table sessions juul-warehouse base_segment" at bounding box center [776, 227] width 733 height 50
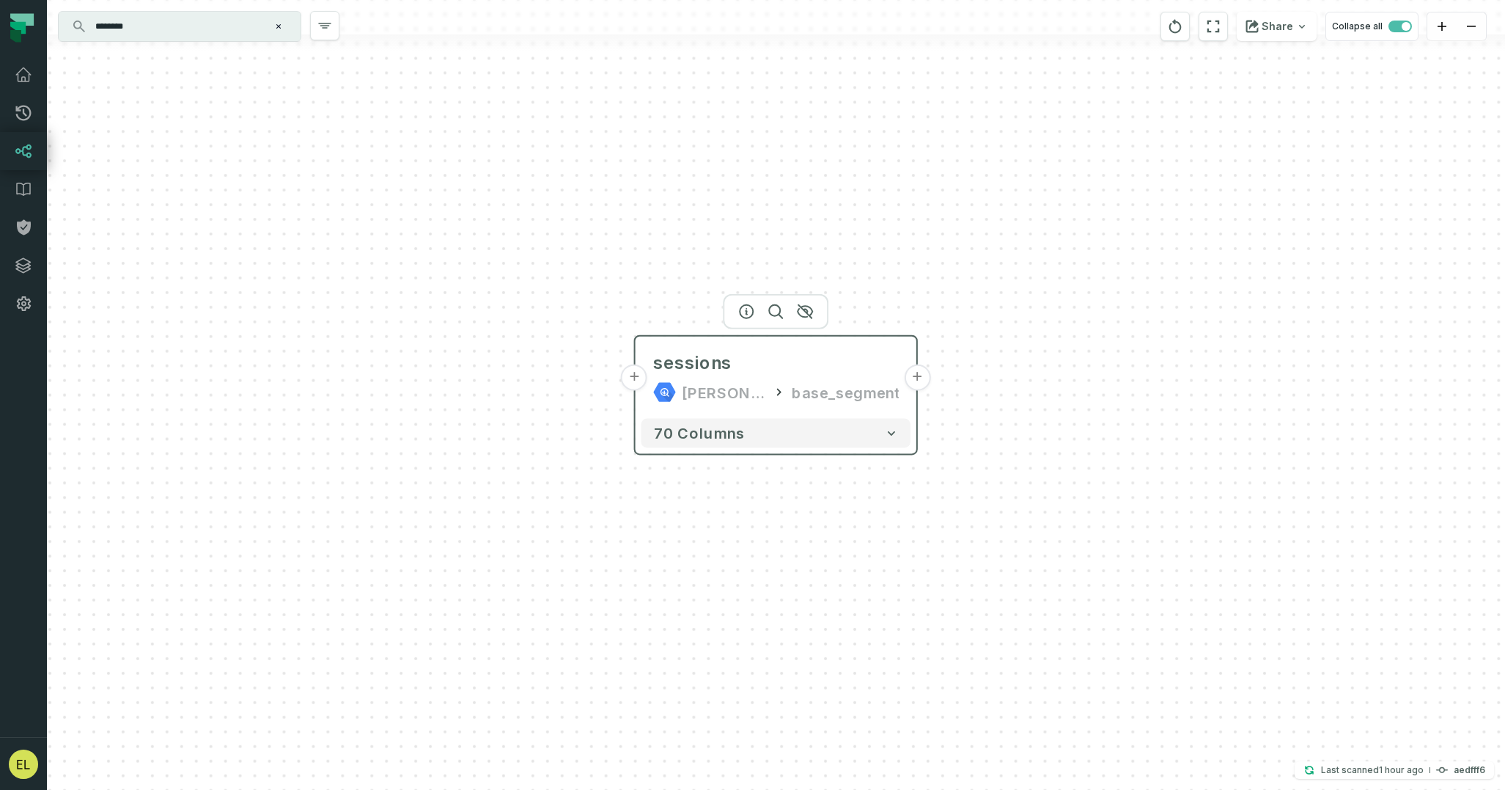
click at [917, 386] on button "+" at bounding box center [917, 377] width 26 height 26
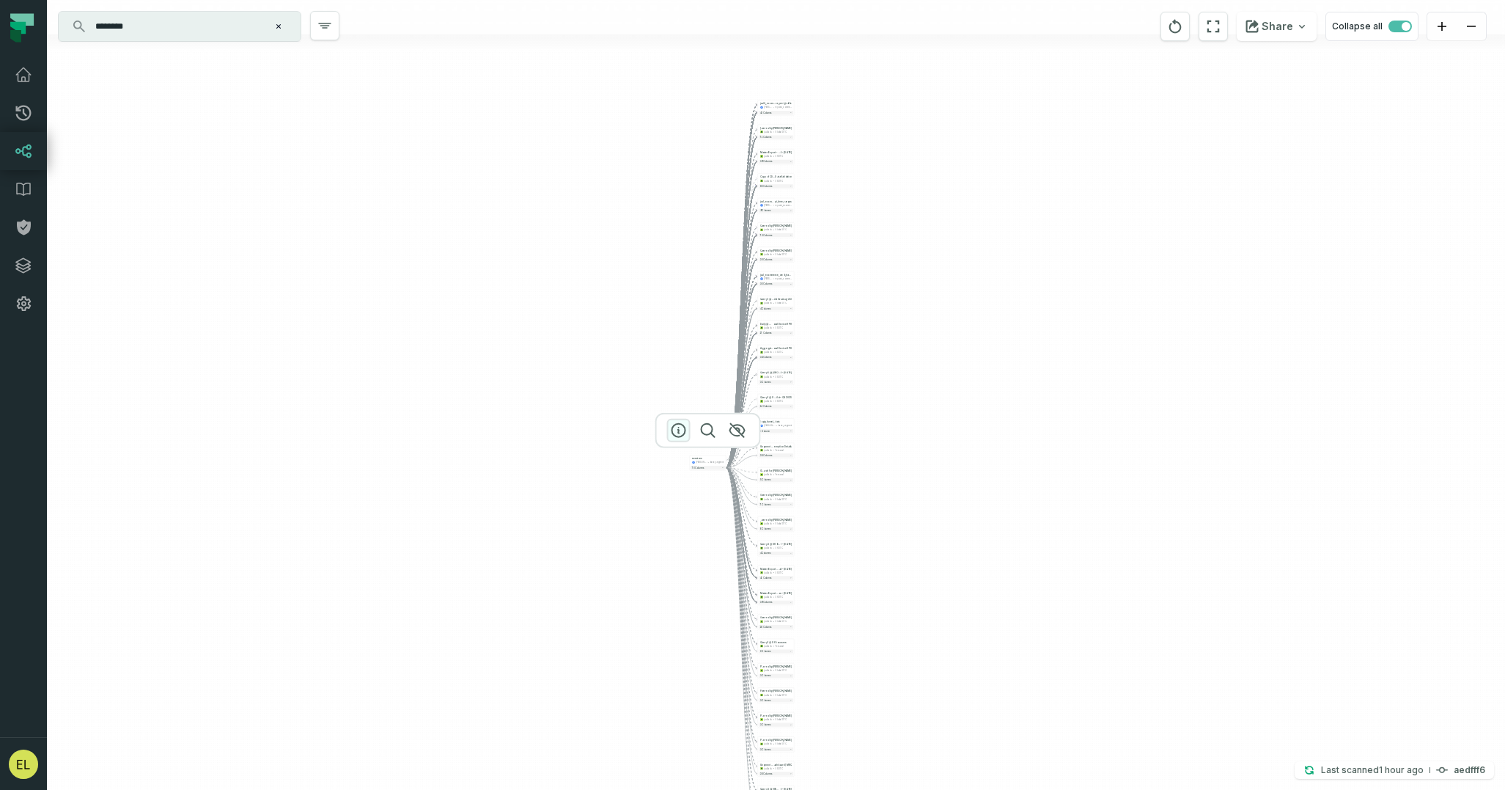
click at [685, 433] on icon "button" at bounding box center [679, 431] width 18 height 18
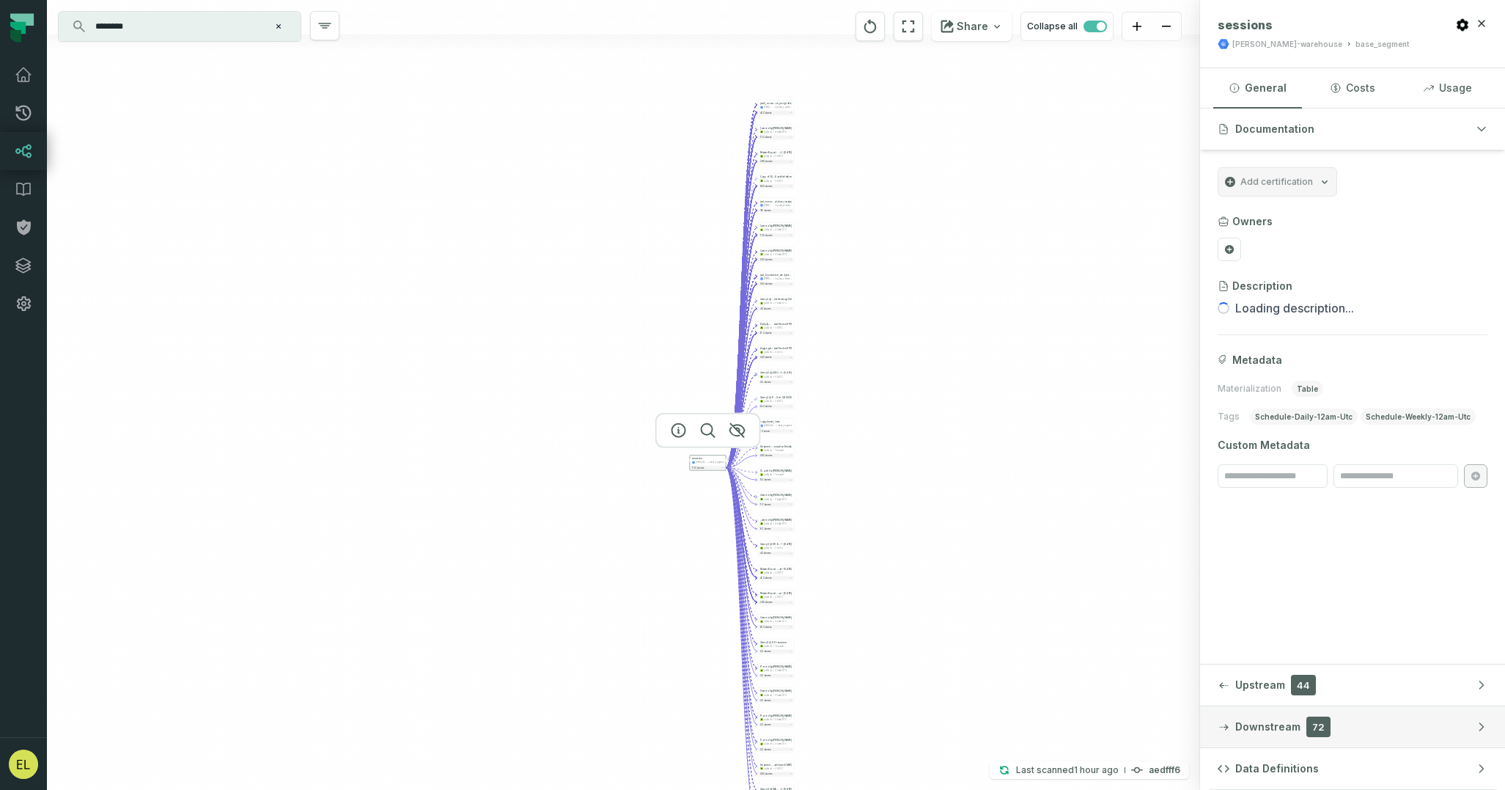
click at [1386, 741] on button "Downstream 72" at bounding box center [1352, 726] width 305 height 41
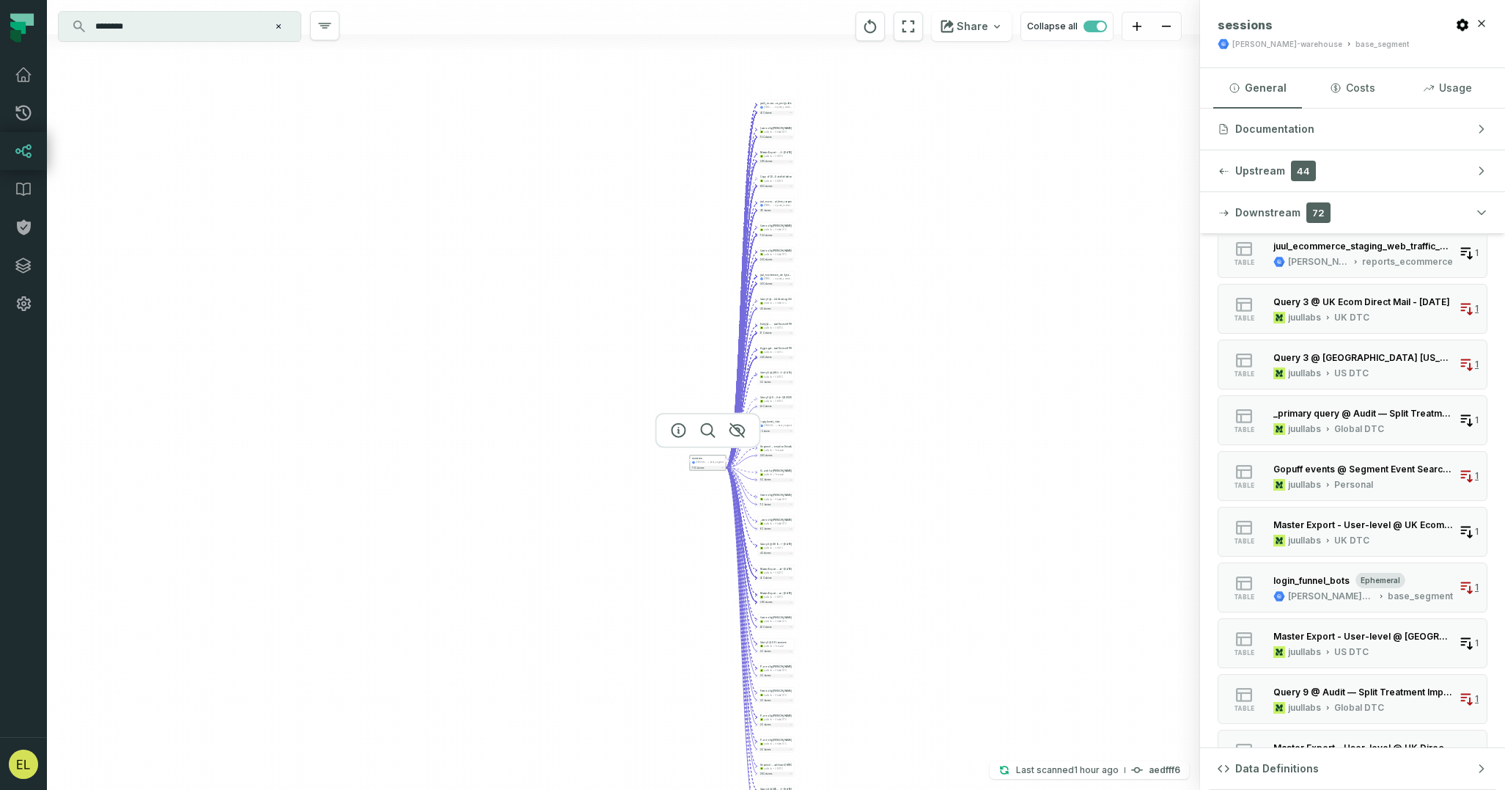
scroll to position [1320, 0]
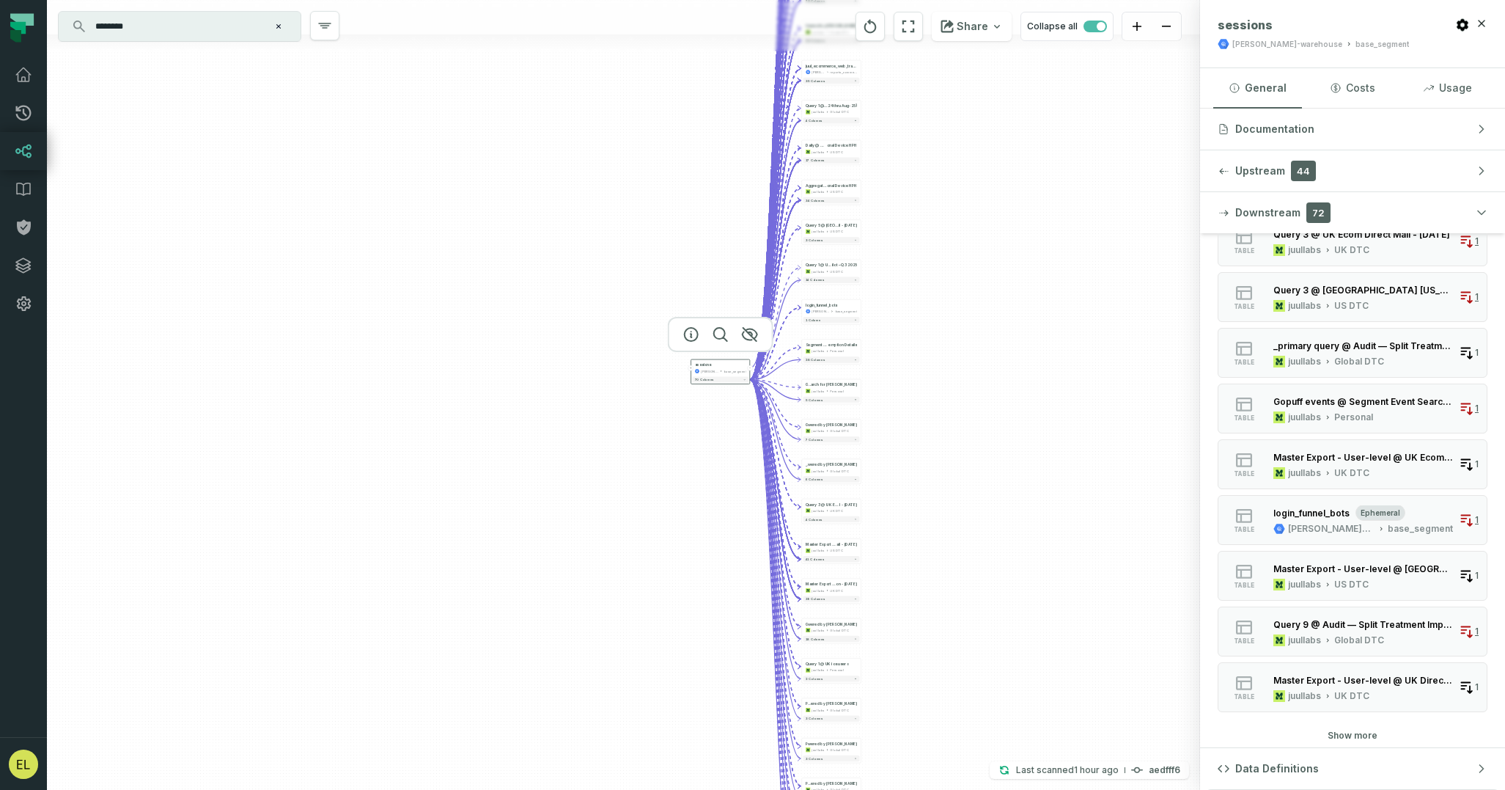
drag, startPoint x: 883, startPoint y: 596, endPoint x: 1143, endPoint y: 533, distance: 267.8
click at [1143, 533] on div "+ juul2_ecommer ce_web_traffic juul-warehouse reports_commercial 43 columns + r…" at bounding box center [623, 395] width 1153 height 790
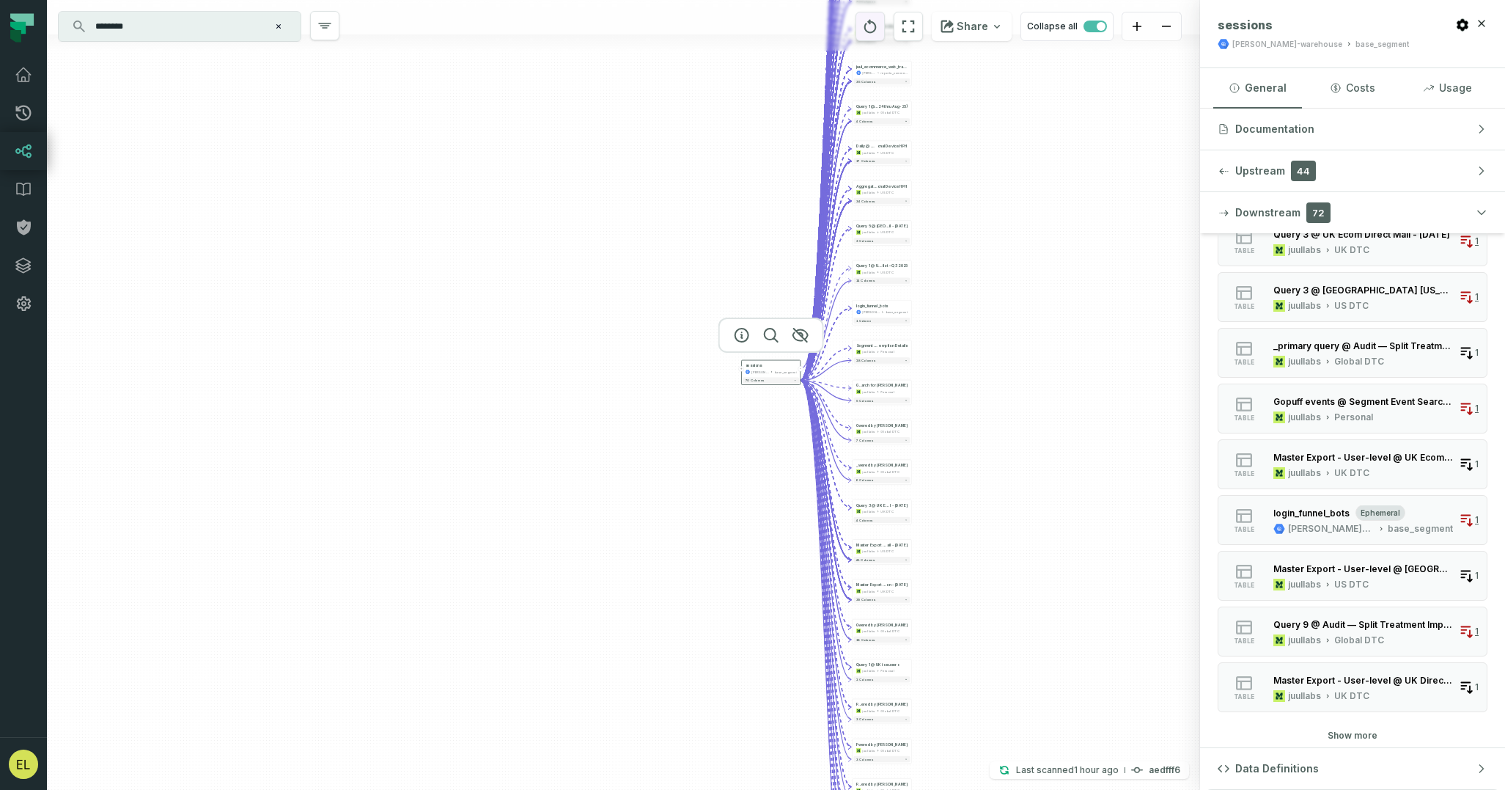
click at [871, 32] on icon "reset" at bounding box center [870, 26] width 12 height 14
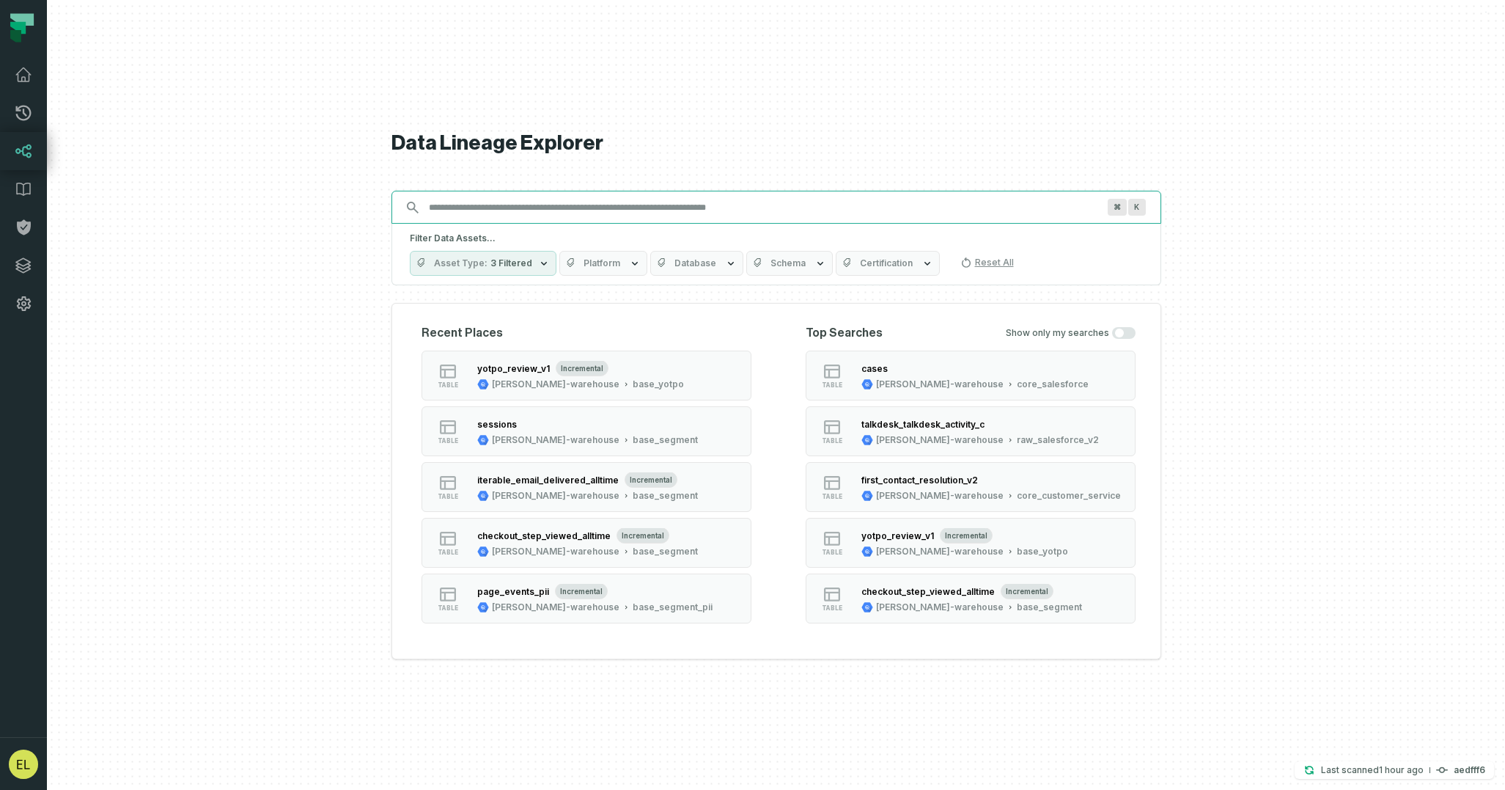
click at [680, 216] on input "Discovery Provider cmdk menu" at bounding box center [763, 207] width 686 height 23
paste input "**********"
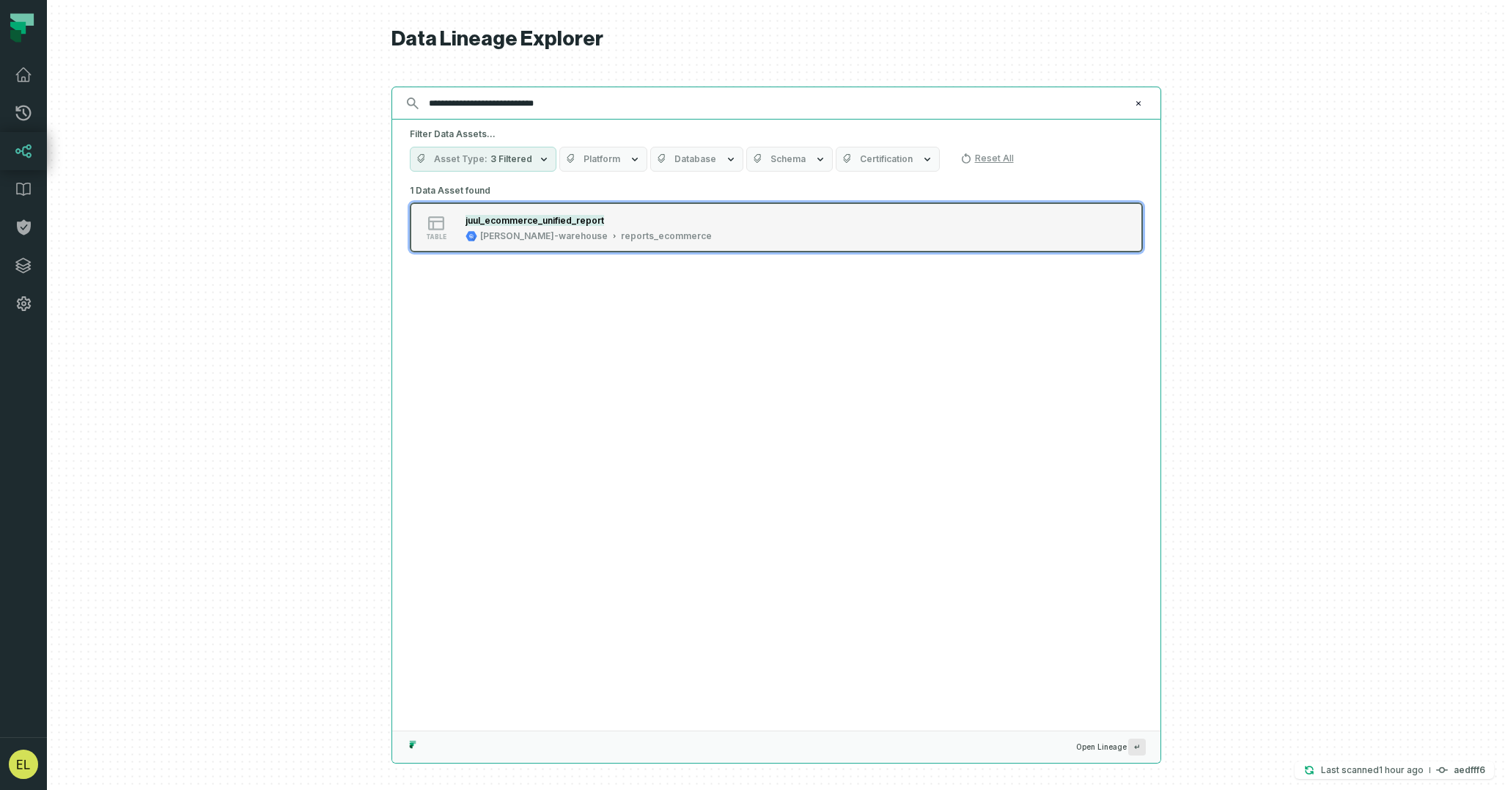
type input "**********"
click at [705, 229] on div "table juul_ecommerce_unified_report juul-warehouse reports_ecommerce" at bounding box center [596, 227] width 367 height 29
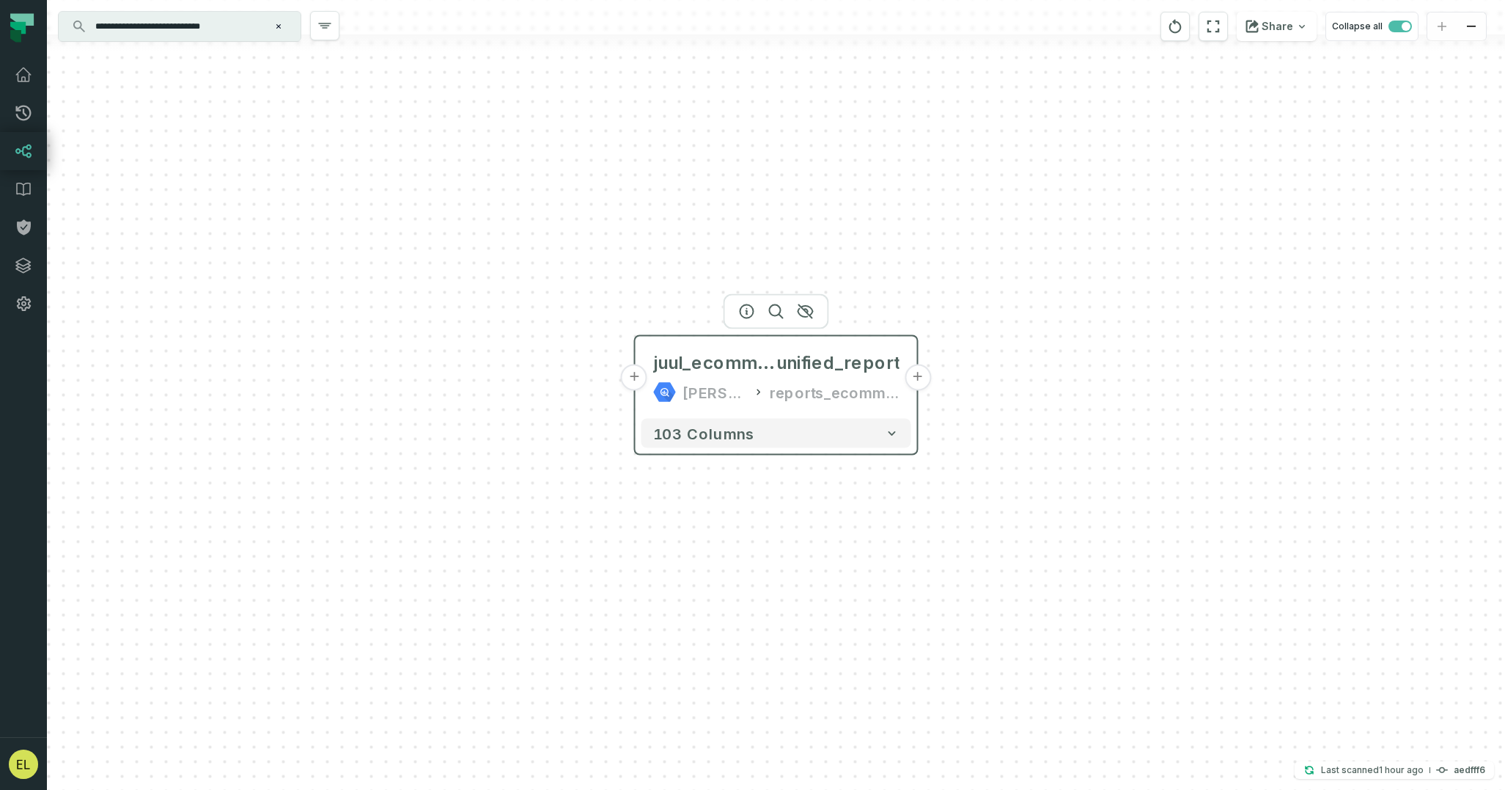
click at [918, 384] on button "+" at bounding box center [918, 377] width 26 height 26
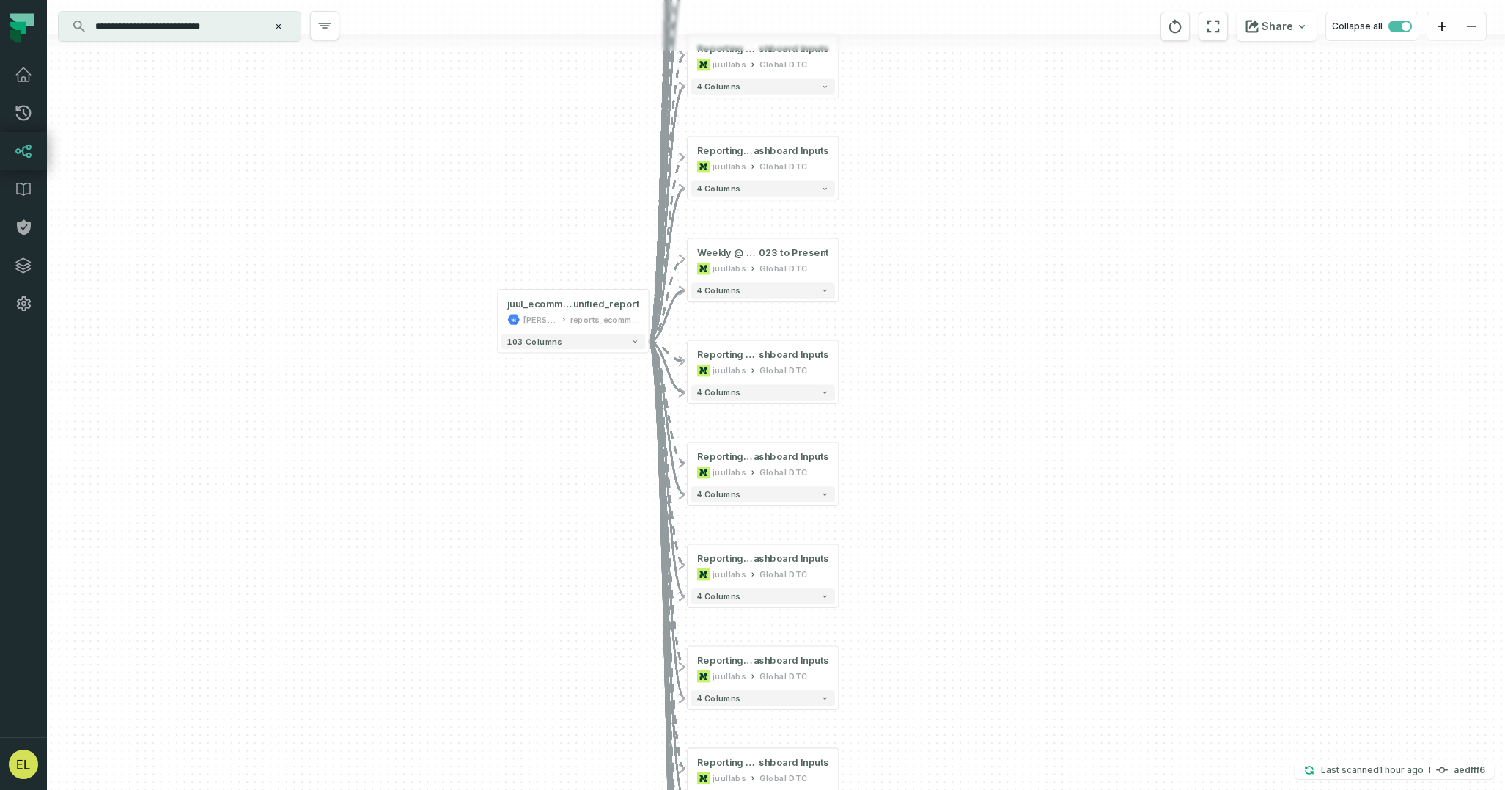
drag, startPoint x: 785, startPoint y: 568, endPoint x: 900, endPoint y: 535, distance: 119.7
click at [900, 535] on div "+ Reporting Dashboard - Weekly Data @ UK Ecom Model and Reporting Da shboard In…" at bounding box center [776, 395] width 1458 height 790
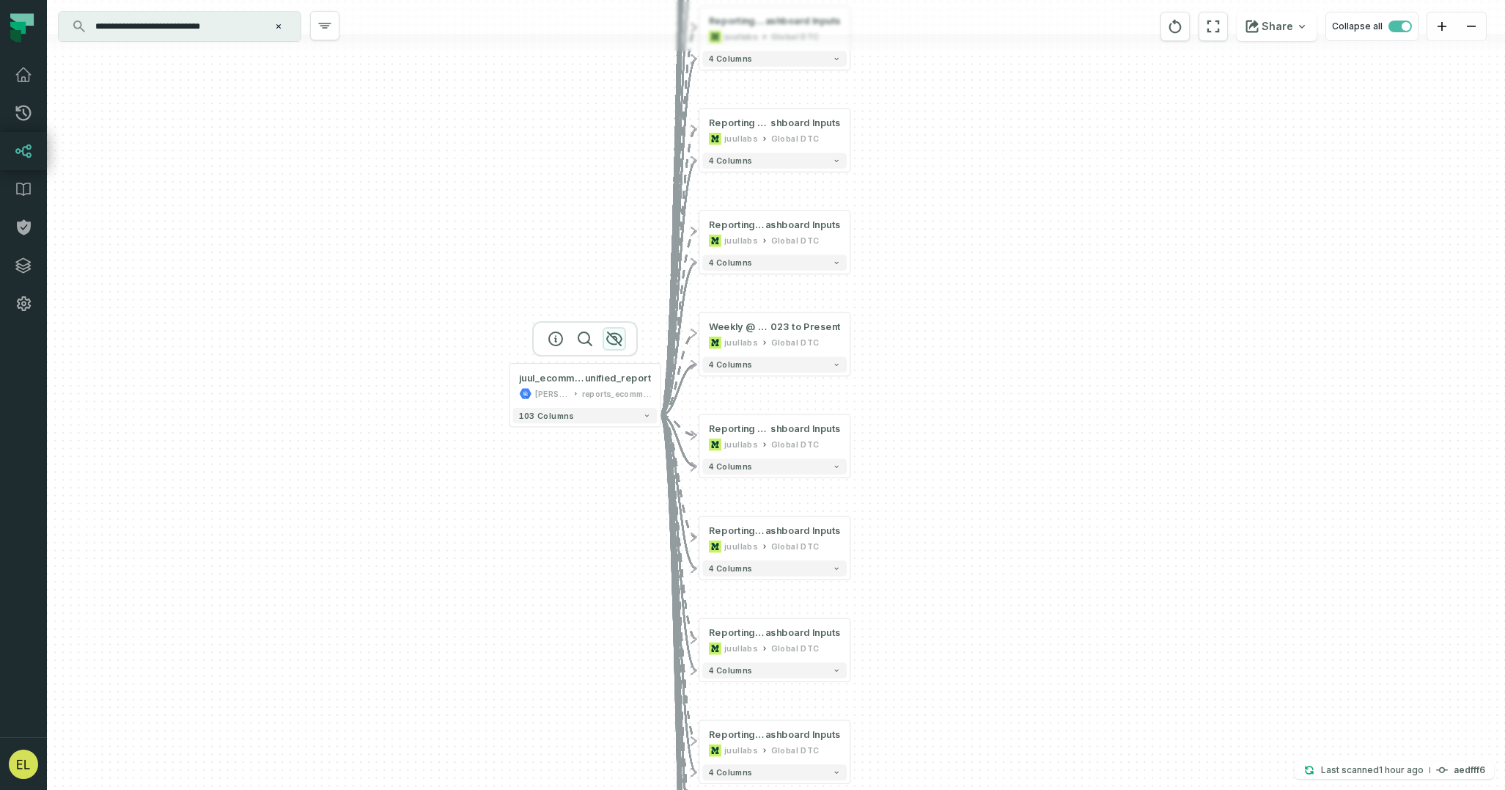
click at [616, 339] on icon "button" at bounding box center [614, 338] width 15 height 13
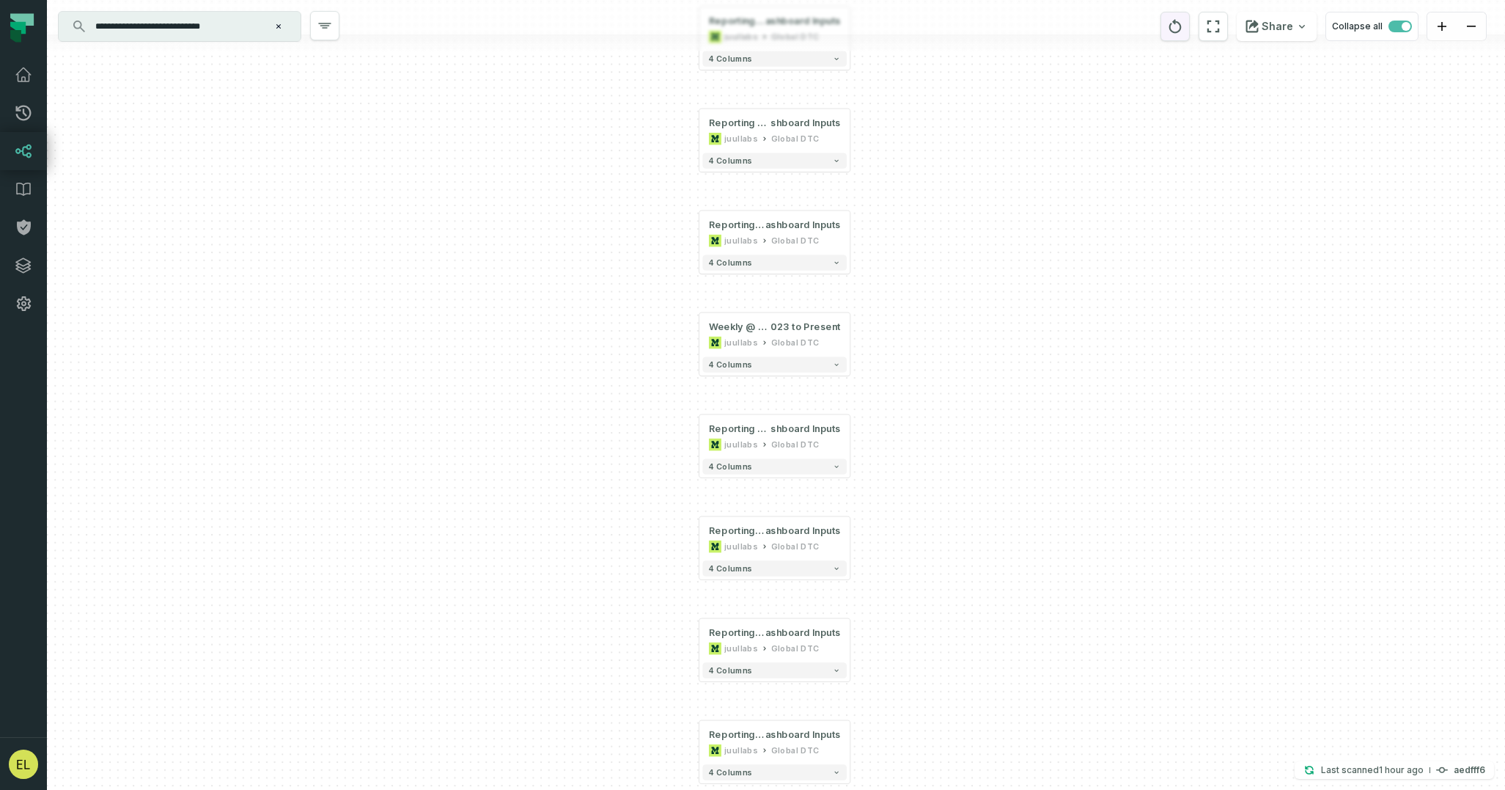
click at [1179, 34] on icon "reset" at bounding box center [1175, 27] width 16 height 18
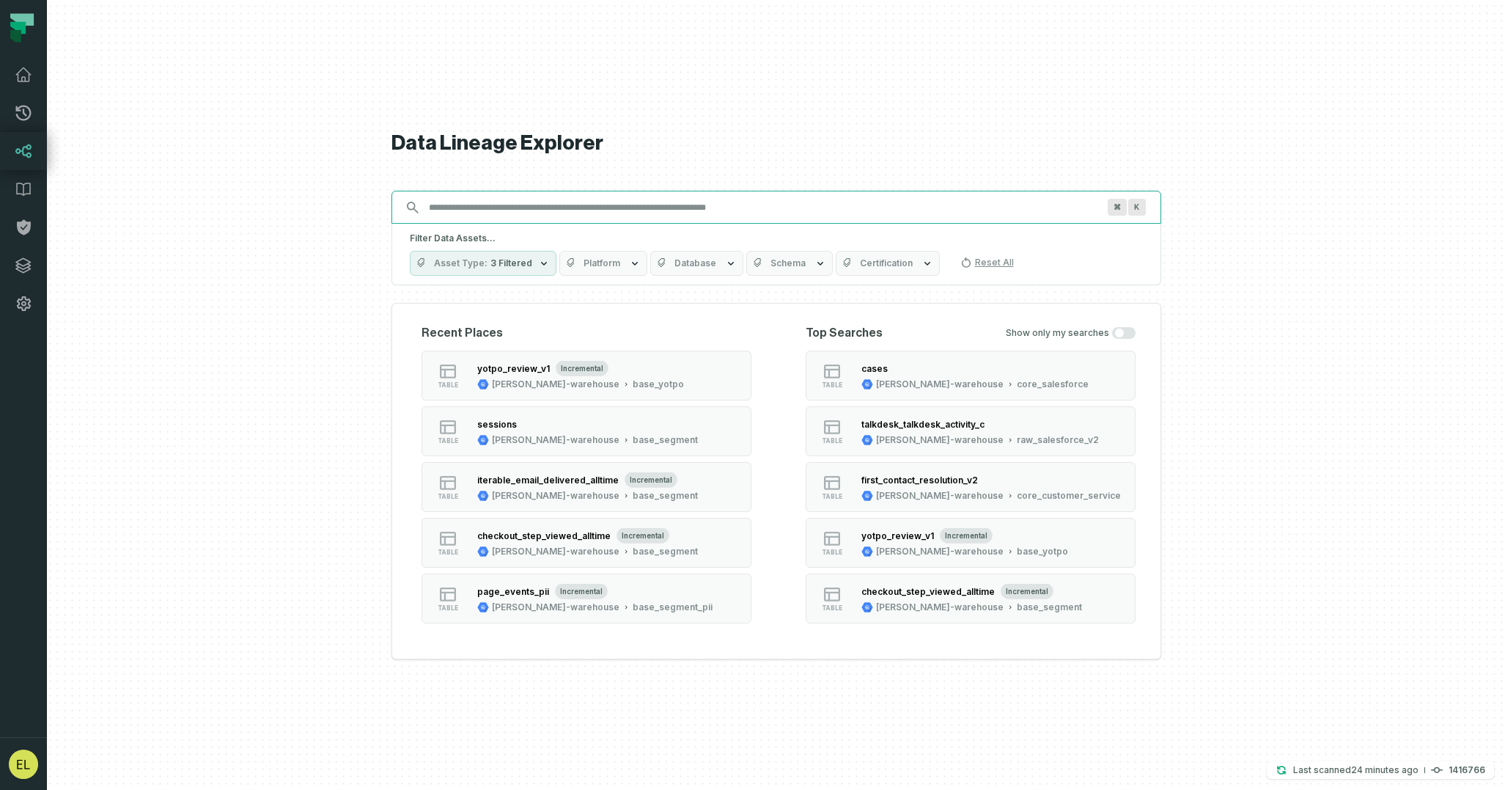
click at [885, 201] on input "Discovery Provider cmdk menu" at bounding box center [763, 207] width 686 height 23
paste input "**********"
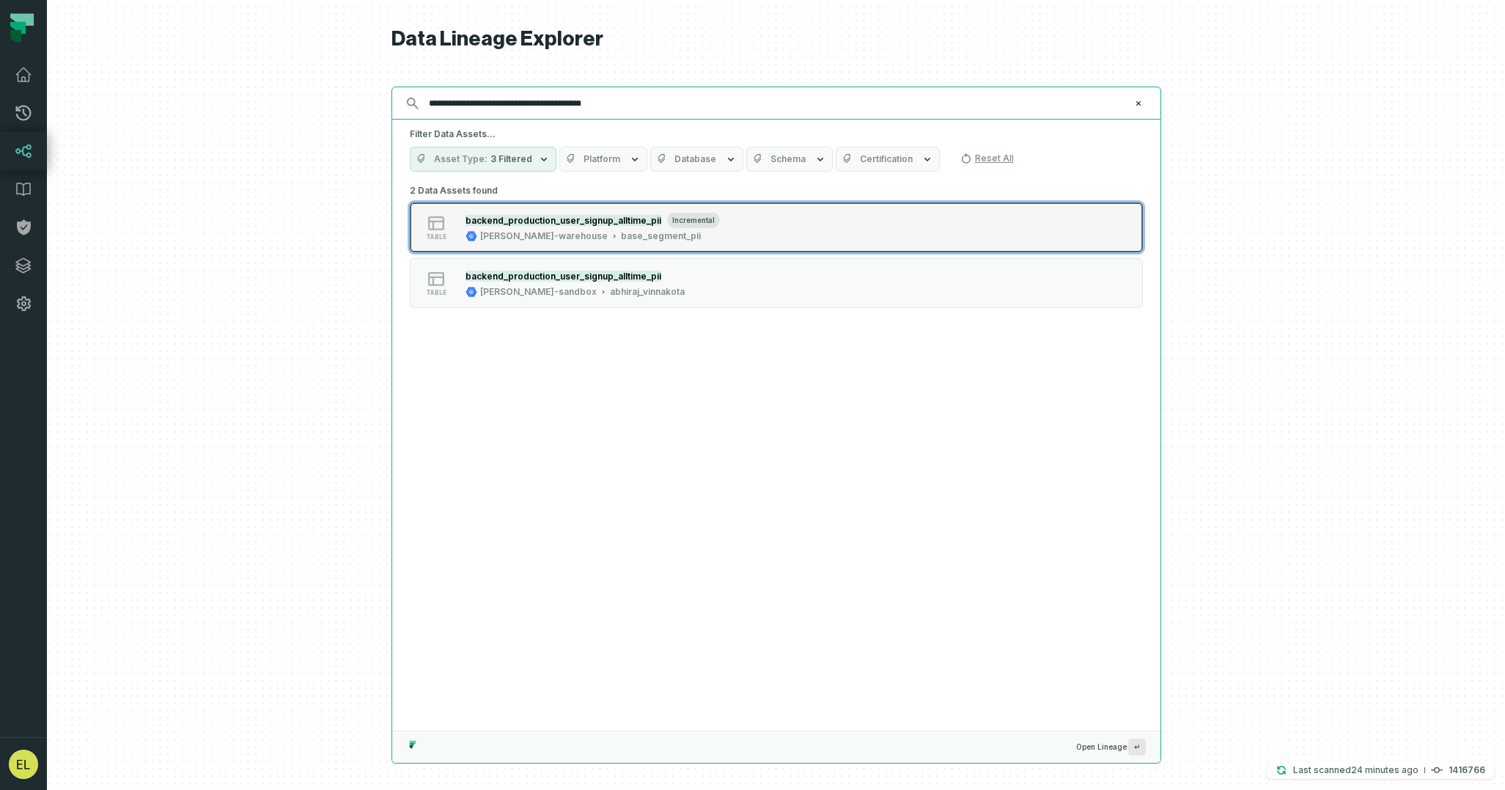
type input "**********"
click at [895, 227] on button "table backend_production_user_signup_alltime_pii incremental juul-warehouse bas…" at bounding box center [776, 227] width 733 height 50
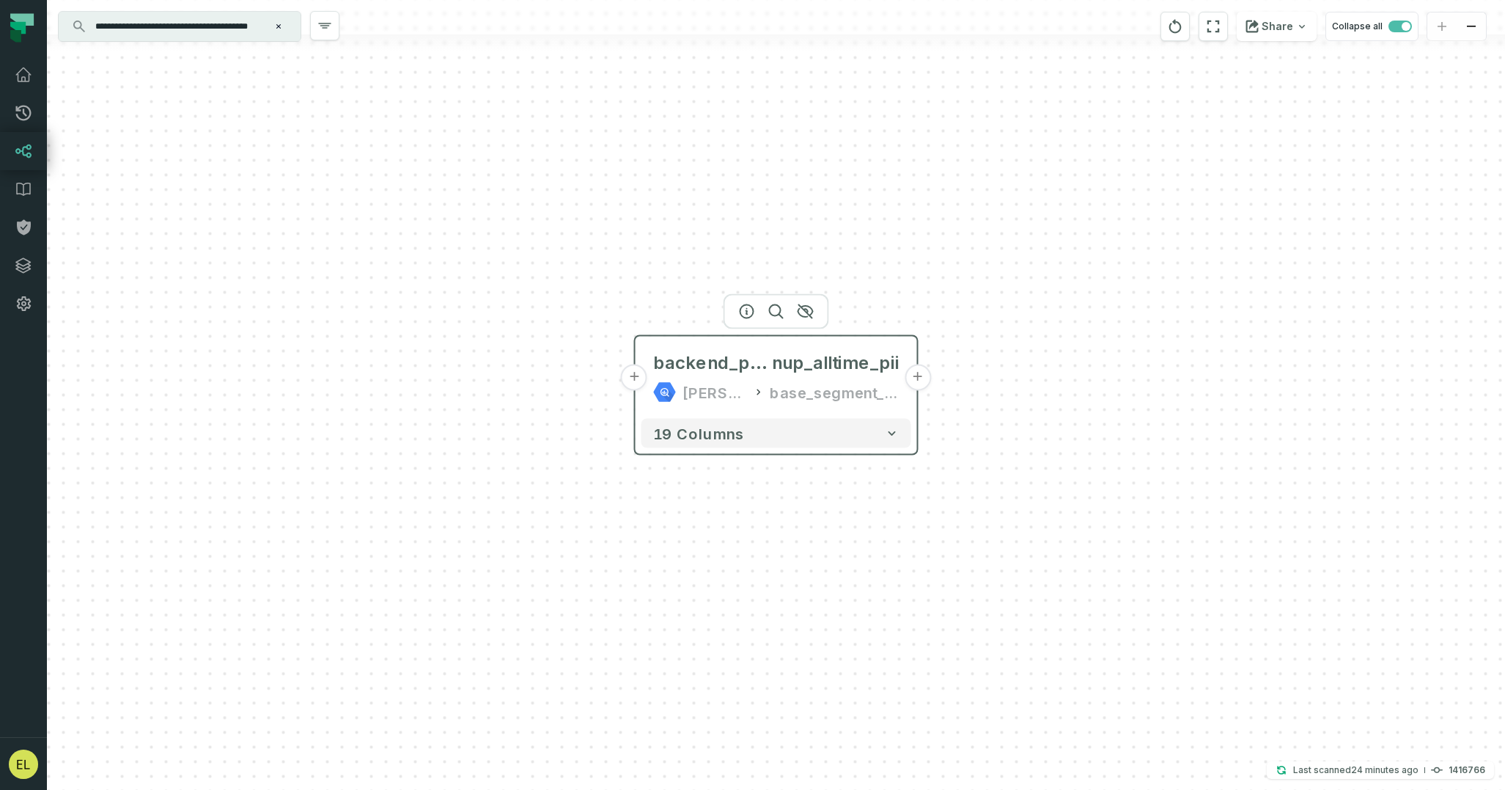
click at [917, 381] on button "+" at bounding box center [918, 377] width 26 height 26
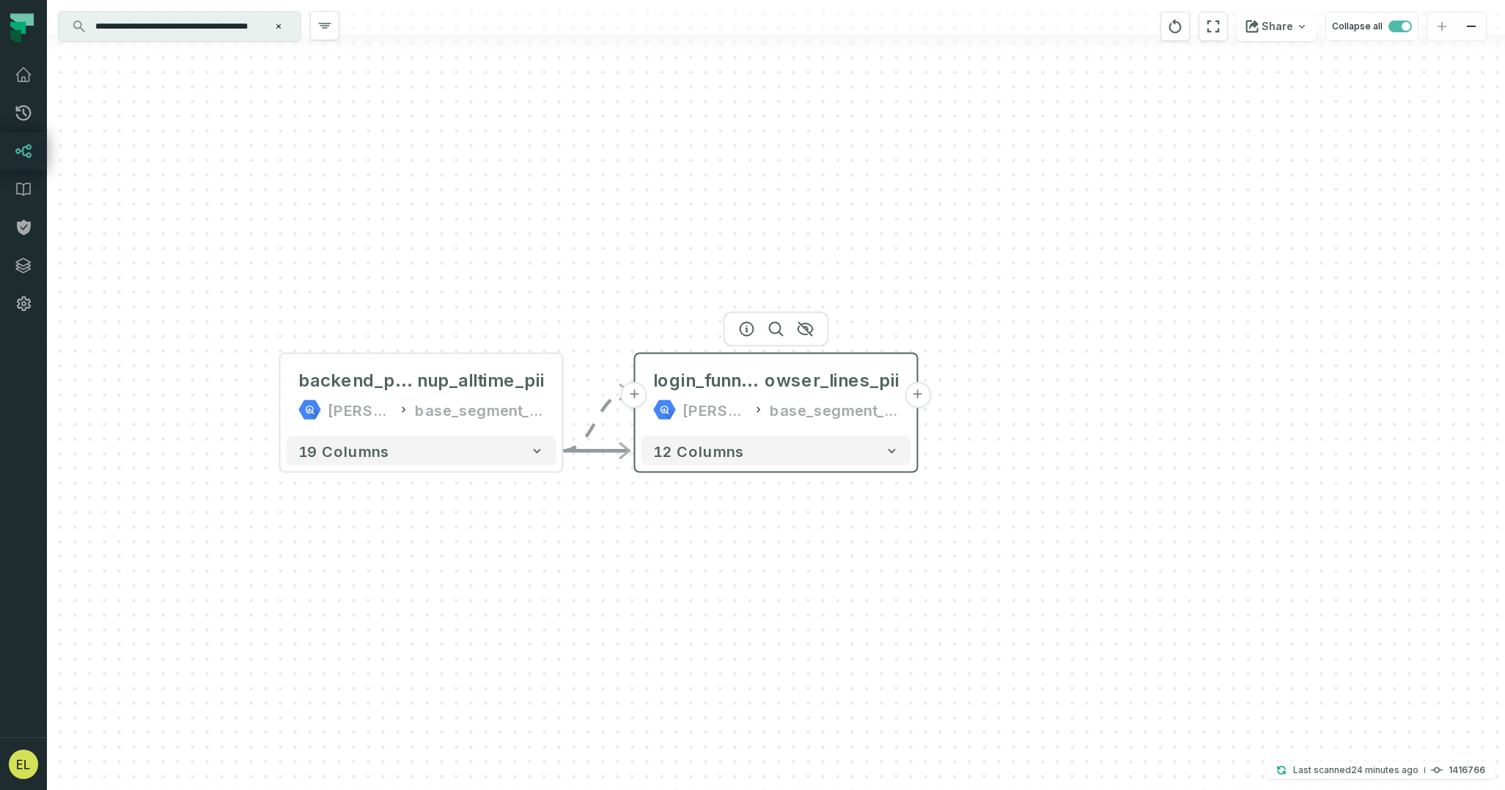
click at [918, 396] on button "+" at bounding box center [918, 395] width 26 height 26
click at [923, 397] on button "+" at bounding box center [918, 395] width 26 height 26
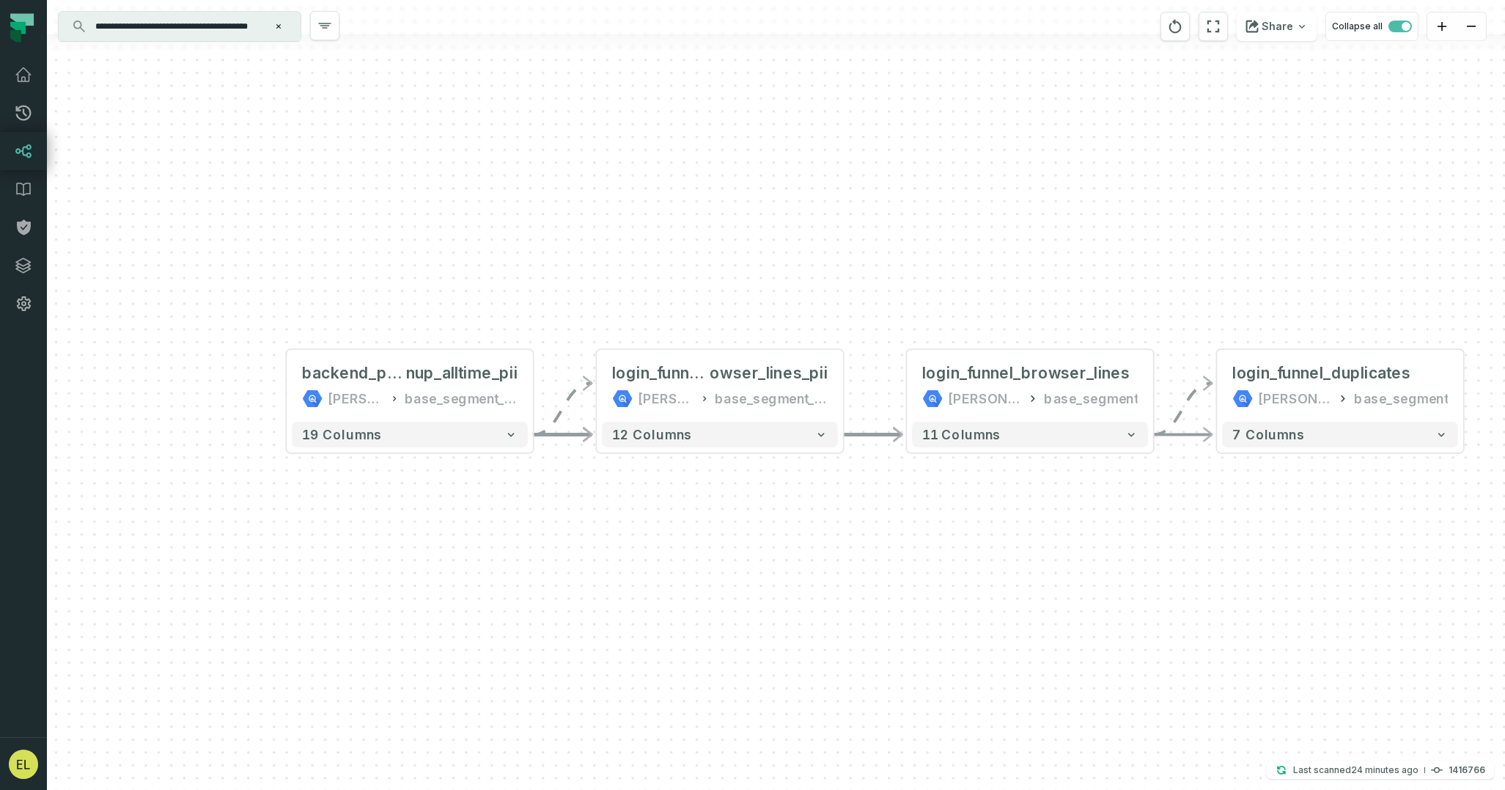
drag, startPoint x: 756, startPoint y: 611, endPoint x: 1305, endPoint y: 584, distance: 549.8
click at [1305, 584] on div "+ login_funnel_duplicates juul-warehouse base_segment + 7 columns - login_funne…" at bounding box center [776, 395] width 1458 height 790
click at [1173, 29] on icon "reset" at bounding box center [1175, 27] width 16 height 18
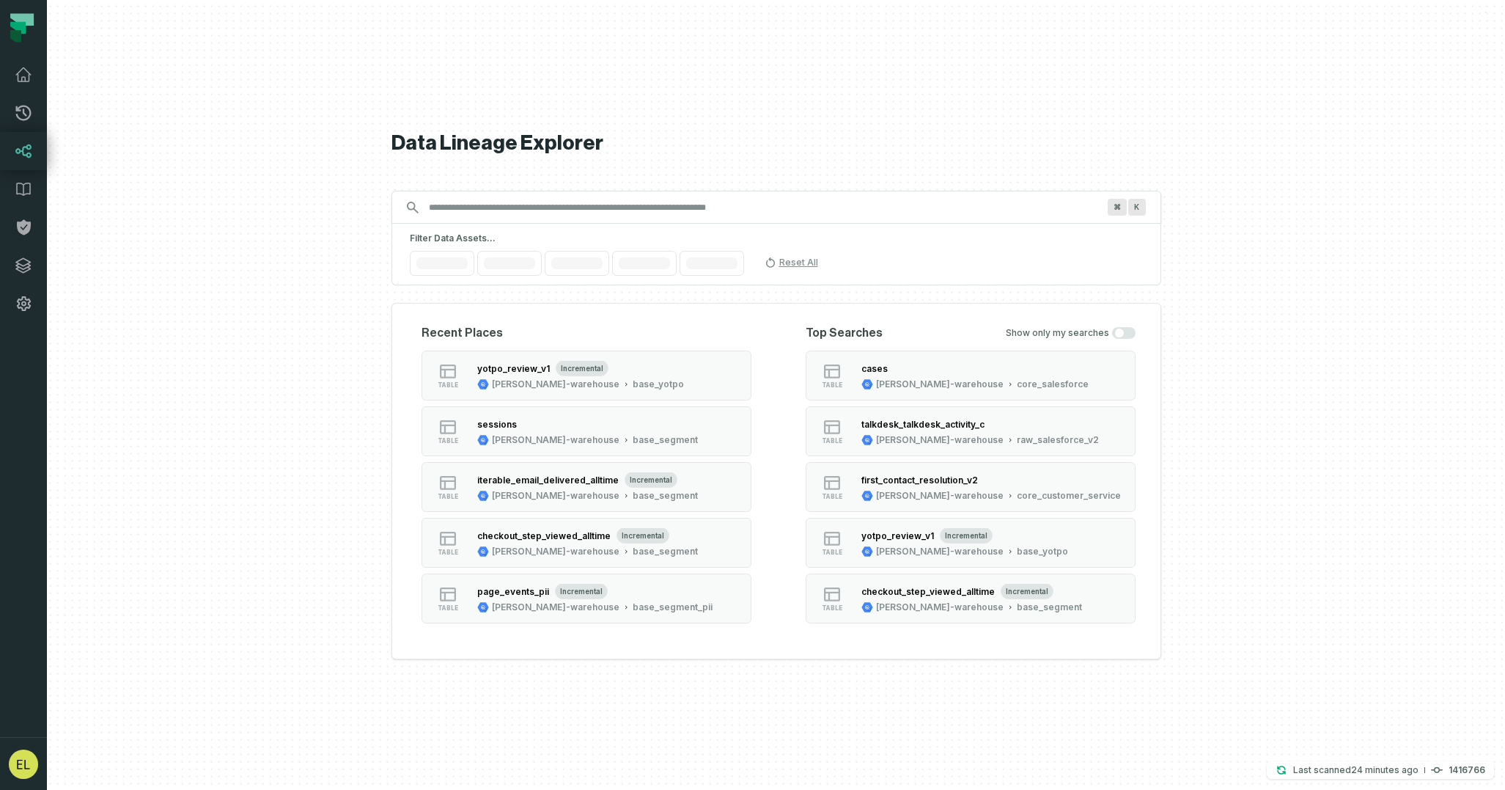
click at [779, 219] on div "⌘ K" at bounding box center [777, 207] width 770 height 33
click at [801, 204] on input "Discovery Provider cmdk menu" at bounding box center [763, 207] width 686 height 23
paste input "**********"
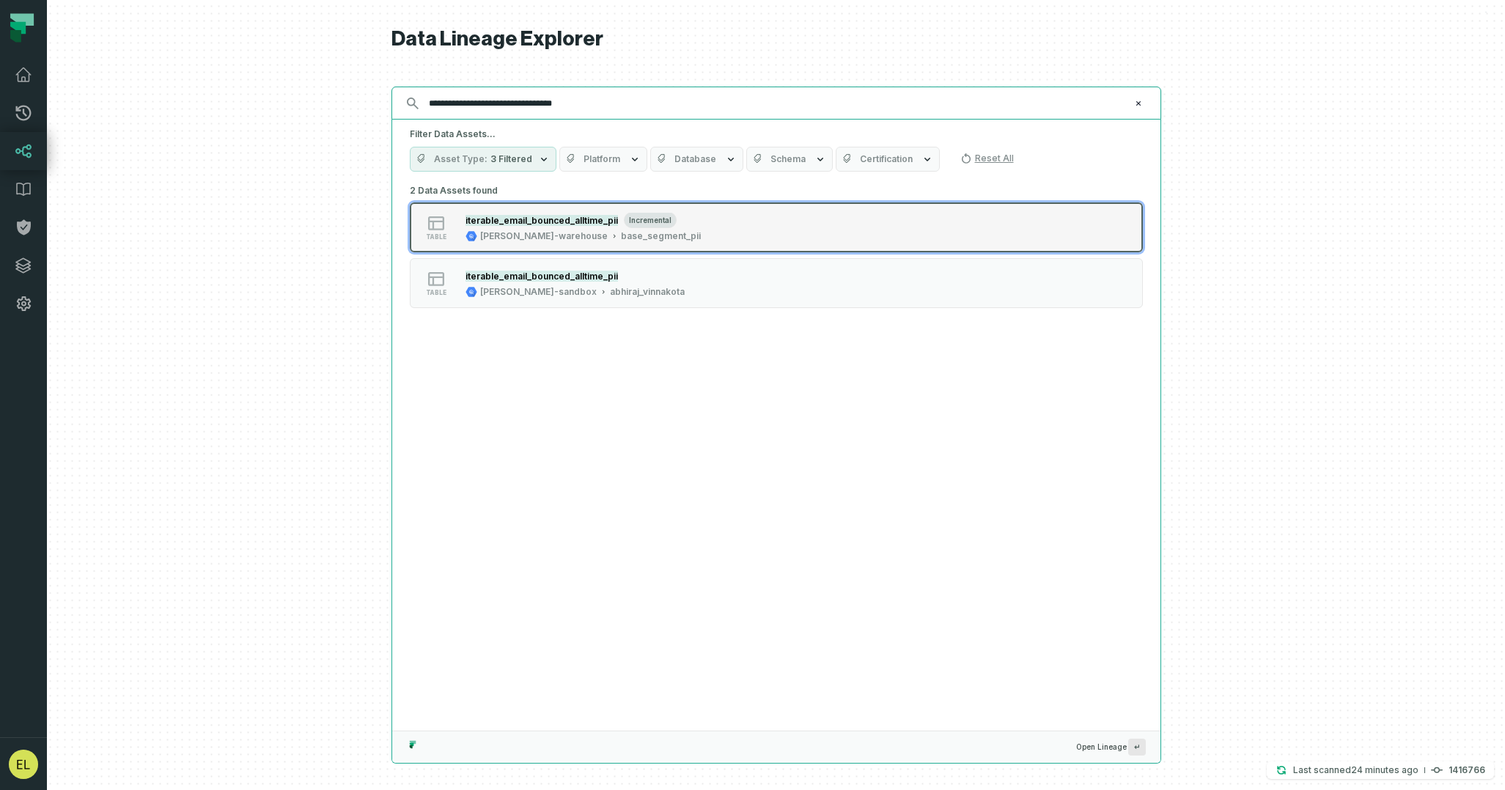
type input "**********"
click at [850, 227] on button "table iterable_email_bounced_alltime_pii incremental juul-warehouse base_segmen…" at bounding box center [776, 227] width 733 height 50
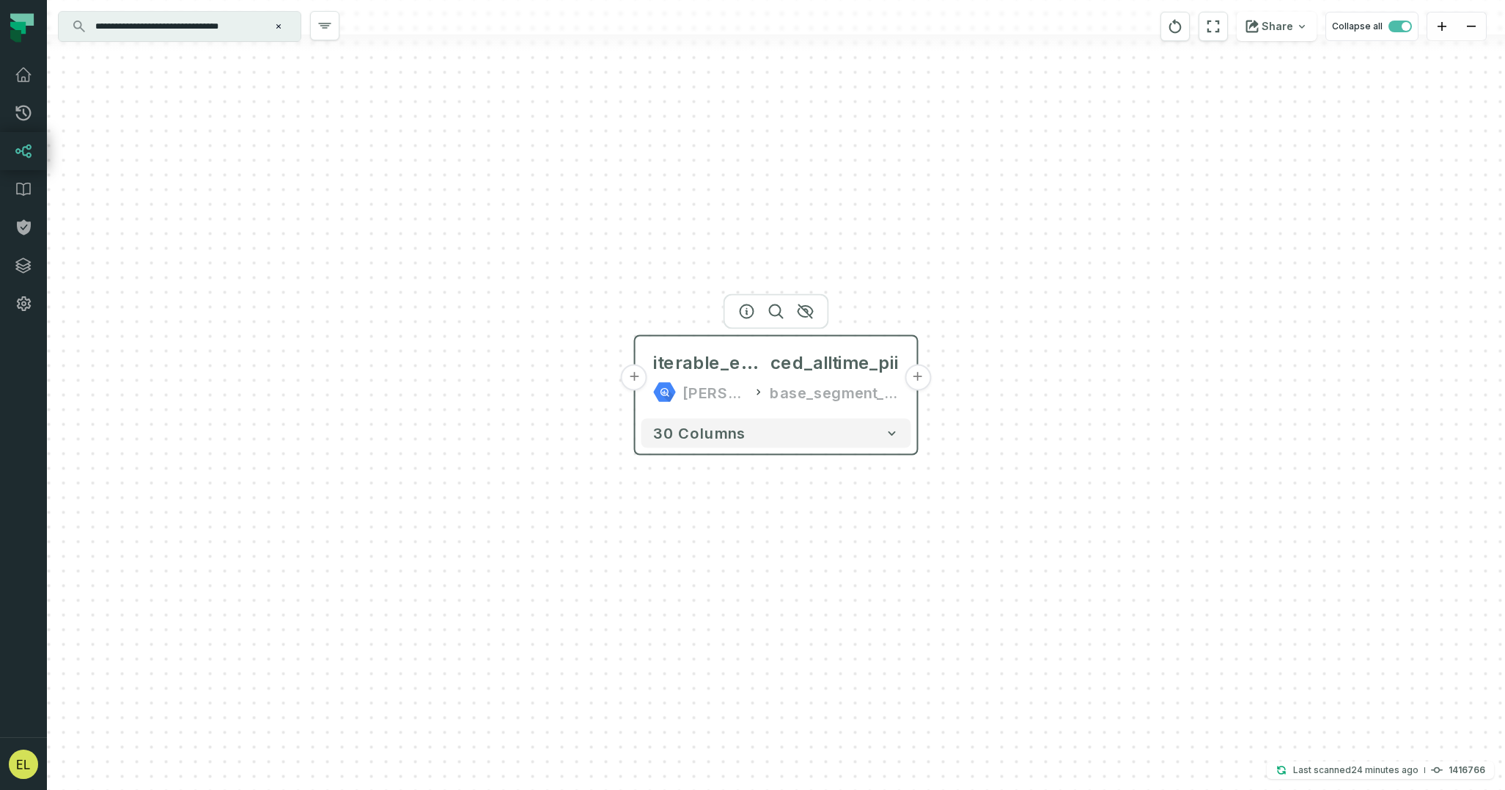
click at [919, 386] on button "+" at bounding box center [918, 377] width 26 height 26
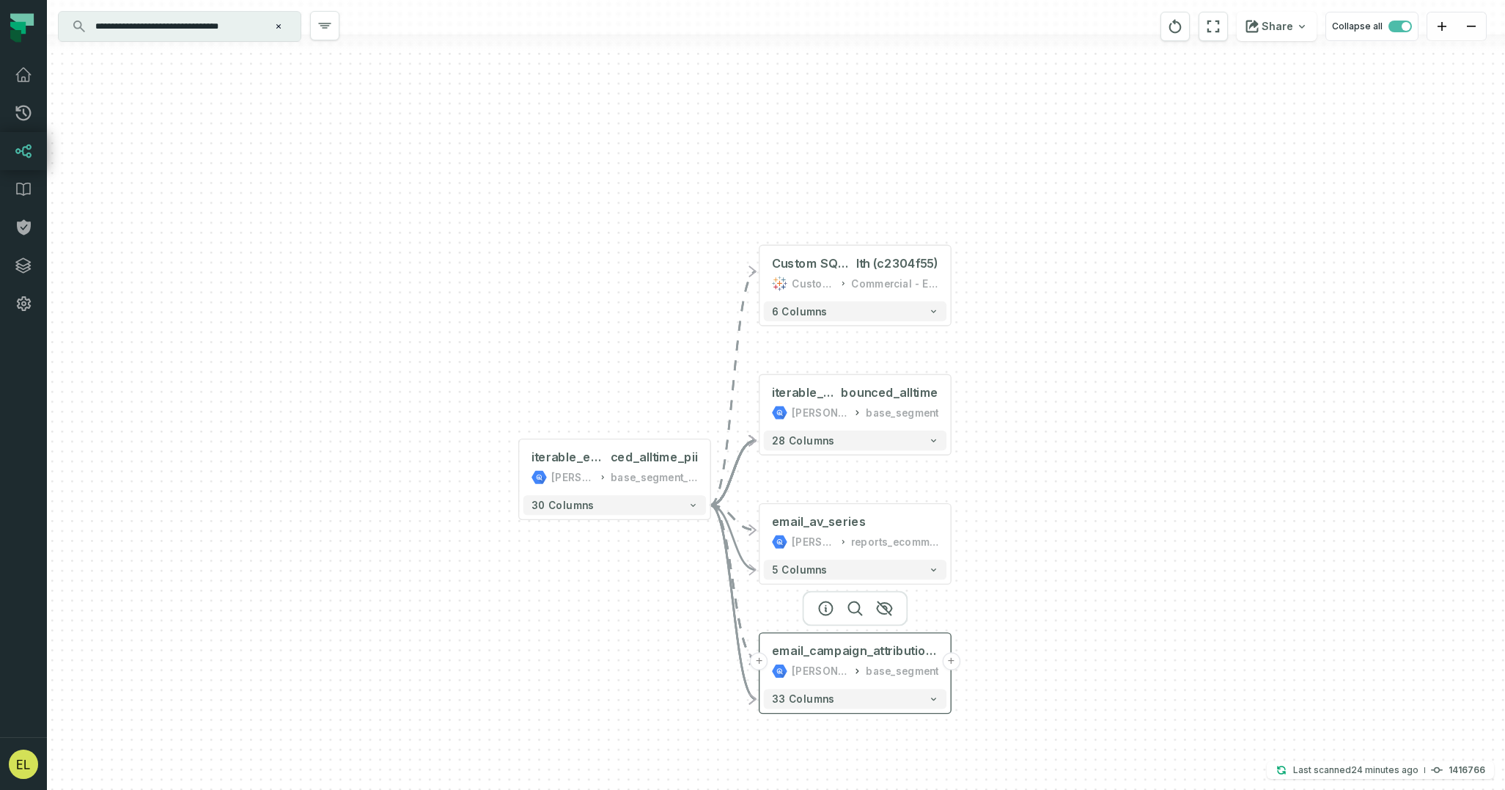
click at [953, 661] on button "+" at bounding box center [951, 661] width 18 height 18
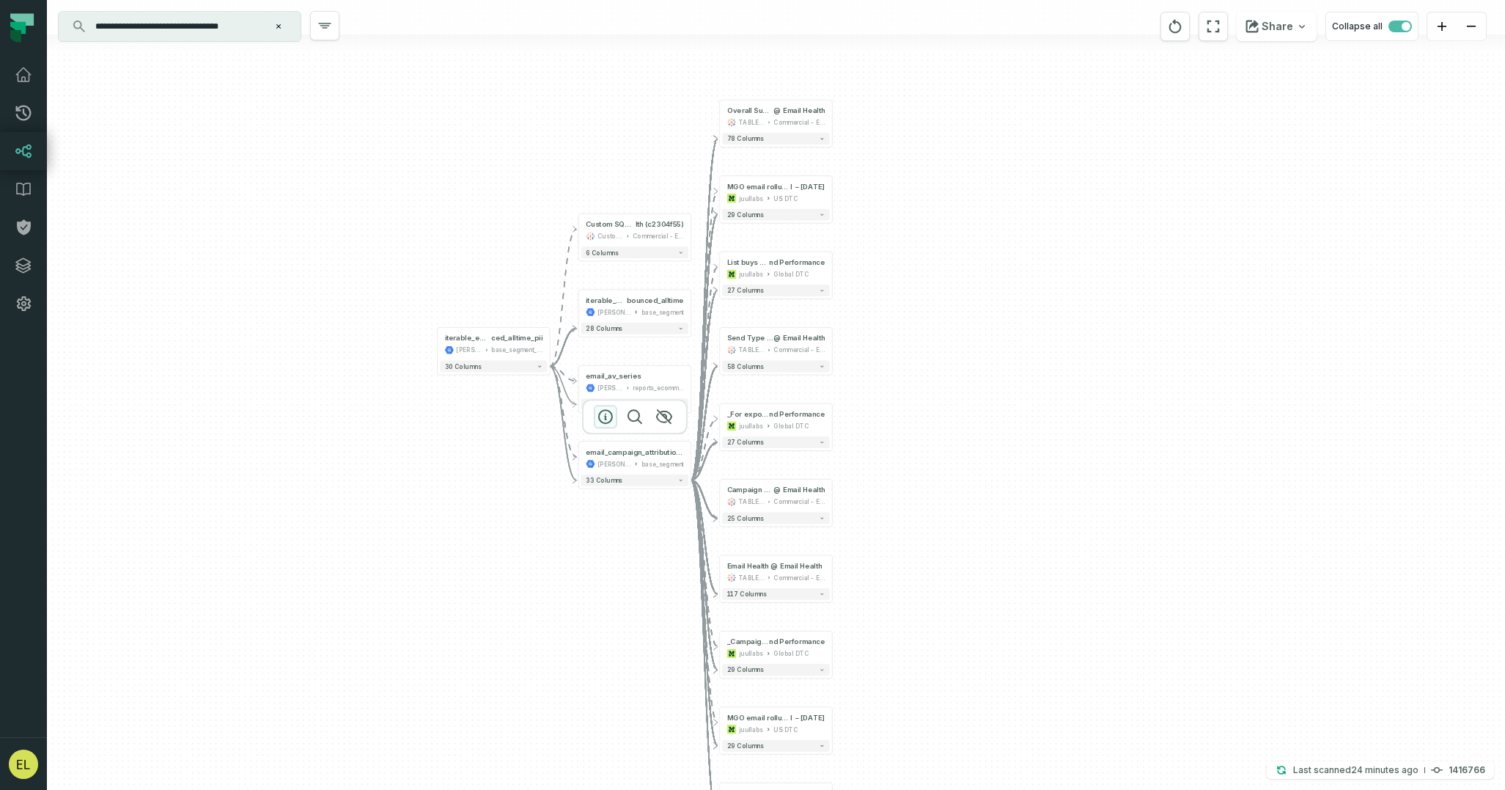
click at [606, 421] on icon "button" at bounding box center [606, 417] width 18 height 18
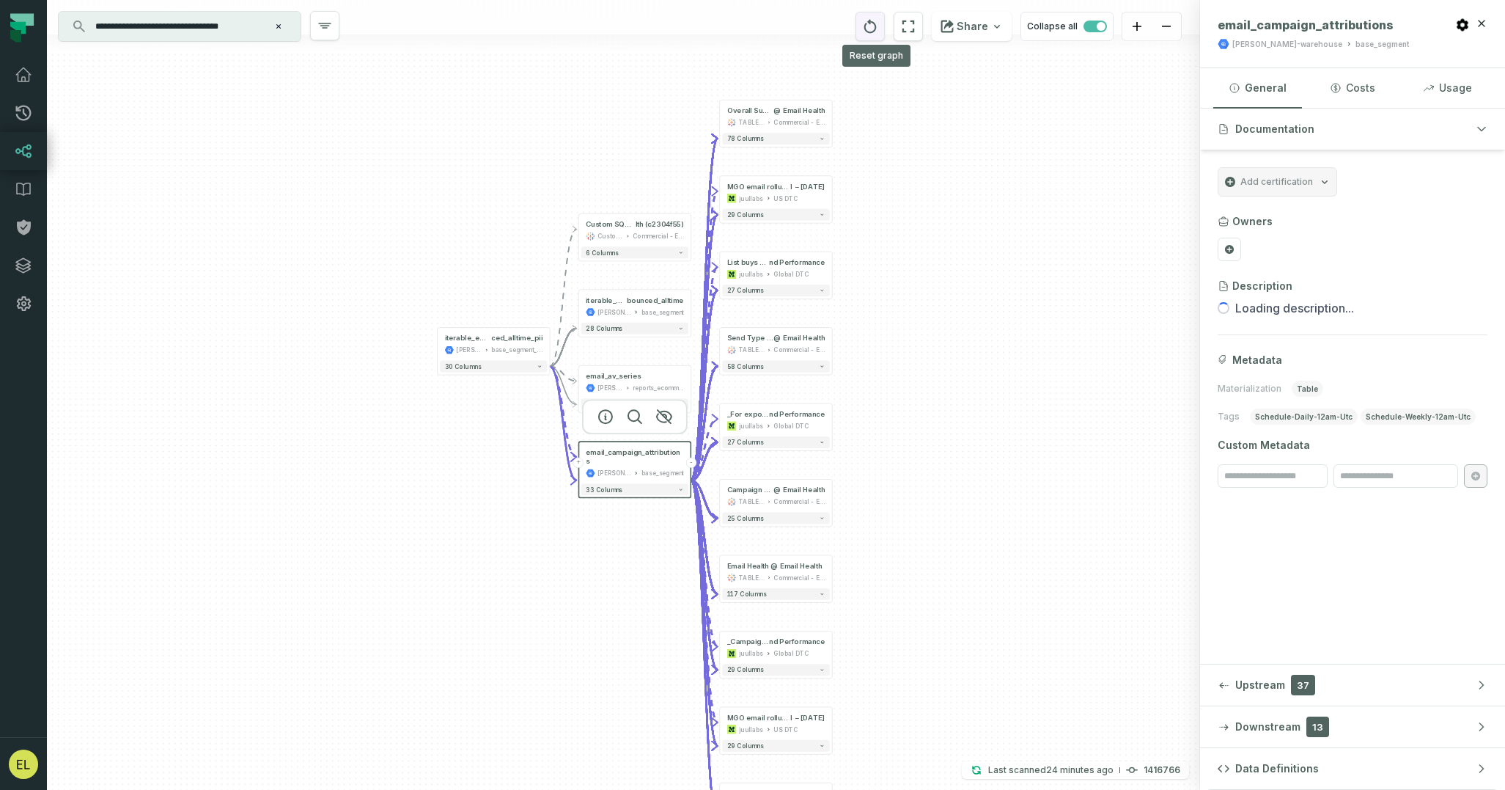
click at [875, 23] on icon "reset" at bounding box center [870, 26] width 12 height 14
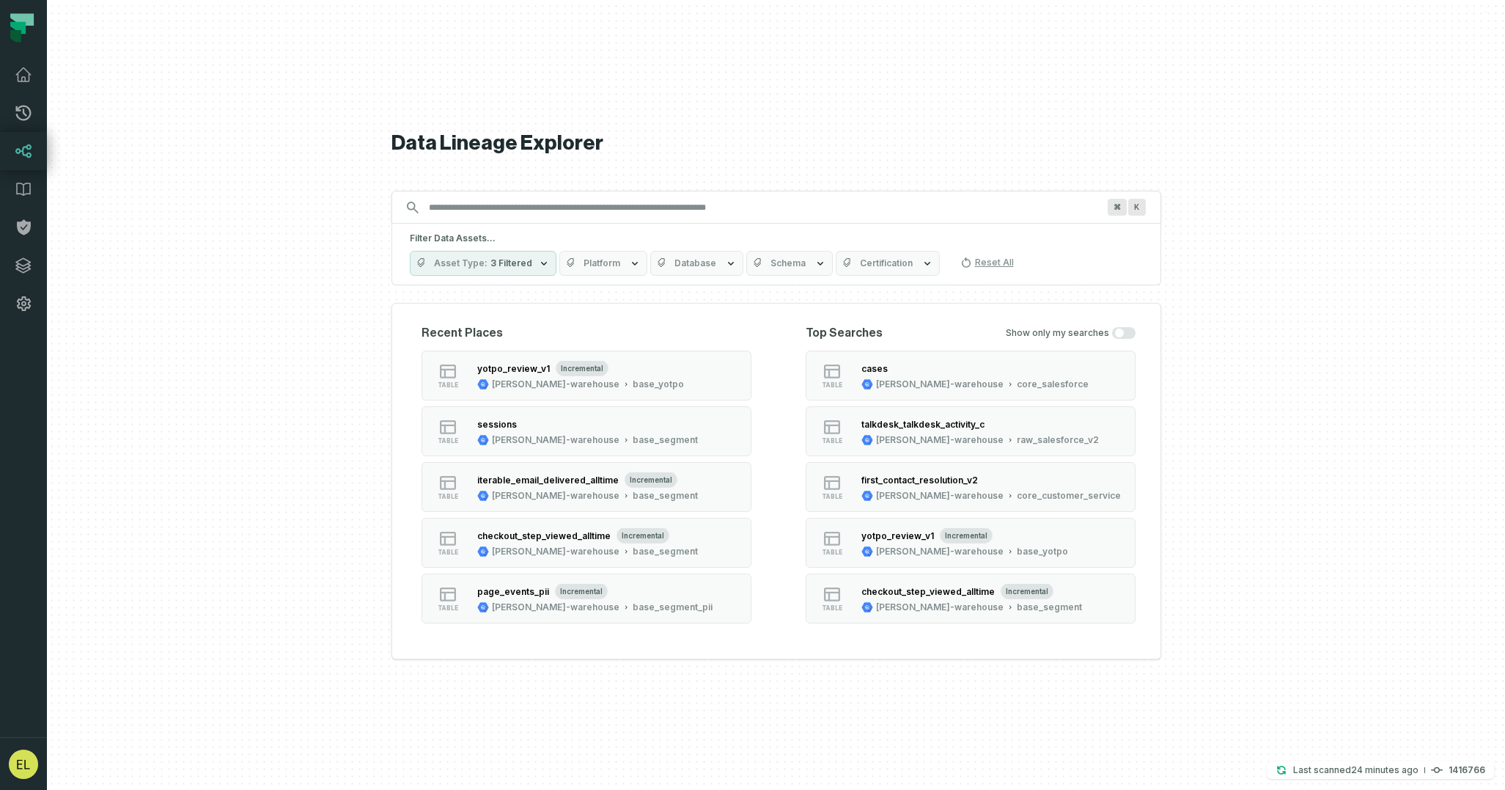
click at [531, 220] on div "⌘ K" at bounding box center [777, 207] width 770 height 33
click at [562, 209] on input "Discovery Provider cmdk menu" at bounding box center [763, 207] width 686 height 23
paste input "**********"
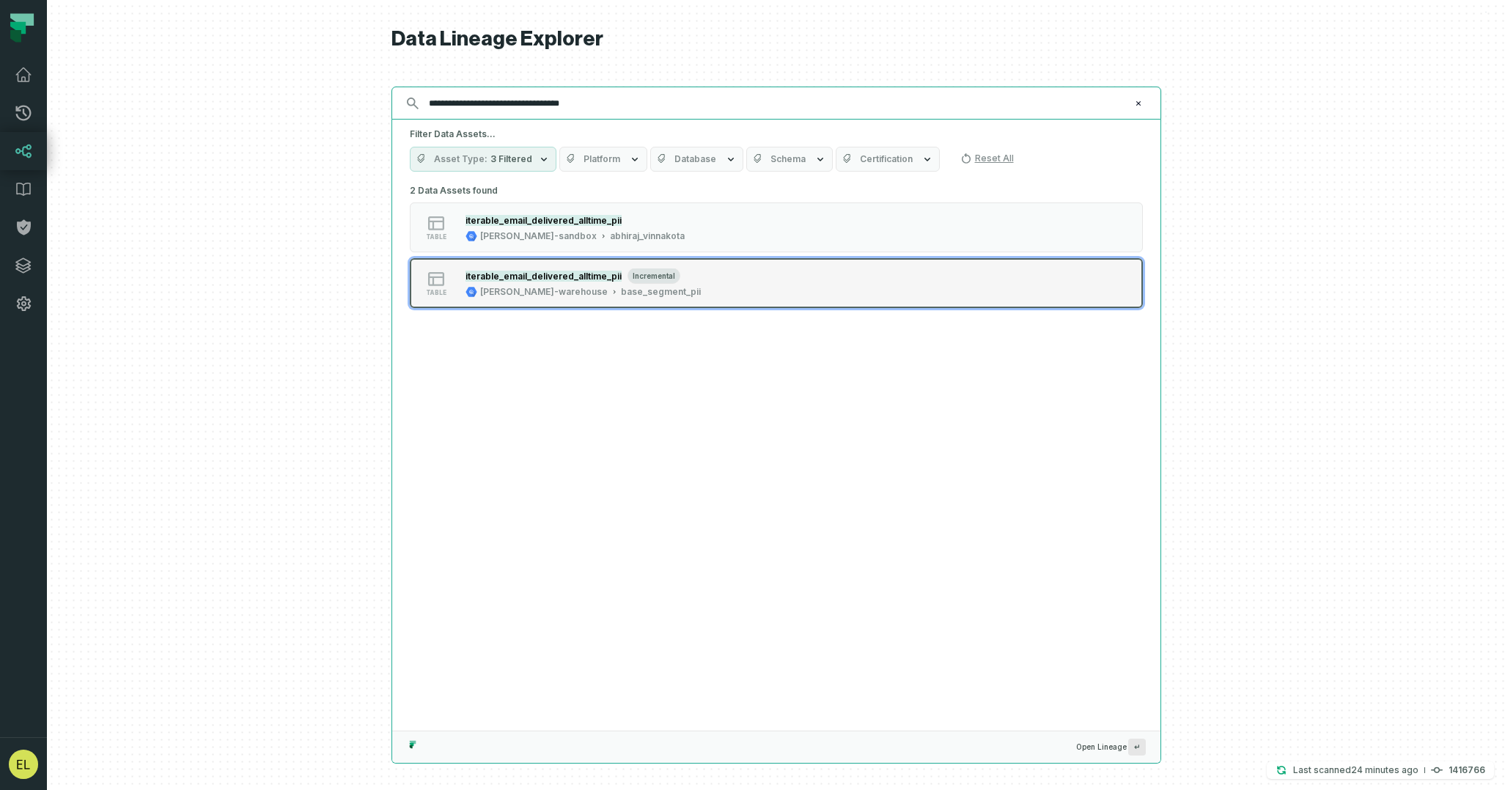
type input "**********"
click at [800, 264] on button "table iterable_email_delivered_alltime_pii incremental juul-warehouse base_segm…" at bounding box center [776, 283] width 733 height 50
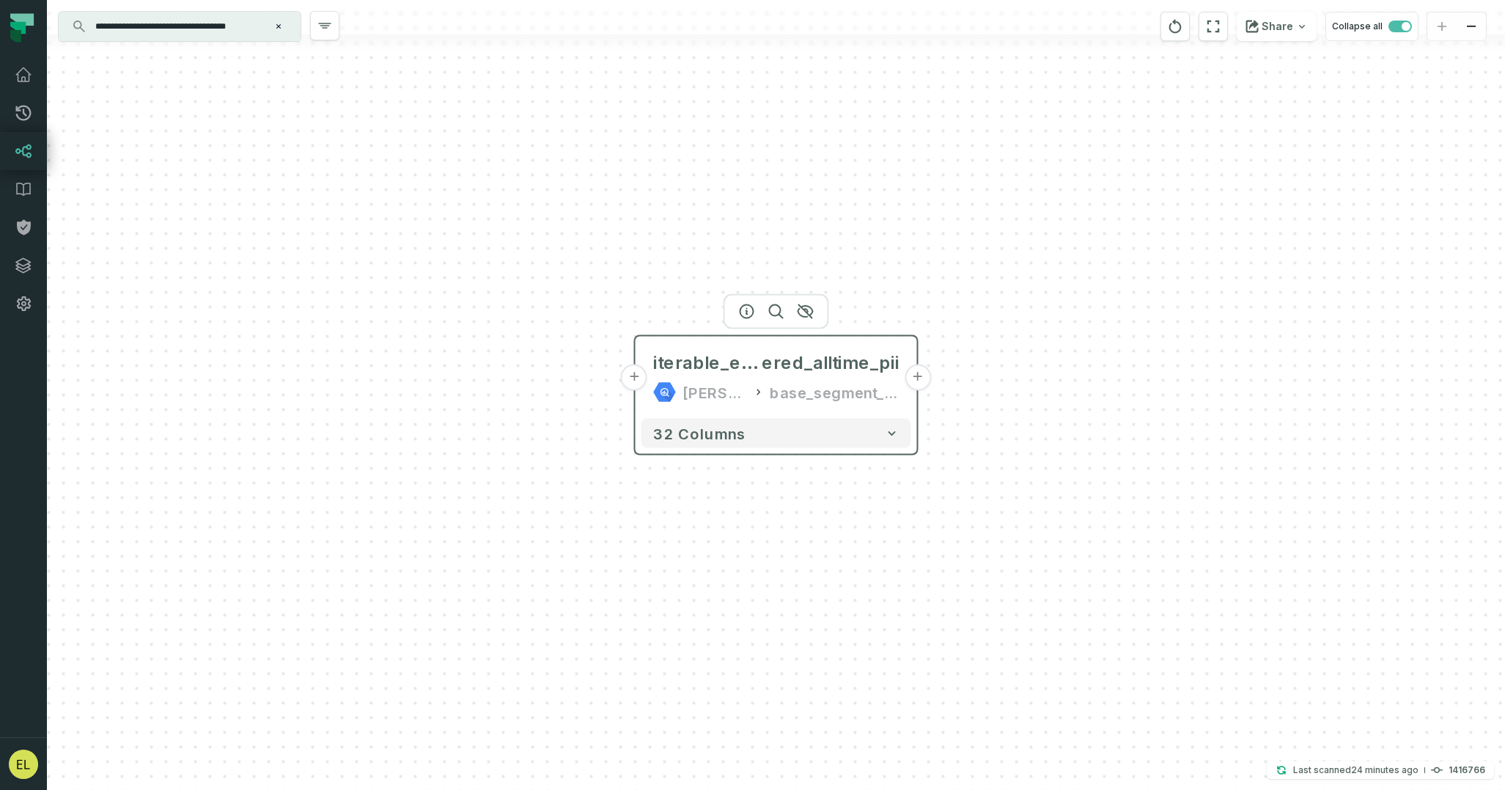
click at [921, 384] on button "+" at bounding box center [918, 377] width 26 height 26
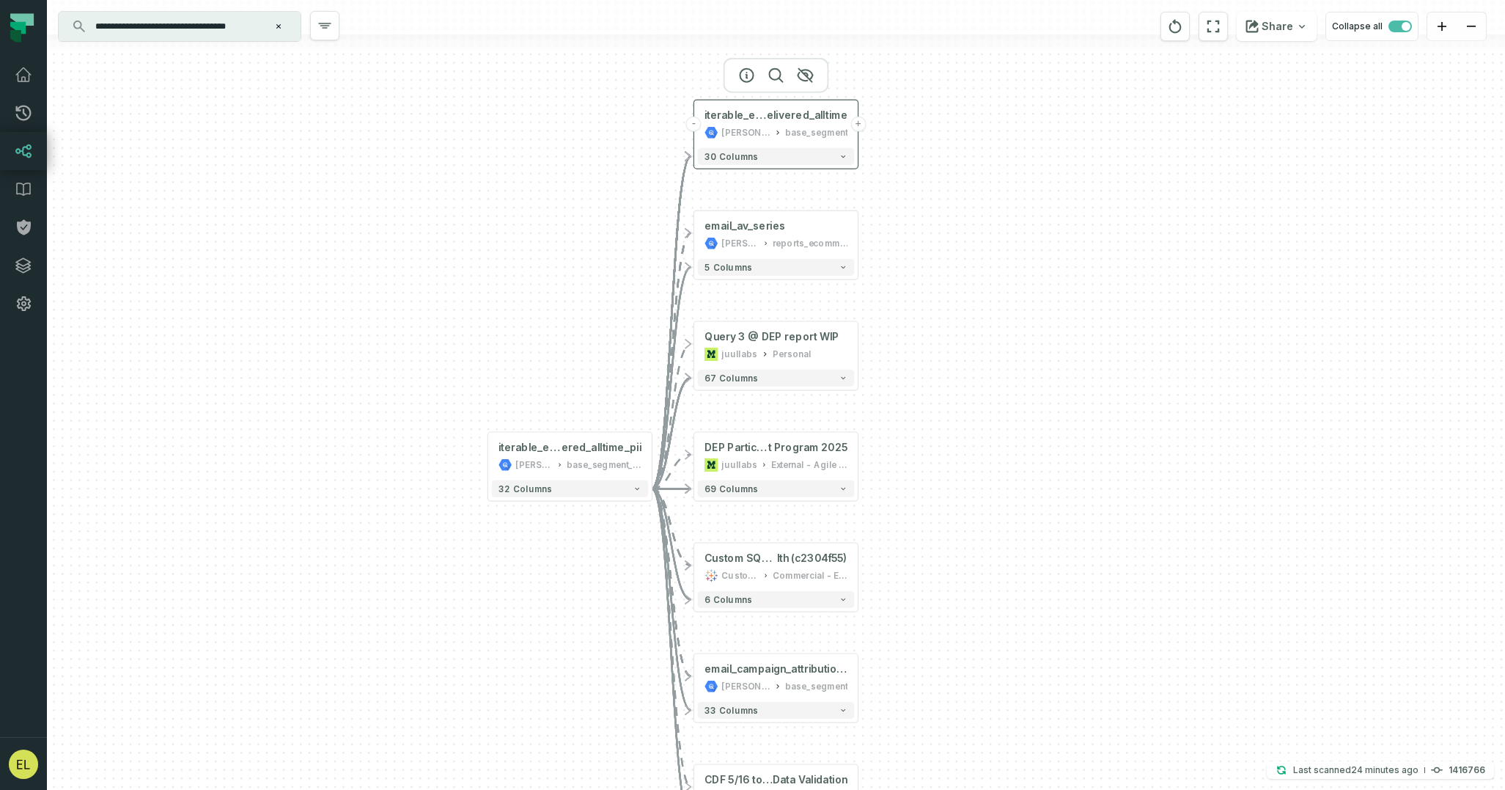
click at [859, 124] on button "+" at bounding box center [858, 124] width 15 height 15
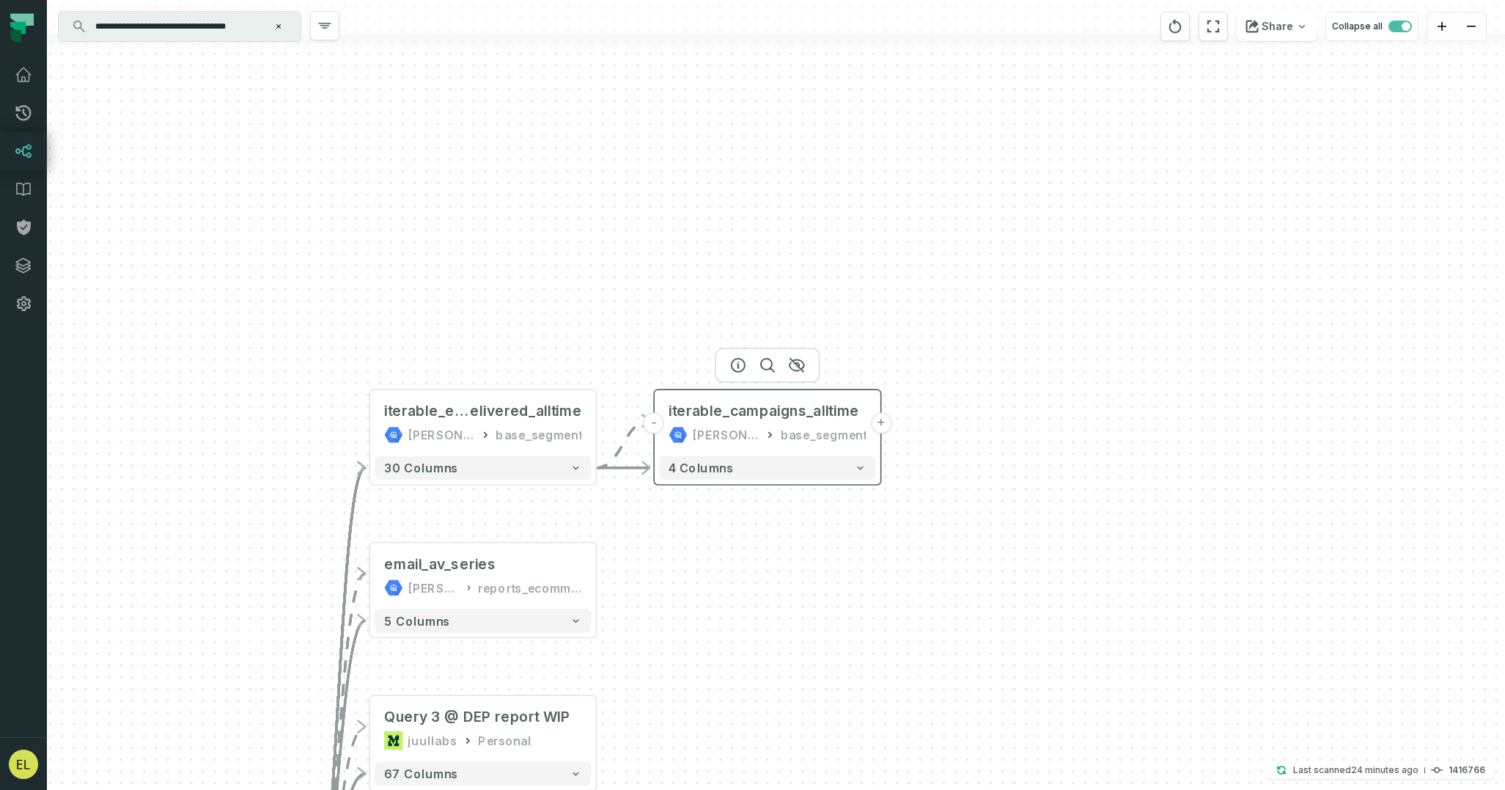
click at [881, 422] on button "+" at bounding box center [880, 422] width 21 height 21
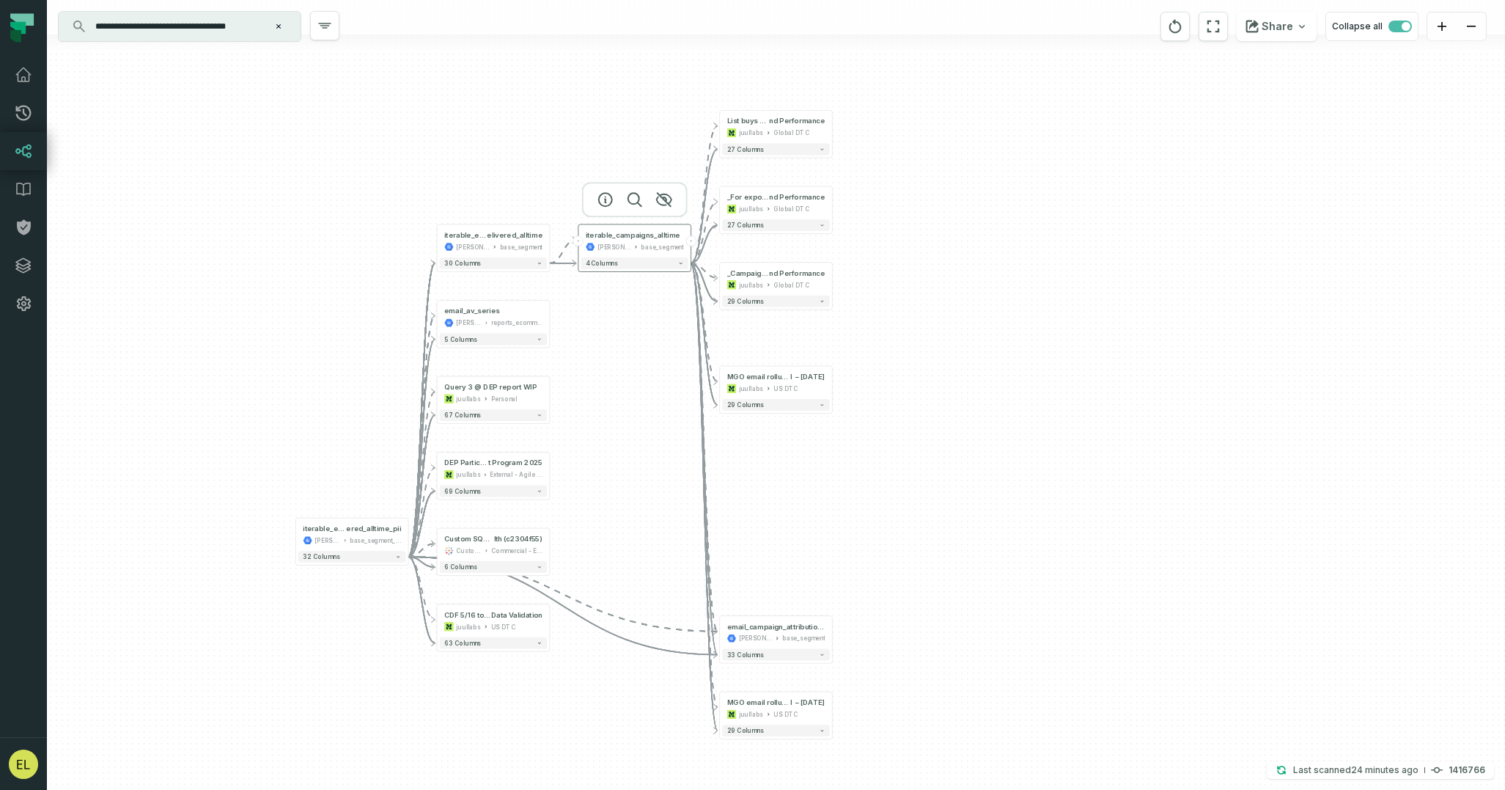
click at [578, 243] on button "-" at bounding box center [578, 240] width 10 height 10
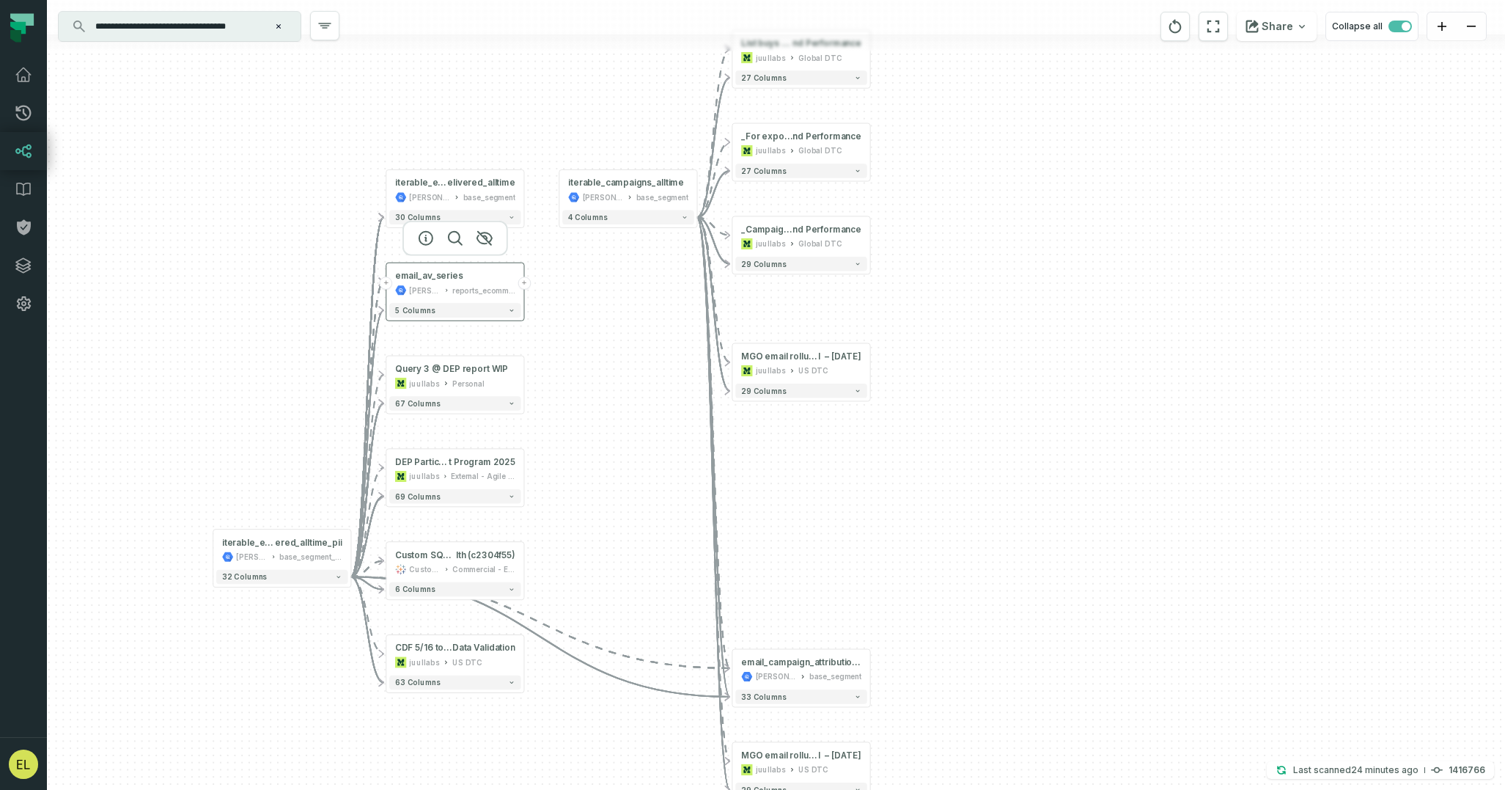
click at [524, 284] on button "+" at bounding box center [524, 282] width 13 height 13
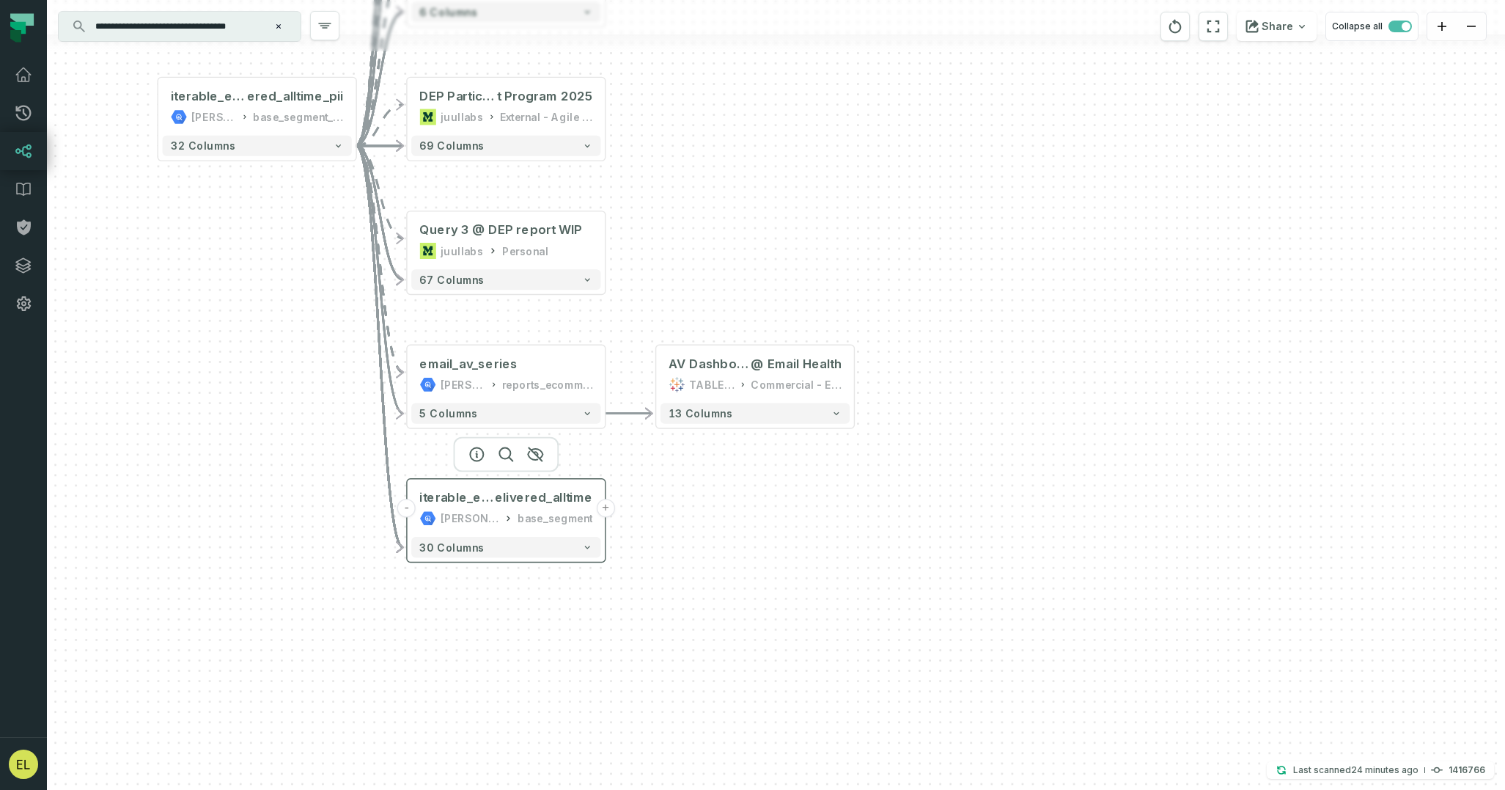
click at [603, 511] on button "+" at bounding box center [605, 508] width 18 height 18
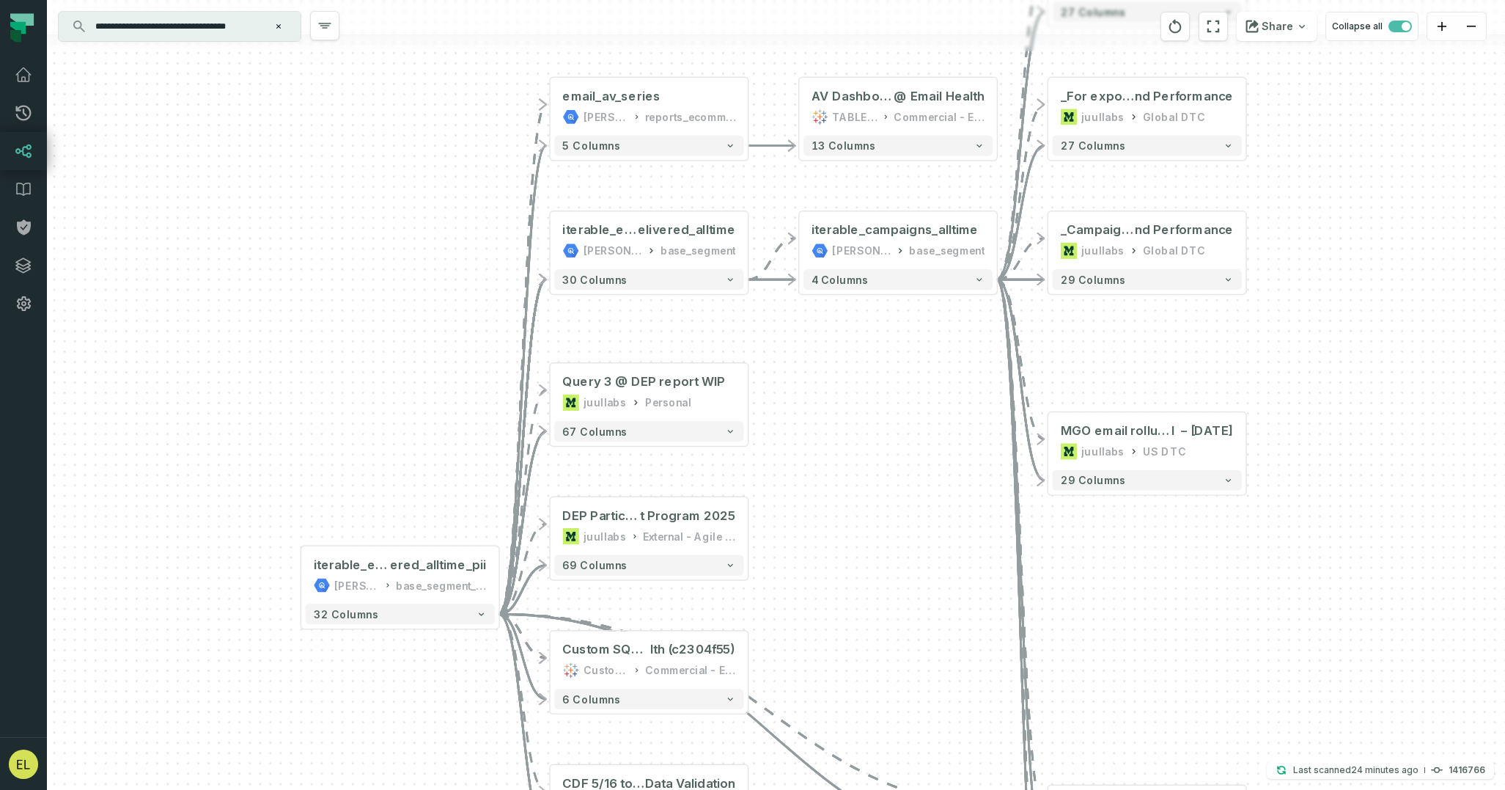
drag, startPoint x: 755, startPoint y: 632, endPoint x: 898, endPoint y: 364, distance: 303.4
click at [898, 364] on div "+ AV Dashboard @ Email Health TABLEAU Commercial - E-Commerce 13 columns + List…" at bounding box center [776, 395] width 1458 height 790
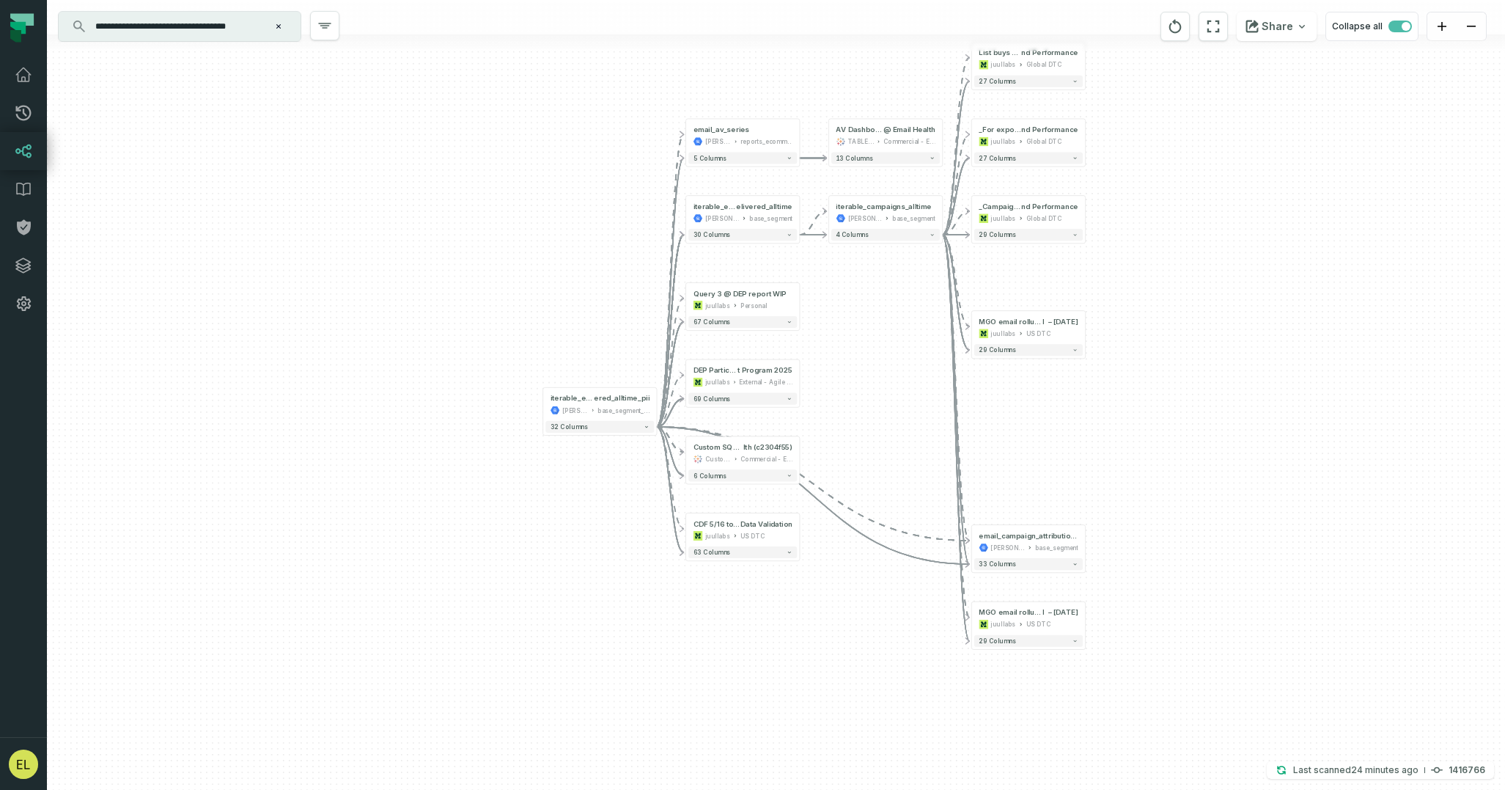
drag, startPoint x: 964, startPoint y: 598, endPoint x: 922, endPoint y: 433, distance: 170.2
click at [922, 433] on div "+ AV Dashboard @ Email Health TABLEAU Commercial - E-Commerce 13 columns + List…" at bounding box center [776, 395] width 1458 height 790
click at [1178, 25] on icon "reset" at bounding box center [1175, 27] width 16 height 18
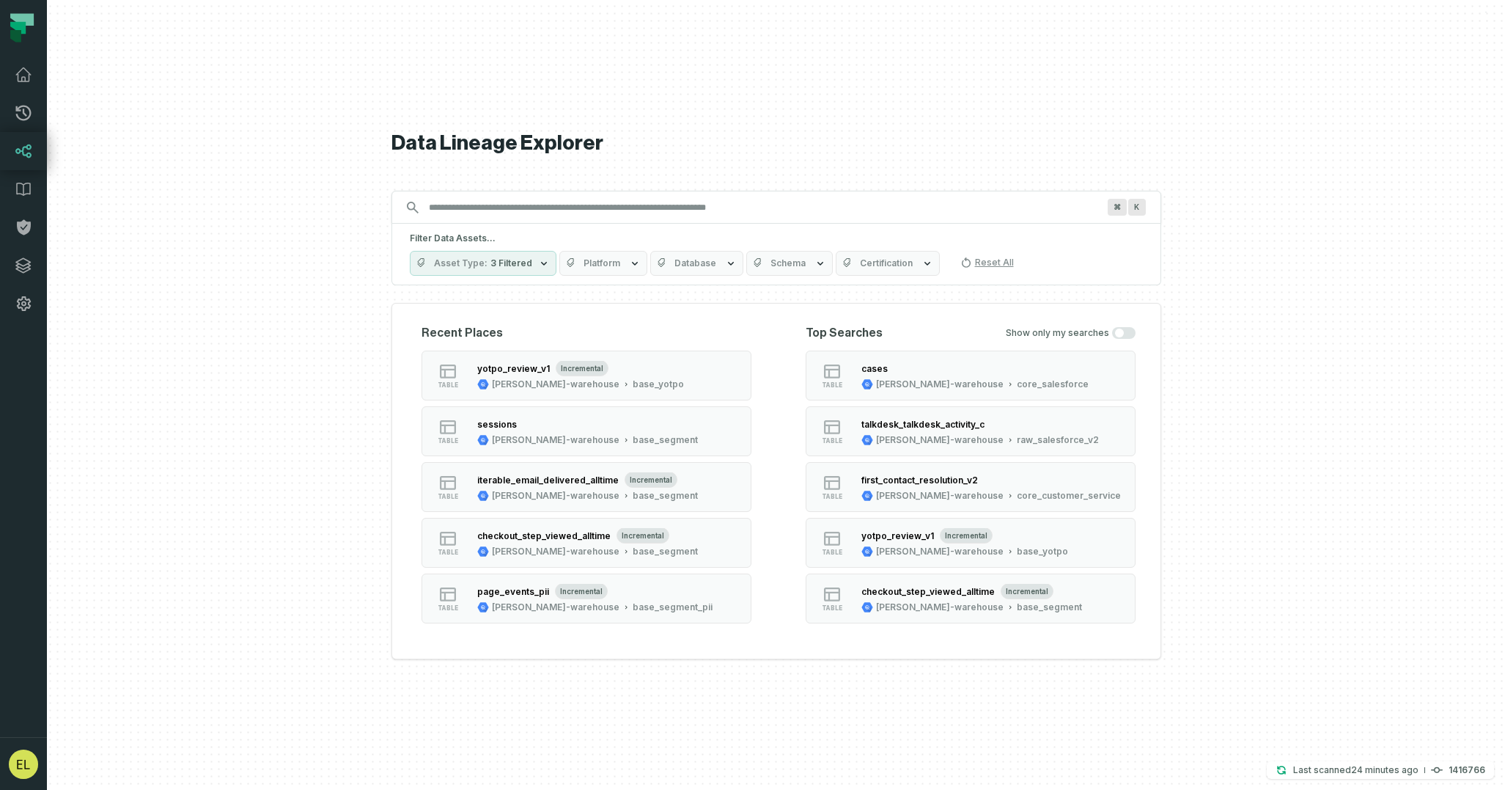
click at [734, 209] on input "Discovery Provider cmdk menu" at bounding box center [763, 207] width 686 height 23
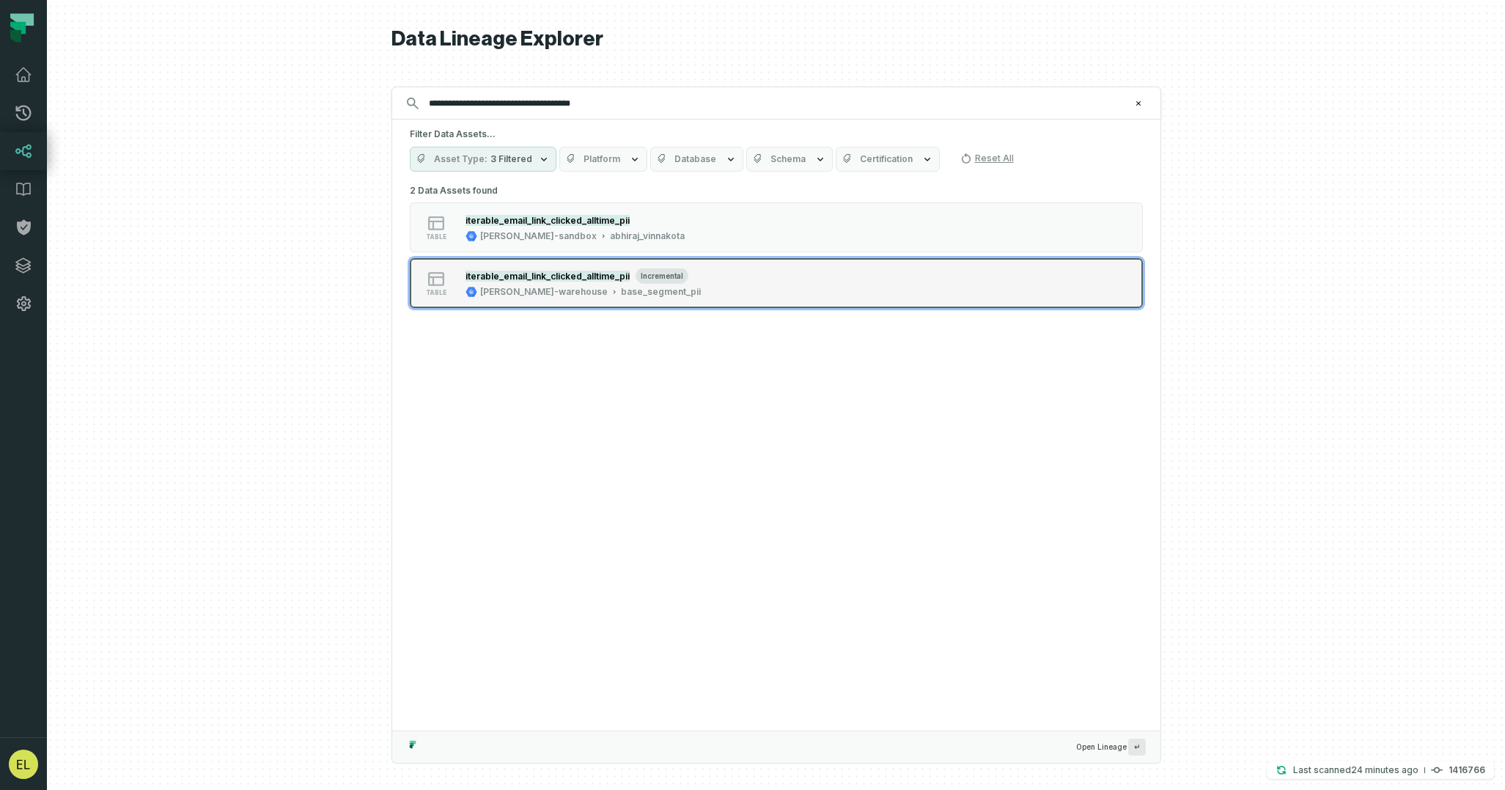
type input "**********"
click at [782, 275] on button "table iterable_email_link_clicked_alltime_pii incremental juul-warehouse base_s…" at bounding box center [776, 283] width 733 height 50
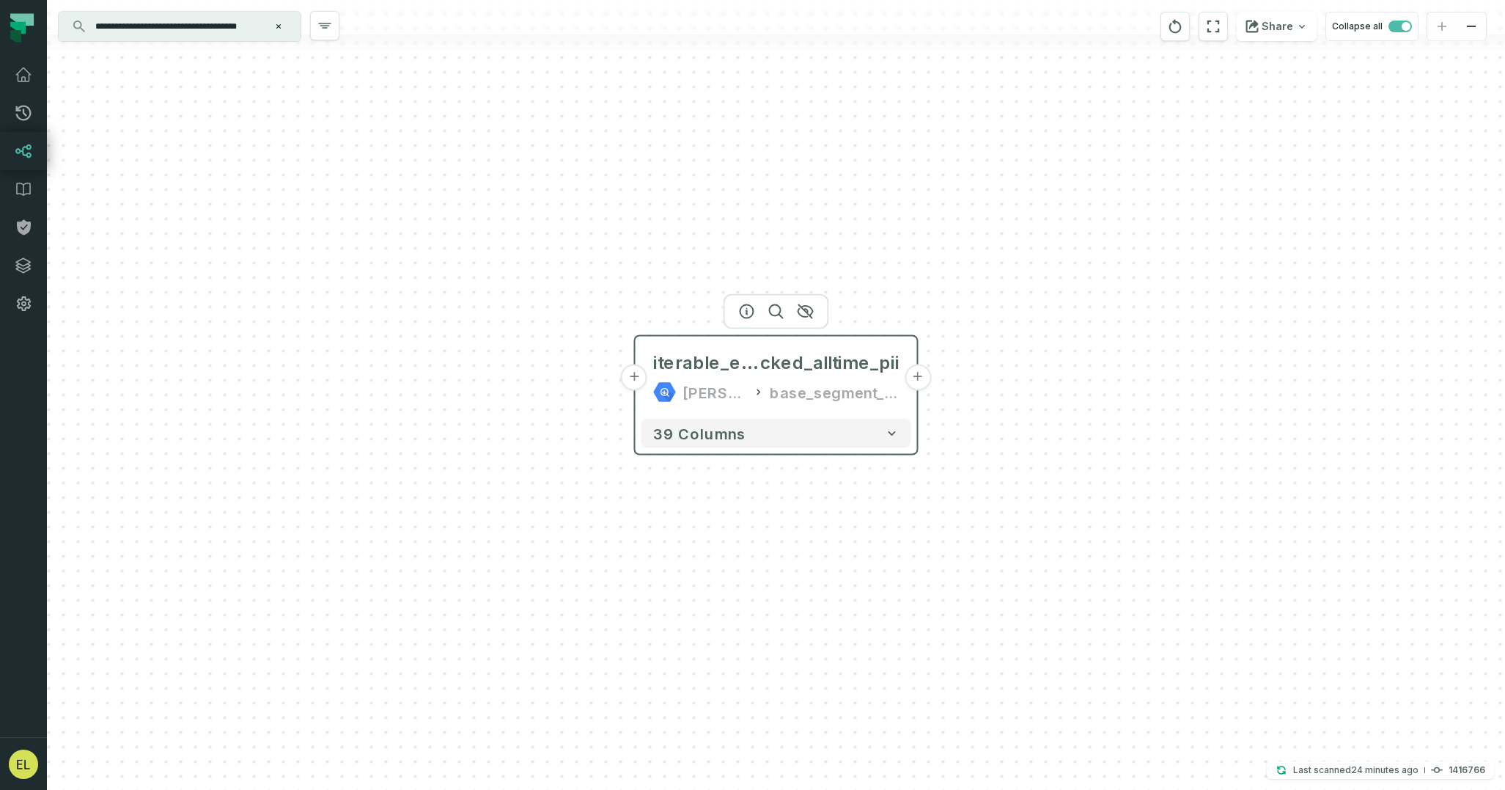
click at [917, 376] on button "+" at bounding box center [918, 377] width 26 height 26
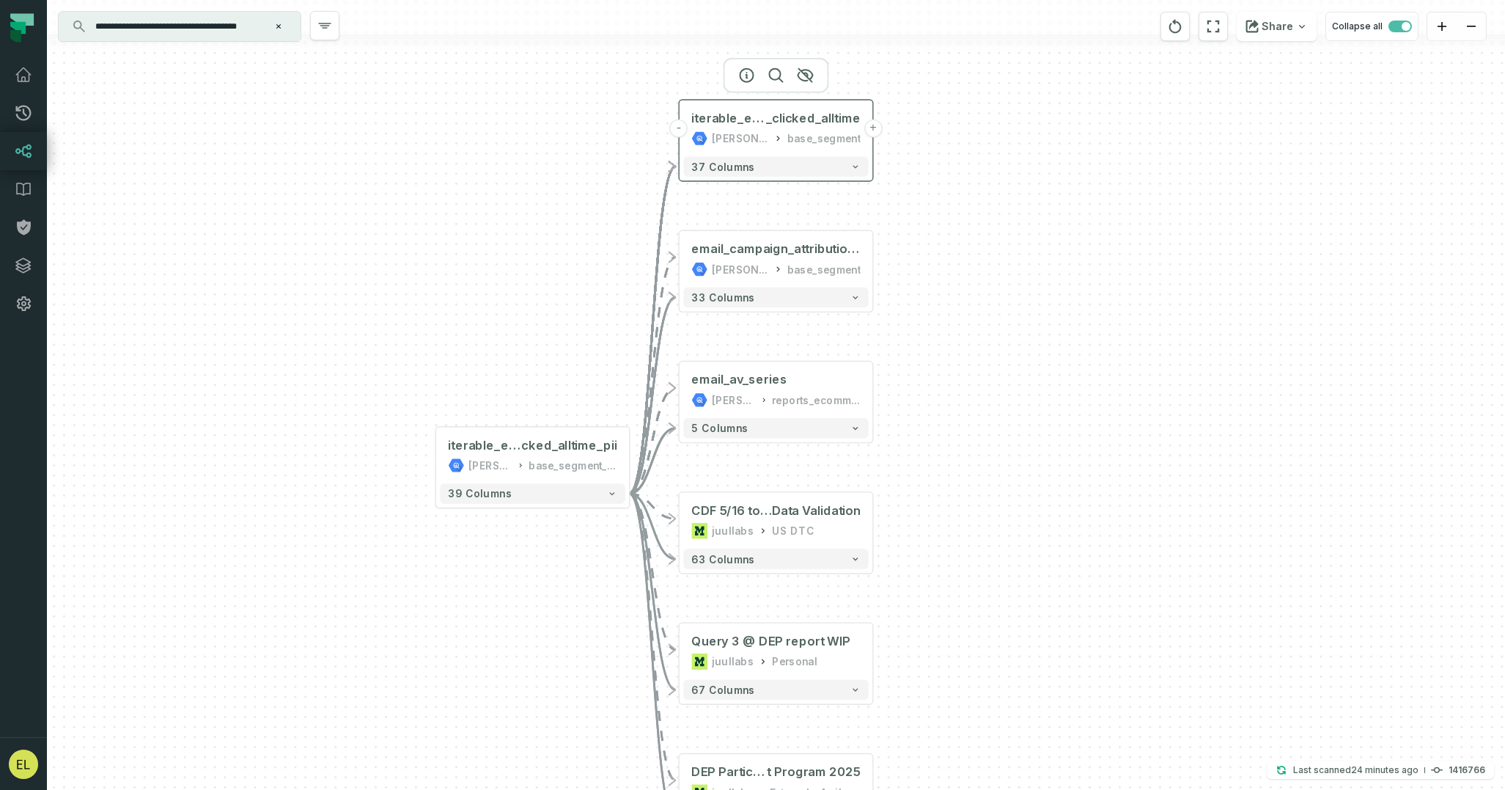
click at [875, 126] on button "+" at bounding box center [873, 129] width 18 height 18
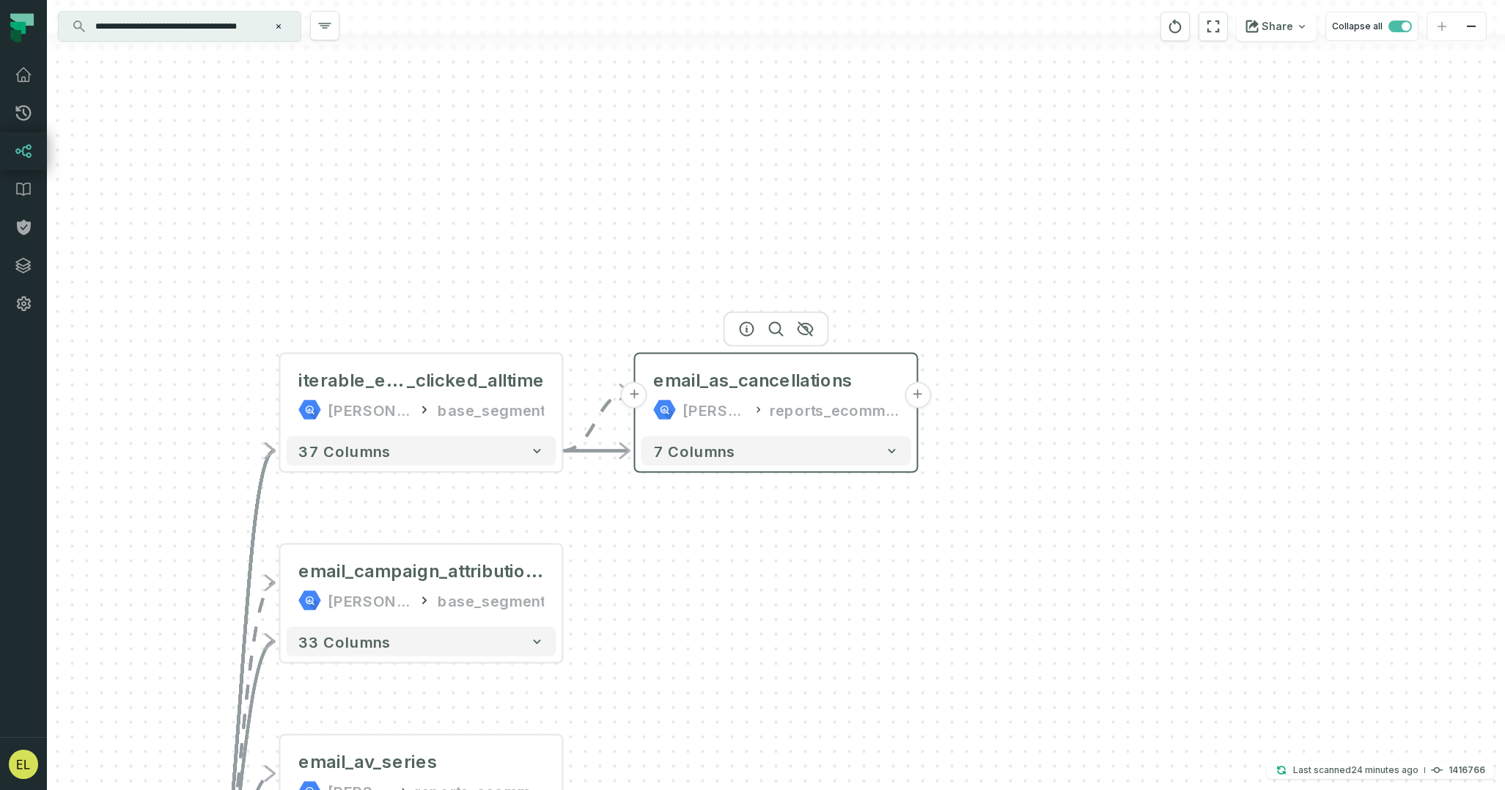
click at [920, 394] on button "+" at bounding box center [918, 395] width 26 height 26
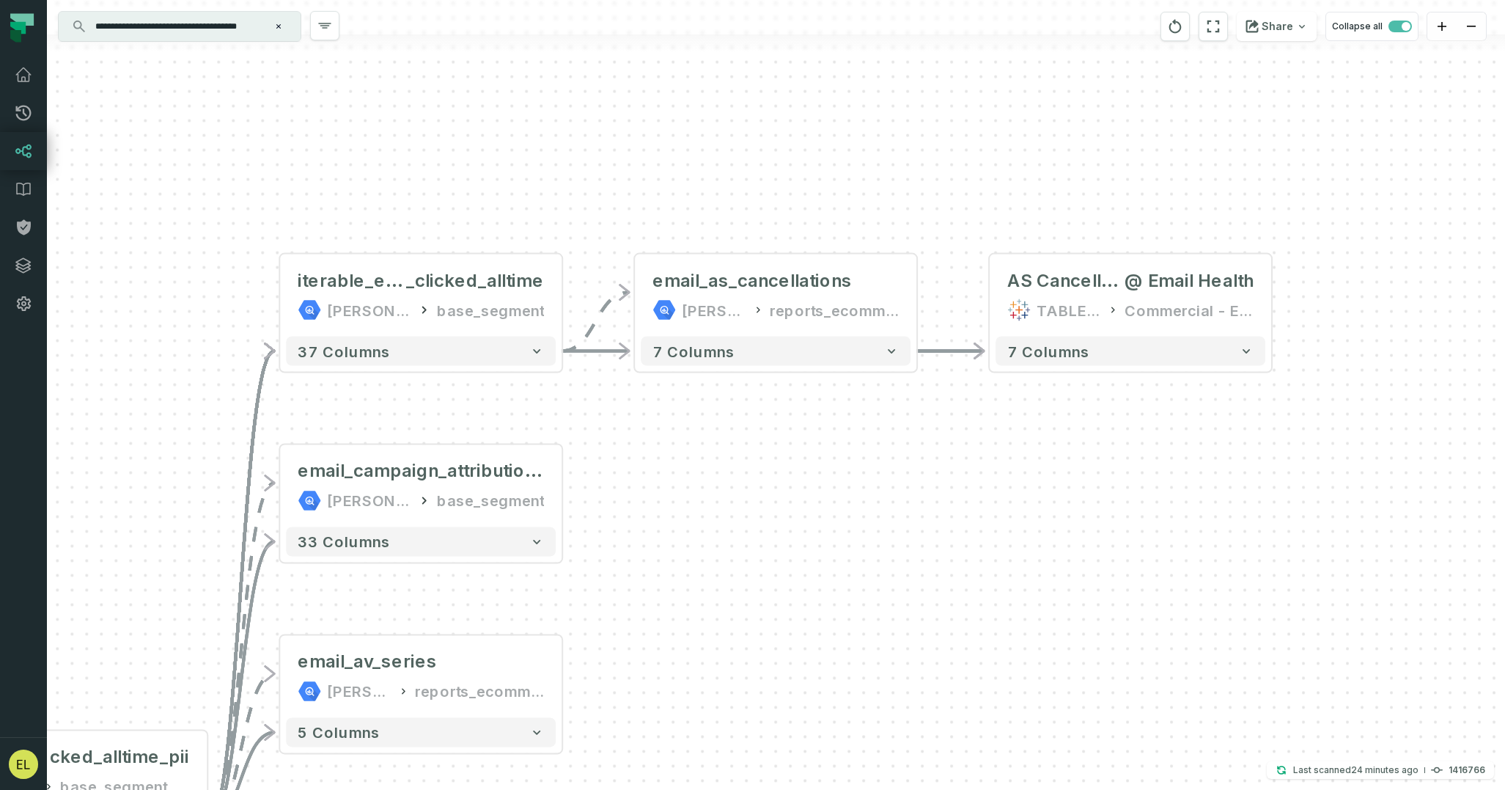
drag, startPoint x: 842, startPoint y: 553, endPoint x: 1266, endPoint y: 435, distance: 439.9
click at [1266, 435] on div "- AS Cancellation Dashboard @ Email Health TABLEAU Commercial - E-Commerce 7 co…" at bounding box center [776, 395] width 1458 height 790
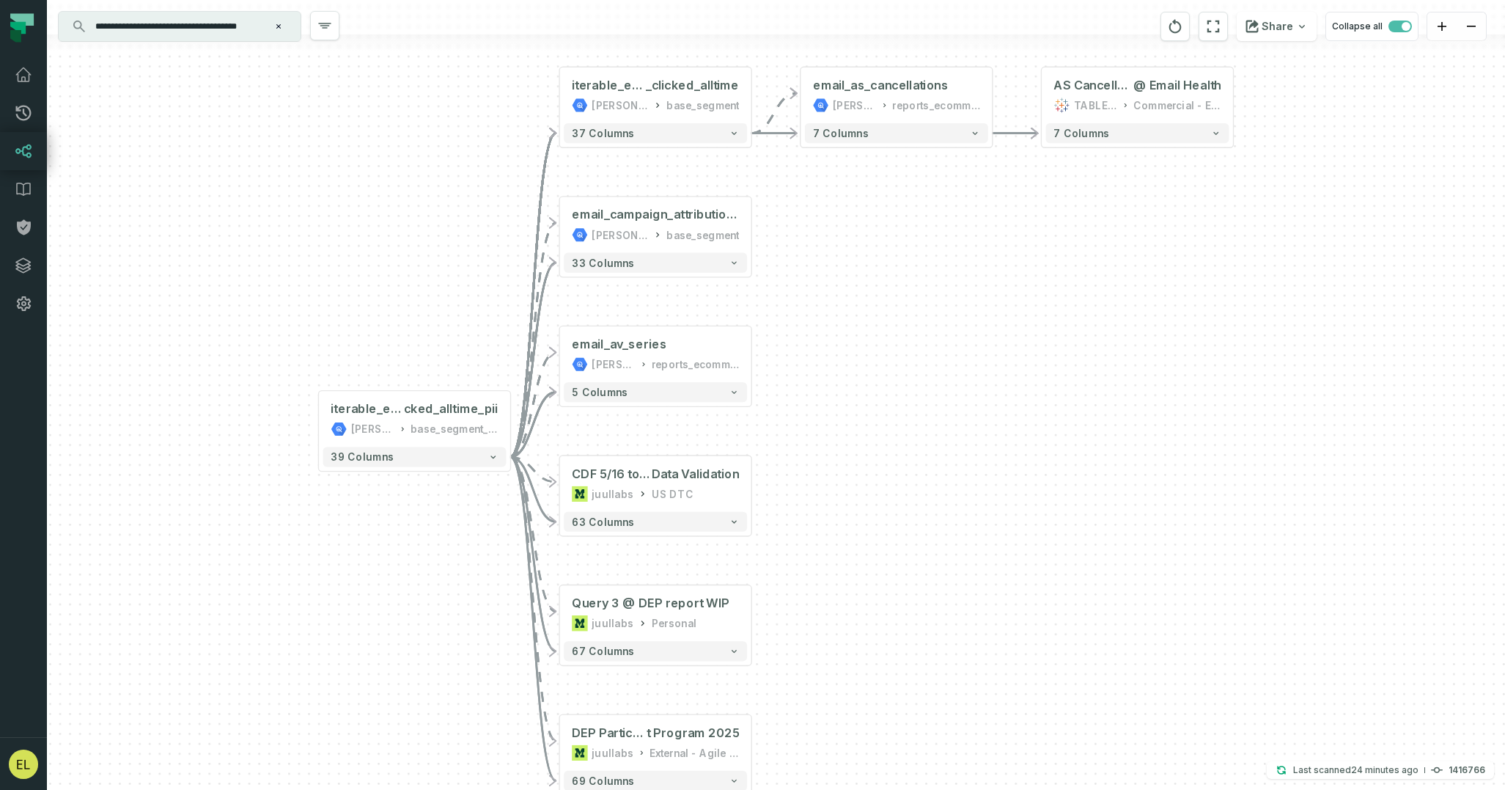
drag, startPoint x: 746, startPoint y: 552, endPoint x: 829, endPoint y: 282, distance: 282.3
click at [829, 282] on div "- AS Cancellation Dashboard @ Email Health TABLEAU Commercial - E-Commerce 7 co…" at bounding box center [776, 395] width 1458 height 790
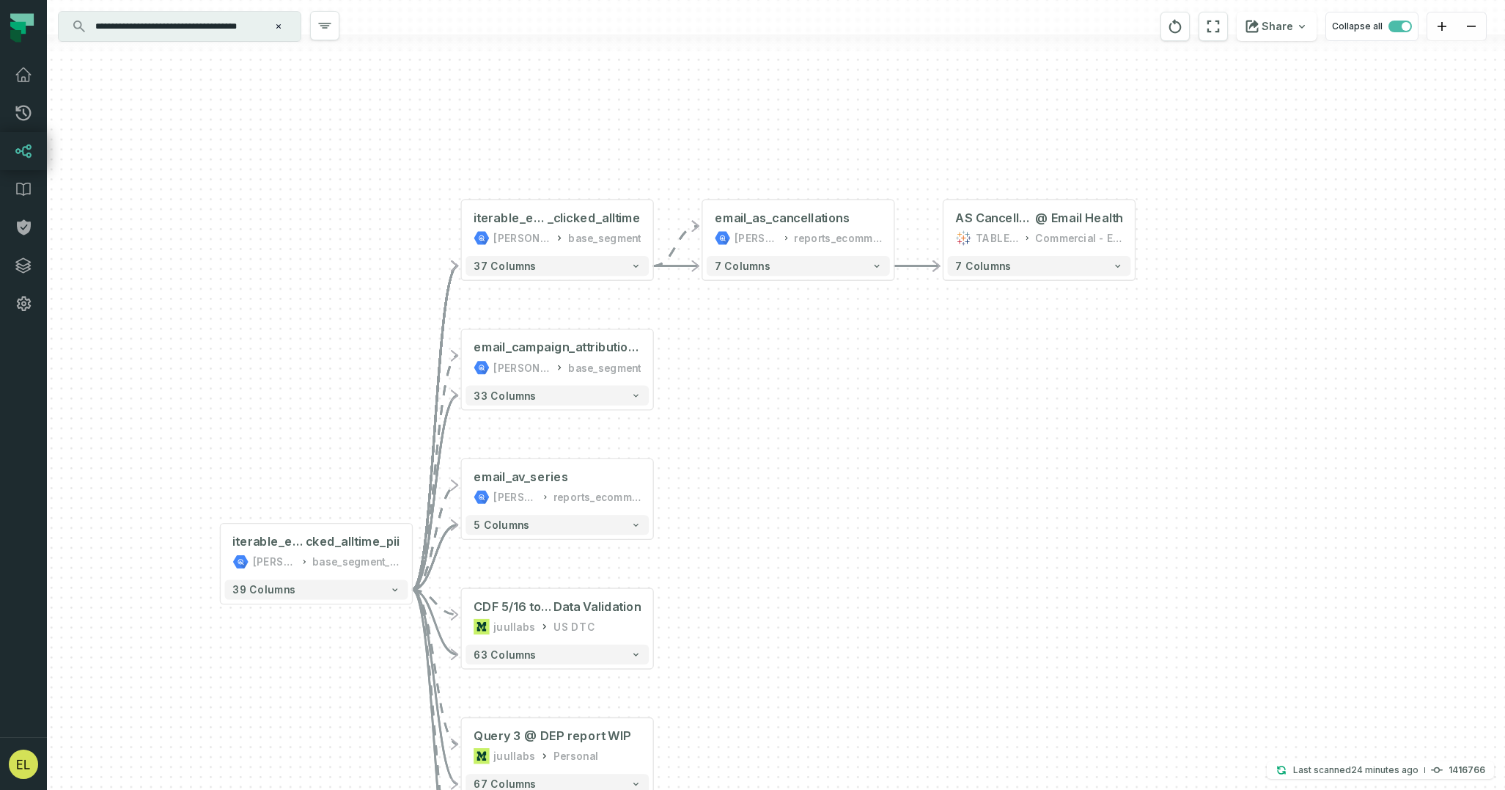
drag, startPoint x: 864, startPoint y: 456, endPoint x: 766, endPoint y: 590, distance: 166.3
click at [766, 590] on div "- AS Cancellation Dashboard @ Email Health TABLEAU Commercial - E-Commerce 7 co…" at bounding box center [776, 395] width 1458 height 790
click at [1182, 30] on icon "reset" at bounding box center [1175, 26] width 12 height 14
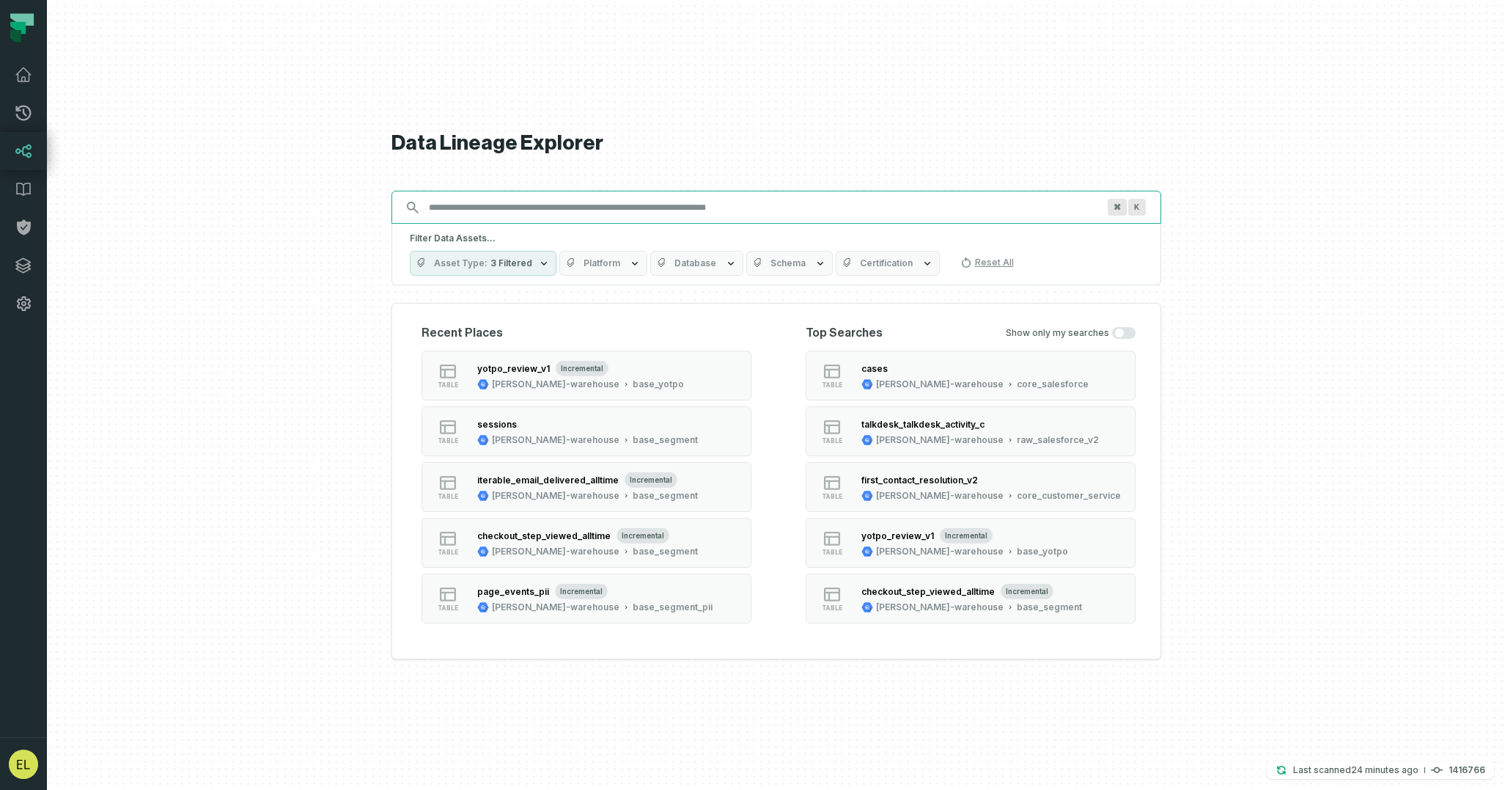
click at [791, 208] on input "Discovery Provider cmdk menu" at bounding box center [763, 207] width 686 height 23
paste input "**********"
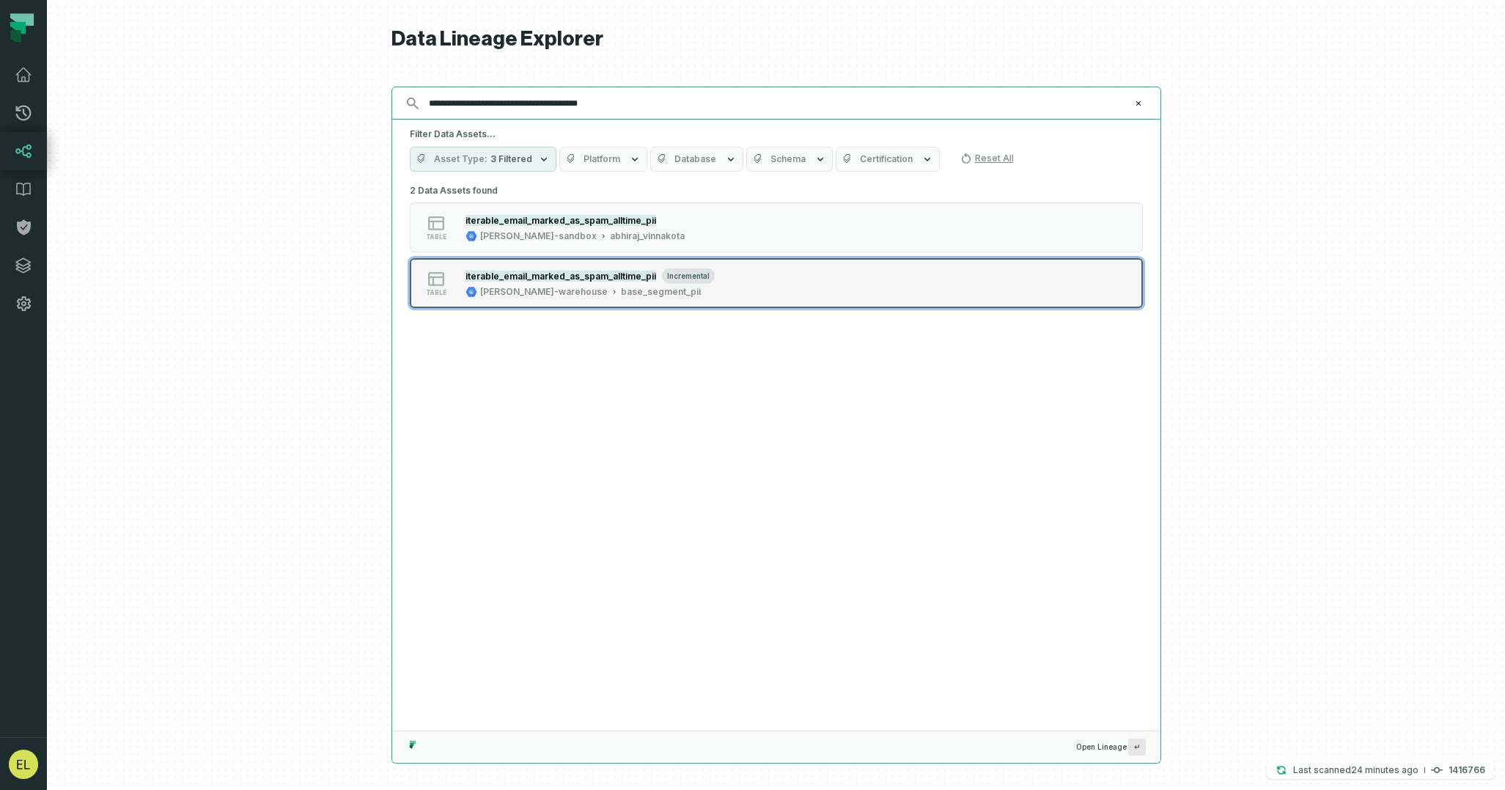
type input "**********"
click at [864, 298] on button "table iterable_email_marked_as_spam_alltime_pii incremental juul-warehouse base…" at bounding box center [776, 283] width 733 height 50
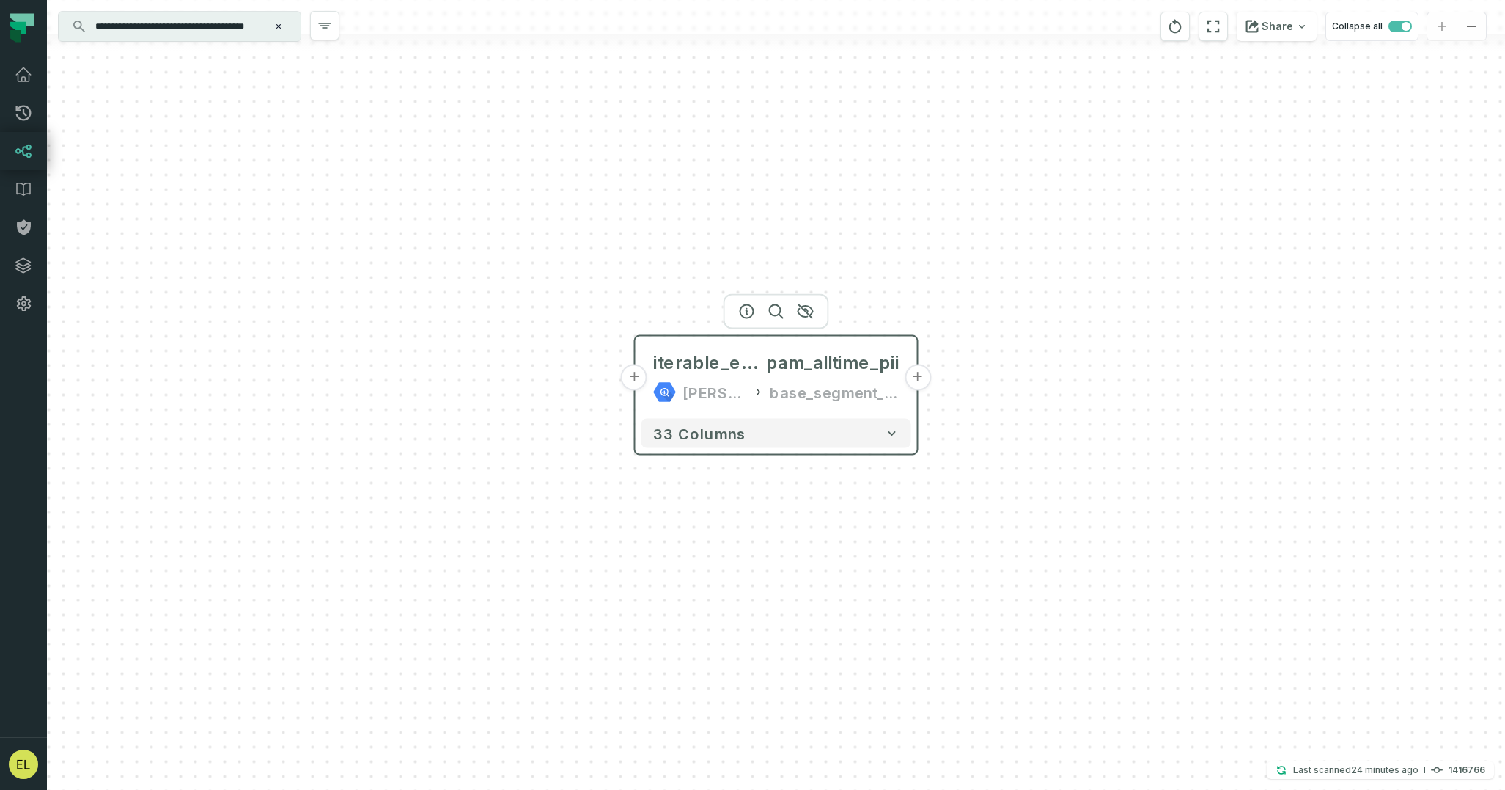
click at [921, 382] on button "+" at bounding box center [918, 377] width 26 height 26
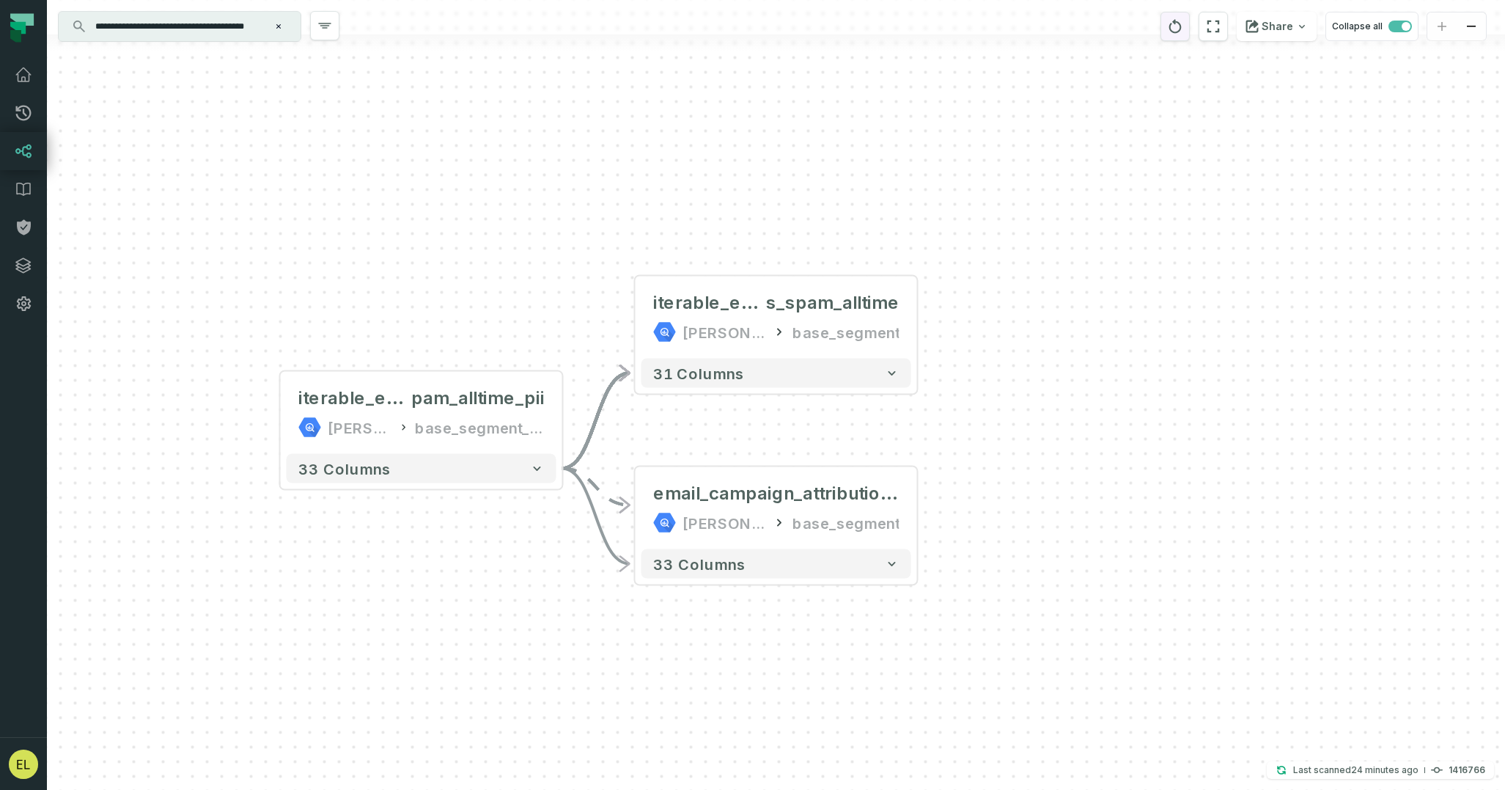
click at [1183, 33] on icon "reset" at bounding box center [1175, 27] width 16 height 18
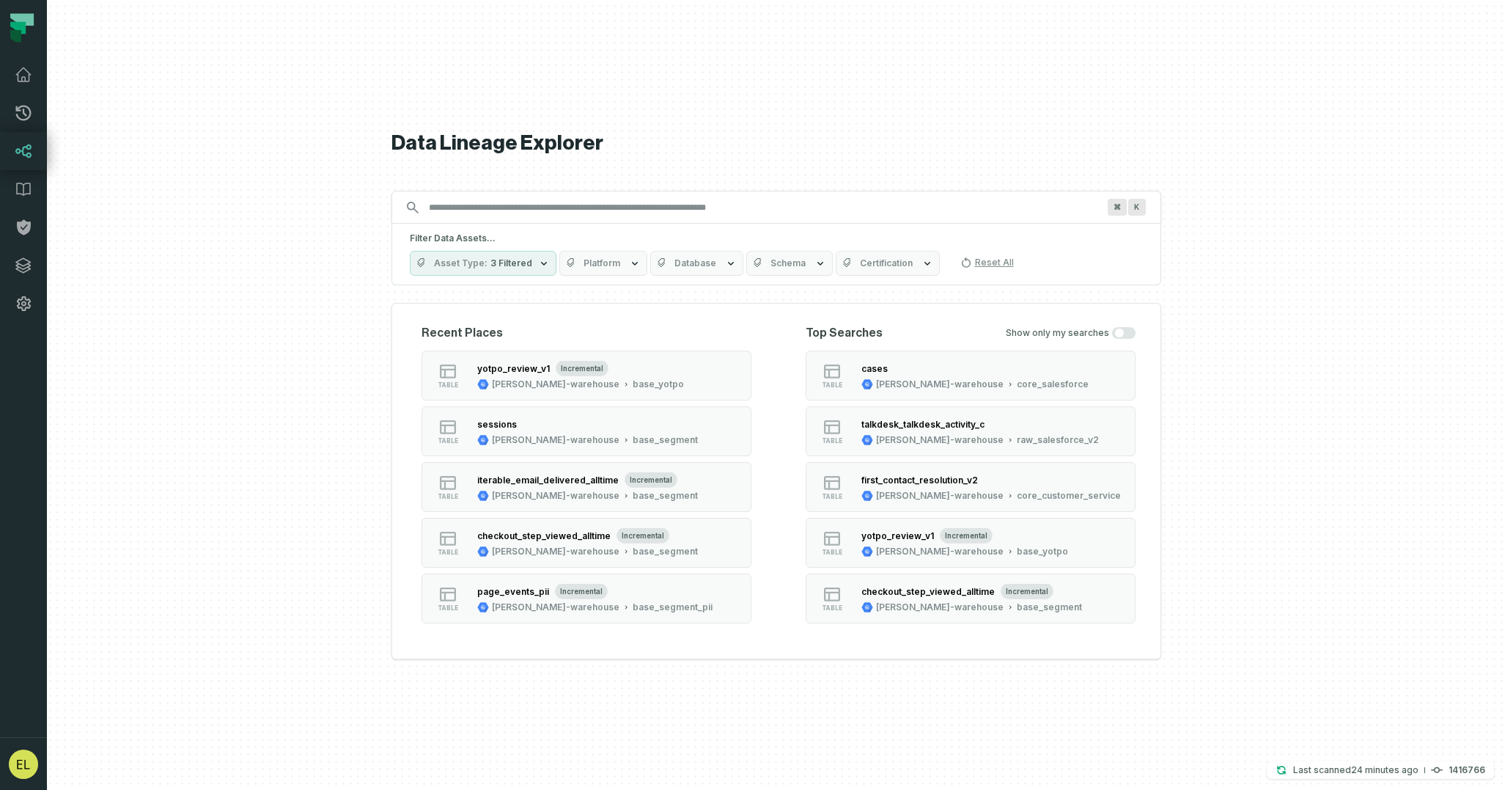
click at [822, 202] on input "Discovery Provider cmdk menu" at bounding box center [763, 207] width 686 height 23
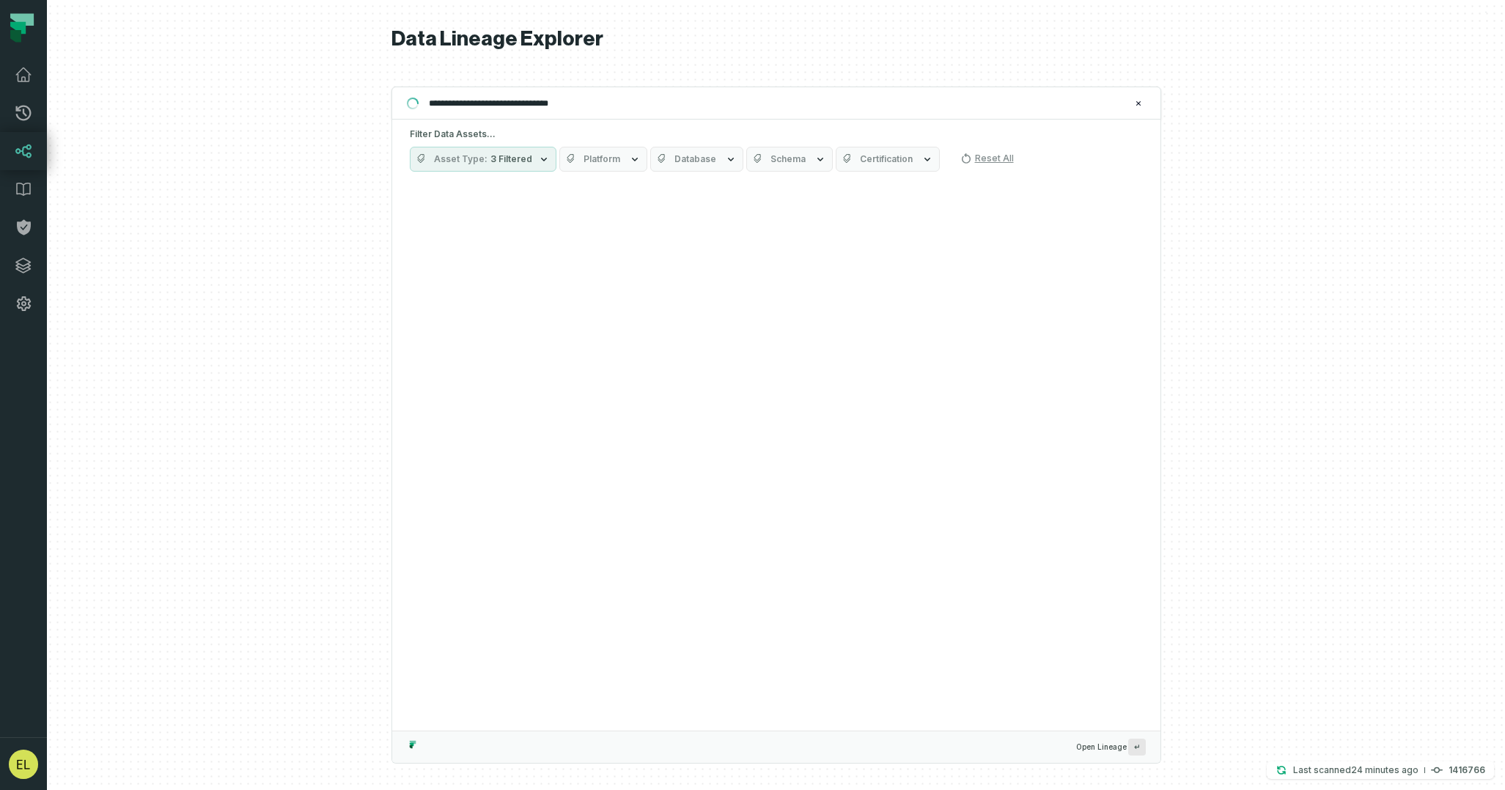
click at [837, 113] on input "**********" at bounding box center [775, 103] width 710 height 23
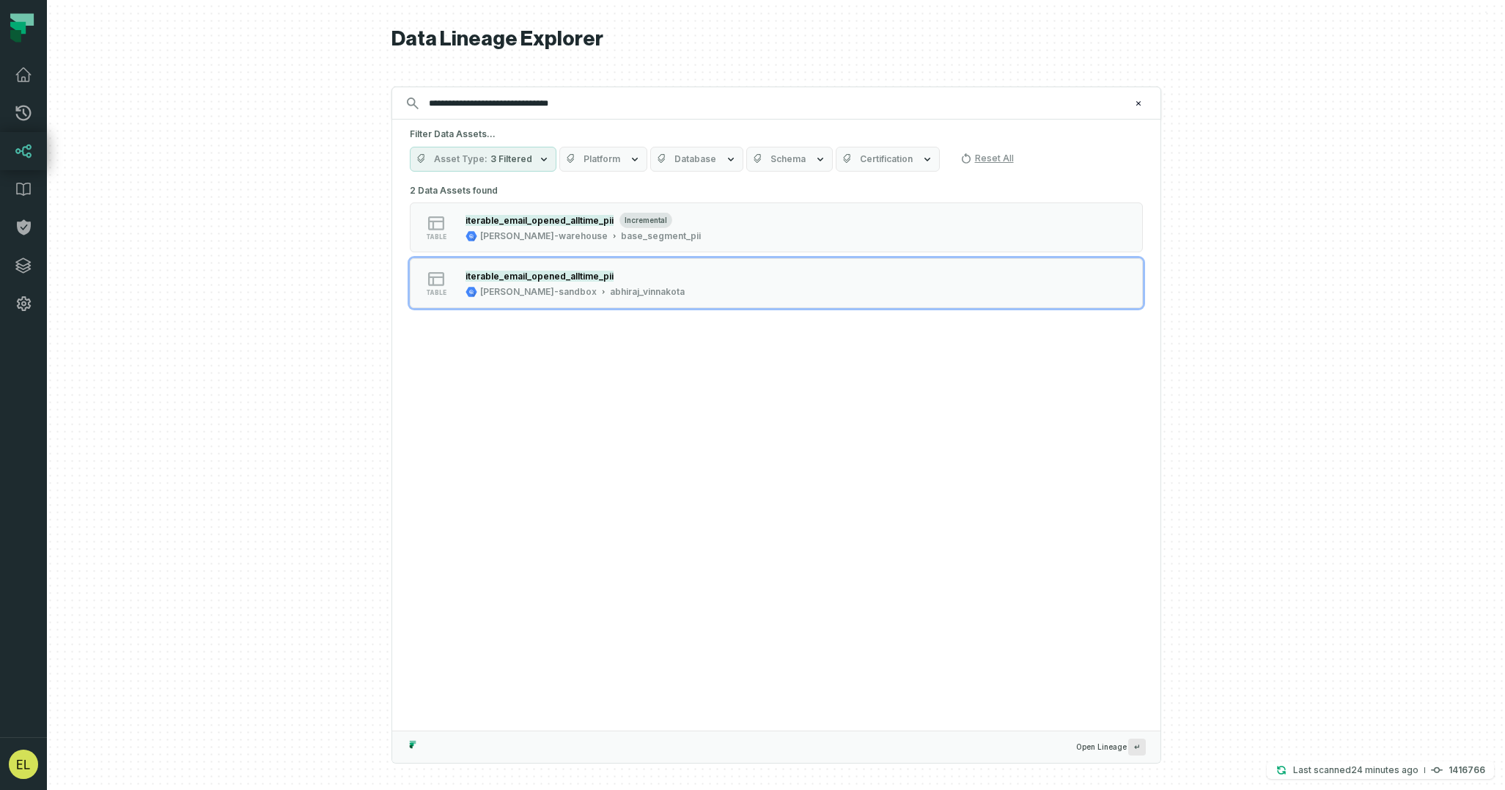
type input "**********"
